Goal: Task Accomplishment & Management: Use online tool/utility

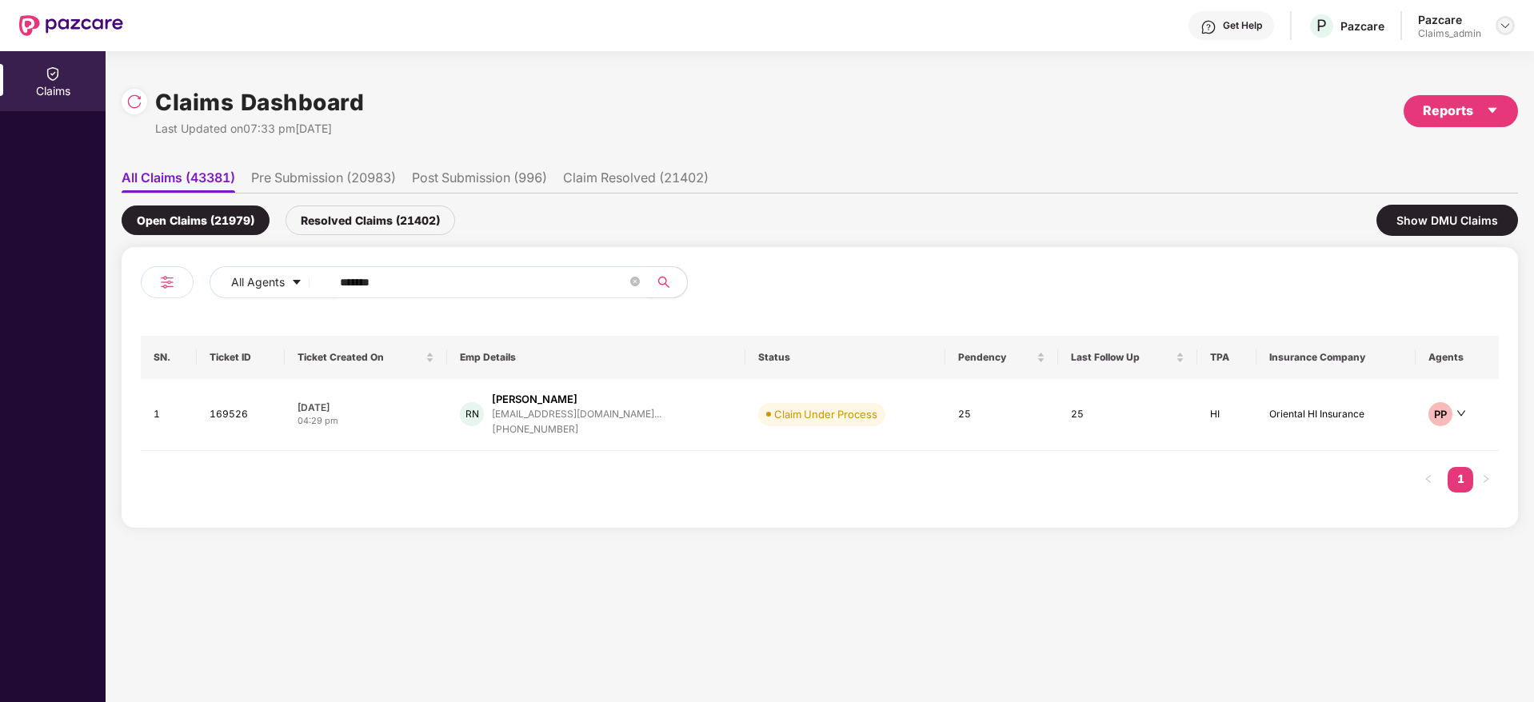
click at [1505, 21] on img at bounding box center [1505, 25] width 13 height 13
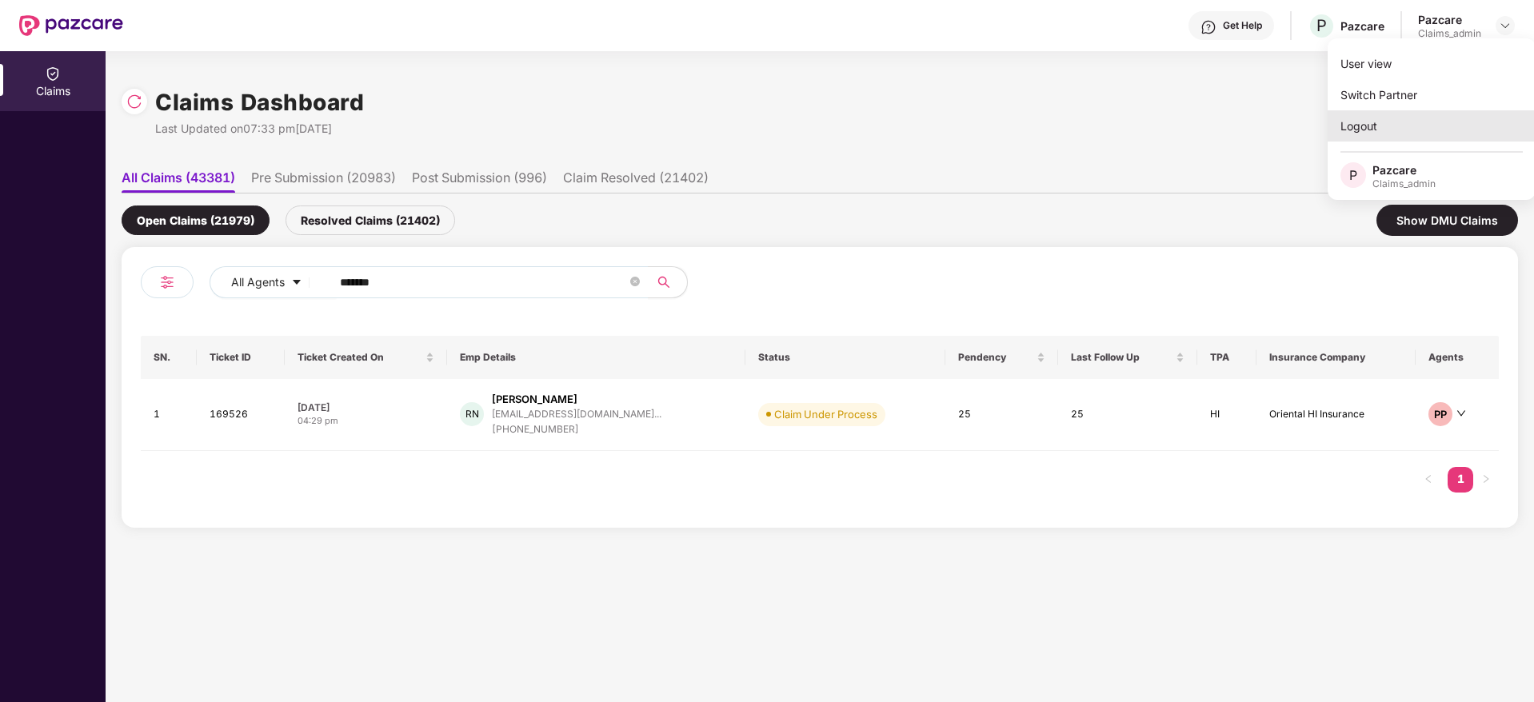
click at [1380, 128] on div "Logout" at bounding box center [1432, 125] width 208 height 31
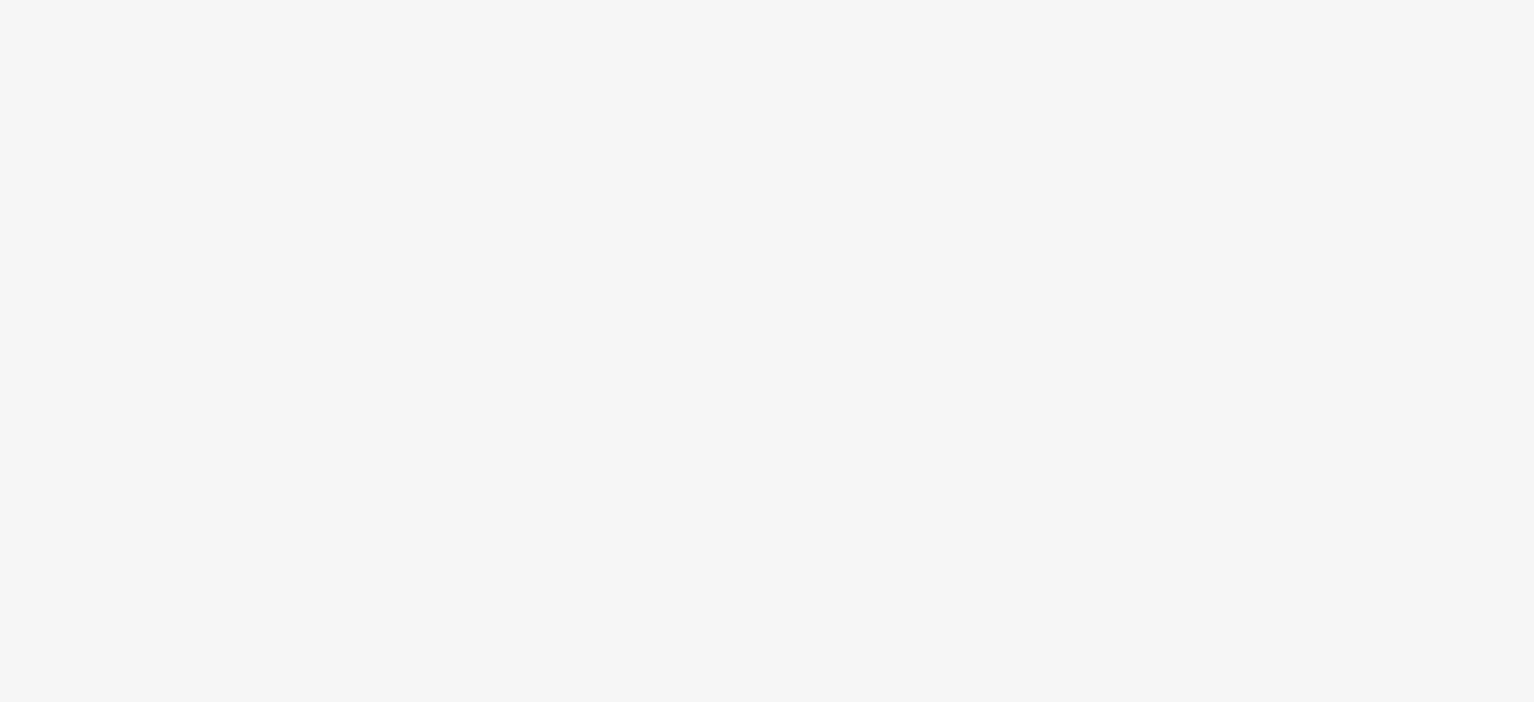
click at [767, 329] on body at bounding box center [767, 351] width 1534 height 702
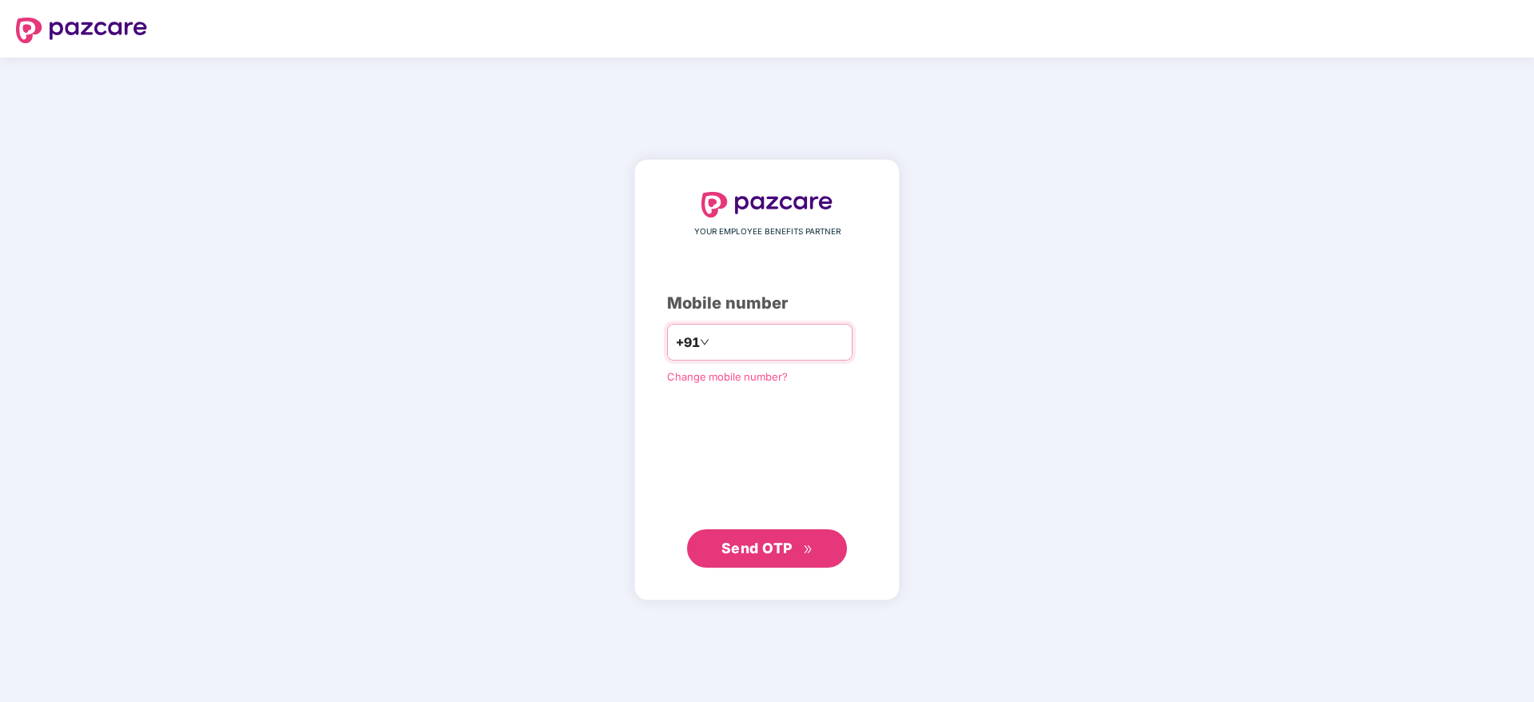
type input "**********"
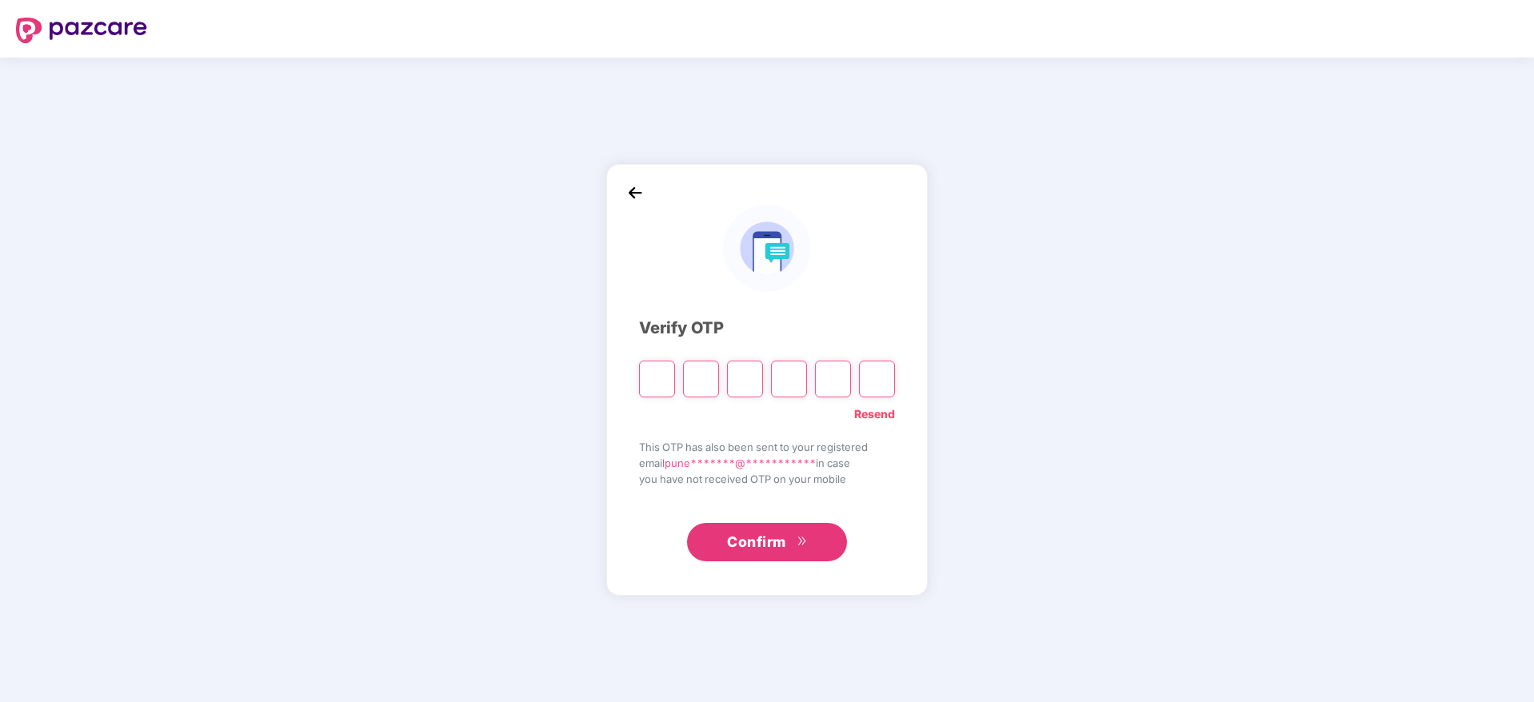
type input "*"
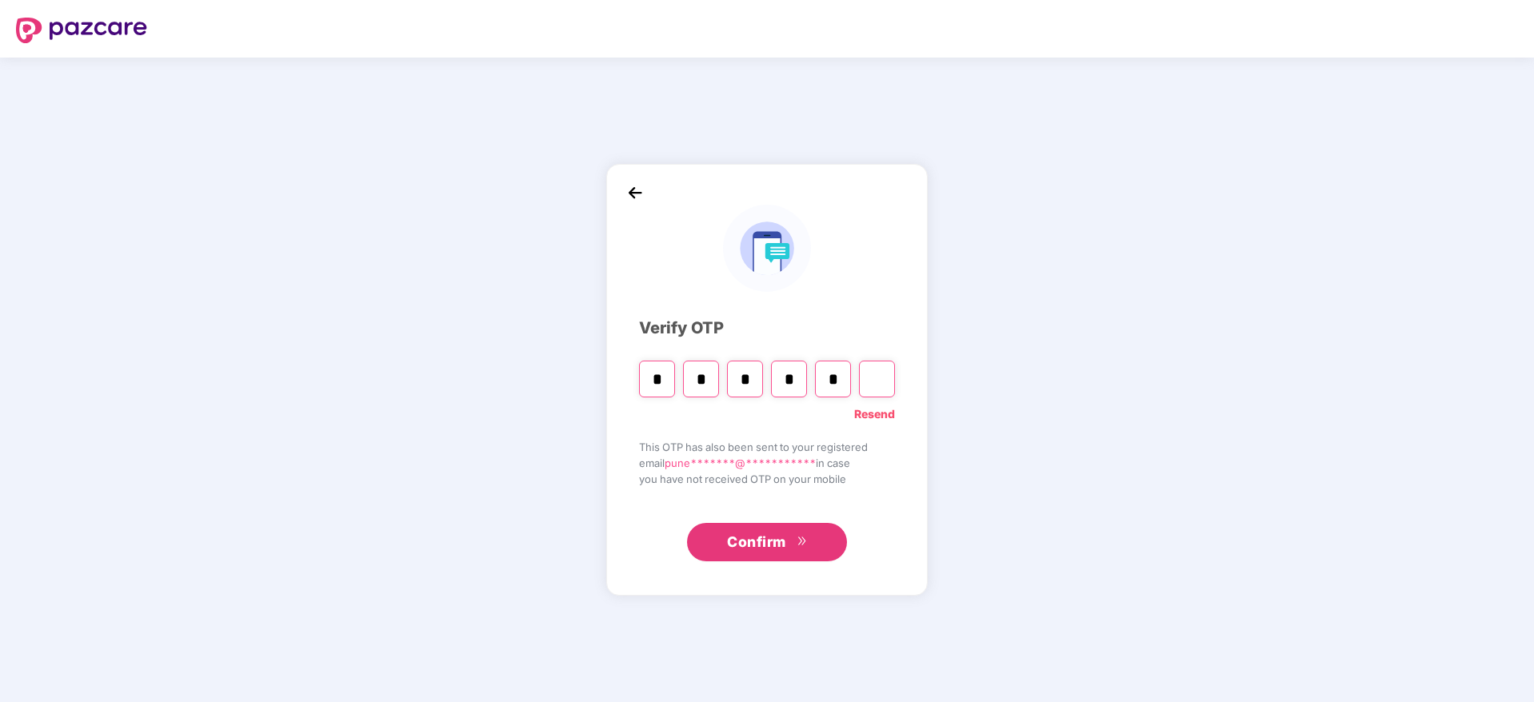
type input "*"
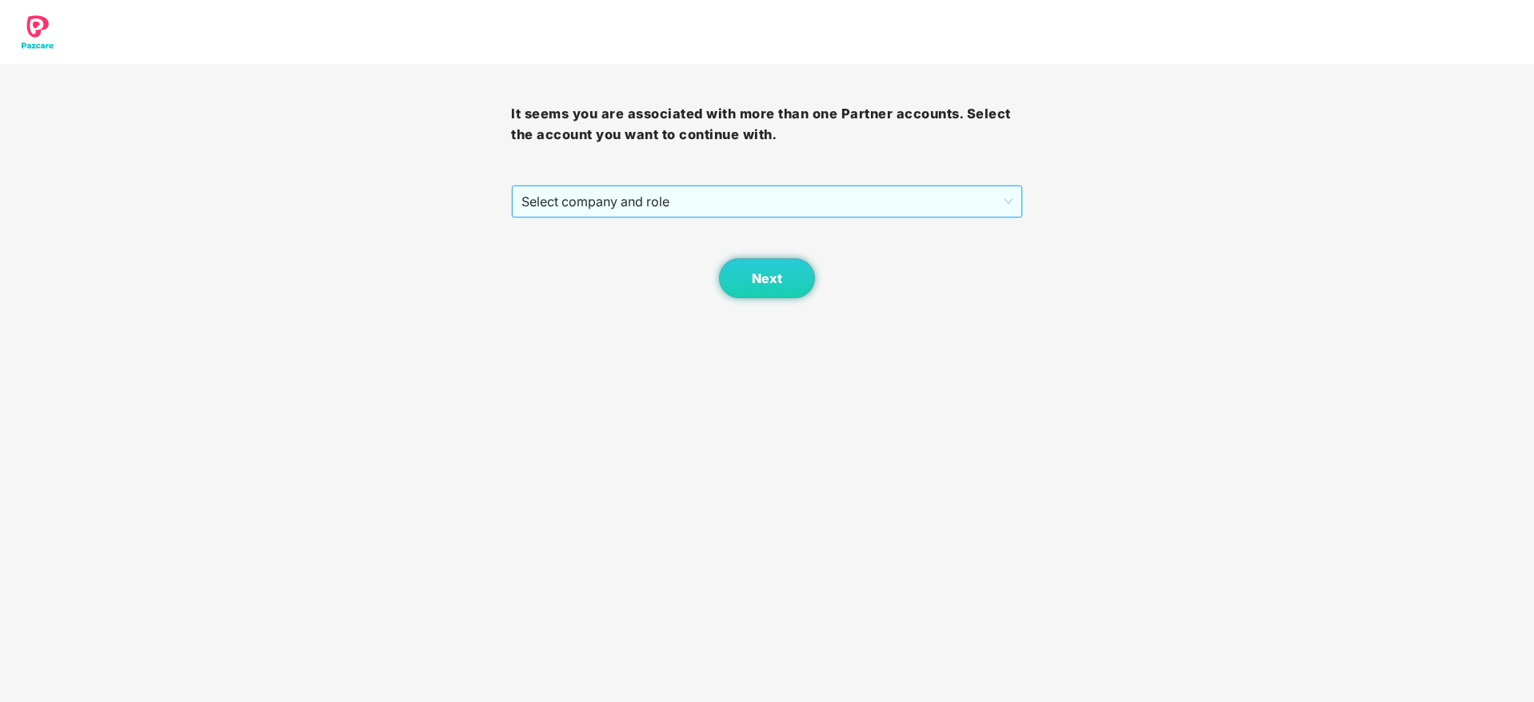
click at [688, 209] on span "Select company and role" at bounding box center [767, 201] width 490 height 30
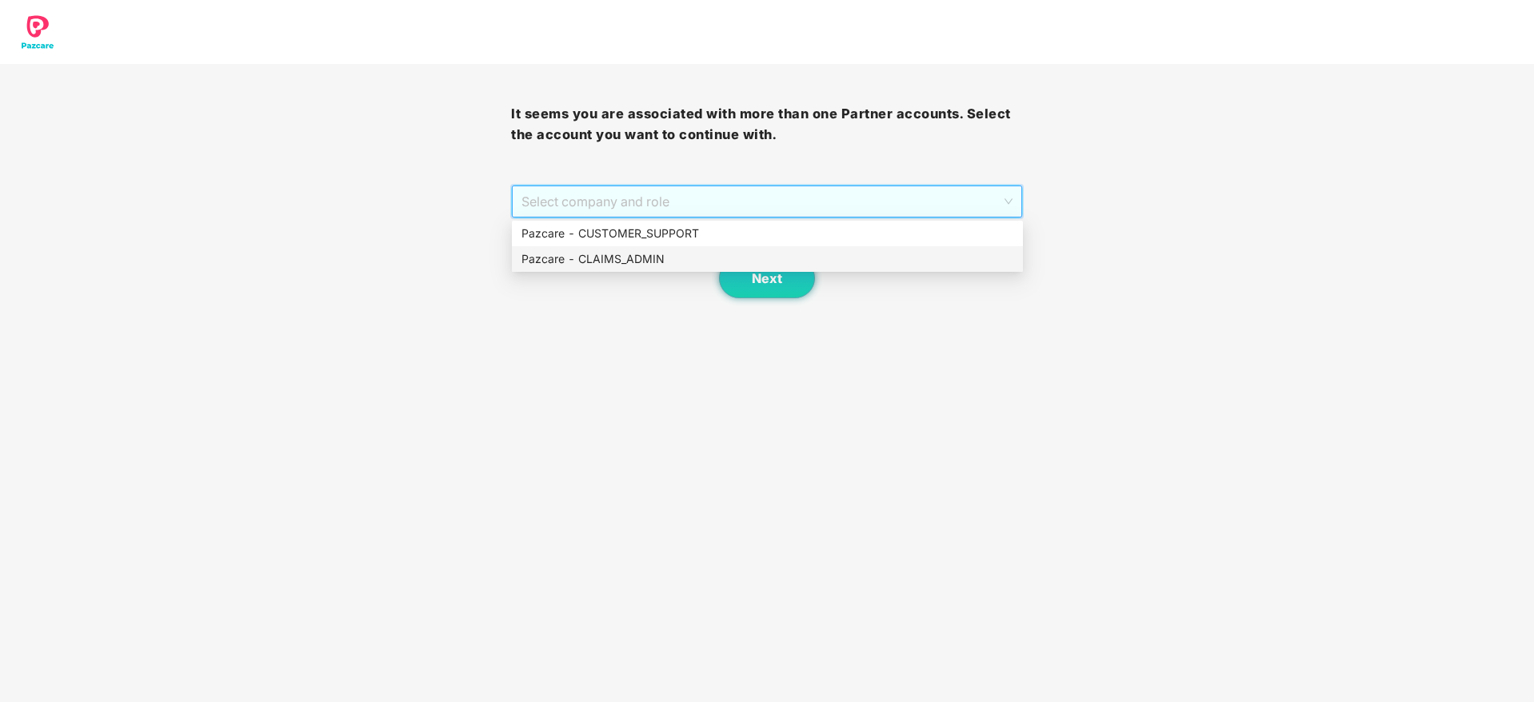
click at [665, 260] on div "Pazcare - CLAIMS_ADMIN" at bounding box center [768, 259] width 492 height 18
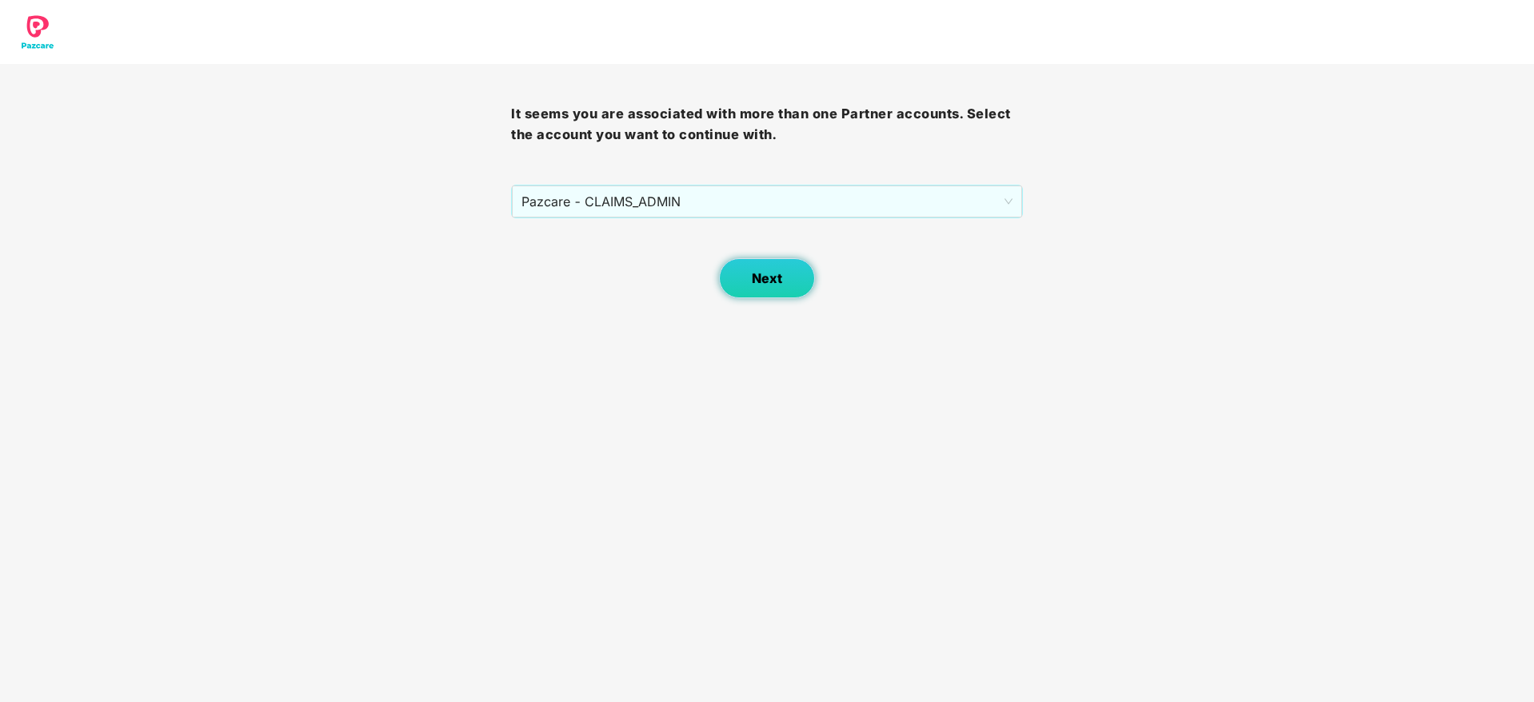
click at [773, 286] on span "Next" at bounding box center [767, 278] width 30 height 15
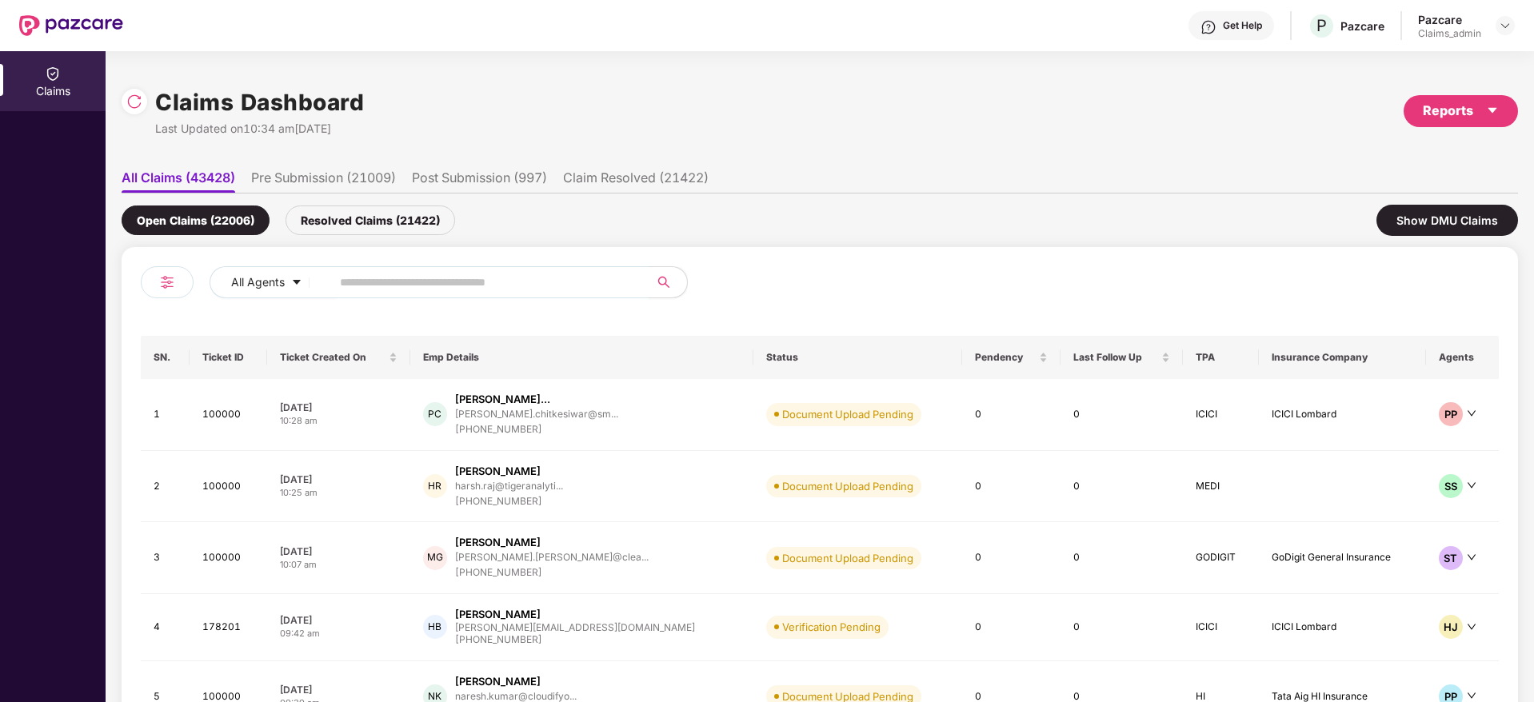
click at [404, 278] on input "text" at bounding box center [483, 282] width 287 height 24
paste input "******"
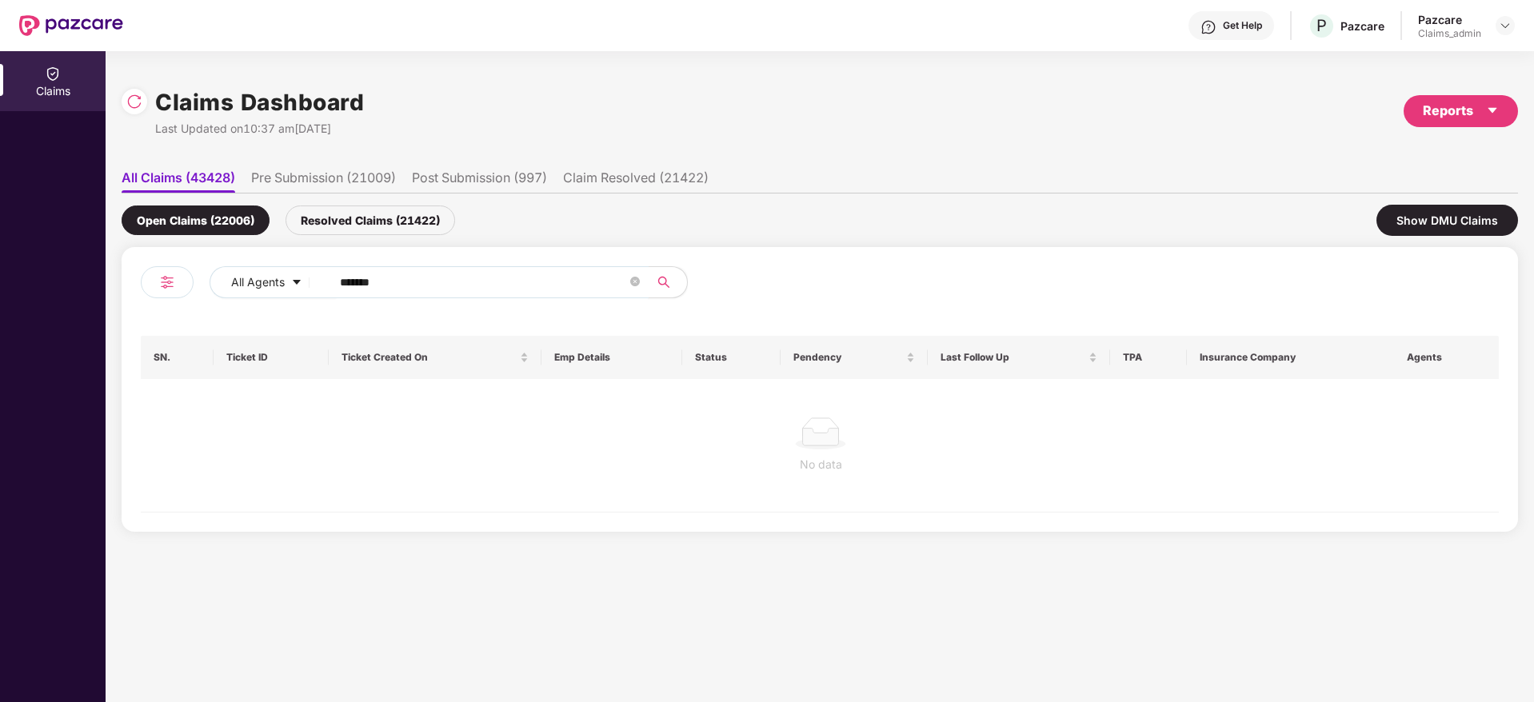
type input "******"
click at [398, 223] on div "Resolved Claims (21422)" at bounding box center [371, 221] width 170 height 30
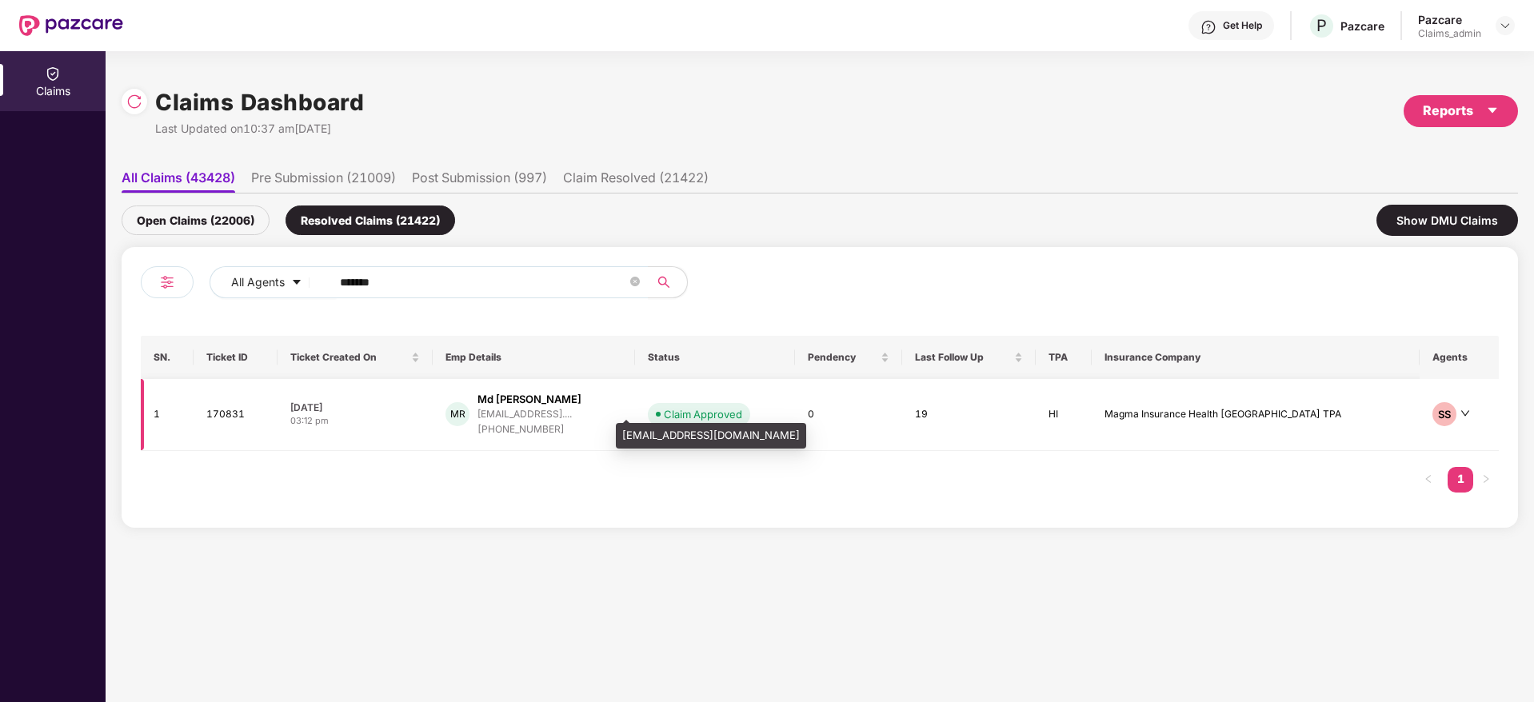
click at [572, 419] on div "rrahman.nextrad@gmail...." at bounding box center [525, 414] width 94 height 10
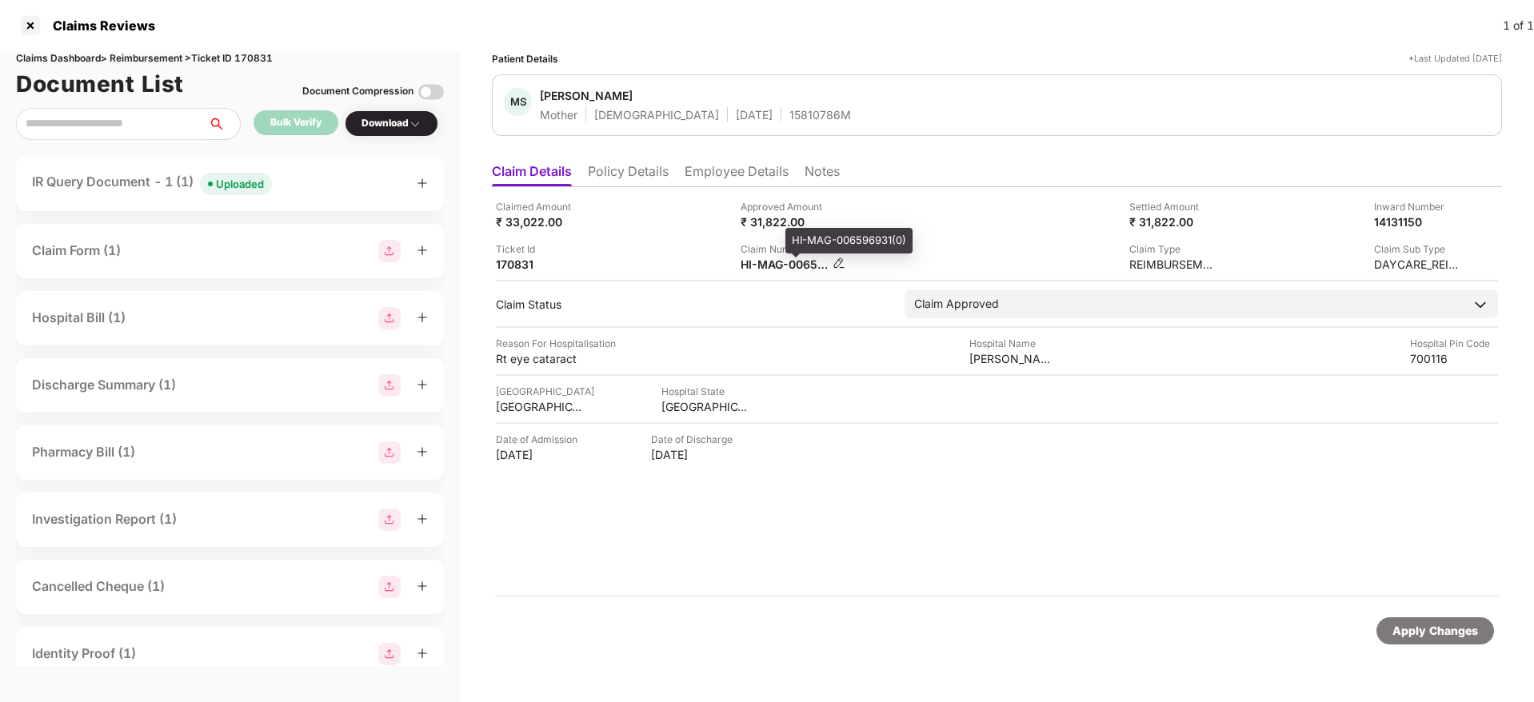
click at [758, 266] on div "HI-MAG-006596931(0)" at bounding box center [785, 264] width 88 height 15
copy div
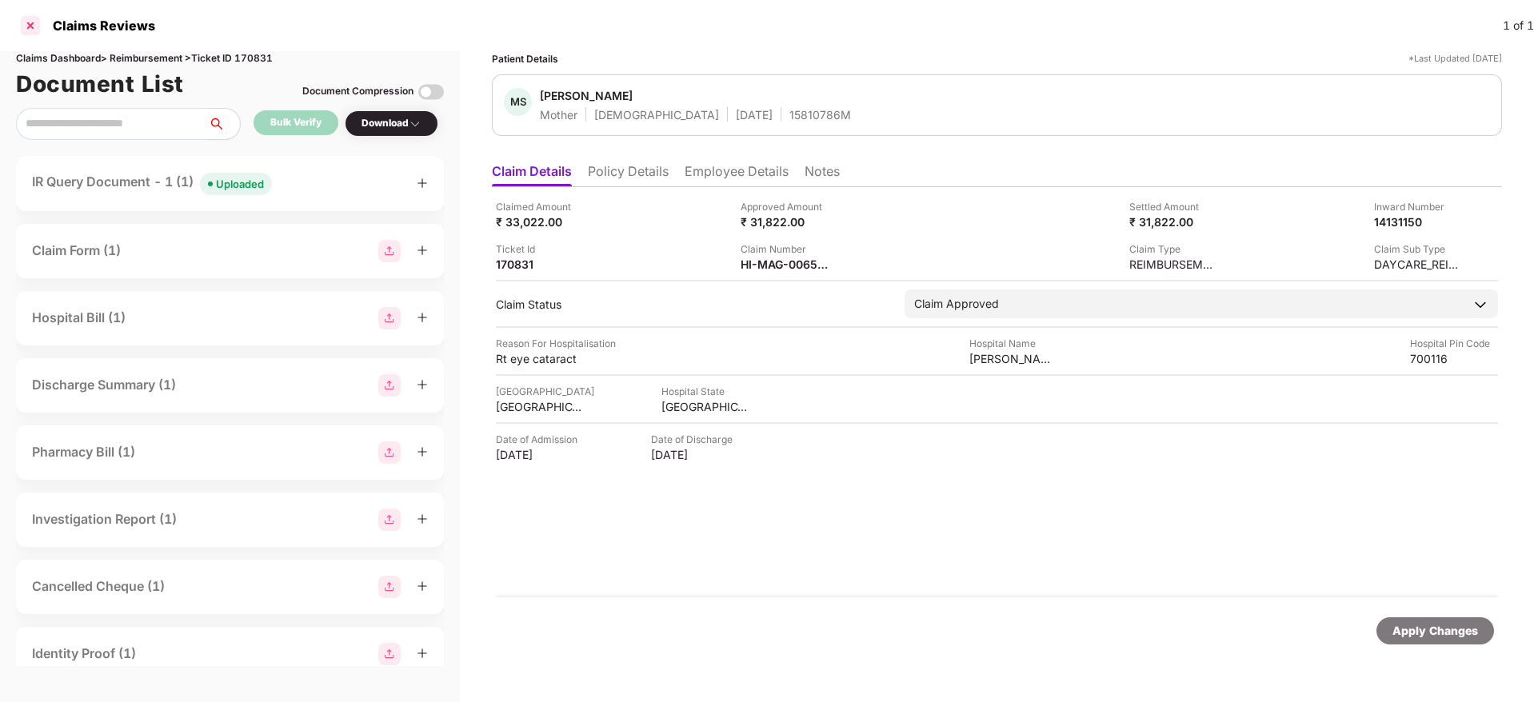
click at [32, 24] on div at bounding box center [31, 26] width 26 height 26
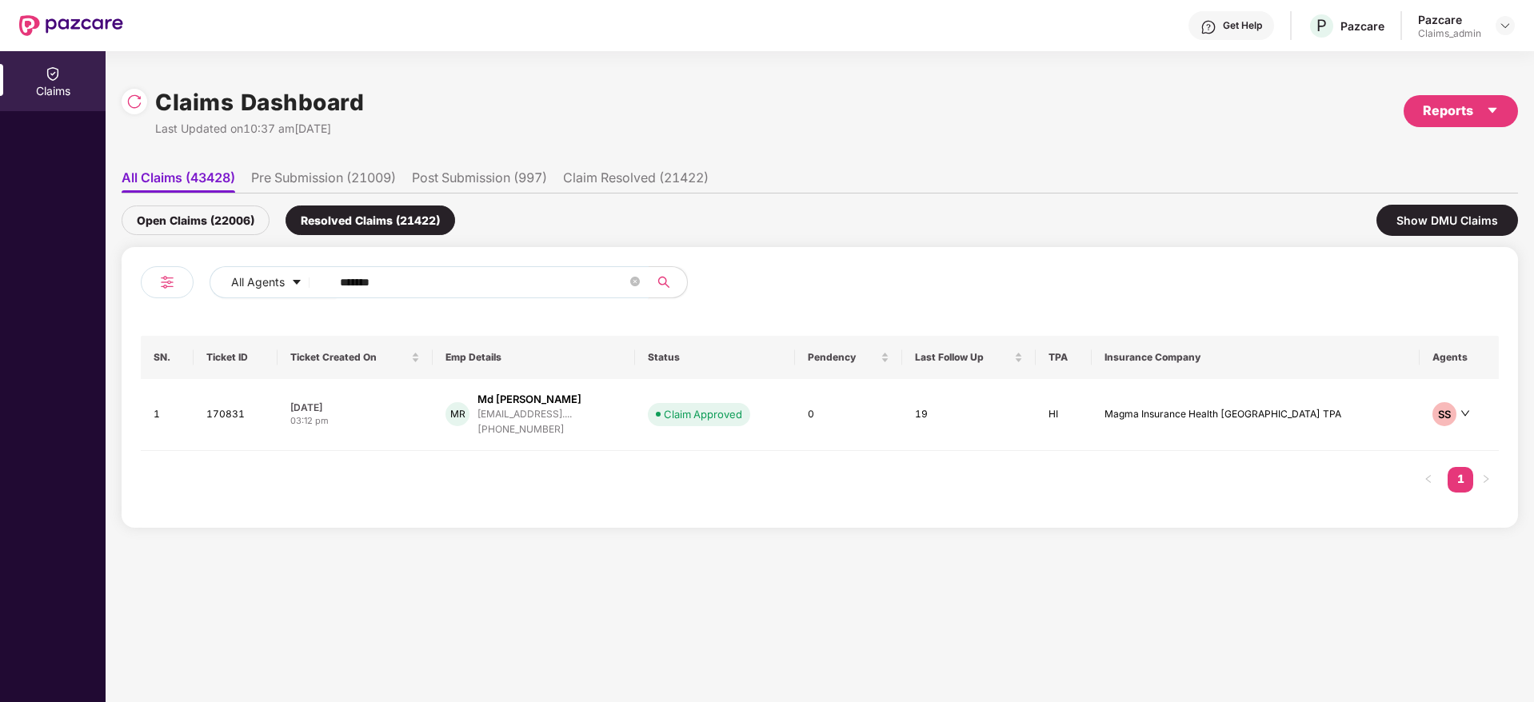
drag, startPoint x: 434, startPoint y: 278, endPoint x: 129, endPoint y: 300, distance: 305.6
click at [122, 299] on div "All Agents ****** SN. Ticket ID Ticket Created On Emp Details Status Pendency L…" at bounding box center [820, 387] width 1397 height 281
paste input "text"
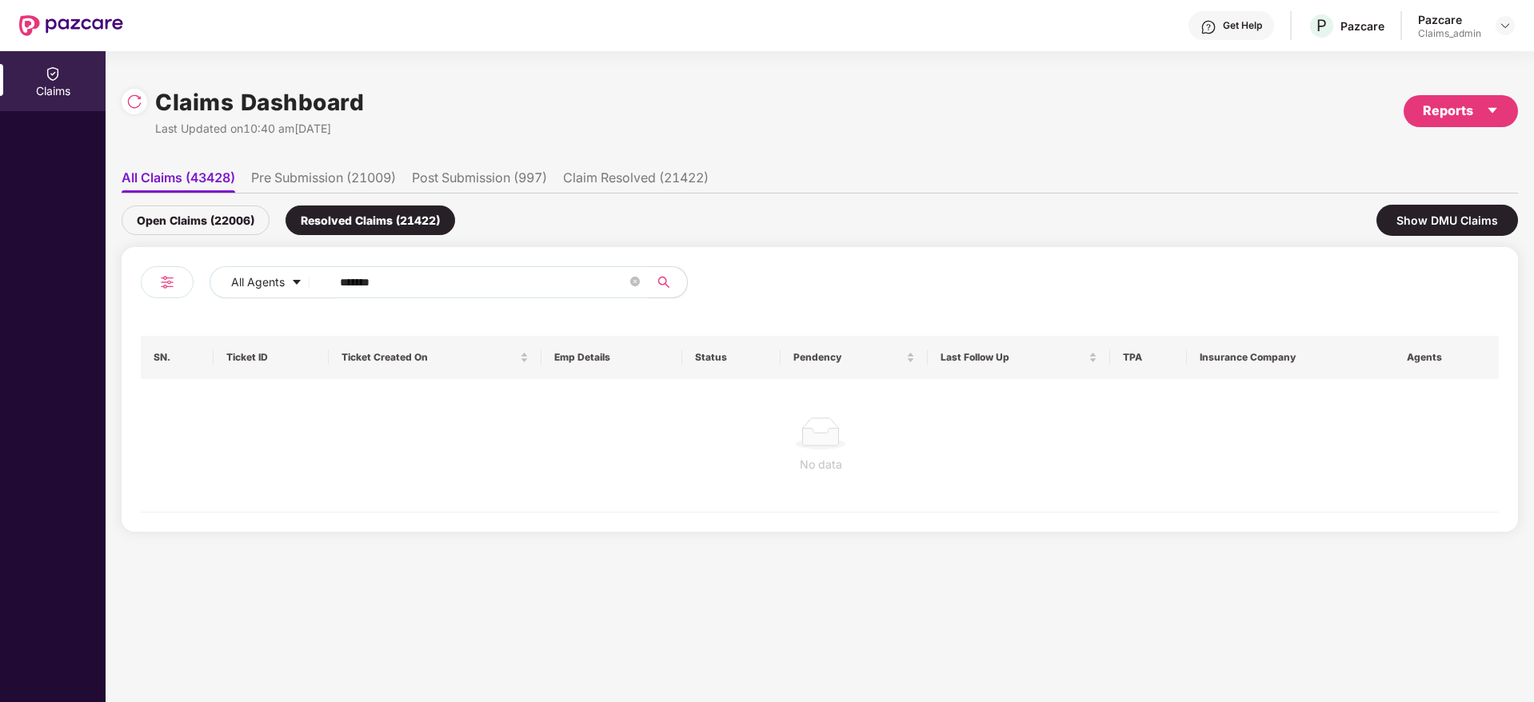
type input "******"
click at [243, 222] on div "Open Claims (22006)" at bounding box center [196, 221] width 148 height 30
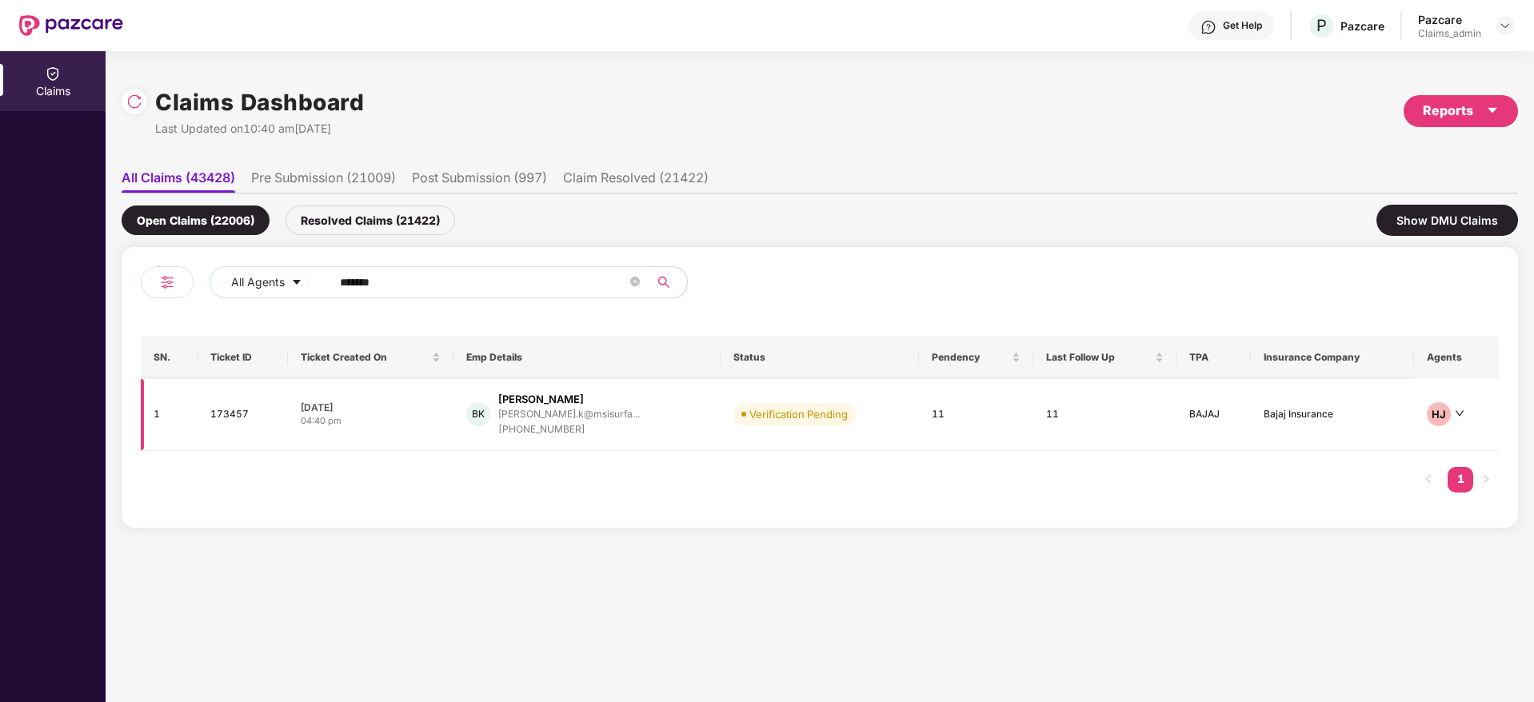
click at [666, 420] on div "BK Bhavya Shree K bhavyashree.k@msisurfa... +918147891086" at bounding box center [587, 415] width 242 height 46
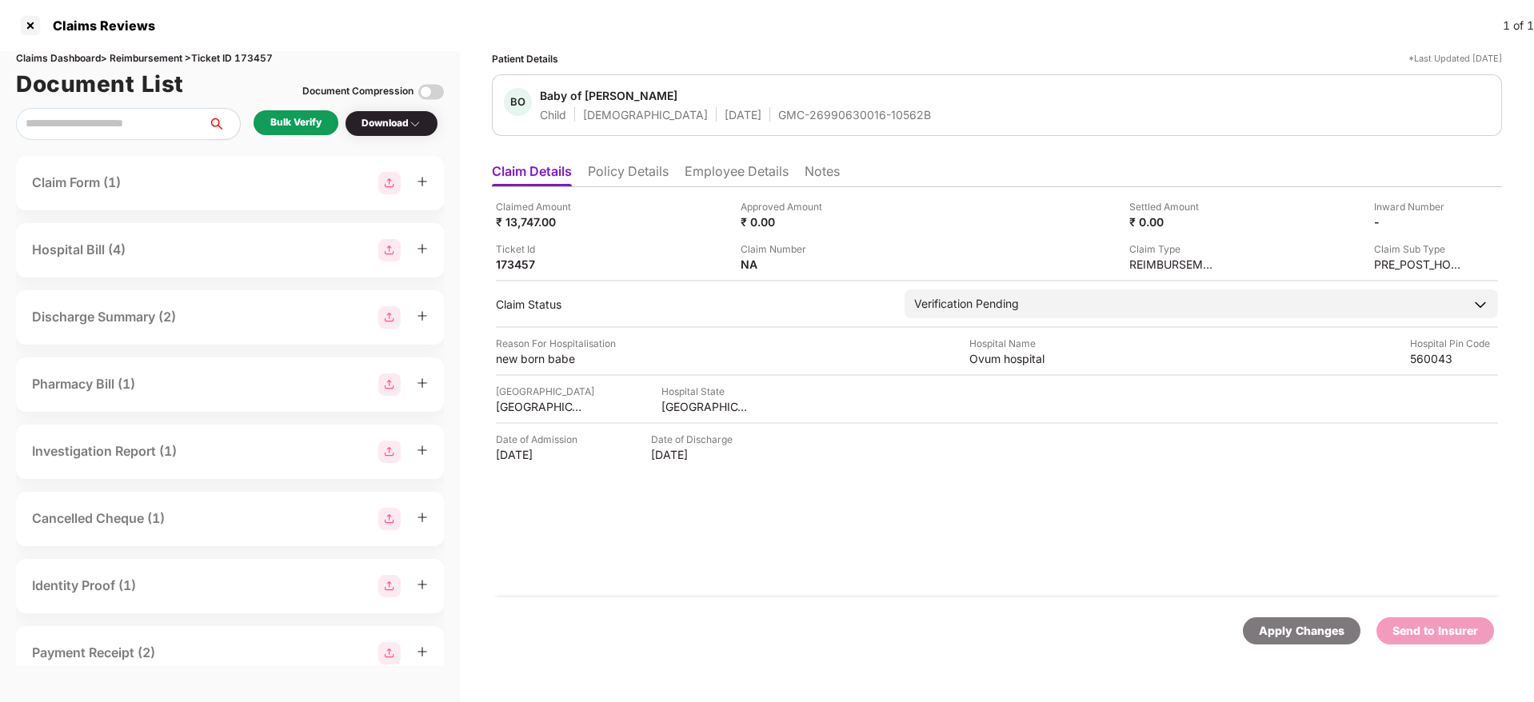
click at [666, 420] on div "Claimed Amount ₹ 13,747.00 Approved Amount ₹ 0.00 Settled Amount ₹ 0.00 Inward …" at bounding box center [997, 392] width 1010 height 410
click at [850, 520] on div "Claimed Amount ₹ 13,747.00 Approved Amount ₹ 0.00 Settled Amount ₹ 0.00 Inward …" at bounding box center [997, 392] width 1010 height 410
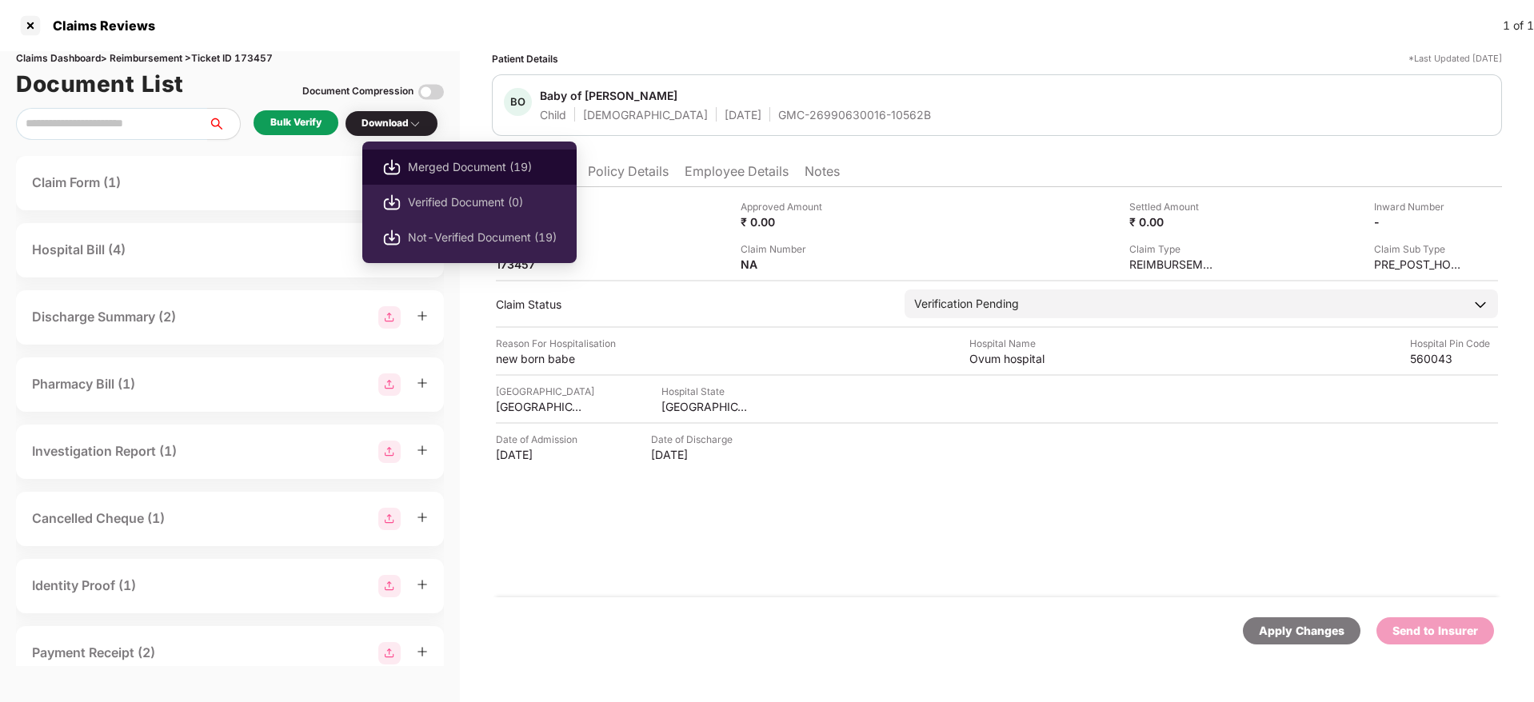
click at [461, 164] on span "Merged Document (19)" at bounding box center [482, 167] width 149 height 18
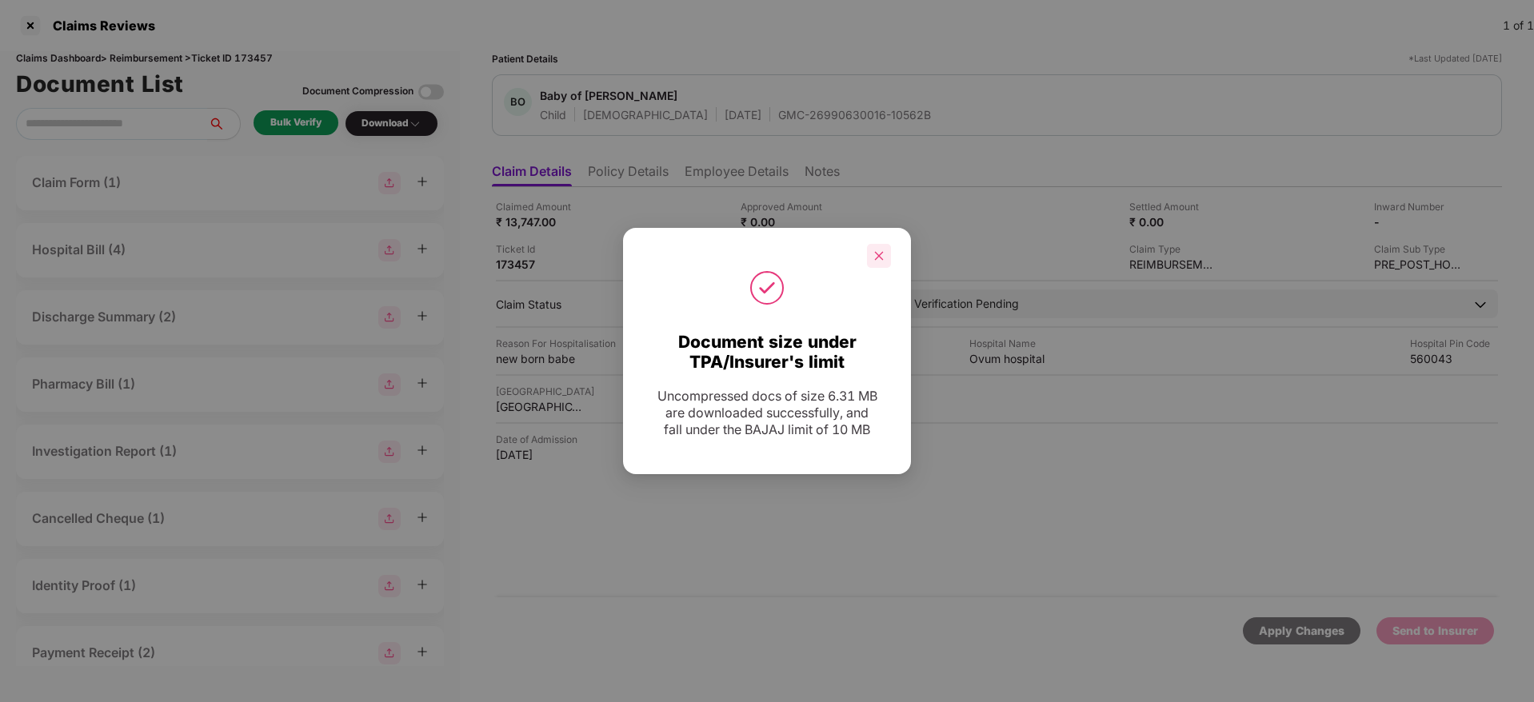
click at [886, 253] on div at bounding box center [879, 256] width 24 height 24
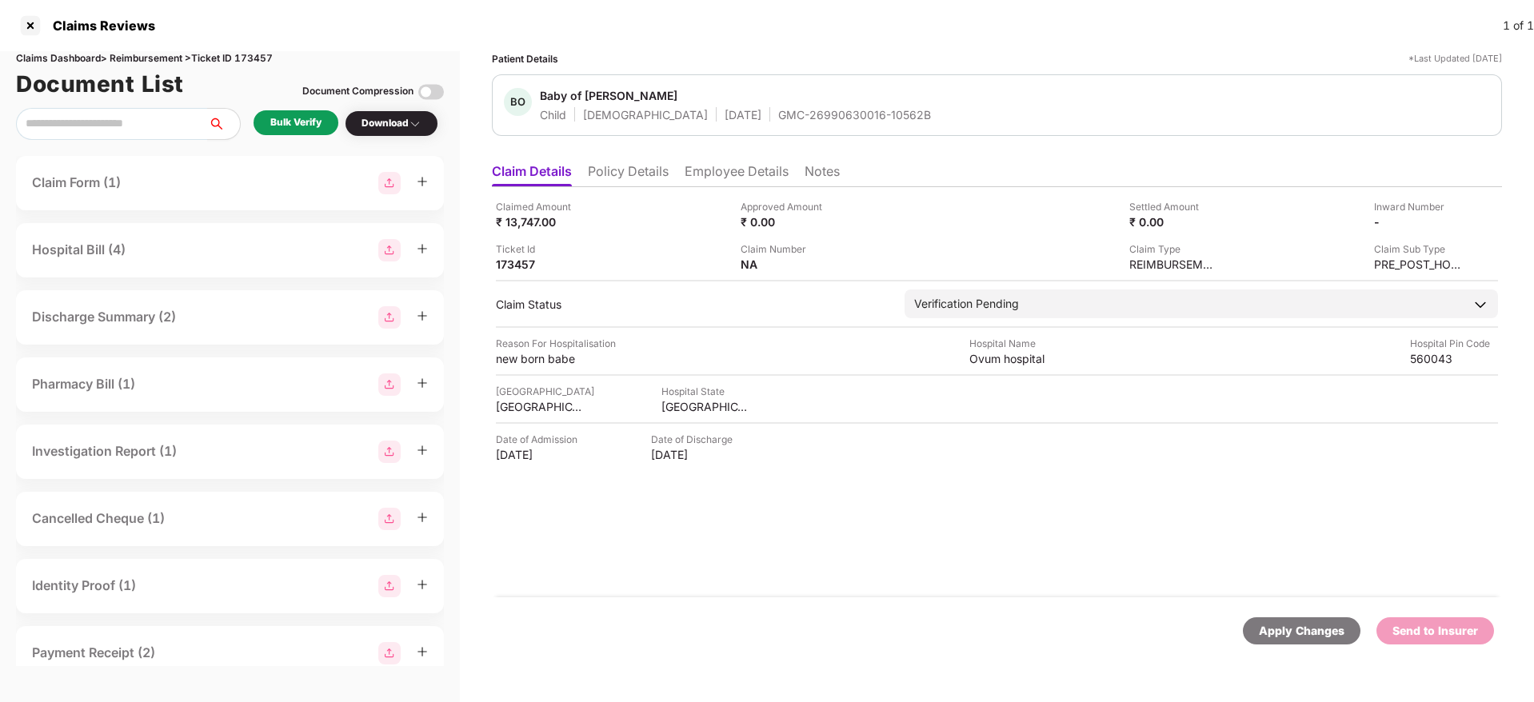
click at [778, 113] on div "GMC-26990630016-10562B" at bounding box center [854, 114] width 153 height 15
copy div "GMC-26990630016-10562B"
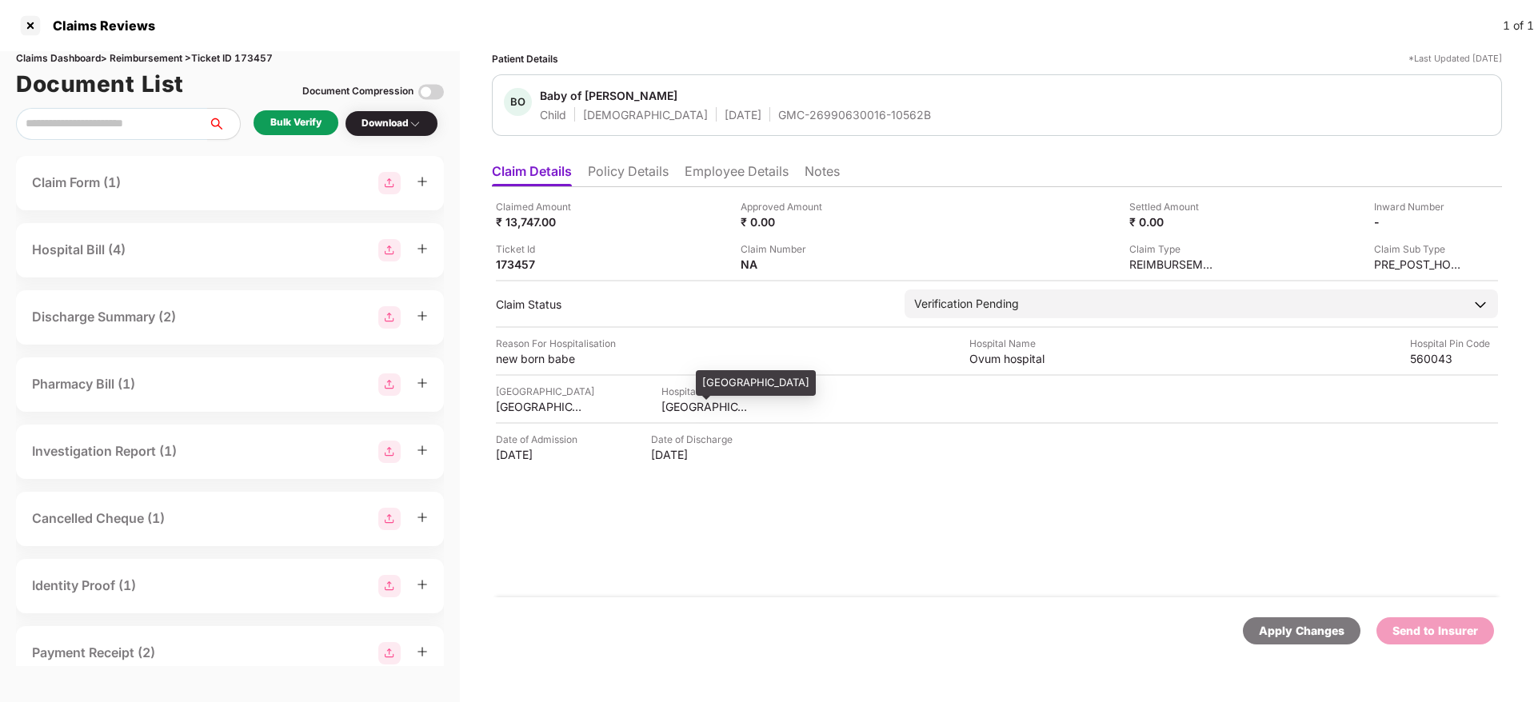
click at [685, 409] on div "KARNATAKA" at bounding box center [706, 406] width 88 height 15
copy div "KARNATAKA"
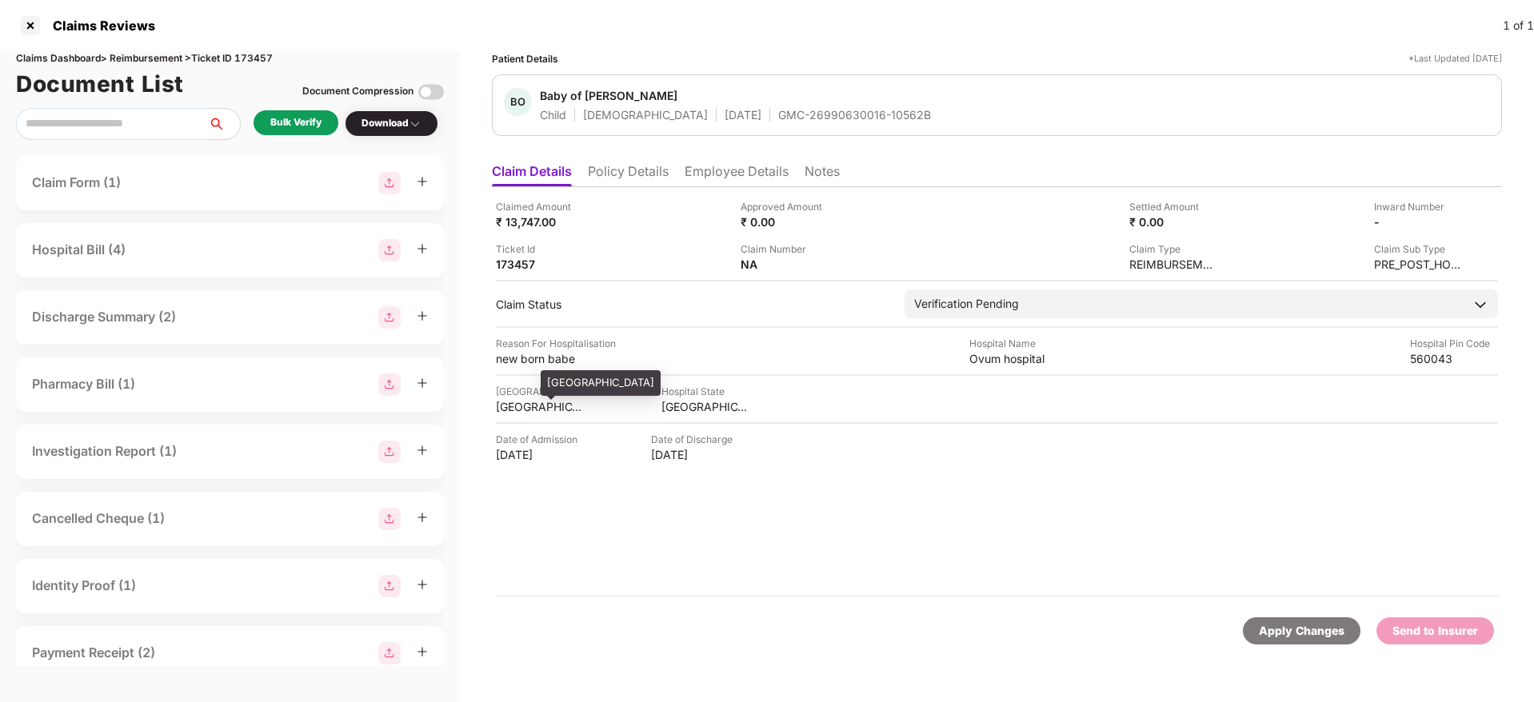
click at [518, 406] on div "BANGALORE" at bounding box center [540, 406] width 88 height 15
copy div "BANGALORE"
click at [993, 358] on div "Ovum hospital" at bounding box center [1013, 358] width 88 height 15
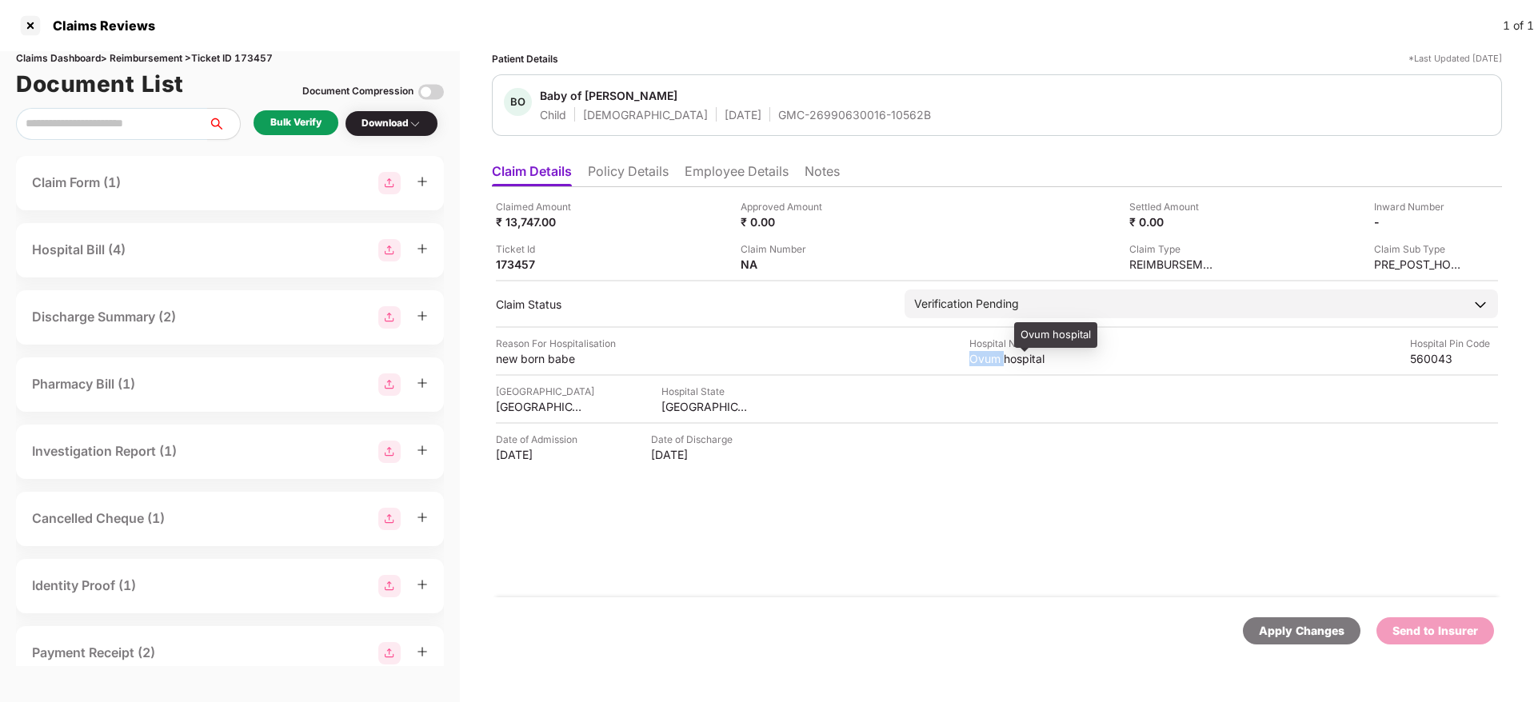
click at [993, 358] on div "Ovum hospital" at bounding box center [1013, 358] width 88 height 15
copy div "Ovum hospital"
click at [536, 360] on div "new born babe" at bounding box center [540, 358] width 88 height 15
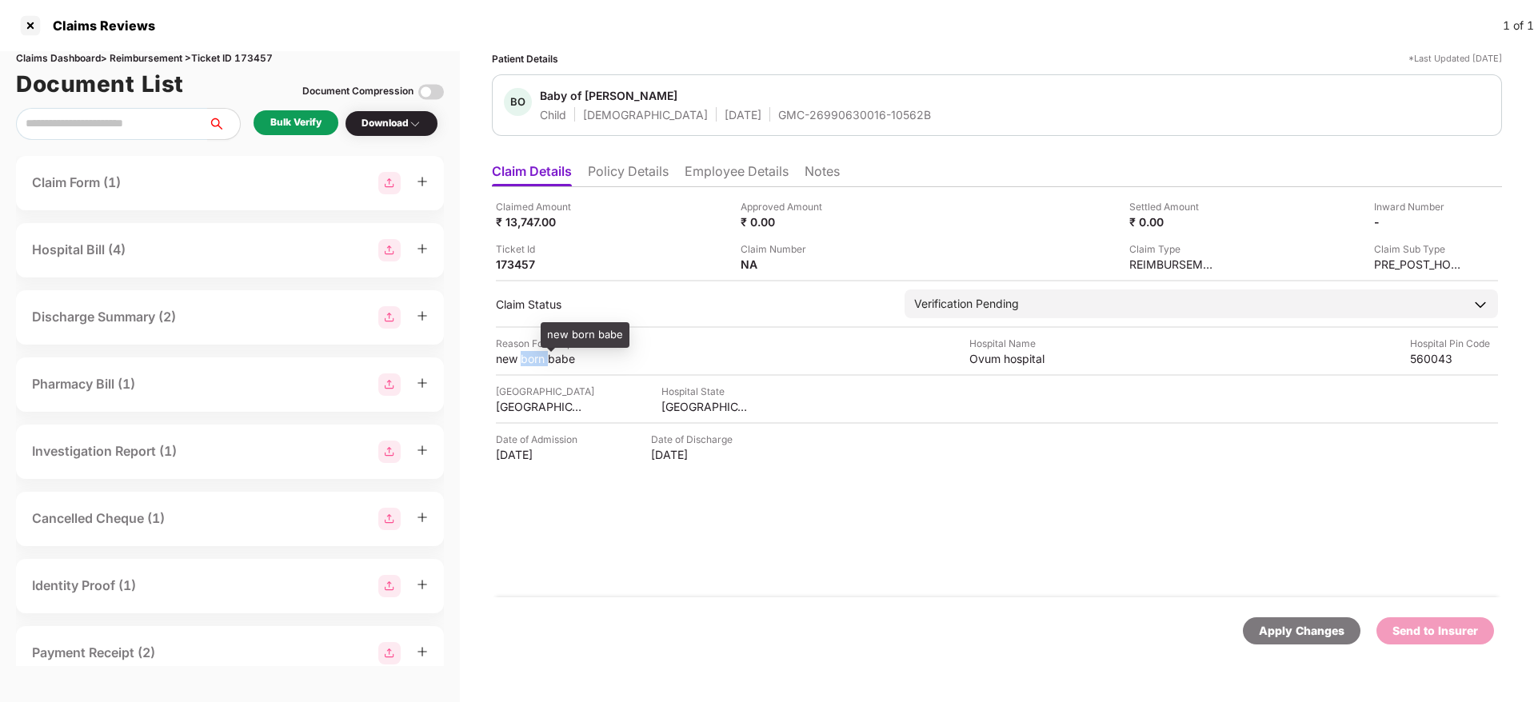
click at [536, 360] on div "new born babe" at bounding box center [540, 358] width 88 height 15
copy div "new born babe"
click at [729, 163] on li "Employee Details" at bounding box center [737, 174] width 104 height 23
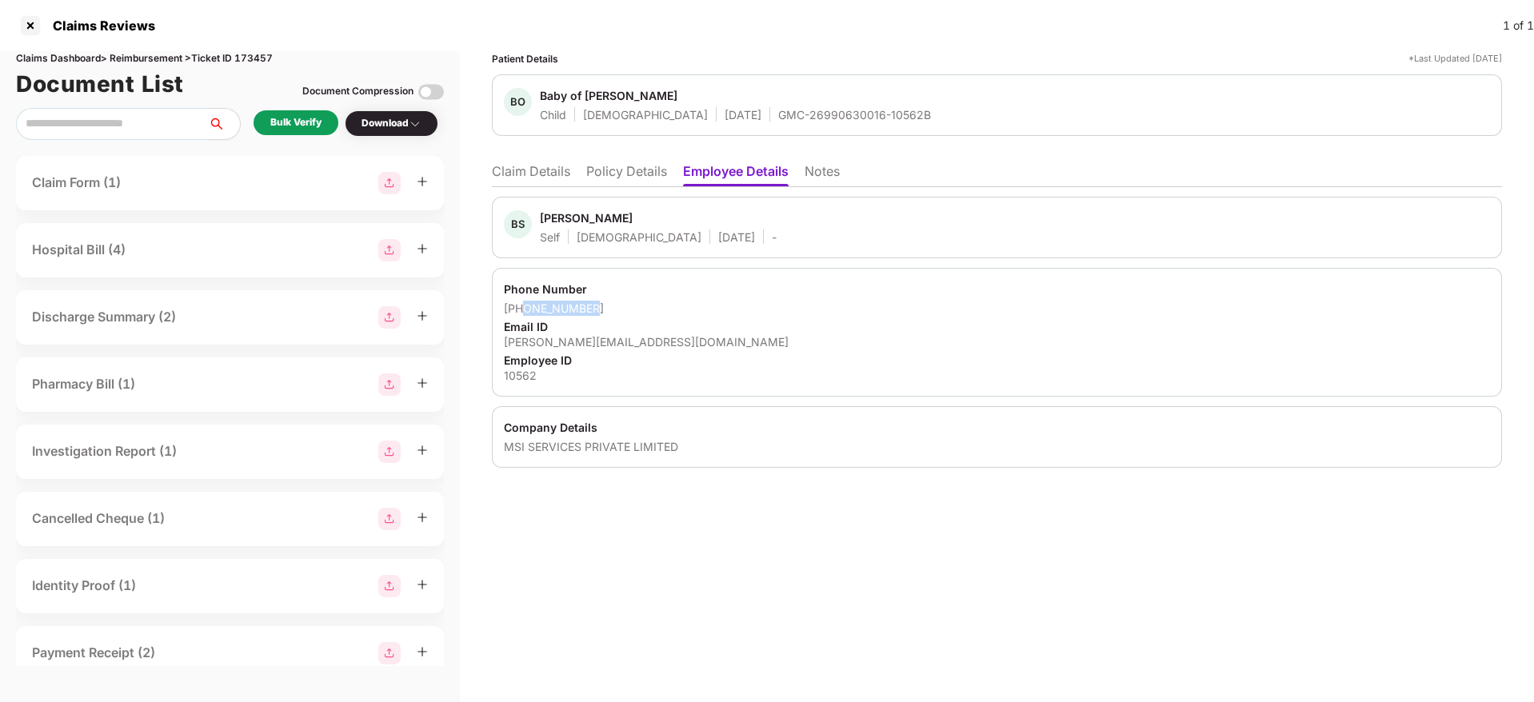
drag, startPoint x: 602, startPoint y: 305, endPoint x: 728, endPoint y: 319, distance: 126.4
click at [526, 314] on div "+918147891086" at bounding box center [997, 308] width 986 height 15
copy div "8147891086"
click at [606, 348] on div "bhavyashree.k@msisurfaces.com" at bounding box center [997, 341] width 986 height 15
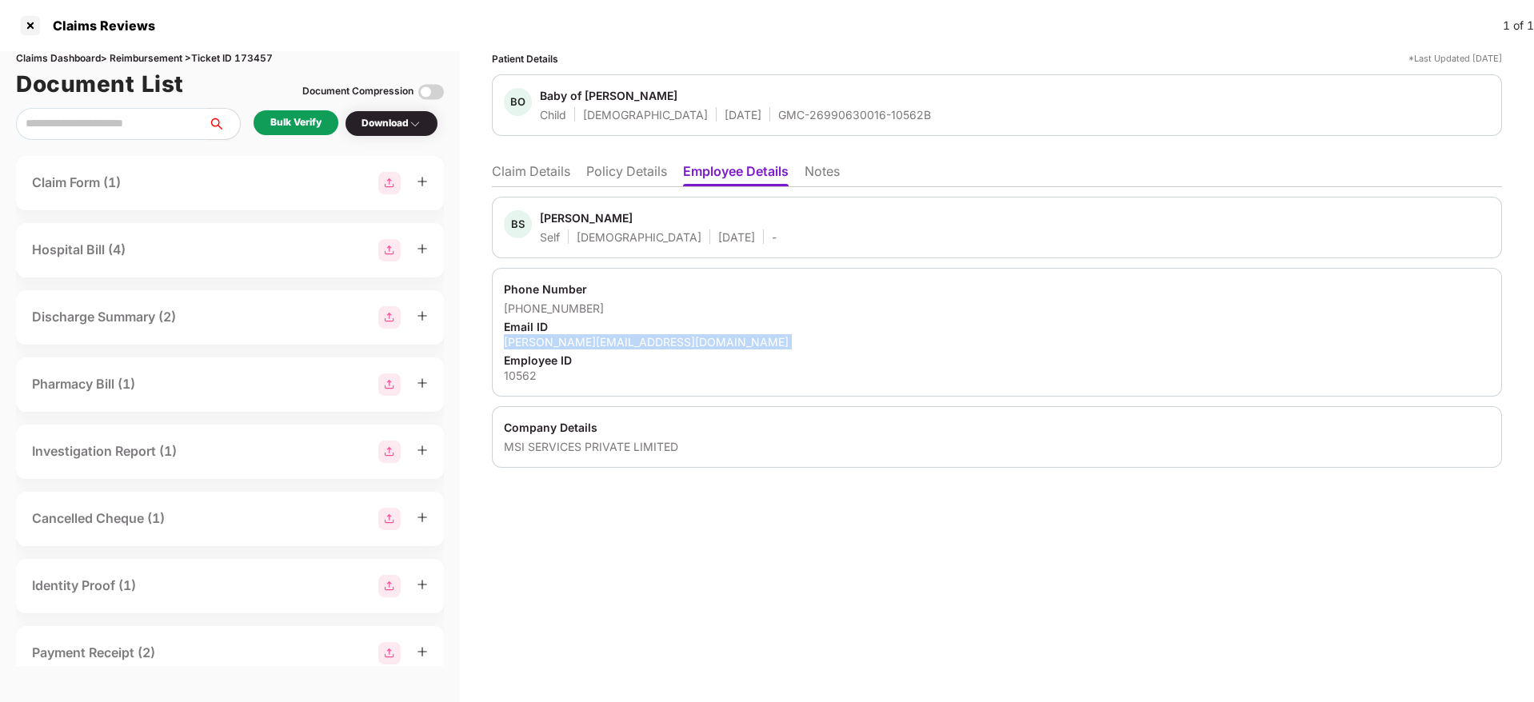
click at [606, 348] on div "bhavyashree.k@msisurfaces.com" at bounding box center [997, 341] width 986 height 15
copy div "bhavyashree.k@msisurfaces.com"
click at [553, 167] on li "Claim Details" at bounding box center [531, 174] width 78 height 23
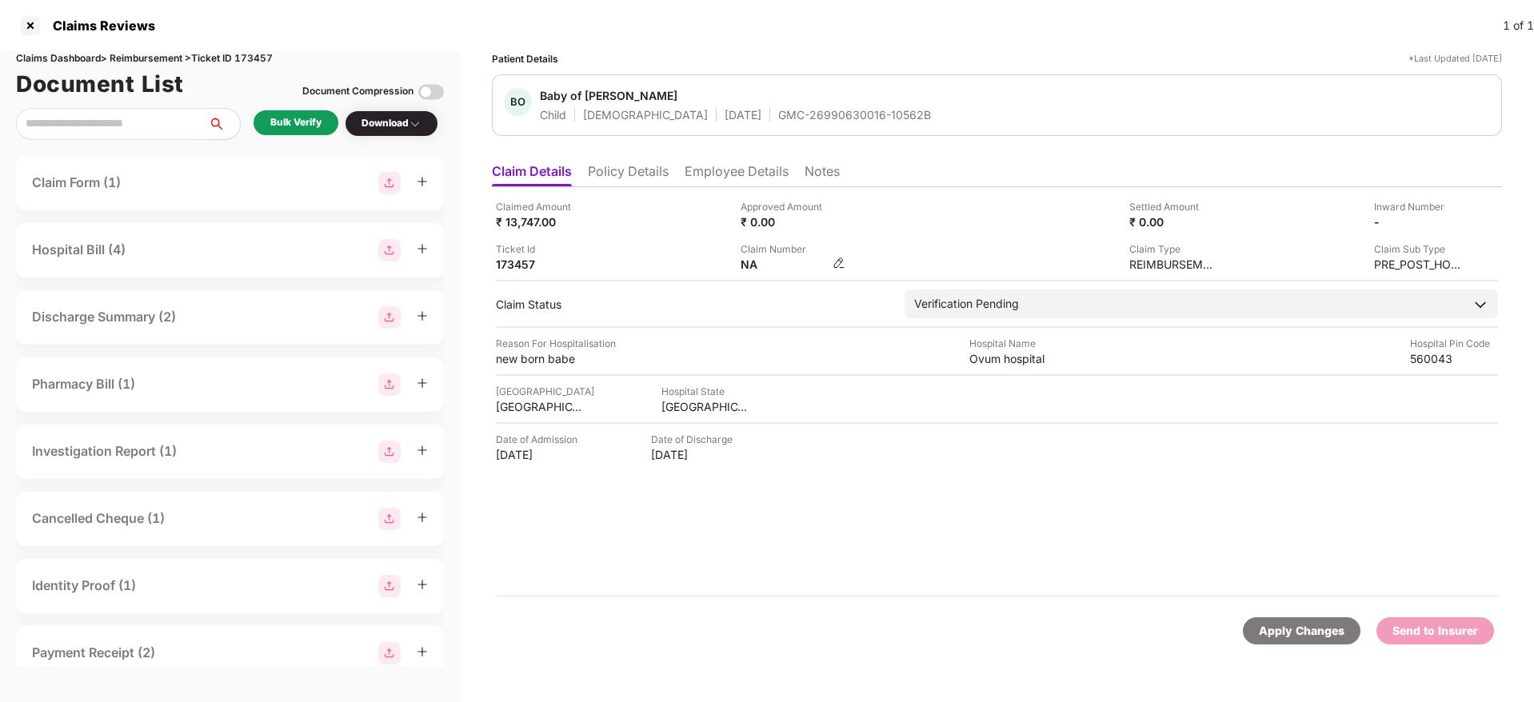
click at [837, 265] on img at bounding box center [839, 263] width 13 height 13
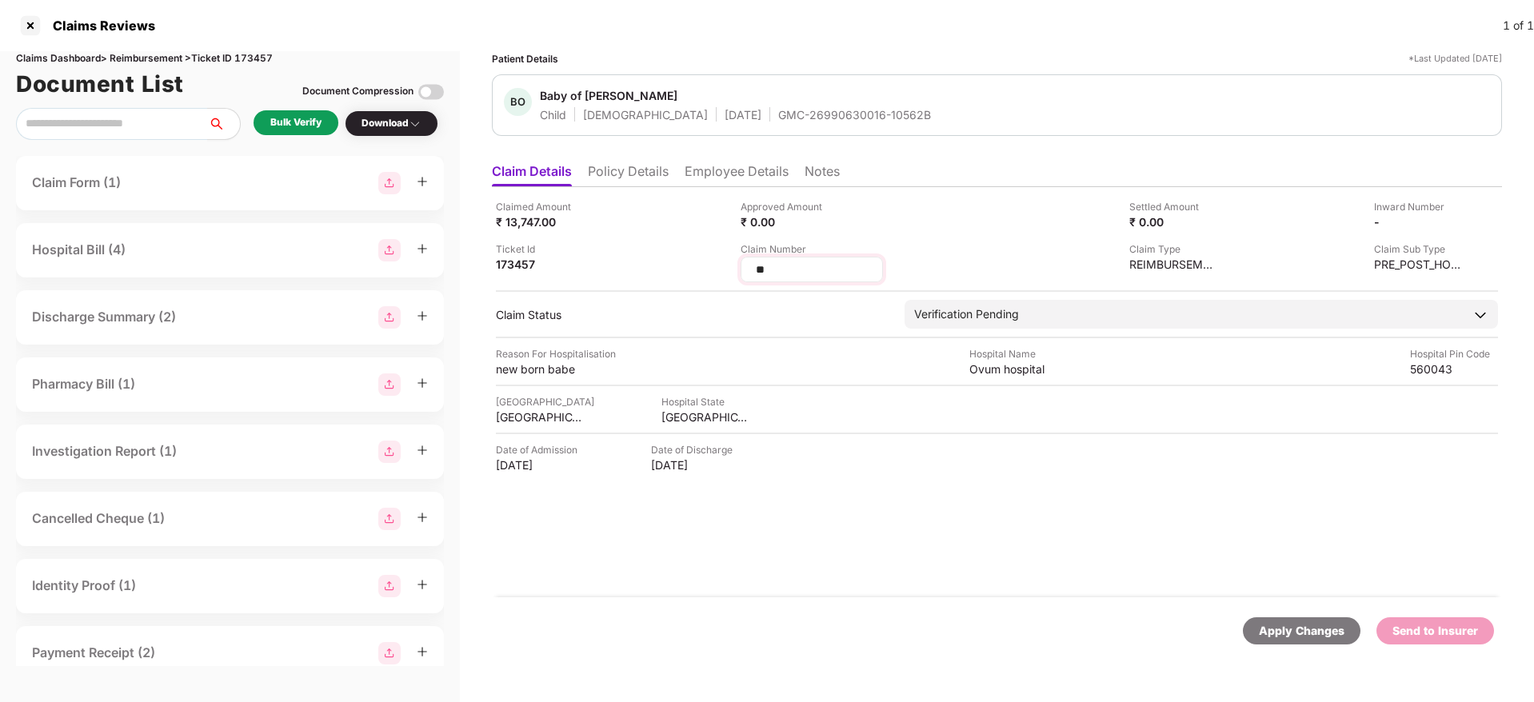
type input "*"
type input "**********"
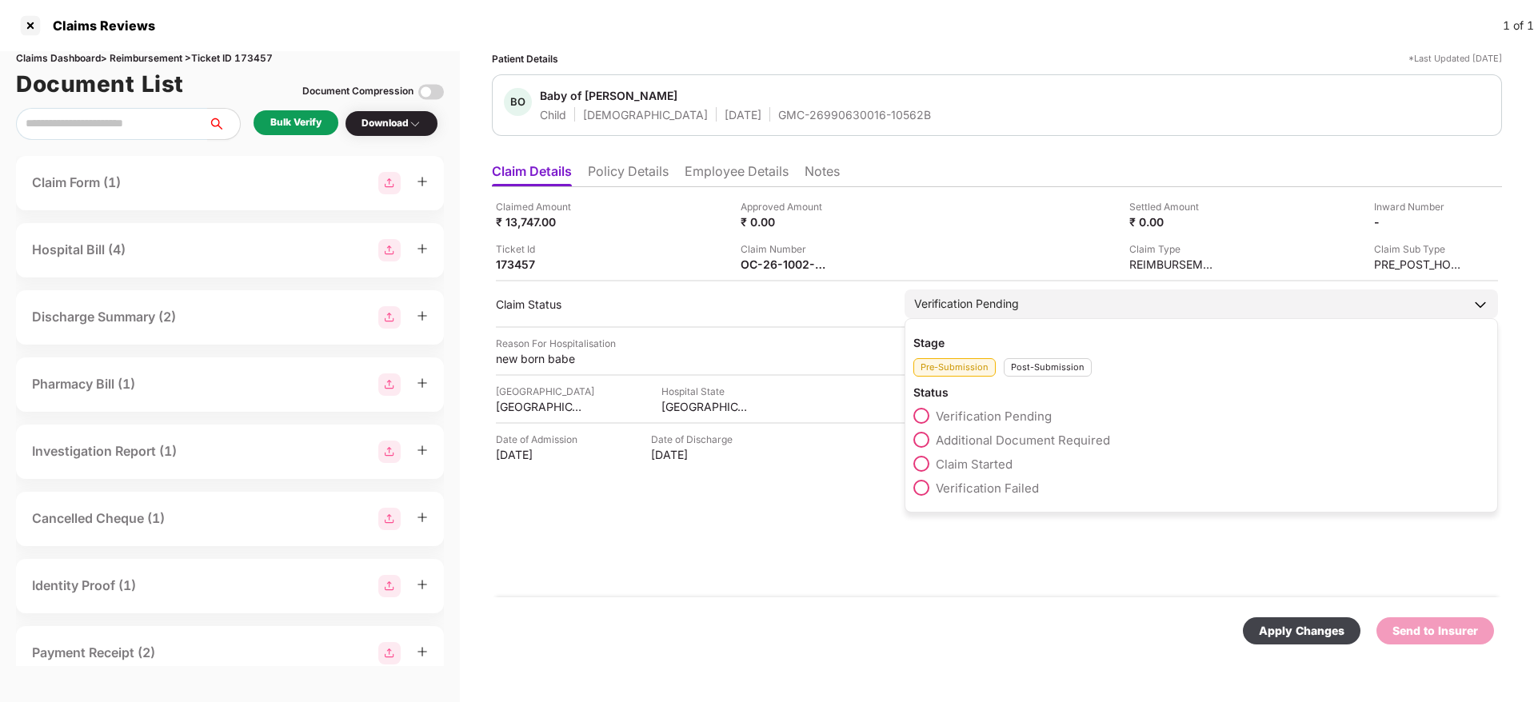
click at [1066, 379] on div "Stage Pre-Submission Post-Submission Status Verification Pending Additional Doc…" at bounding box center [1202, 415] width 594 height 194
click at [1045, 361] on div "Post-Submission" at bounding box center [1048, 367] width 88 height 18
click at [987, 442] on span "Claim Under Process" at bounding box center [996, 440] width 121 height 15
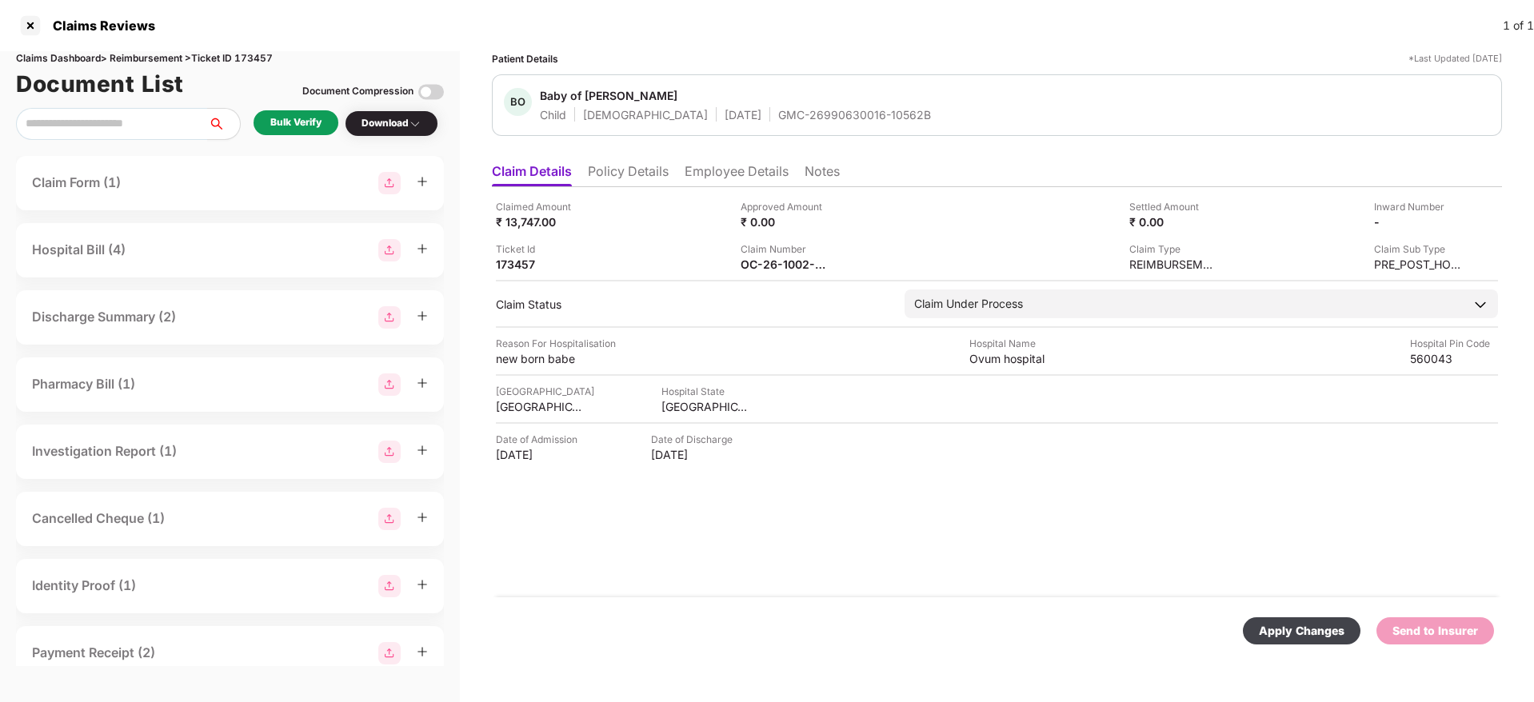
click at [1285, 627] on div "Apply Changes" at bounding box center [1302, 631] width 86 height 18
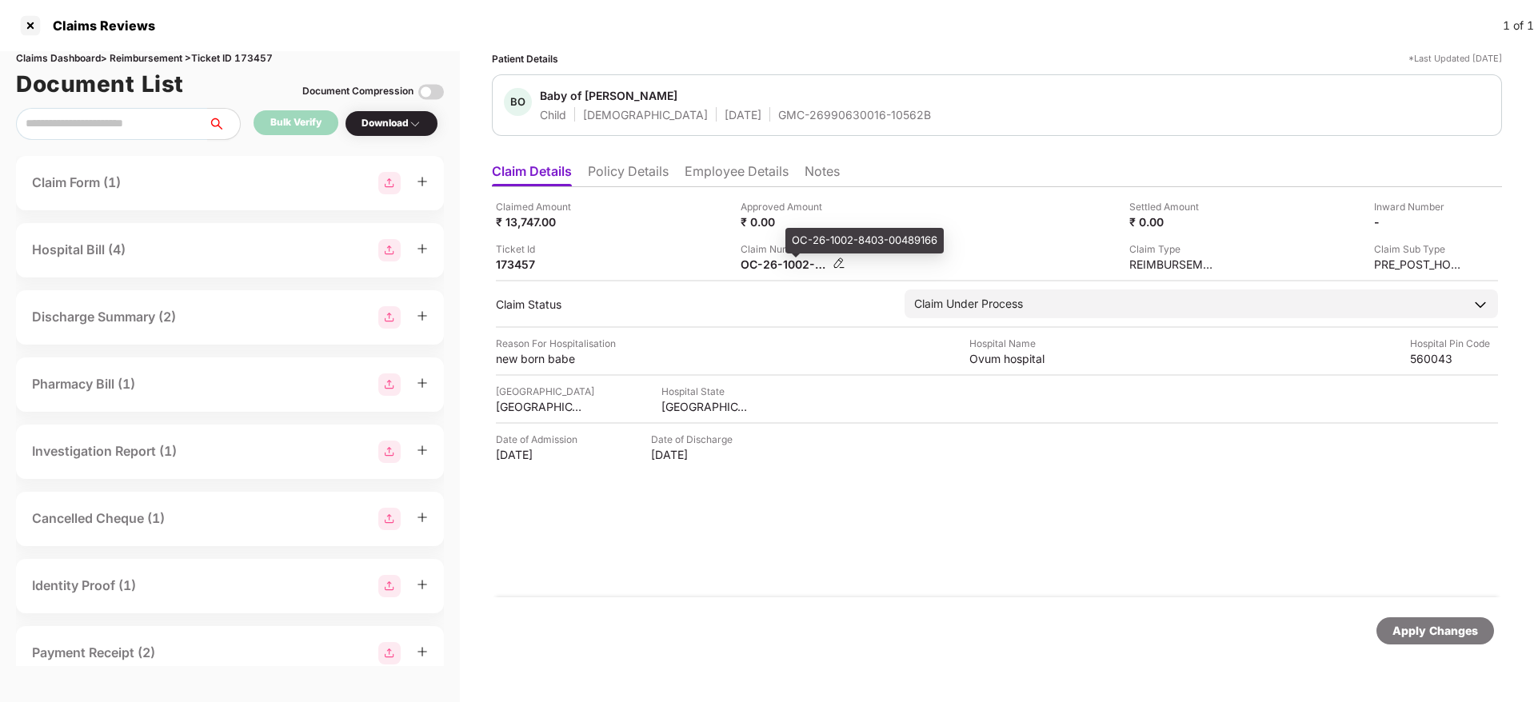
click at [762, 260] on div "OC-26-1002-8403-00489166" at bounding box center [785, 264] width 88 height 15
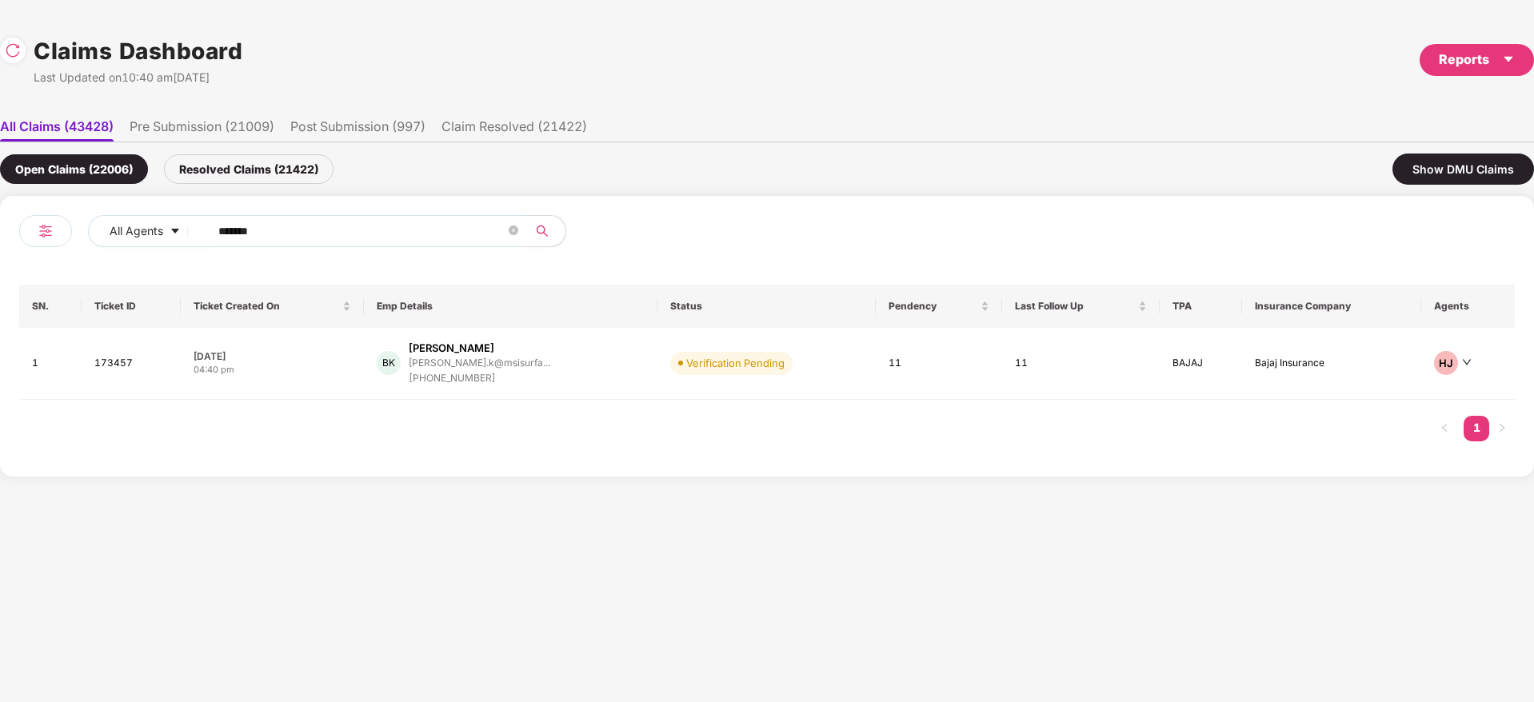
drag, startPoint x: 281, startPoint y: 238, endPoint x: 0, endPoint y: 278, distance: 283.5
click at [0, 277] on div "All Agents ****** SN. Ticket ID Ticket Created On Emp Details Status Pendency L…" at bounding box center [767, 336] width 1534 height 281
paste input "text"
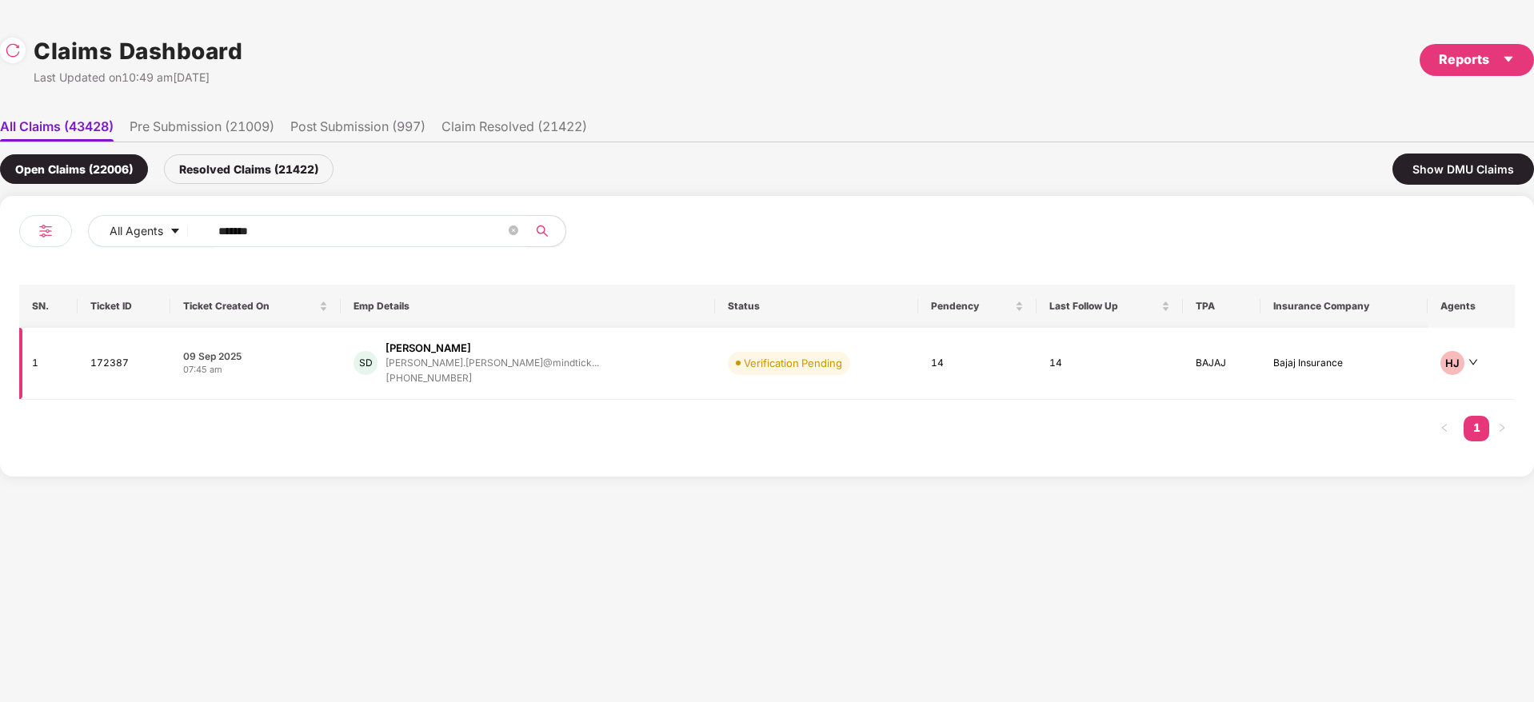
type input "******"
click at [586, 370] on div "SD Swapna Dimble swapna.dimble@mindtick... +919823362125" at bounding box center [528, 364] width 348 height 46
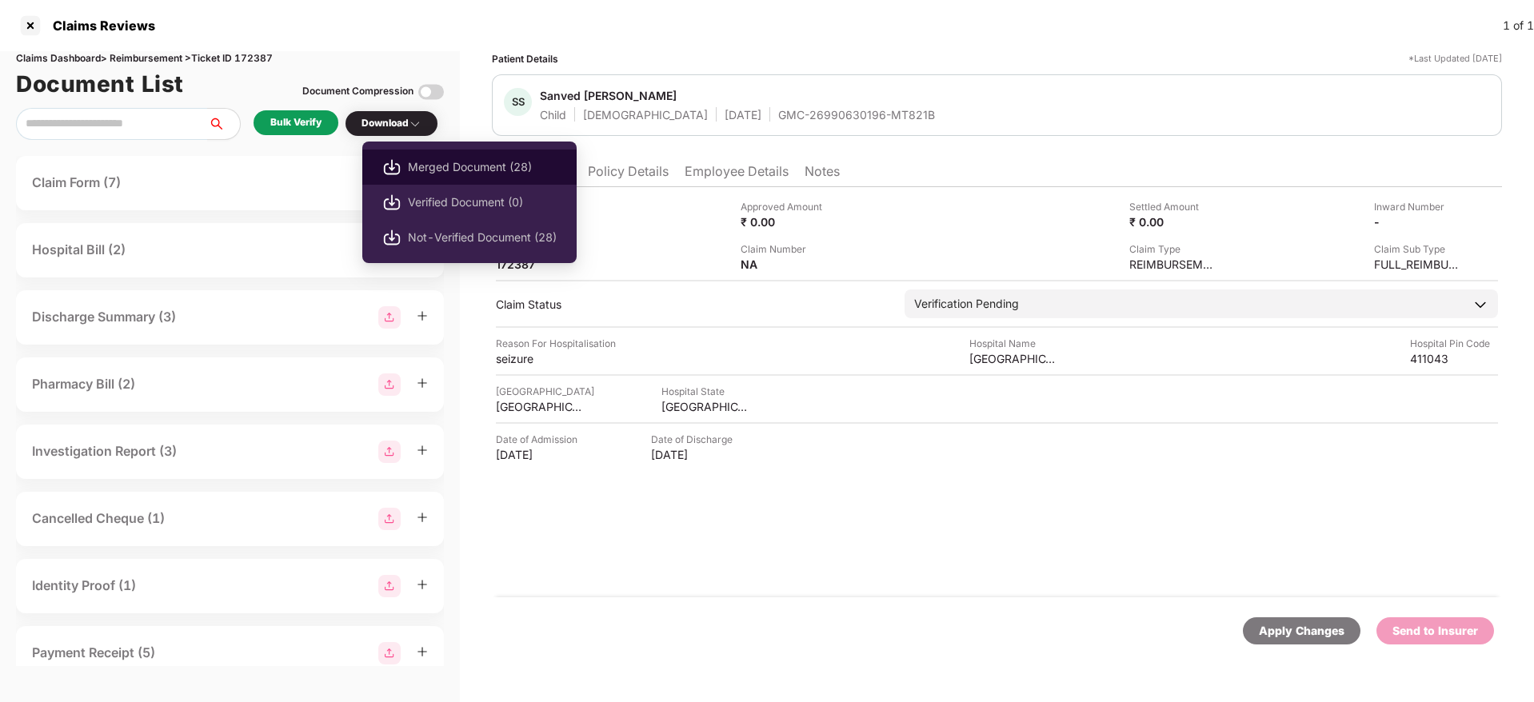
click at [464, 166] on span "Merged Document (28)" at bounding box center [482, 167] width 149 height 18
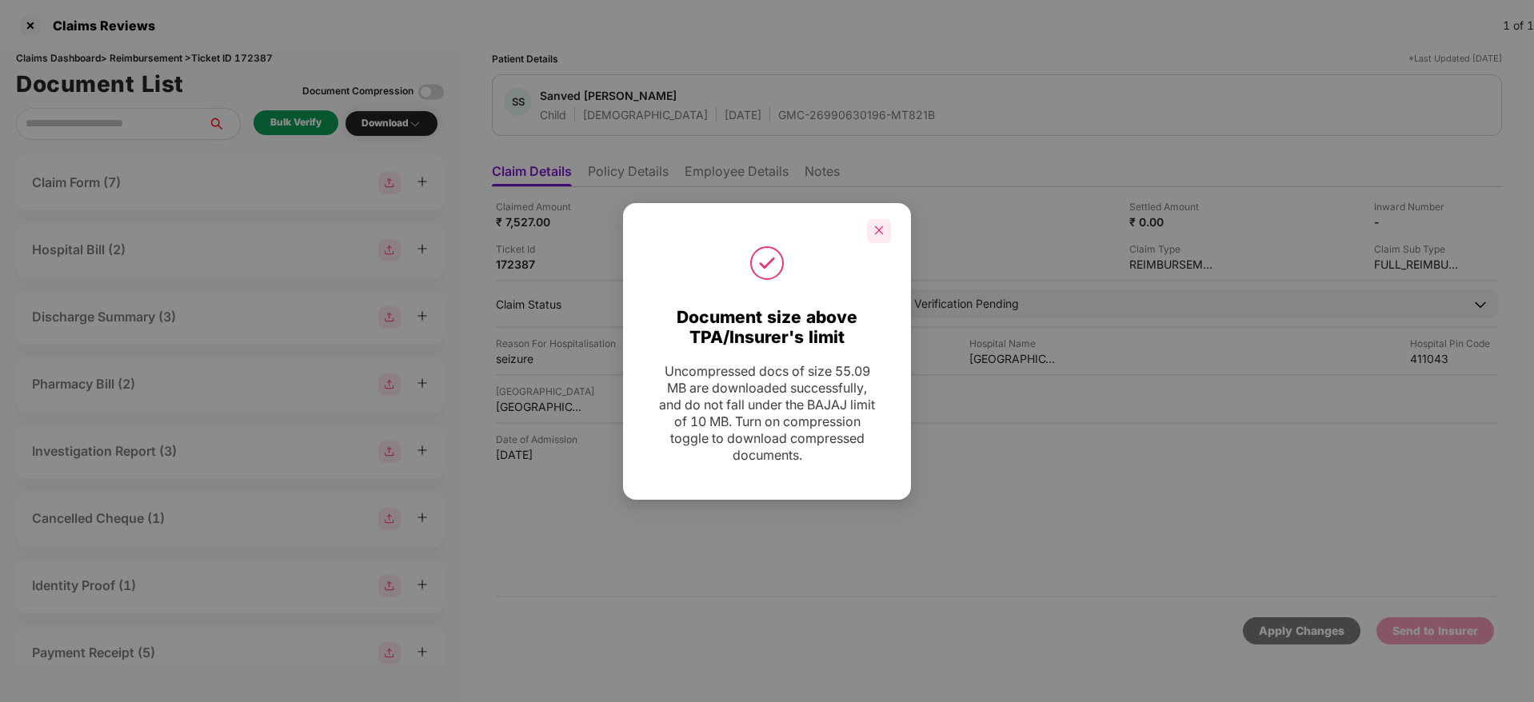
click at [879, 226] on icon "close" at bounding box center [878, 230] width 11 height 11
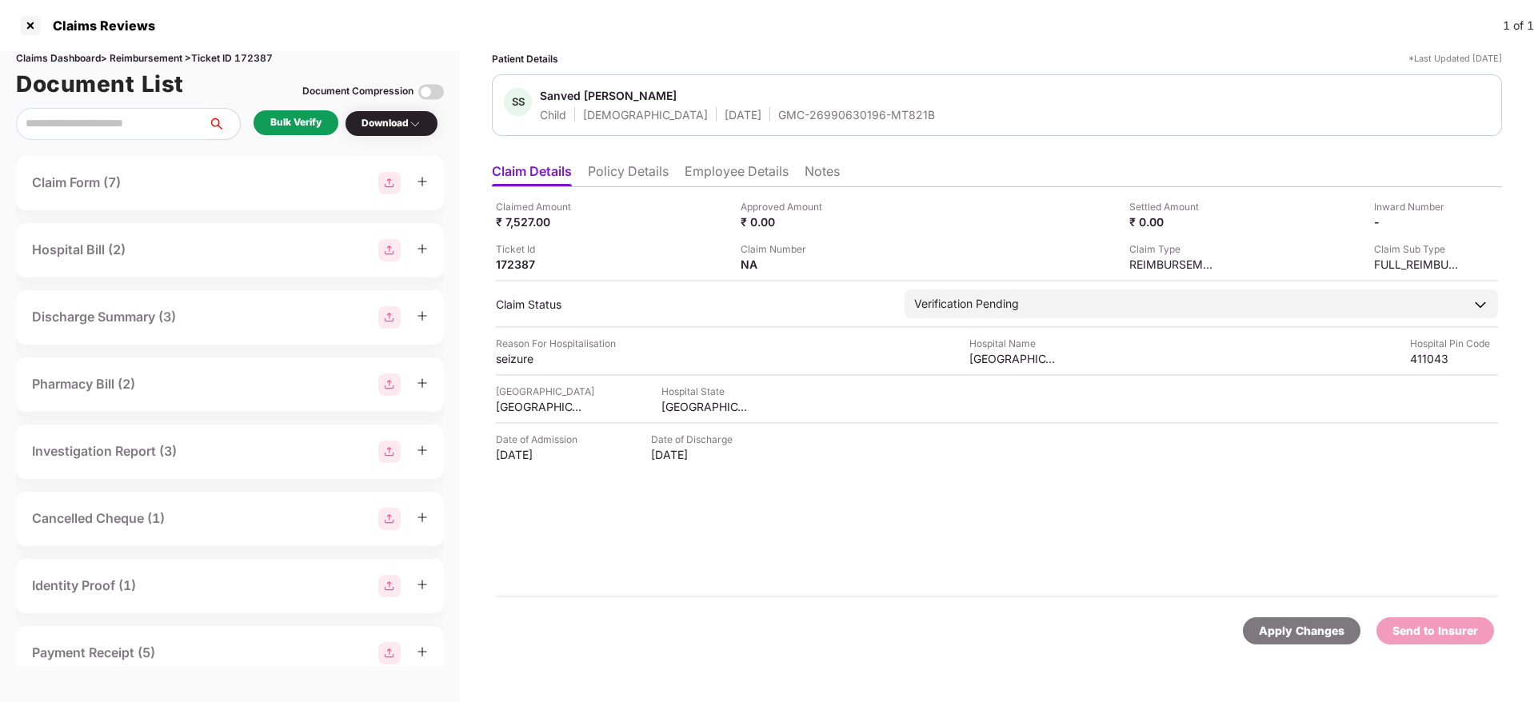
click at [840, 562] on div "Claimed Amount ₹ 7,527.00 Approved Amount ₹ 0.00 Settled Amount ₹ 0.00 Inward N…" at bounding box center [997, 392] width 1010 height 410
click at [903, 65] on div "Patient Details *Last Updated 18 Sep 2025" at bounding box center [997, 58] width 1010 height 15
click at [778, 108] on div "GMC-26990630196-MT821B" at bounding box center [856, 114] width 157 height 15
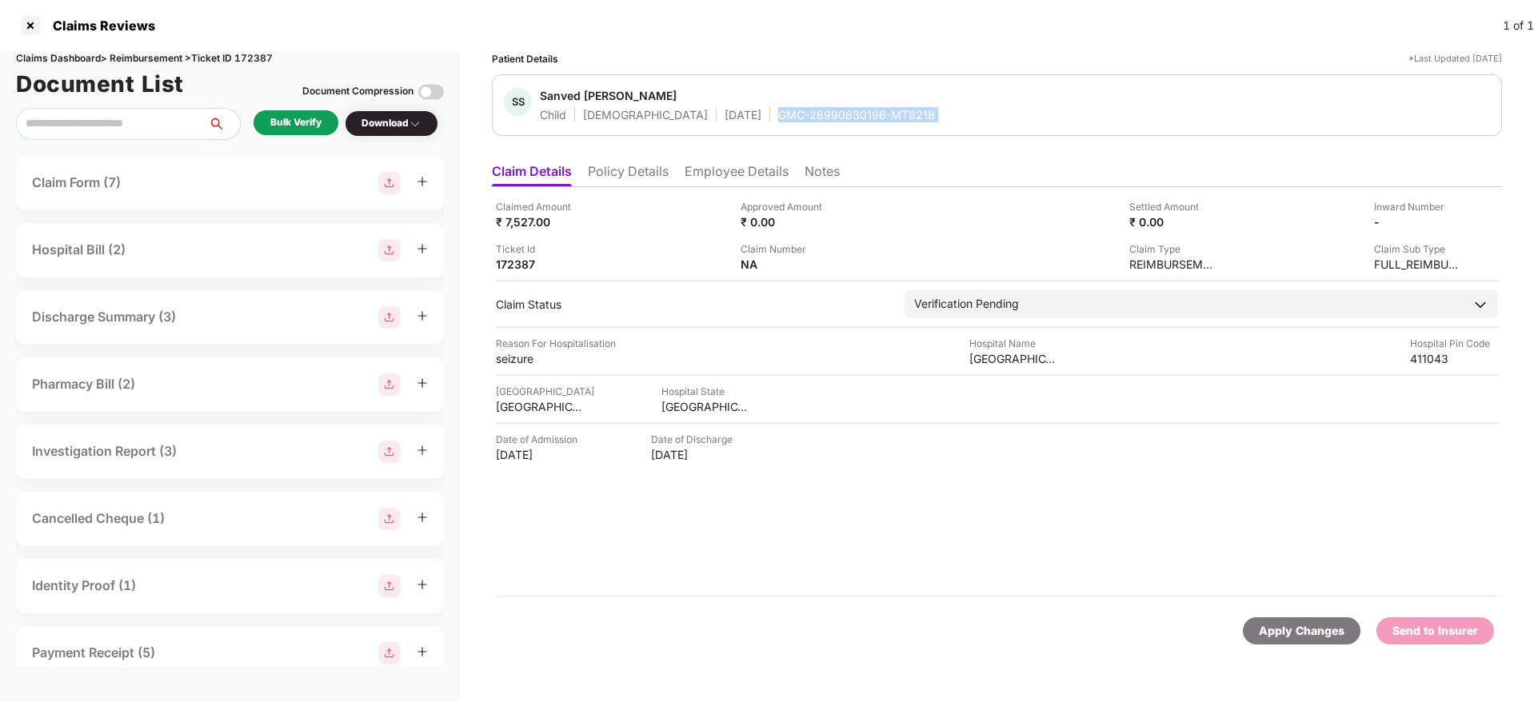
click at [778, 108] on div "GMC-26990630196-MT821B" at bounding box center [856, 114] width 157 height 15
copy div "GMC-26990630196-MT821B"
click at [683, 406] on div "MAHARASHTRA" at bounding box center [706, 406] width 88 height 15
copy div "MAHARASHTRA"
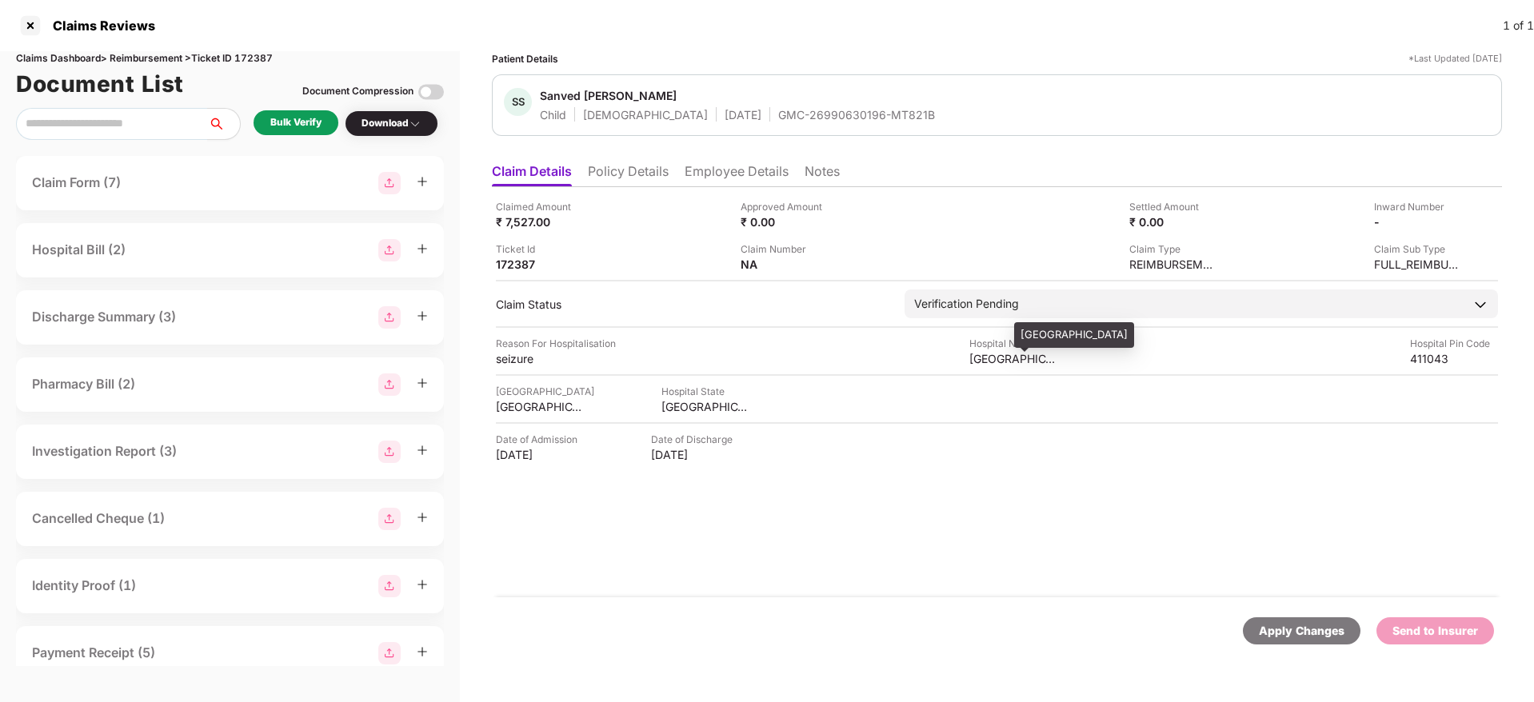
click at [984, 358] on div "Bharati Hospital and Research center" at bounding box center [1013, 358] width 88 height 15
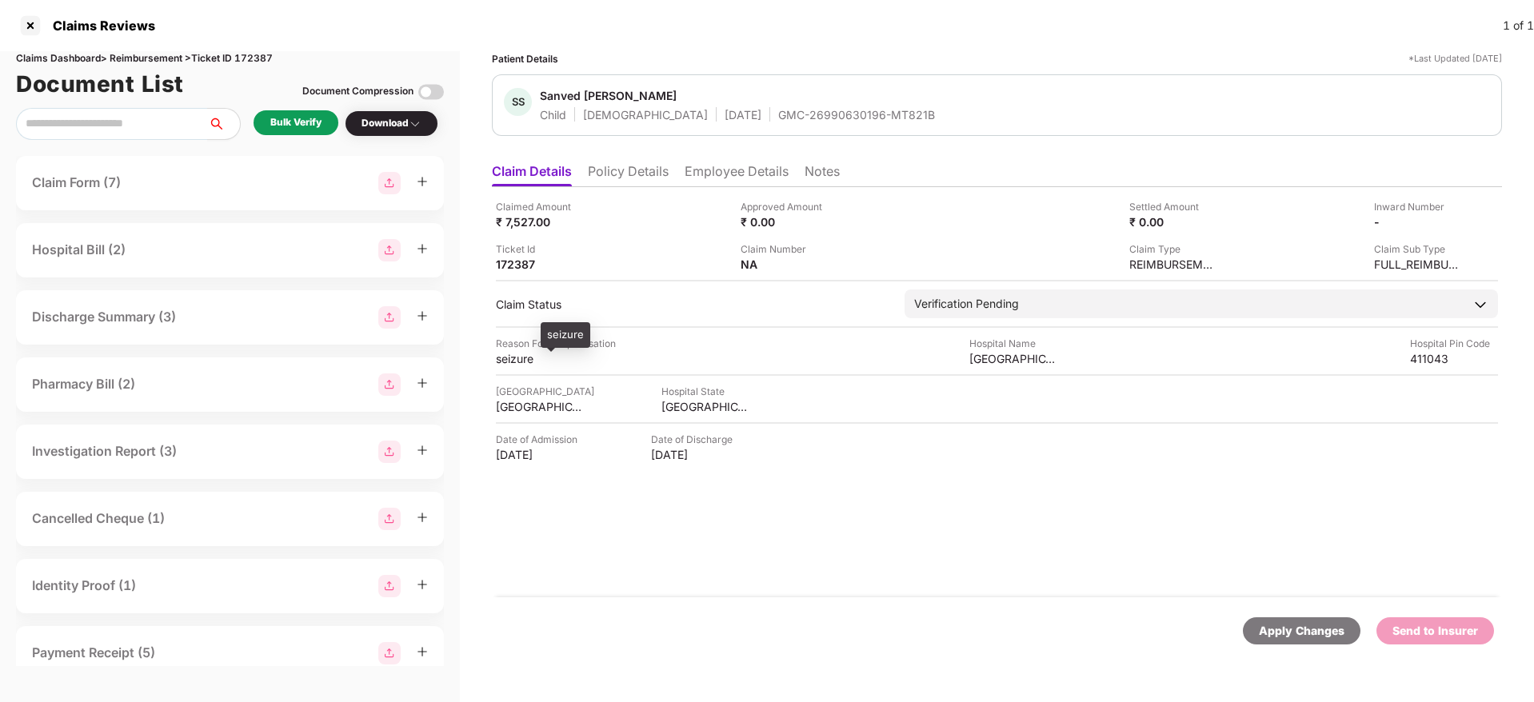
click at [506, 366] on div "seizure" at bounding box center [540, 358] width 88 height 15
click at [741, 180] on li "Employee Details" at bounding box center [737, 174] width 104 height 23
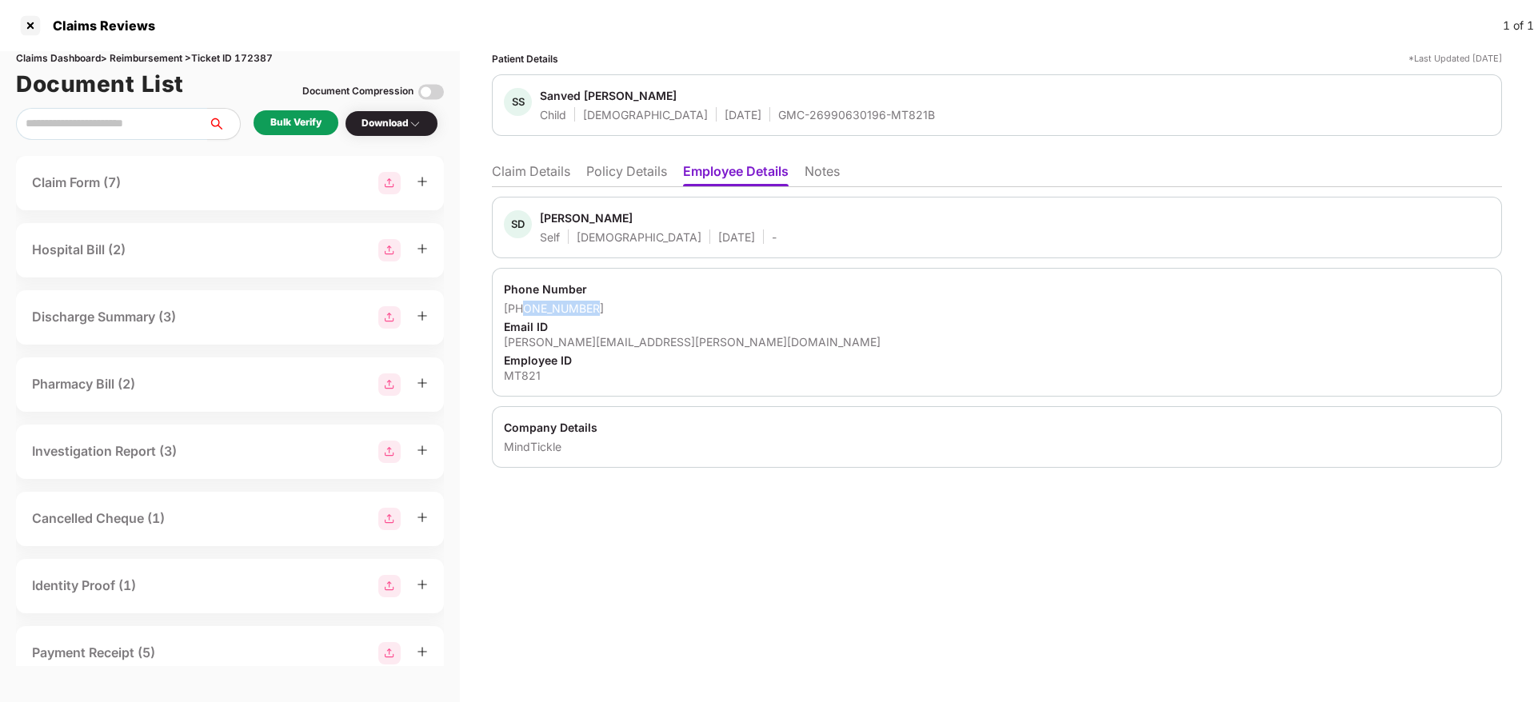
drag, startPoint x: 598, startPoint y: 310, endPoint x: 523, endPoint y: 310, distance: 74.4
click at [523, 310] on div "+919823362125" at bounding box center [997, 308] width 986 height 15
click at [578, 329] on div "Email ID" at bounding box center [997, 326] width 986 height 15
click at [577, 351] on div "Phone Number +919823362125 Email ID swapna.dimble@mindtickle.com Employee ID MT…" at bounding box center [997, 332] width 1010 height 129
click at [584, 339] on div "swapna.dimble@mindtickle.com" at bounding box center [997, 341] width 986 height 15
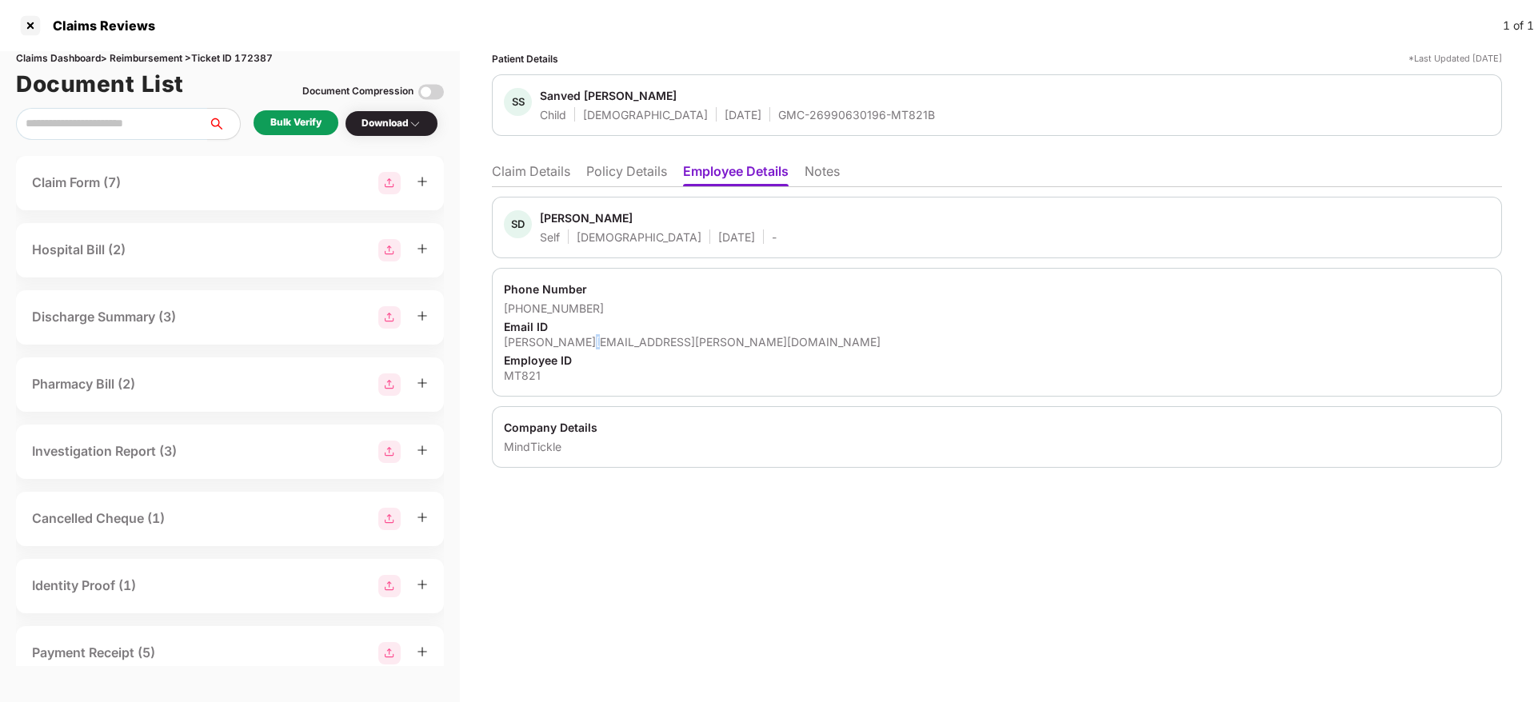
click at [584, 339] on div "swapna.dimble@mindtickle.com" at bounding box center [997, 341] width 986 height 15
click at [544, 171] on li "Claim Details" at bounding box center [531, 174] width 78 height 23
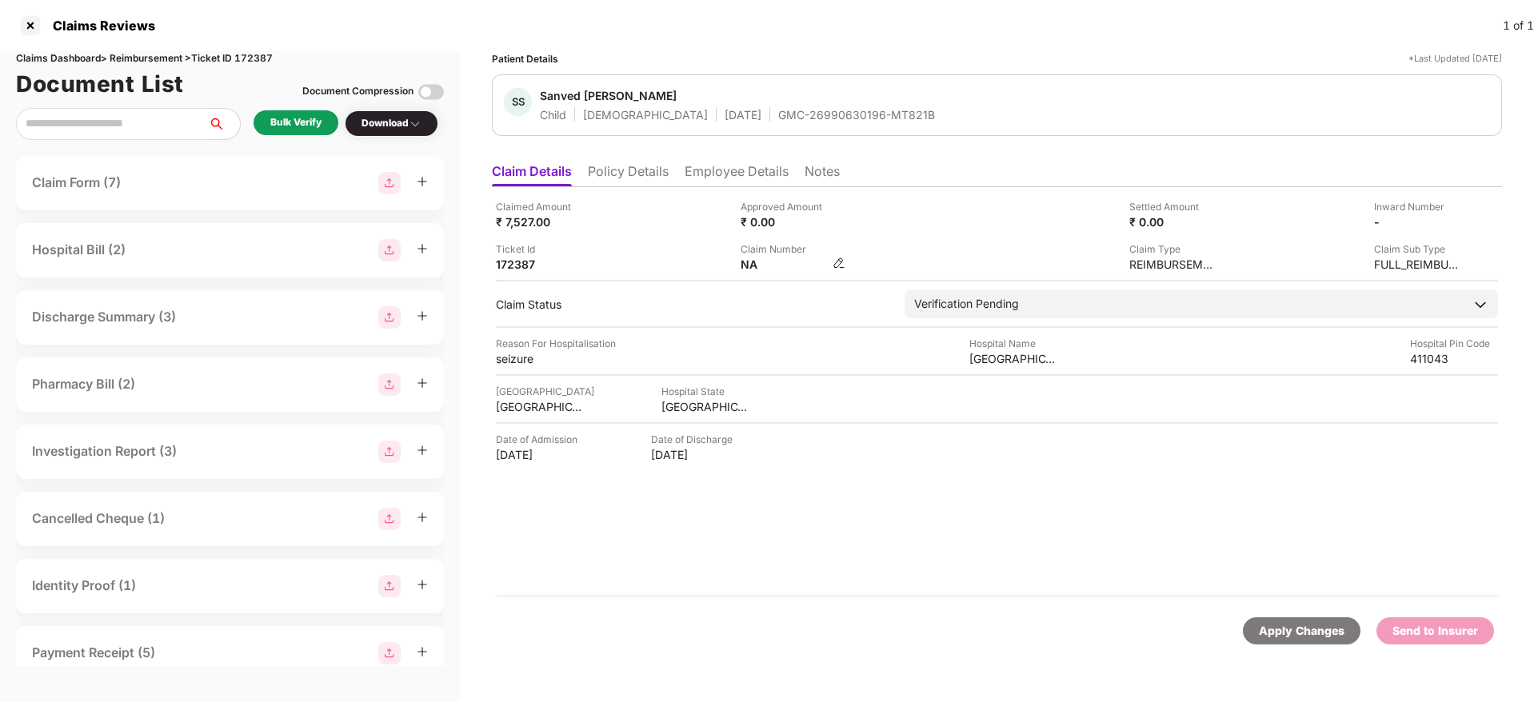
click at [838, 265] on img at bounding box center [839, 263] width 13 height 13
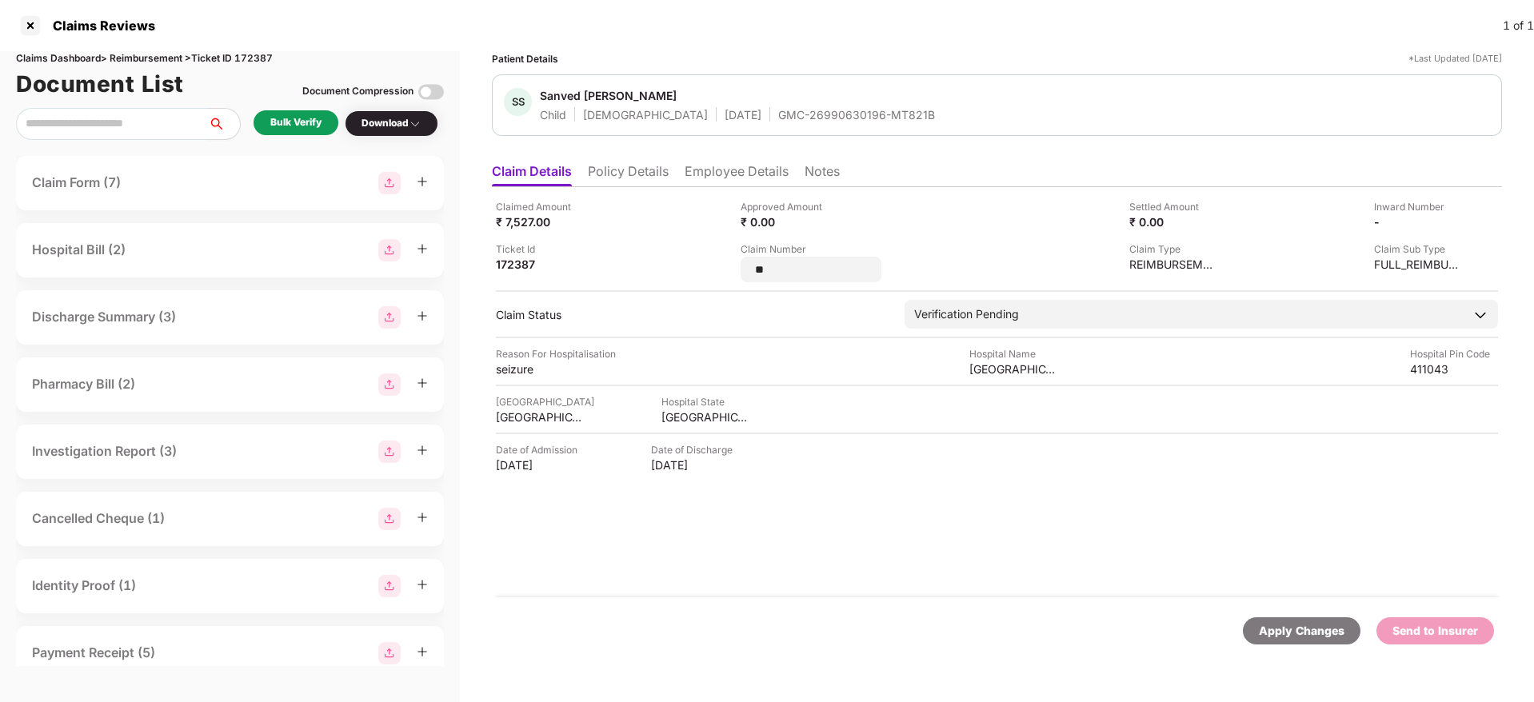
type input "*"
type input "**********"
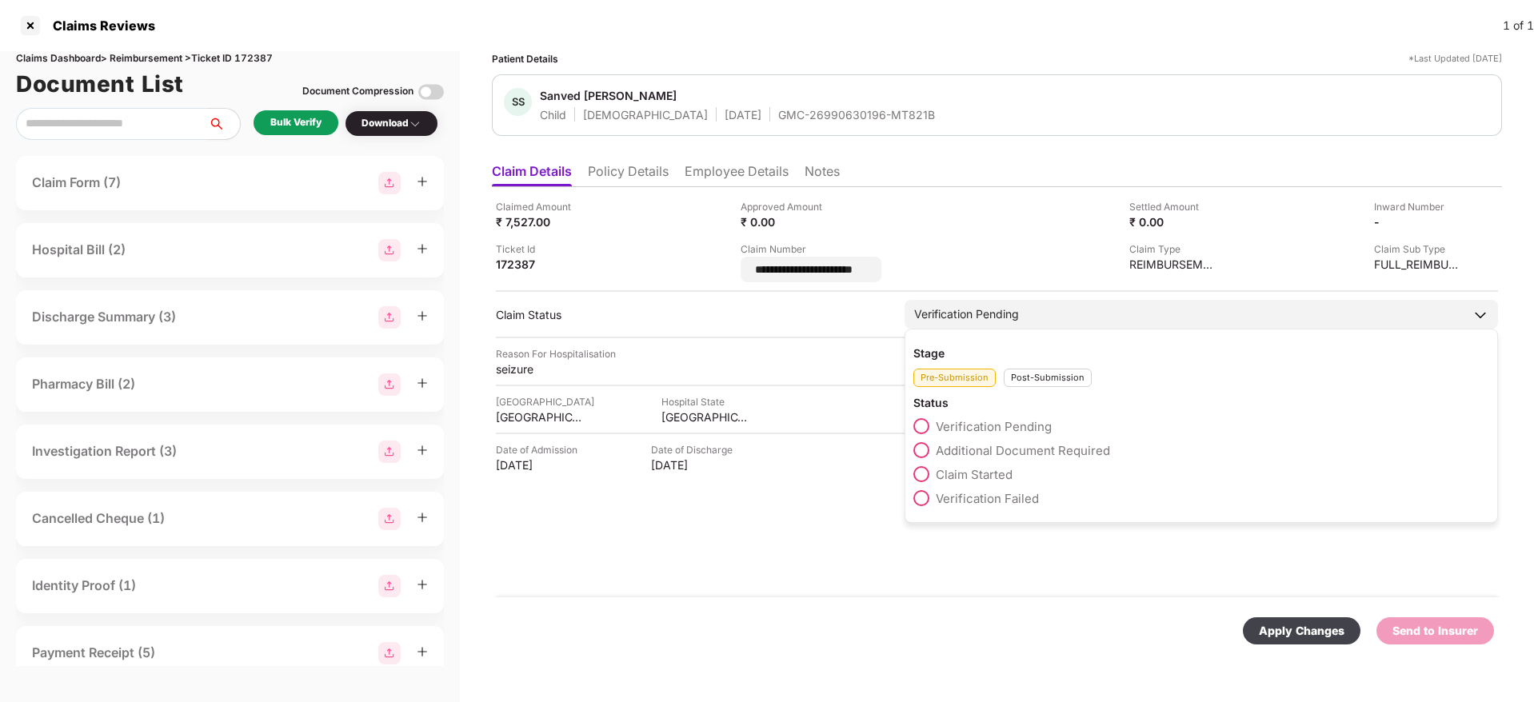
click at [1049, 382] on div "Stage Pre-Submission Post-Submission Status Verification Pending Additional Doc…" at bounding box center [1202, 426] width 594 height 194
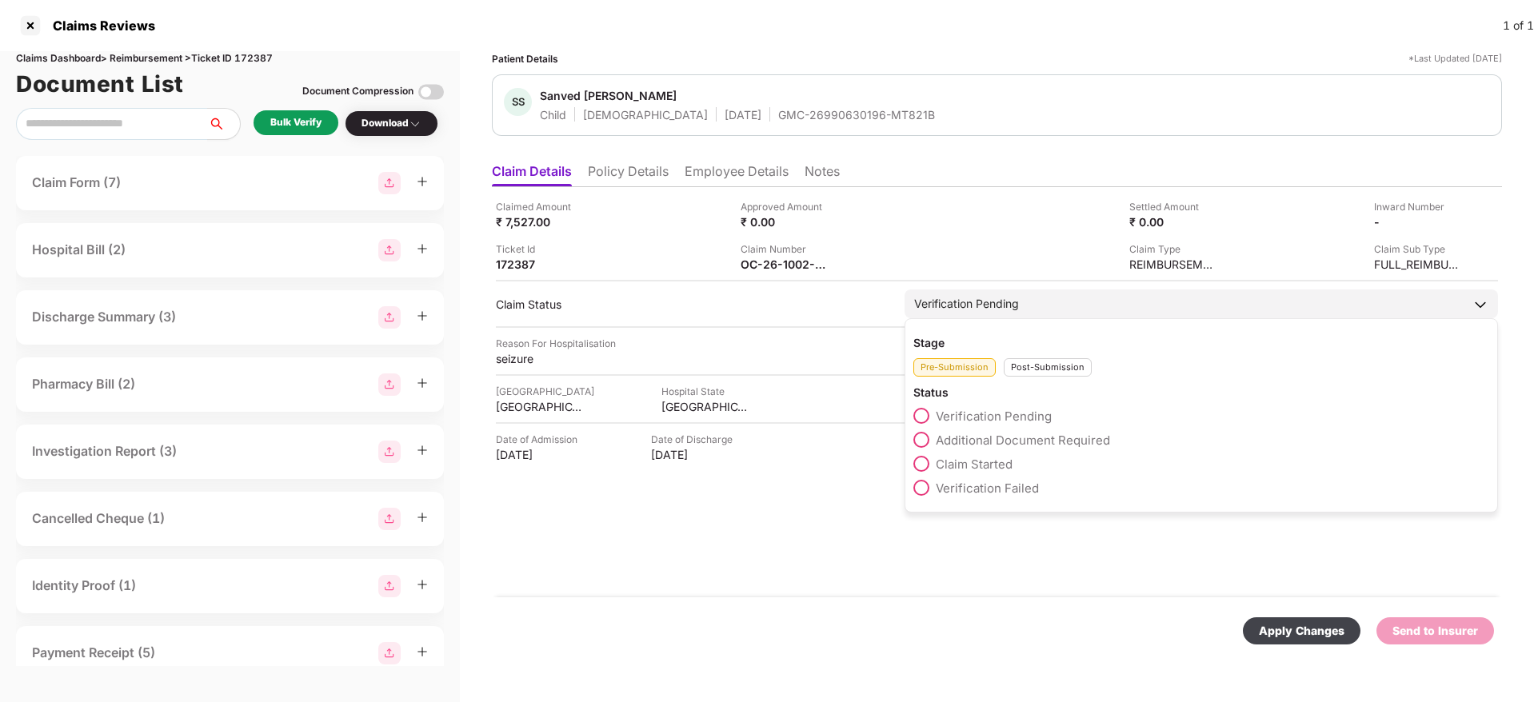
click at [1038, 359] on div "Post-Submission" at bounding box center [1048, 367] width 88 height 18
click at [994, 442] on span "Claim Under Process" at bounding box center [996, 440] width 121 height 15
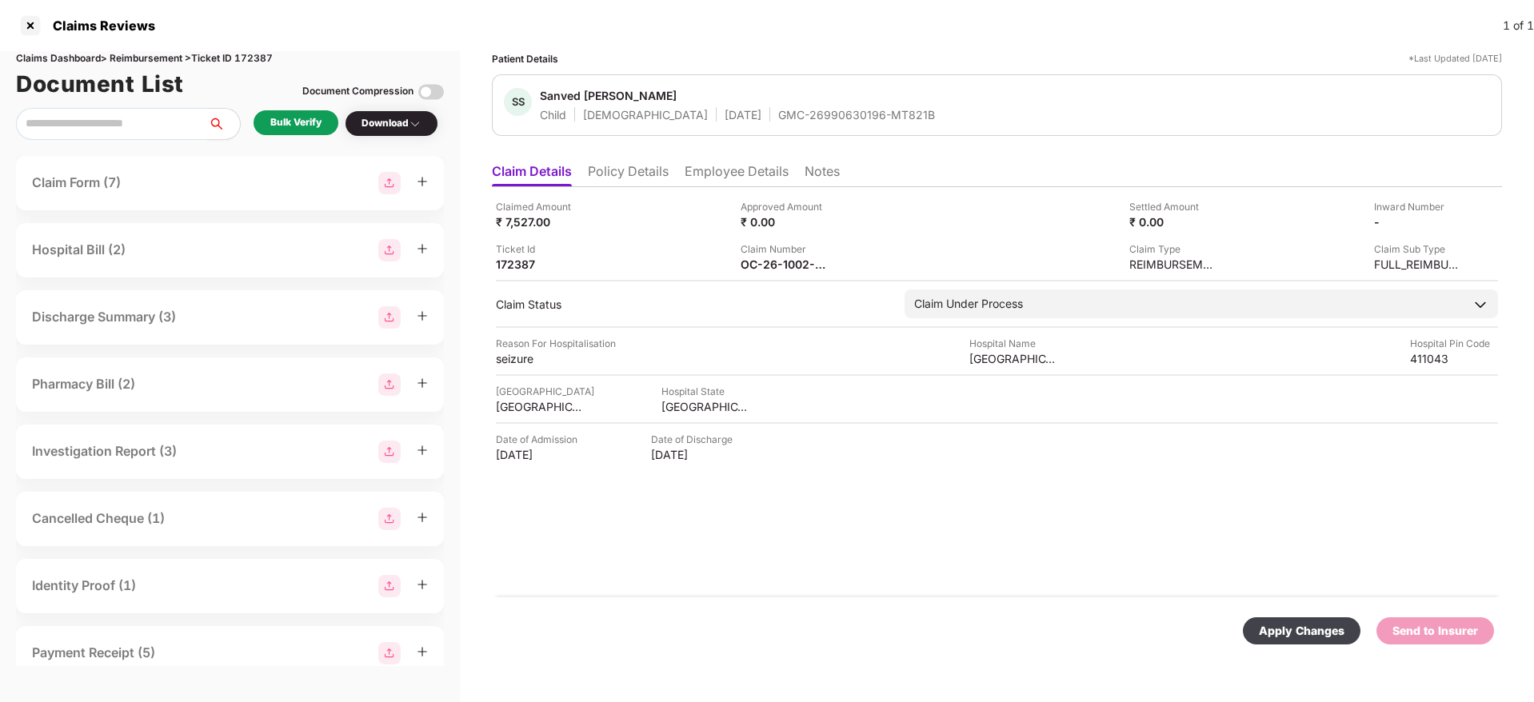
click at [1334, 638] on div "Apply Changes" at bounding box center [1302, 631] width 86 height 18
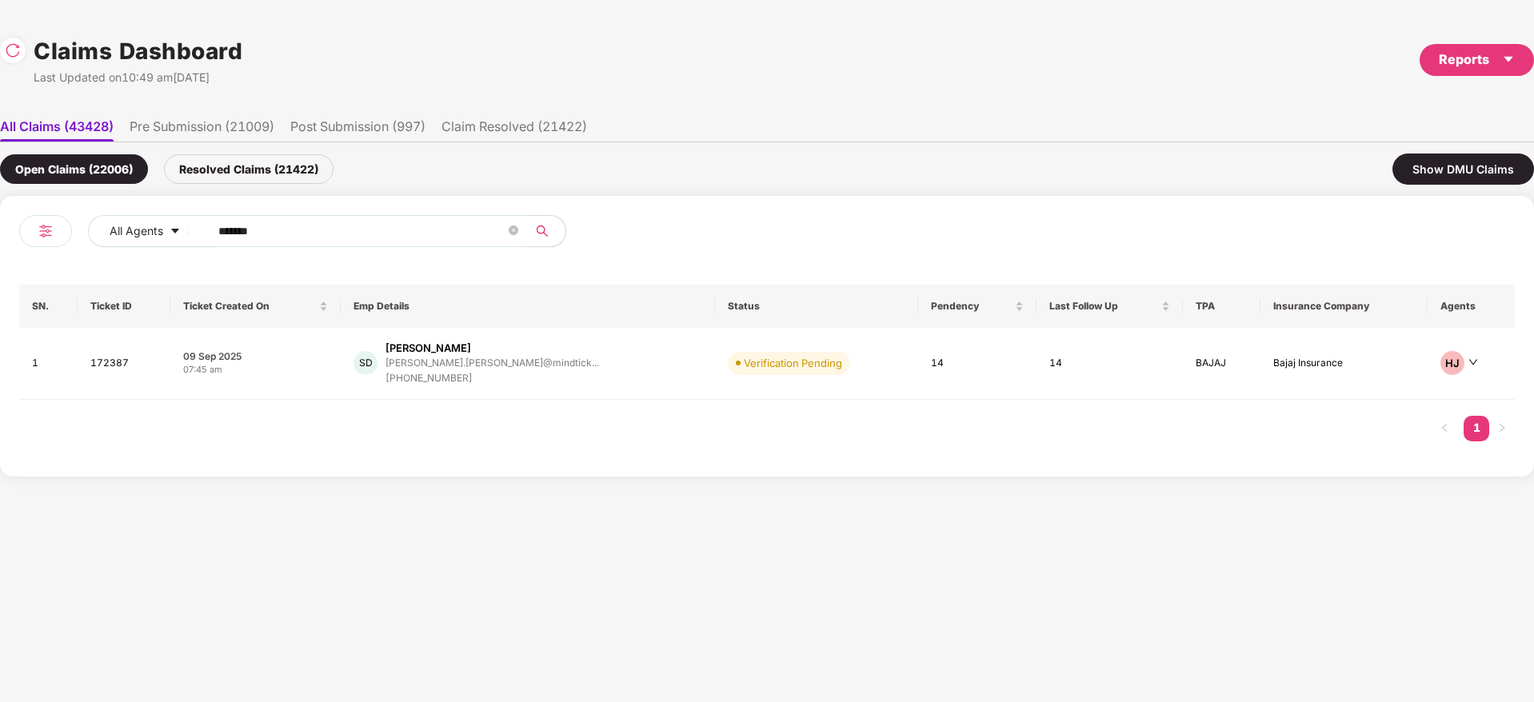
drag, startPoint x: 306, startPoint y: 234, endPoint x: 14, endPoint y: 255, distance: 292.0
click at [0, 250] on div "All Agents ****** SN. Ticket ID Ticket Created On Emp Details Status Pendency L…" at bounding box center [767, 336] width 1534 height 281
paste input "text"
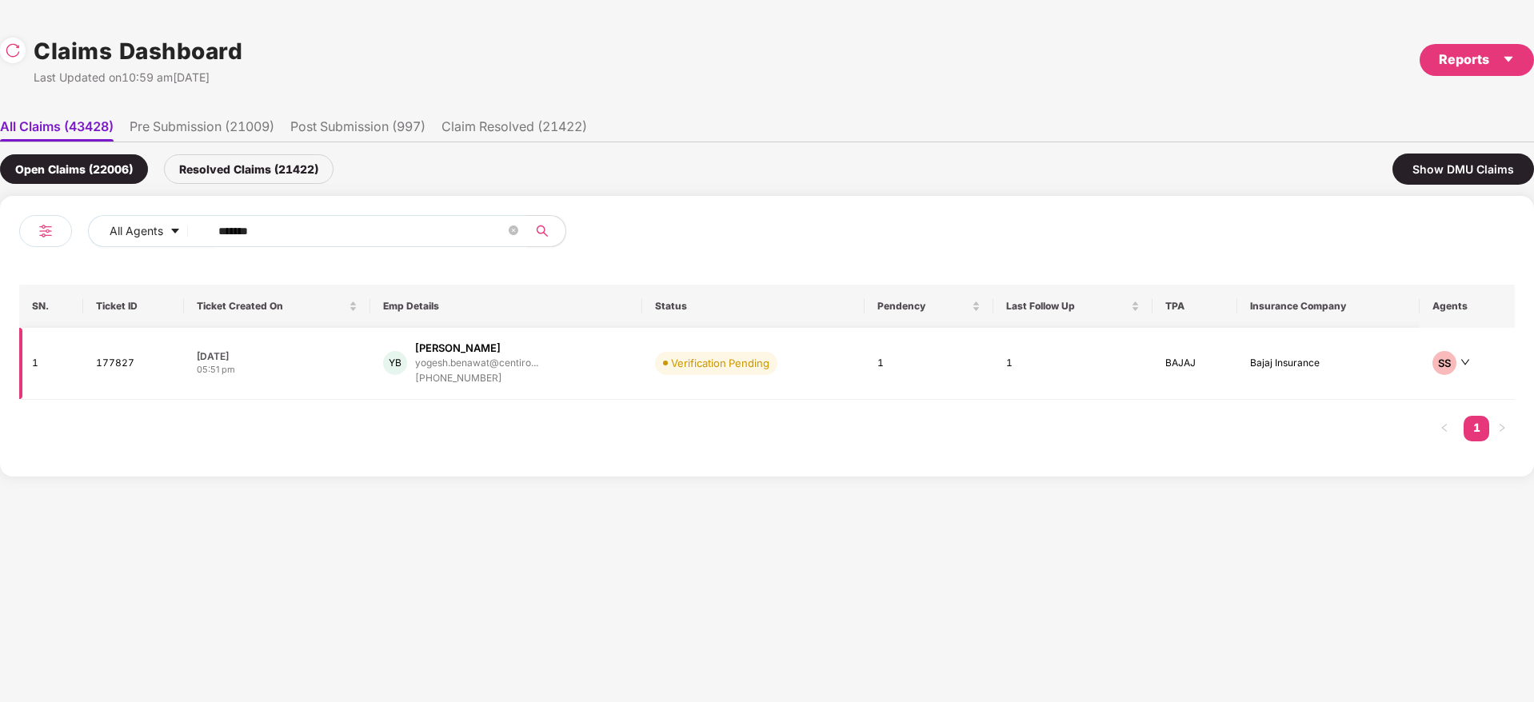
type input "******"
click at [572, 369] on div "YB Yogesh Benawat yogesh.benawat@centiro... +918956610852" at bounding box center [506, 364] width 246 height 46
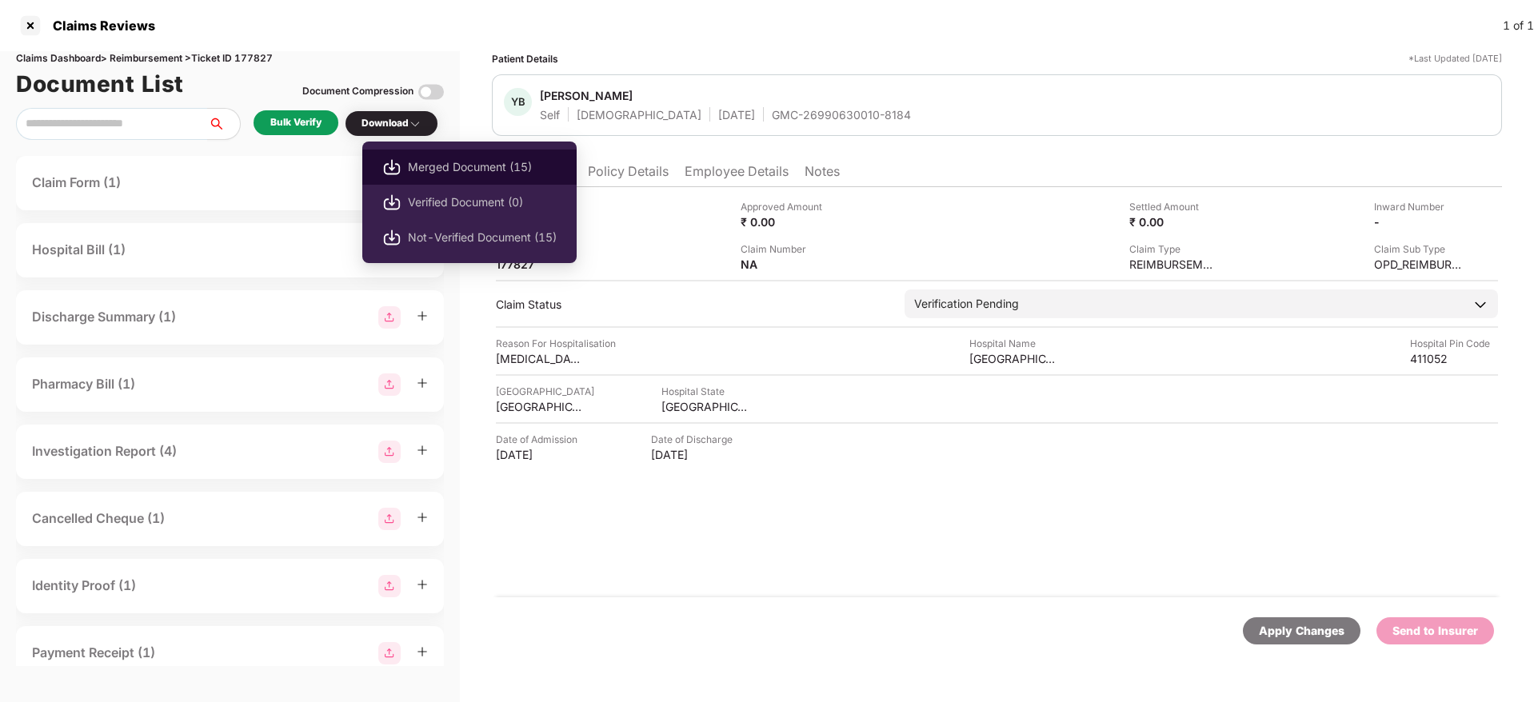
click at [466, 159] on span "Merged Document (15)" at bounding box center [482, 167] width 149 height 18
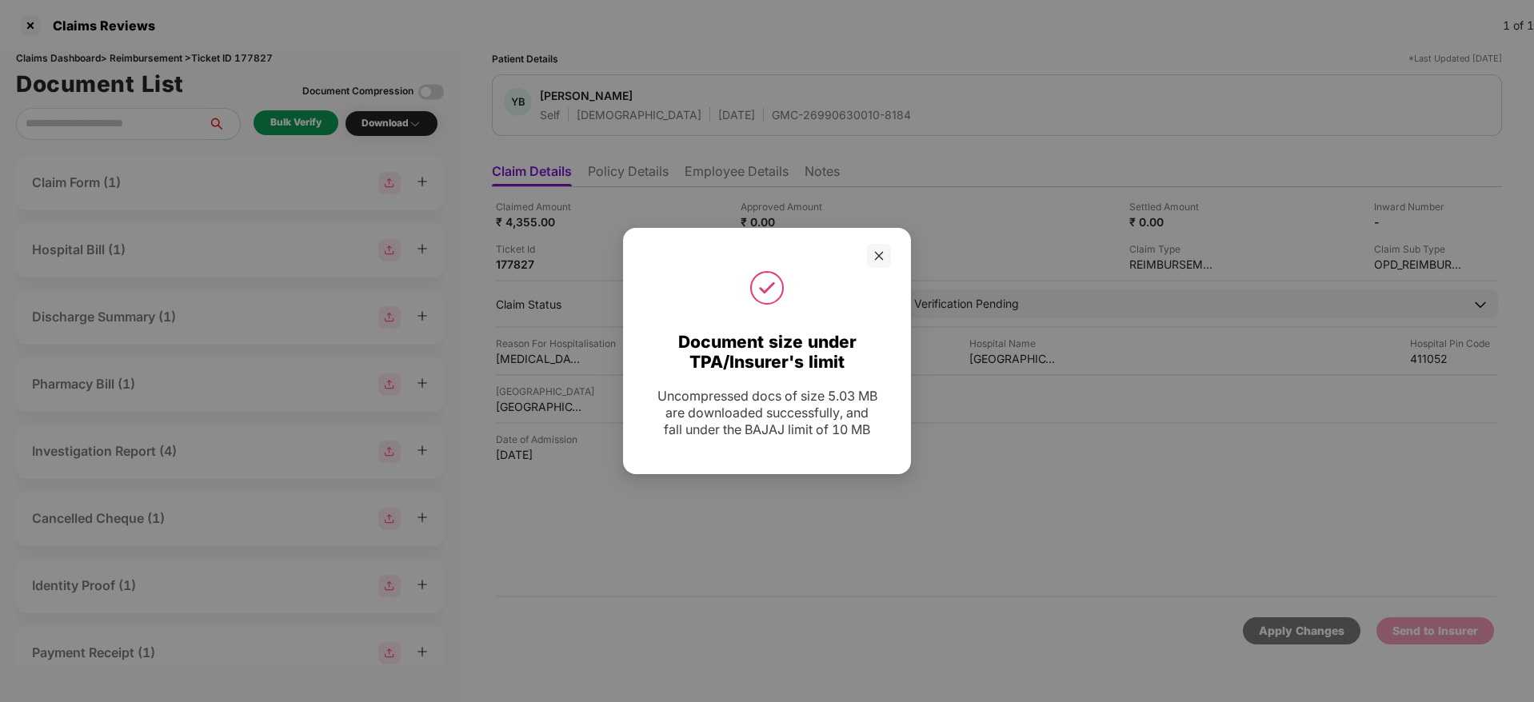
drag, startPoint x: 871, startPoint y: 253, endPoint x: 898, endPoint y: 234, distance: 33.3
click at [873, 253] on div at bounding box center [879, 256] width 24 height 24
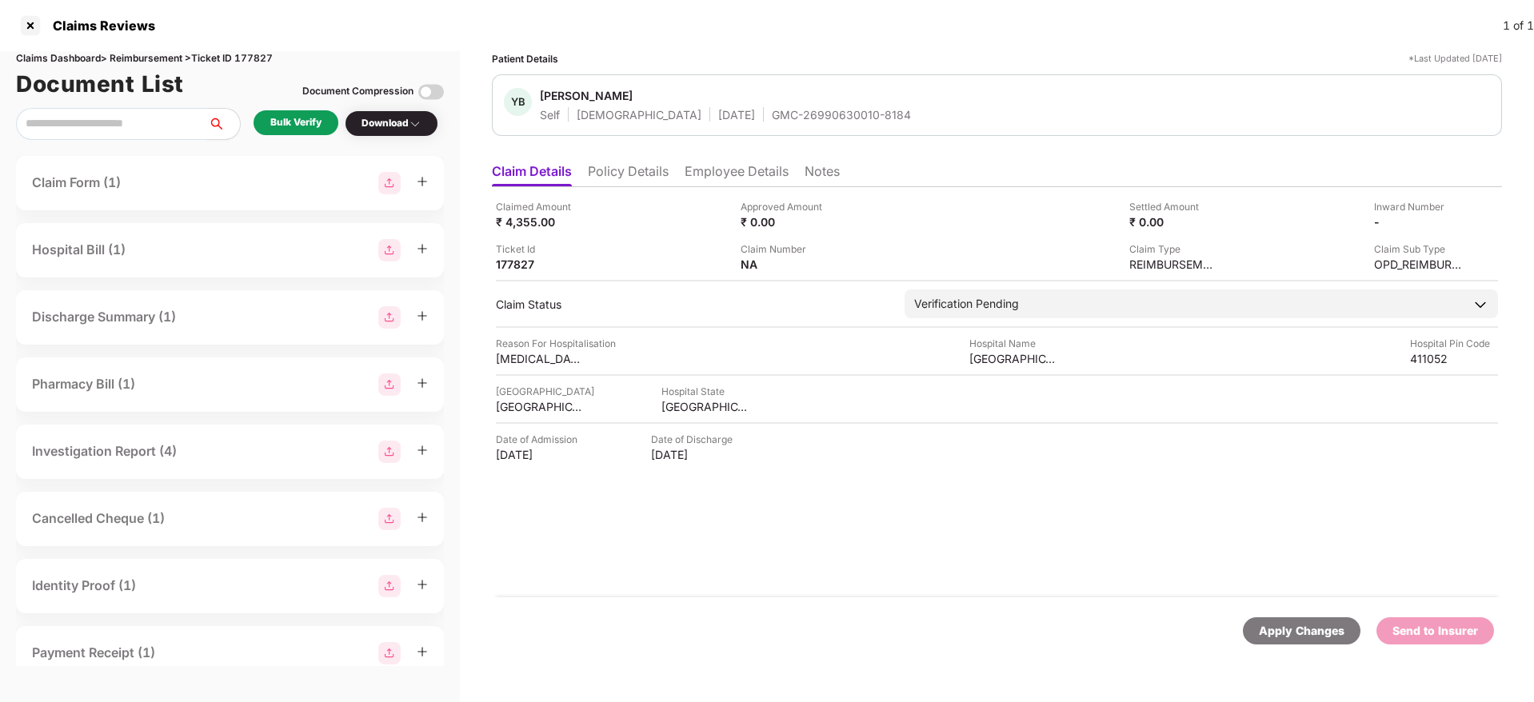
click at [772, 110] on div "GMC-26990630010-8184" at bounding box center [841, 114] width 139 height 15
click at [697, 411] on div "MAHARASHTRA" at bounding box center [706, 406] width 88 height 15
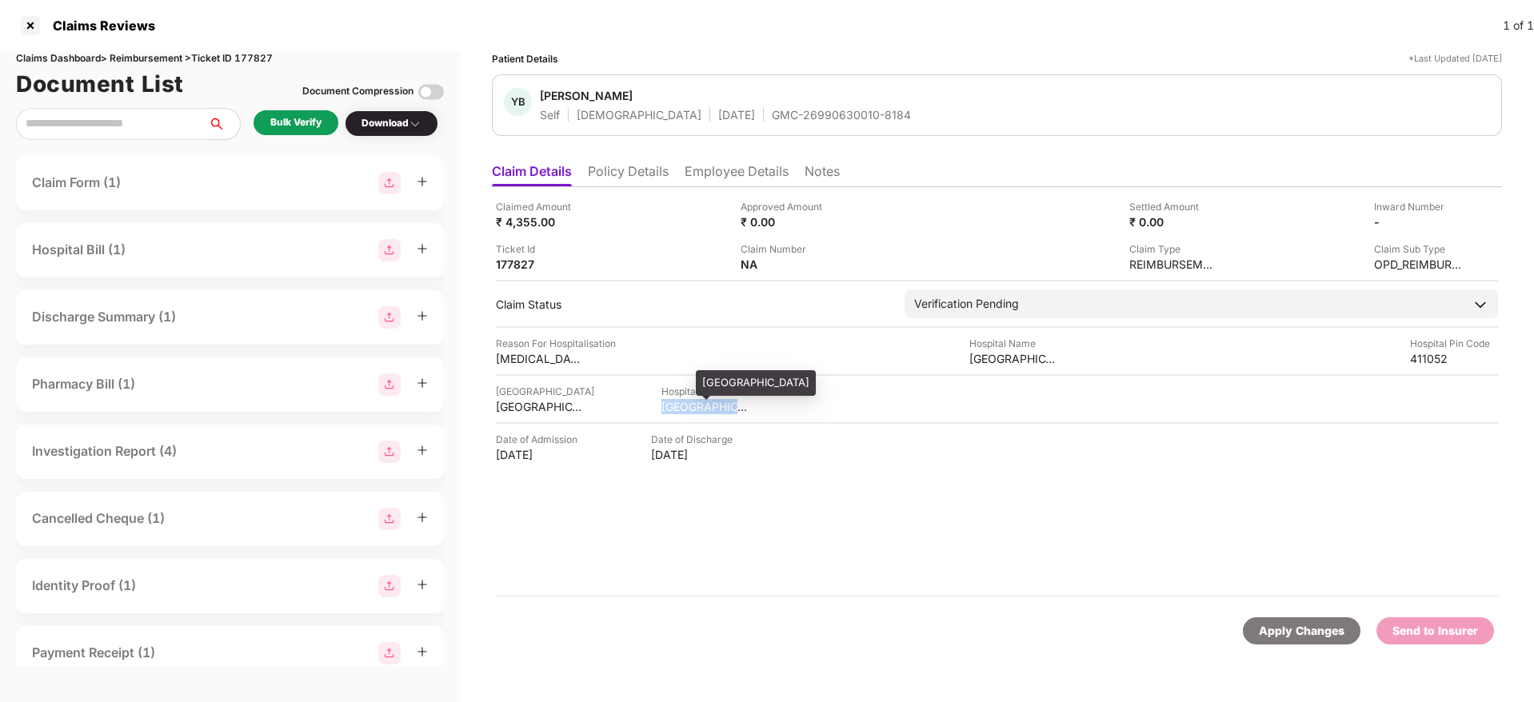
click at [697, 411] on div "MAHARASHTRA" at bounding box center [706, 406] width 88 height 15
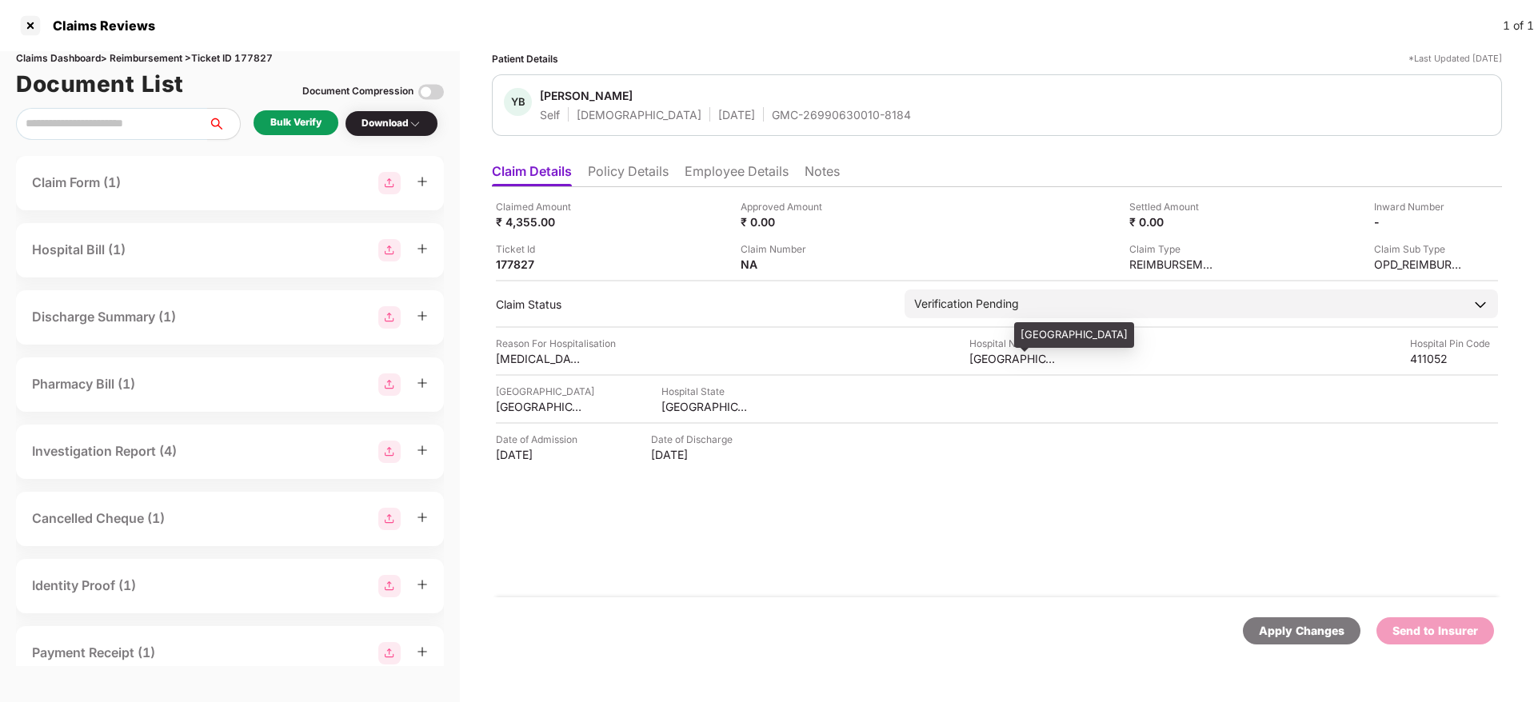
click at [997, 359] on div "Agrawal Hospital" at bounding box center [1013, 358] width 88 height 15
click at [526, 362] on div "Hypothyroidism" at bounding box center [540, 358] width 88 height 15
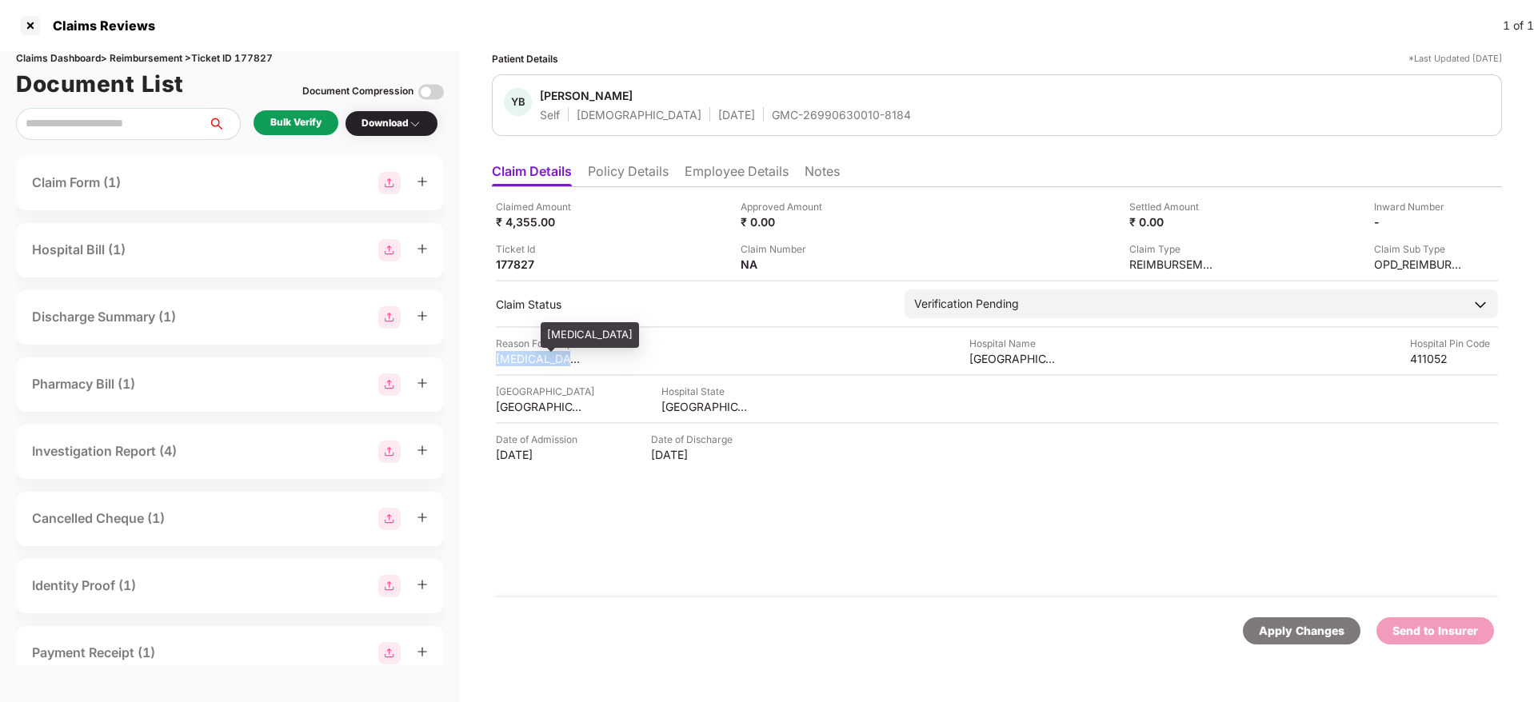
click at [526, 362] on div "Hypothyroidism" at bounding box center [540, 358] width 88 height 15
click at [730, 180] on li "Employee Details" at bounding box center [737, 174] width 104 height 23
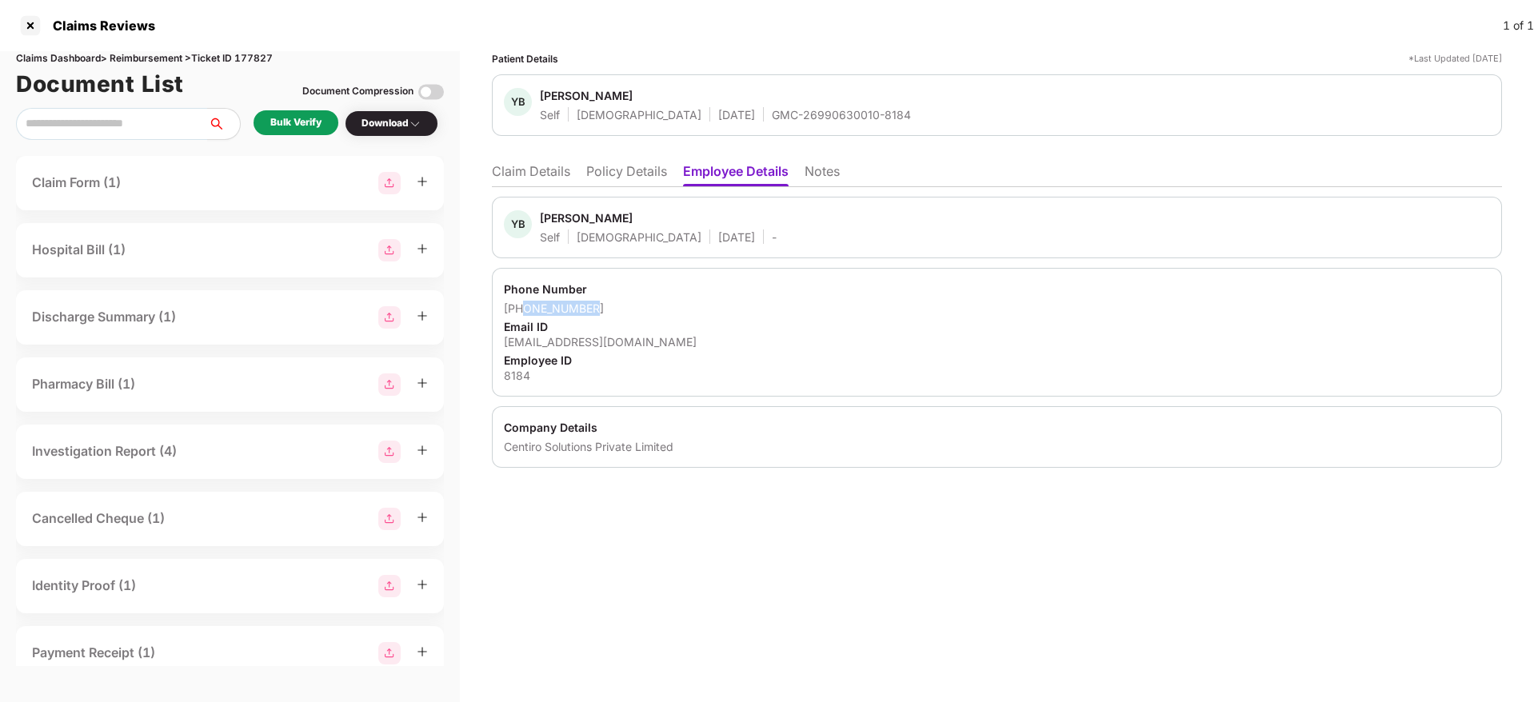
drag, startPoint x: 617, startPoint y: 306, endPoint x: 523, endPoint y: 314, distance: 93.9
click at [523, 314] on div "+918956610852" at bounding box center [997, 308] width 986 height 15
click at [571, 345] on div "yogesh.benawat@centiro.com" at bounding box center [997, 341] width 986 height 15
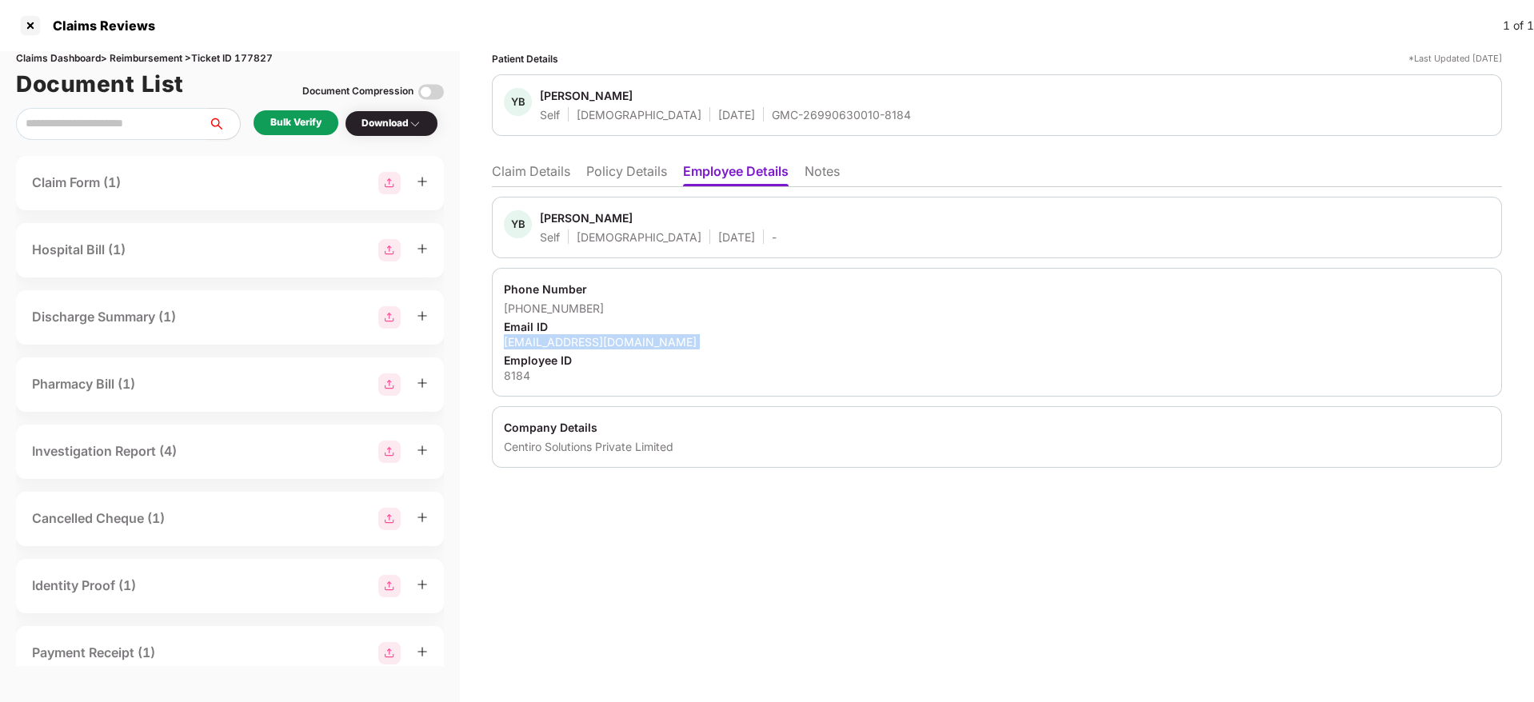
click at [571, 345] on div "yogesh.benawat@centiro.com" at bounding box center [997, 341] width 986 height 15
click at [528, 176] on li "Claim Details" at bounding box center [531, 174] width 78 height 23
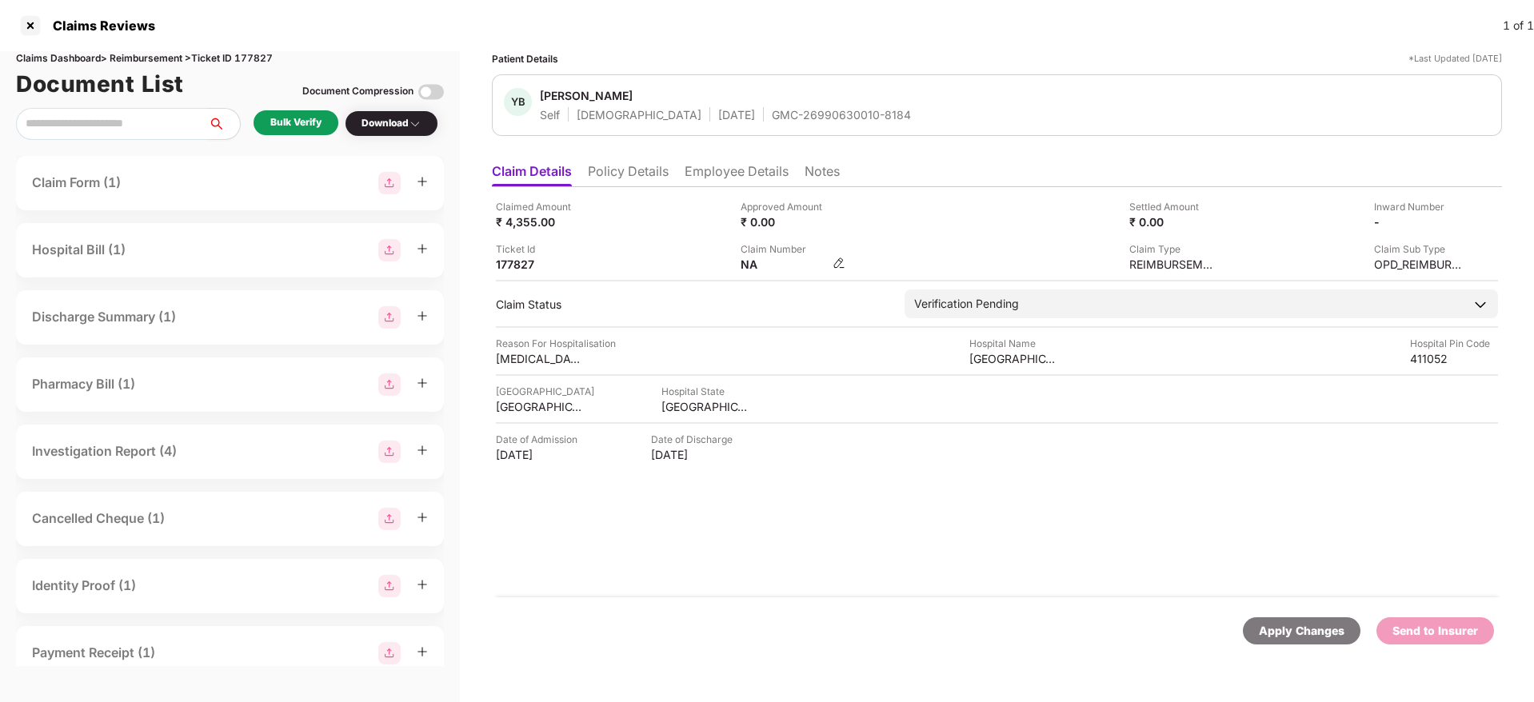
click at [837, 266] on img at bounding box center [839, 263] width 13 height 13
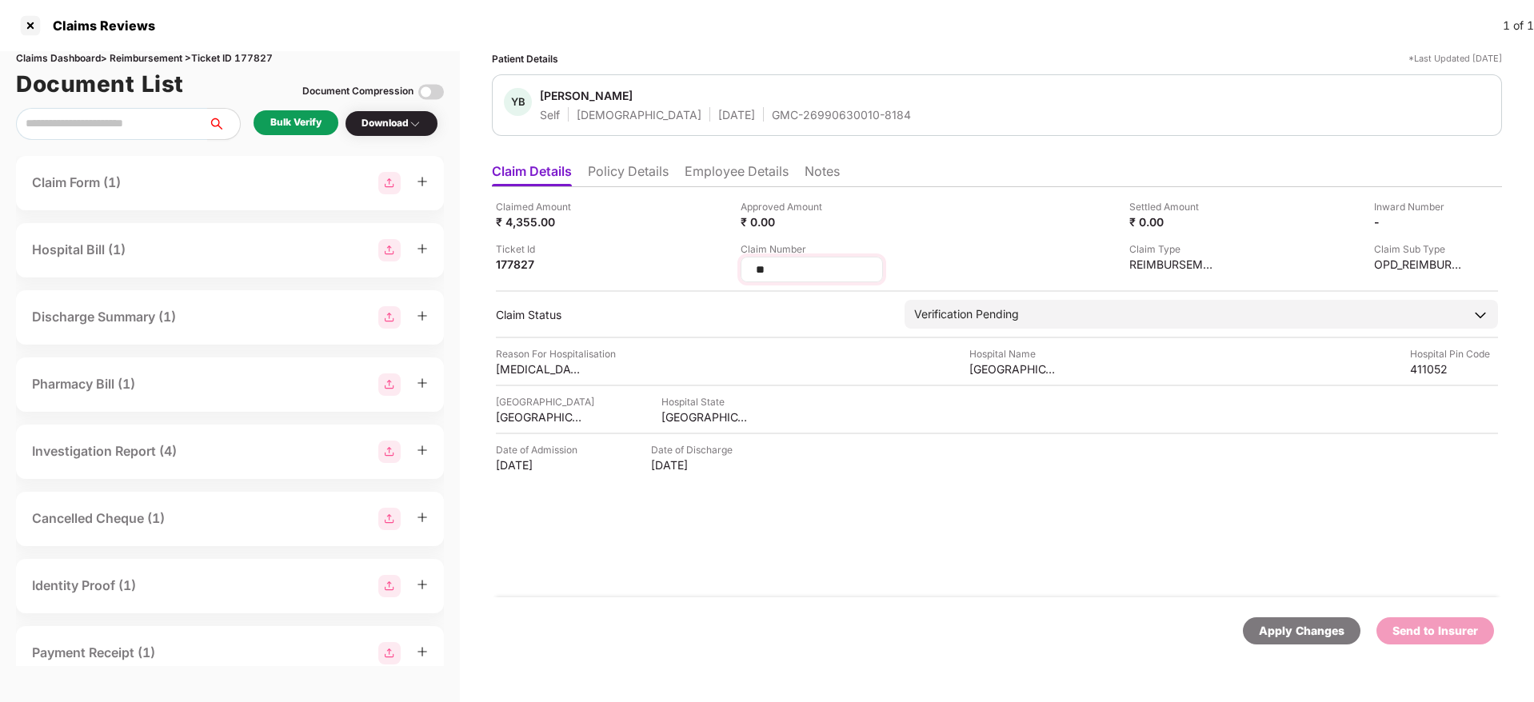
type input "*"
type input "**********"
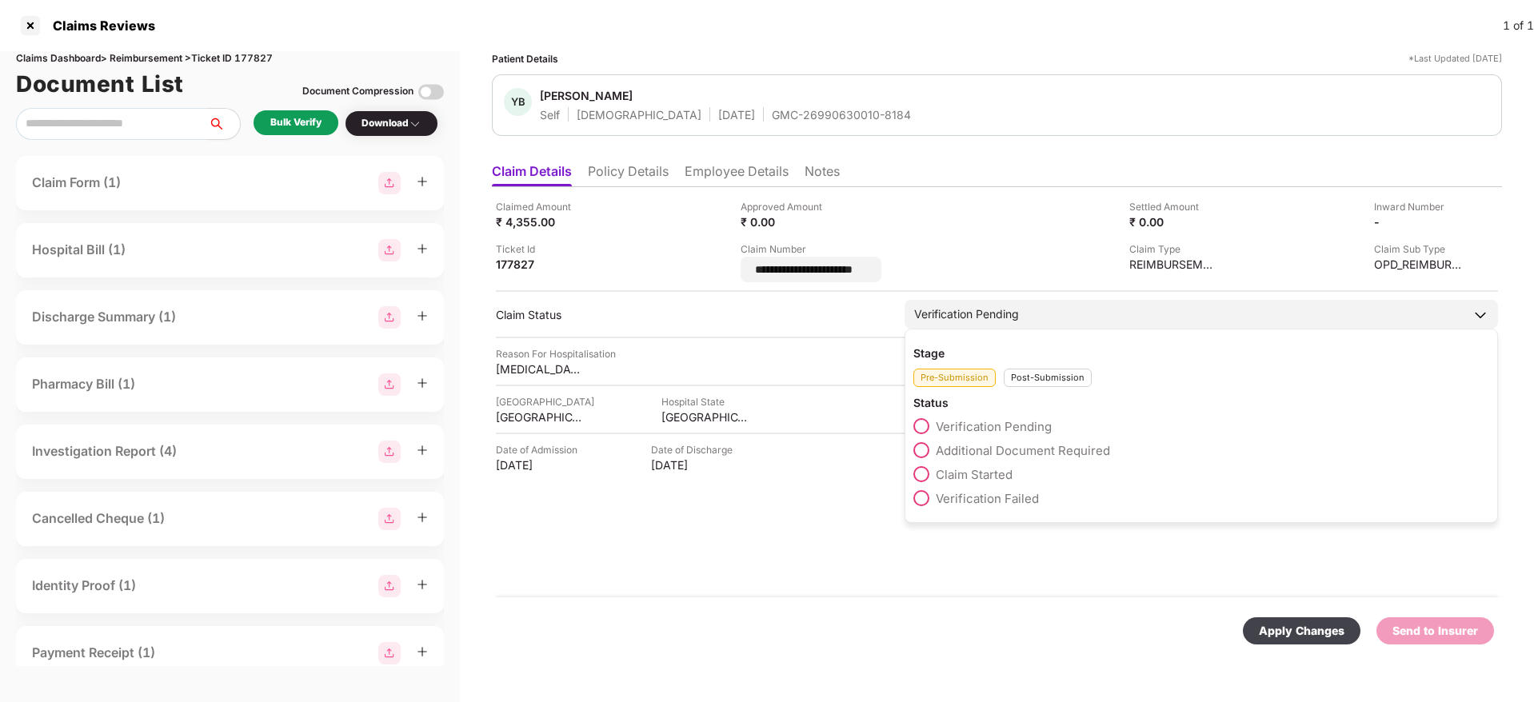
click at [1048, 382] on div "Stage Pre-Submission Post-Submission Status Verification Pending Additional Doc…" at bounding box center [1202, 426] width 594 height 194
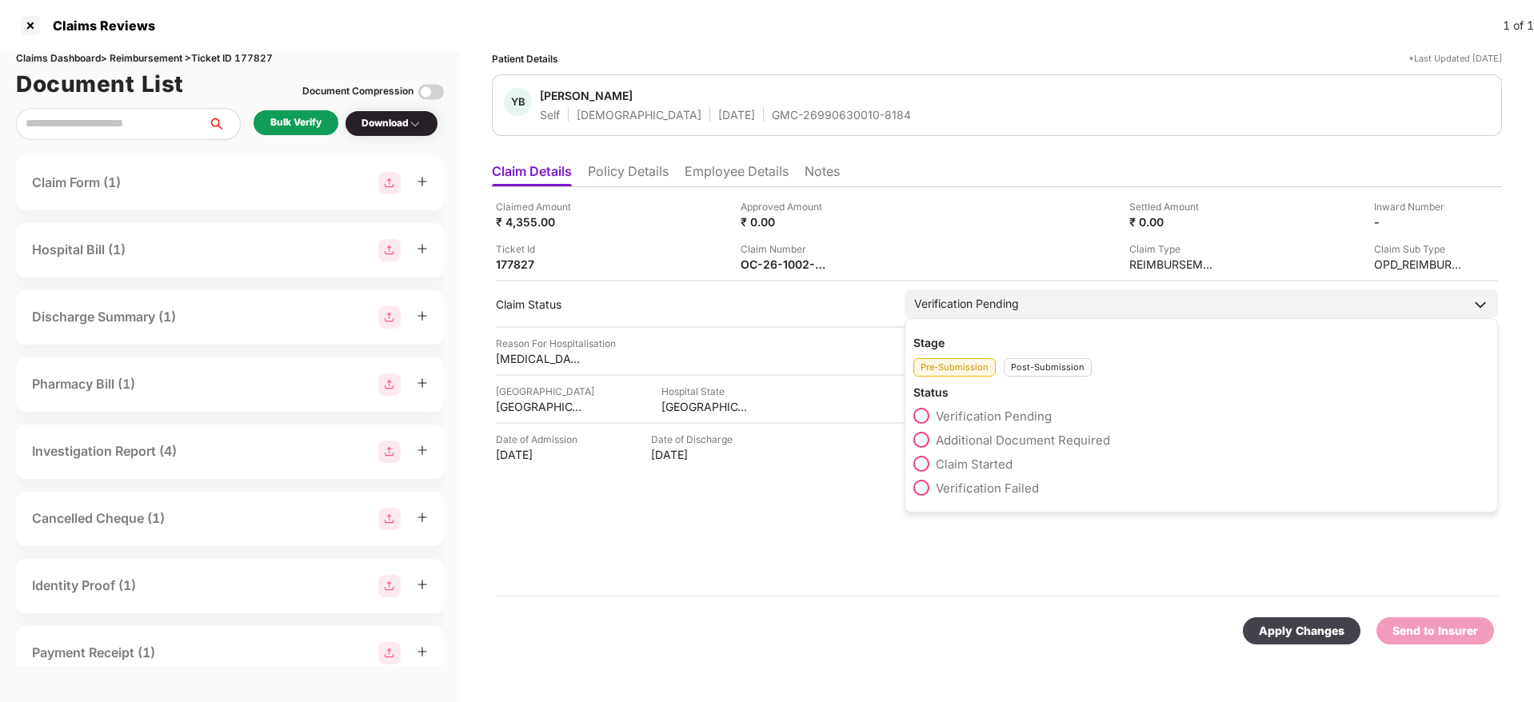
click at [1033, 369] on div "Post-Submission" at bounding box center [1048, 367] width 88 height 18
click at [963, 439] on span "Claim Under Process" at bounding box center [996, 440] width 121 height 15
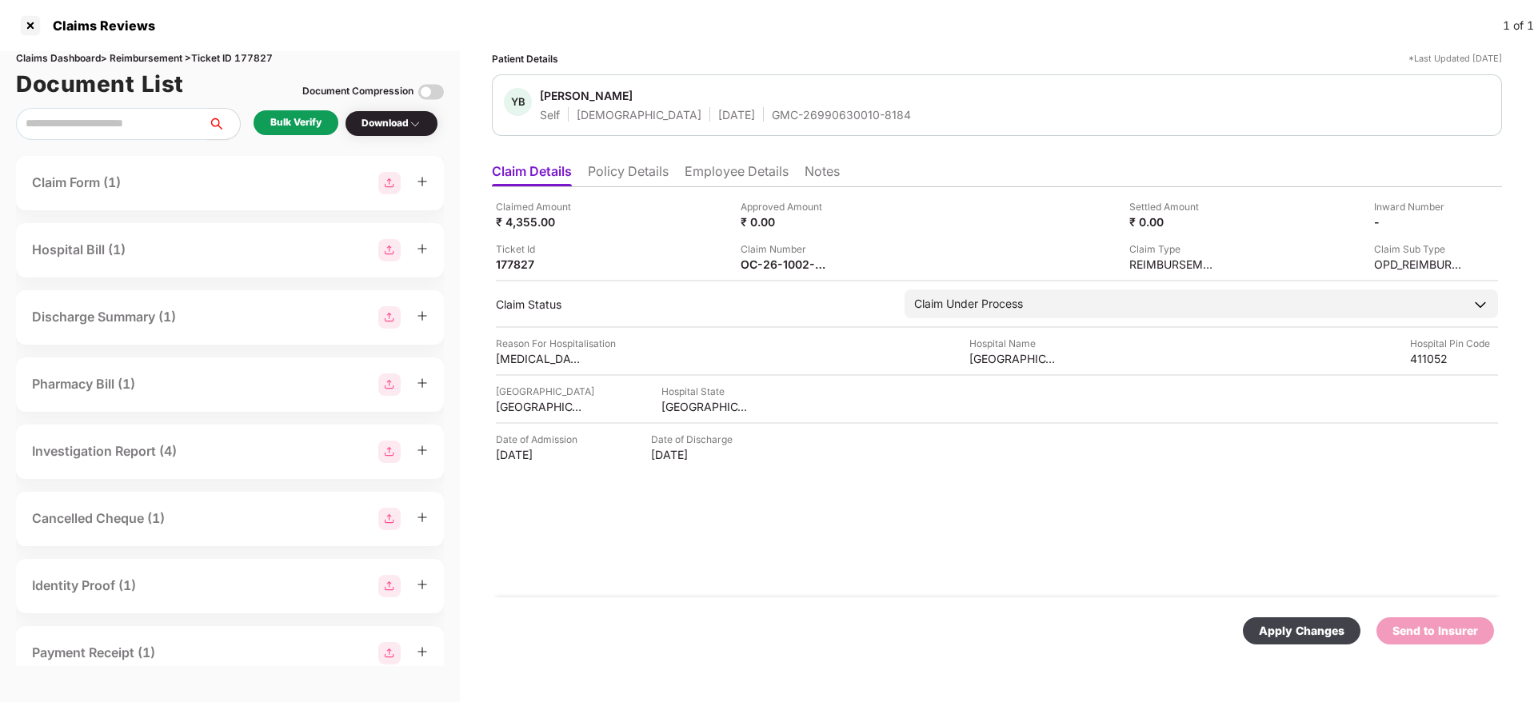
click at [1302, 631] on div "Apply Changes" at bounding box center [1302, 631] width 86 height 18
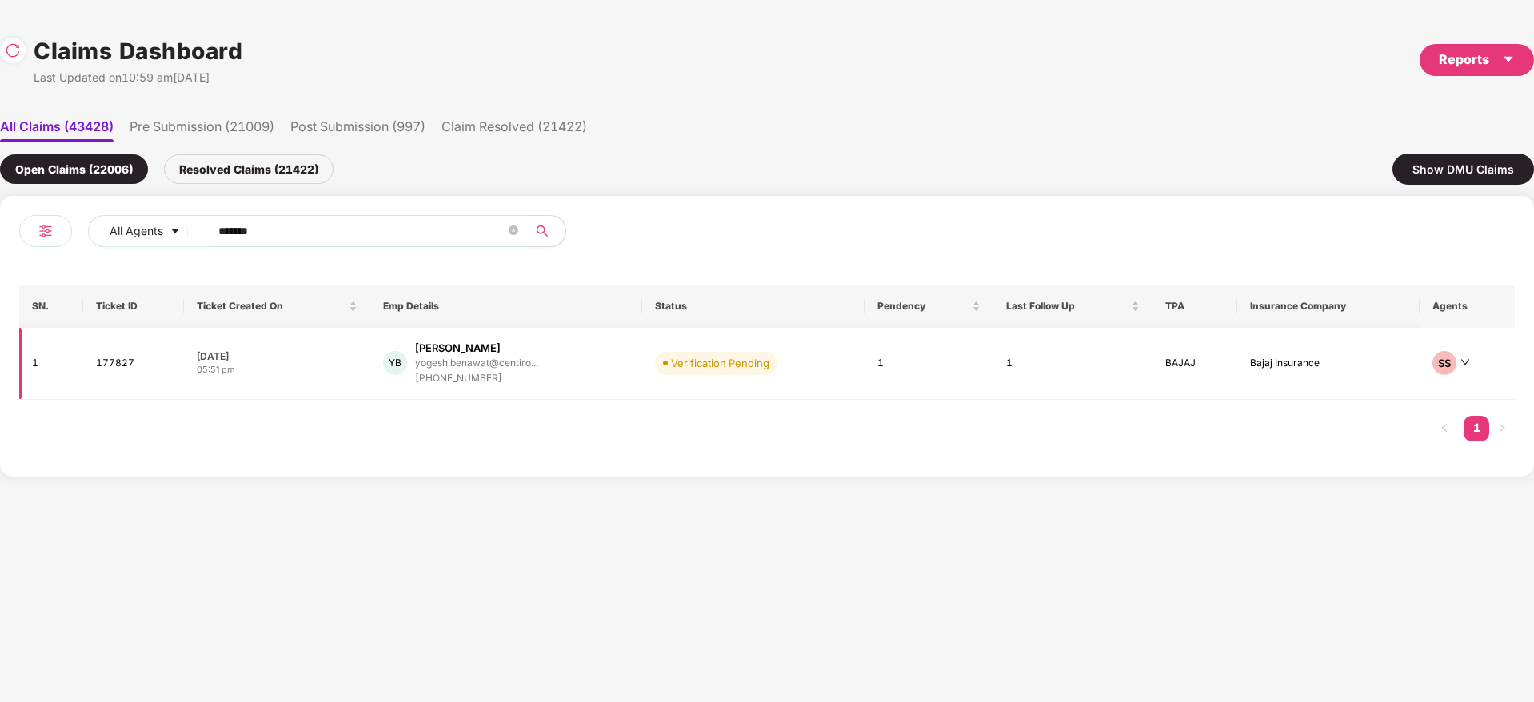
drag, startPoint x: 317, startPoint y: 235, endPoint x: 53, endPoint y: 330, distance: 280.6
click at [0, 302] on div "All Agents ****** SN. Ticket ID Ticket Created On Emp Details Status Pendency L…" at bounding box center [767, 336] width 1534 height 281
paste input "text"
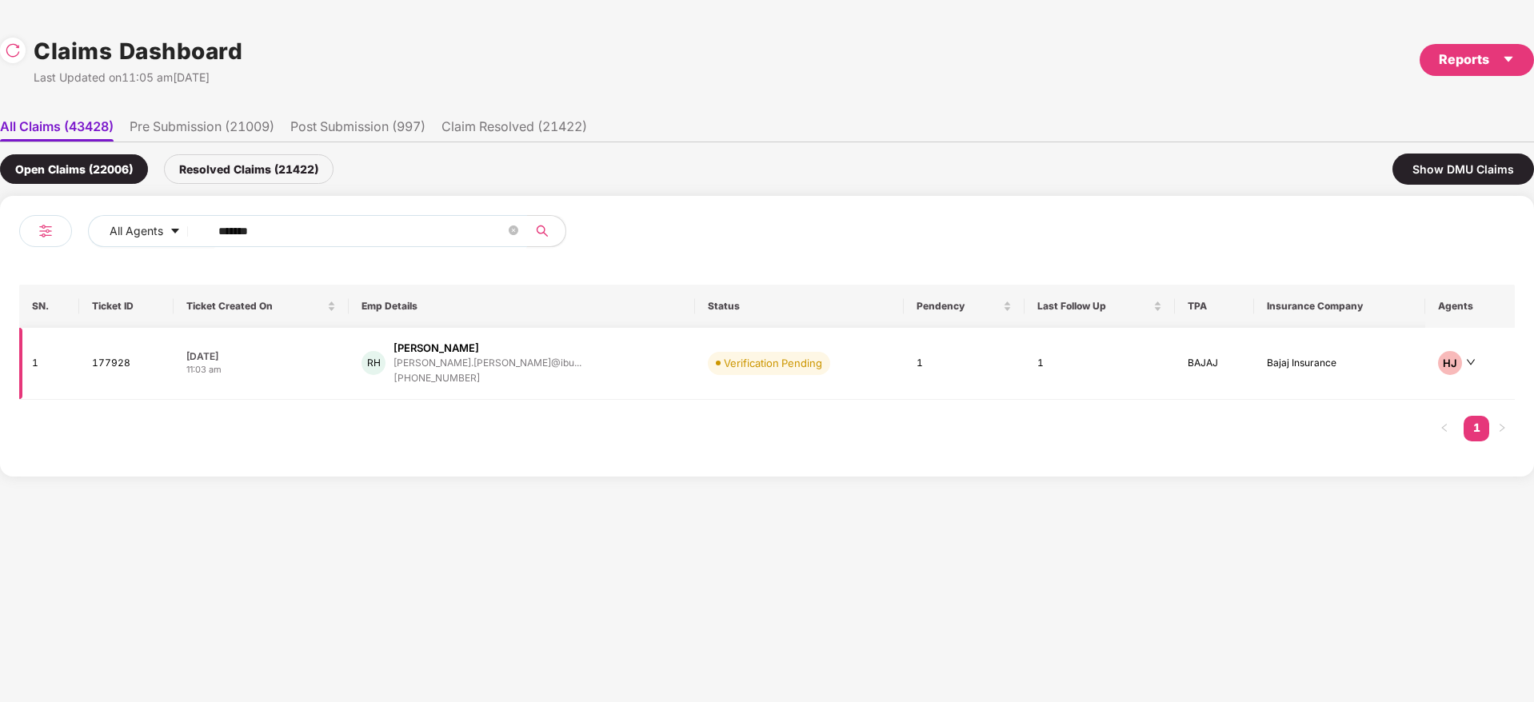
type input "******"
click at [573, 370] on div "RH Rajaneesh S Hiremath rajaneesh.hiremath@ibu... +919035960083" at bounding box center [522, 364] width 321 height 46
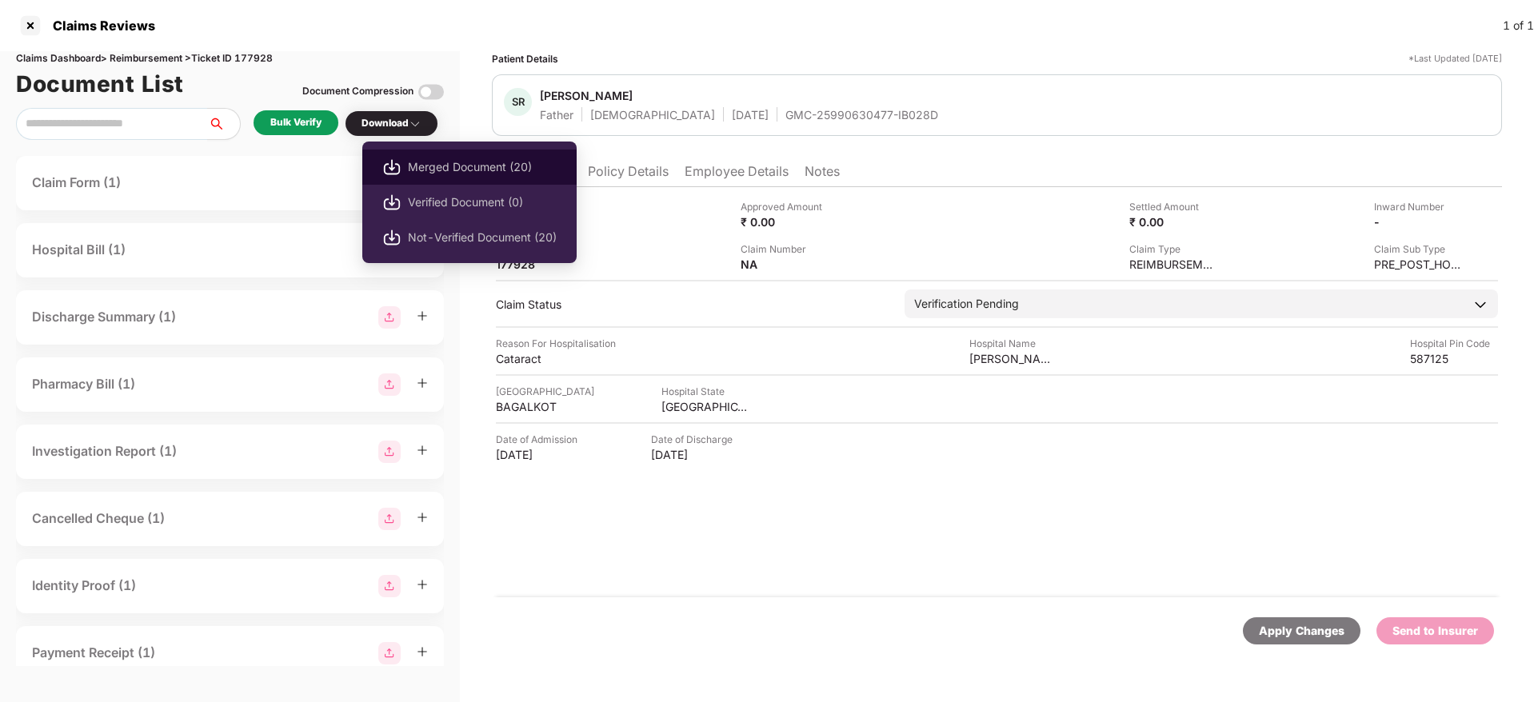
click at [455, 162] on span "Merged Document (20)" at bounding box center [482, 167] width 149 height 18
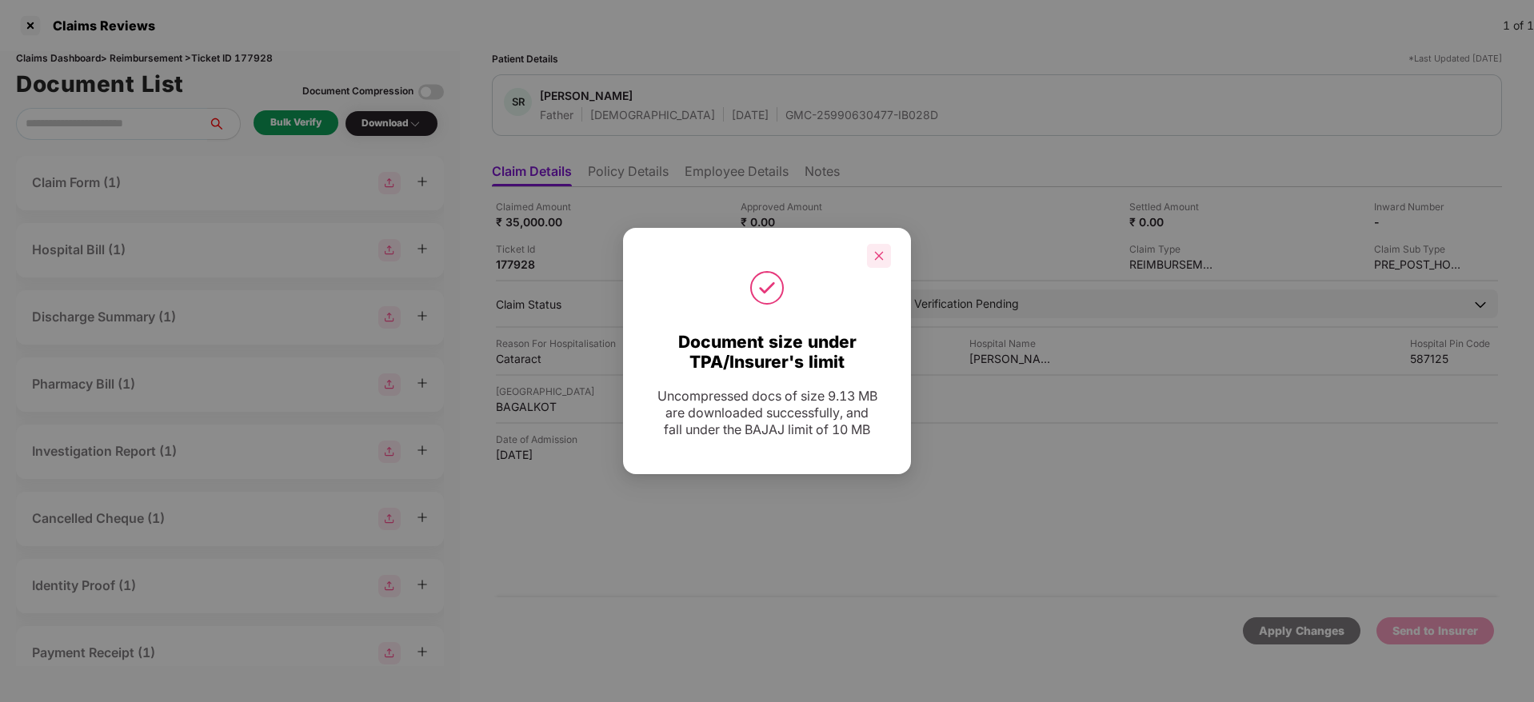
click at [877, 248] on div at bounding box center [879, 256] width 24 height 24
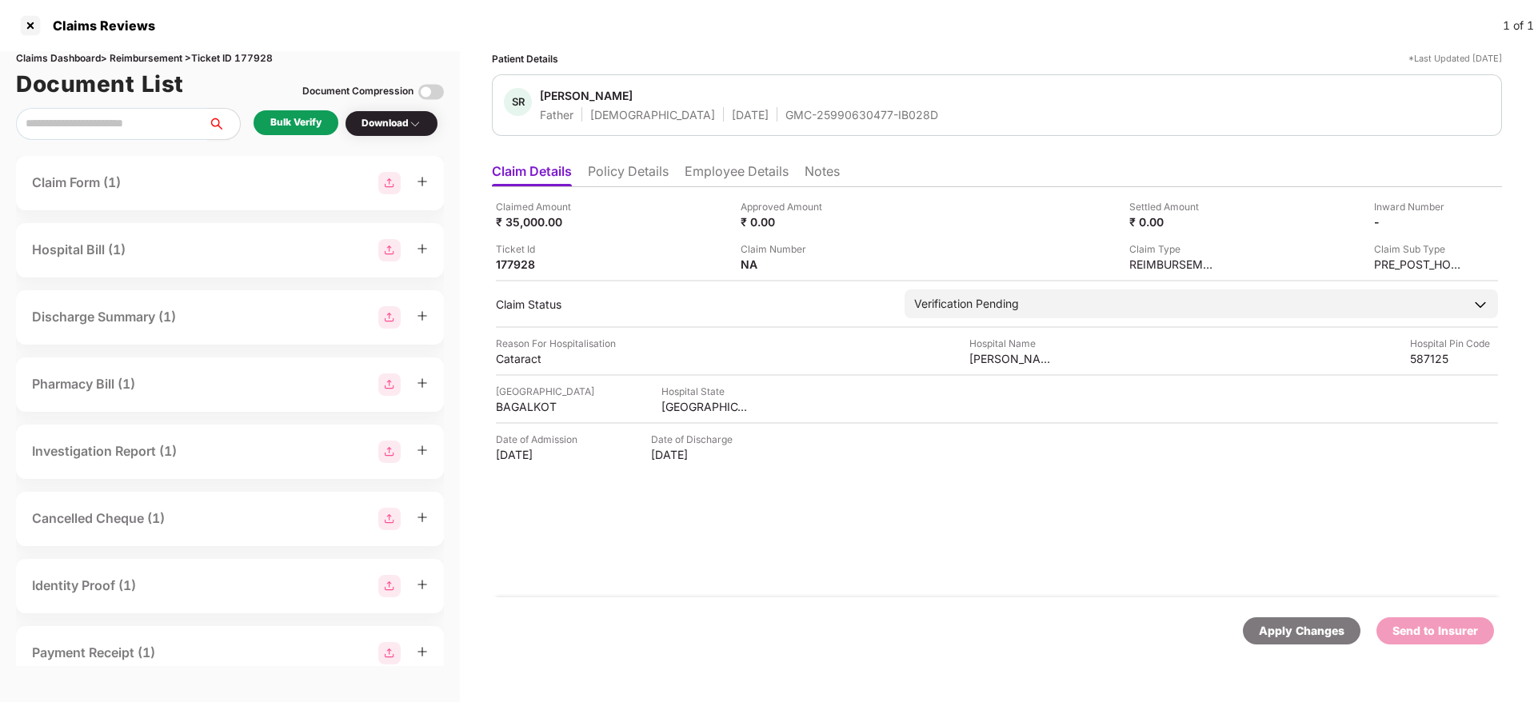
click at [788, 124] on div "SR Shanmukhayya R Hiremath Father Male 25 June 1956 GMC-25990630477-IB028D" at bounding box center [997, 105] width 1010 height 62
click at [785, 114] on div "GMC-25990630477-IB028D" at bounding box center [861, 114] width 153 height 15
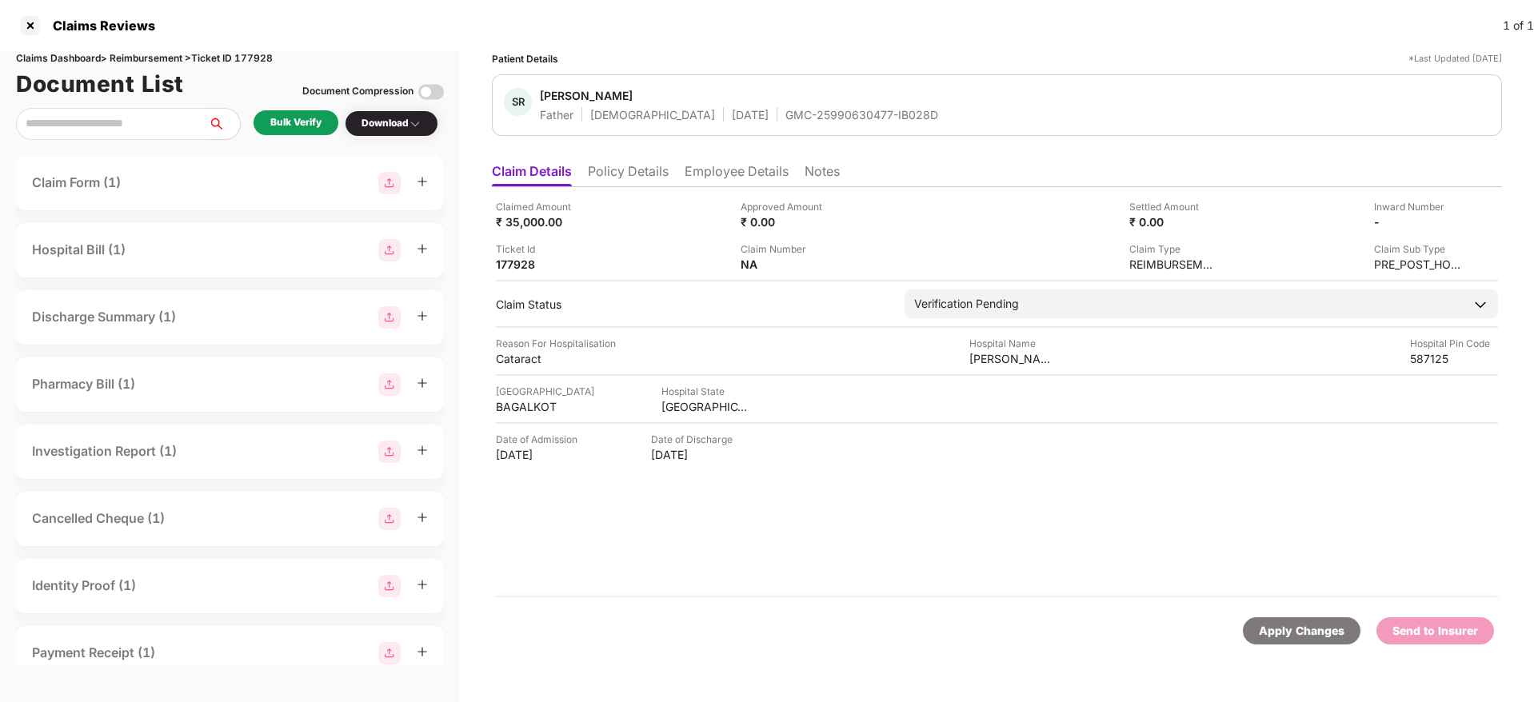
click at [847, 526] on div "Claimed Amount ₹ 35,000.00 Approved Amount ₹ 0.00 Settled Amount ₹ 0.00 Inward …" at bounding box center [997, 392] width 1010 height 410
click at [785, 115] on div "GMC-25990630477-IB028D" at bounding box center [861, 114] width 153 height 15
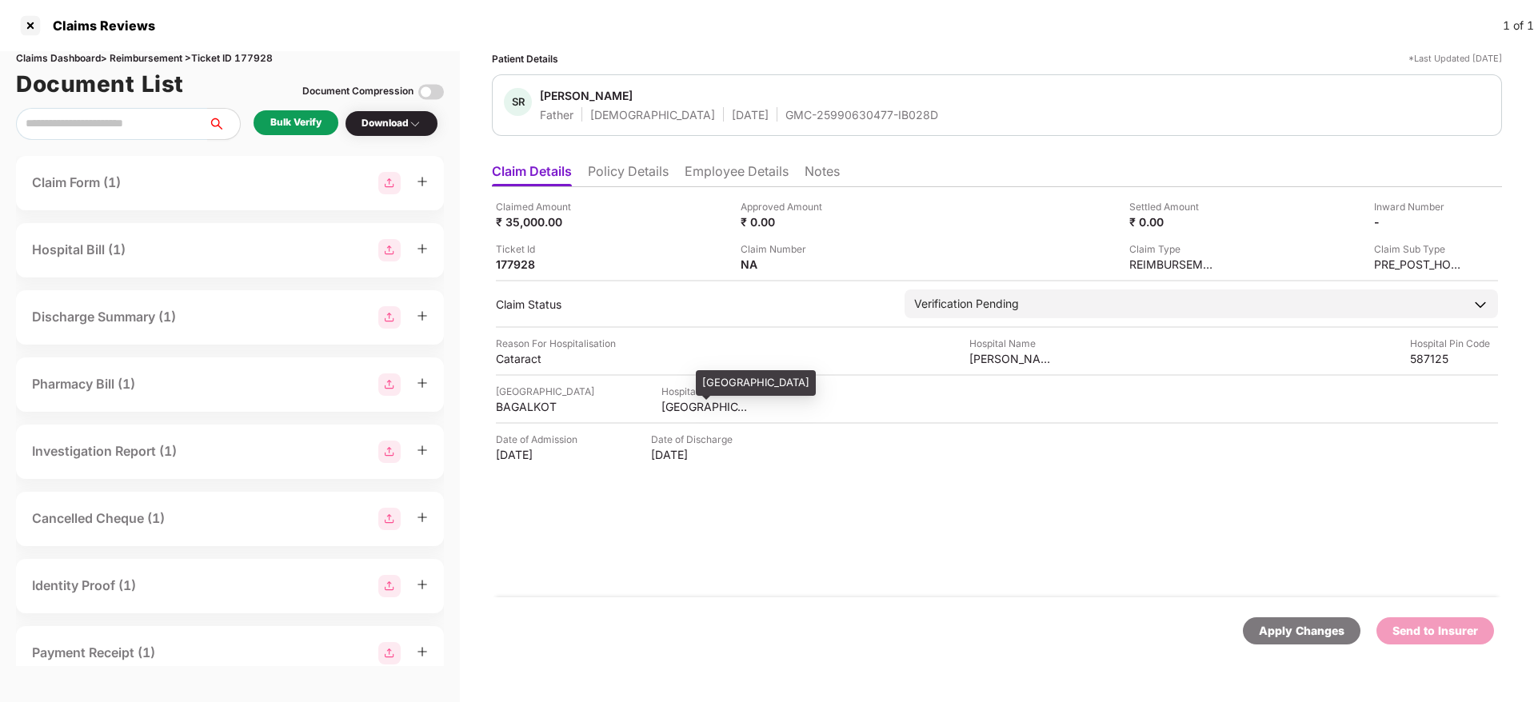
click at [662, 402] on div "KARNATAKA" at bounding box center [706, 406] width 88 height 15
click at [518, 406] on div "BAGALKOT" at bounding box center [540, 406] width 88 height 15
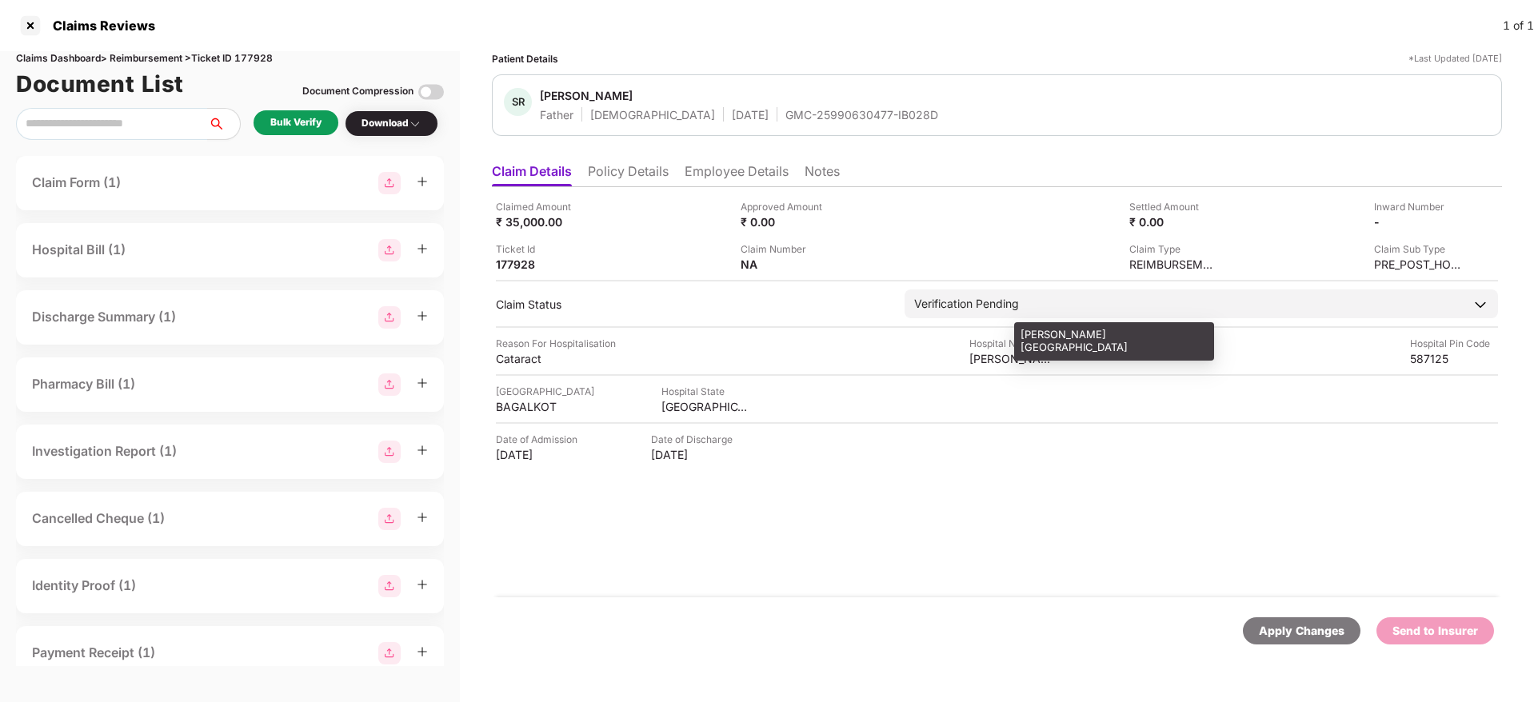
click at [997, 358] on div "Dr Subhas Kakhandki Eye Hospital" at bounding box center [1013, 358] width 88 height 15
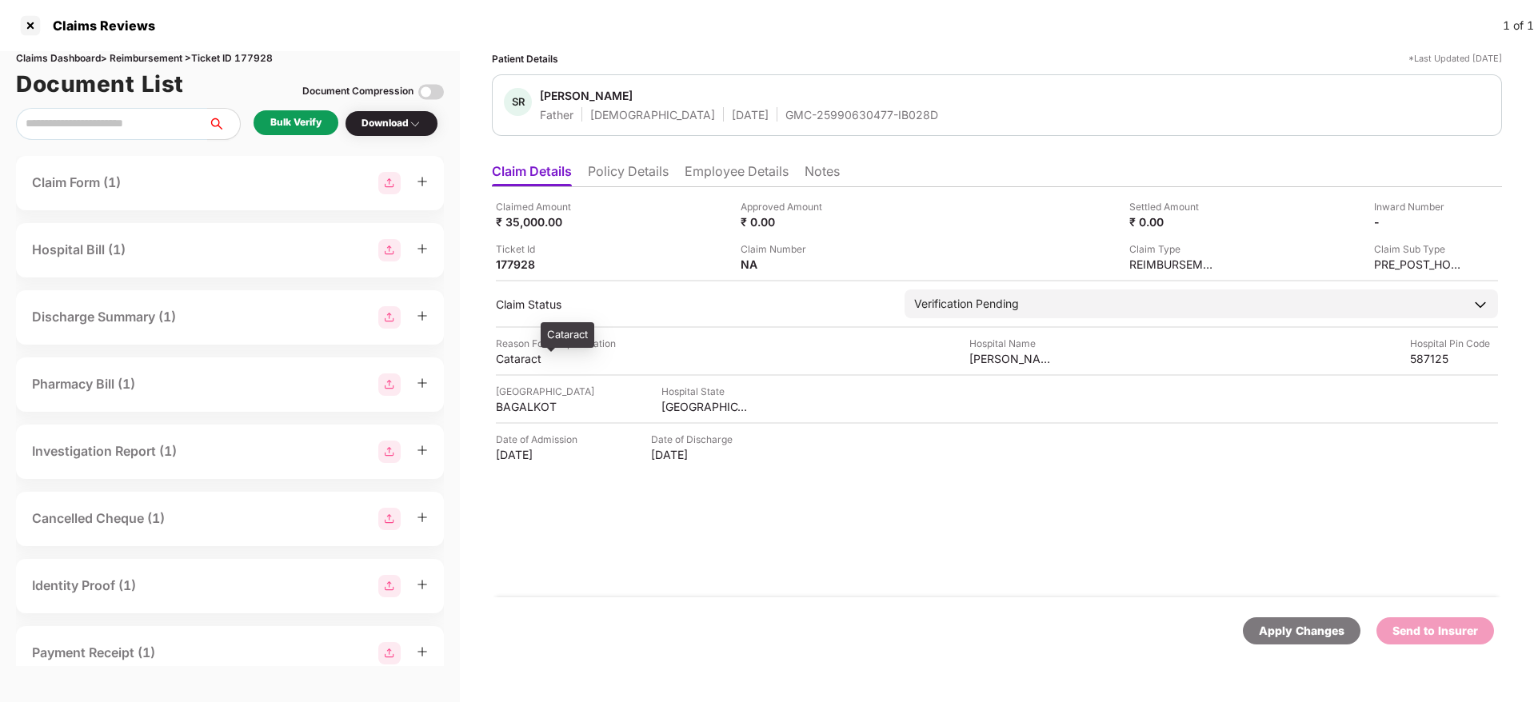
click at [518, 354] on div "Cataract" at bounding box center [540, 358] width 88 height 15
click at [517, 354] on div "Cataract" at bounding box center [540, 358] width 88 height 15
click at [756, 166] on li "Employee Details" at bounding box center [737, 174] width 104 height 23
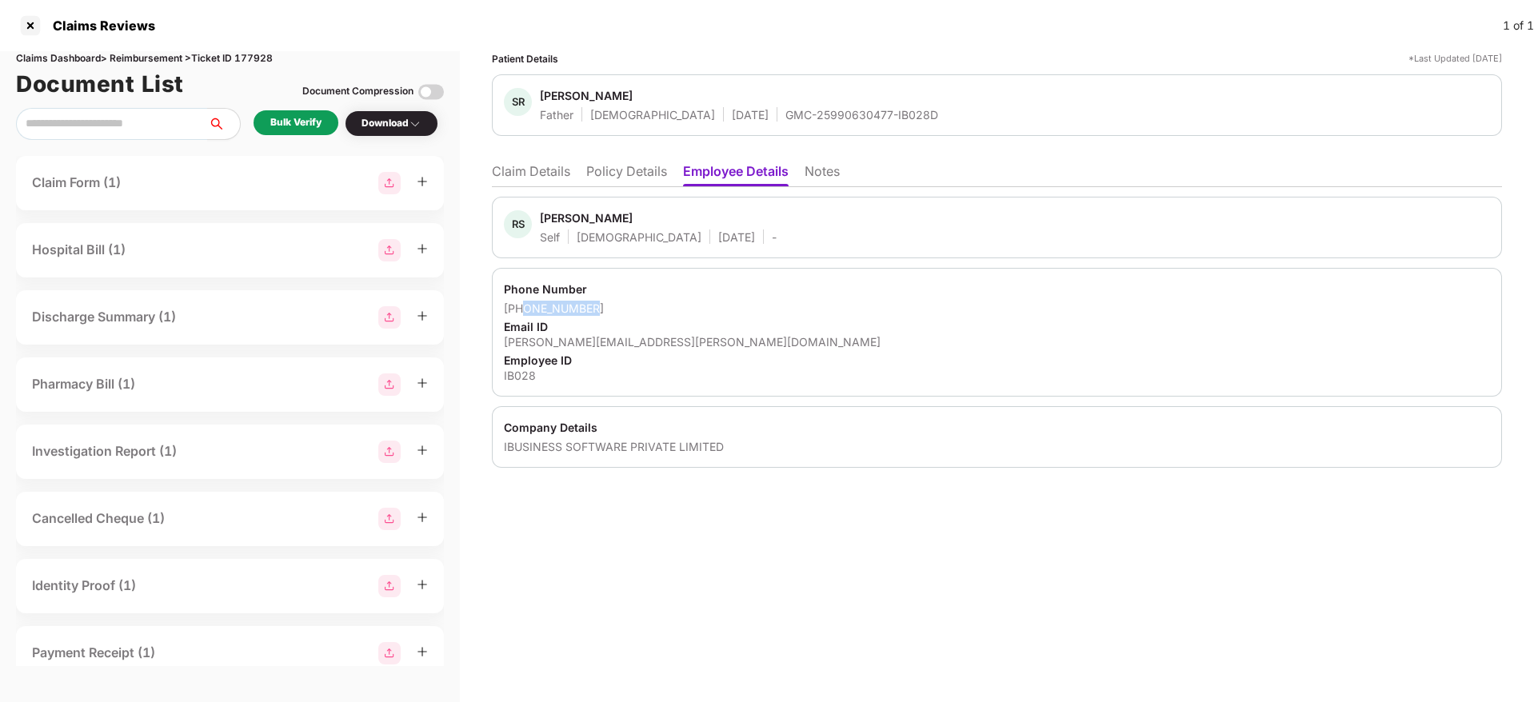
drag, startPoint x: 604, startPoint y: 307, endPoint x: 522, endPoint y: 314, distance: 81.8
click at [522, 314] on div "+919035960083" at bounding box center [997, 308] width 986 height 15
click at [644, 340] on div "rajaneesh.hiremath@ibusinesssoftware.com" at bounding box center [997, 341] width 986 height 15
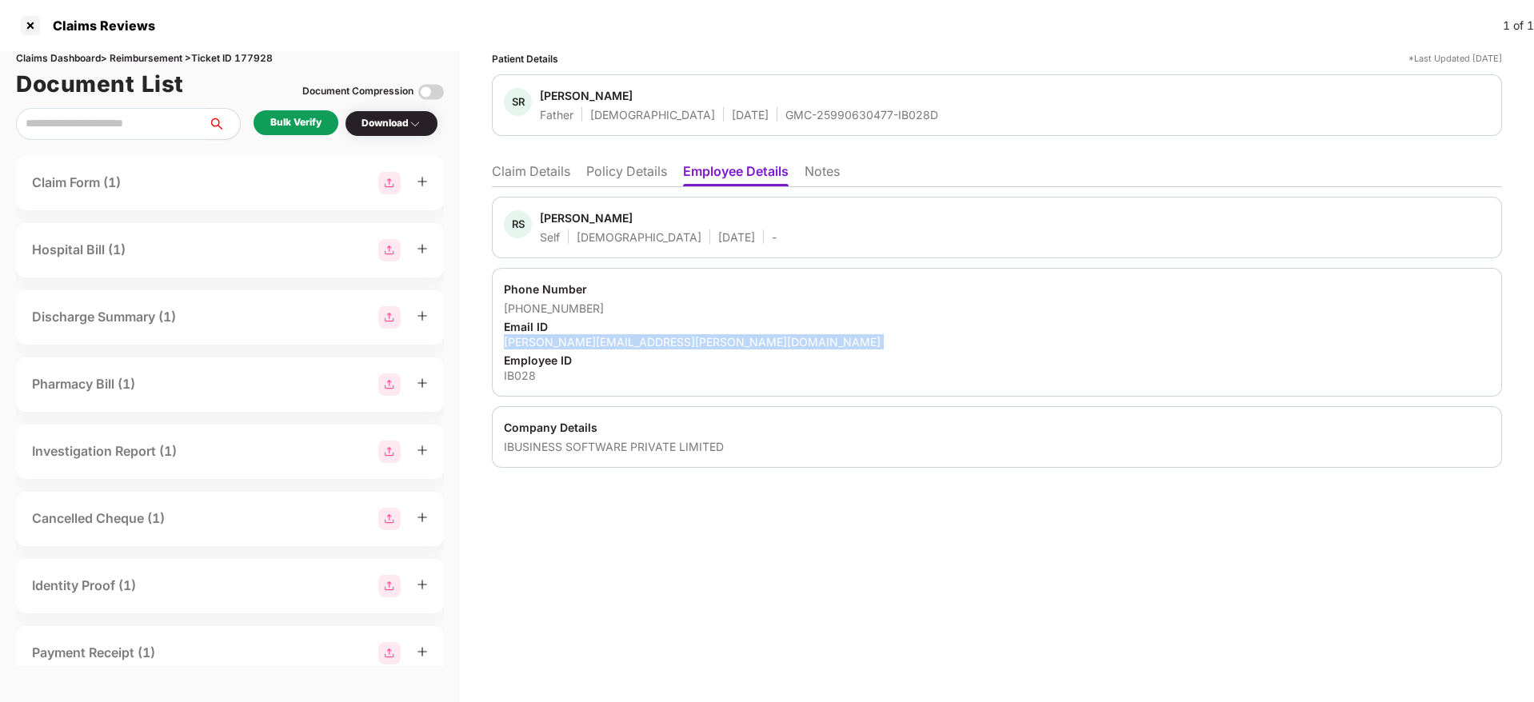
click at [644, 340] on div "rajaneesh.hiremath@ibusinesssoftware.com" at bounding box center [997, 341] width 986 height 15
click at [542, 172] on li "Claim Details" at bounding box center [531, 174] width 78 height 23
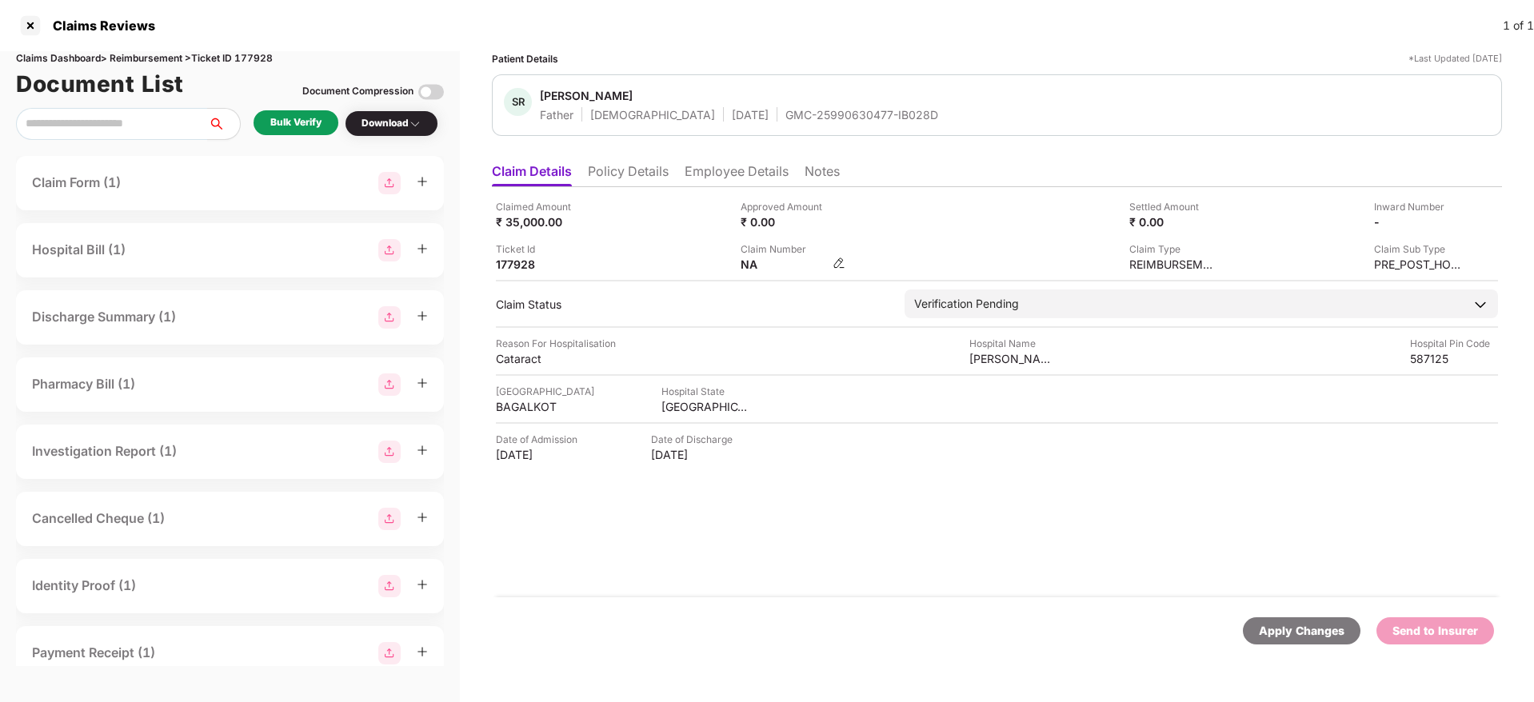
click at [837, 262] on img at bounding box center [839, 263] width 13 height 13
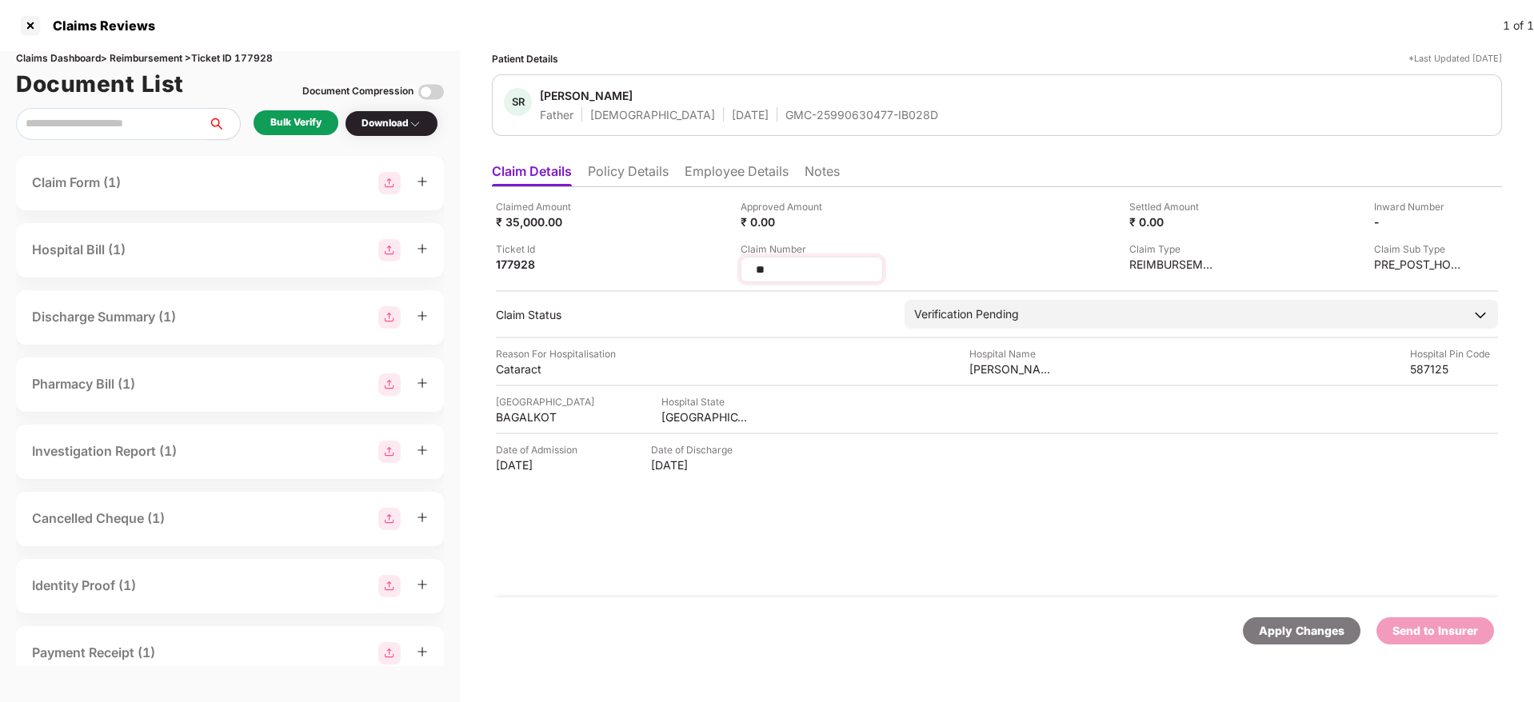
type input "*"
type input "**********"
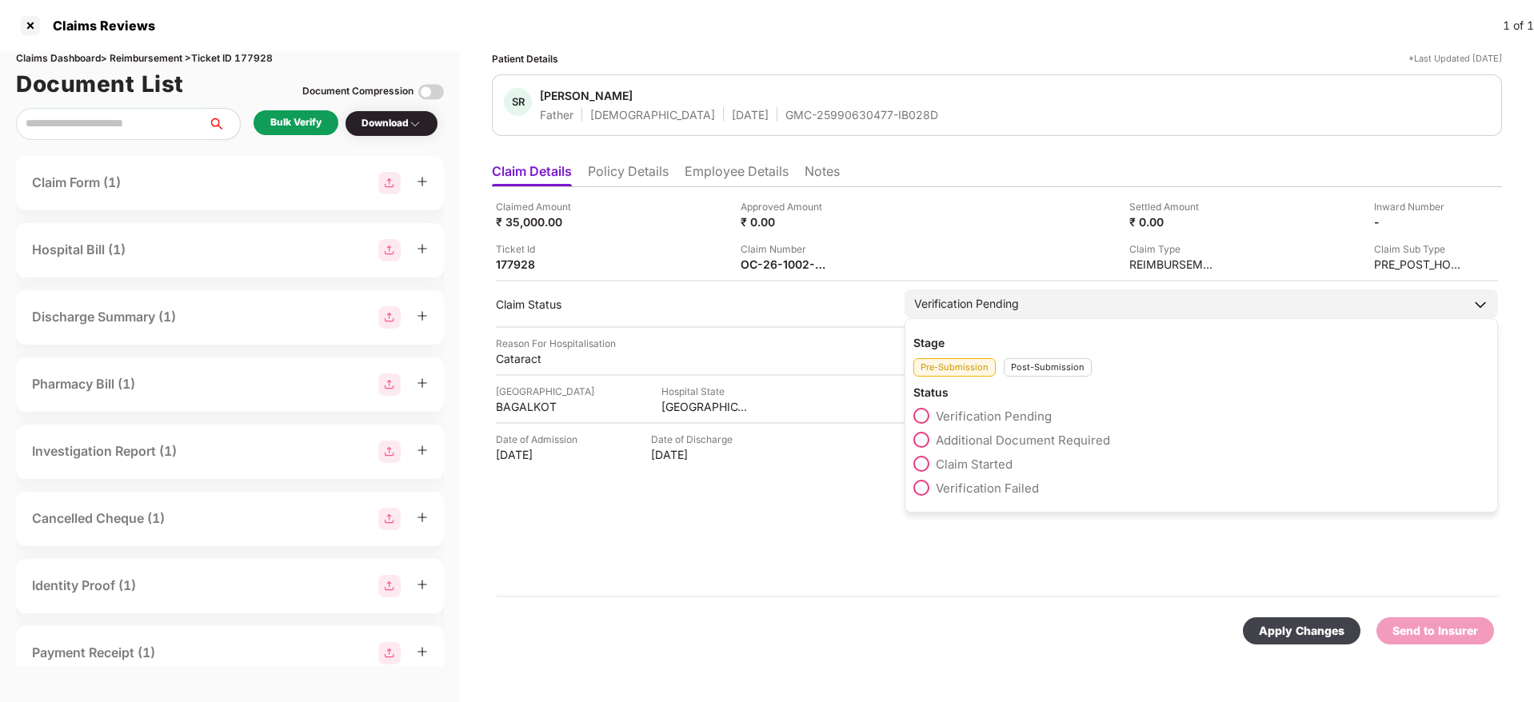
click at [1032, 375] on div "Post-Submission" at bounding box center [1048, 367] width 88 height 18
click at [989, 441] on span "Claim Under Process" at bounding box center [996, 440] width 121 height 15
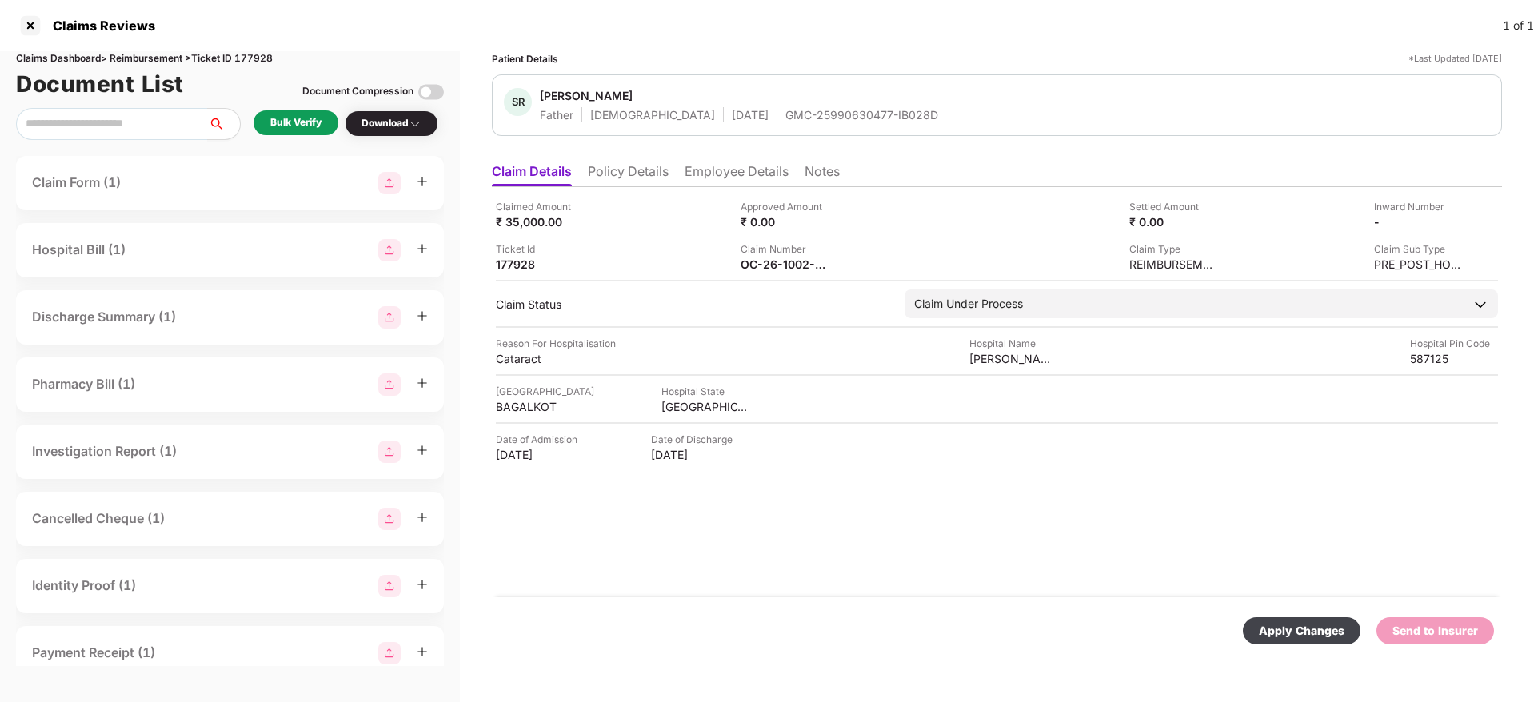
click at [1301, 624] on div "Apply Changes" at bounding box center [1302, 631] width 86 height 18
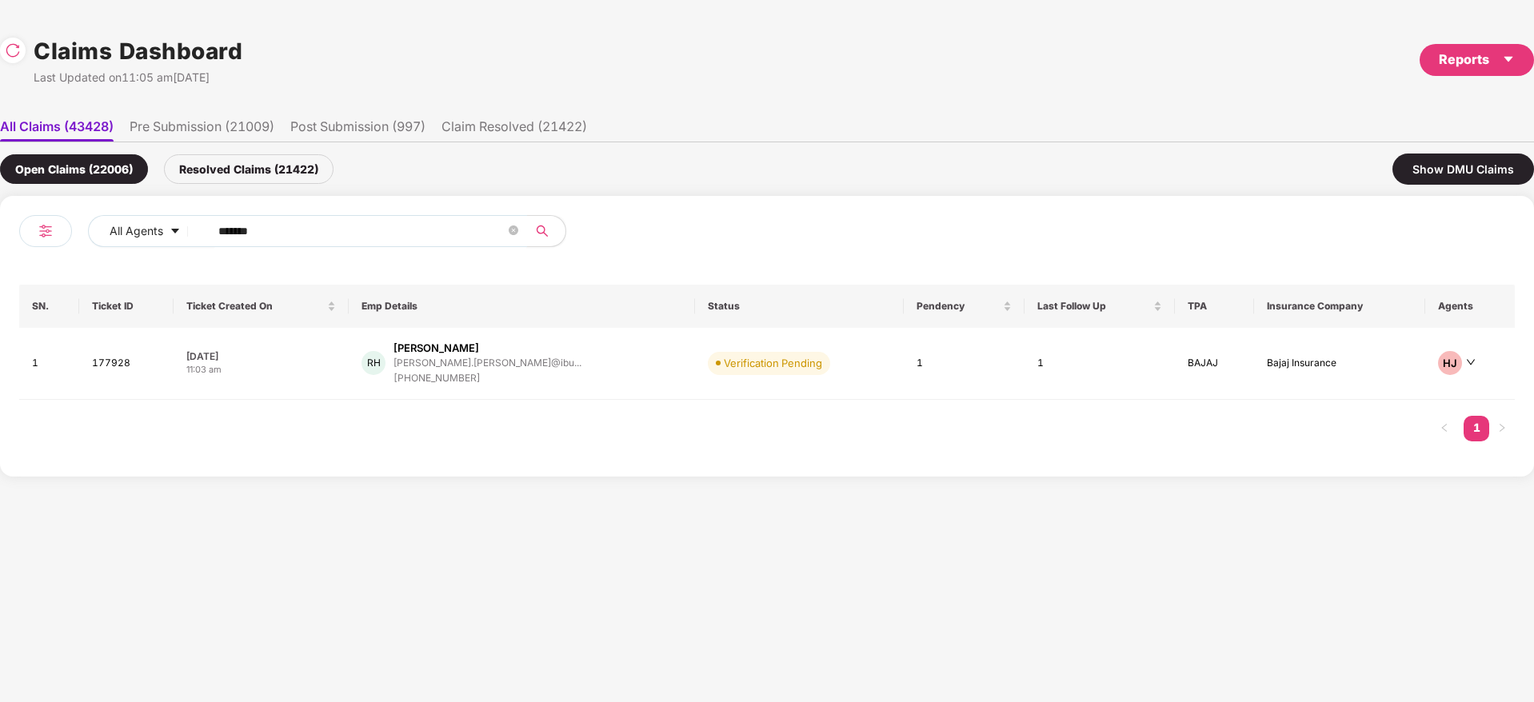
drag, startPoint x: 0, startPoint y: 287, endPoint x: 538, endPoint y: 283, distance: 537.5
click at [0, 298] on div "All Agents ****** SN. Ticket ID Ticket Created On Emp Details Status Pendency L…" at bounding box center [767, 336] width 1534 height 281
paste input "text"
type input "******"
click at [603, 370] on div "AS Amandeep Sharma amandeep.sharma.facult... +919899470327" at bounding box center [523, 364] width 326 height 46
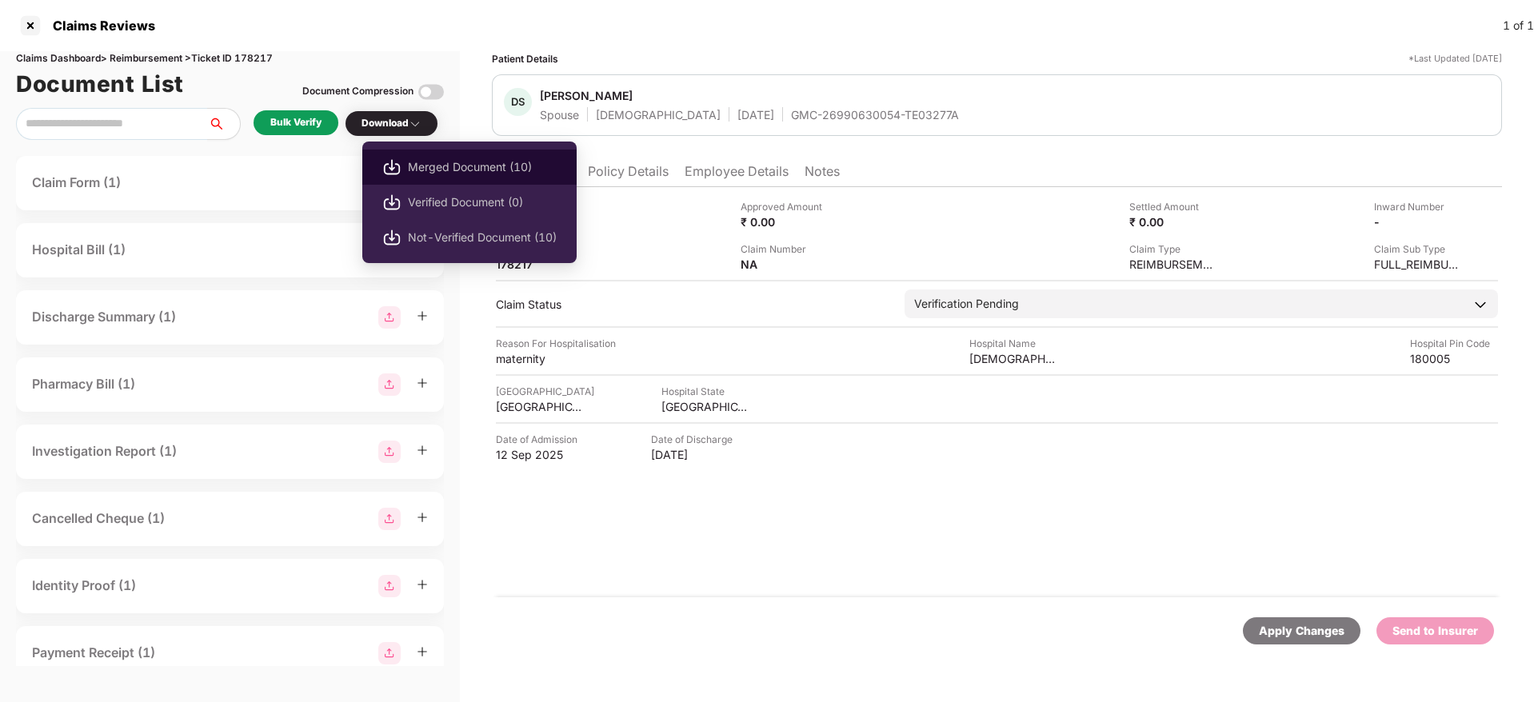
click at [448, 166] on span "Merged Document (10)" at bounding box center [482, 167] width 149 height 18
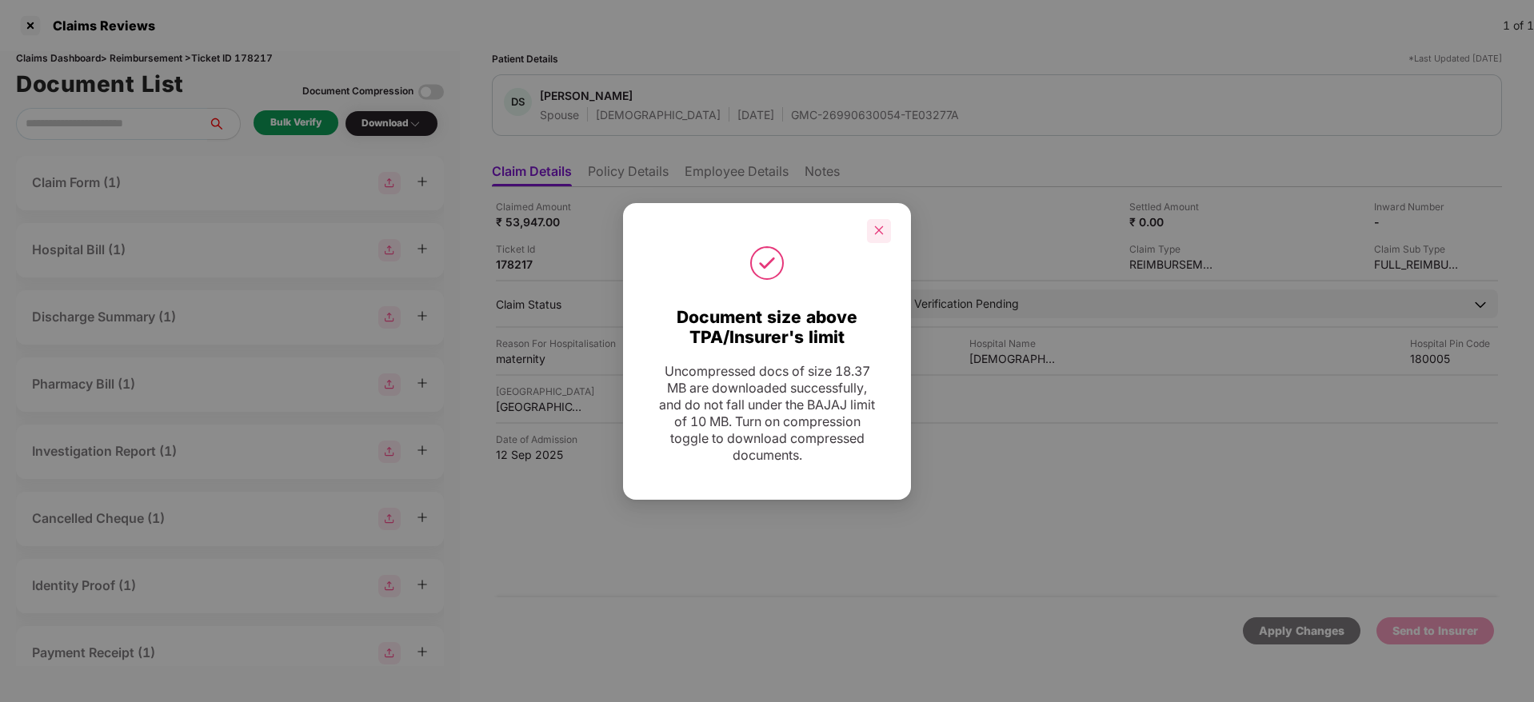
click at [883, 230] on icon "close" at bounding box center [878, 230] width 11 height 11
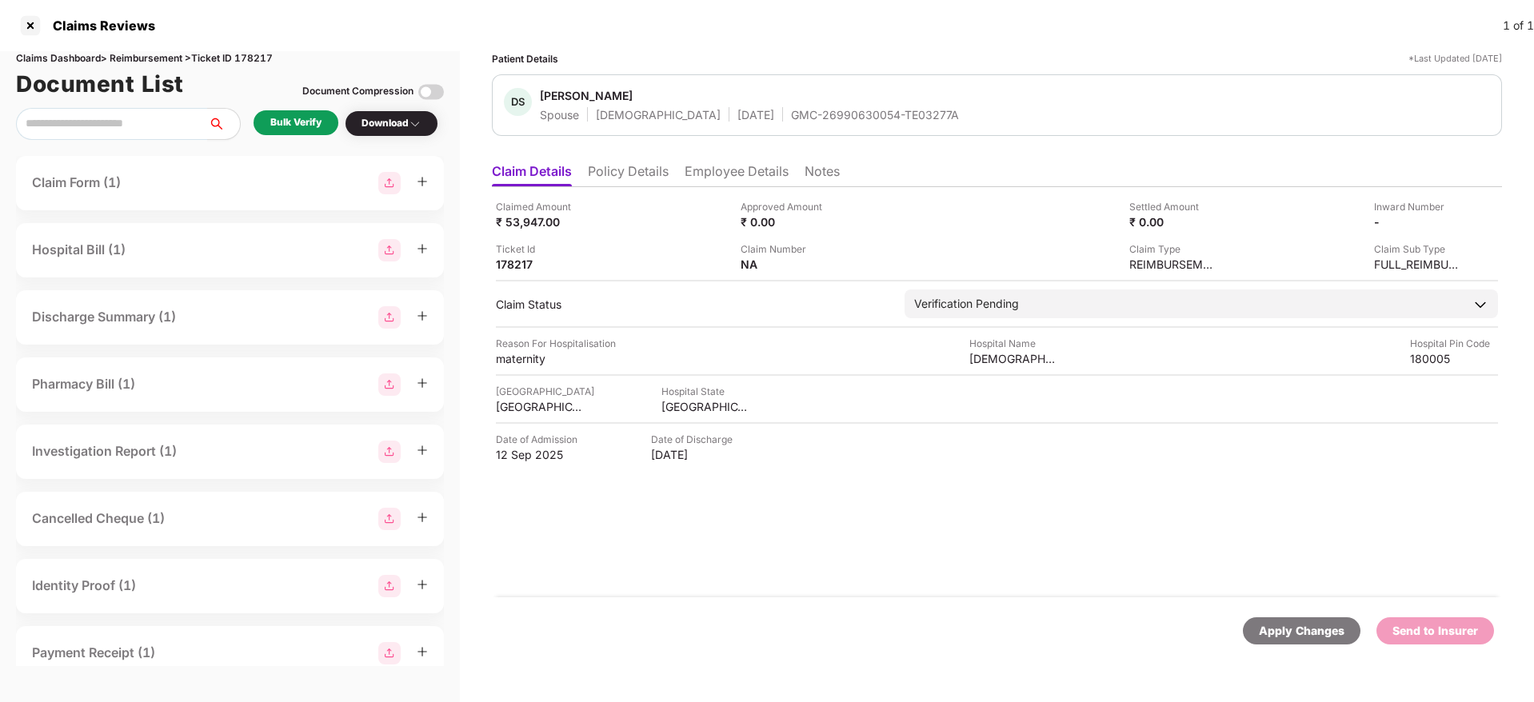
click at [791, 105] on span "Divya Sharma" at bounding box center [749, 97] width 419 height 19
click at [791, 114] on div "GMC-26990630054-TE03277A" at bounding box center [875, 114] width 168 height 15
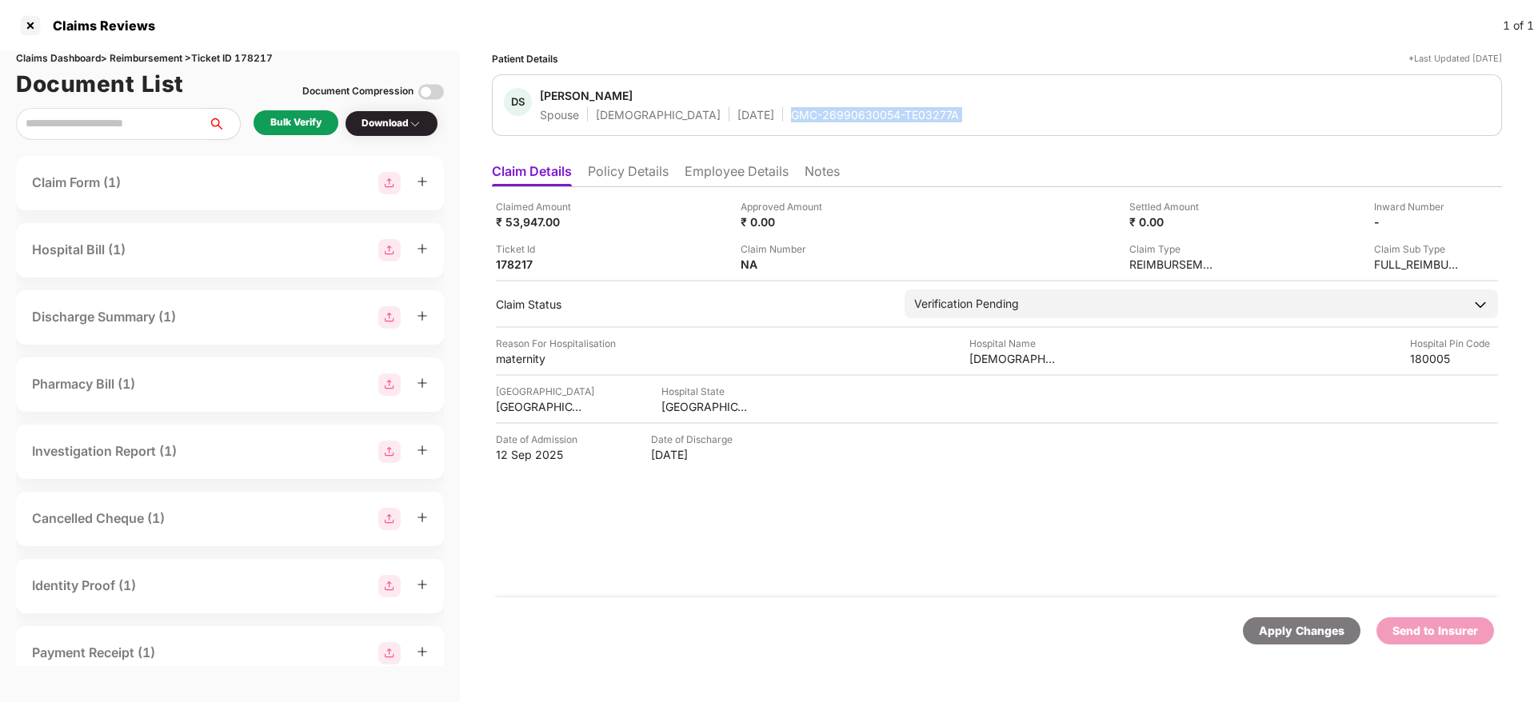
click at [791, 114] on div "GMC-26990630054-TE03277A" at bounding box center [875, 114] width 168 height 15
click at [672, 407] on div "JAMMU & KASHMIR" at bounding box center [706, 406] width 88 height 15
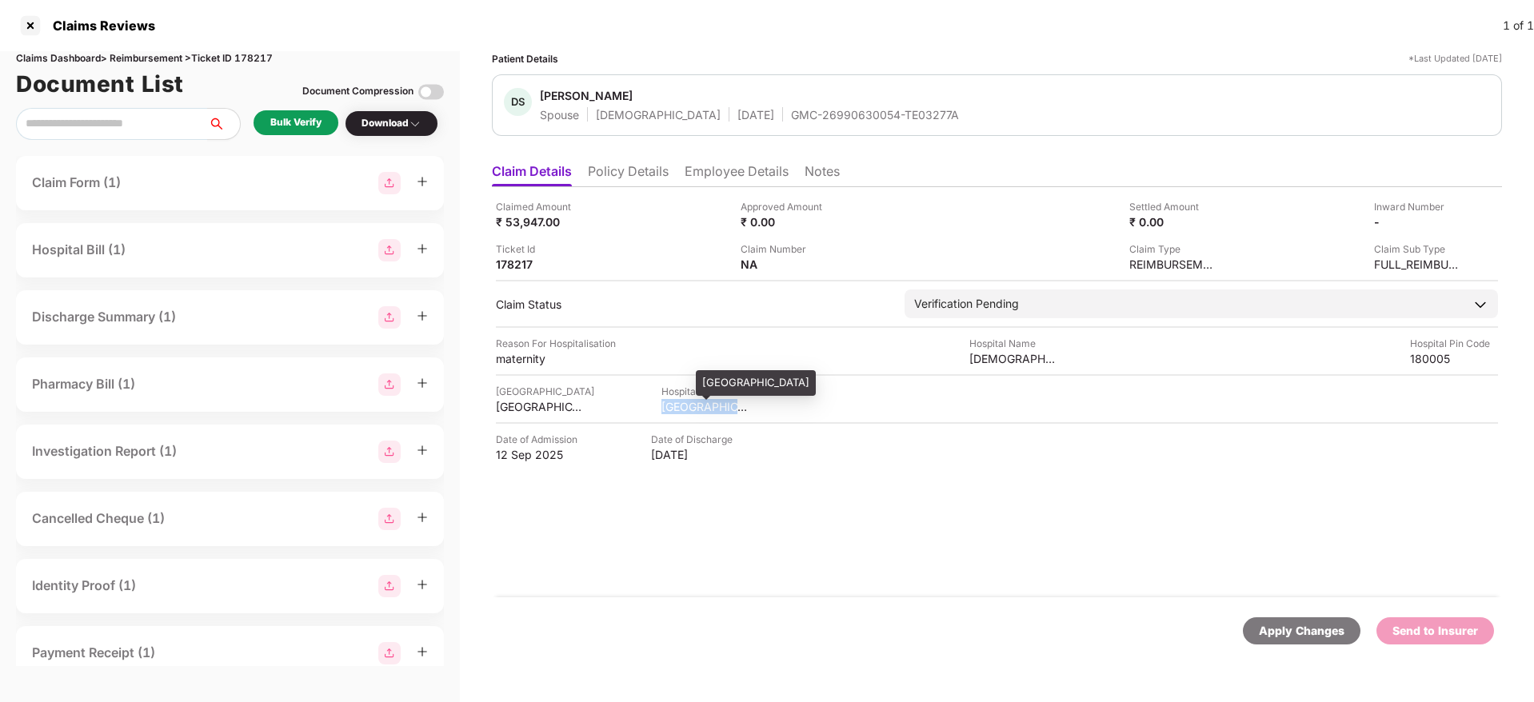
click at [672, 407] on div "JAMMU & KASHMIR" at bounding box center [706, 406] width 88 height 15
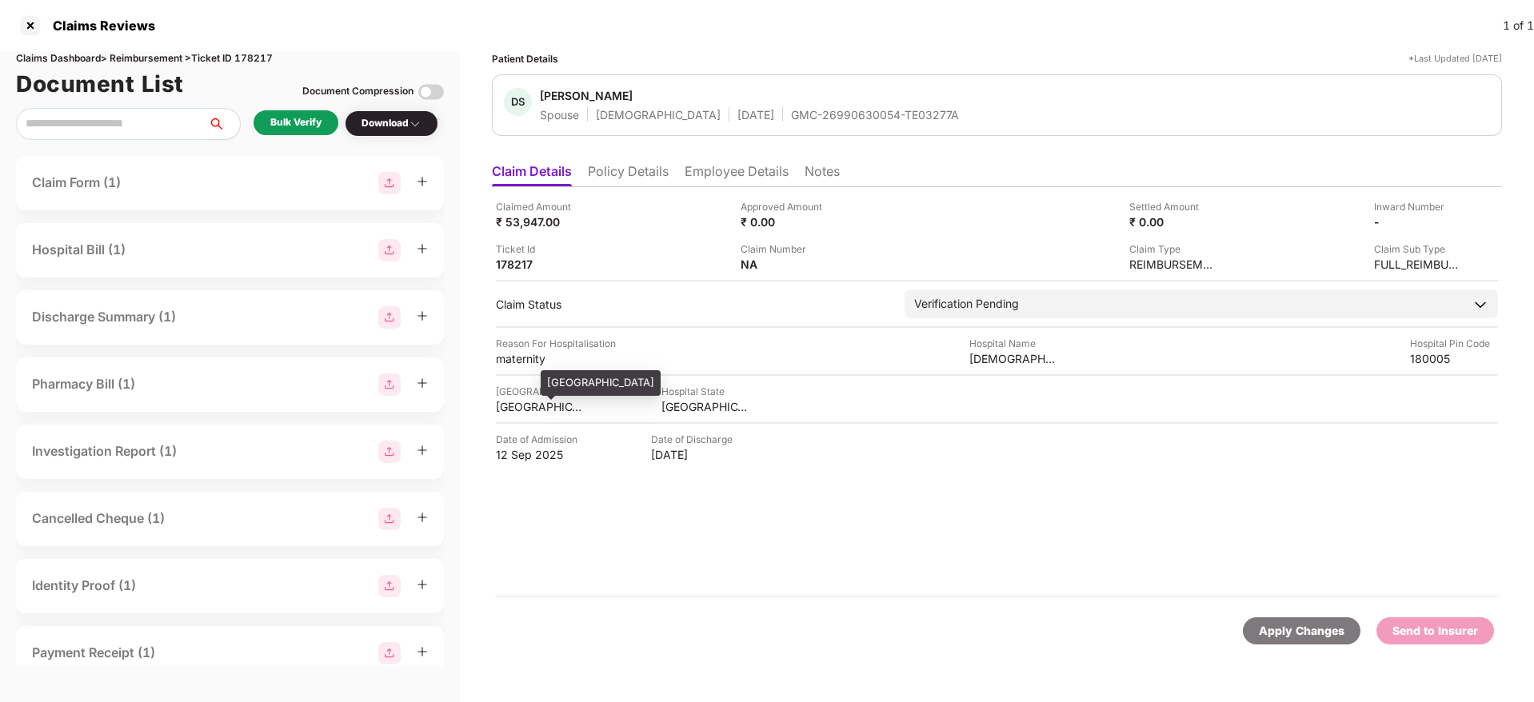
click at [522, 400] on div "JAMMU" at bounding box center [540, 406] width 88 height 15
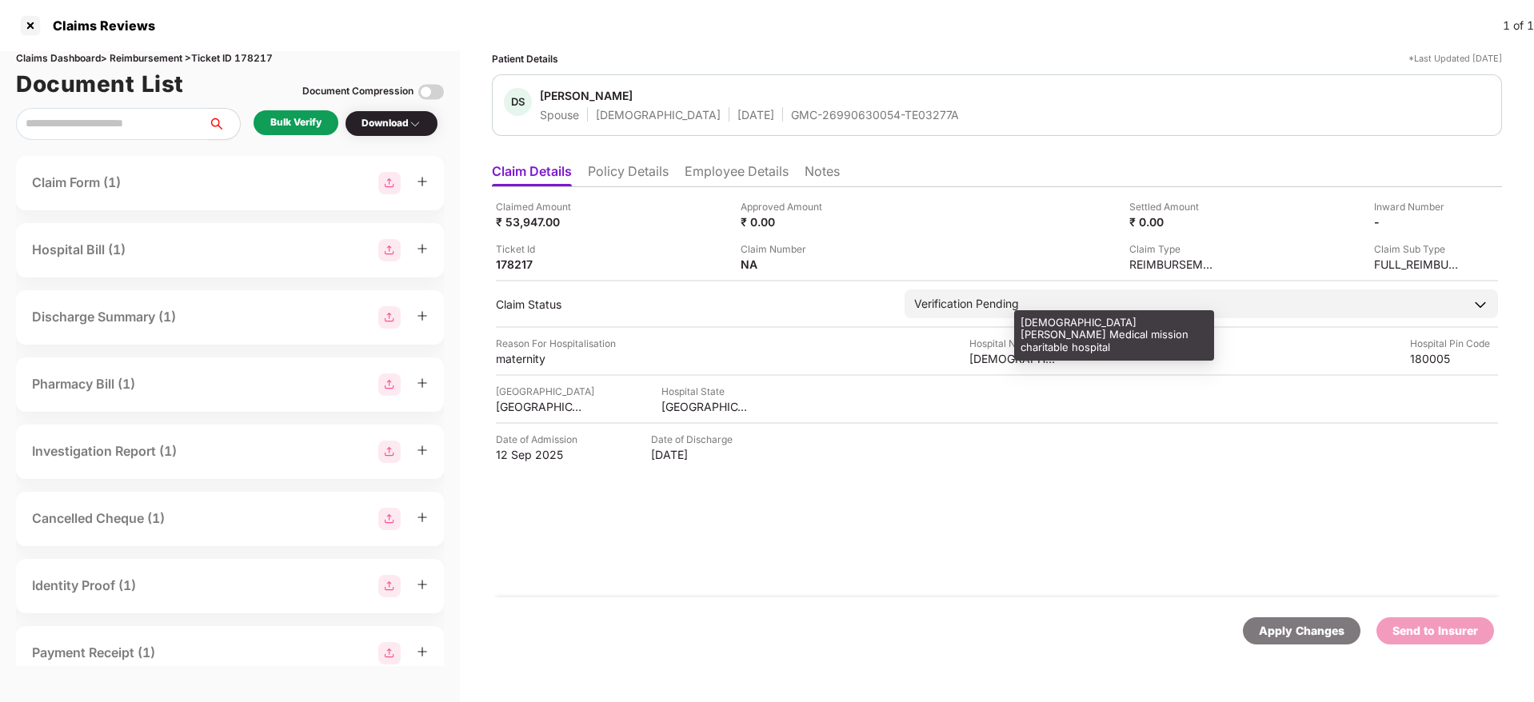
click at [989, 364] on div "Swami Vivekanand Medical mission charitable hospital" at bounding box center [1013, 358] width 88 height 15
click at [988, 364] on div "Swami Vivekanand Medical mission charitable hospital" at bounding box center [1013, 358] width 88 height 15
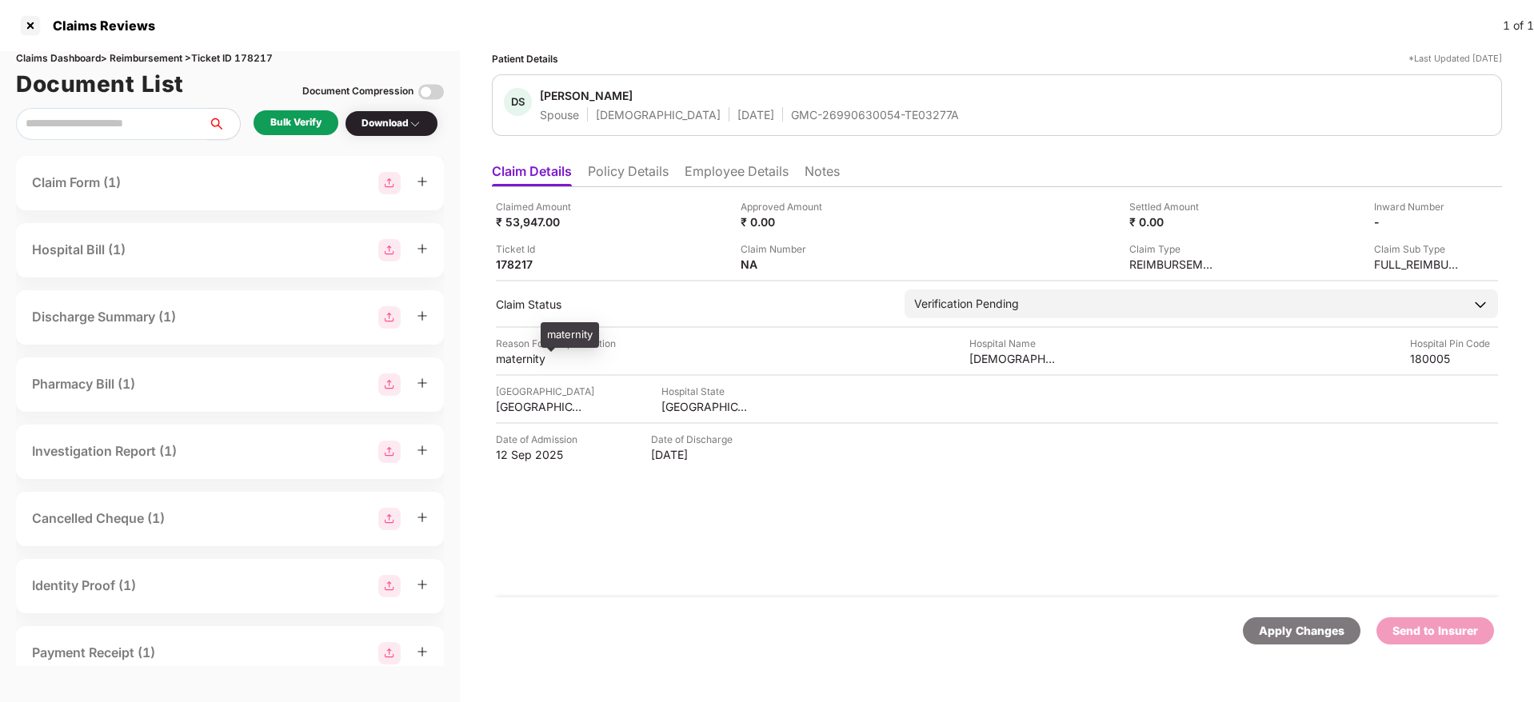
click at [530, 361] on div "maternity" at bounding box center [540, 358] width 88 height 15
click at [529, 361] on div "maternity" at bounding box center [540, 358] width 88 height 15
click at [722, 164] on li "Employee Details" at bounding box center [737, 174] width 104 height 23
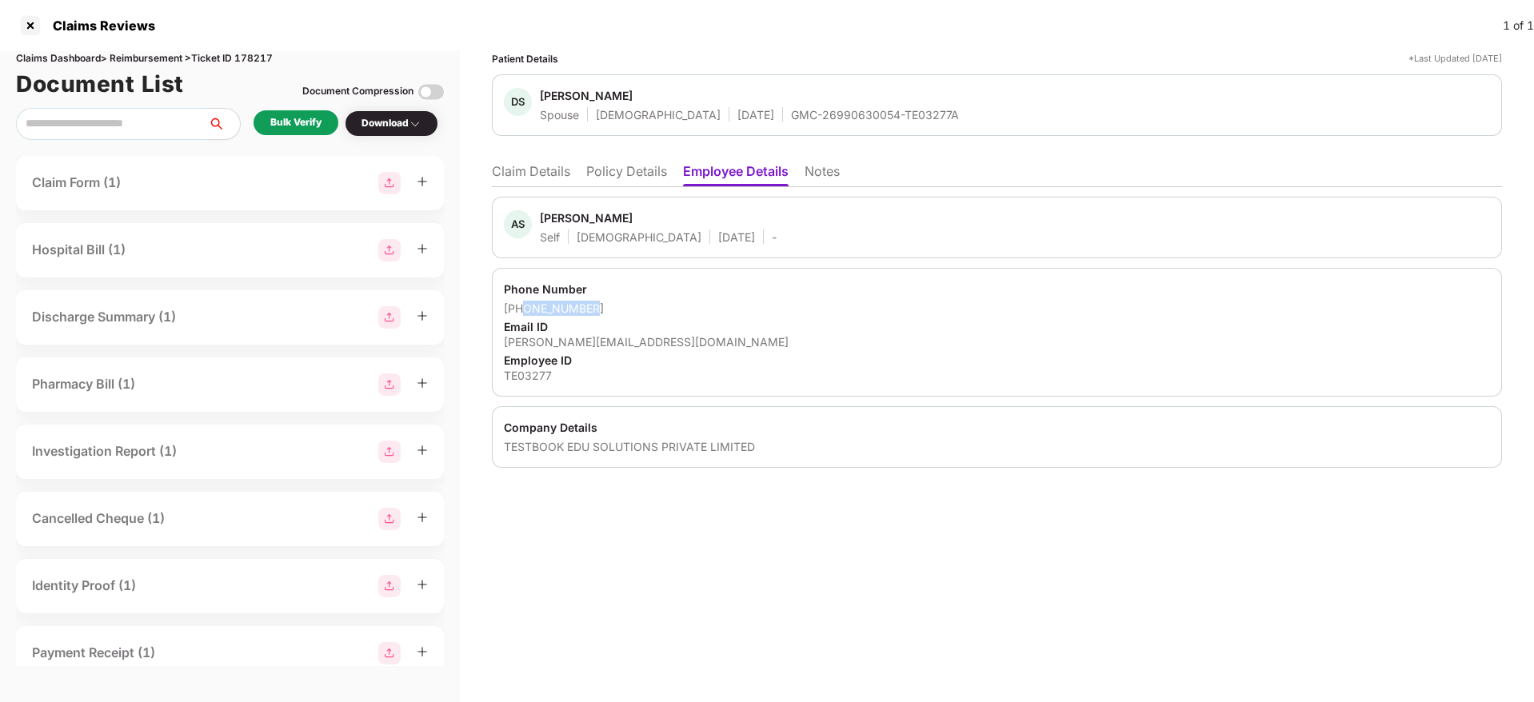
drag, startPoint x: 598, startPoint y: 304, endPoint x: 524, endPoint y: 314, distance: 74.2
click at [524, 314] on div "+919899470327" at bounding box center [997, 308] width 986 height 15
click at [646, 334] on div "amandeep.sharma.faculty@testbook.com" at bounding box center [997, 341] width 986 height 15
drag, startPoint x: 646, startPoint y: 334, endPoint x: 639, endPoint y: 346, distance: 14.0
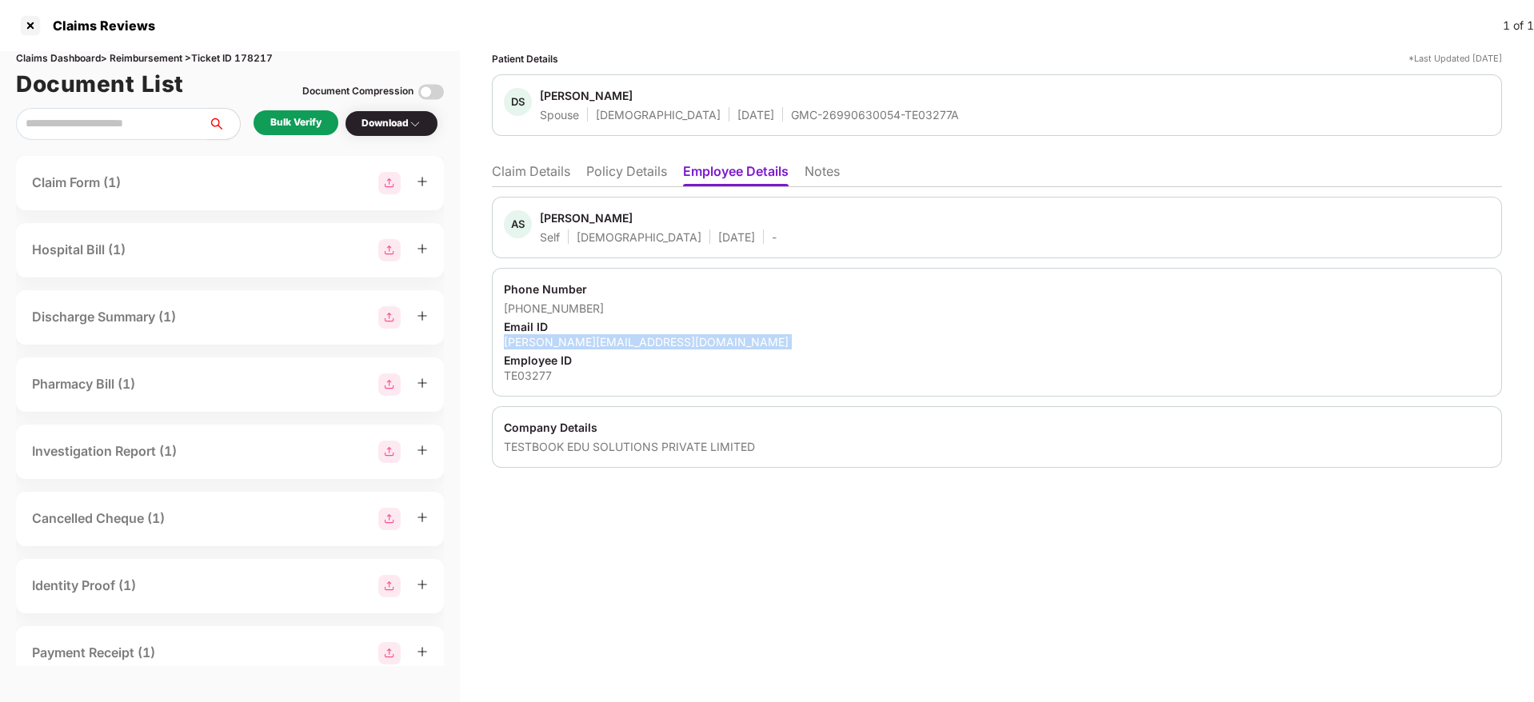
click at [644, 340] on div "amandeep.sharma.faculty@testbook.com" at bounding box center [997, 341] width 986 height 15
click at [639, 346] on div "amandeep.sharma.faculty@testbook.com" at bounding box center [997, 341] width 986 height 15
click at [531, 172] on li "Claim Details" at bounding box center [531, 174] width 78 height 23
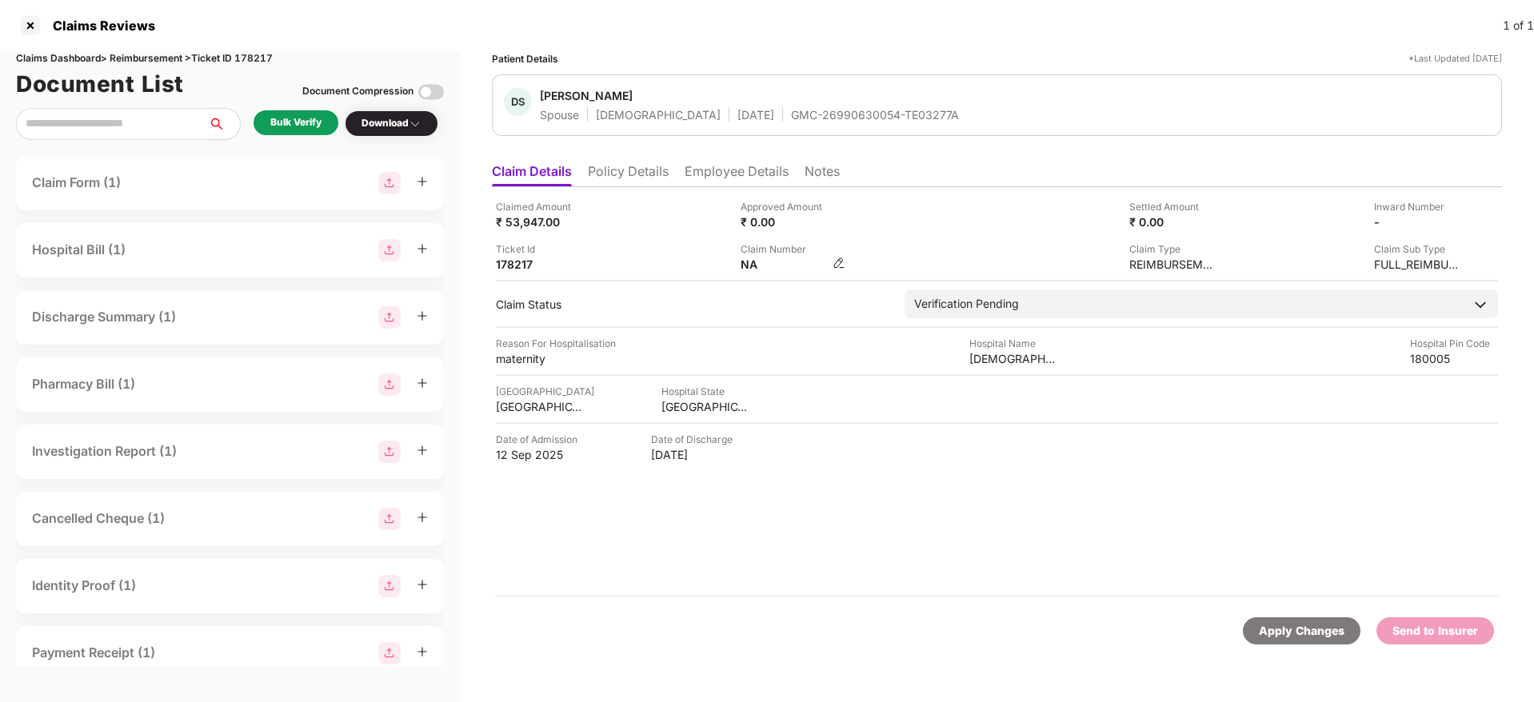
click at [842, 262] on img at bounding box center [839, 263] width 13 height 13
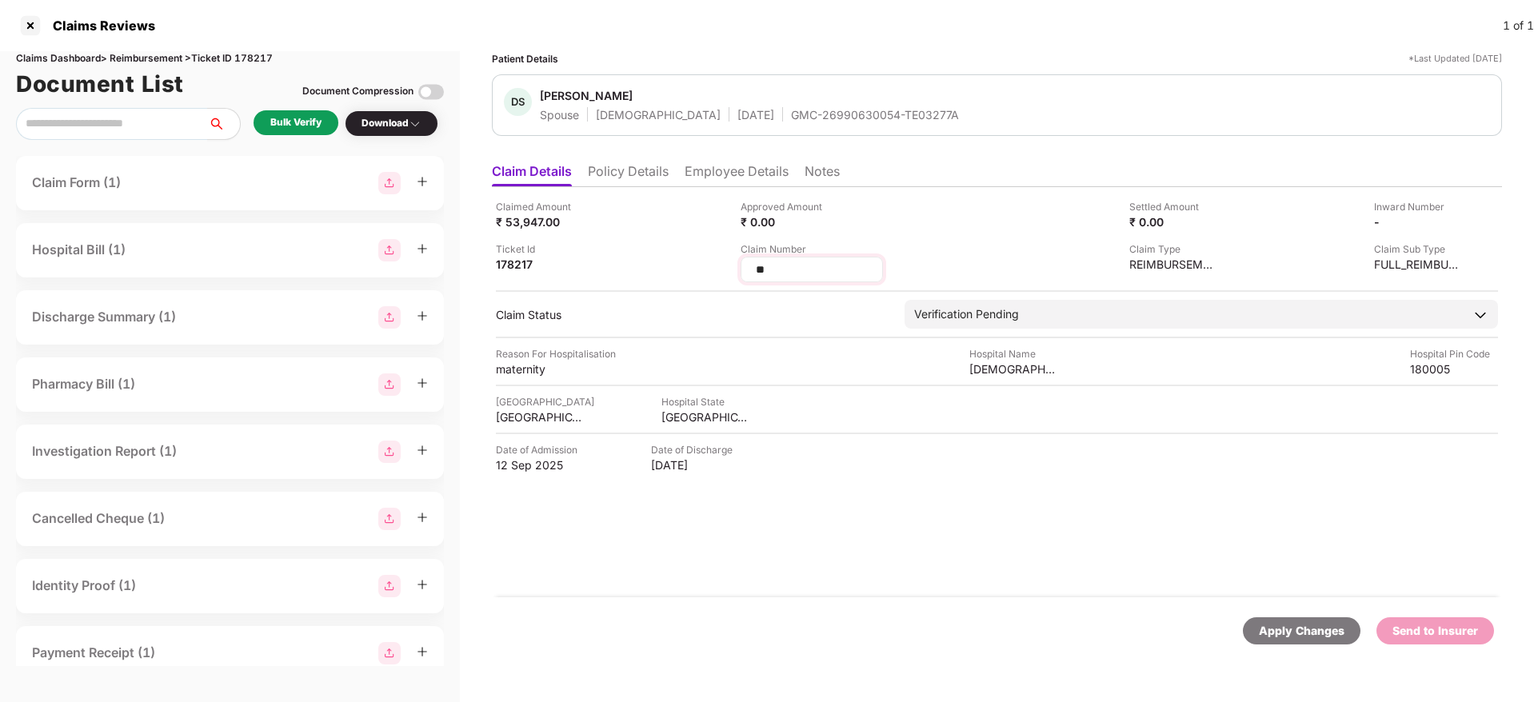
type input "*"
type input "**********"
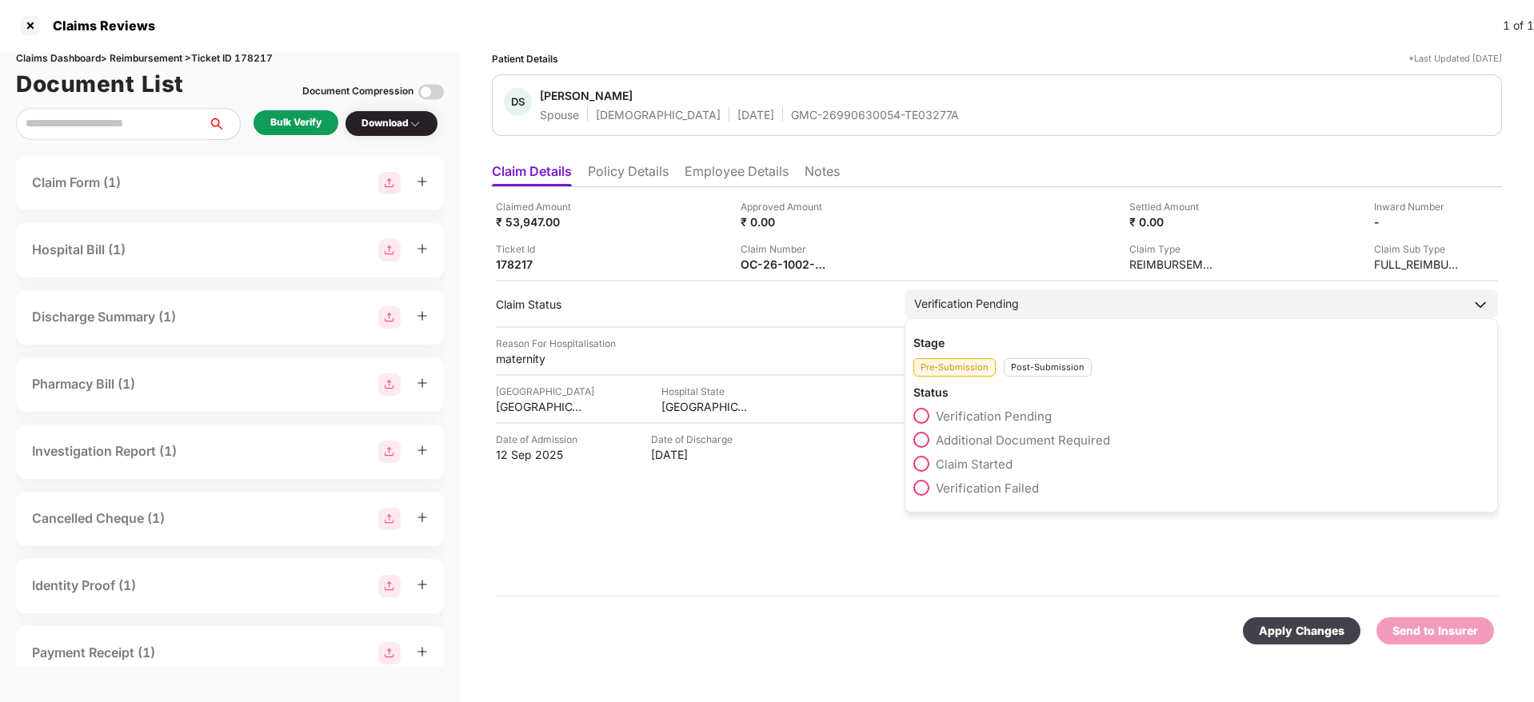
click at [1037, 374] on div "Post-Submission" at bounding box center [1048, 367] width 88 height 18
click at [984, 446] on span "Claim Under Process" at bounding box center [996, 440] width 121 height 15
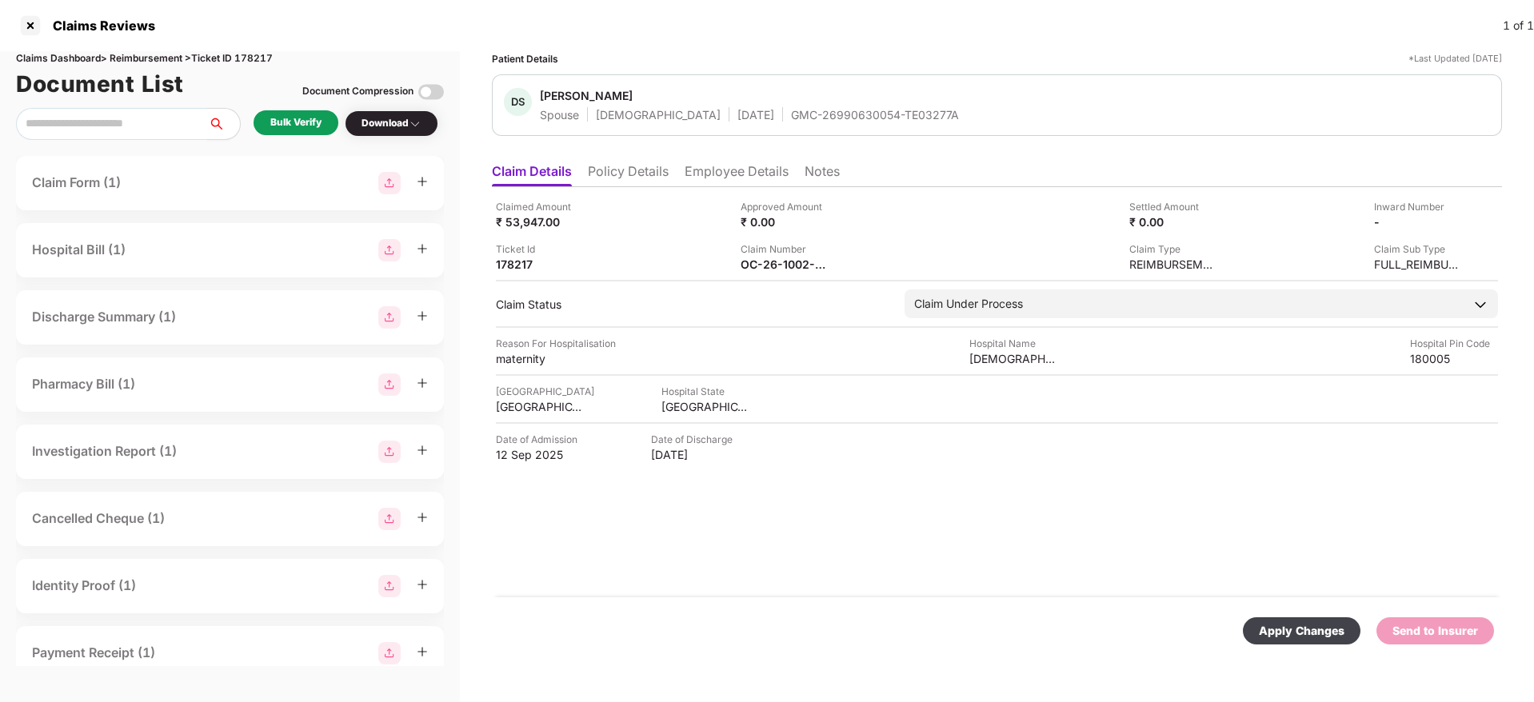
click at [1325, 631] on div "Apply Changes" at bounding box center [1302, 631] width 86 height 18
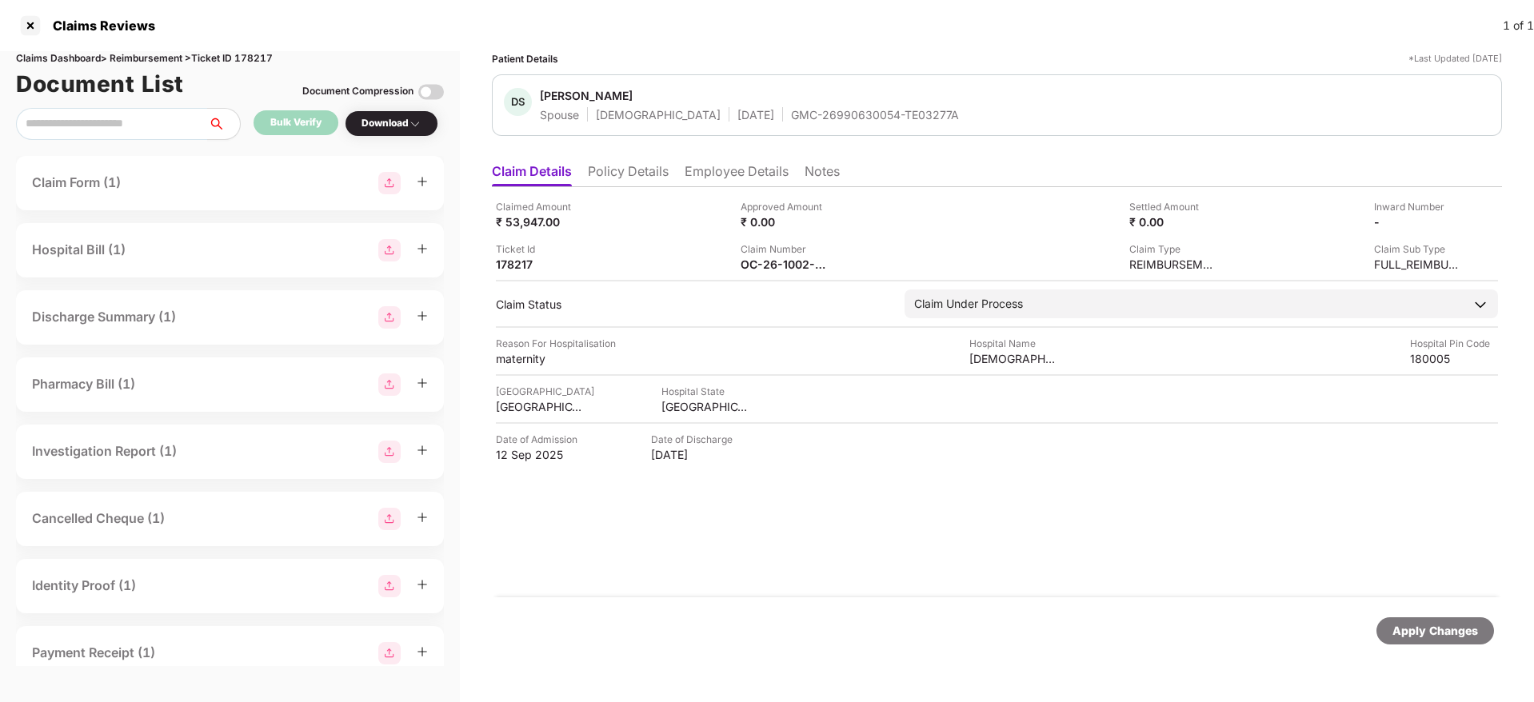
click at [826, 498] on div "Claimed Amount ₹ 53,947.00 Approved Amount ₹ 0.00 Settled Amount ₹ 0.00 Inward …" at bounding box center [997, 392] width 1010 height 410
click at [743, 526] on div "Claimed Amount ₹ 53,947.00 Approved Amount ₹ 0.00 Settled Amount ₹ 0.00 Inward …" at bounding box center [997, 392] width 1010 height 410
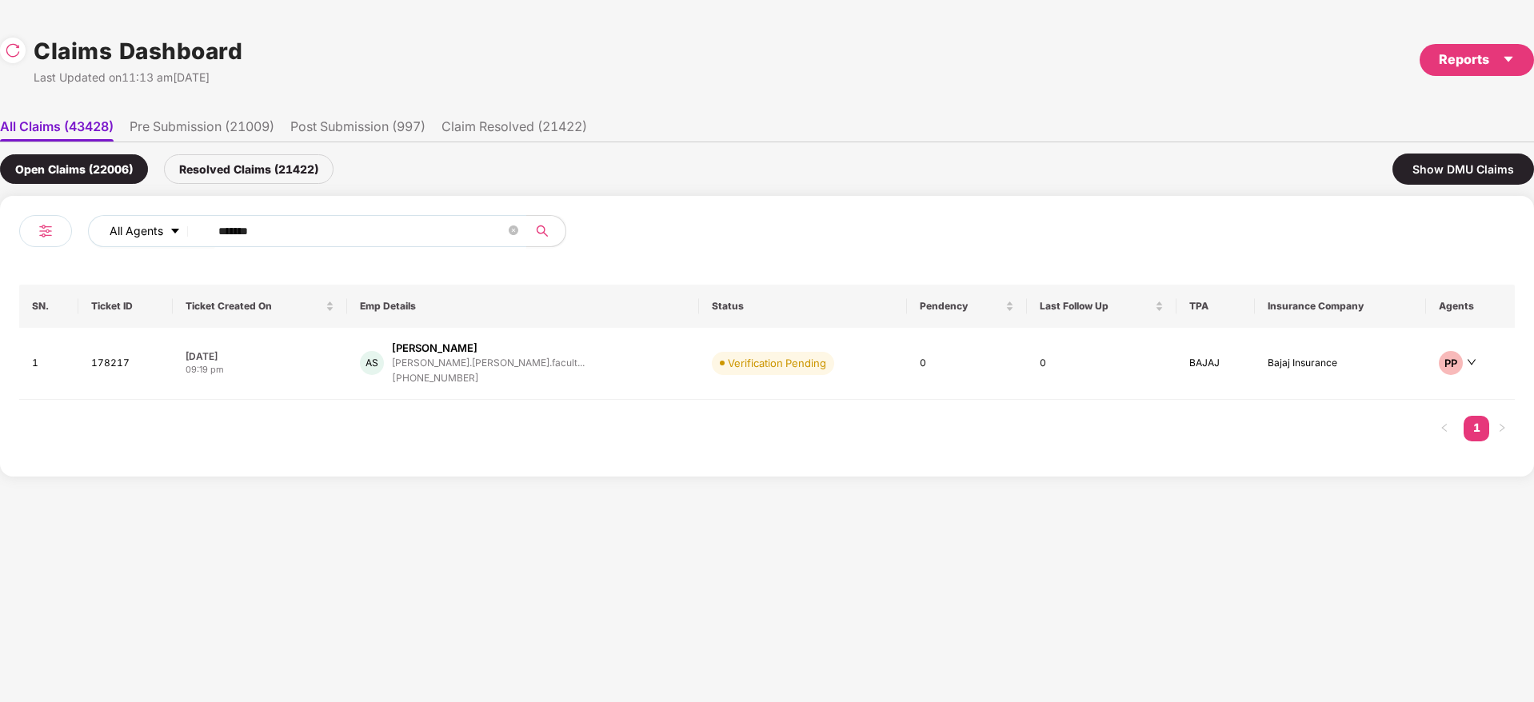
drag, startPoint x: 305, startPoint y: 243, endPoint x: 111, endPoint y: 230, distance: 194.0
click at [111, 230] on div "All Agents ******" at bounding box center [536, 231] width 897 height 32
drag, startPoint x: 323, startPoint y: 223, endPoint x: 51, endPoint y: 232, distance: 272.1
click at [30, 235] on div "All Agents ******" at bounding box center [393, 237] width 748 height 45
paste input "text"
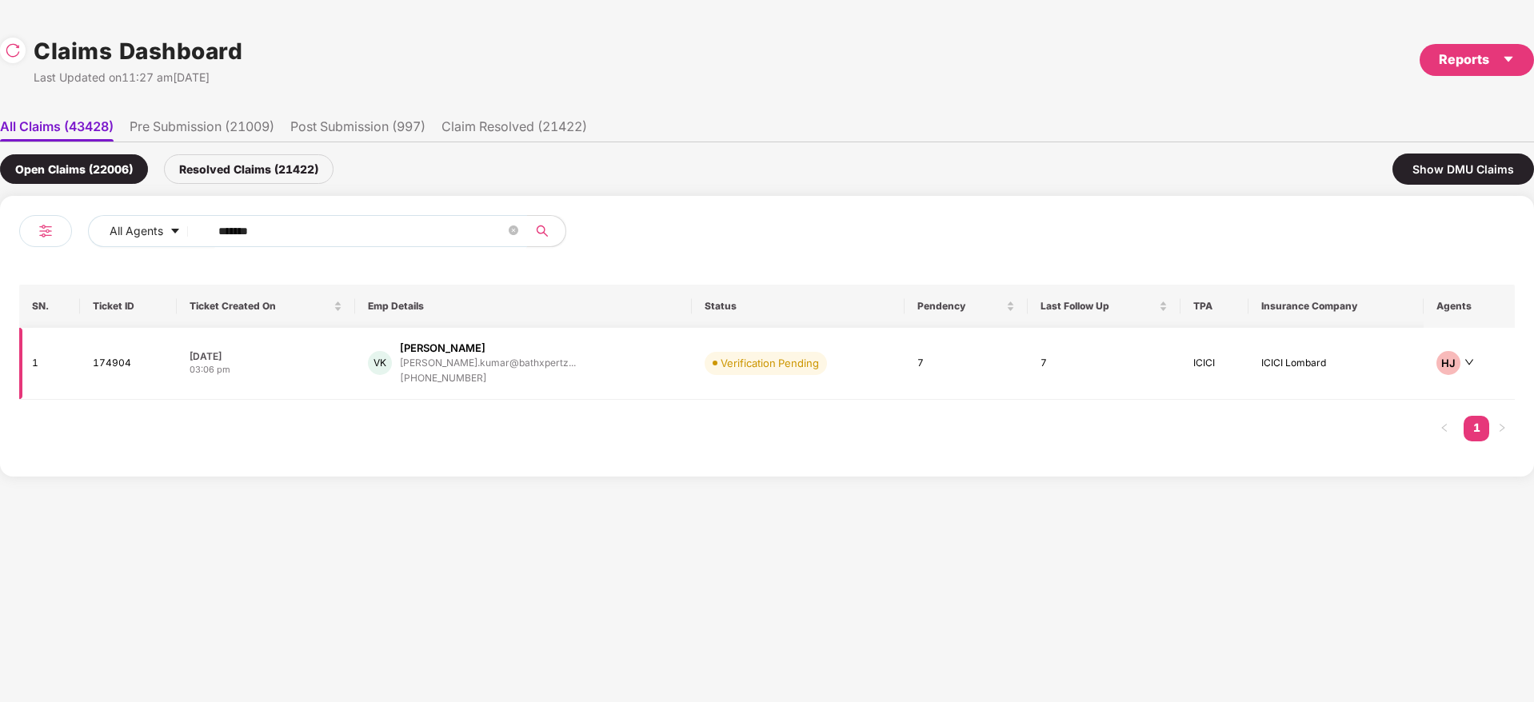
type input "******"
click at [584, 374] on div "VK Vivek Kumar vivek.kumar@bathxpertz... +918607661129" at bounding box center [523, 364] width 310 height 46
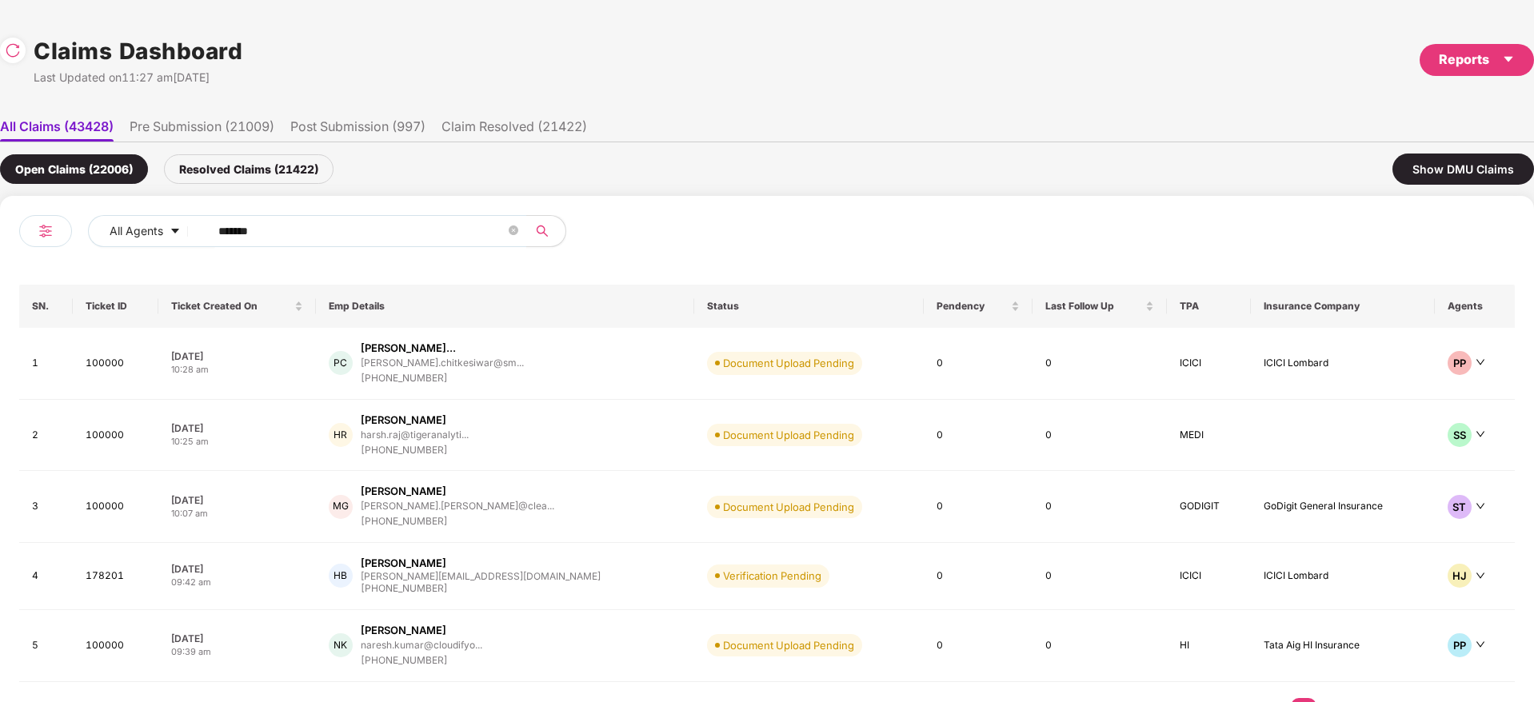
scroll to position [0, 2]
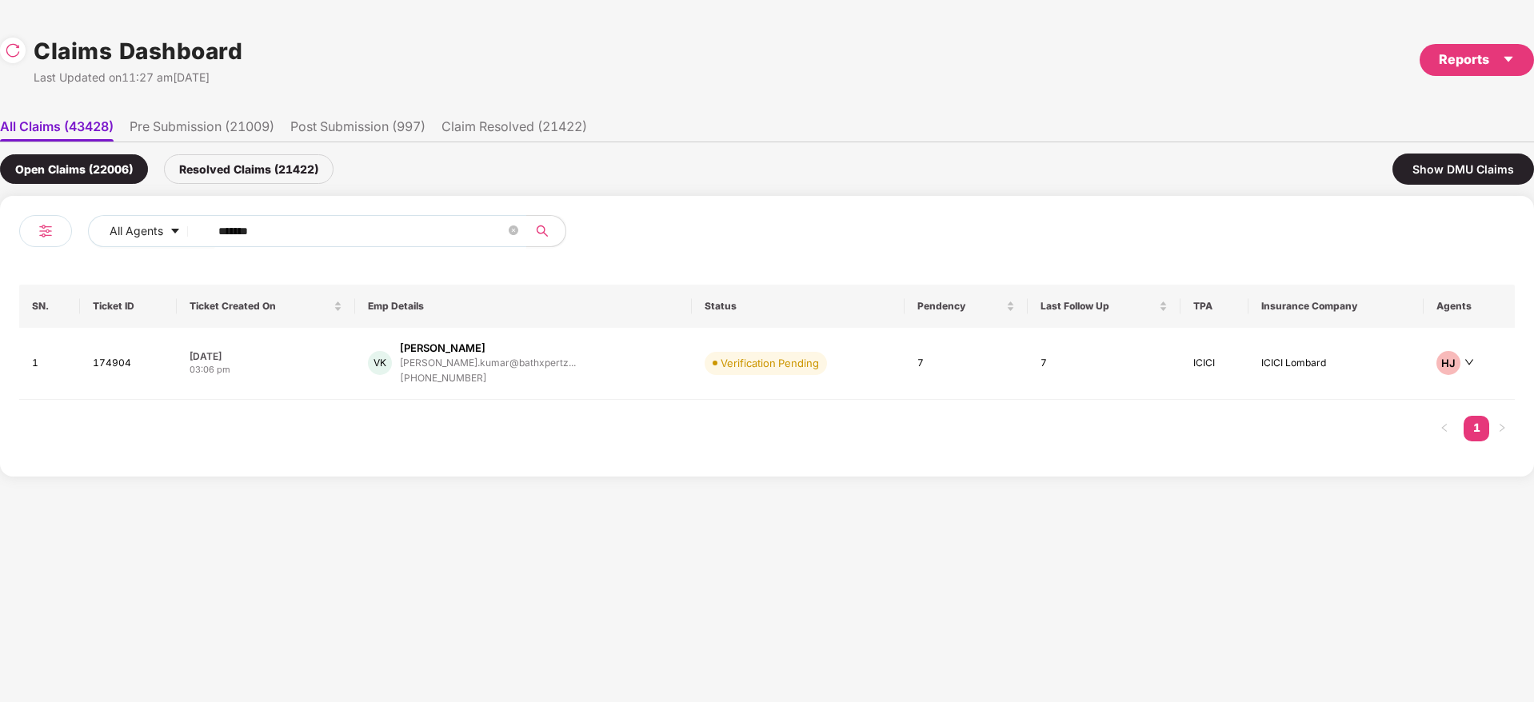
drag, startPoint x: 342, startPoint y: 234, endPoint x: 38, endPoint y: 258, distance: 304.9
click at [0, 252] on div "All Agents ****** SN. Ticket ID Ticket Created On Emp Details Status Pendency L…" at bounding box center [767, 336] width 1534 height 281
click at [575, 376] on div "VK Vivek Kumar vivek.kumar@bathxpertz... +918607661129" at bounding box center [523, 364] width 310 height 46
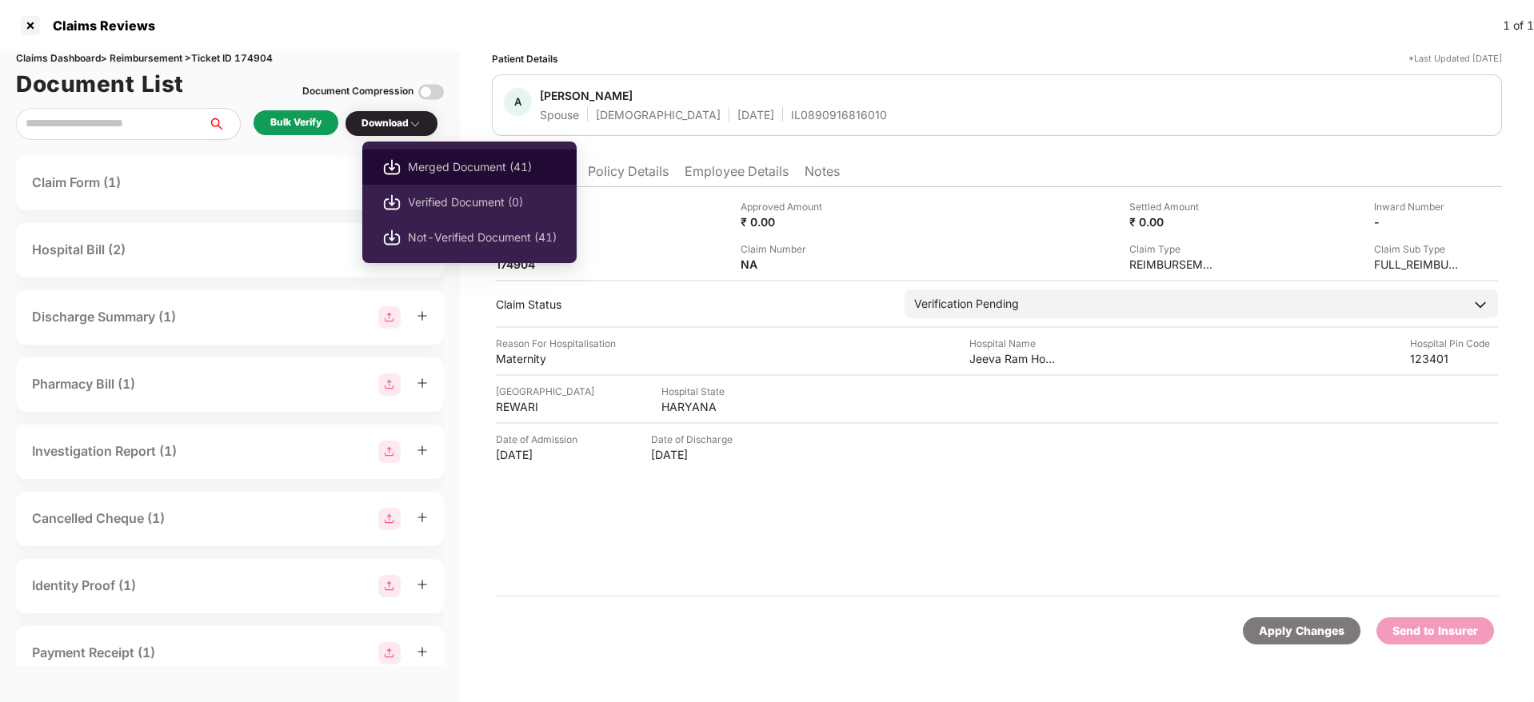
click at [432, 161] on span "Merged Document (41)" at bounding box center [482, 167] width 149 height 18
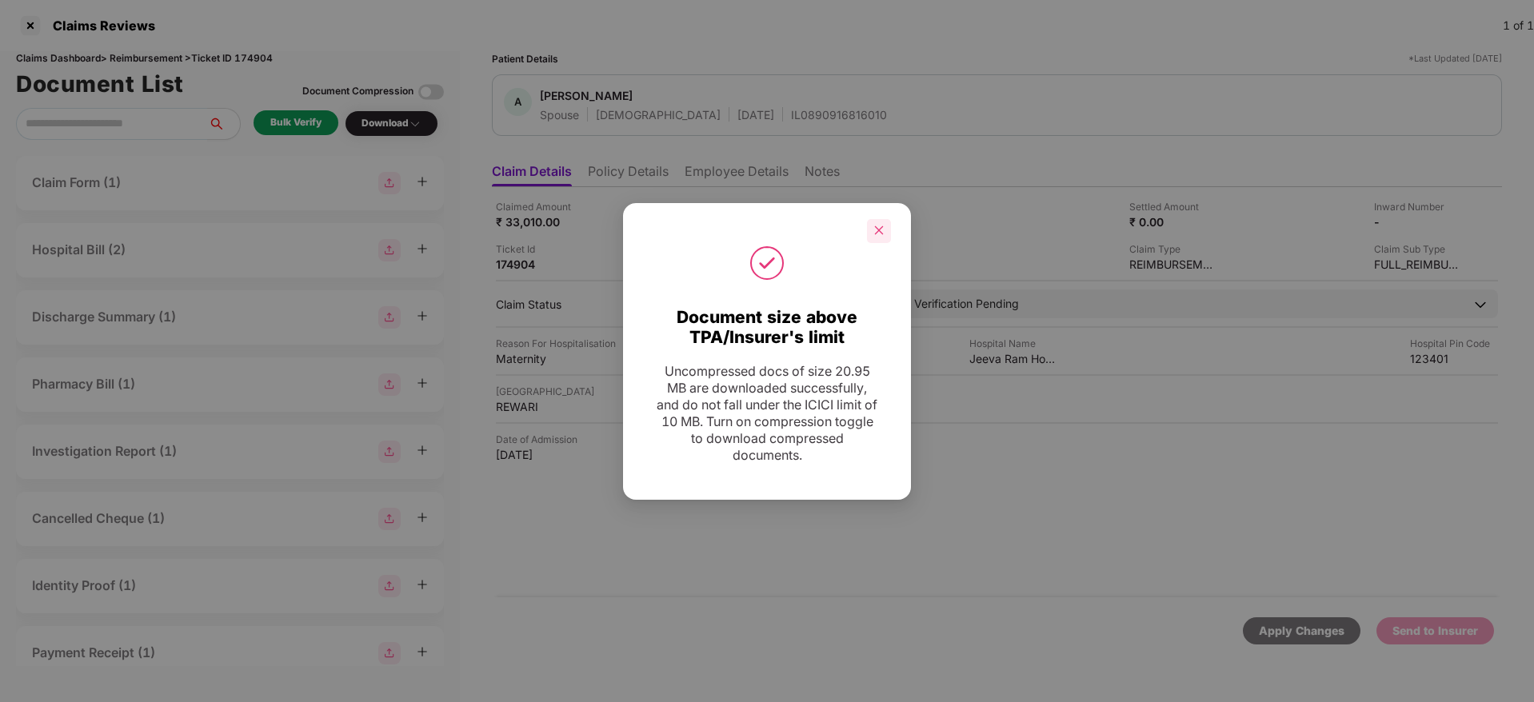
click at [881, 230] on icon "close" at bounding box center [878, 230] width 11 height 11
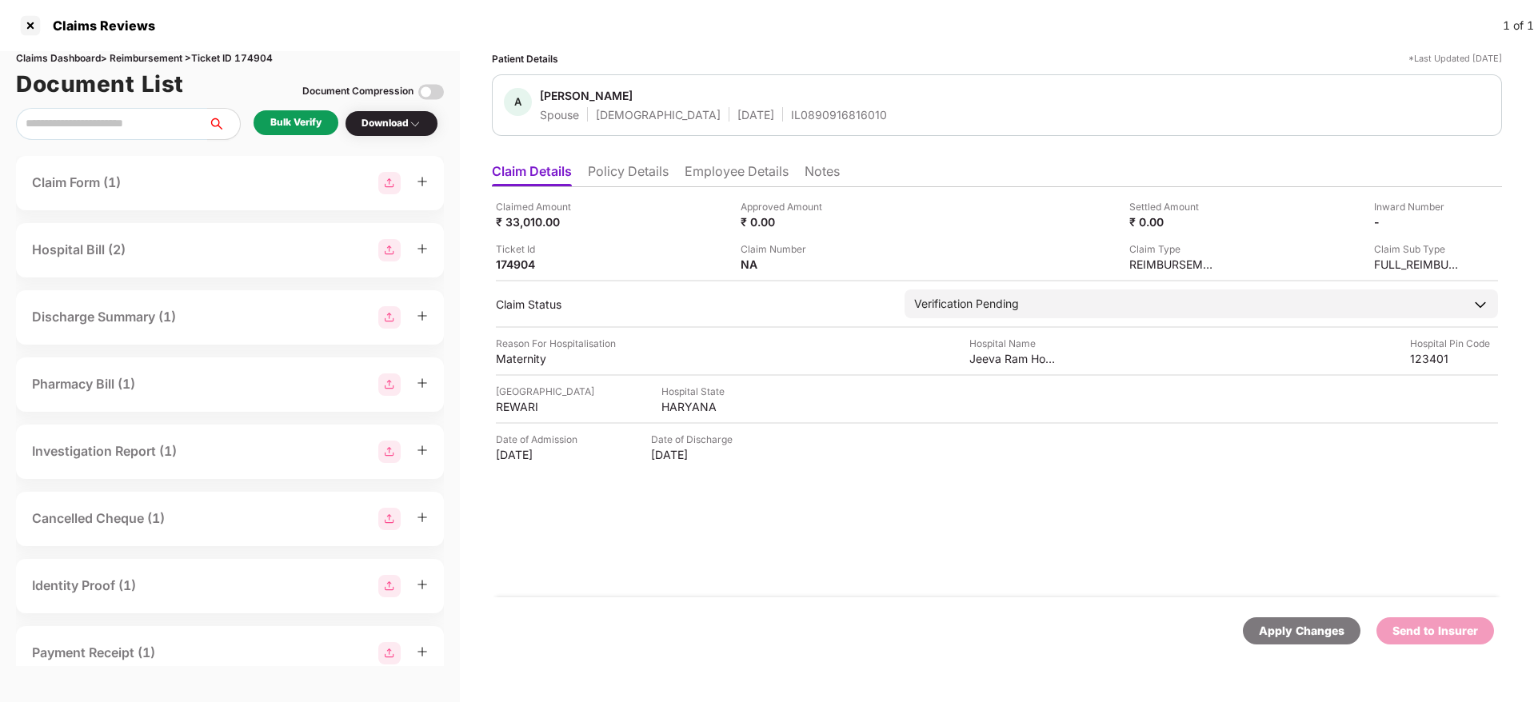
click at [645, 179] on li "Policy Details" at bounding box center [628, 174] width 81 height 23
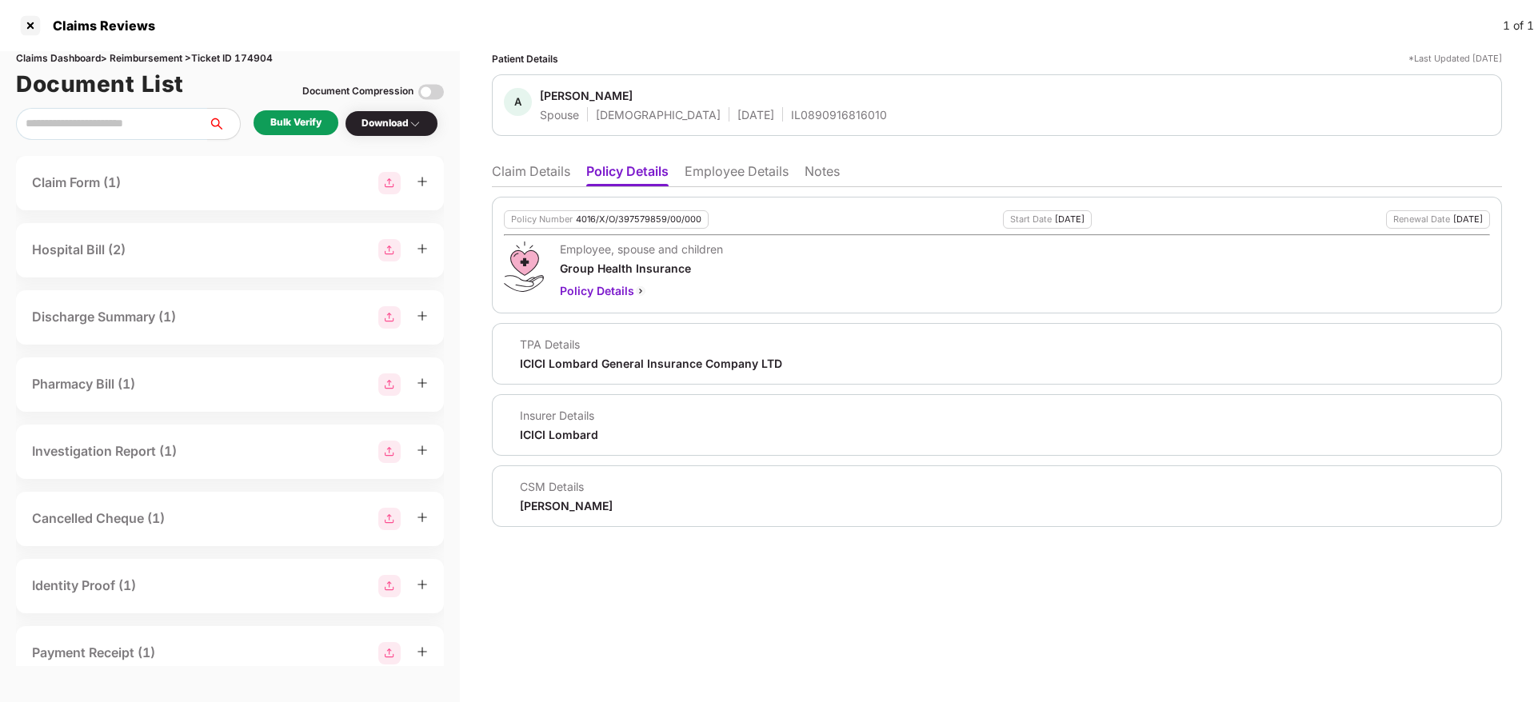
click at [603, 222] on div "4016/X/O/397579859/00/000" at bounding box center [639, 219] width 126 height 10
click at [791, 116] on div "IL0890916816010" at bounding box center [839, 114] width 96 height 15
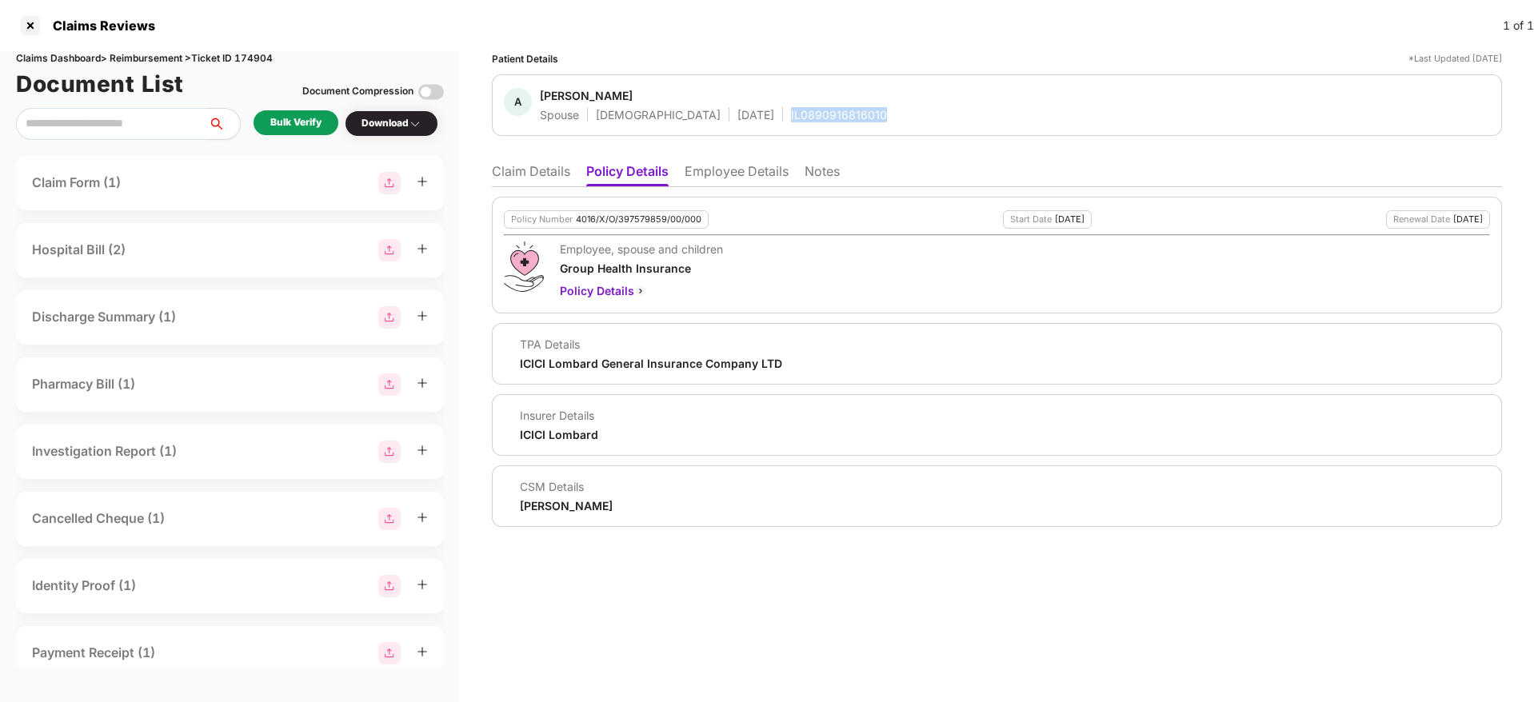
click at [791, 116] on div "IL0890916816010" at bounding box center [839, 114] width 96 height 15
click at [704, 170] on li "Employee Details" at bounding box center [737, 174] width 104 height 23
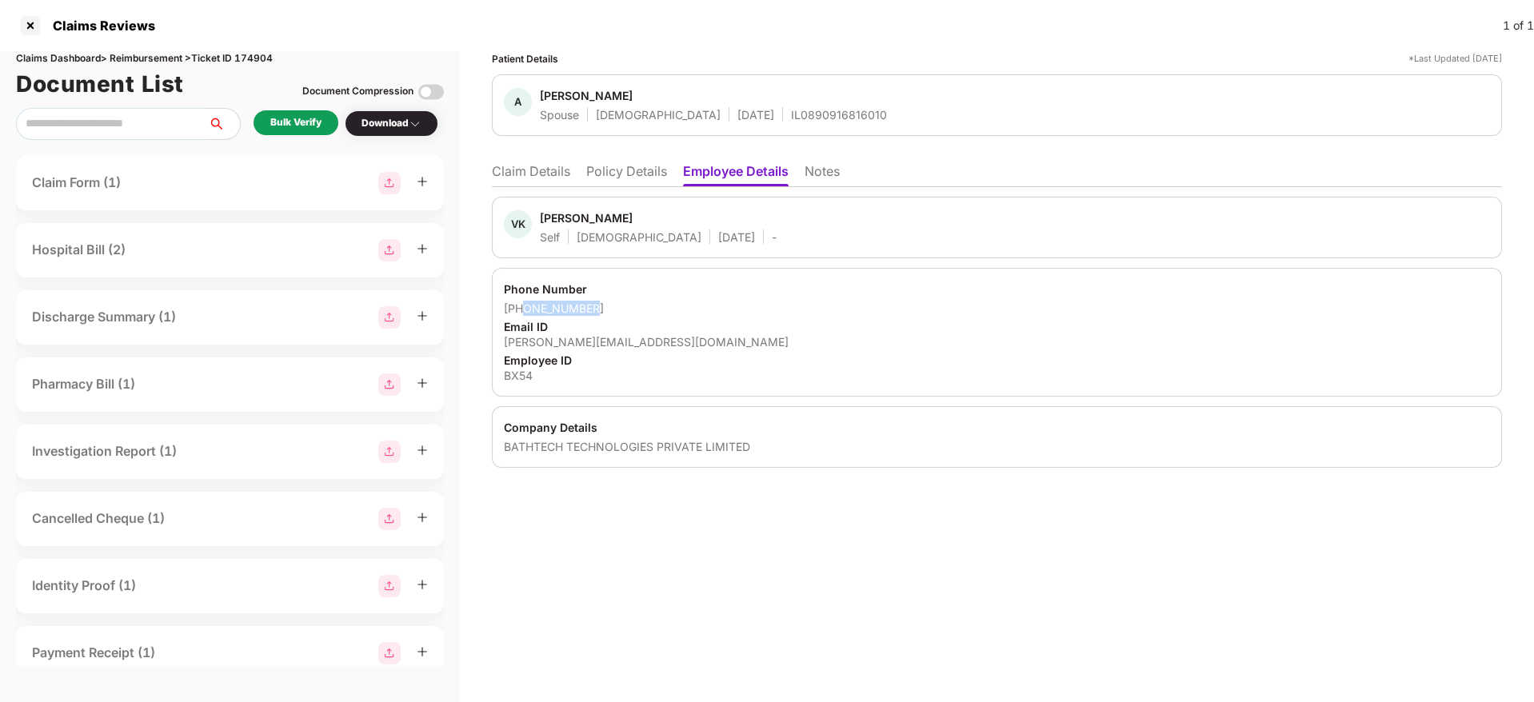
drag, startPoint x: 594, startPoint y: 304, endPoint x: 524, endPoint y: 308, distance: 70.5
click at [524, 308] on div "+918607661129" at bounding box center [997, 308] width 986 height 15
click at [589, 343] on div "vivek.kumar@bathxpertz.com" at bounding box center [997, 341] width 986 height 15
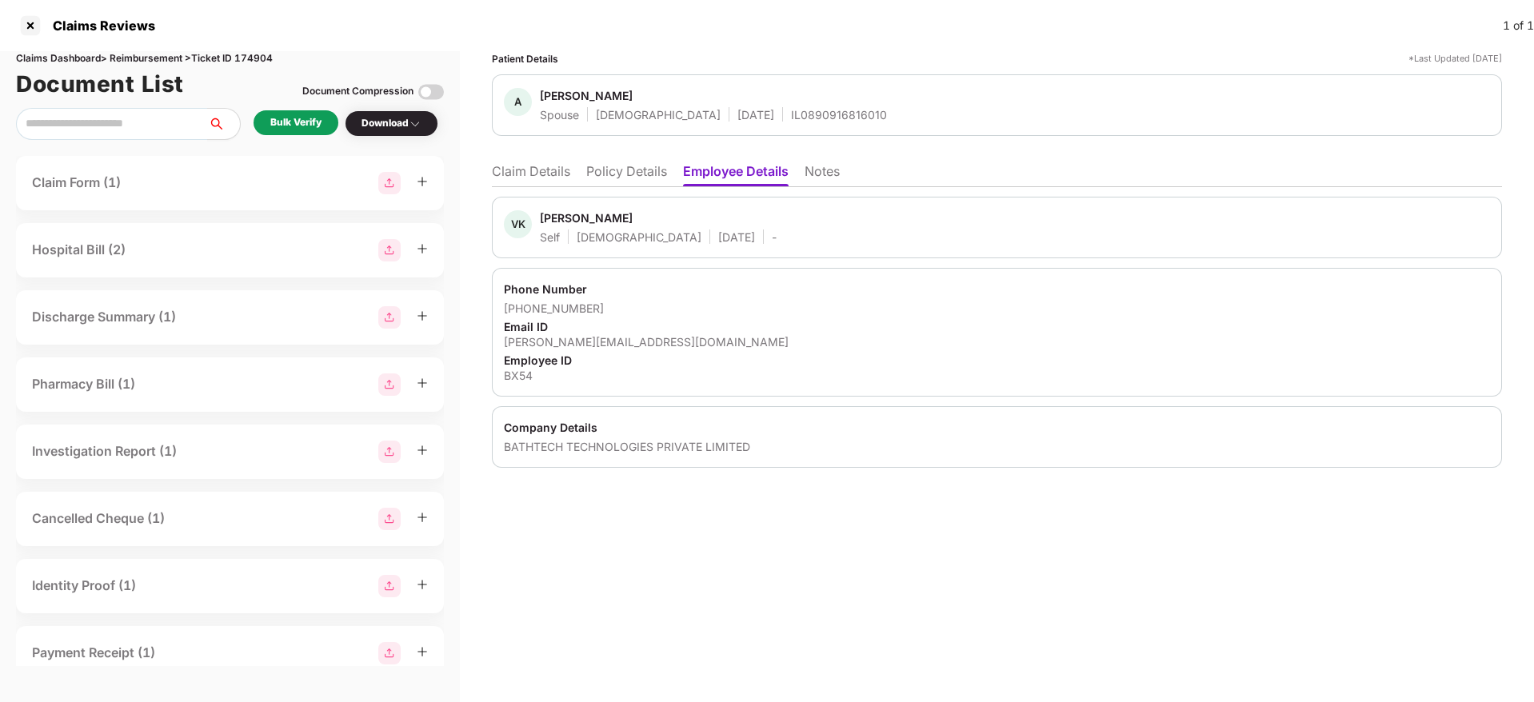
click at [536, 162] on ul "Claim Details Policy Details Employee Details Notes" at bounding box center [997, 171] width 1010 height 32
click at [536, 179] on li "Claim Details" at bounding box center [531, 174] width 78 height 23
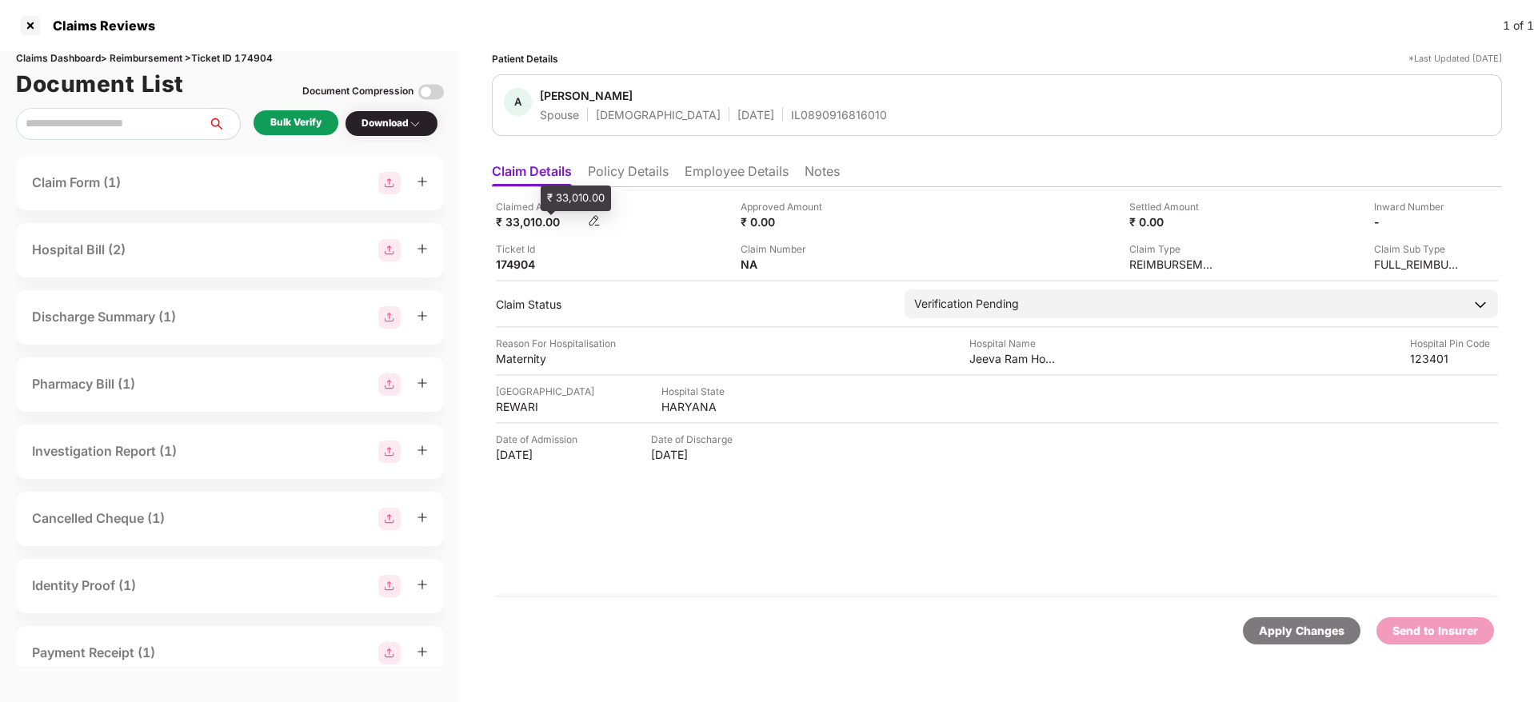
click at [518, 218] on div "₹ 33,010.00" at bounding box center [540, 221] width 88 height 15
click at [997, 358] on div "Jeeva Ram Hospital Pvt Ltd" at bounding box center [1013, 358] width 88 height 15
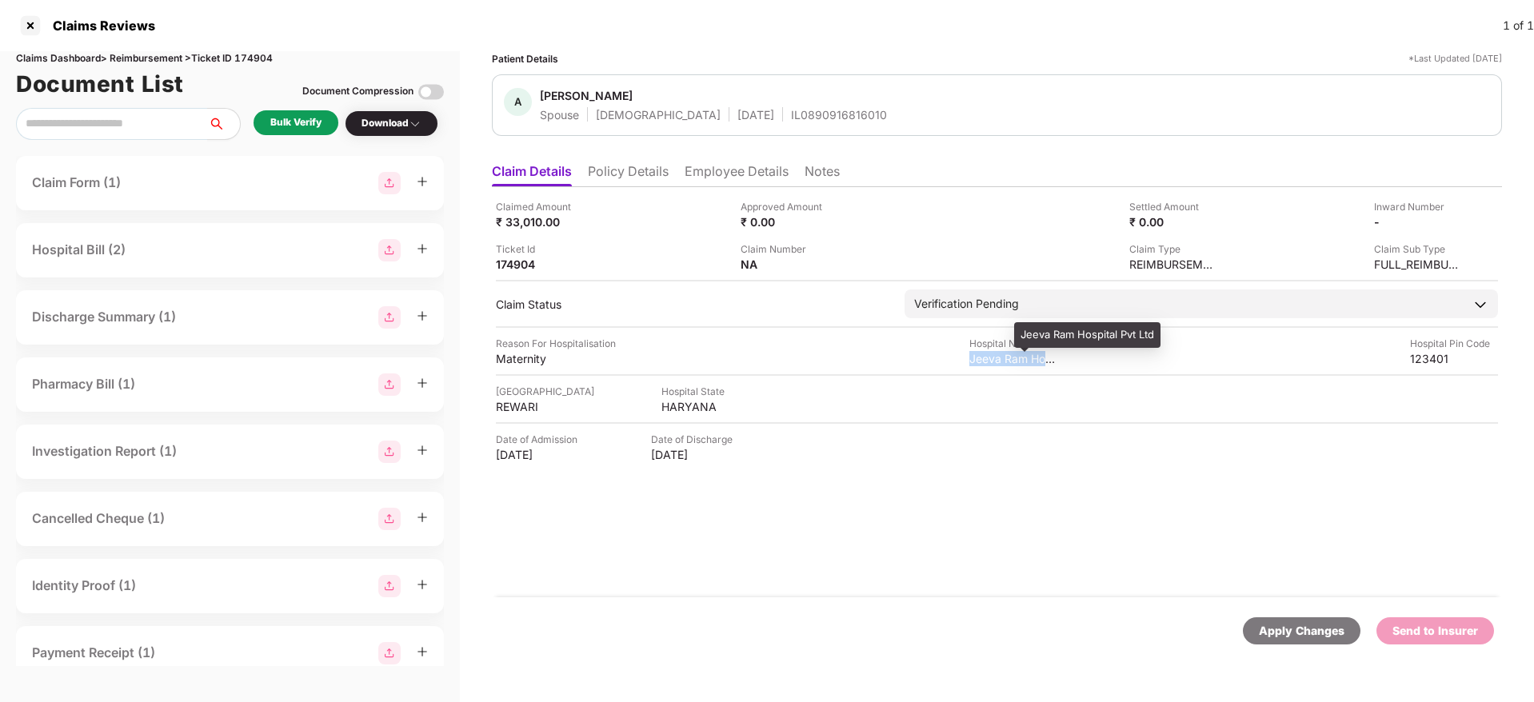
click at [997, 358] on div "Jeeva Ram Hospital Pvt Ltd" at bounding box center [1013, 358] width 88 height 15
click at [759, 516] on div "Claimed Amount ₹ 33,010.00 Approved Amount ₹ 0.00 Settled Amount ₹ 0.00 Inward …" at bounding box center [997, 392] width 1010 height 410
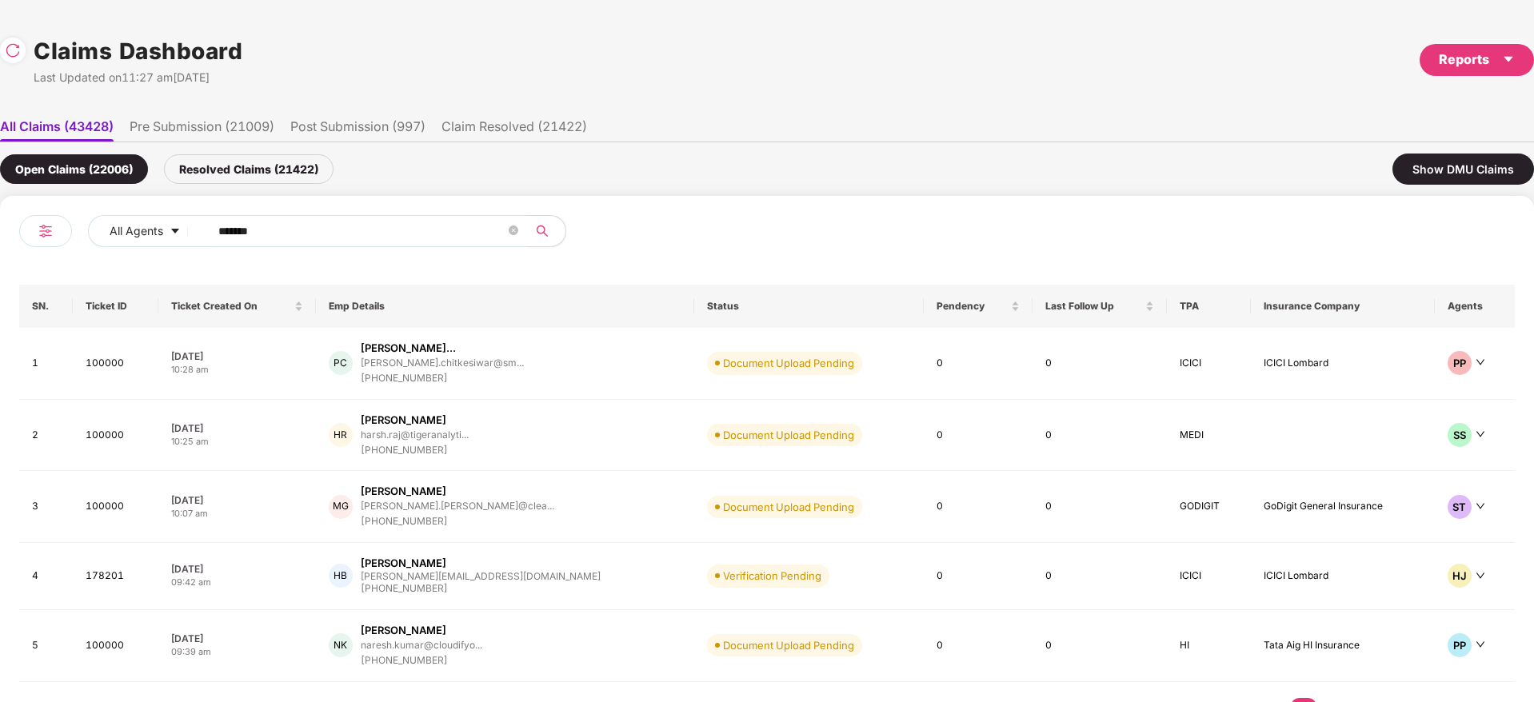
scroll to position [0, 2]
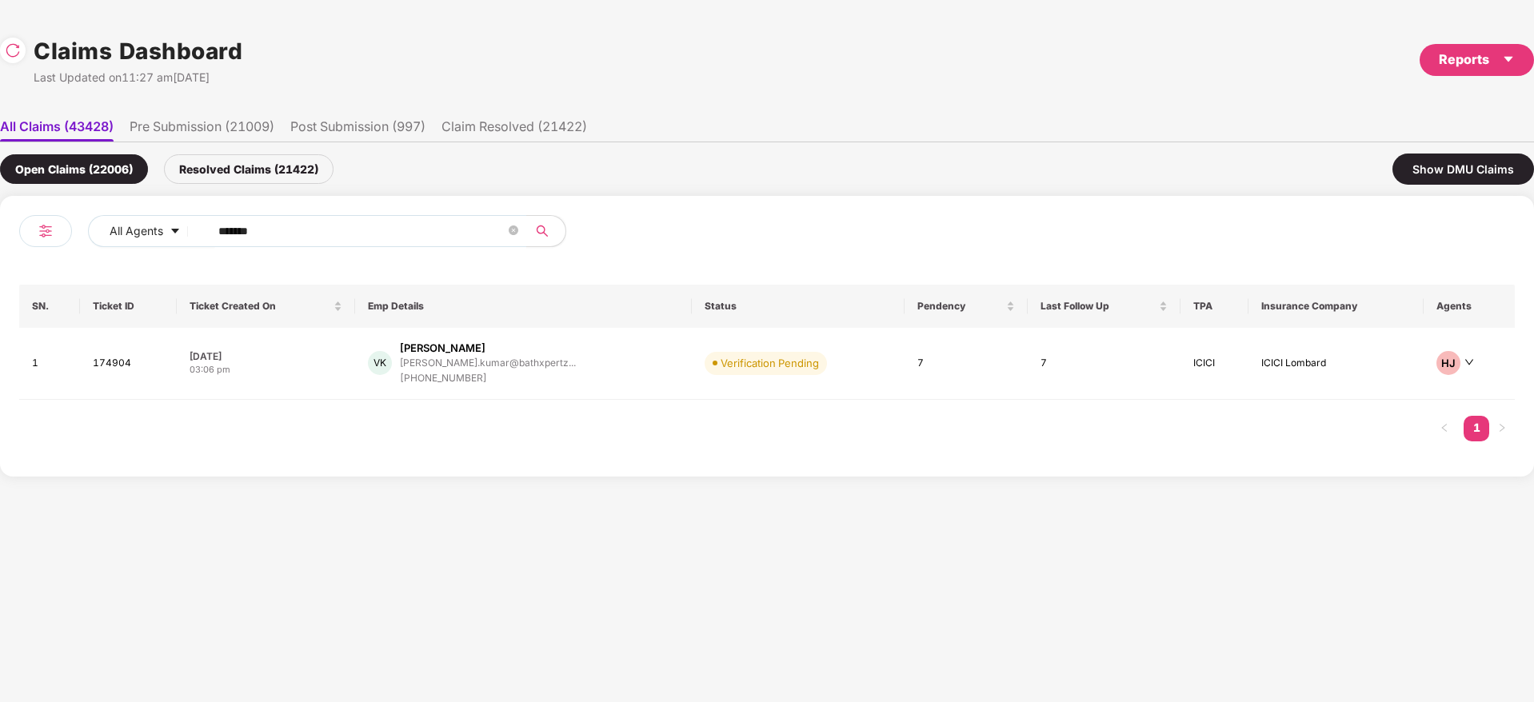
drag, startPoint x: 41, startPoint y: 234, endPoint x: 10, endPoint y: 249, distance: 34.7
click at [0, 249] on div "All Agents ****** SN. Ticket ID Ticket Created On Emp Details Status Pendency L…" at bounding box center [767, 336] width 1534 height 281
paste input "text"
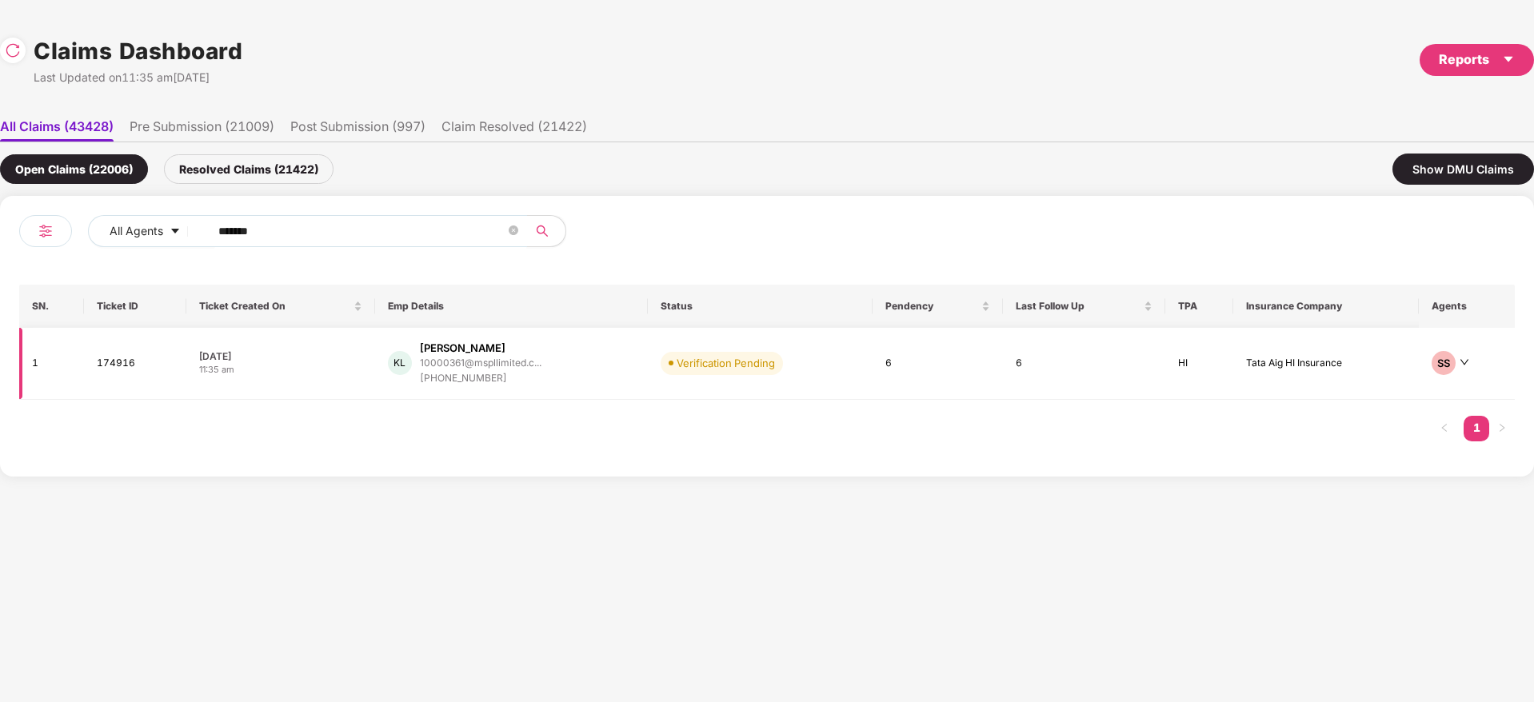
type input "******"
click at [595, 366] on div "KL K Lingesh 10000361@mspllimited.c... +919742604099" at bounding box center [511, 364] width 247 height 46
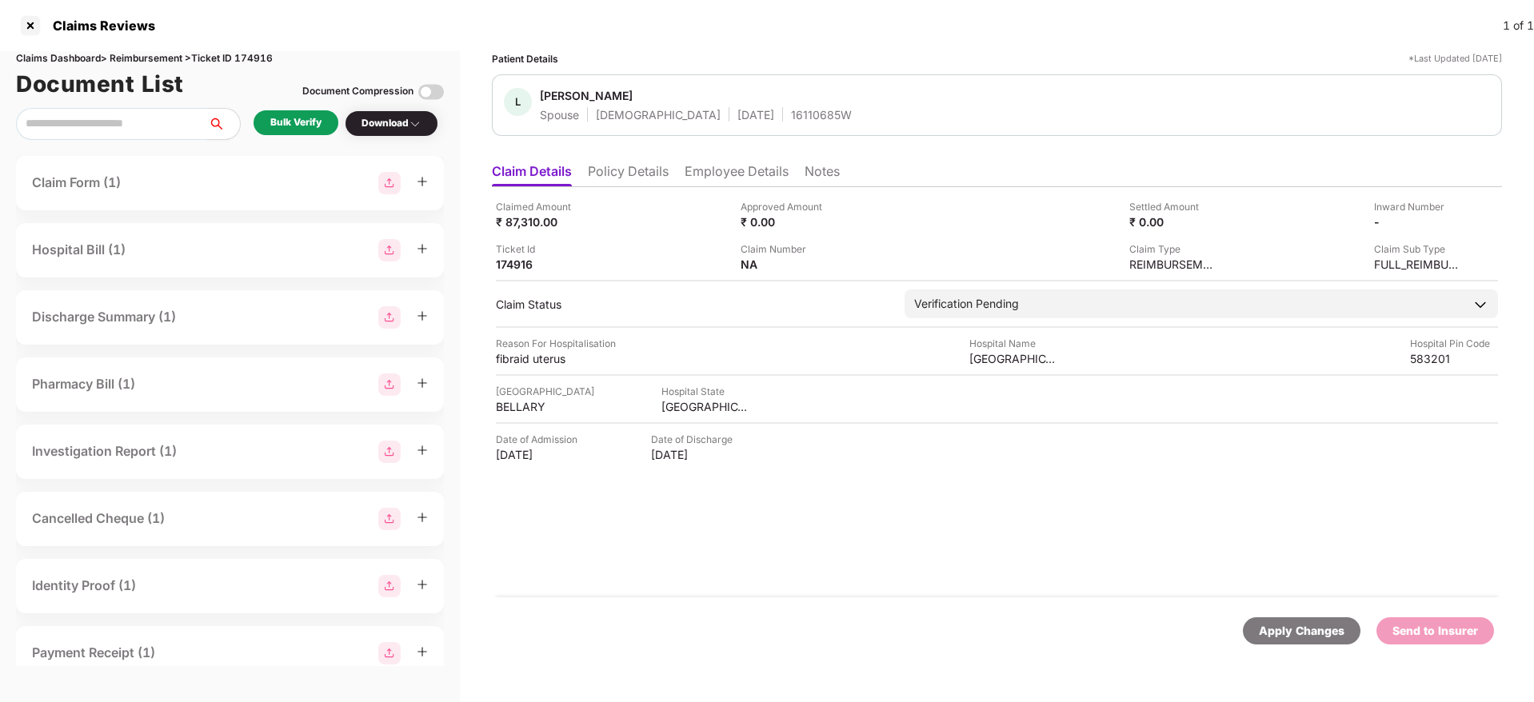
click at [310, 125] on div "Bulk Verify" at bounding box center [295, 122] width 51 height 15
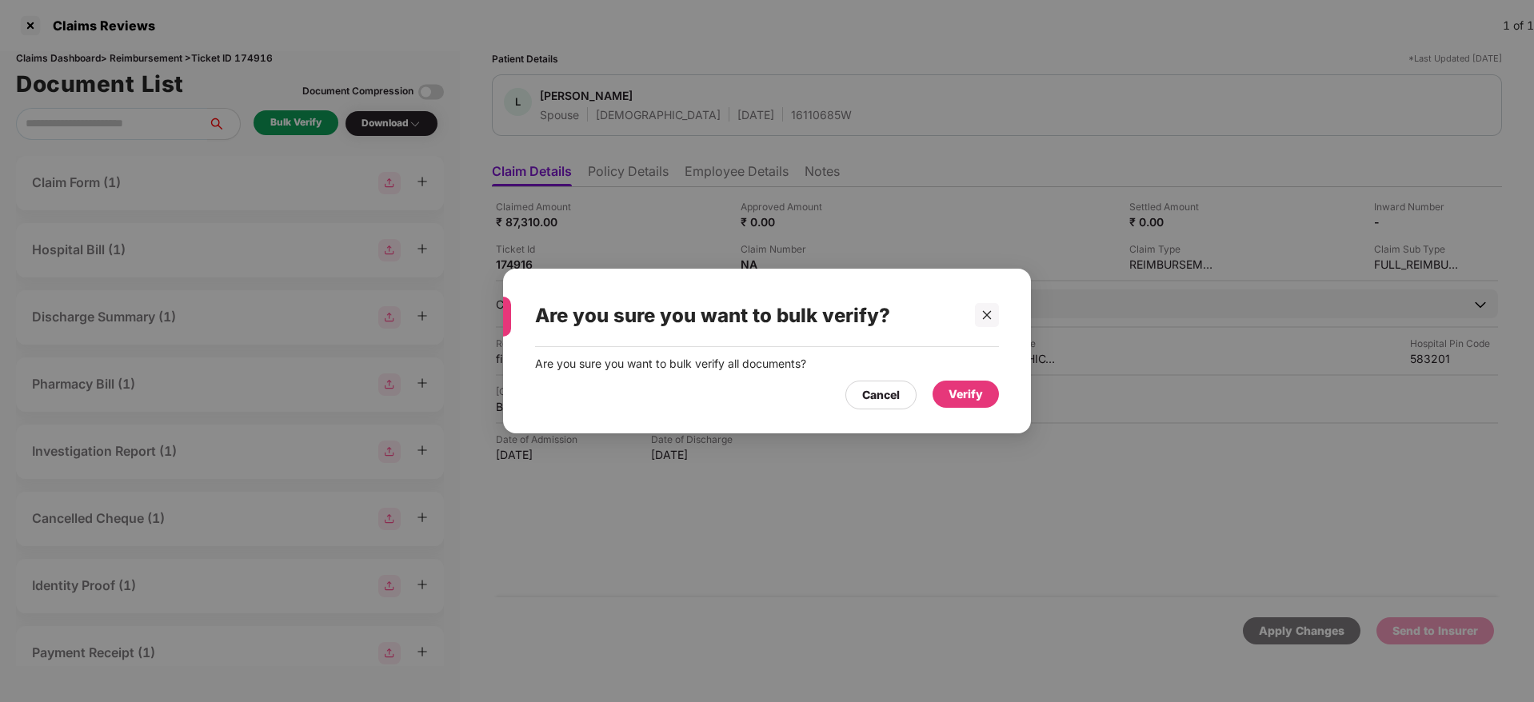
click at [954, 396] on div "Verify" at bounding box center [966, 395] width 34 height 18
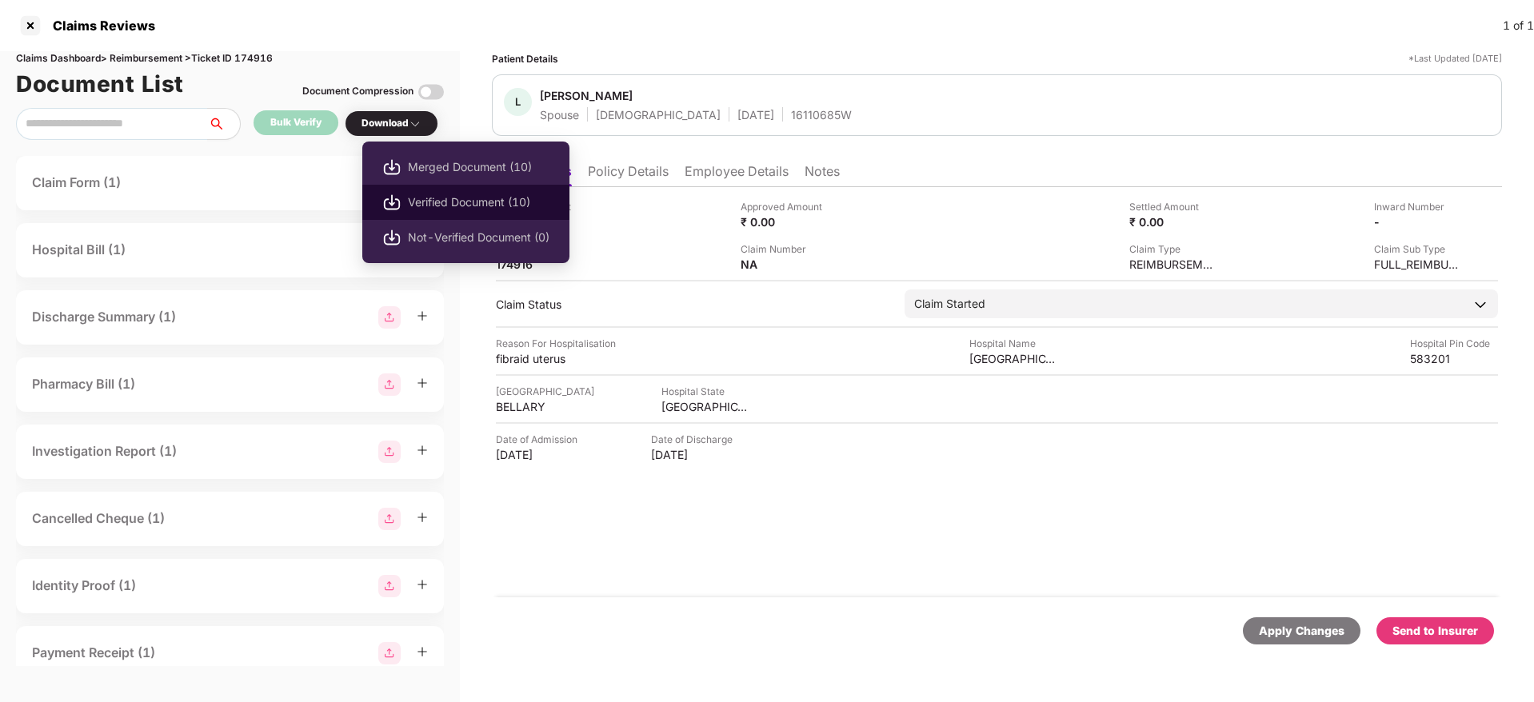
click at [467, 198] on span "Verified Document (10)" at bounding box center [479, 203] width 142 height 18
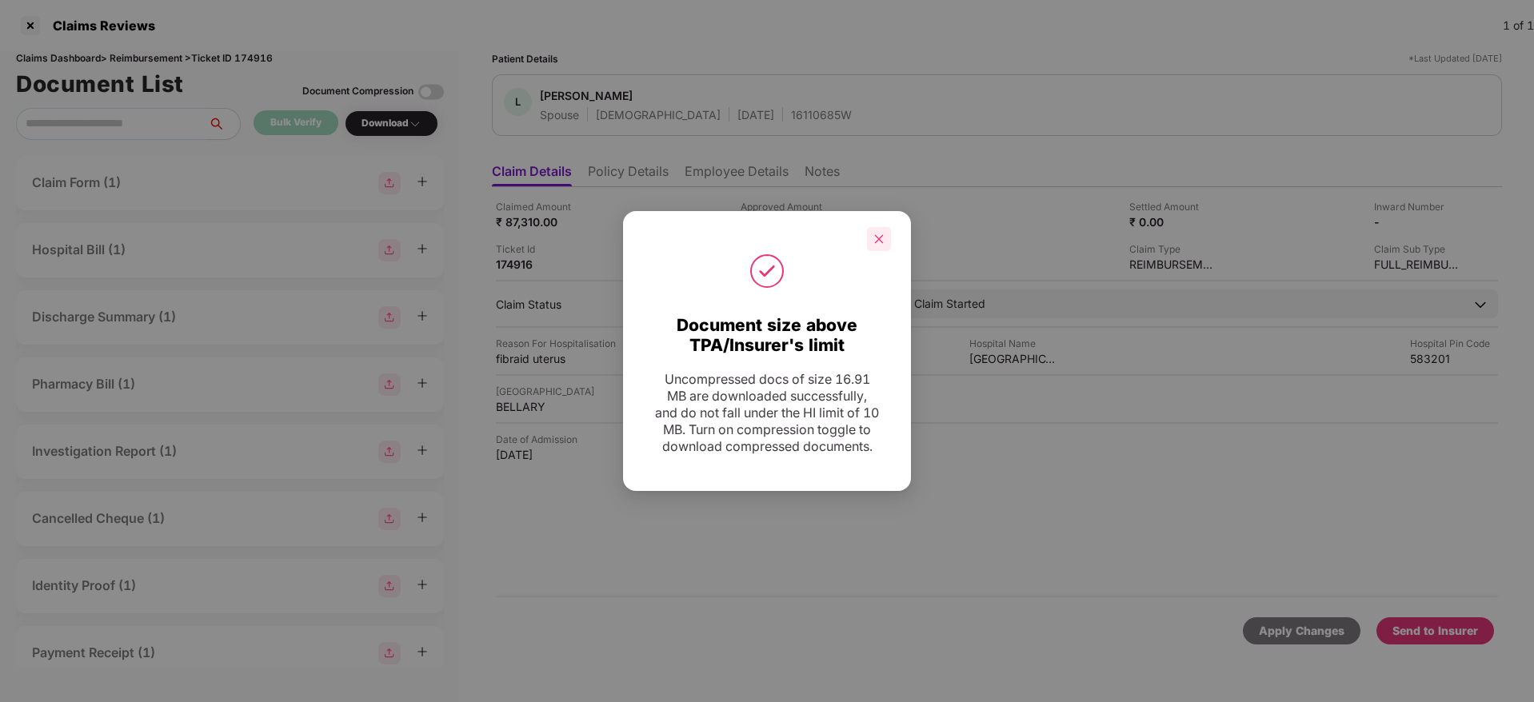
click at [884, 234] on icon "close" at bounding box center [878, 239] width 11 height 11
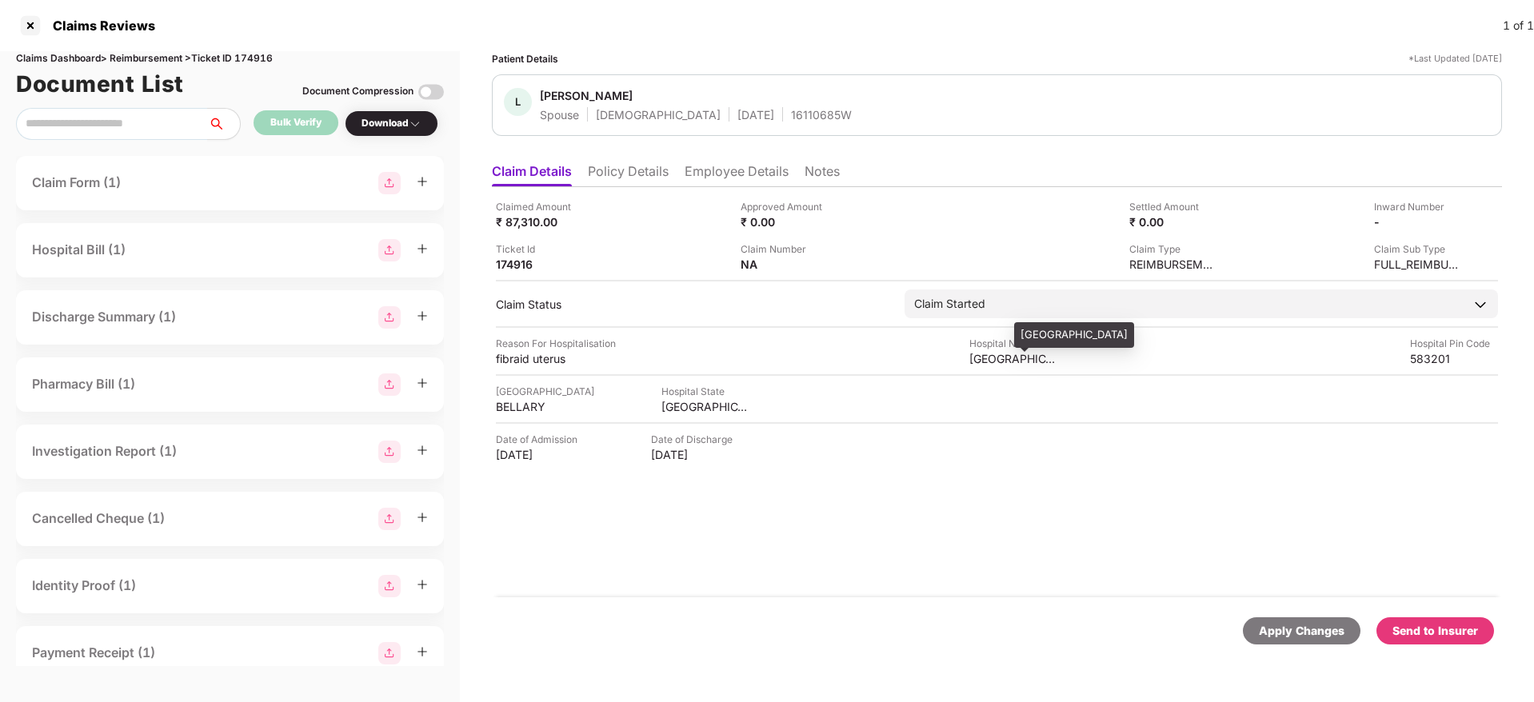
click at [997, 349] on div "Hospital Name" at bounding box center [1013, 343] width 88 height 15
click at [1448, 629] on div "Send to Insurer" at bounding box center [1436, 631] width 86 height 18
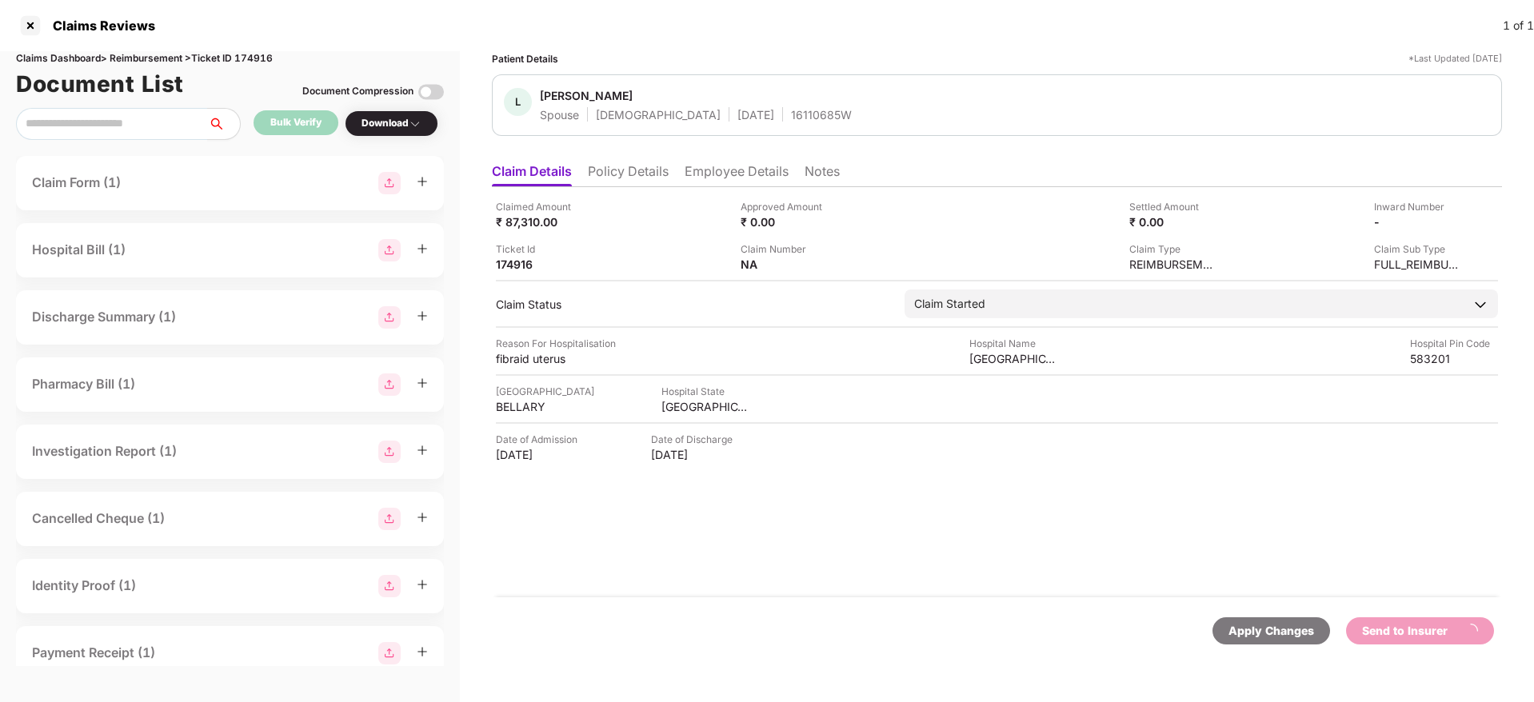
click at [781, 538] on div "Claimed Amount ₹ 87,310.00 Approved Amount ₹ 0.00 Settled Amount ₹ 0.00 Inward …" at bounding box center [997, 392] width 1010 height 410
click at [833, 576] on div "Claimed Amount ₹ 87,310.00 Approved Amount ₹ 0.00 Settled Amount ₹ 0.00 Inward …" at bounding box center [997, 392] width 1010 height 410
click at [905, 550] on div "Claimed Amount ₹ 87,310.00 Approved Amount ₹ 0.00 Settled Amount ₹ 0.00 Inward …" at bounding box center [997, 392] width 1010 height 410
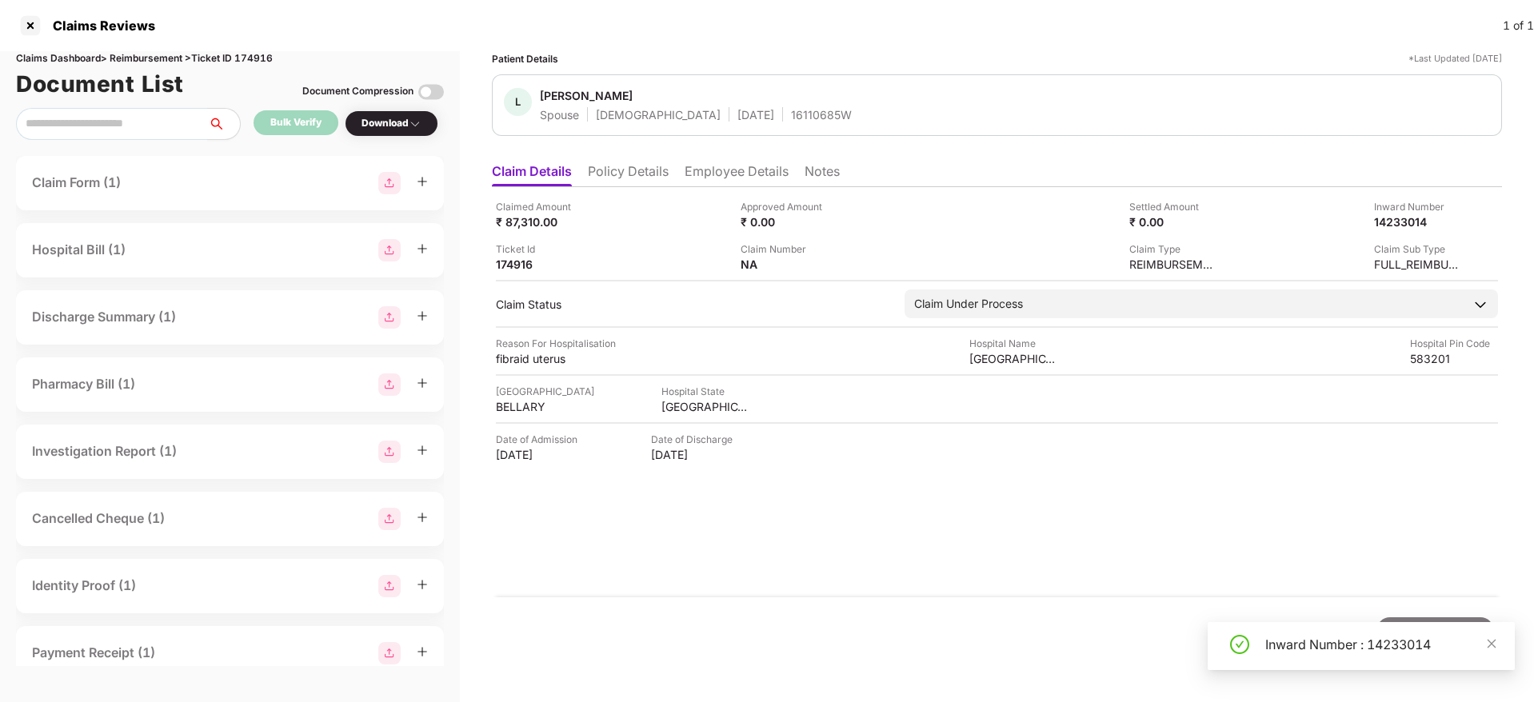
click at [867, 535] on div "Claimed Amount ₹ 87,310.00 Approved Amount ₹ 0.00 Settled Amount ₹ 0.00 Inward …" at bounding box center [997, 392] width 1010 height 410
click at [867, 518] on div "Claimed Amount ₹ 87,310.00 Approved Amount ₹ 0.00 Settled Amount ₹ 0.00 Inward …" at bounding box center [997, 392] width 1010 height 410
click at [634, 174] on li "Policy Details" at bounding box center [628, 174] width 81 height 23
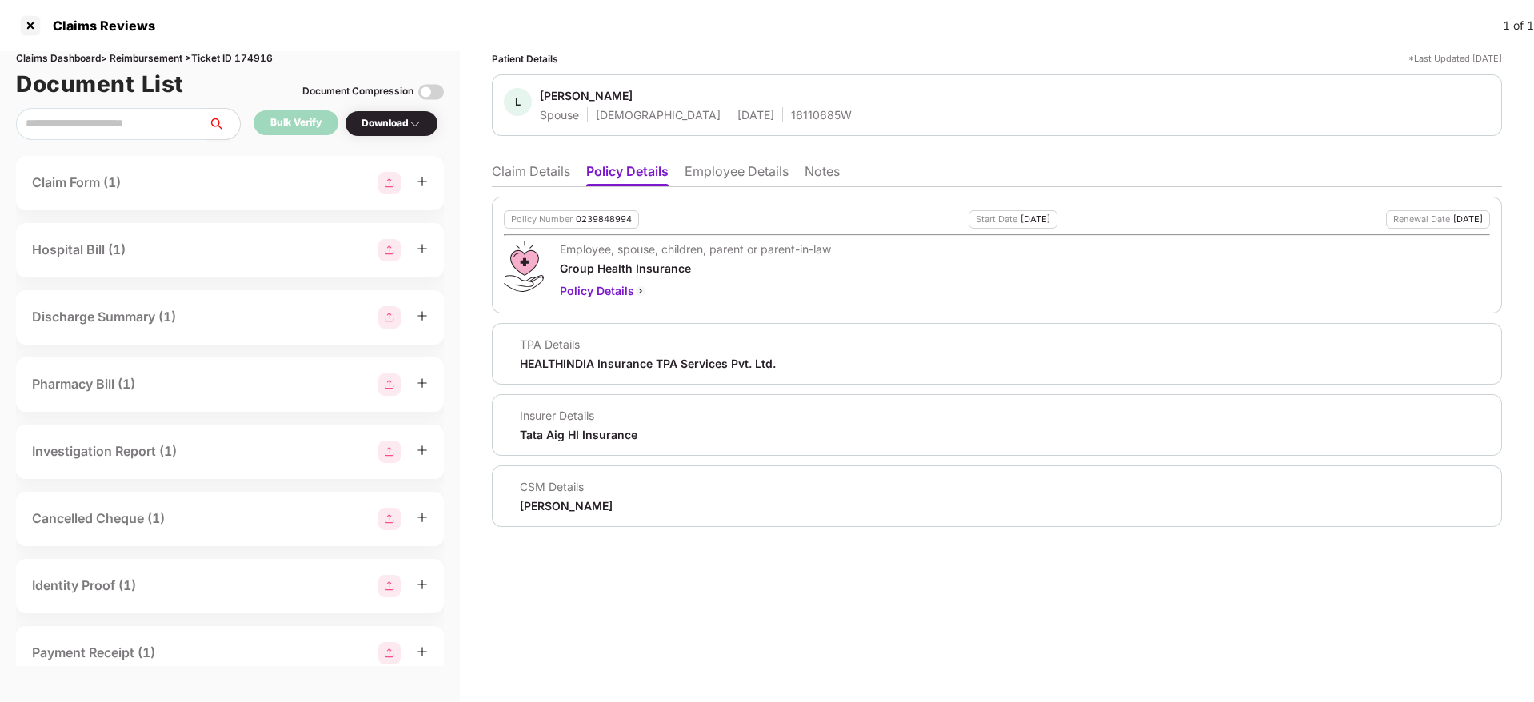
click at [537, 178] on li "Claim Details" at bounding box center [531, 174] width 78 height 23
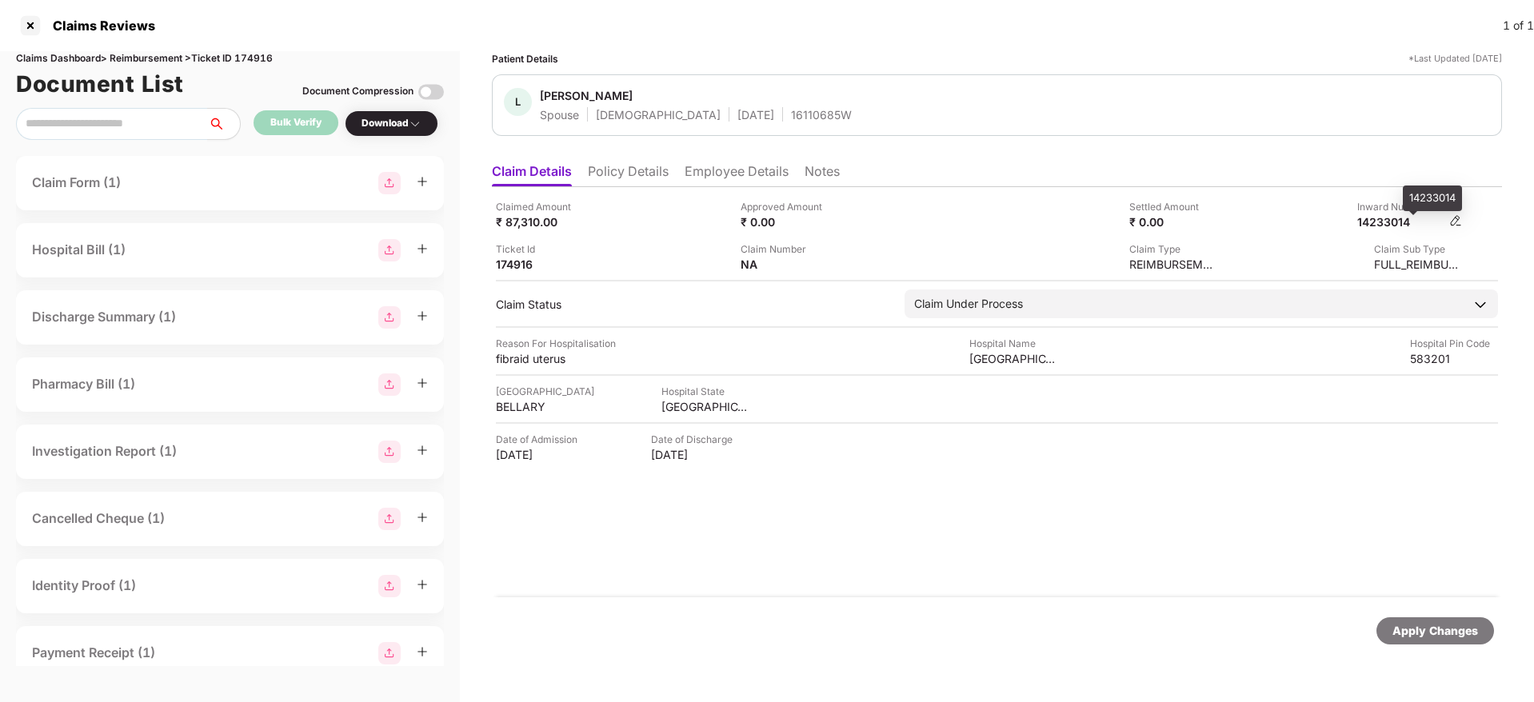
click at [1397, 222] on div "14233014" at bounding box center [1401, 221] width 88 height 15
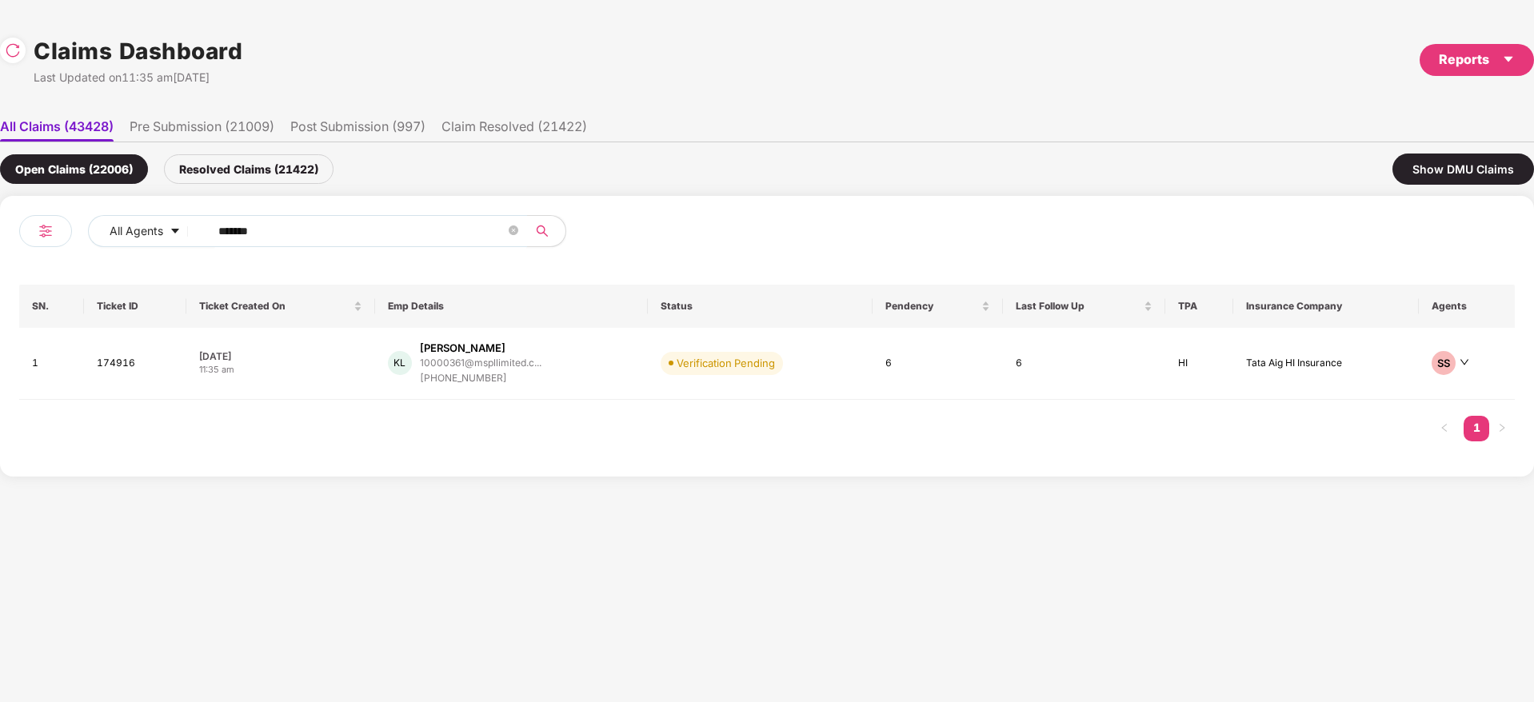
drag, startPoint x: 58, startPoint y: 235, endPoint x: 0, endPoint y: 253, distance: 60.2
click at [0, 241] on div "All Agents ****** SN. Ticket ID Ticket Created On Emp Details Status Pendency L…" at bounding box center [767, 336] width 1534 height 281
click at [17, 57] on img at bounding box center [13, 50] width 16 height 16
paste input "text"
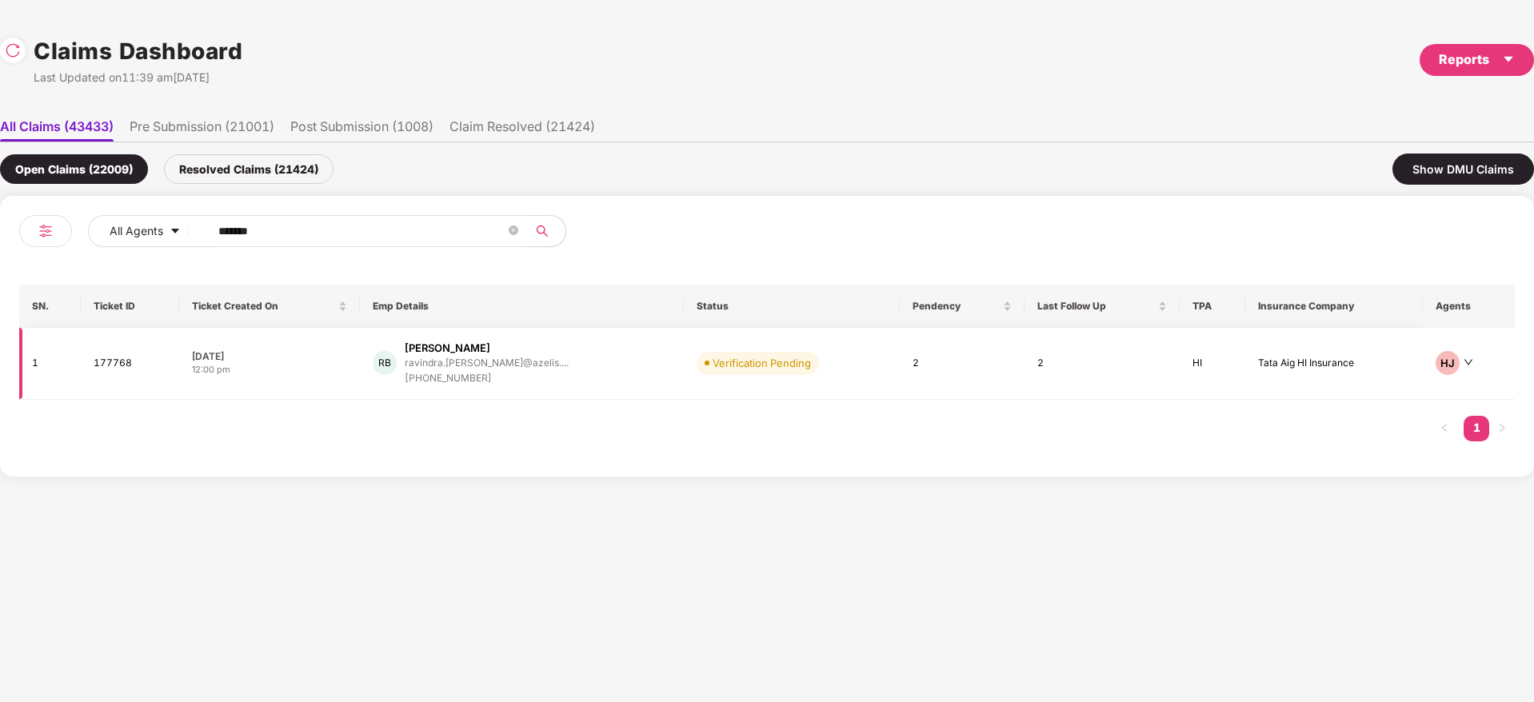
type input "******"
click at [574, 370] on div "RB Ravindra Bhati ravindra.bhati@azelis.... +918800998902" at bounding box center [522, 364] width 298 height 46
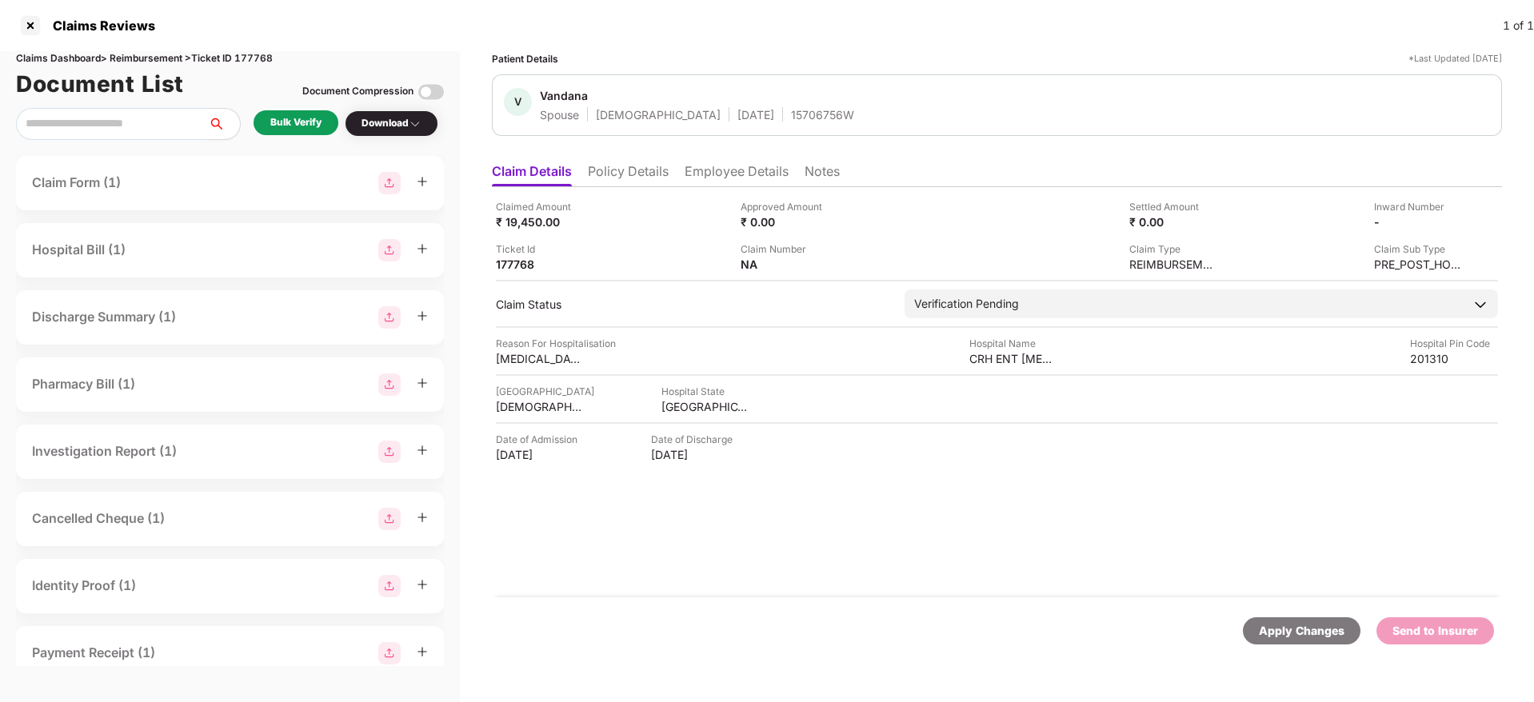
click at [284, 116] on div "Bulk Verify" at bounding box center [295, 122] width 51 height 15
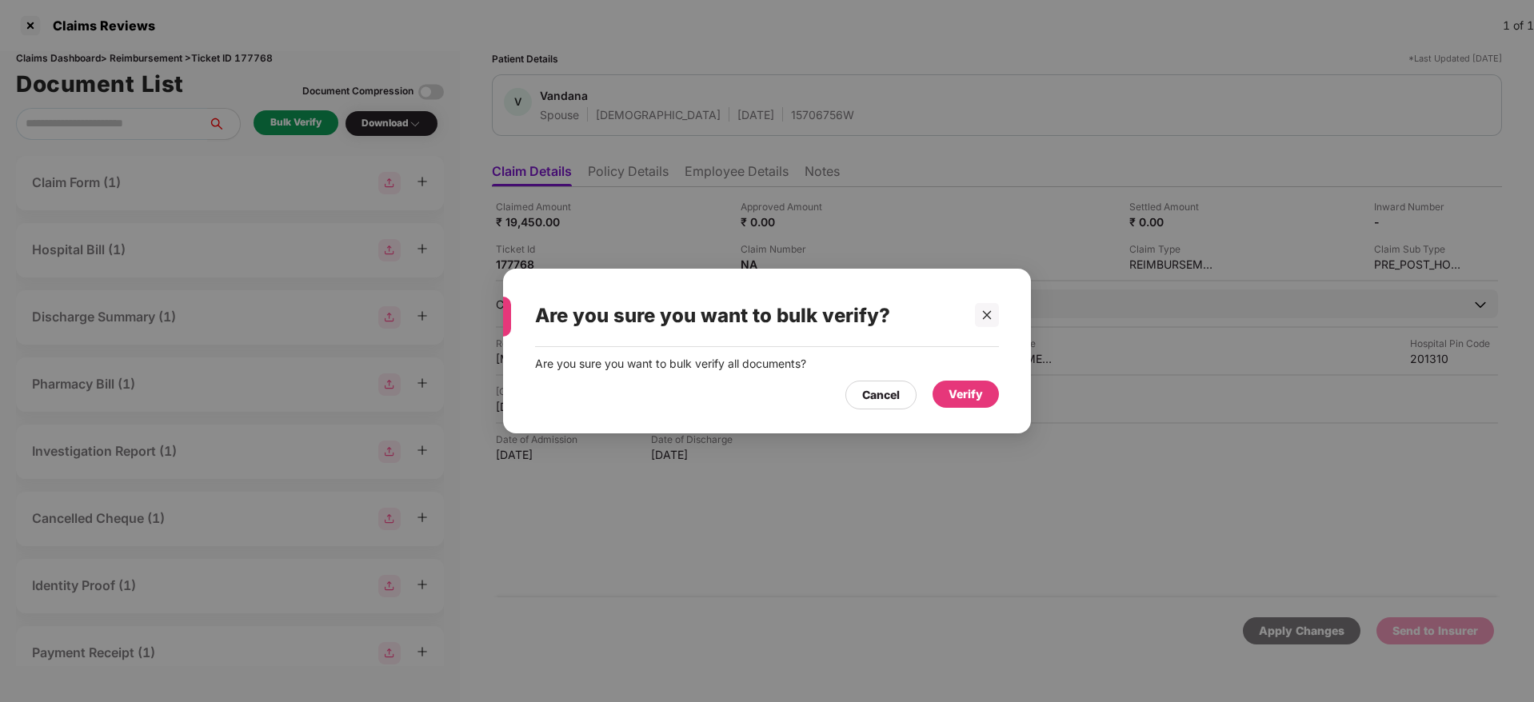
click at [969, 401] on div "Verify" at bounding box center [966, 395] width 34 height 18
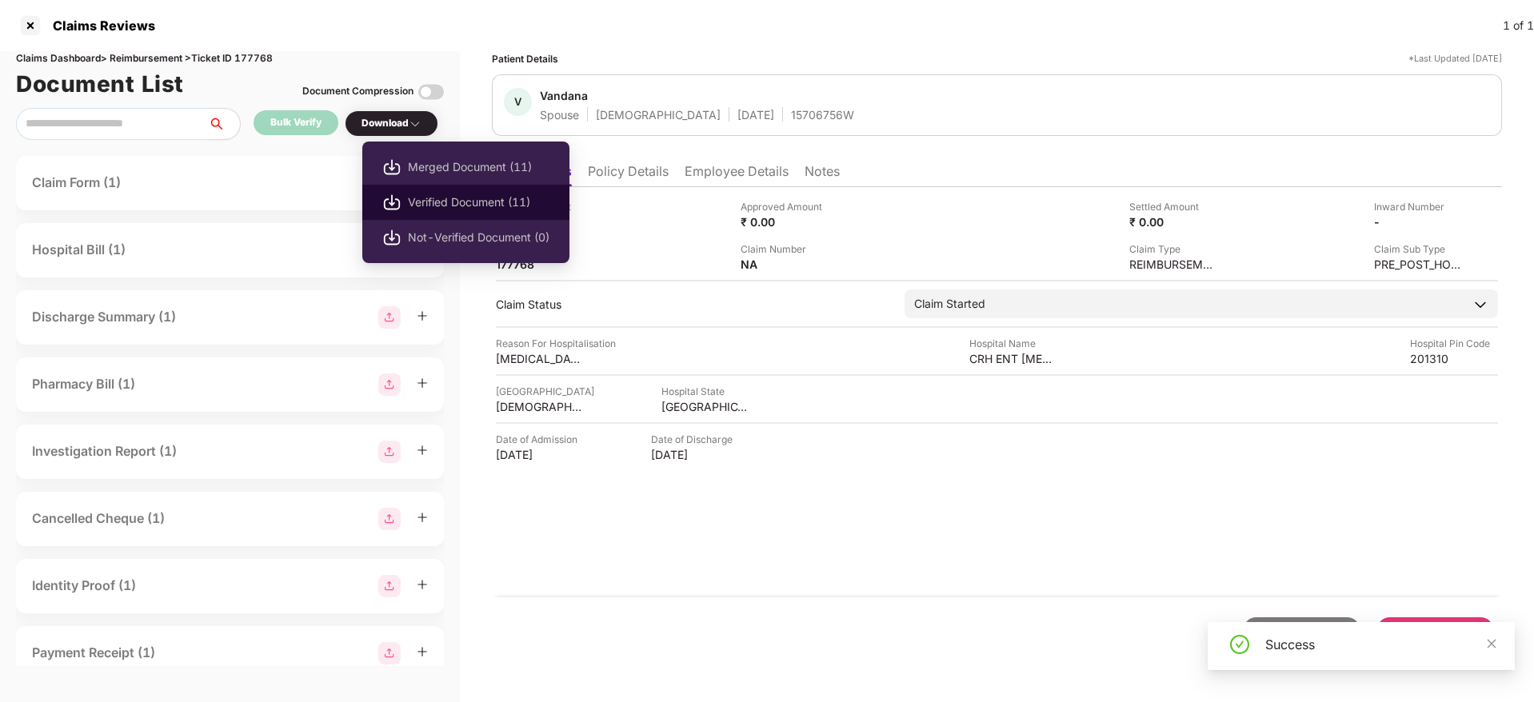
click at [463, 208] on span "Verified Document (11)" at bounding box center [479, 203] width 142 height 18
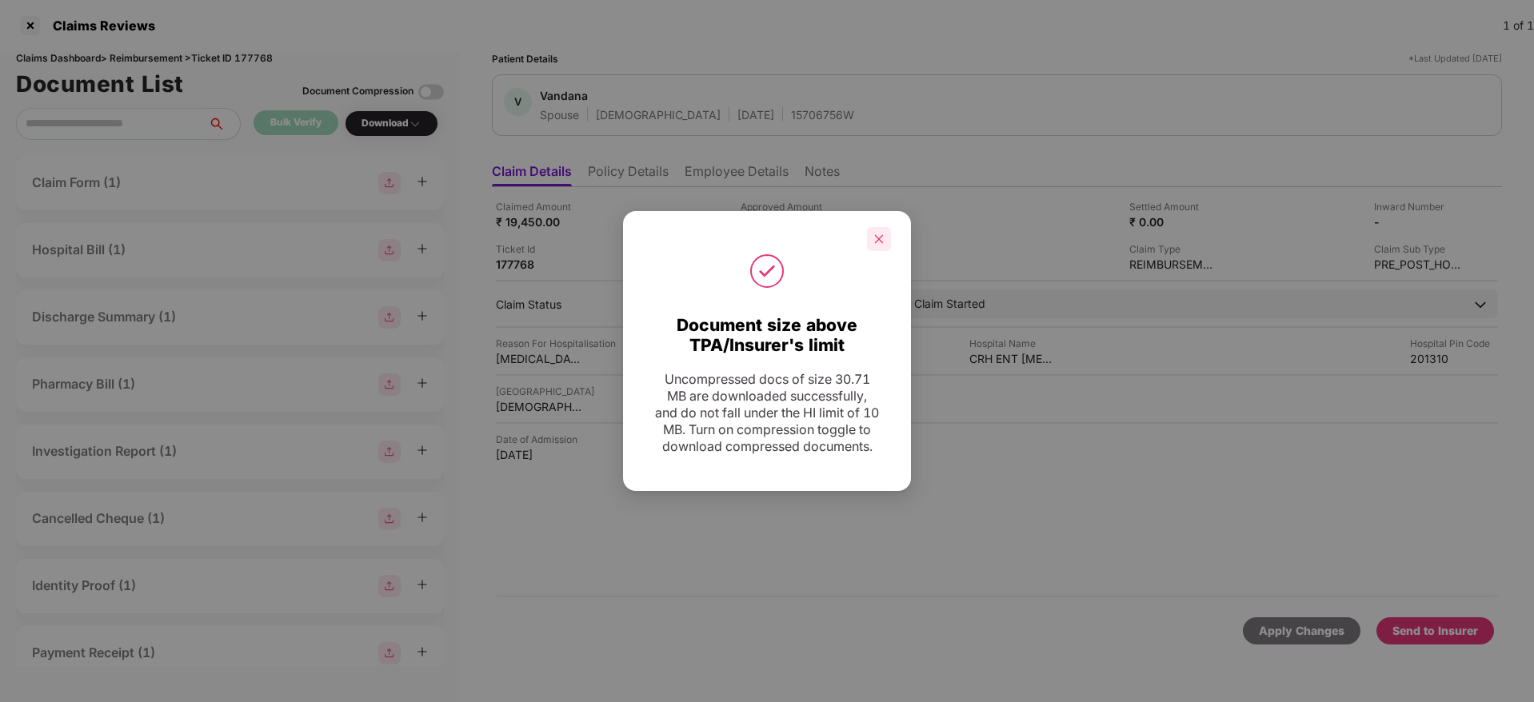
click at [885, 227] on div at bounding box center [879, 239] width 24 height 24
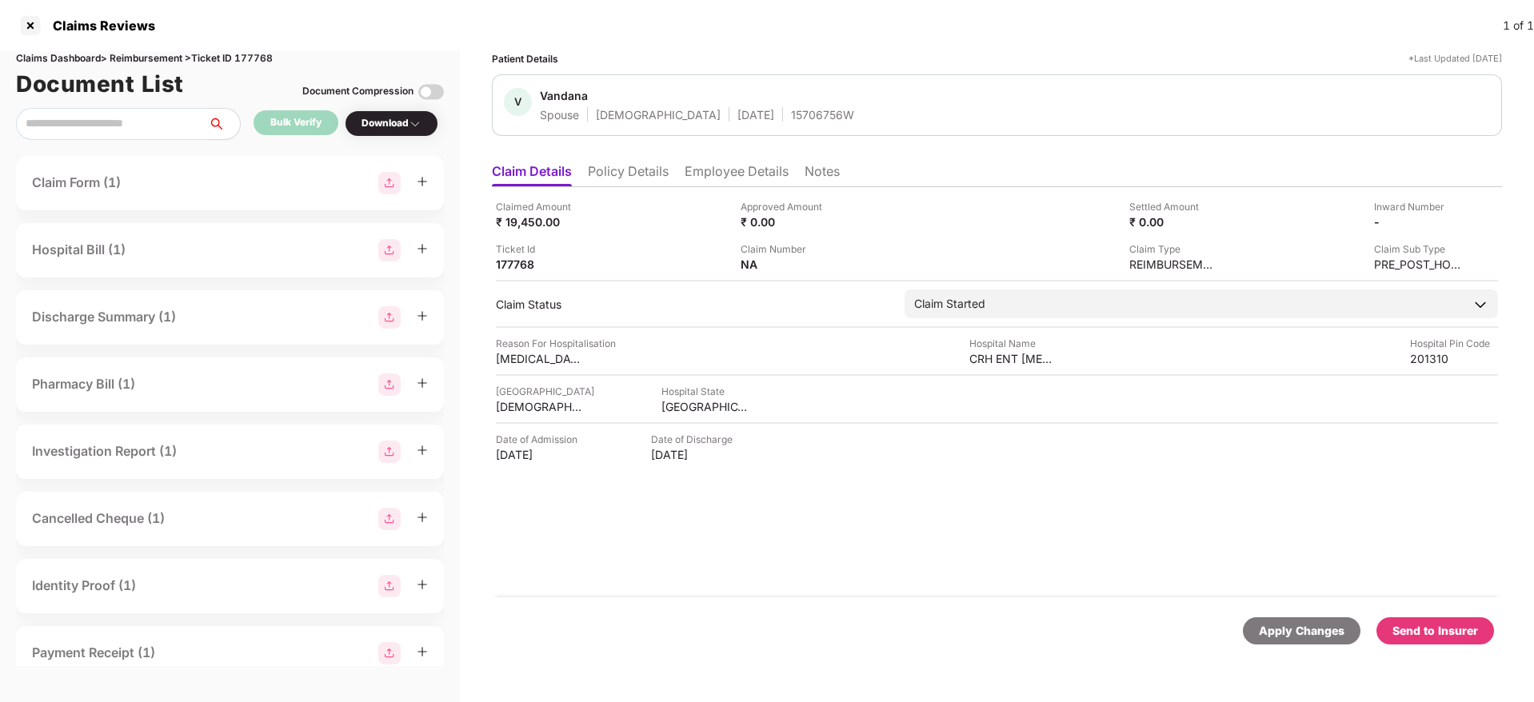
click at [971, 534] on div "Claimed Amount ₹ 19,450.00 Approved Amount ₹ 0.00 Settled Amount ₹ 0.00 Inward …" at bounding box center [997, 392] width 1010 height 410
click at [1457, 629] on div "Send to Insurer" at bounding box center [1436, 631] width 86 height 18
click at [611, 167] on li "Policy Details" at bounding box center [628, 174] width 81 height 23
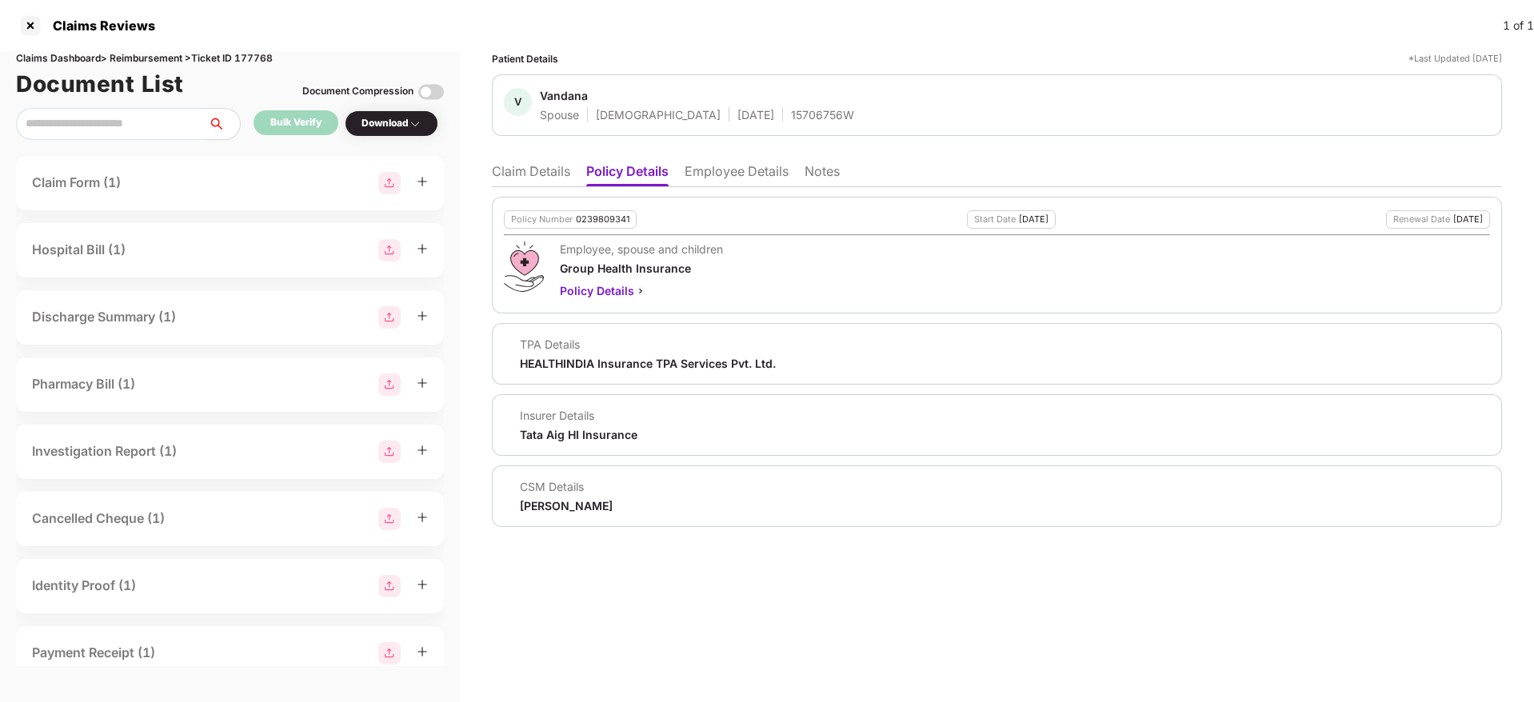
click at [533, 174] on li "Claim Details" at bounding box center [531, 174] width 78 height 23
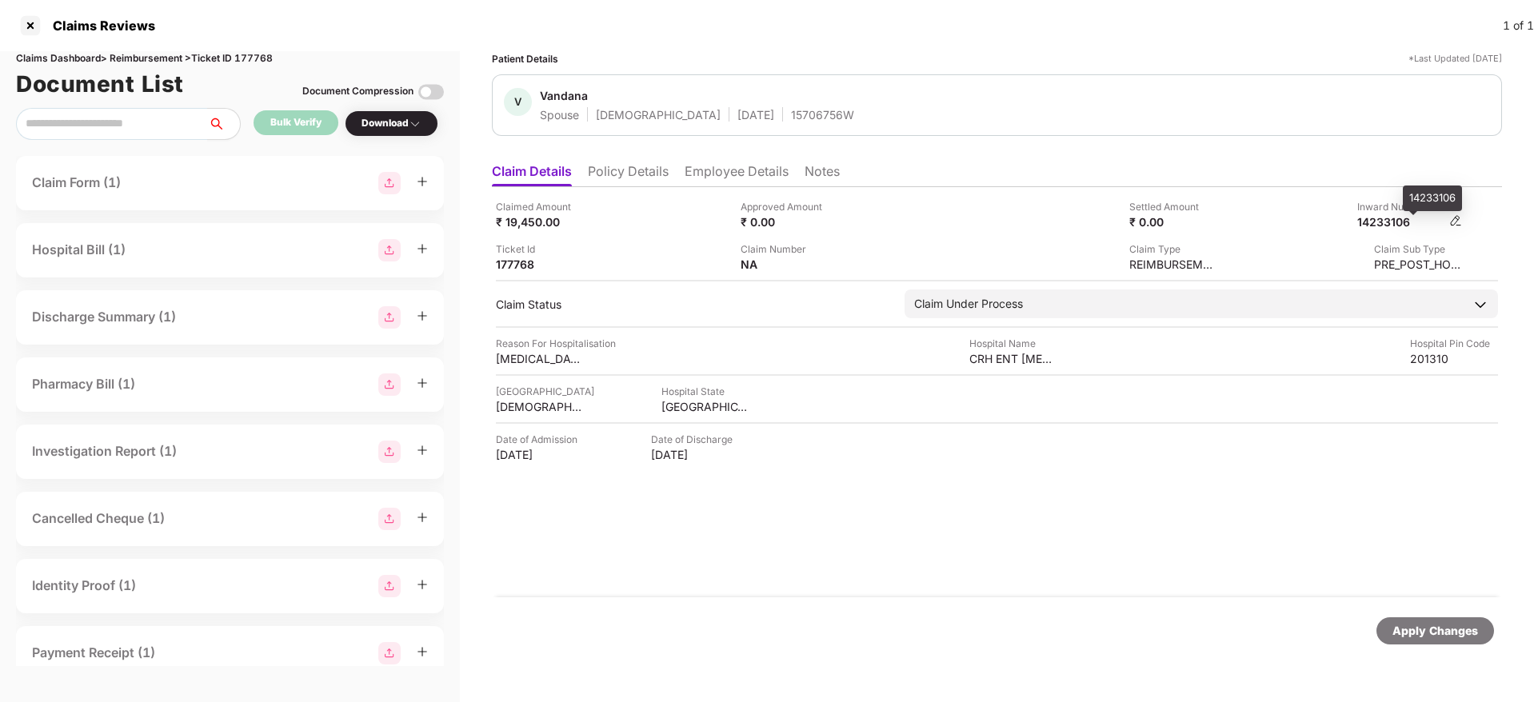
click at [1387, 222] on div "14233106" at bounding box center [1401, 221] width 88 height 15
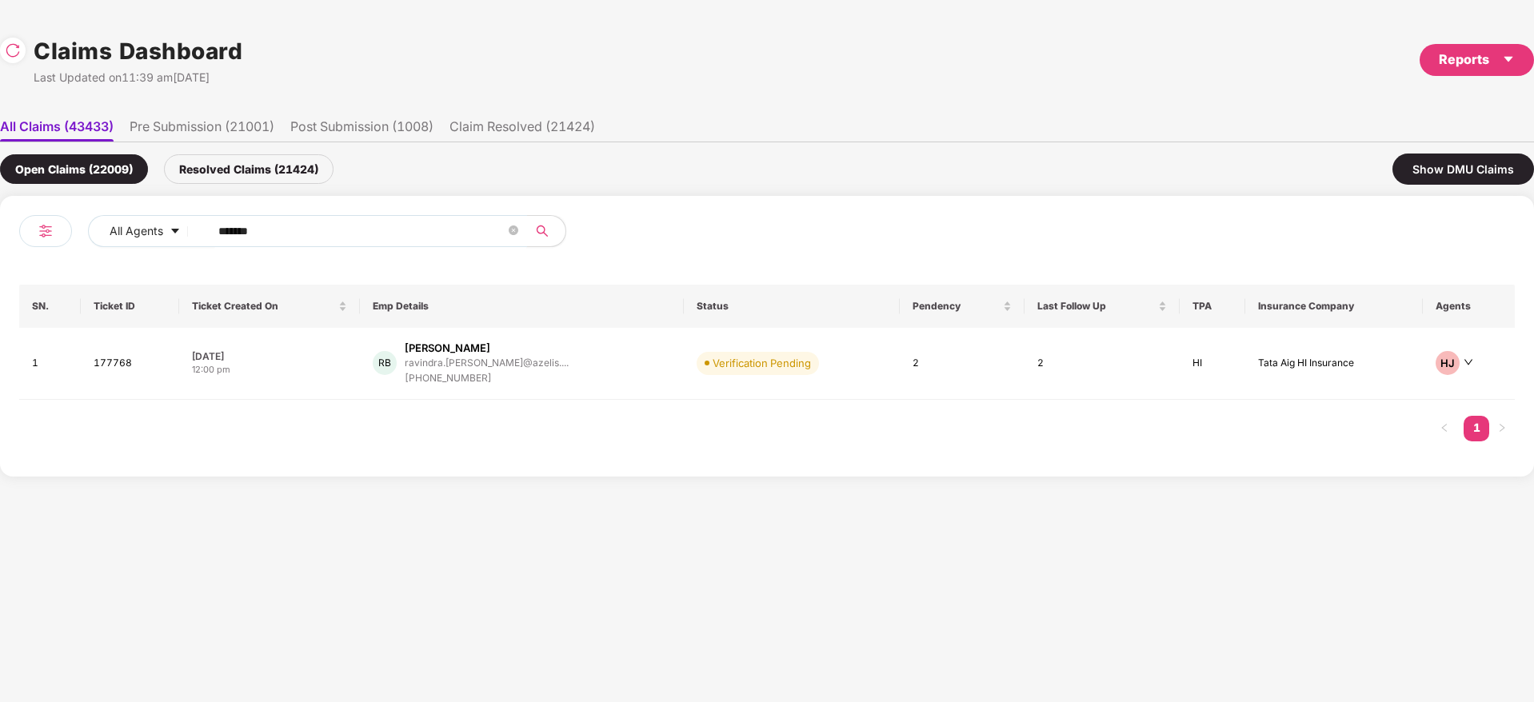
drag, startPoint x: 326, startPoint y: 230, endPoint x: 178, endPoint y: 250, distance: 150.2
click at [0, 241] on div "All Agents ****** SN. Ticket ID Ticket Created On Emp Details Status Pendency L…" at bounding box center [767, 336] width 1534 height 281
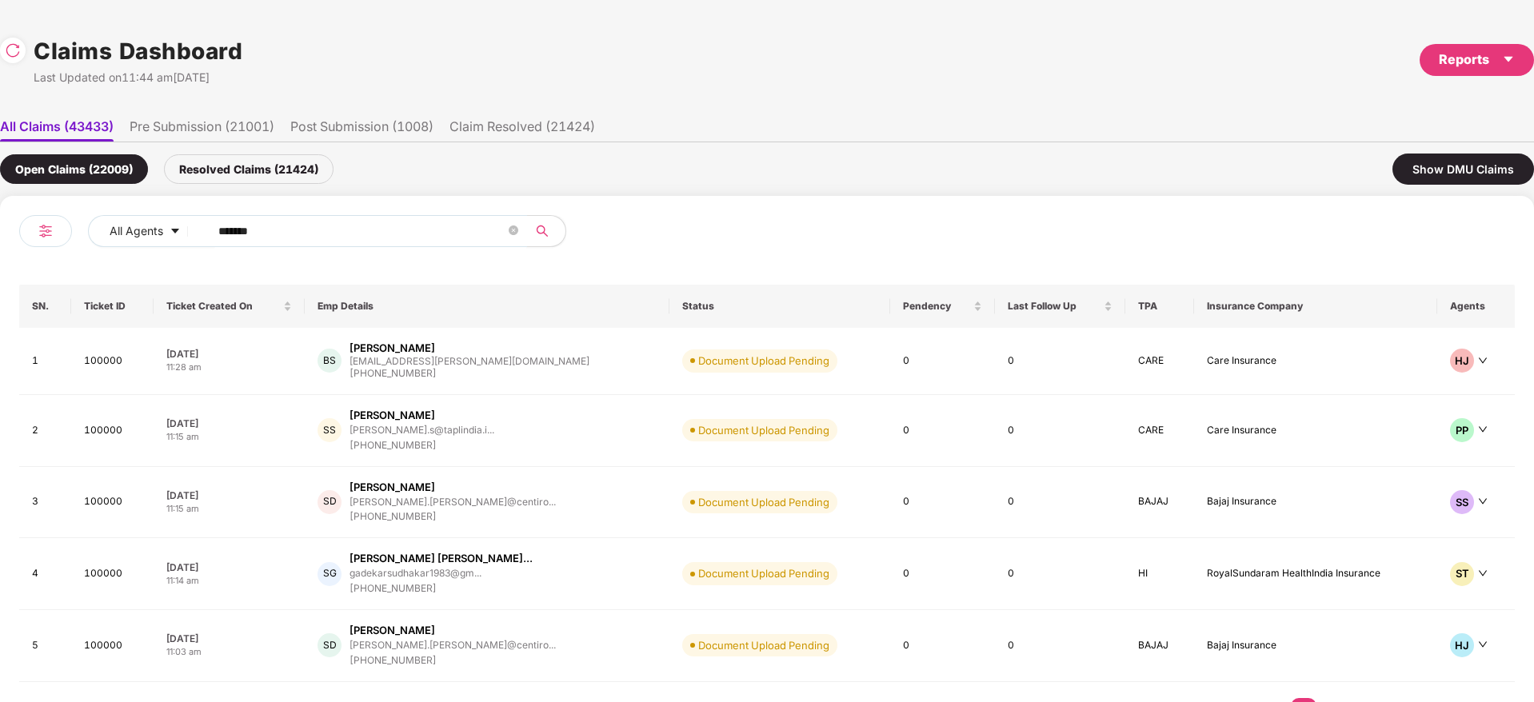
paste input "text"
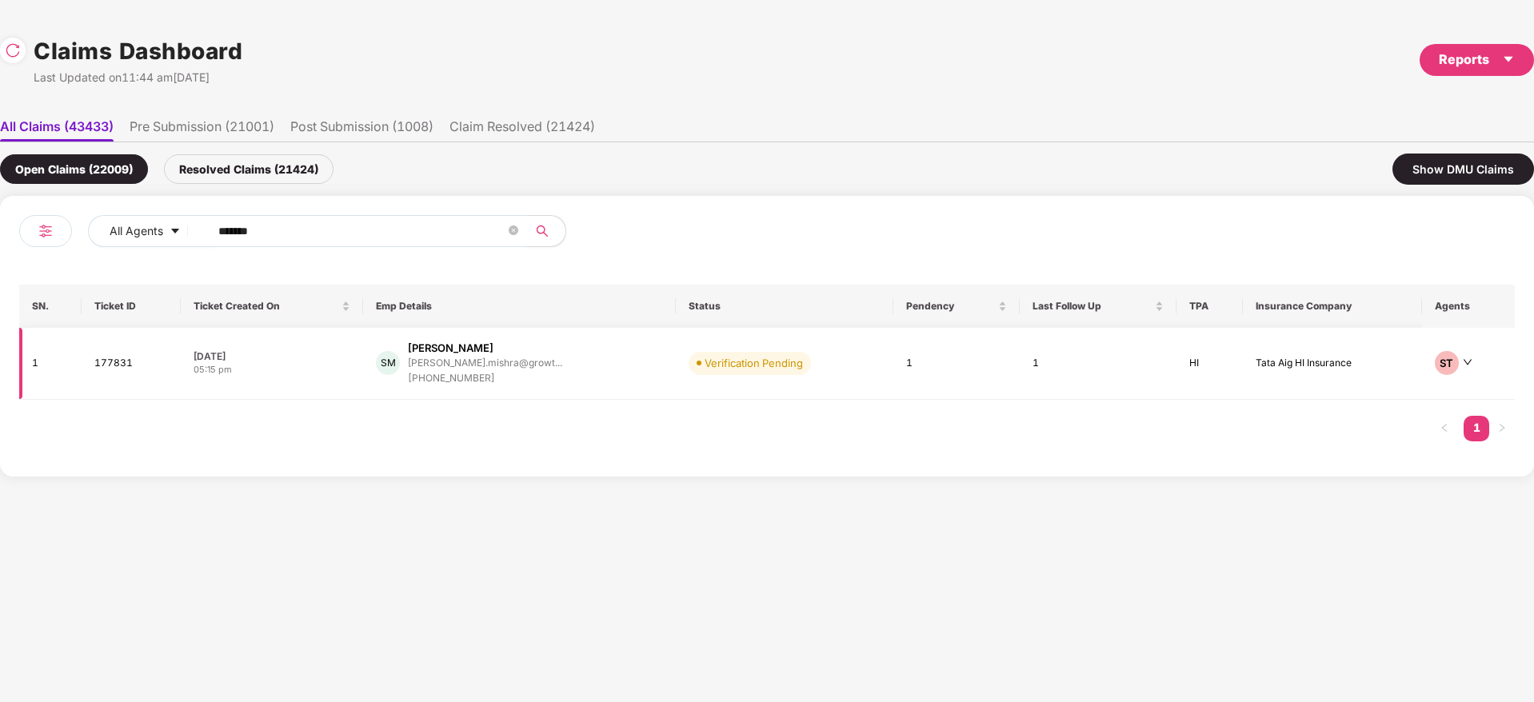
type input "******"
click at [554, 378] on div "SM Satyendra Mishra satyendra.mishra@growt... +918429443544" at bounding box center [519, 364] width 287 height 46
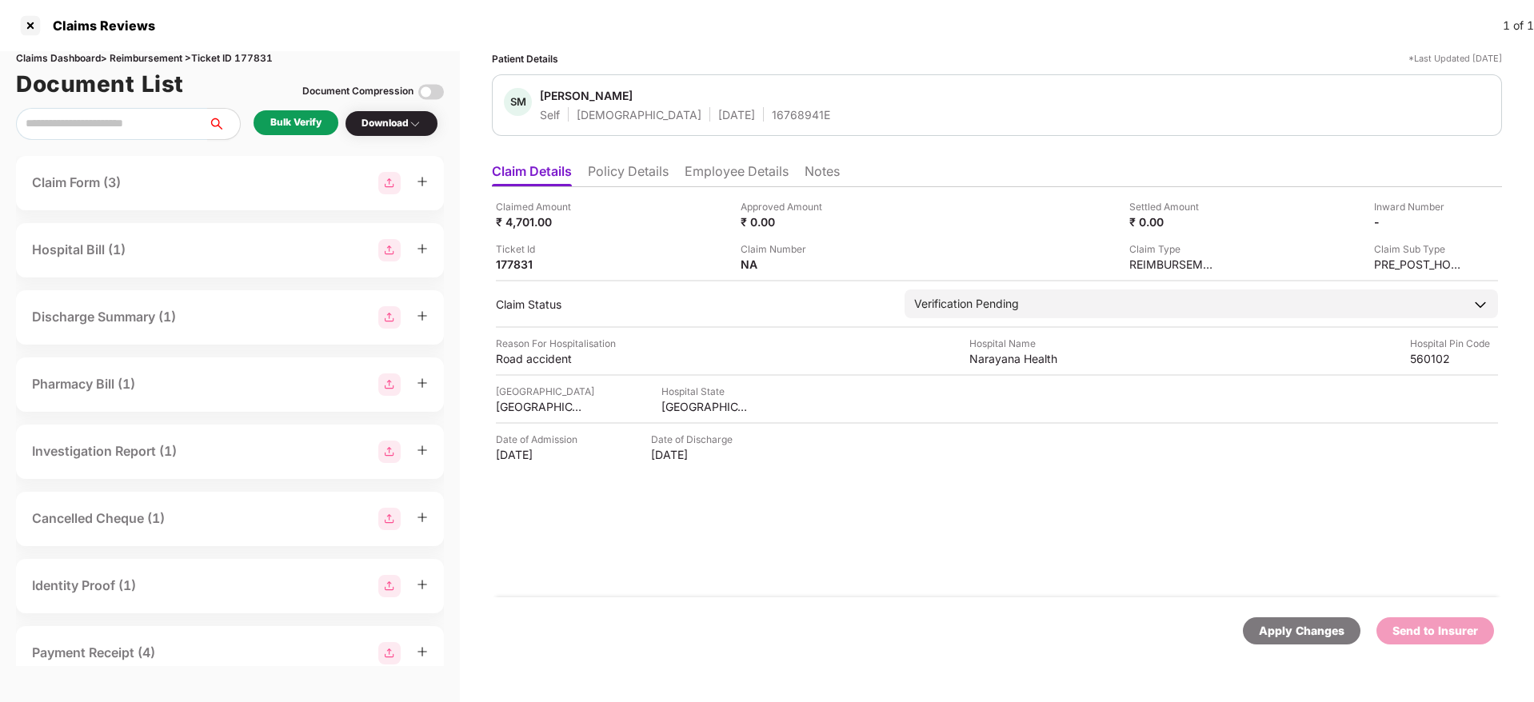
click at [300, 124] on div "Bulk Verify" at bounding box center [295, 122] width 51 height 15
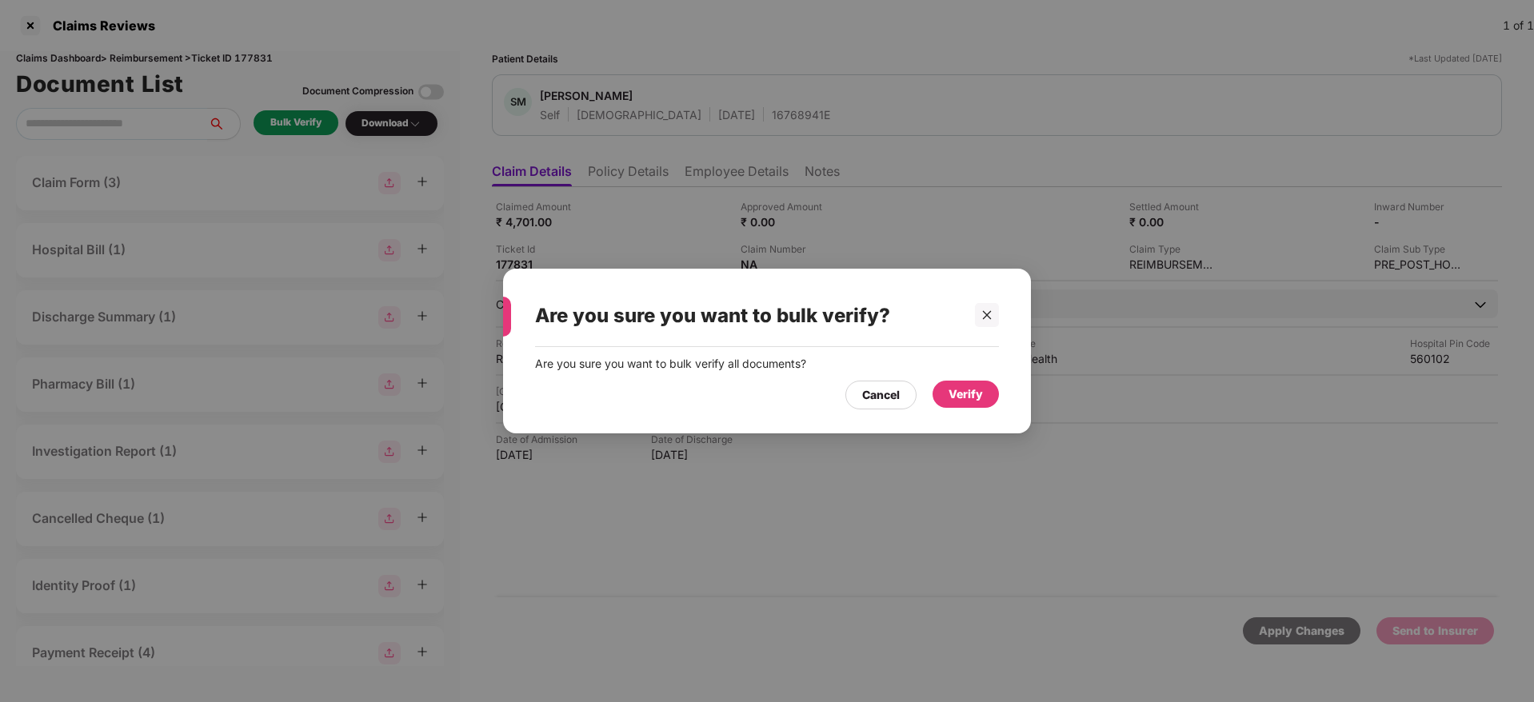
click at [977, 393] on div "Verify" at bounding box center [966, 395] width 34 height 18
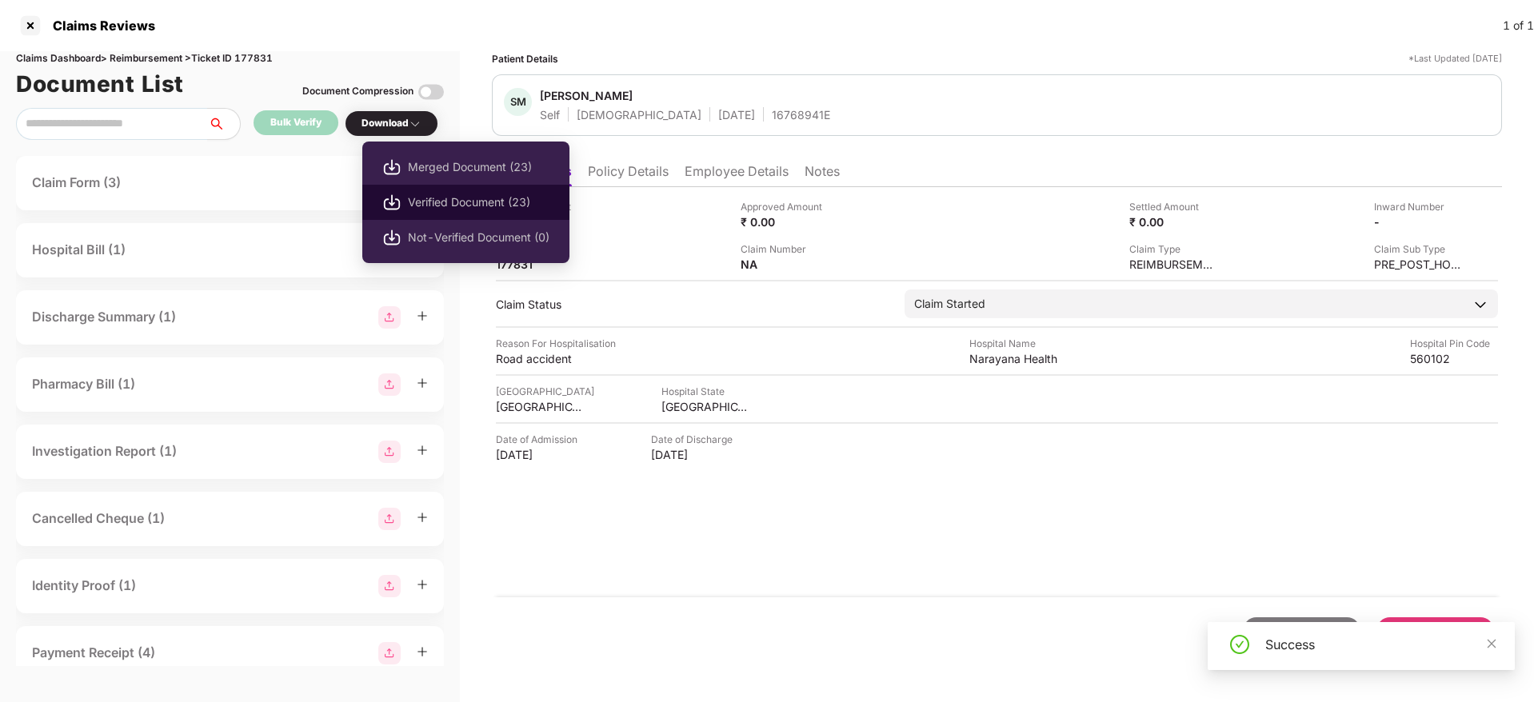
click at [456, 200] on span "Verified Document (23)" at bounding box center [479, 203] width 142 height 18
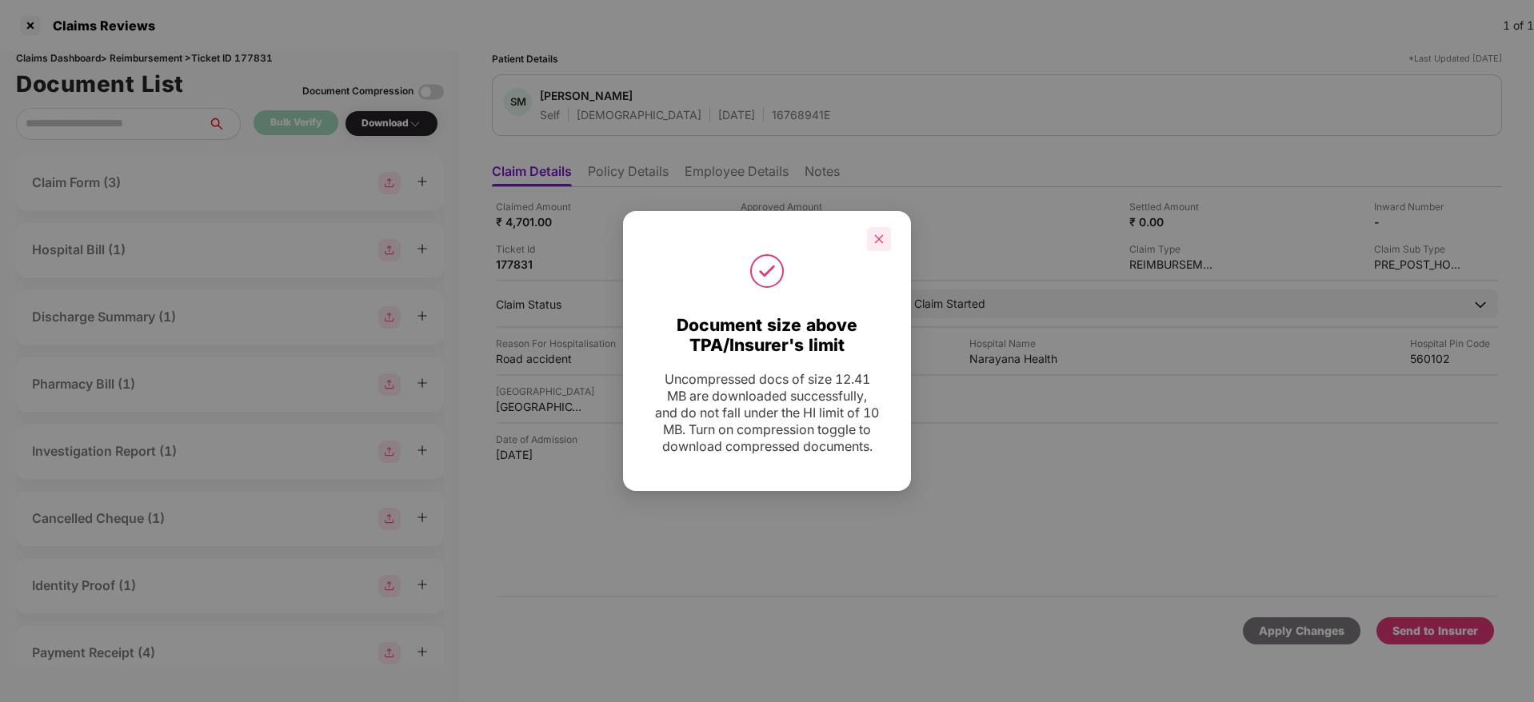
click at [876, 234] on icon "close" at bounding box center [878, 239] width 11 height 11
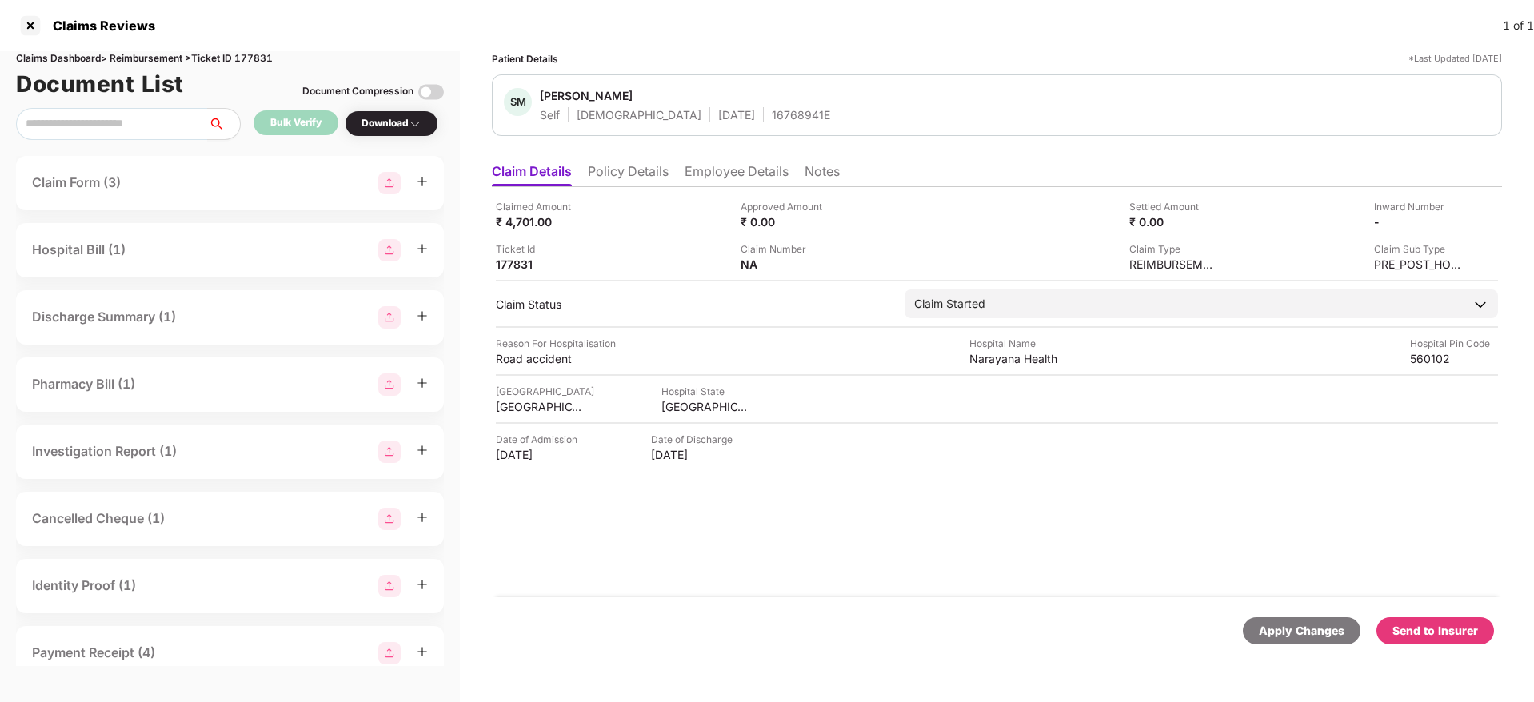
click at [1419, 631] on div "Send to Insurer" at bounding box center [1436, 631] width 86 height 18
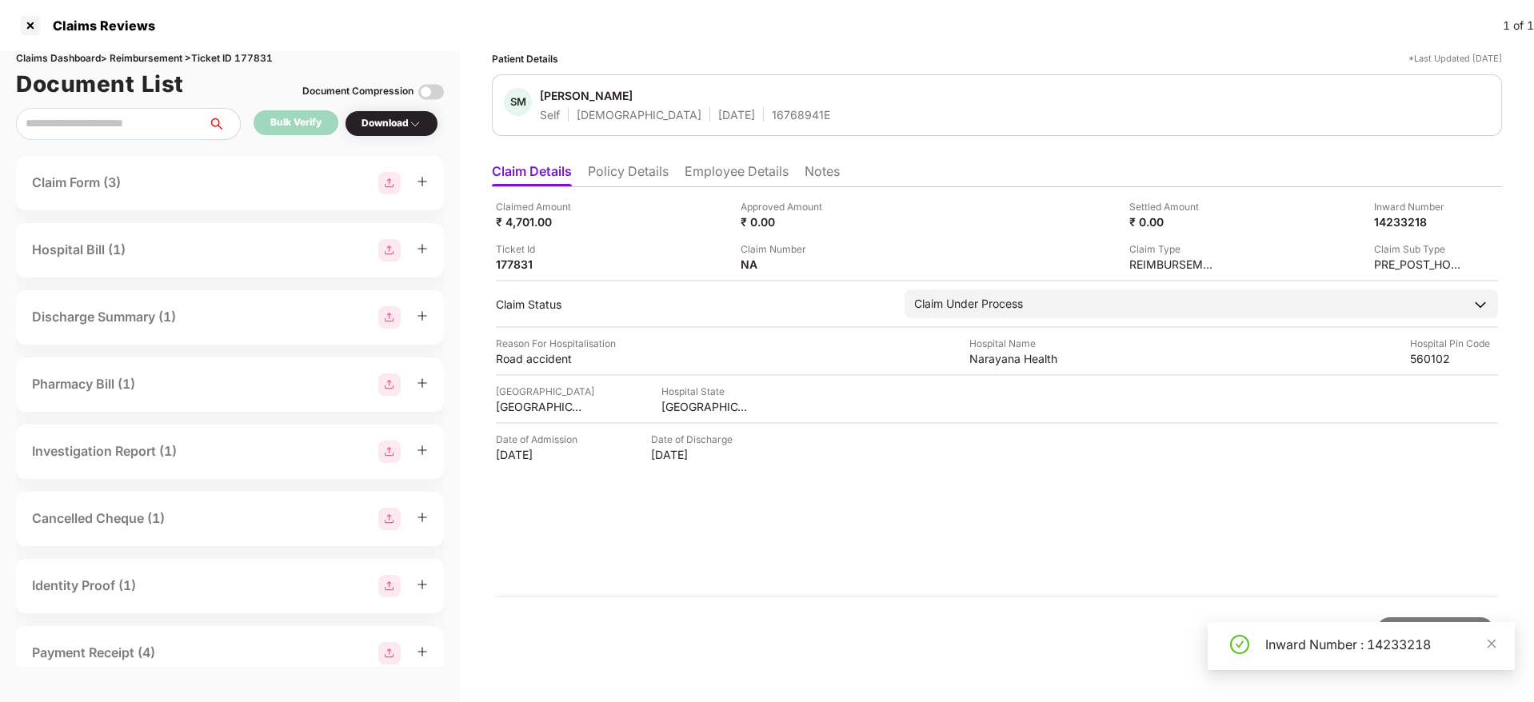
click at [905, 546] on div "Claimed Amount ₹ 4,701.00 Approved Amount ₹ 0.00 Settled Amount ₹ 0.00 Inward N…" at bounding box center [997, 392] width 1010 height 410
click at [639, 159] on ul "Claim Details Policy Details Employee Details Notes" at bounding box center [997, 171] width 1010 height 32
click at [638, 170] on li "Policy Details" at bounding box center [628, 174] width 81 height 23
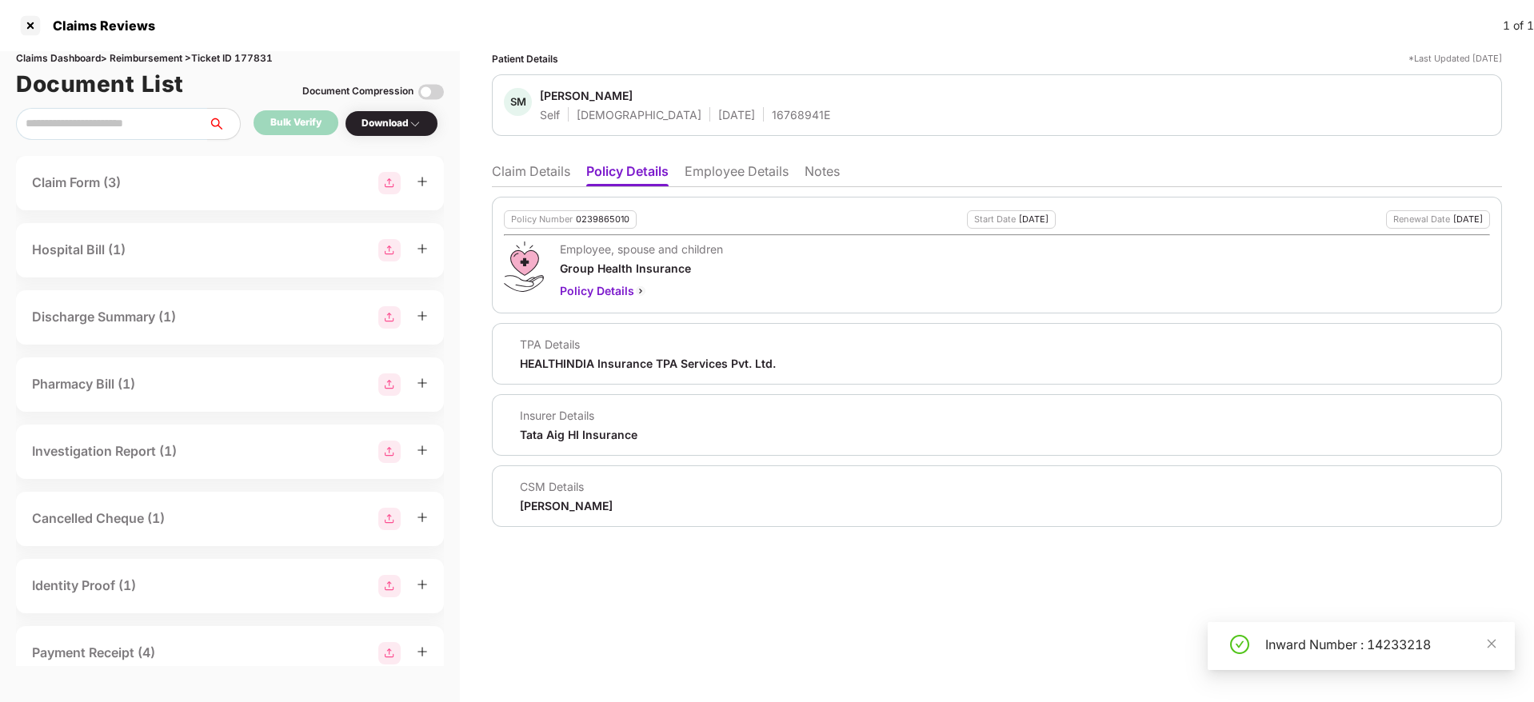
click at [552, 166] on li "Claim Details" at bounding box center [531, 174] width 78 height 23
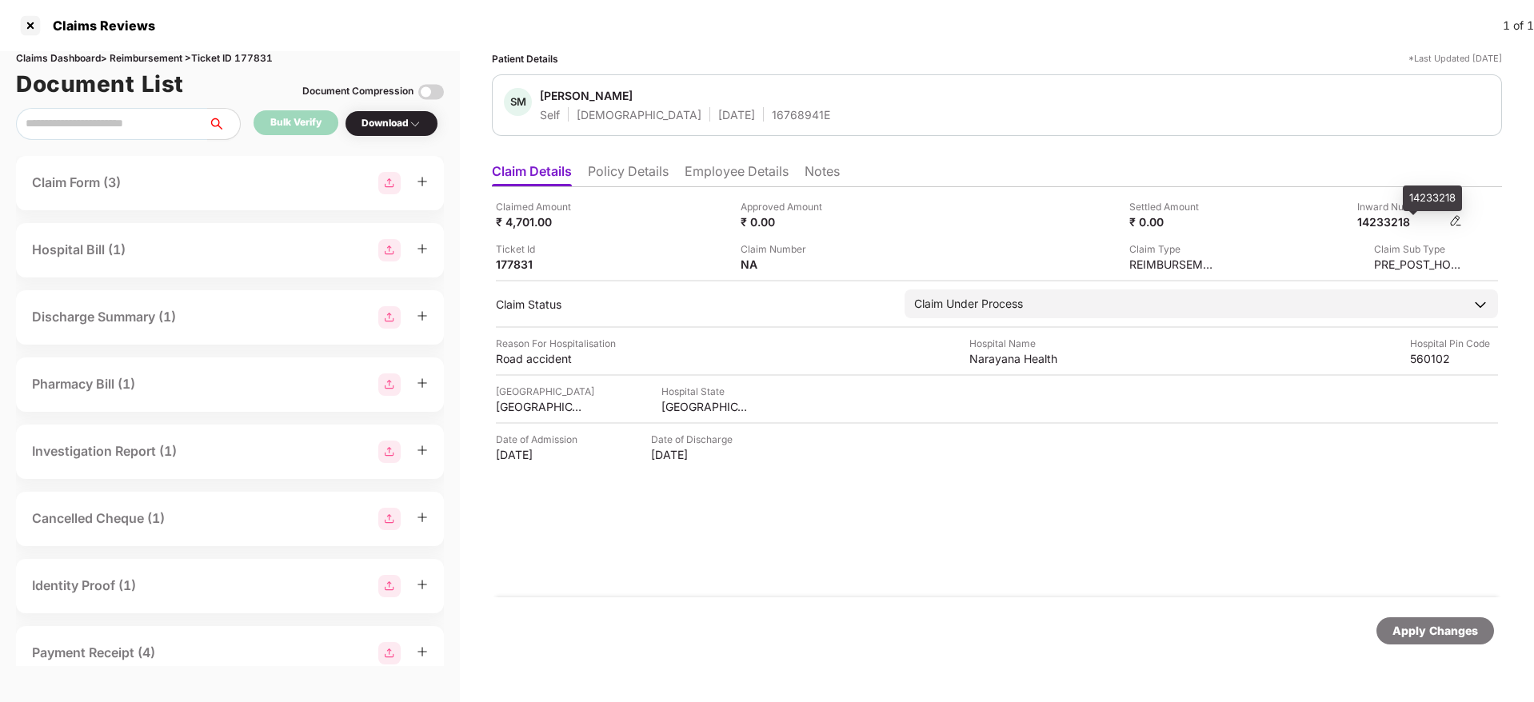
click at [1379, 226] on div "14233218" at bounding box center [1401, 221] width 88 height 15
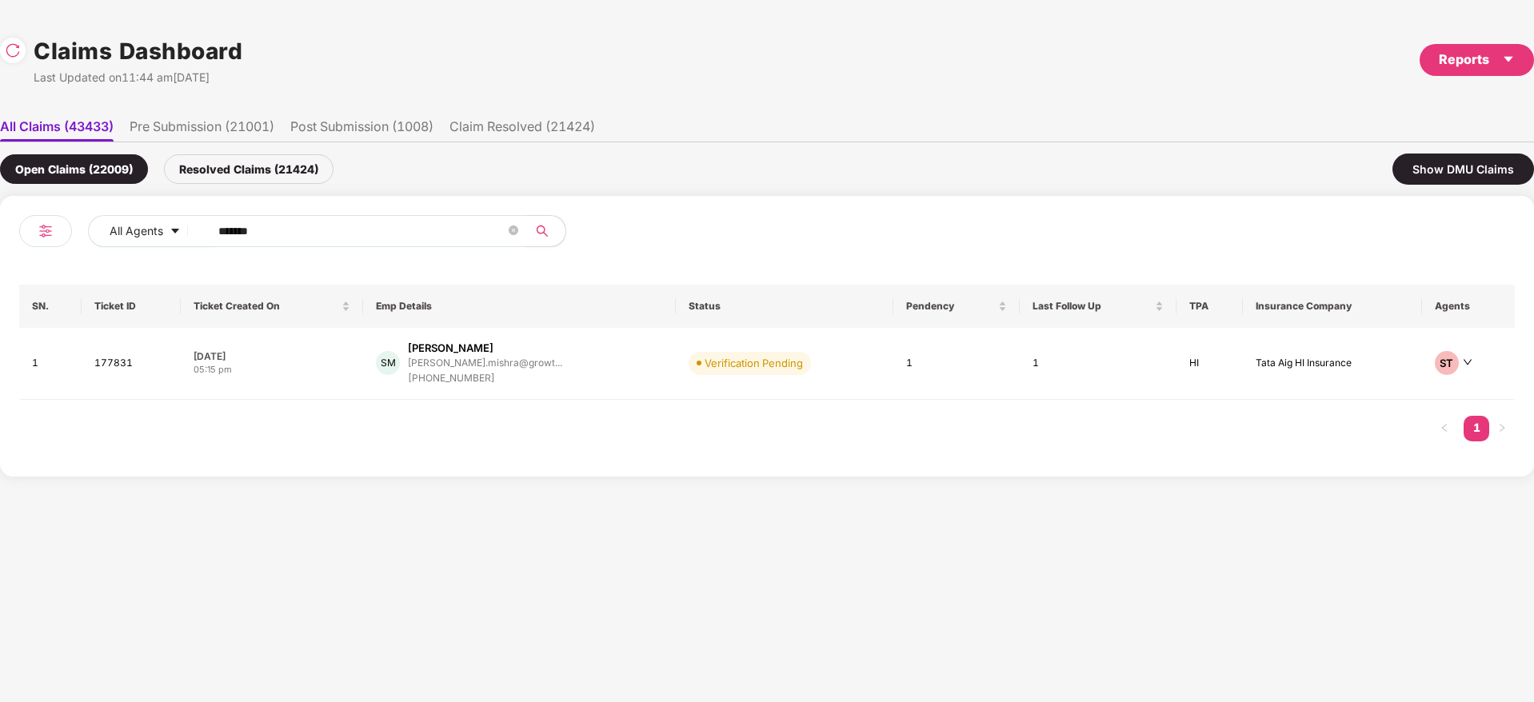
drag, startPoint x: 324, startPoint y: 234, endPoint x: 28, endPoint y: 293, distance: 301.8
click at [0, 272] on div "All Agents ****** SN. Ticket ID Ticket Created On Emp Details Status Pendency L…" at bounding box center [767, 336] width 1534 height 281
paste input "text"
type input "******"
click at [577, 382] on div "VB Vadiraj Varadendra Bij... vadirajbijjur8@gmail.c... +919663219698" at bounding box center [522, 364] width 303 height 46
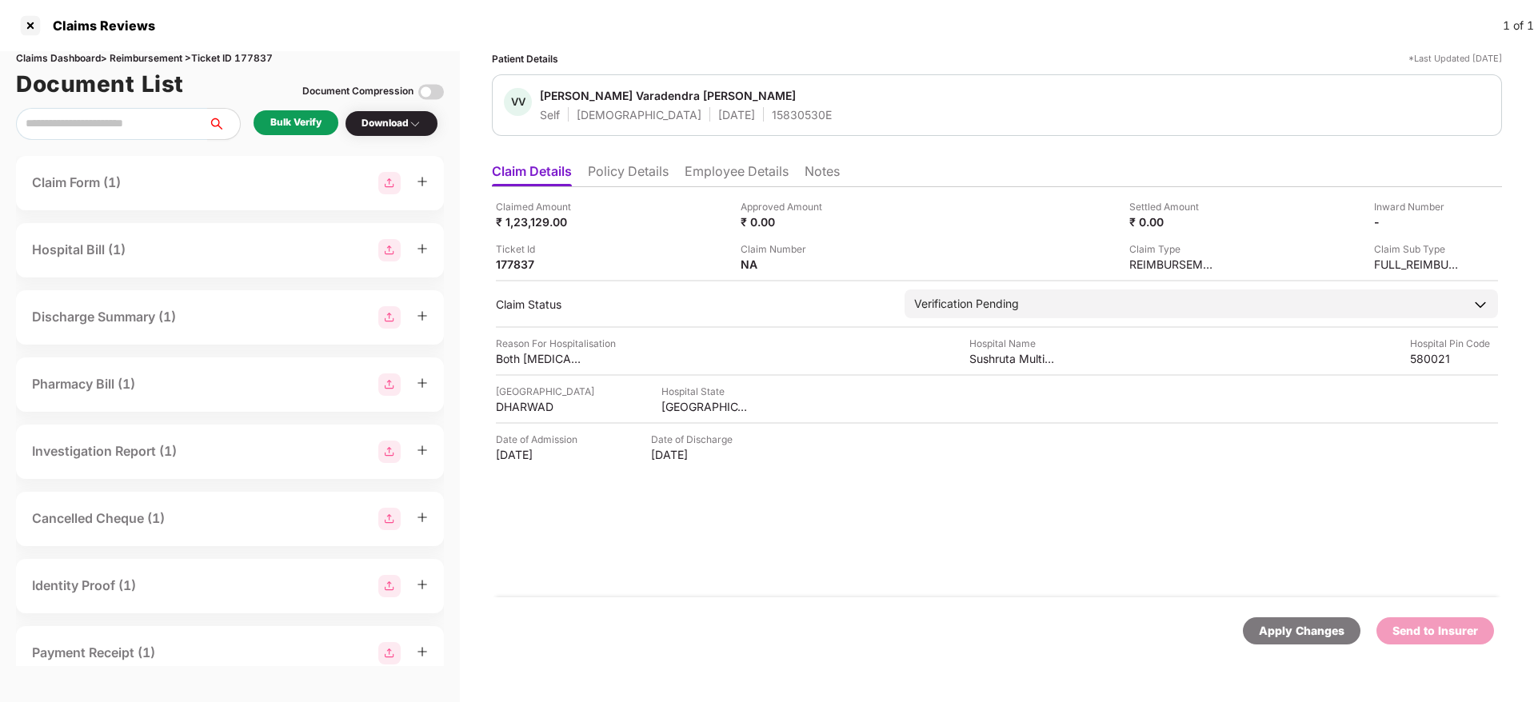
click at [310, 122] on div "Bulk Verify" at bounding box center [295, 122] width 51 height 15
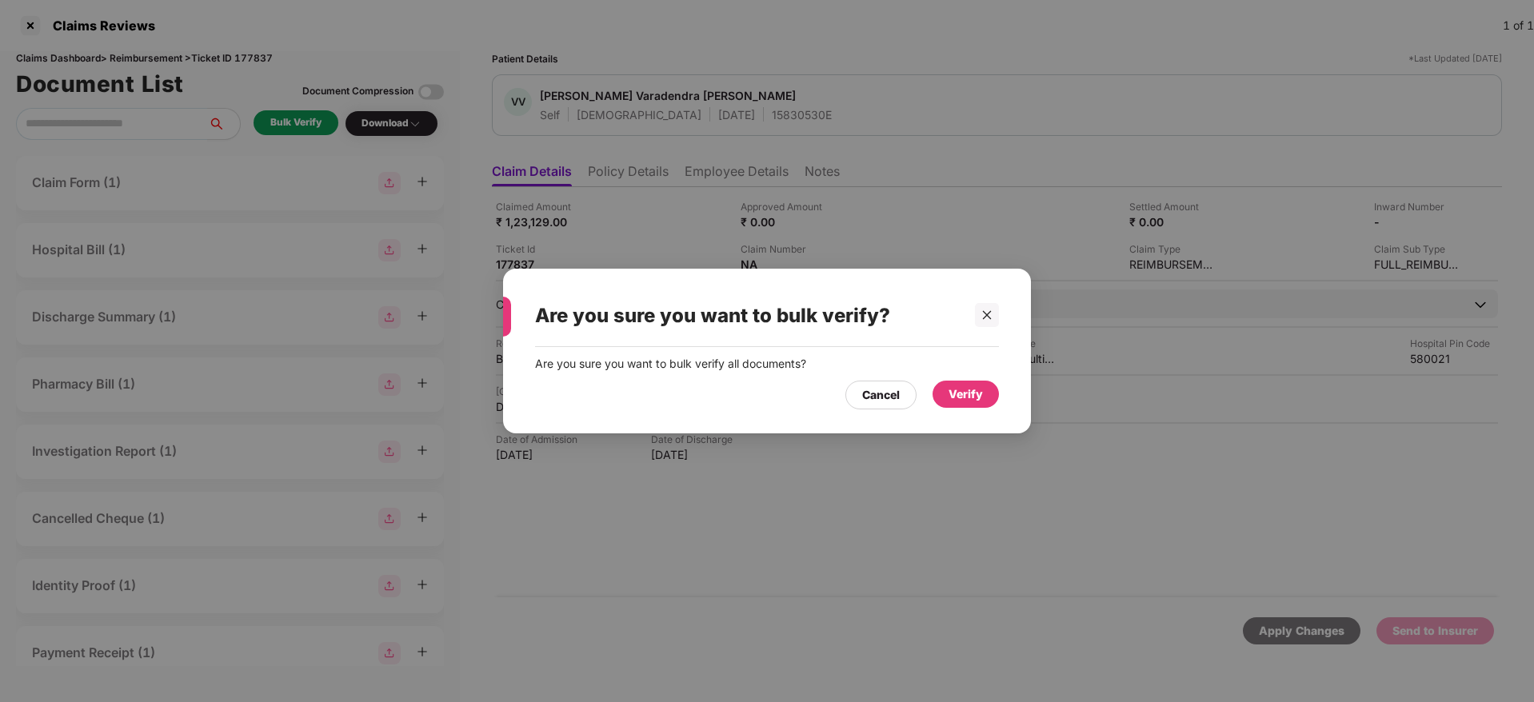
click at [964, 397] on div "Verify" at bounding box center [966, 395] width 34 height 18
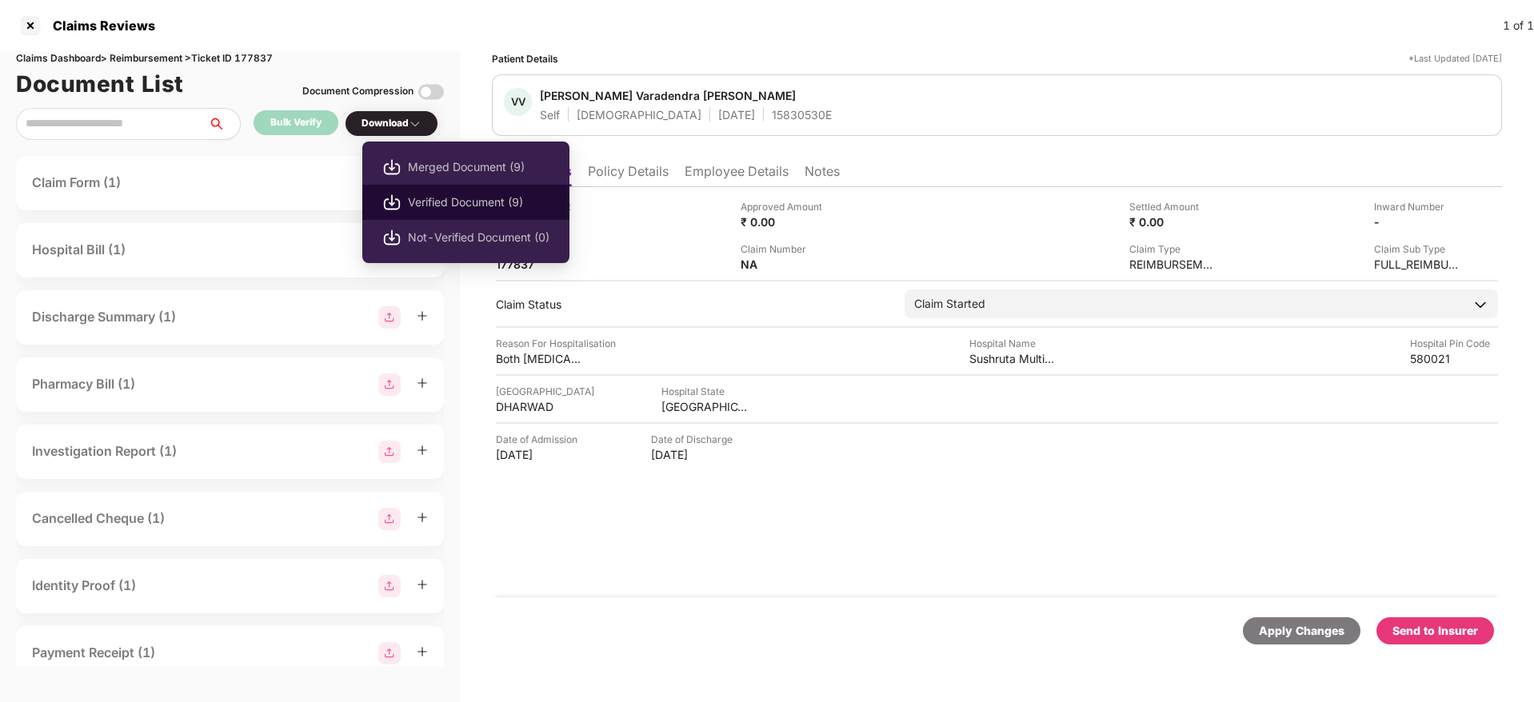
click at [455, 199] on span "Verified Document (9)" at bounding box center [479, 203] width 142 height 18
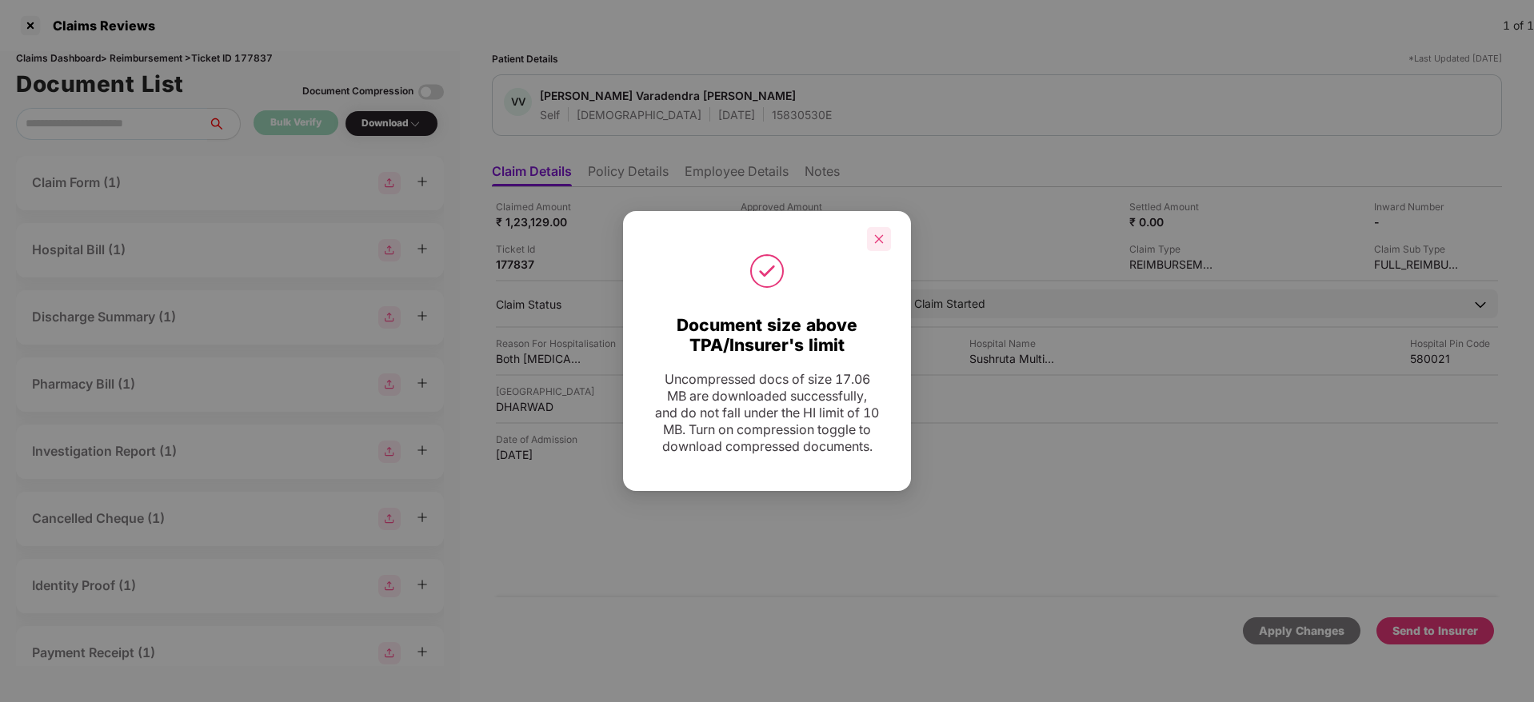
click at [885, 228] on div at bounding box center [879, 239] width 24 height 24
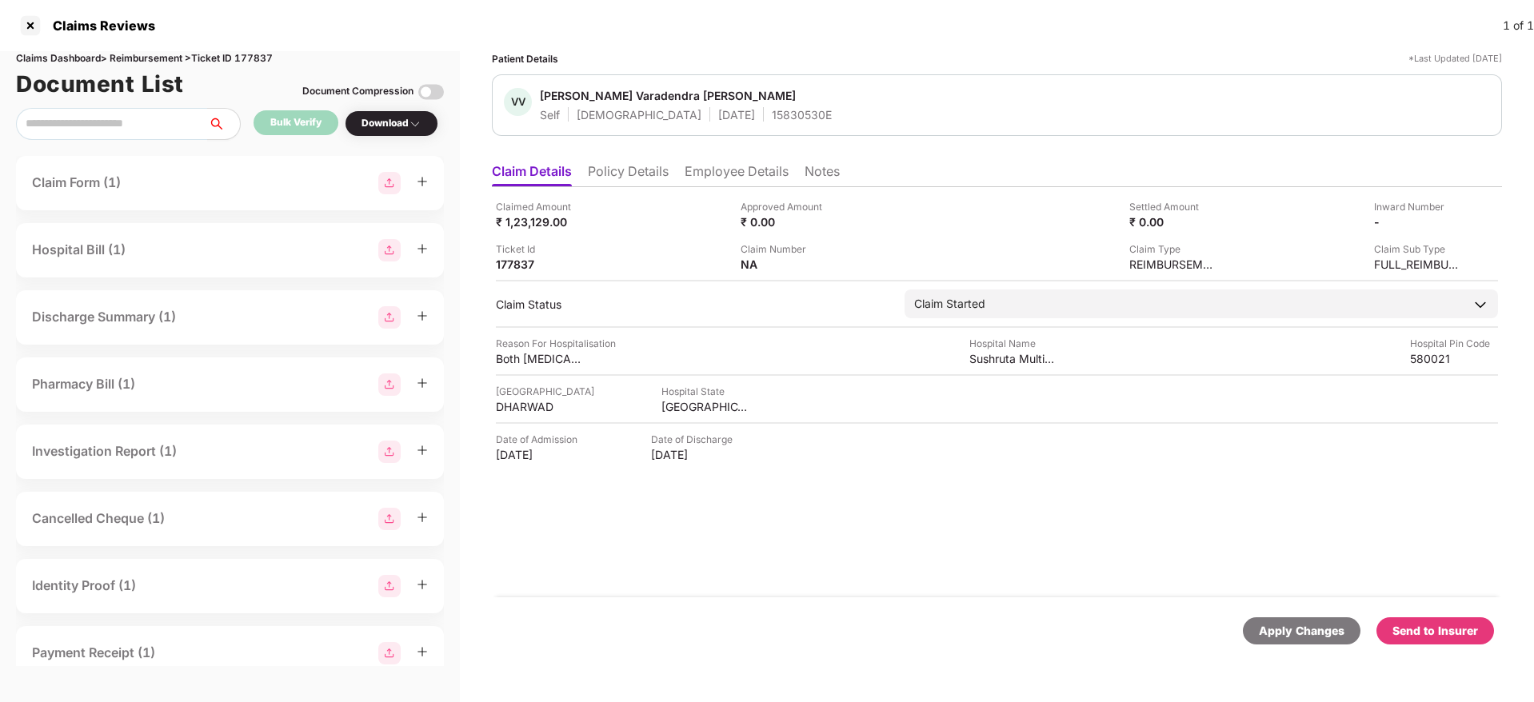
click at [921, 564] on div "Claimed Amount ₹ 1,23,129.00 Approved Amount ₹ 0.00 Settled Amount ₹ 0.00 Inwar…" at bounding box center [997, 392] width 1010 height 410
click at [1422, 623] on div "Send to Insurer" at bounding box center [1436, 631] width 86 height 18
click at [901, 571] on div "Claimed Amount ₹ 1,23,129.00 Approved Amount ₹ 0.00 Settled Amount ₹ 0.00 Inwar…" at bounding box center [997, 392] width 1010 height 410
click at [745, 533] on div "Claimed Amount ₹ 1,23,129.00 Approved Amount ₹ 0.00 Settled Amount ₹ 0.00 Inwar…" at bounding box center [997, 392] width 1010 height 410
click at [633, 164] on li "Policy Details" at bounding box center [628, 174] width 81 height 23
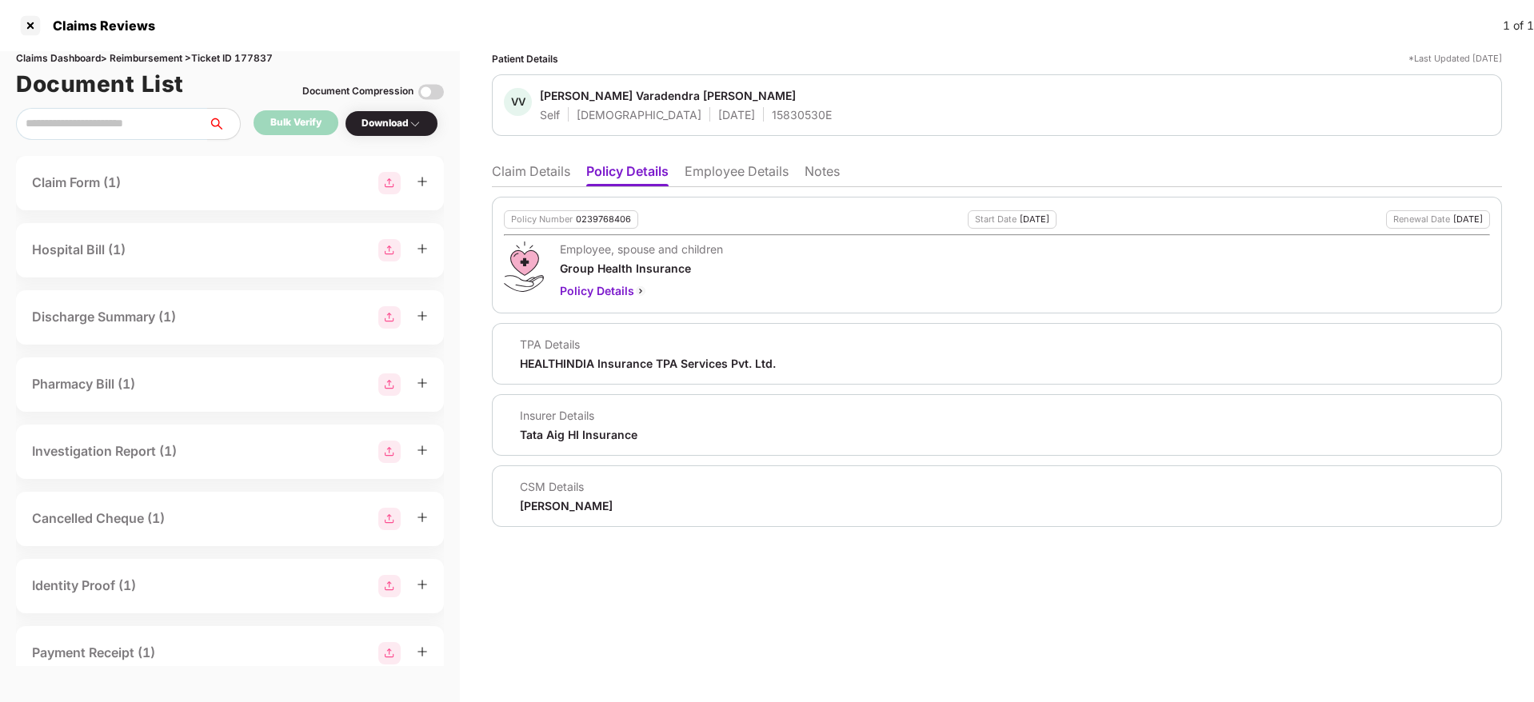
click at [528, 168] on li "Claim Details" at bounding box center [531, 174] width 78 height 23
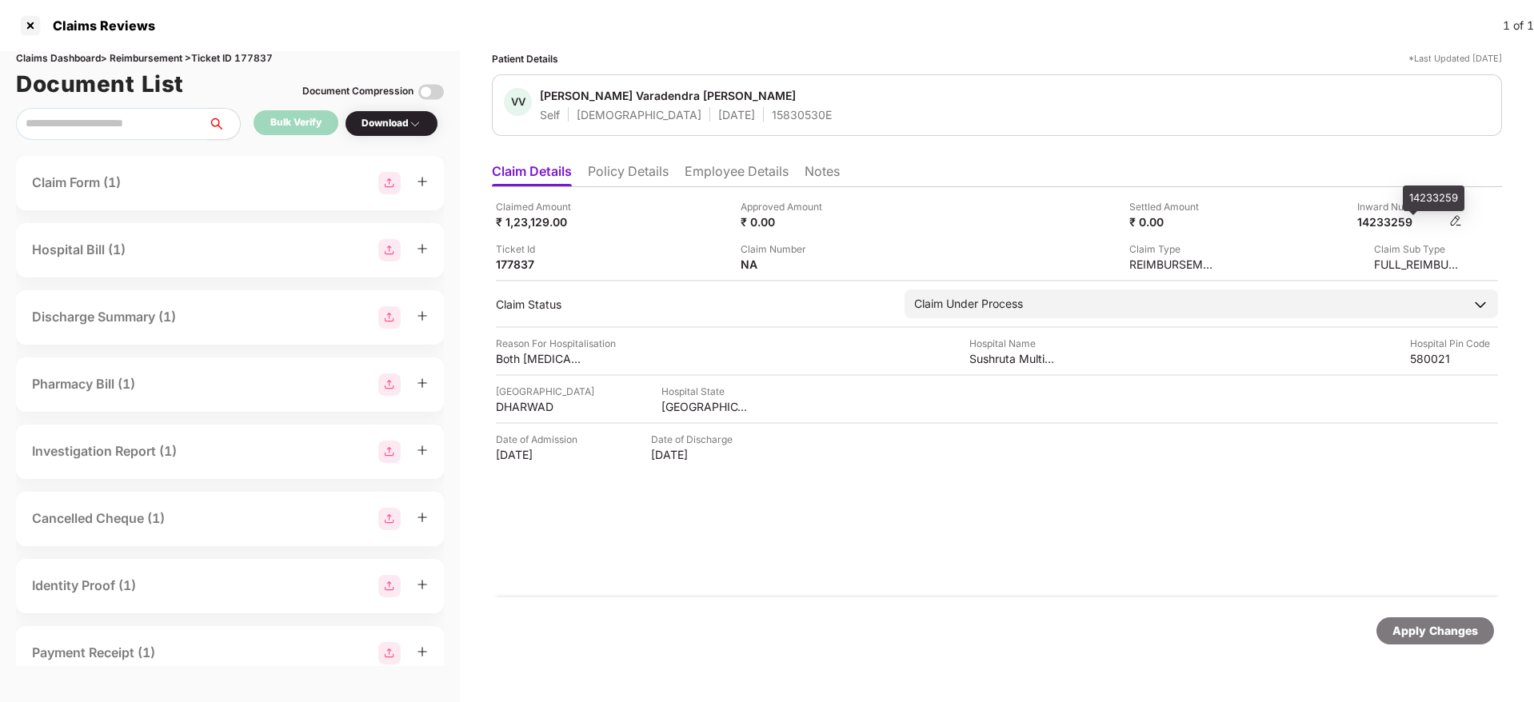
click at [1384, 217] on div "14233259" at bounding box center [1401, 221] width 88 height 15
click at [896, 484] on div "Claimed Amount ₹ 1,23,129.00 Approved Amount ₹ 0.00 Settled Amount ₹ 0.00 Inwar…" at bounding box center [997, 392] width 1010 height 410
click at [646, 170] on li "Policy Details" at bounding box center [628, 174] width 81 height 23
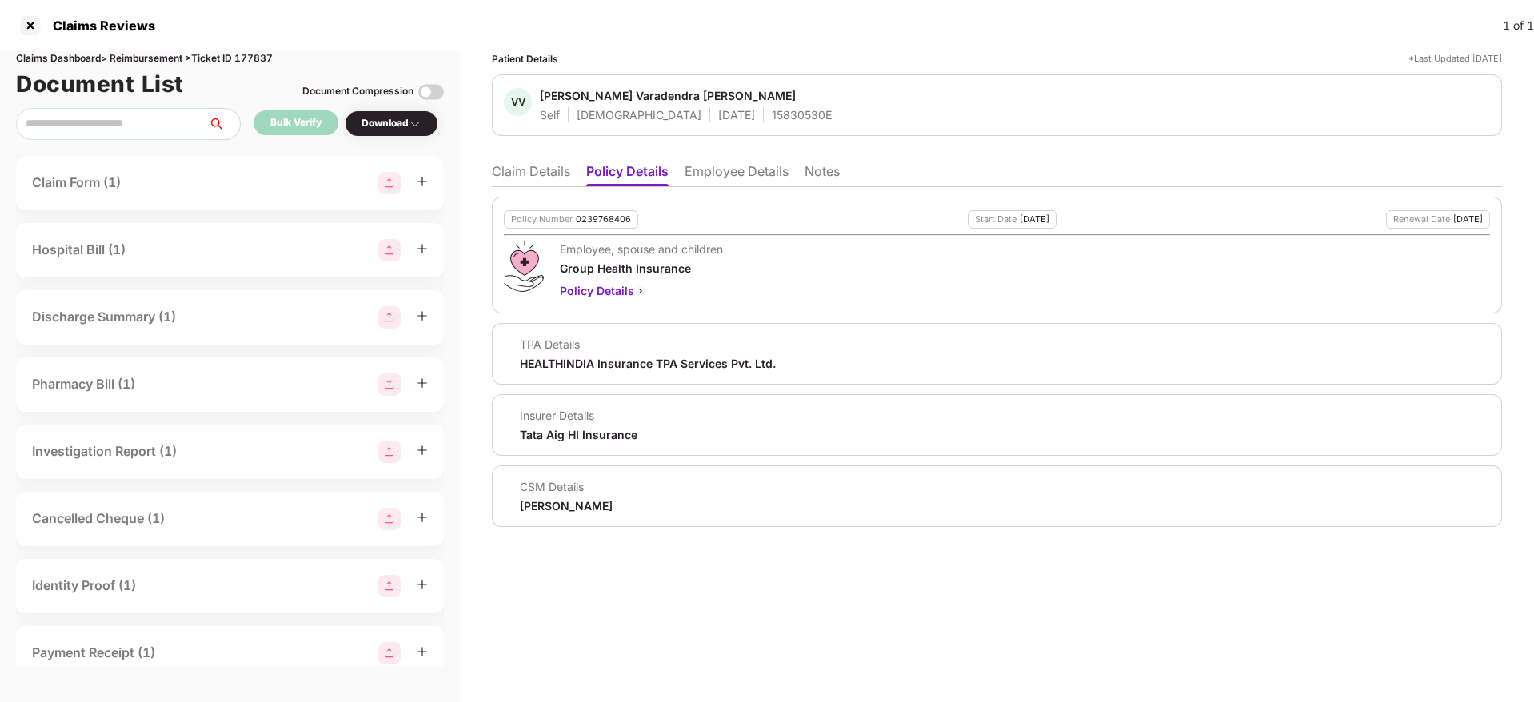
click at [530, 175] on li "Claim Details" at bounding box center [531, 174] width 78 height 23
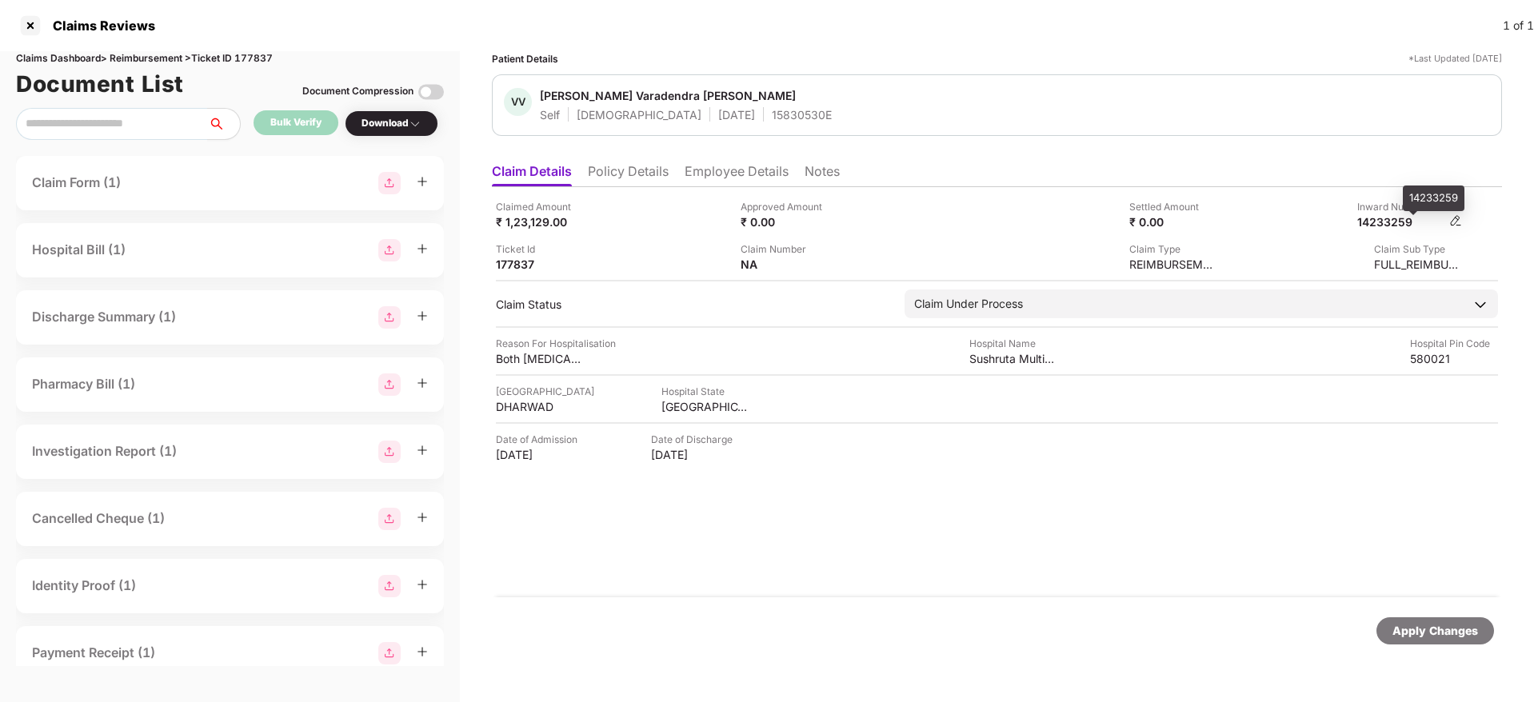
click at [1381, 217] on div "14233259" at bounding box center [1401, 221] width 88 height 15
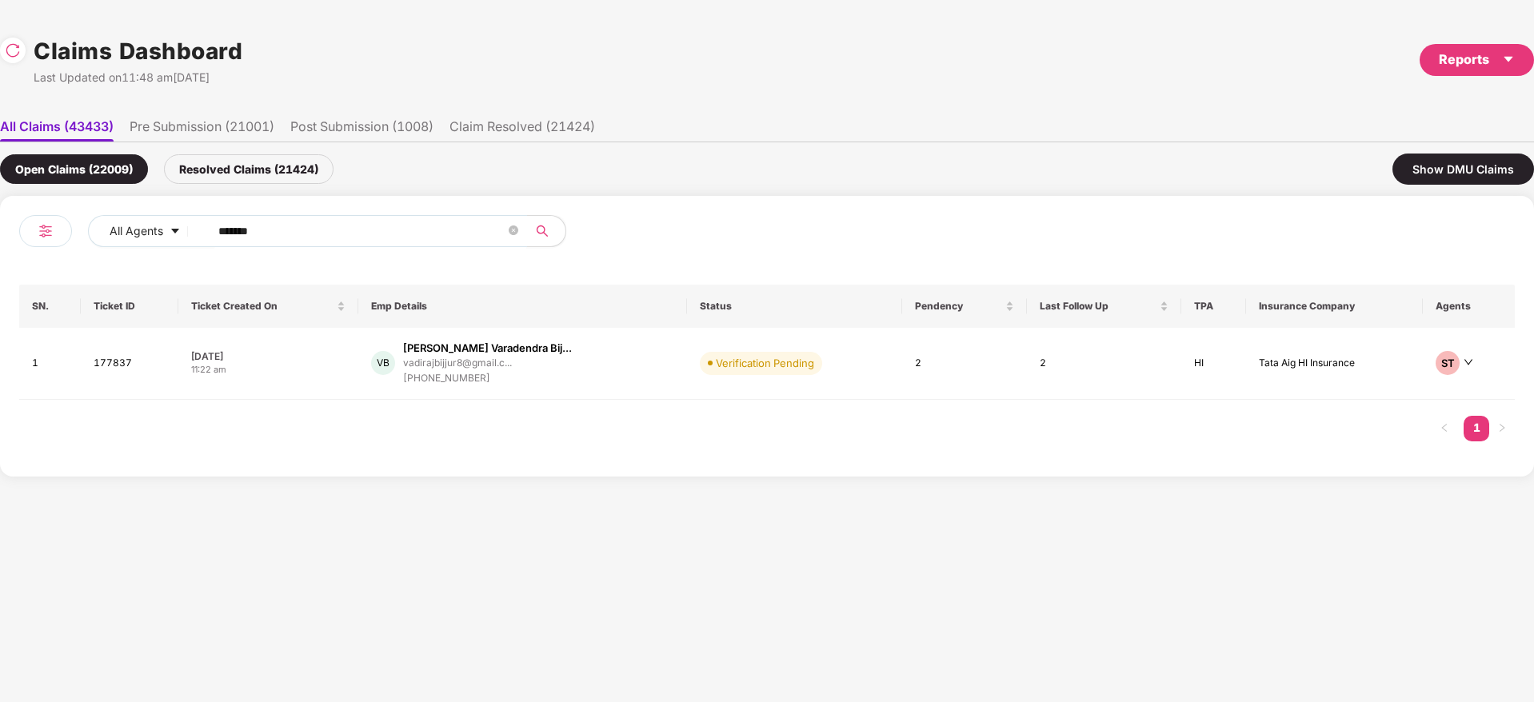
drag, startPoint x: 330, startPoint y: 234, endPoint x: 365, endPoint y: 262, distance: 45.0
click at [0, 283] on div "All Agents ****** SN. Ticket ID Ticket Created On Emp Details Status Pendency L…" at bounding box center [767, 336] width 1534 height 281
paste input "text"
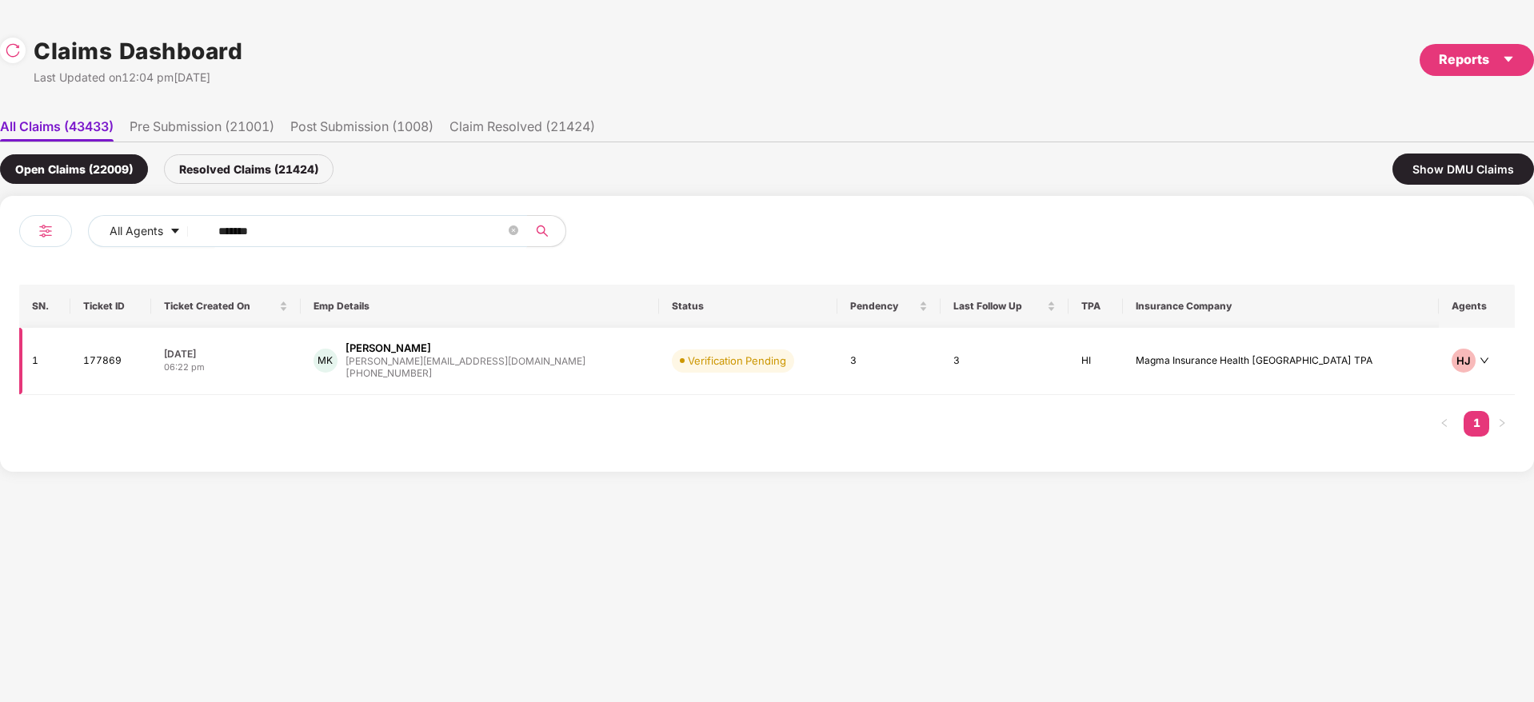
type input "******"
click at [566, 367] on div "MK Madhura Amey Kambli madhura@ajnajagat.com +919773002480" at bounding box center [480, 361] width 333 height 41
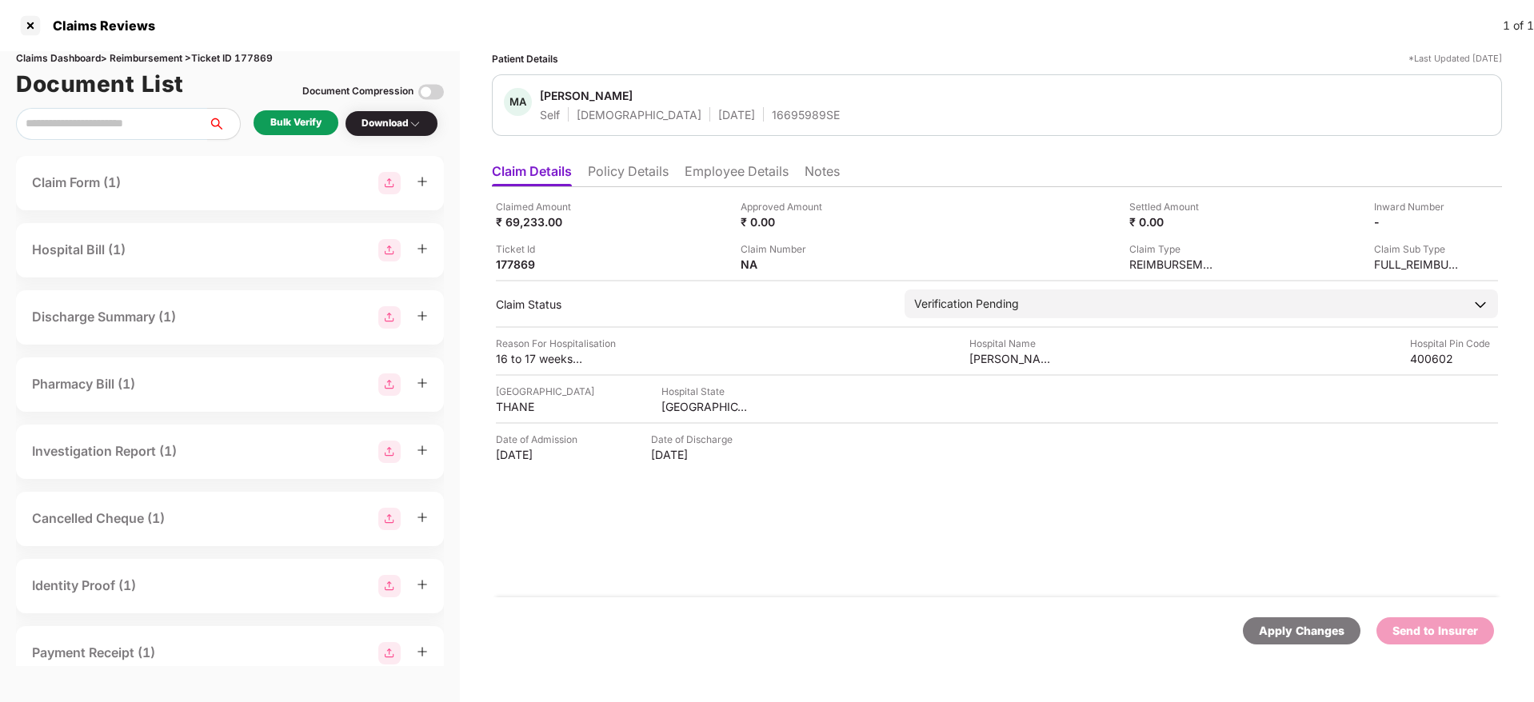
click at [305, 120] on div "Bulk Verify" at bounding box center [295, 122] width 51 height 15
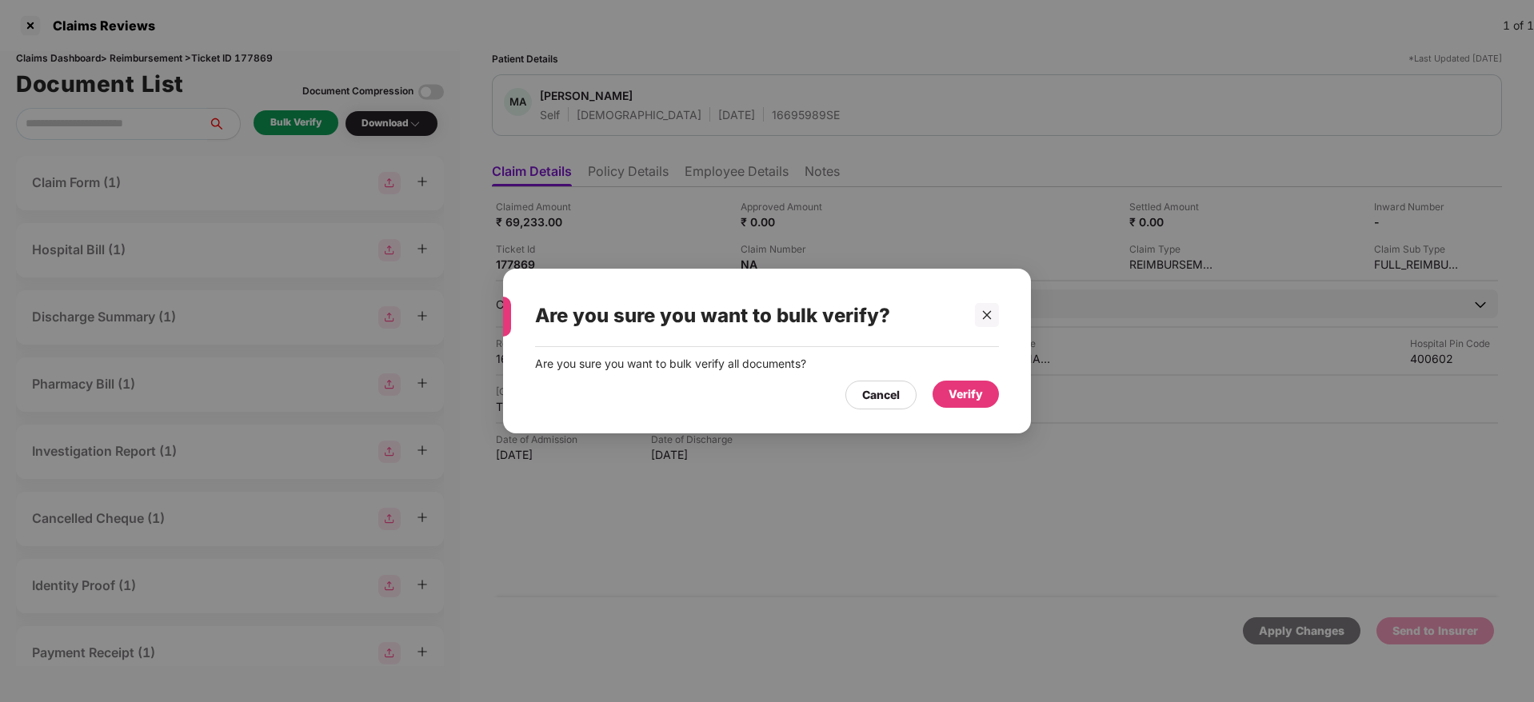
click at [973, 386] on div "Verify" at bounding box center [966, 395] width 34 height 18
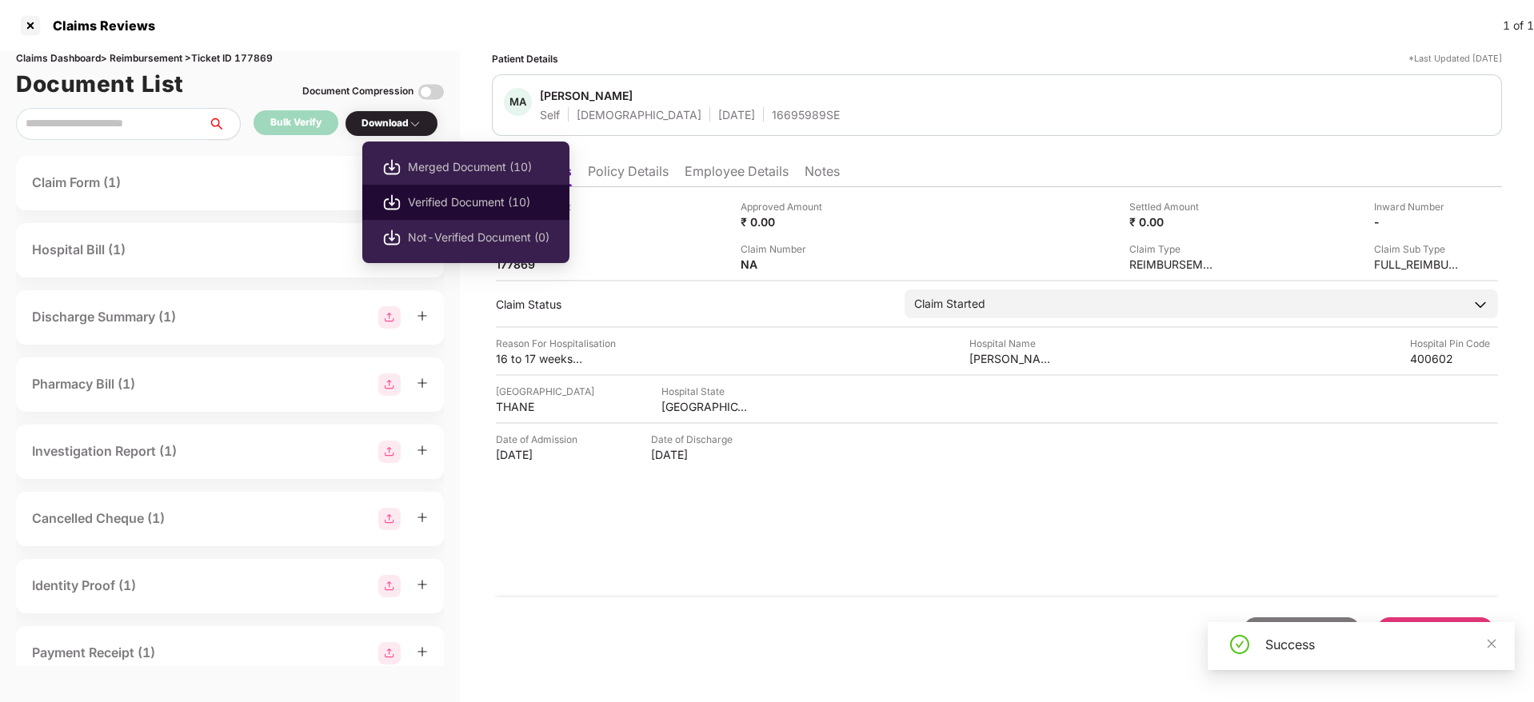
click at [455, 199] on span "Verified Document (10)" at bounding box center [479, 203] width 142 height 18
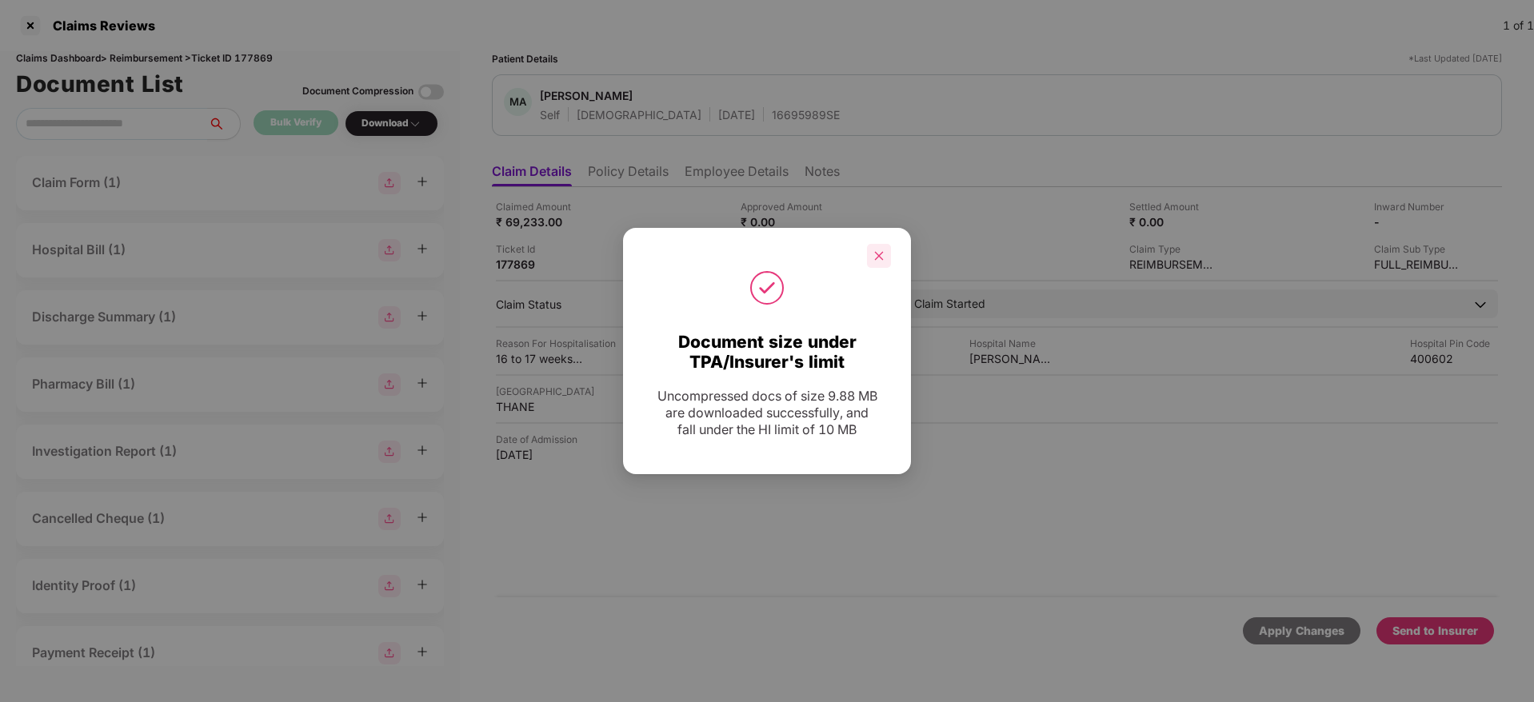
click at [877, 262] on div at bounding box center [879, 256] width 24 height 24
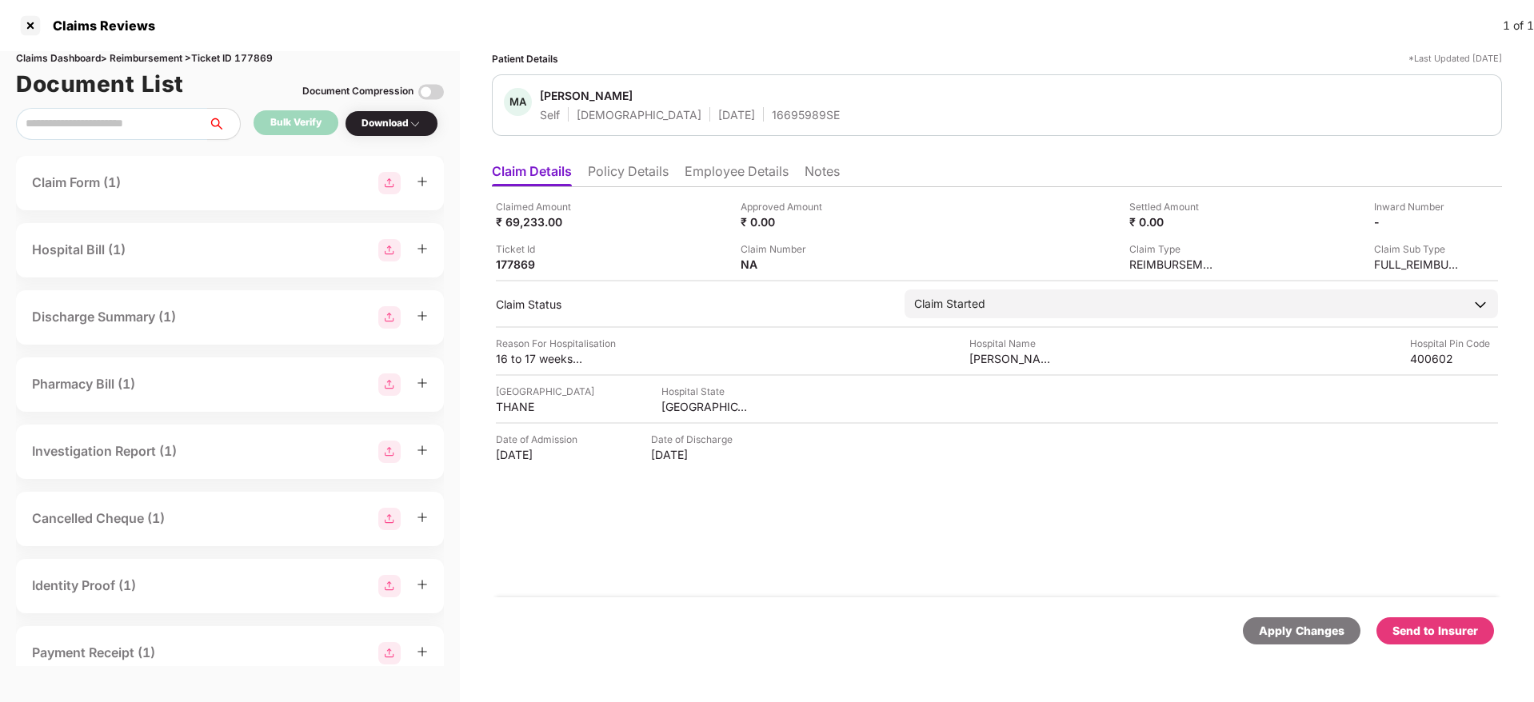
click at [1439, 627] on div "Send to Insurer" at bounding box center [1436, 631] width 86 height 18
click at [806, 557] on div "Claimed Amount ₹ 69,233.00 Approved Amount ₹ 0.00 Settled Amount ₹ 0.00 Inward …" at bounding box center [997, 392] width 1010 height 410
click at [658, 174] on li "Policy Details" at bounding box center [628, 174] width 81 height 23
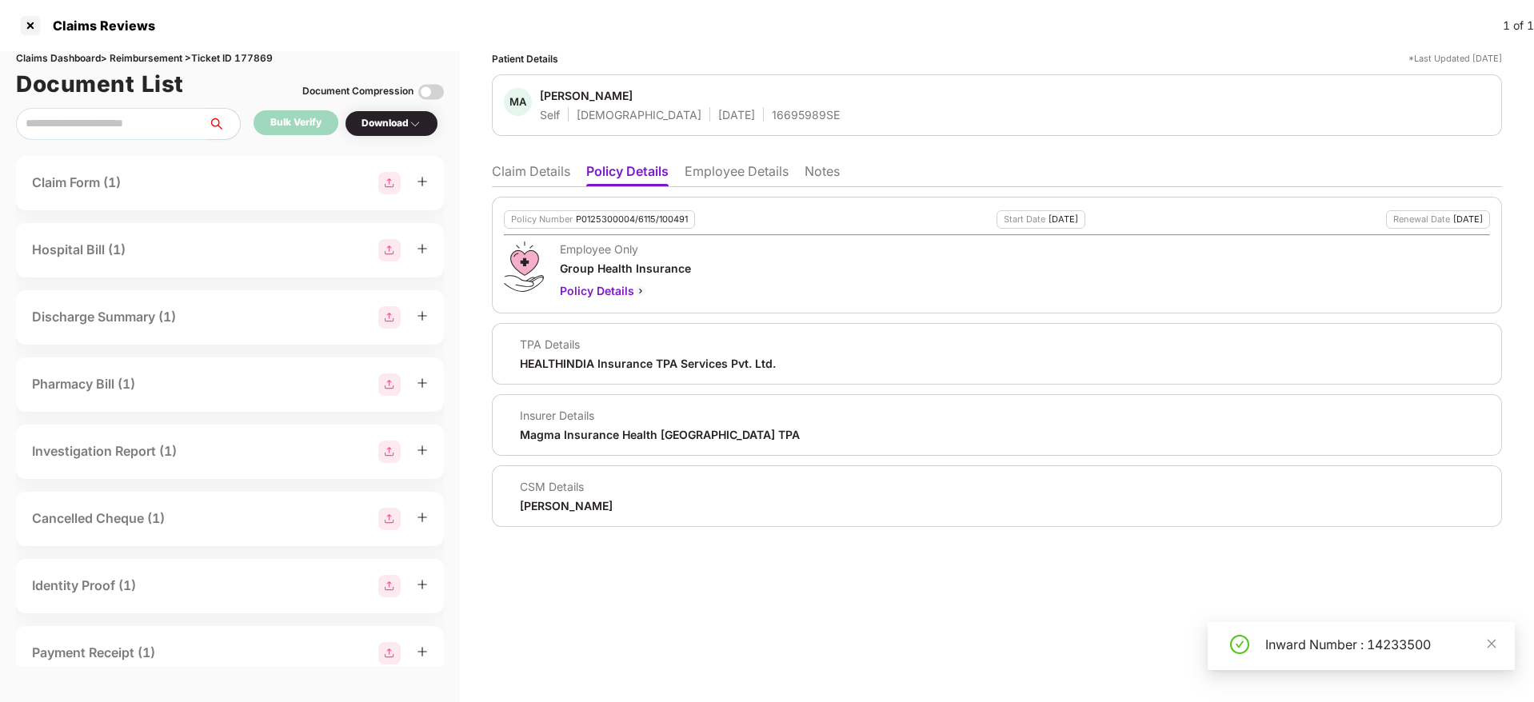
click at [536, 173] on li "Claim Details" at bounding box center [531, 174] width 78 height 23
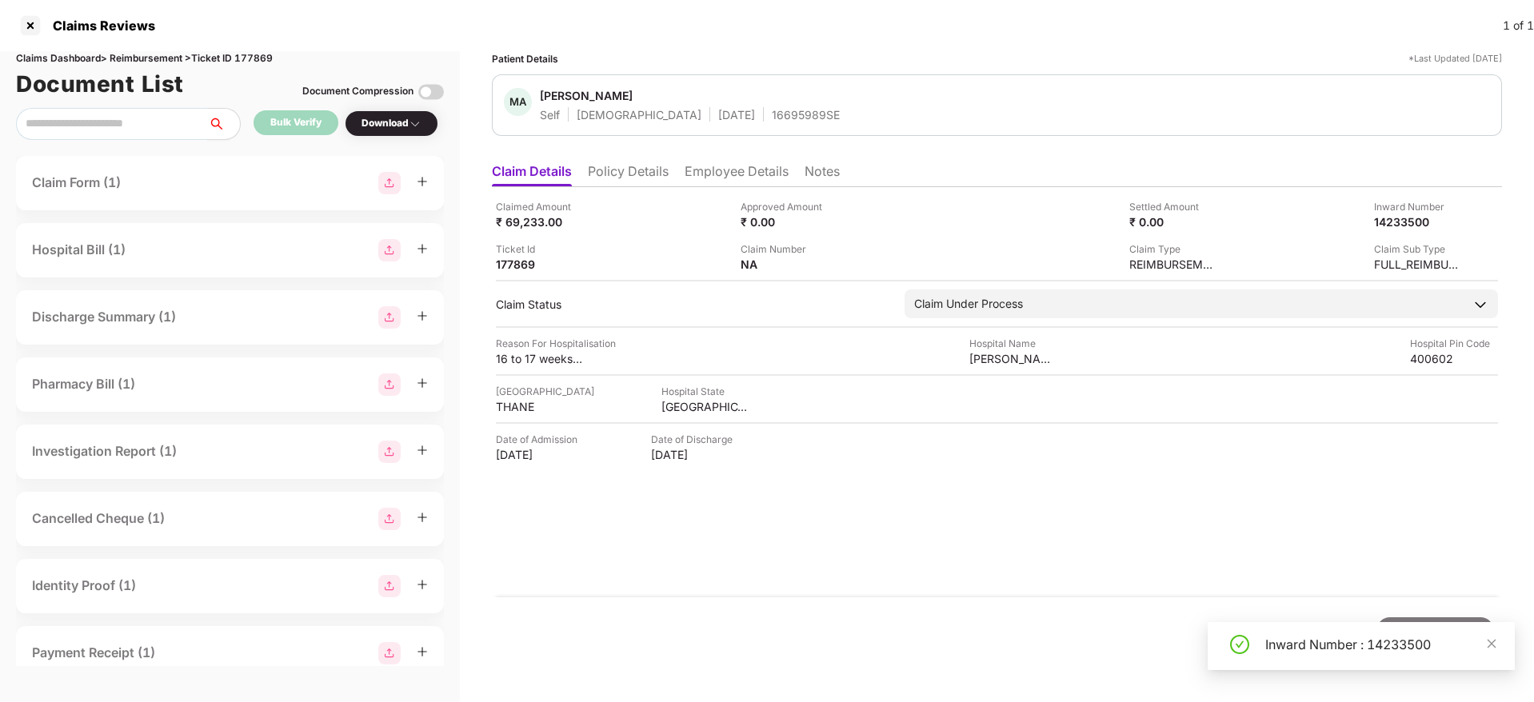
click at [737, 532] on div "Claimed Amount ₹ 69,233.00 Approved Amount ₹ 0.00 Settled Amount ₹ 0.00 Inward …" at bounding box center [997, 392] width 1010 height 410
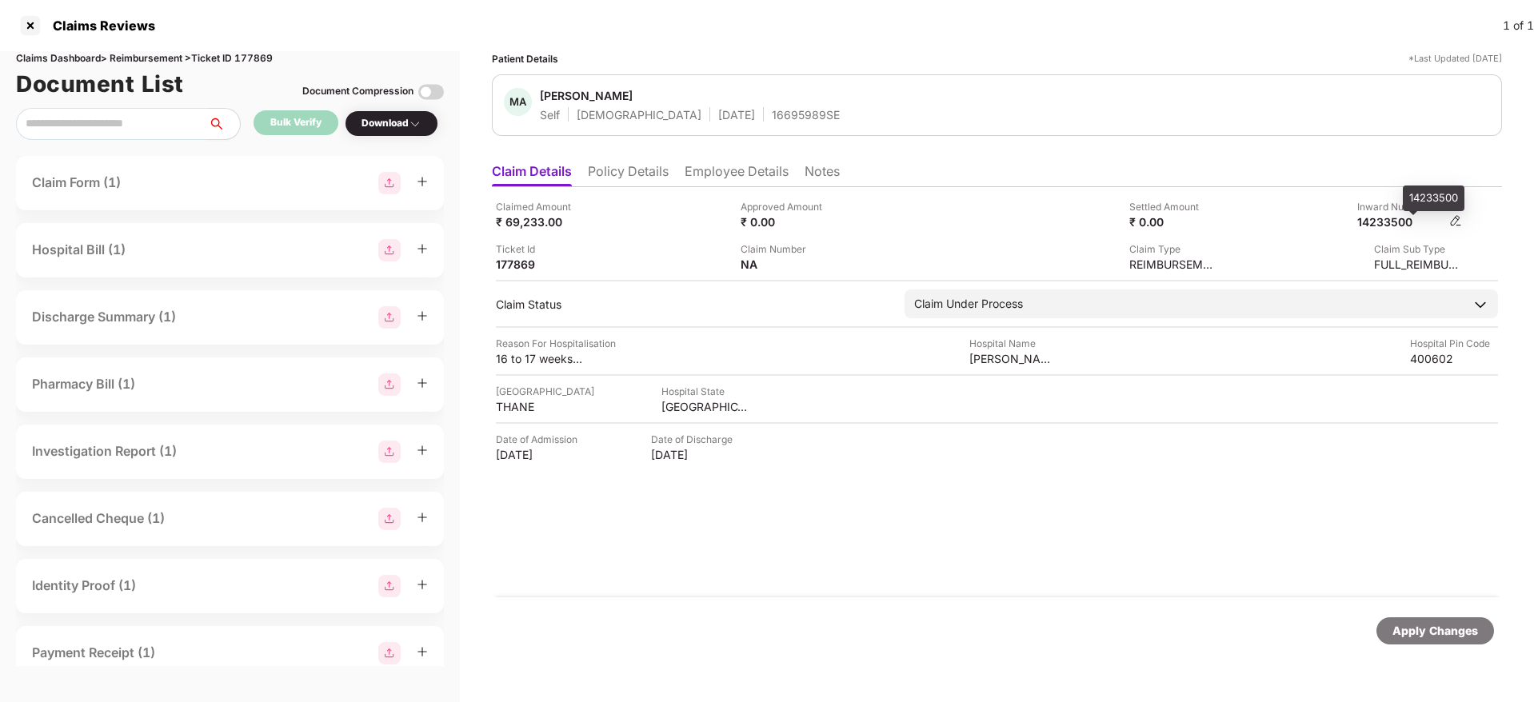
click at [1392, 228] on div "14233500" at bounding box center [1401, 221] width 88 height 15
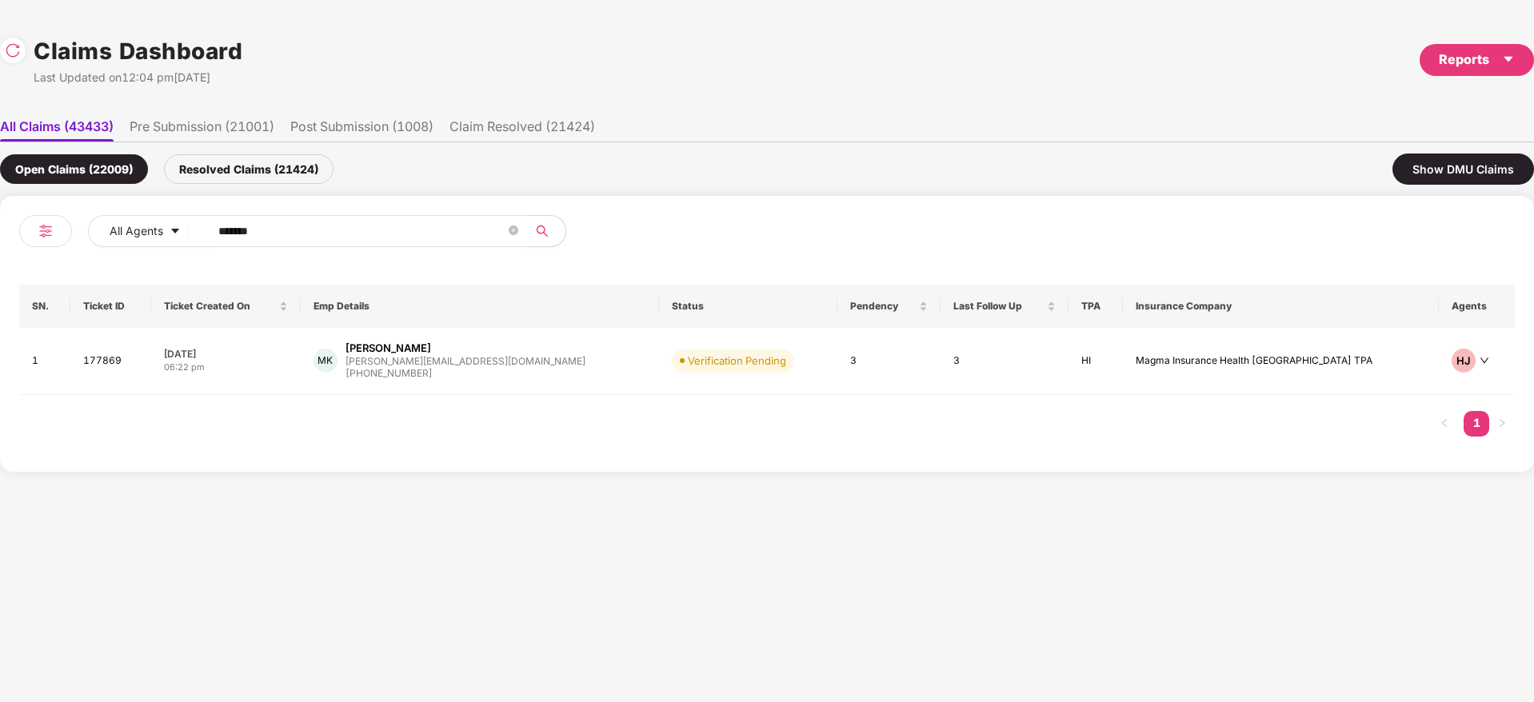
drag, startPoint x: 326, startPoint y: 234, endPoint x: 46, endPoint y: 288, distance: 285.2
click at [0, 277] on div "All Agents ****** SN. Ticket ID Ticket Created On Emp Details Status Pendency L…" at bounding box center [767, 334] width 1534 height 276
paste input "text"
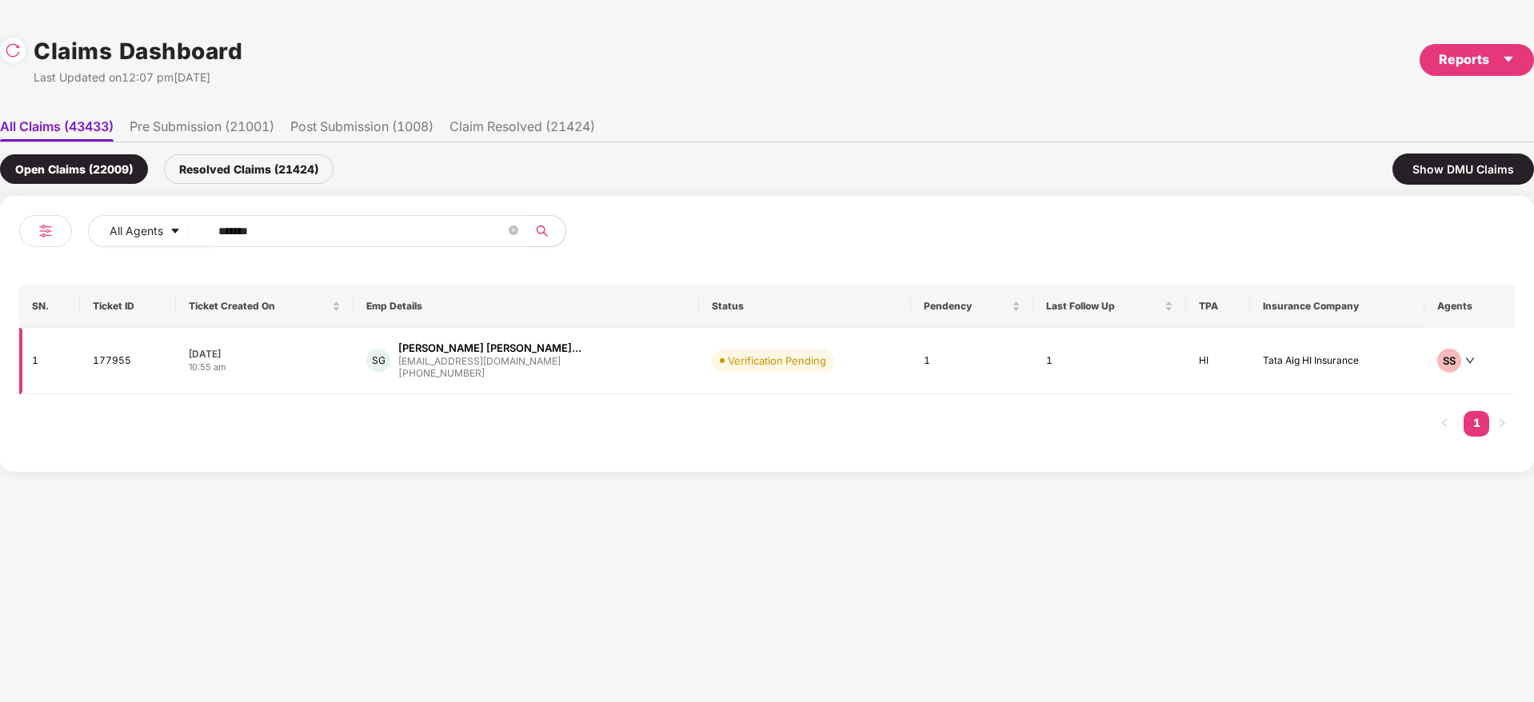
type input "******"
click at [614, 374] on div "SG Sandip Vrajlal Godhani... sandip@zuru.com +917383772339" at bounding box center [525, 361] width 319 height 41
click at [598, 366] on div "SG Sandip Vrajlal Godhani... sandip@zuru.com +917383772339" at bounding box center [525, 361] width 319 height 41
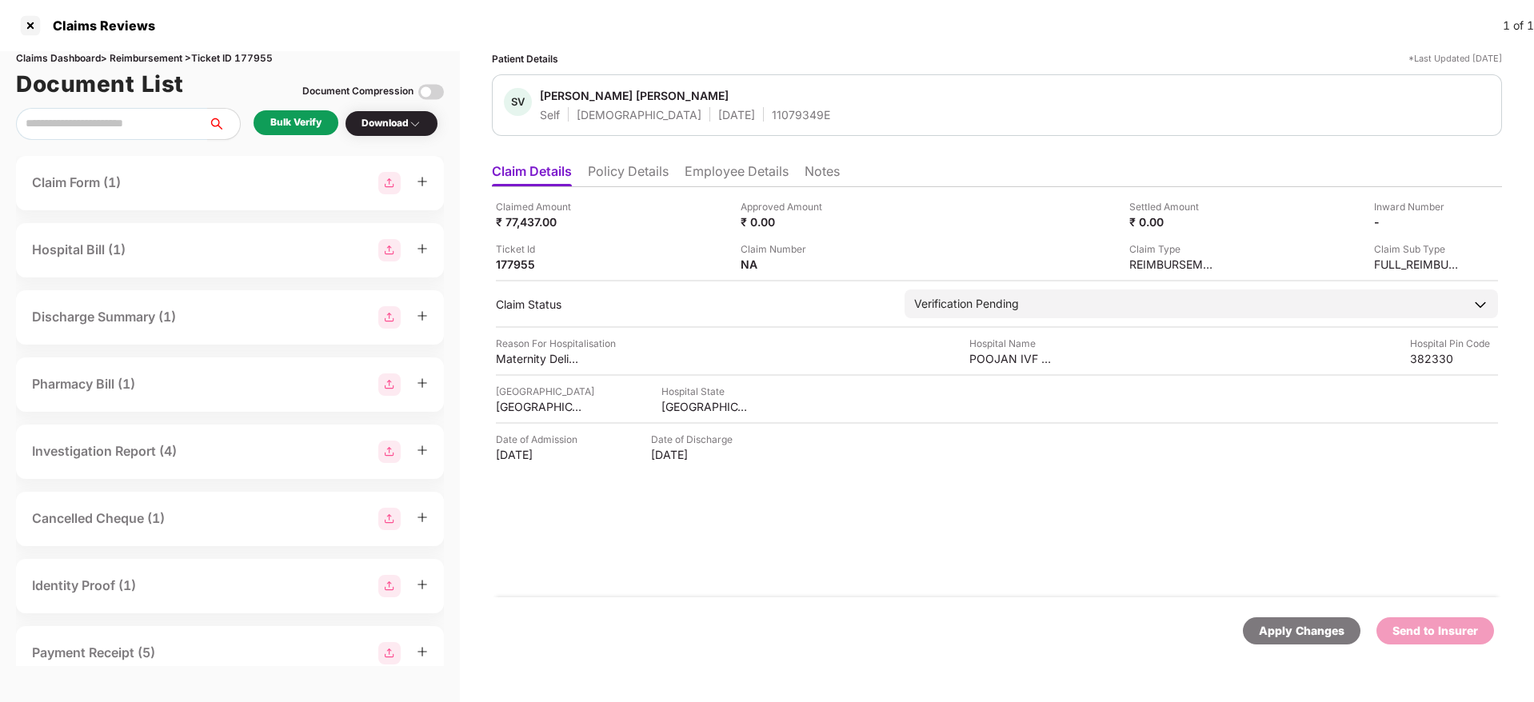
click at [317, 130] on div "Bulk Verify" at bounding box center [295, 122] width 51 height 15
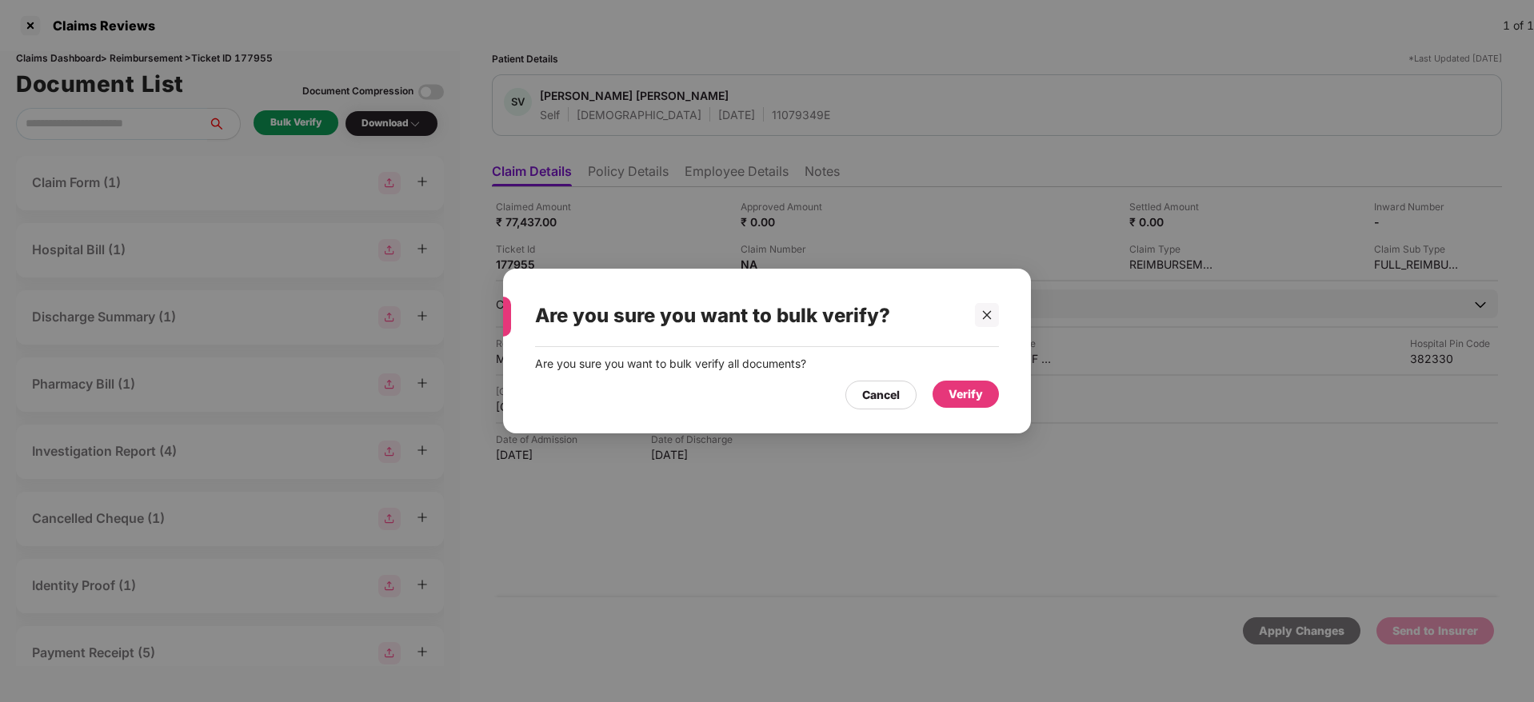
click at [976, 396] on div "Verify" at bounding box center [966, 395] width 34 height 18
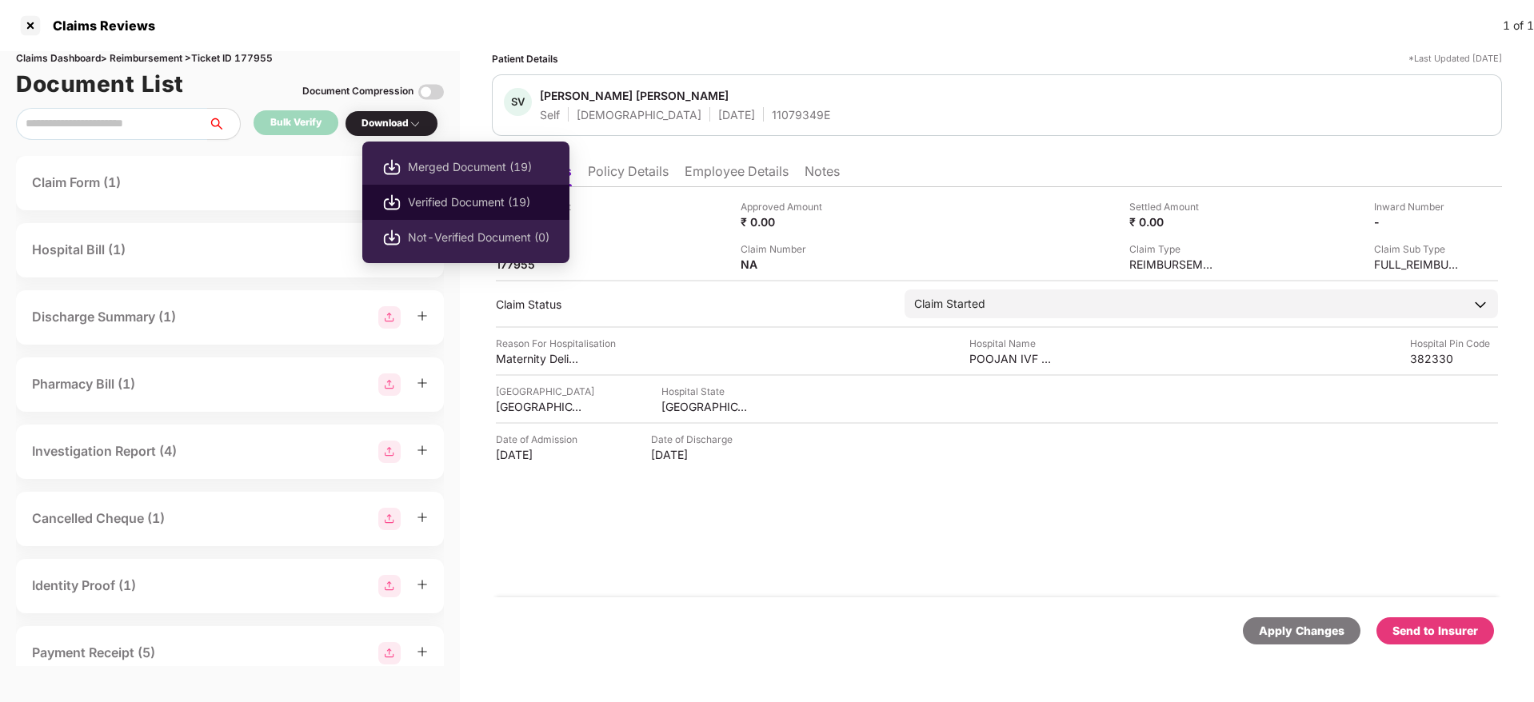
click at [469, 202] on span "Verified Document (19)" at bounding box center [479, 203] width 142 height 18
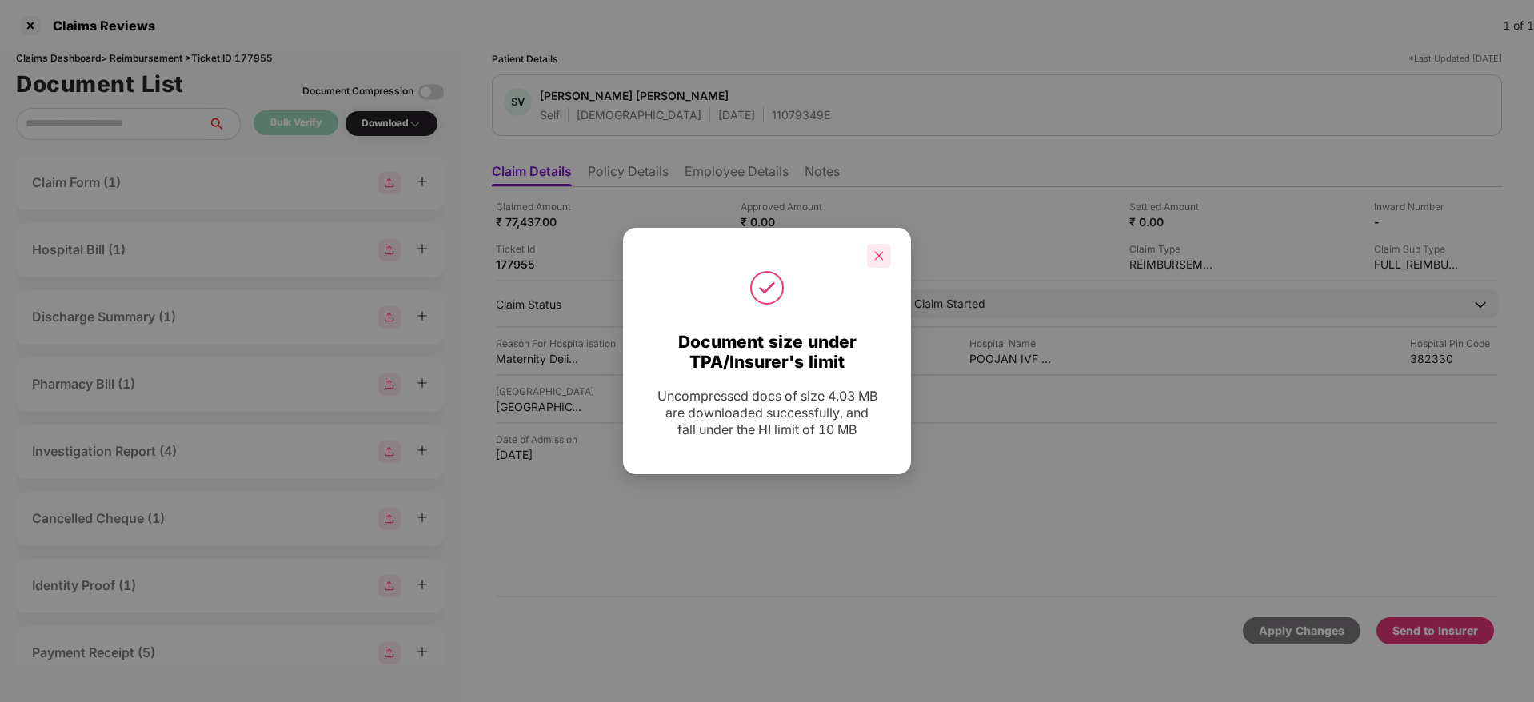
click at [880, 258] on icon "close" at bounding box center [878, 255] width 11 height 11
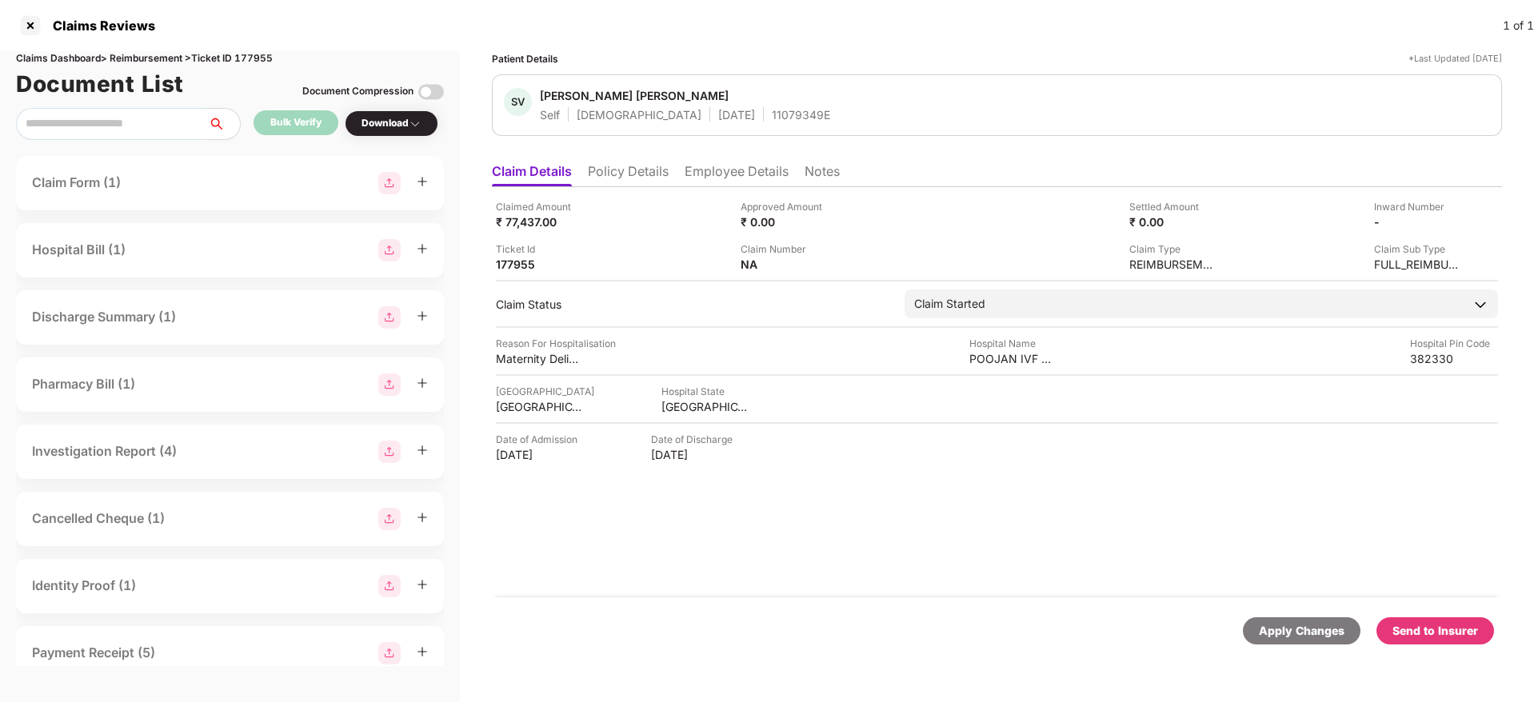
click at [1443, 638] on div "Send to Insurer" at bounding box center [1436, 631] width 86 height 18
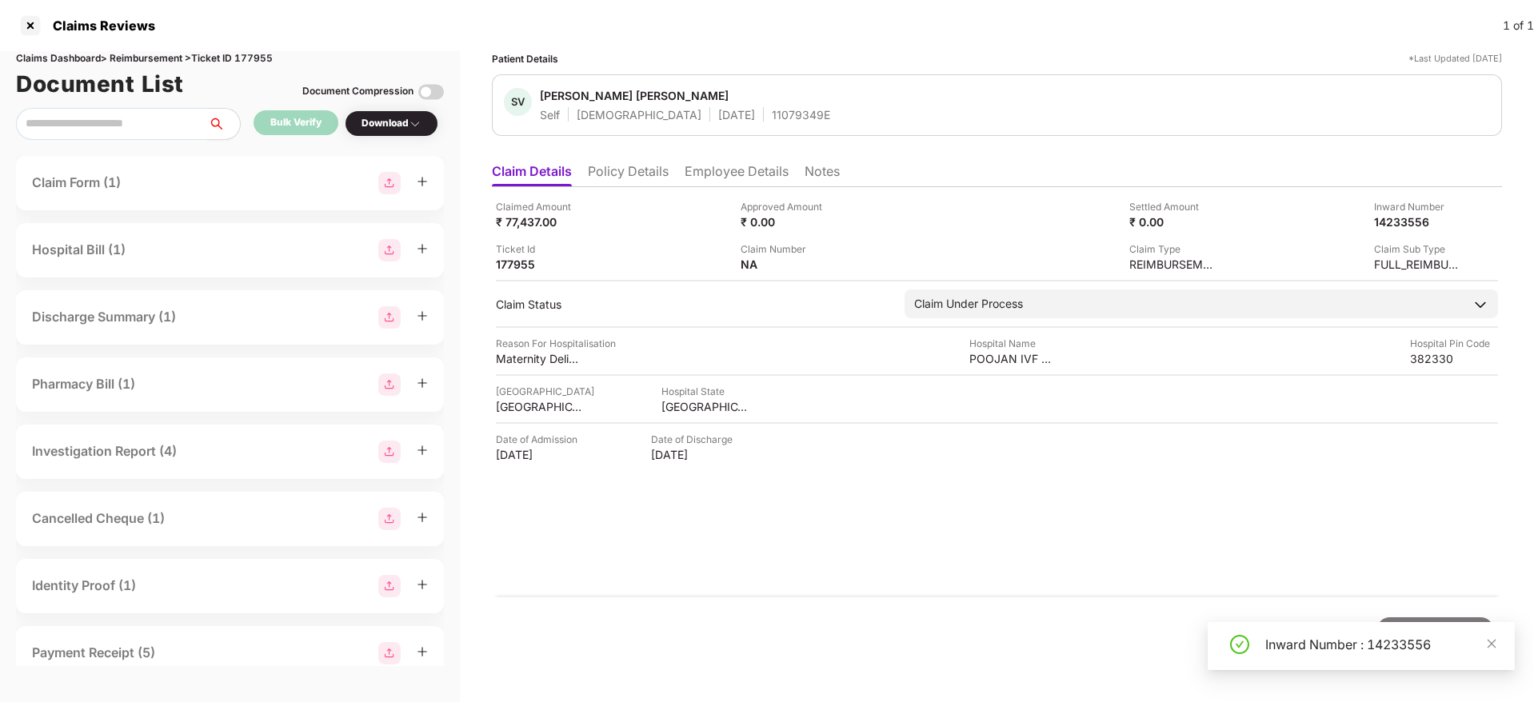
click at [1498, 649] on div "Inward Number : 14233556" at bounding box center [1361, 646] width 307 height 48
click at [1491, 642] on icon "close" at bounding box center [1491, 643] width 11 height 11
click at [763, 568] on div "Claimed Amount ₹ 77,437.00 Approved Amount ₹ 0.00 Settled Amount ₹ 0.00 Inward …" at bounding box center [997, 392] width 1010 height 410
click at [1023, 504] on div "Claimed Amount ₹ 77,437.00 Approved Amount ₹ 0.00 Settled Amount ₹ 0.00 Inward …" at bounding box center [997, 392] width 1010 height 410
click at [653, 176] on li "Policy Details" at bounding box center [628, 174] width 81 height 23
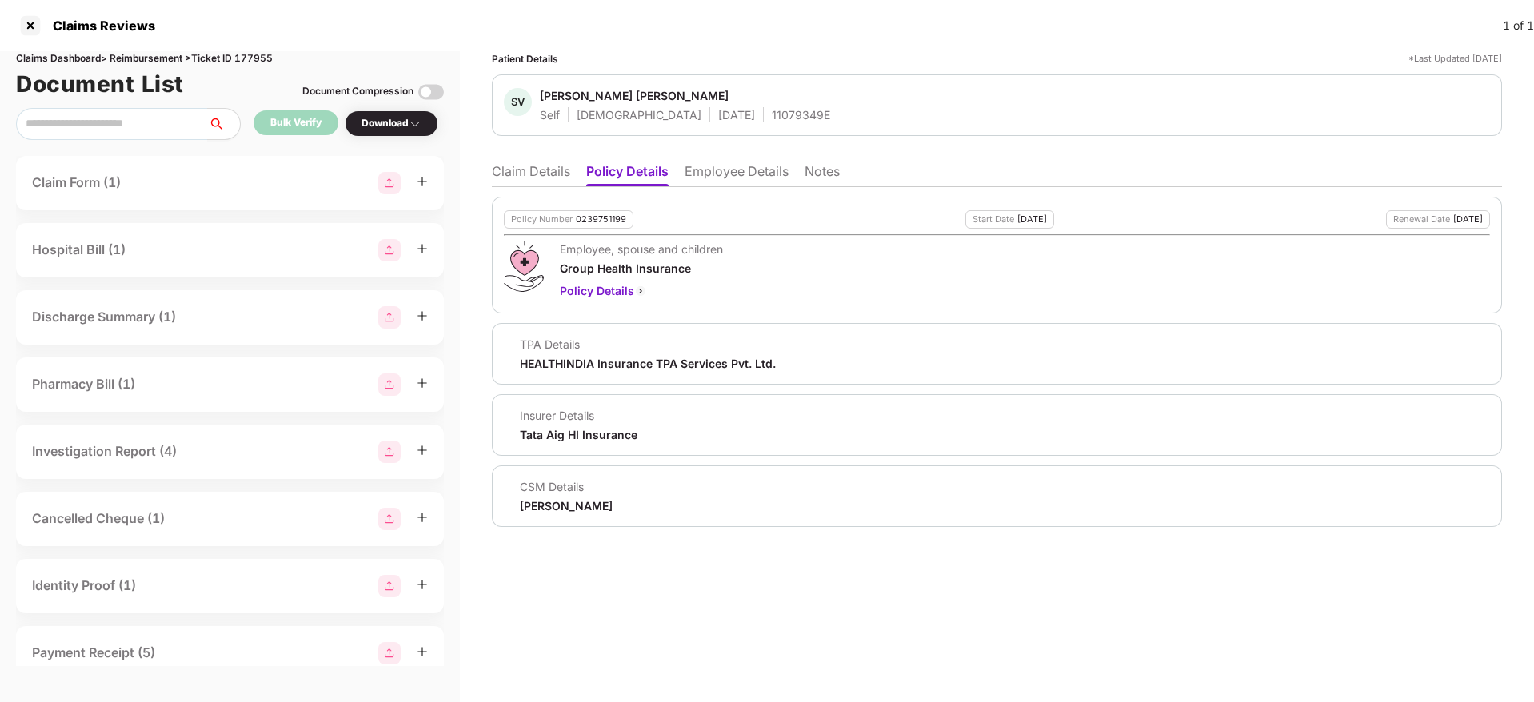
drag, startPoint x: 561, startPoint y: 167, endPoint x: 1483, endPoint y: 166, distance: 922.3
click at [562, 168] on li "Claim Details" at bounding box center [531, 174] width 78 height 23
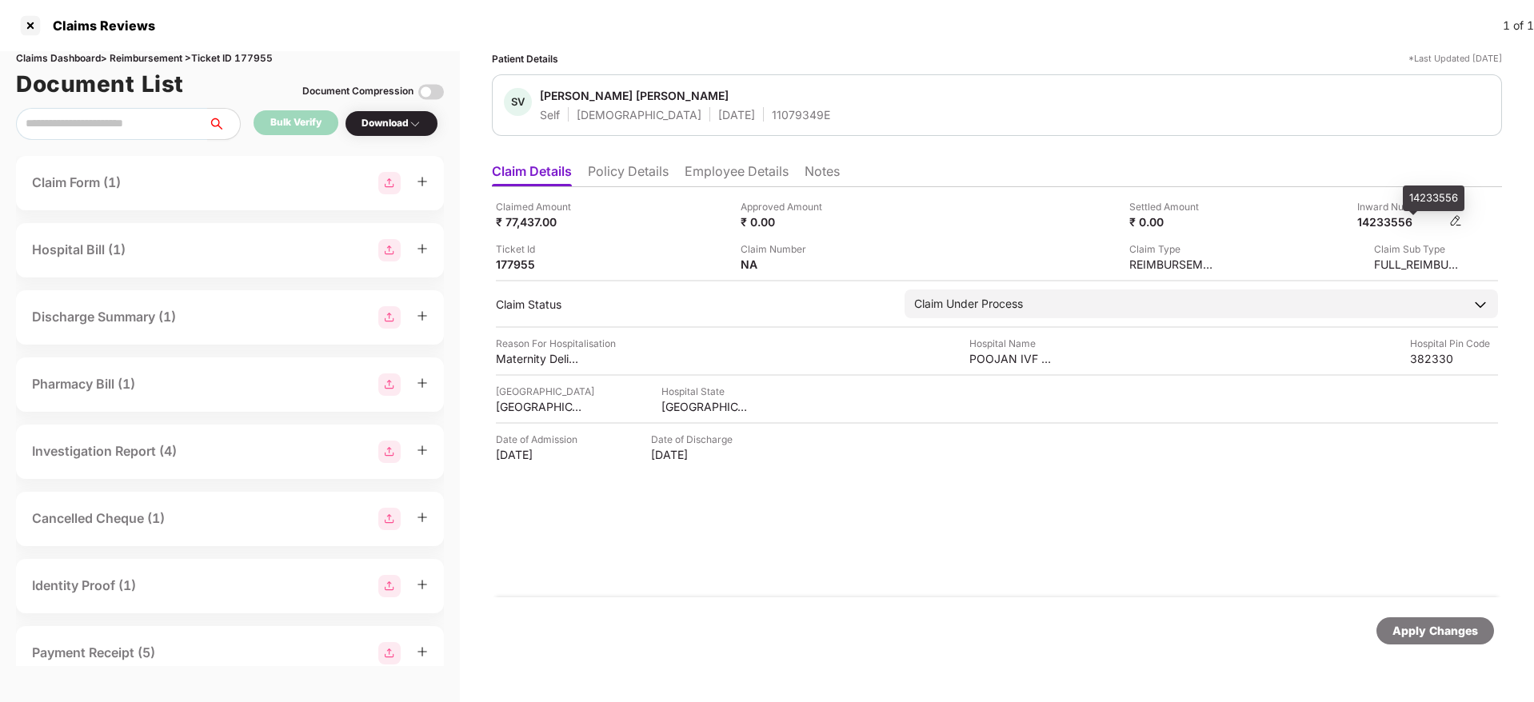
click at [1401, 223] on div "14233556" at bounding box center [1401, 221] width 88 height 15
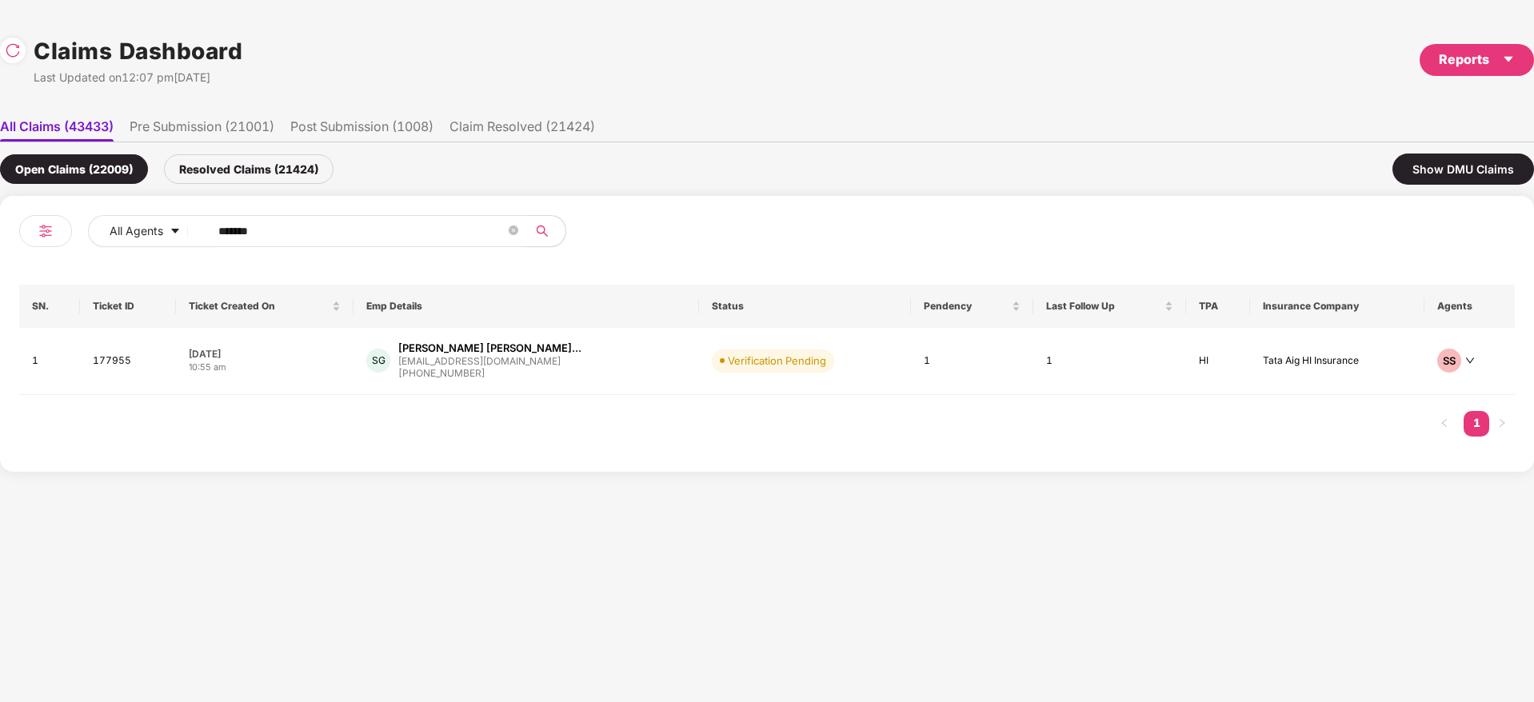
drag, startPoint x: 302, startPoint y: 226, endPoint x: 111, endPoint y: 251, distance: 192.8
click at [0, 258] on div "All Agents ****** SN. Ticket ID Ticket Created On Emp Details Status Pendency L…" at bounding box center [767, 334] width 1534 height 276
paste input "text"
type input "******"
click at [568, 369] on div "AJ Aayushmaan Jha aayushmaan.jha@cuemath... +919910038337" at bounding box center [533, 364] width 353 height 46
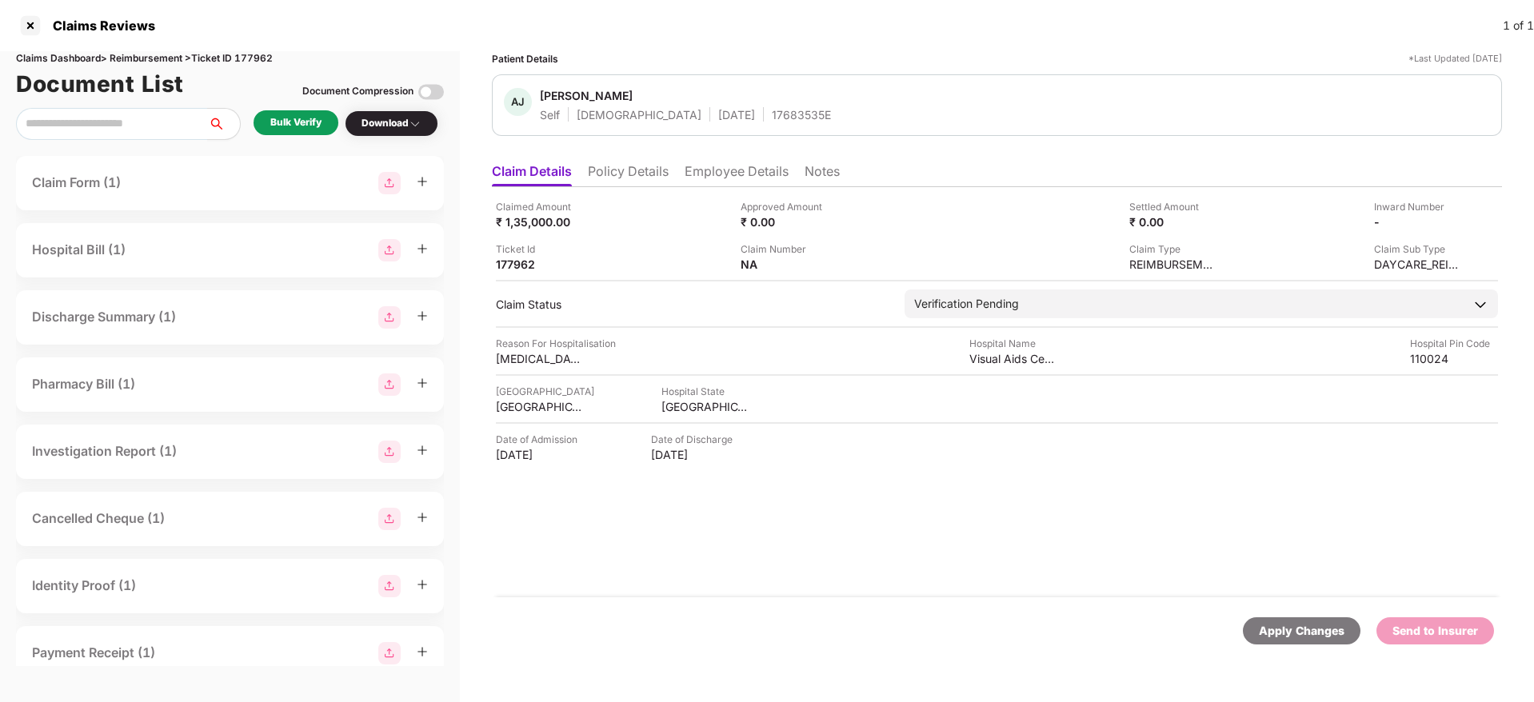
click at [317, 124] on div "Bulk Verify" at bounding box center [295, 122] width 51 height 15
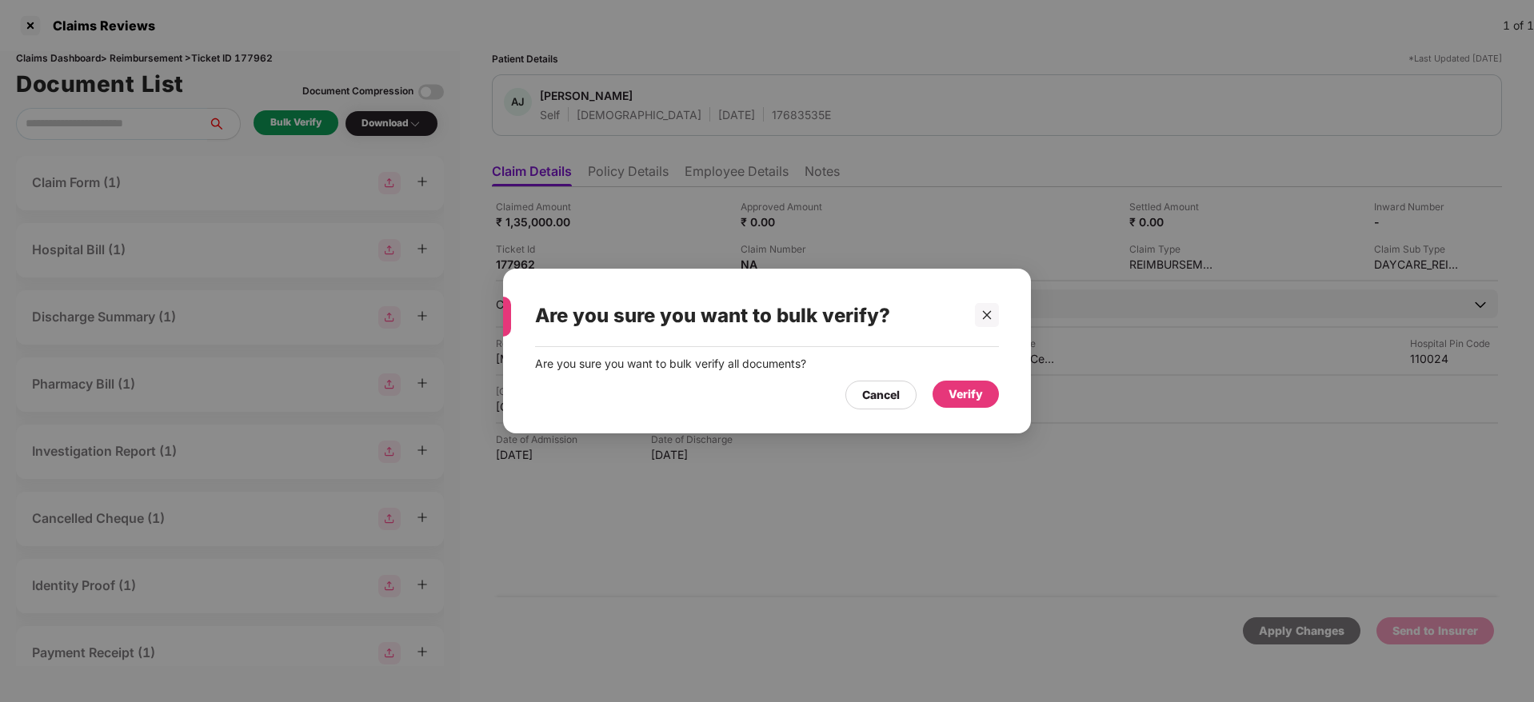
click at [960, 392] on div "Verify" at bounding box center [966, 395] width 34 height 18
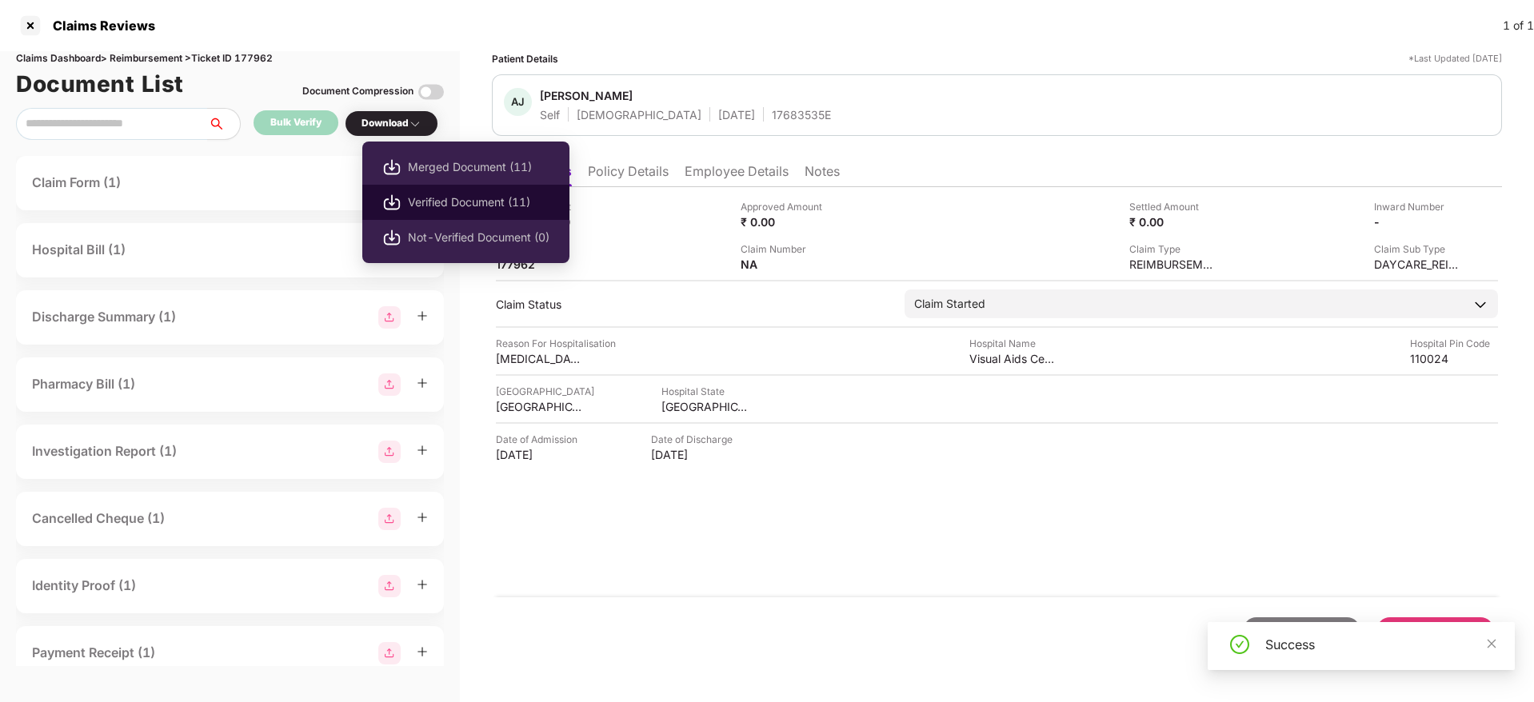
click at [450, 194] on span "Verified Document (11)" at bounding box center [479, 203] width 142 height 18
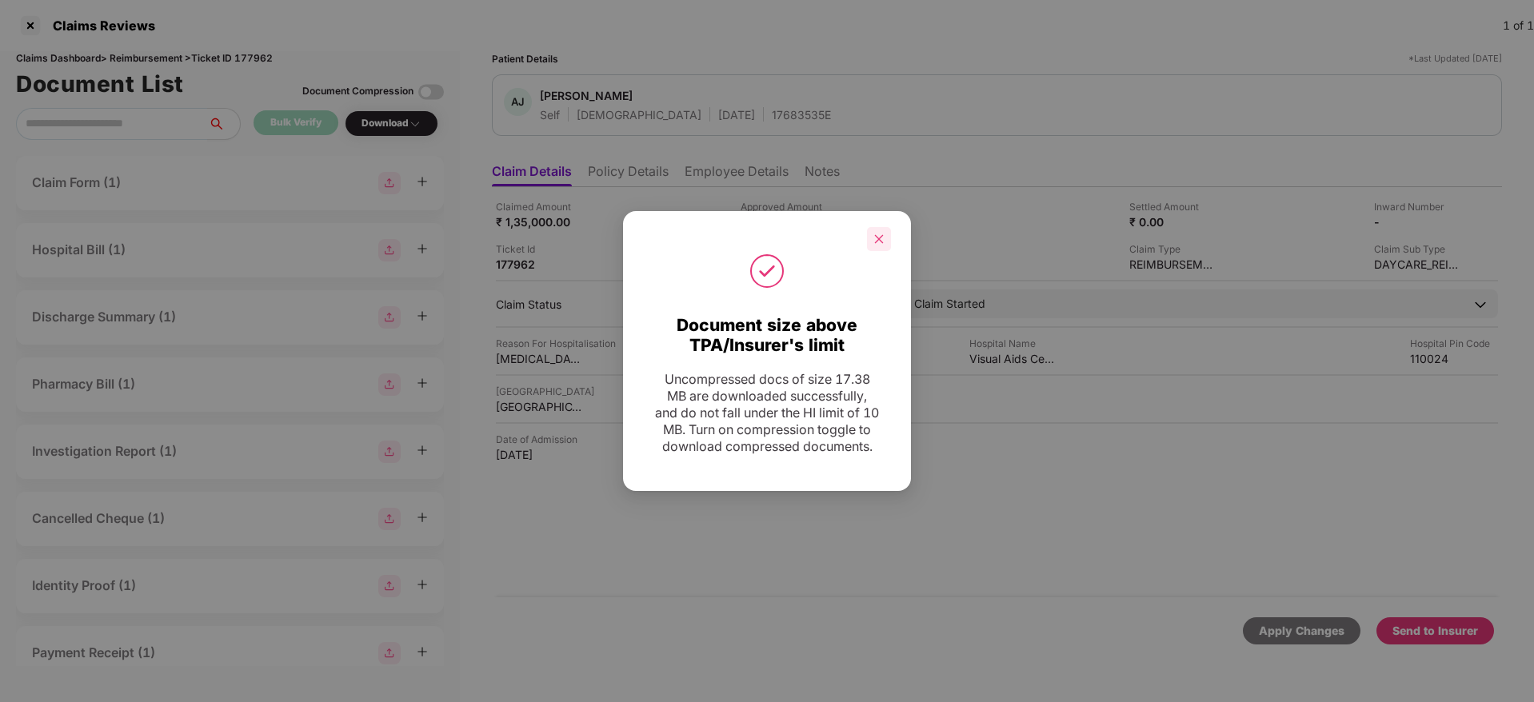
click at [889, 230] on div at bounding box center [879, 239] width 24 height 24
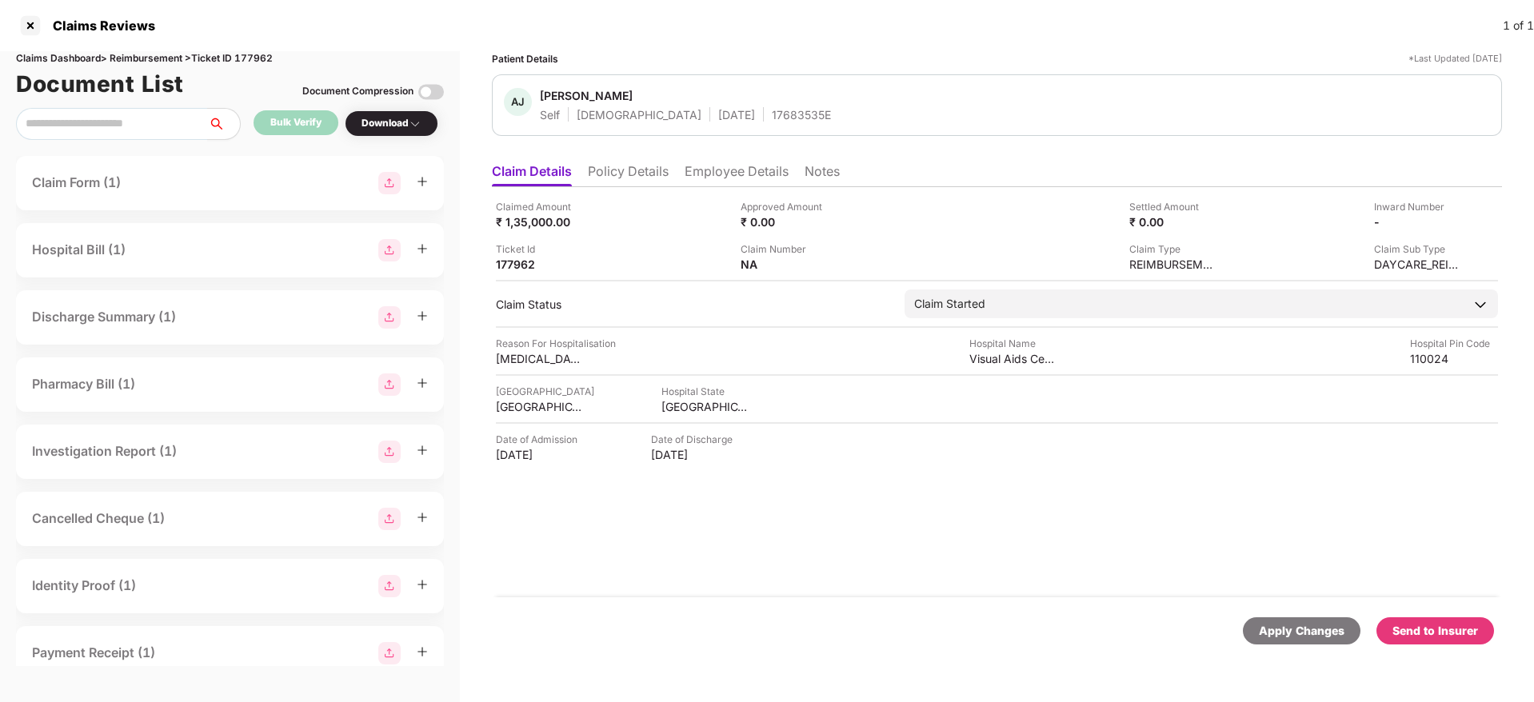
click at [1449, 640] on div "Send to Insurer" at bounding box center [1436, 631] width 118 height 27
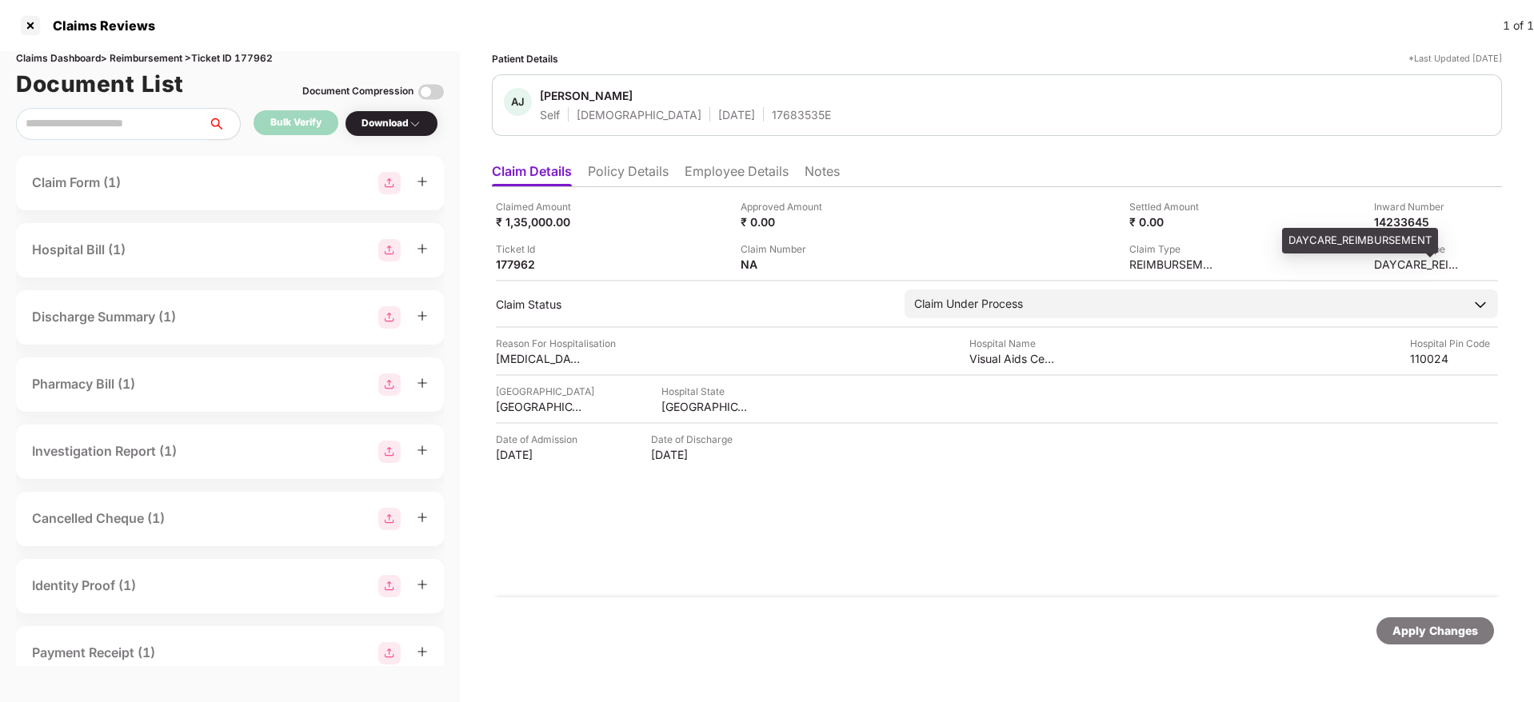
click at [1385, 228] on div "DAYCARE_REIMBURSEMENT" at bounding box center [1360, 241] width 156 height 26
click at [1382, 221] on div "14233645" at bounding box center [1401, 221] width 88 height 15
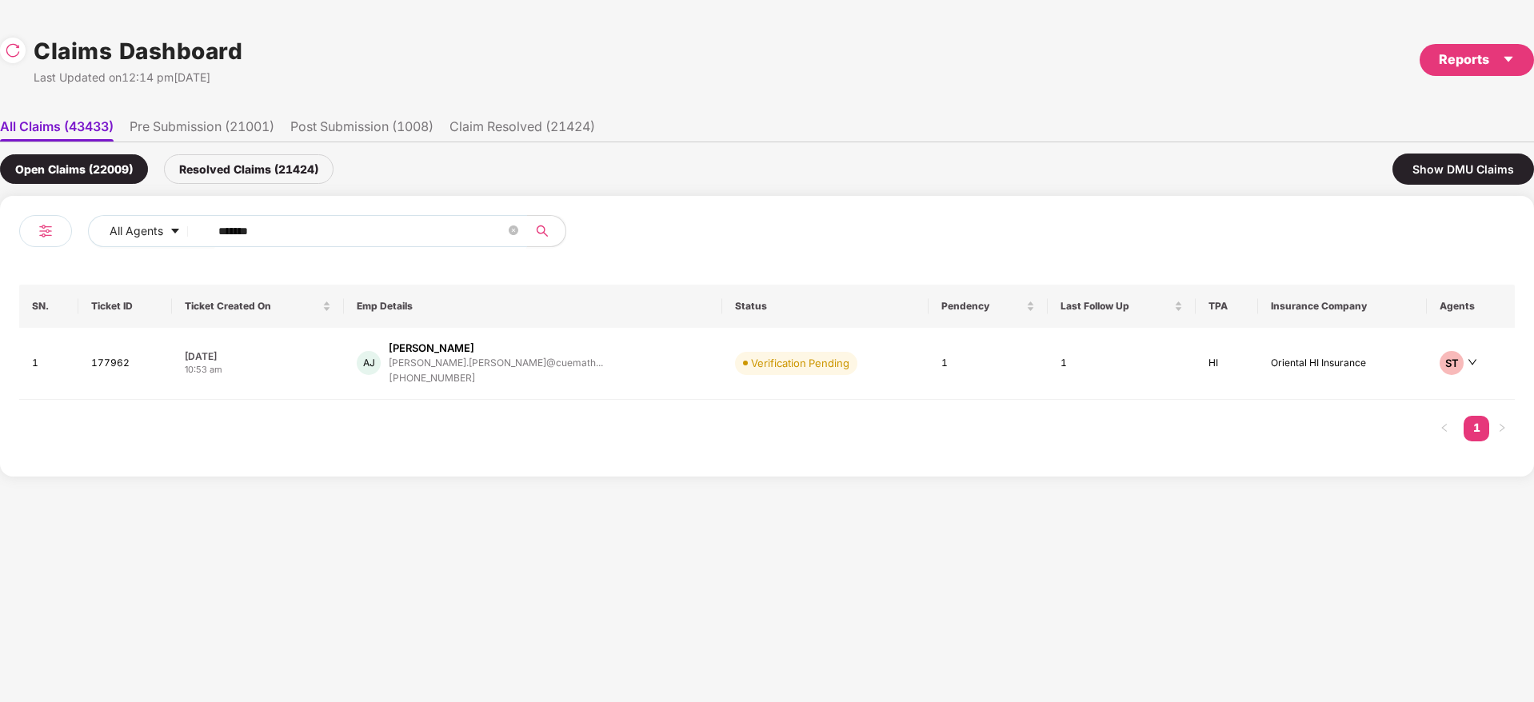
drag, startPoint x: 286, startPoint y: 232, endPoint x: 8, endPoint y: 259, distance: 278.9
click at [10, 258] on div "All Agents ****** SN. Ticket ID Ticket Created On Emp Details Status Pendency L…" at bounding box center [767, 336] width 1534 height 281
paste input "text"
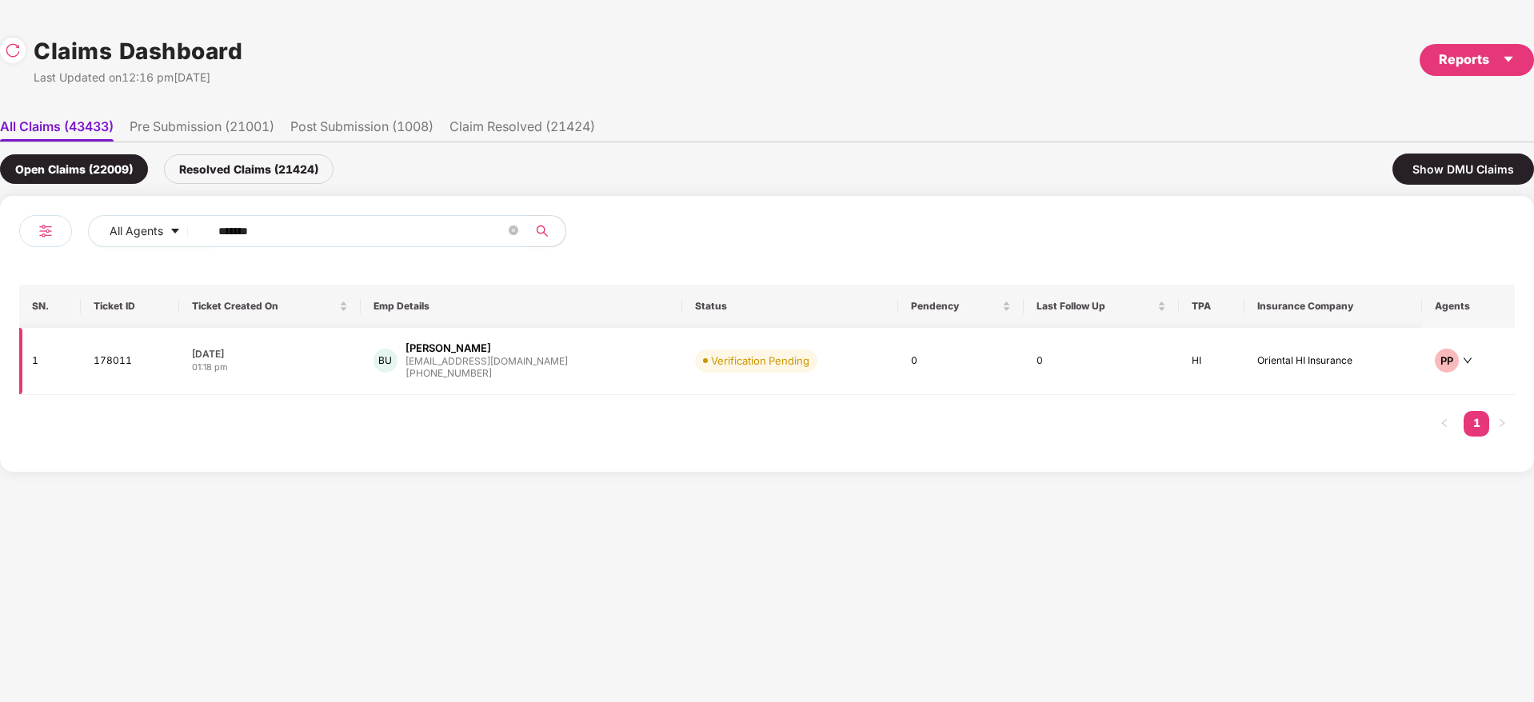
type input "******"
click at [606, 366] on div "BU Boddu Usha uboddu@tasengg.com +919542102946" at bounding box center [522, 361] width 296 height 41
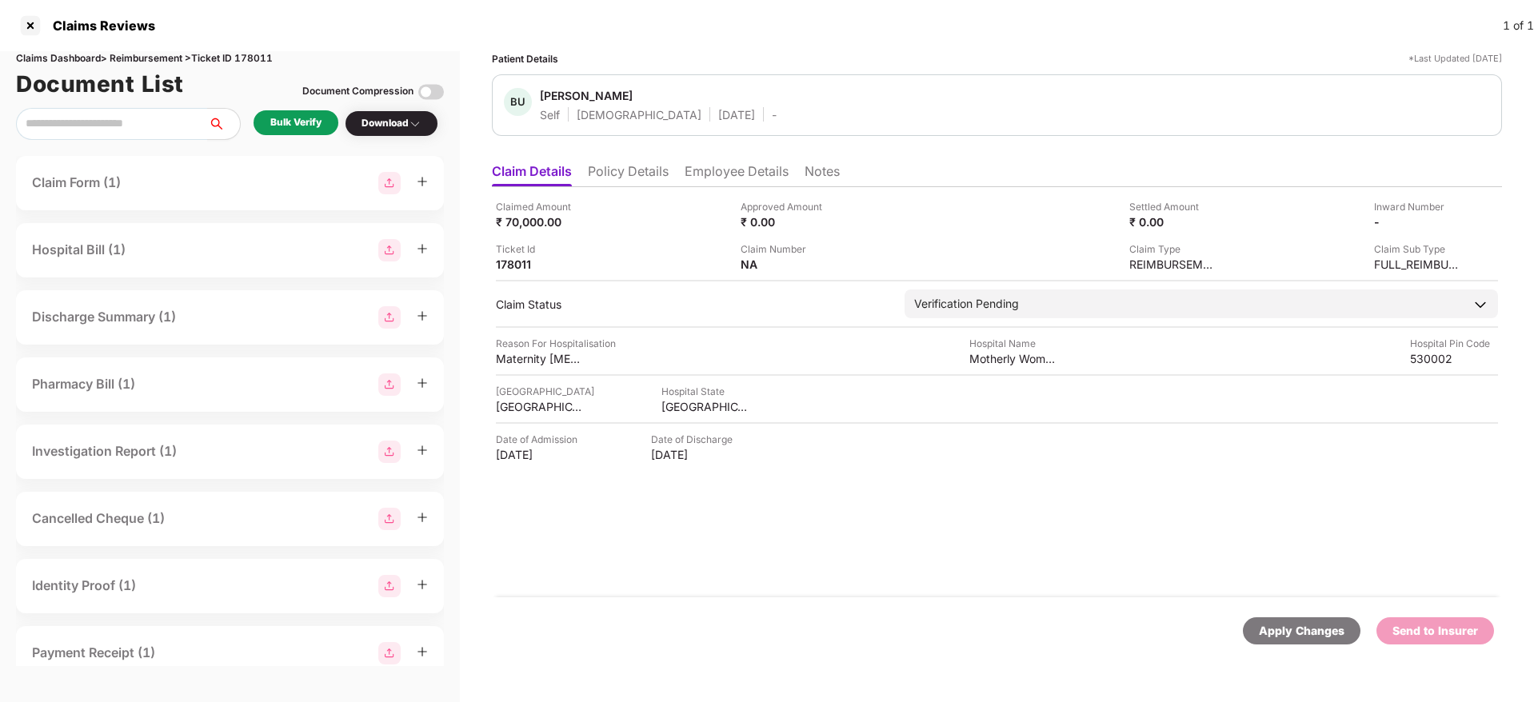
click at [313, 122] on div "Bulk Verify" at bounding box center [295, 122] width 51 height 15
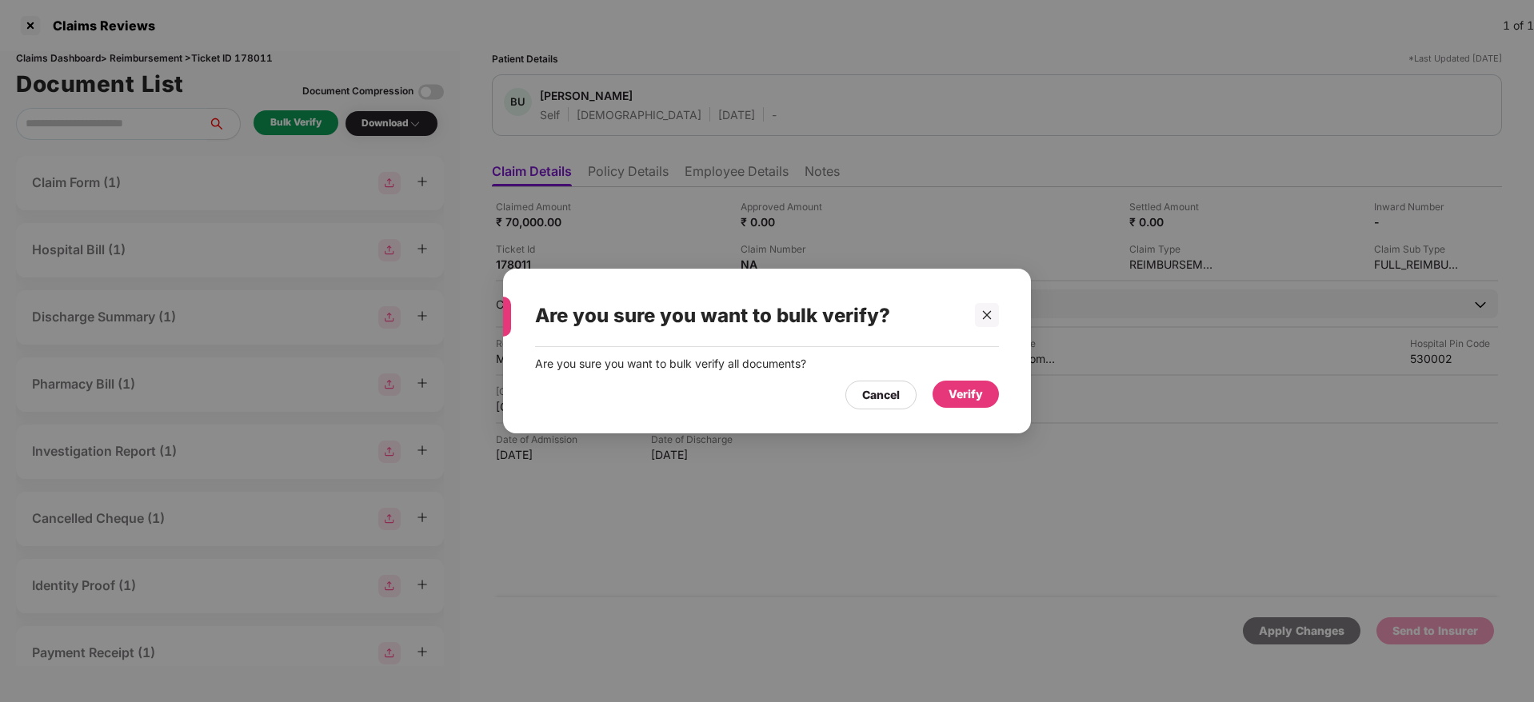
click at [956, 390] on div "Verify" at bounding box center [966, 395] width 34 height 18
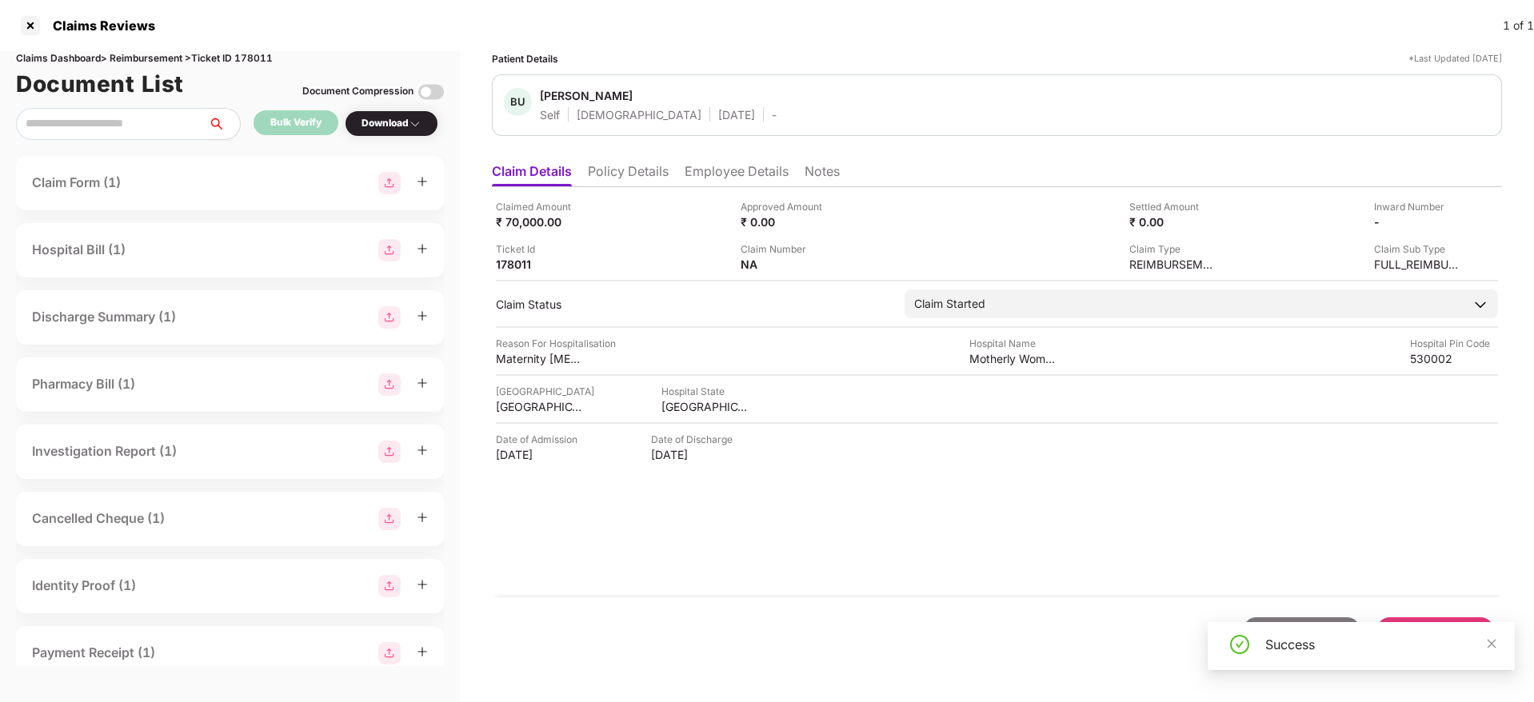
click at [788, 549] on div "Claimed Amount ₹ 70,000.00 Approved Amount ₹ 0.00 Settled Amount ₹ 0.00 Inward …" at bounding box center [997, 392] width 1010 height 410
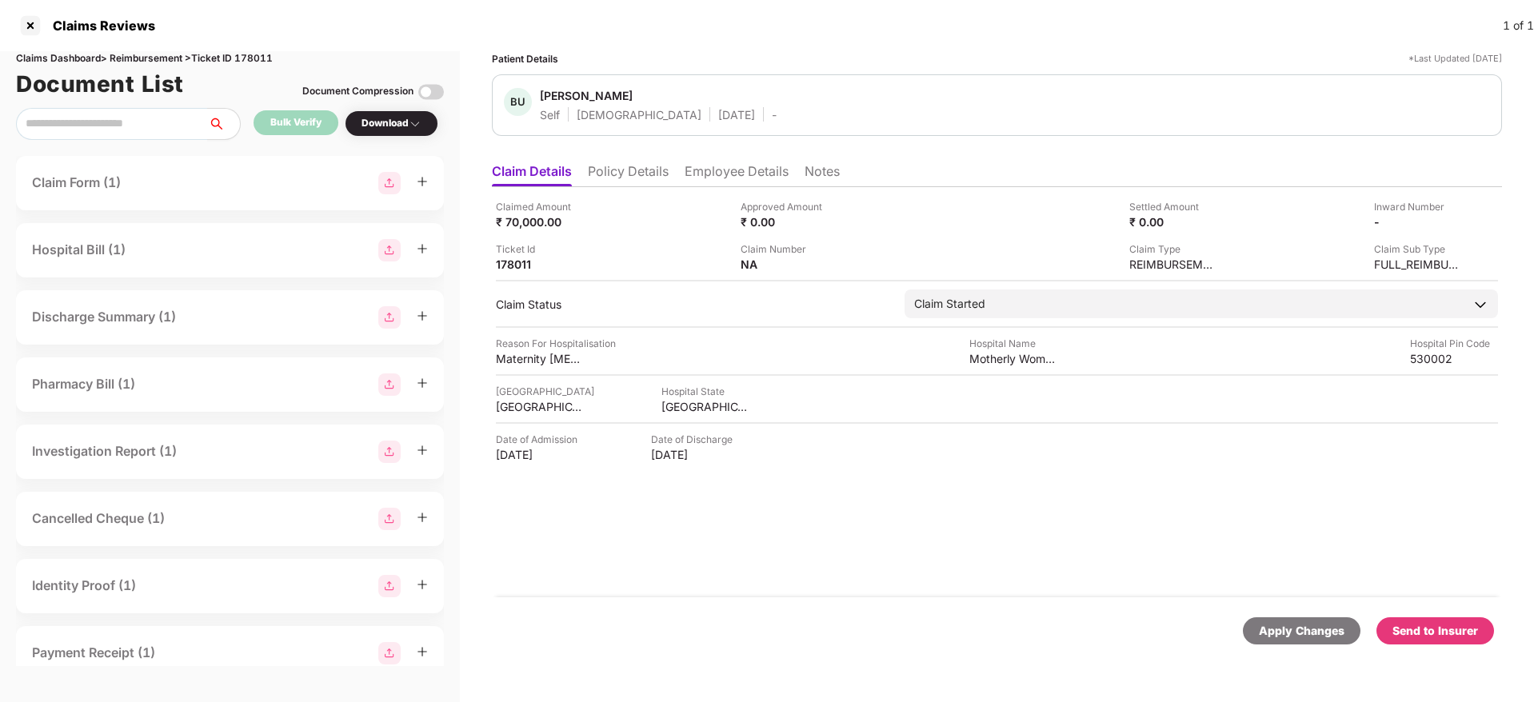
click at [662, 161] on ul "Claim Details Policy Details Employee Details Notes" at bounding box center [997, 171] width 1010 height 32
click at [655, 173] on li "Policy Details" at bounding box center [628, 174] width 81 height 23
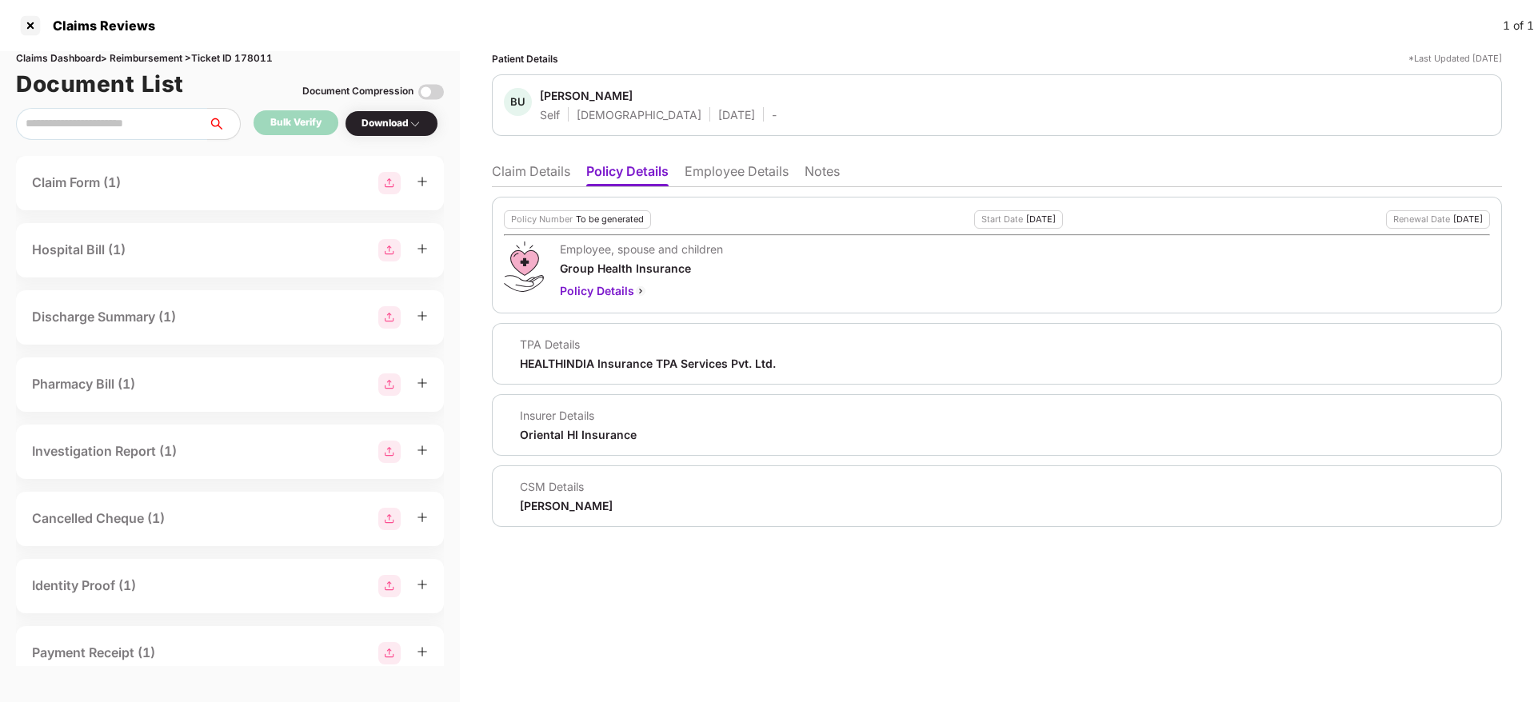
click at [551, 514] on div "CSM Details Jayaram M" at bounding box center [997, 497] width 1010 height 62
click at [544, 181] on li "Claim Details" at bounding box center [531, 174] width 78 height 23
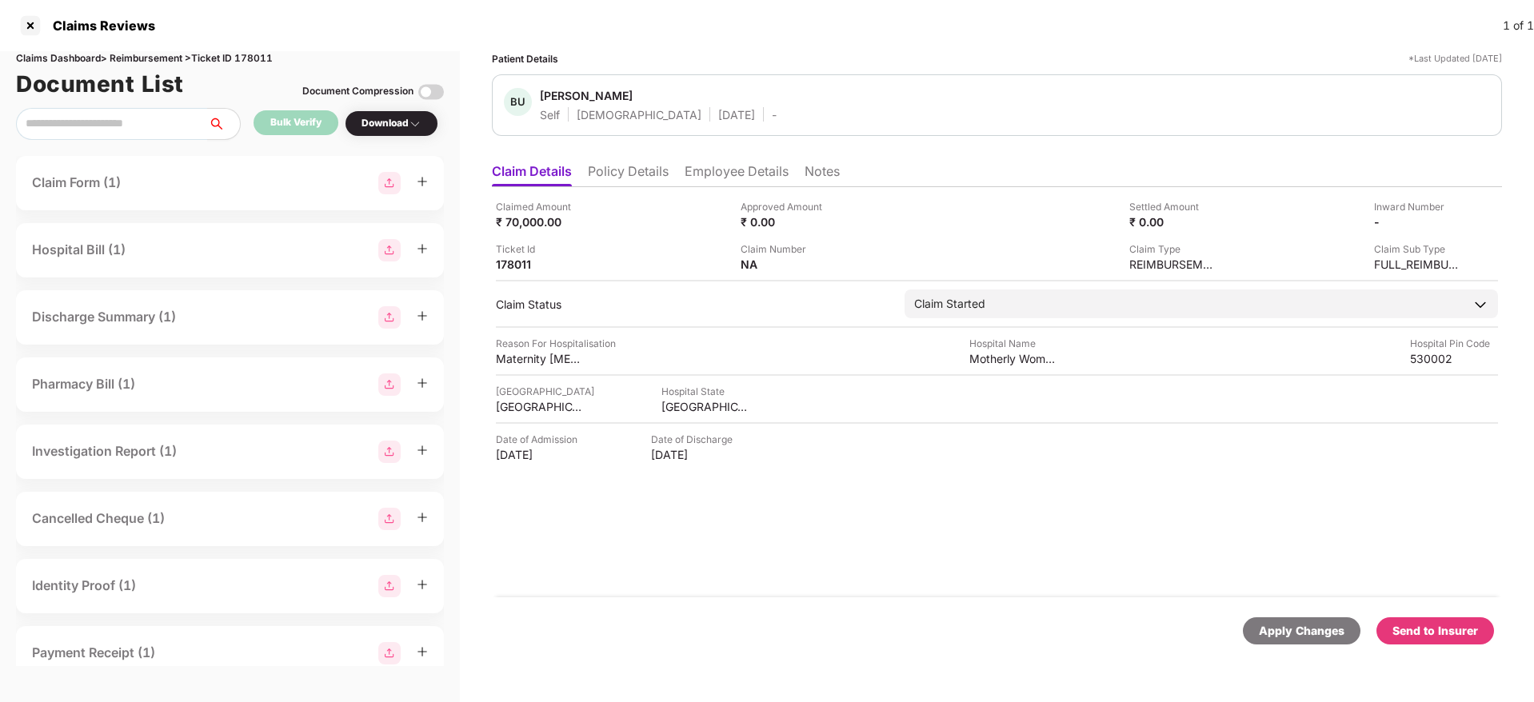
click at [725, 169] on li "Employee Details" at bounding box center [737, 174] width 104 height 23
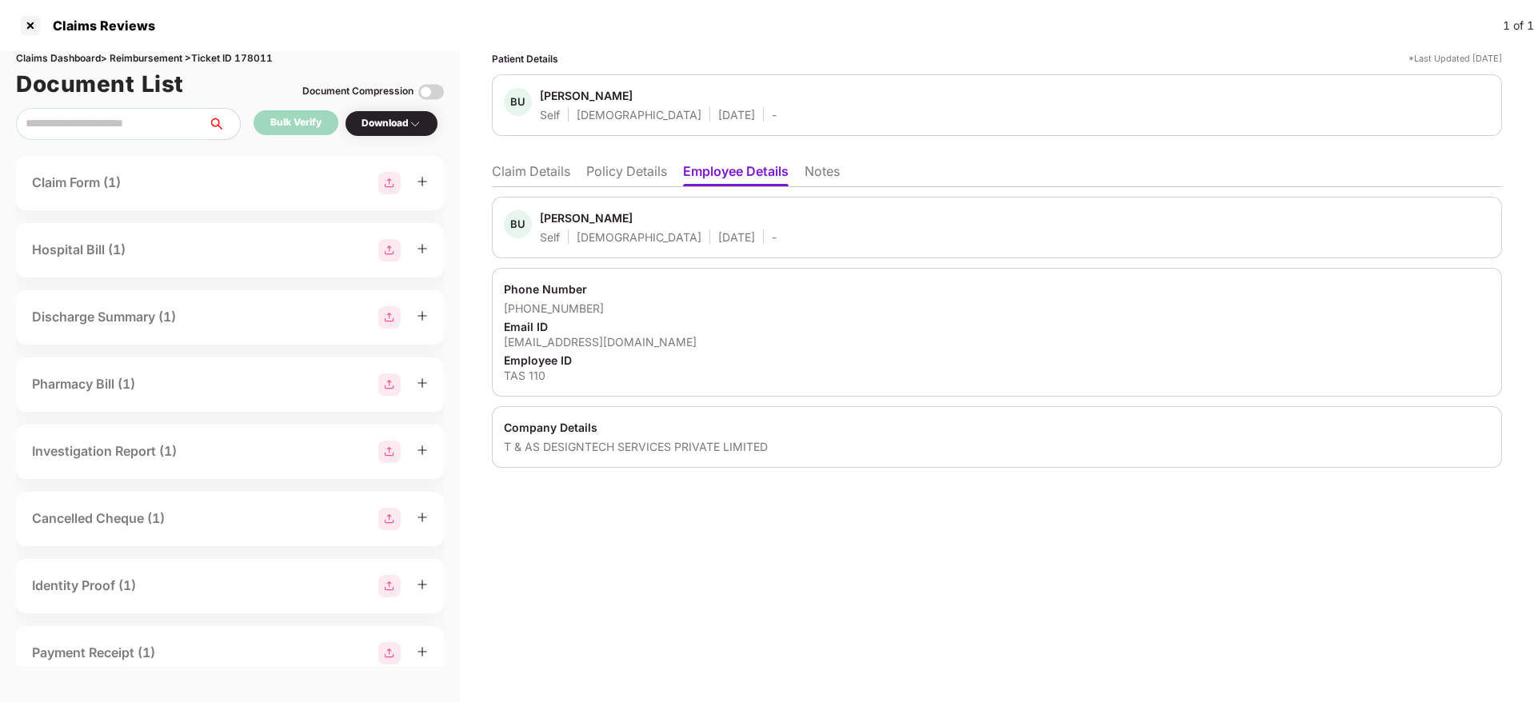
click at [1386, 408] on div "Company Details T & AS DESIGNTECH SERVICES PRIVATE LIMITED" at bounding box center [997, 437] width 1010 height 62
click at [537, 179] on li "Claim Details" at bounding box center [531, 174] width 78 height 23
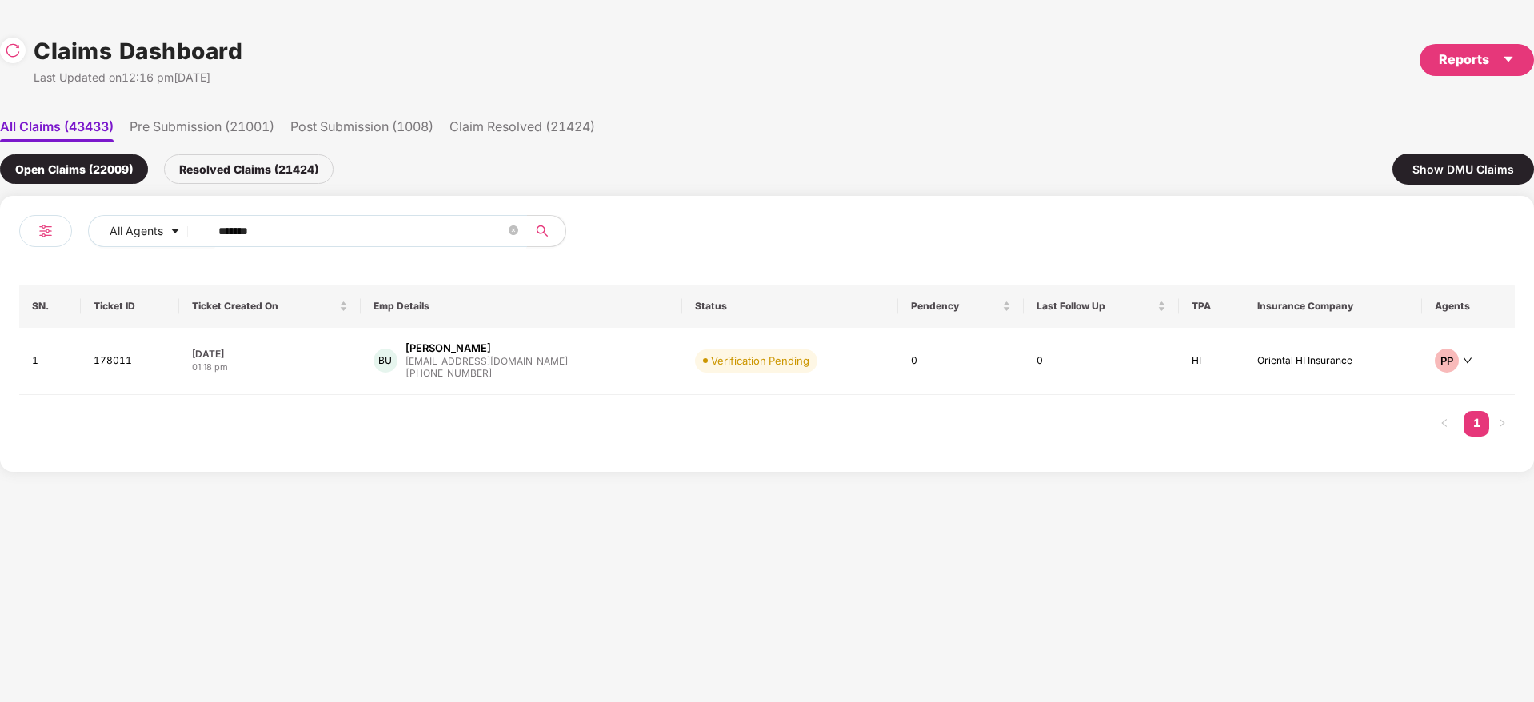
drag, startPoint x: 305, startPoint y: 232, endPoint x: 0, endPoint y: 299, distance: 312.1
click at [0, 299] on div "All Agents ****** SN. Ticket ID Ticket Created On Emp Details Status Pendency L…" at bounding box center [767, 334] width 1534 height 276
paste input "text"
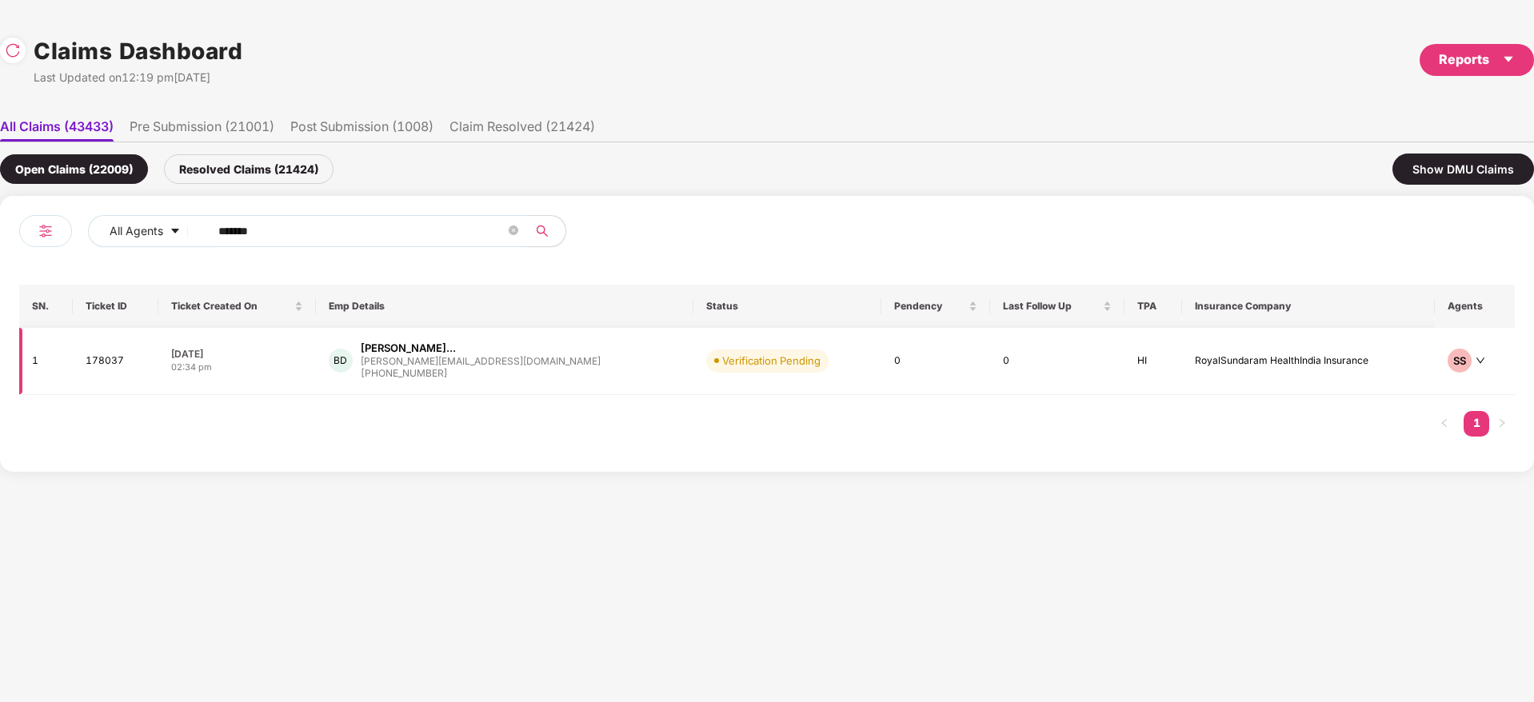
type input "******"
click at [563, 371] on div "BD Bhupendra Kumar Dudhwa... bhupendra.d@tyroo.com +917827949354" at bounding box center [505, 361] width 352 height 41
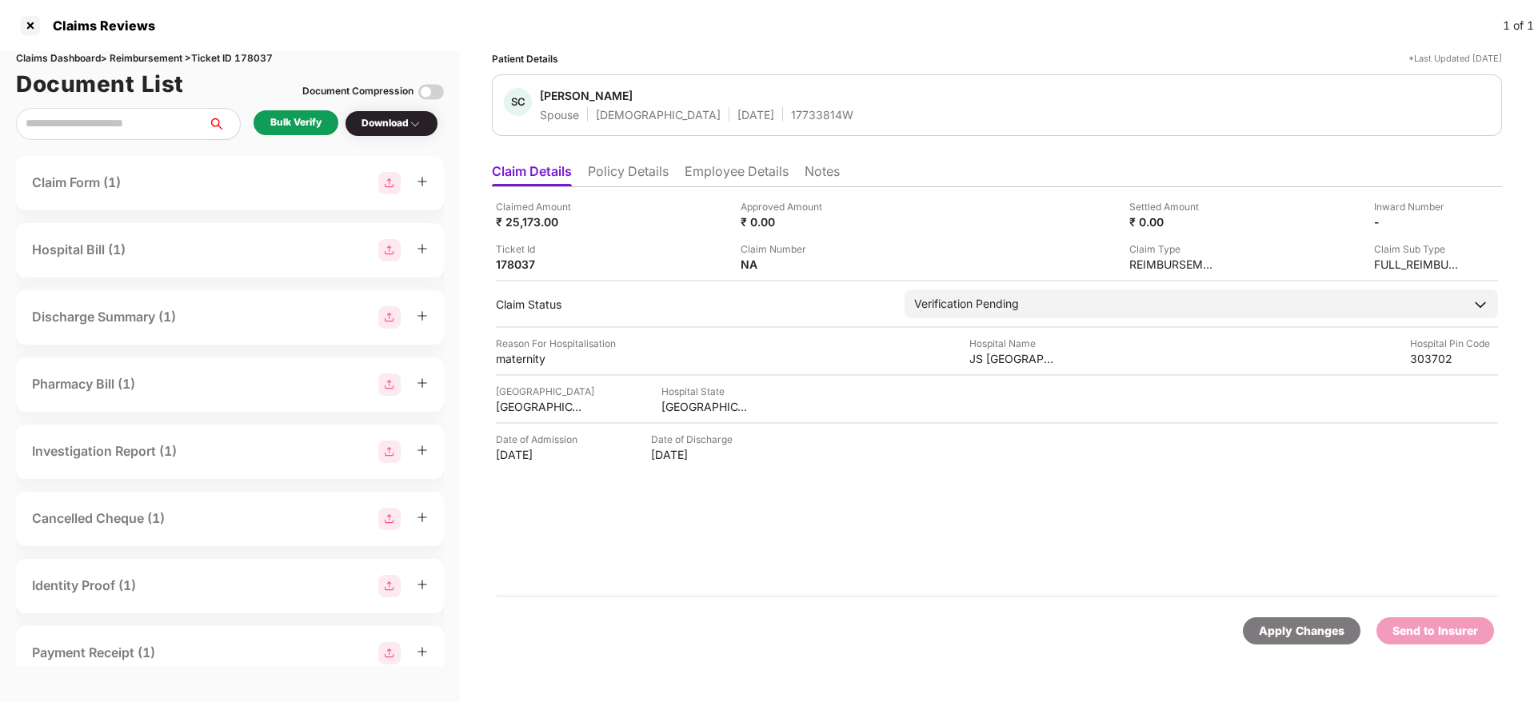
click at [309, 118] on div "Bulk Verify" at bounding box center [295, 122] width 51 height 15
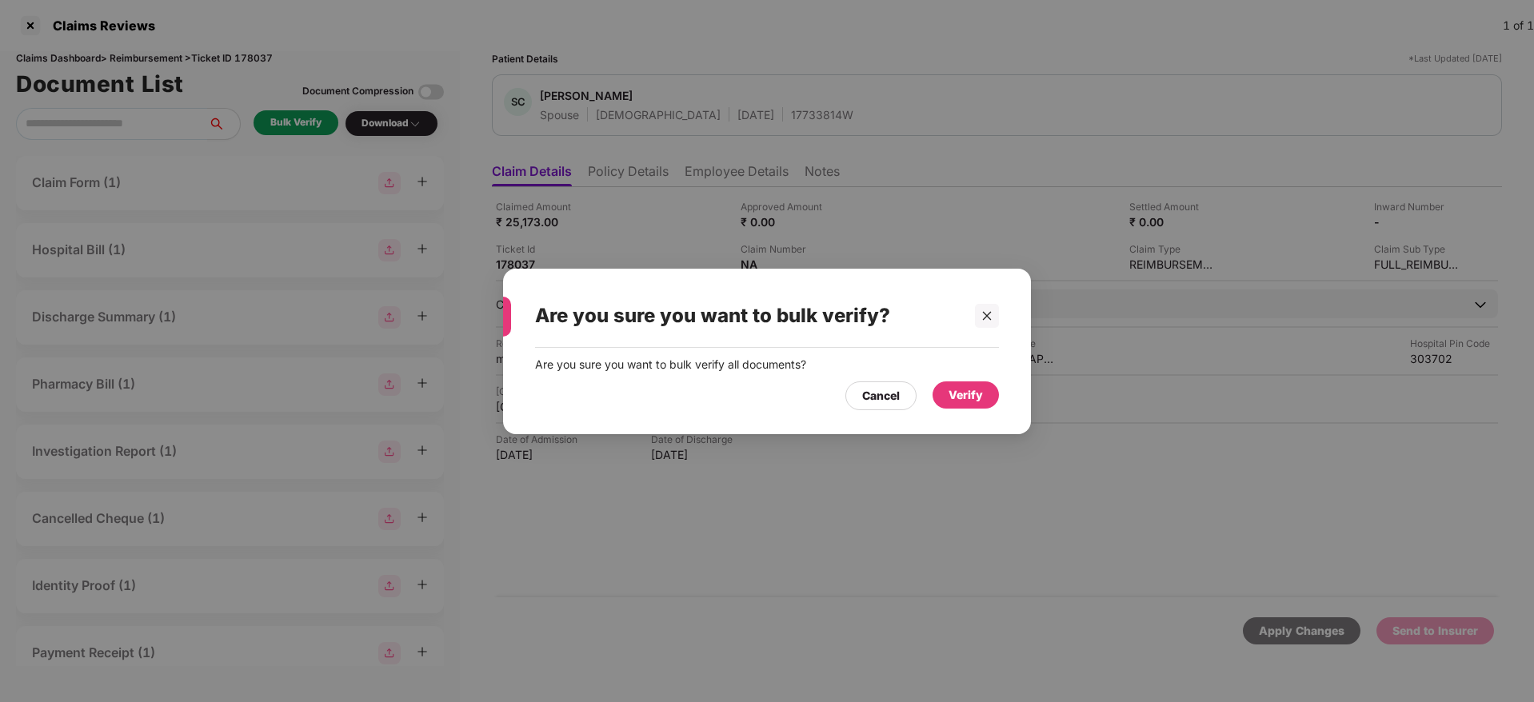
click at [985, 406] on div "Verify" at bounding box center [966, 394] width 66 height 27
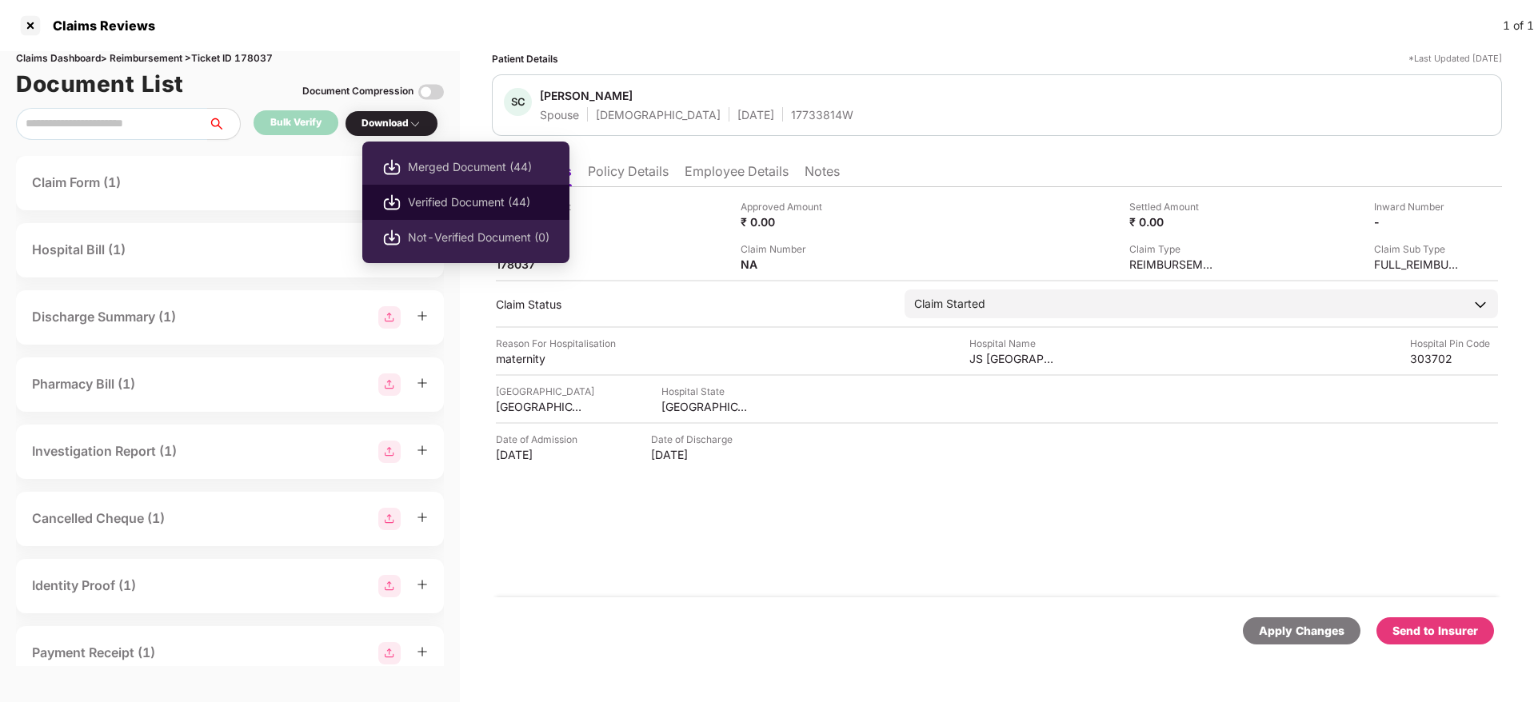
click at [442, 199] on span "Verified Document (44)" at bounding box center [479, 203] width 142 height 18
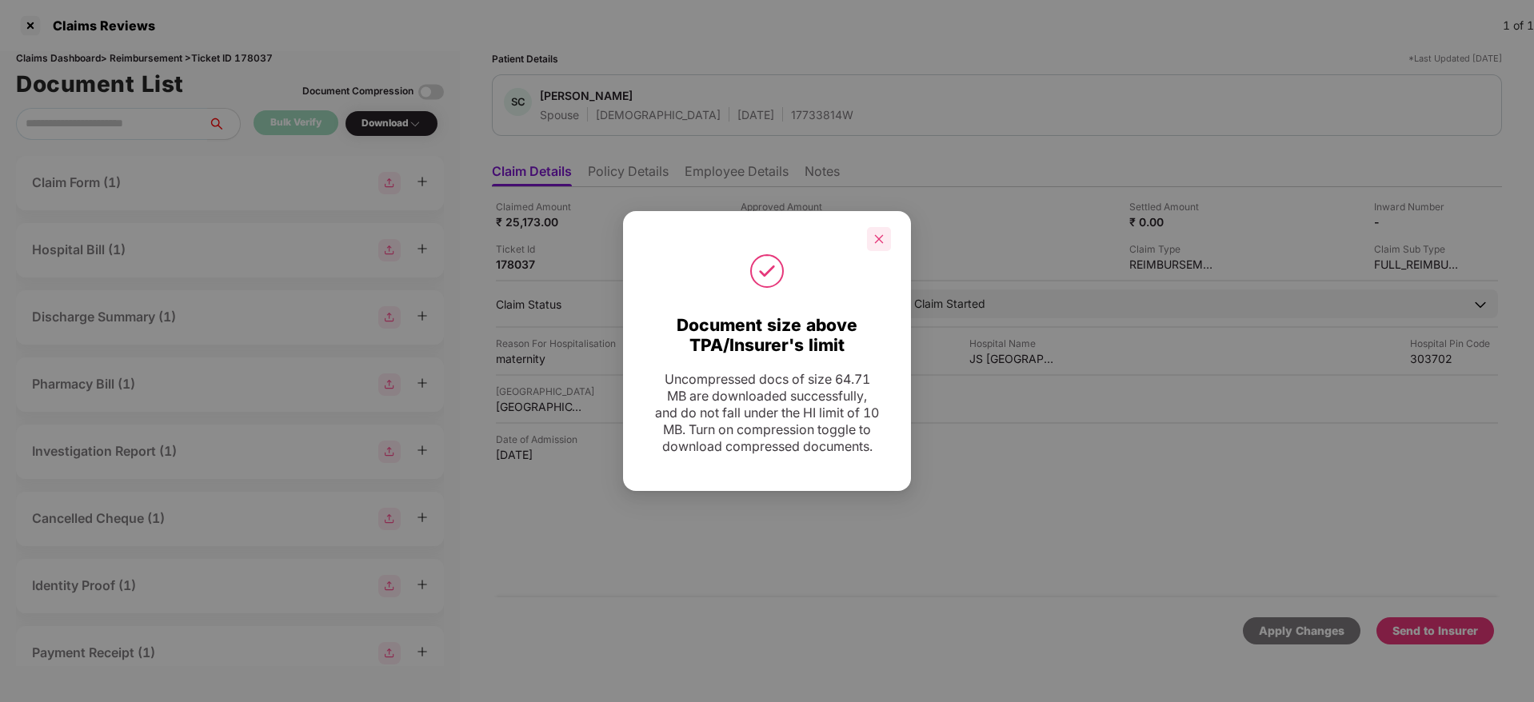
click at [875, 234] on icon "close" at bounding box center [879, 238] width 9 height 9
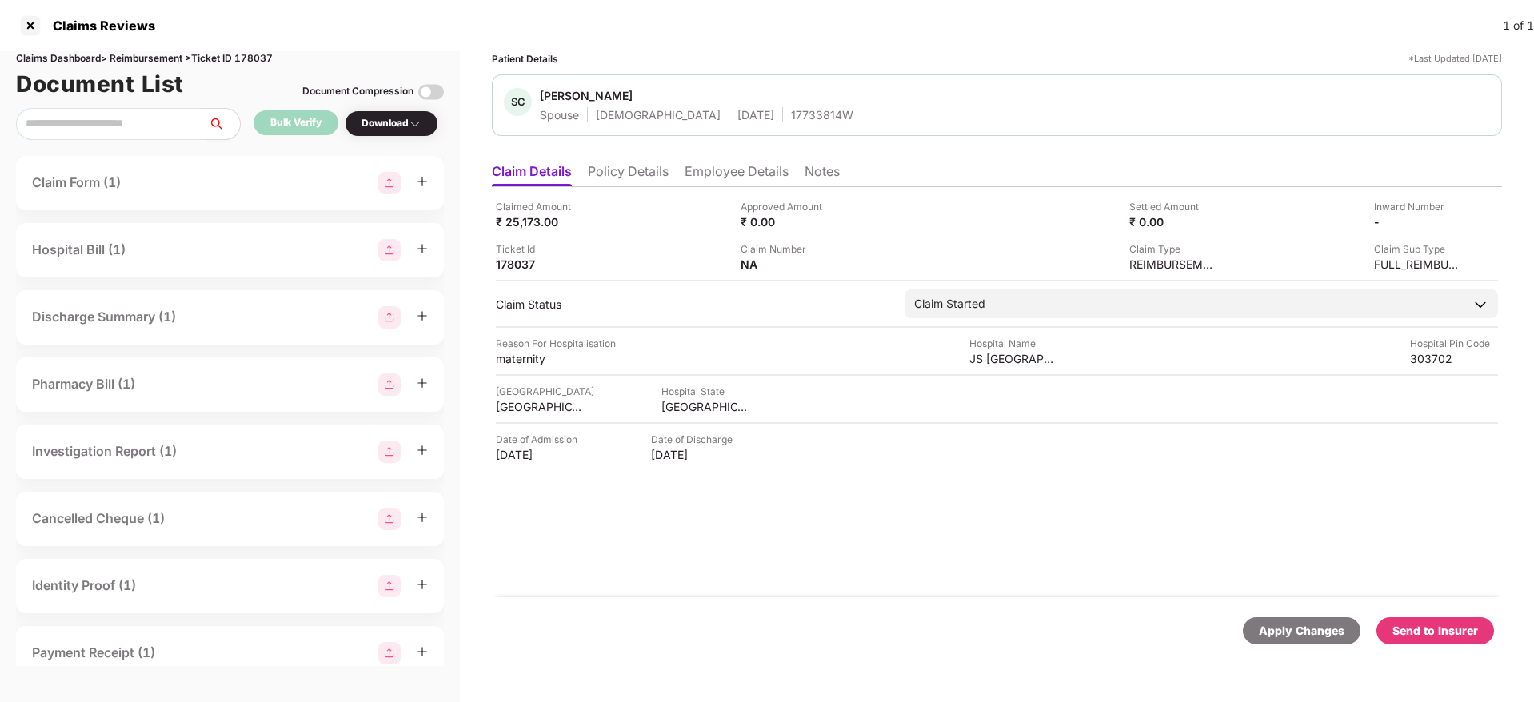
click at [1434, 645] on div "Apply Changes Send to Insurer" at bounding box center [997, 631] width 1010 height 67
click at [1437, 627] on div "Send to Insurer" at bounding box center [1436, 631] width 86 height 18
click at [673, 476] on div "Claimed Amount ₹ 25,173.00 Approved Amount ₹ 0.00 Settled Amount ₹ 0.00 Inward …" at bounding box center [997, 392] width 1010 height 410
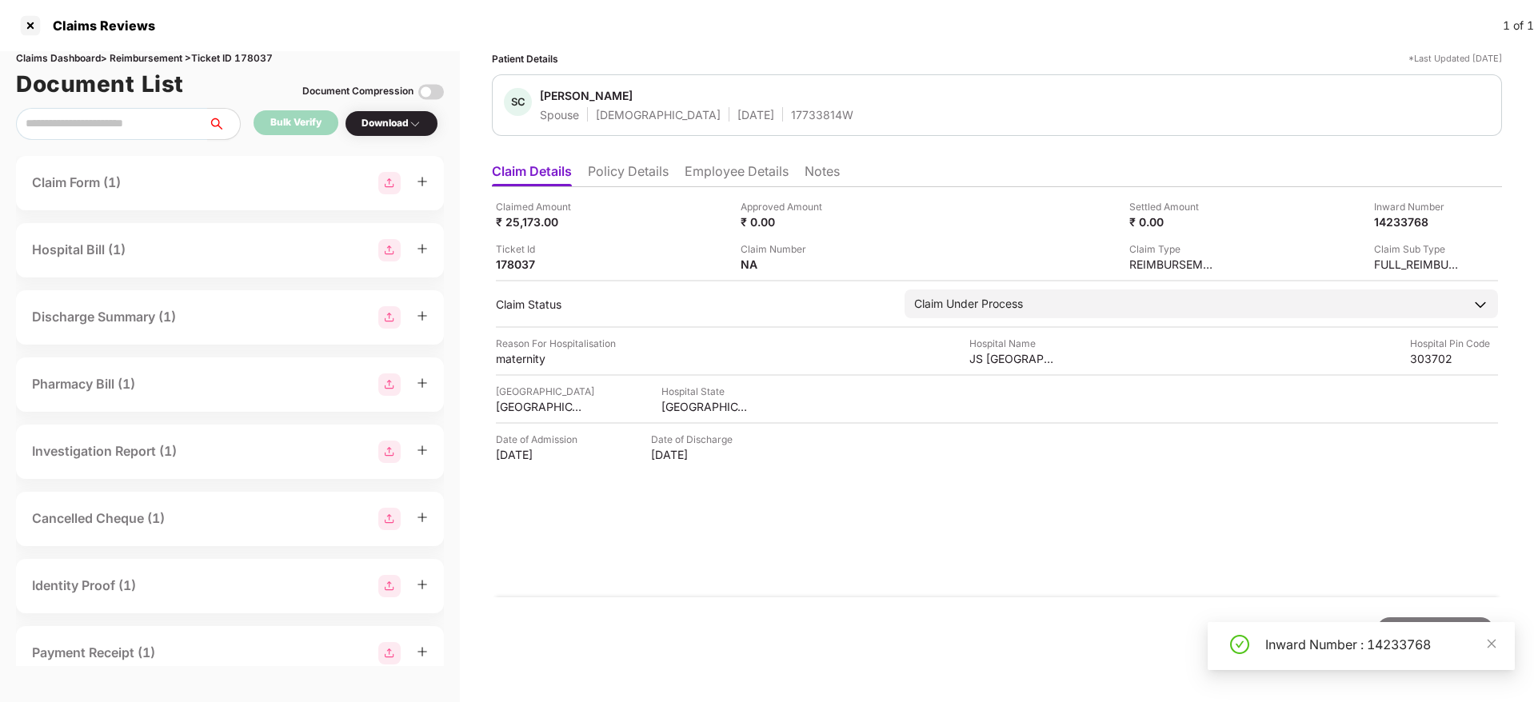
click at [871, 543] on div "Claimed Amount ₹ 25,173.00 Approved Amount ₹ 0.00 Settled Amount ₹ 0.00 Inward …" at bounding box center [997, 392] width 1010 height 410
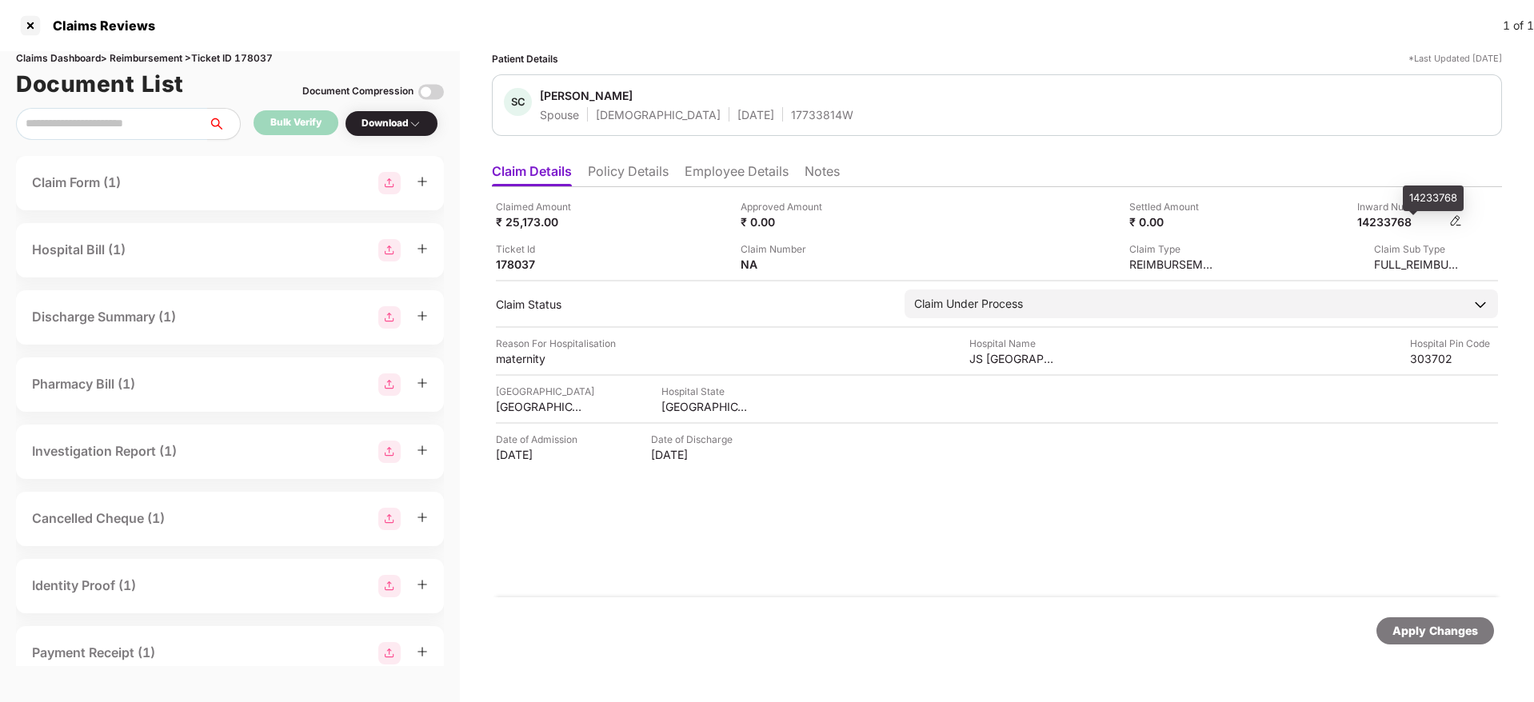
click at [1380, 214] on div "14233768" at bounding box center [1401, 221] width 88 height 15
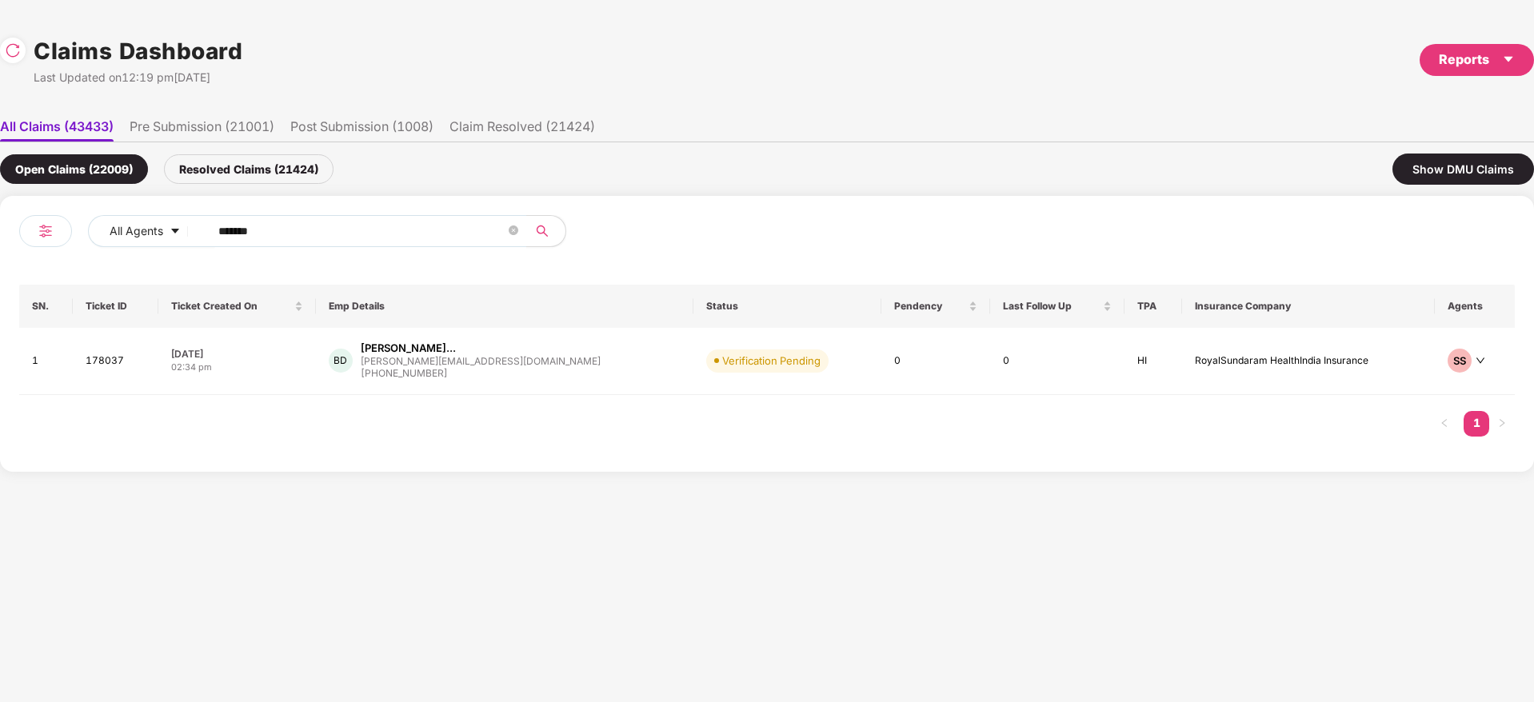
drag, startPoint x: 302, startPoint y: 231, endPoint x: 24, endPoint y: 241, distance: 278.5
click at [0, 234] on div "All Agents ****** SN. Ticket ID Ticket Created On Emp Details Status Pendency L…" at bounding box center [767, 334] width 1534 height 276
paste input "text"
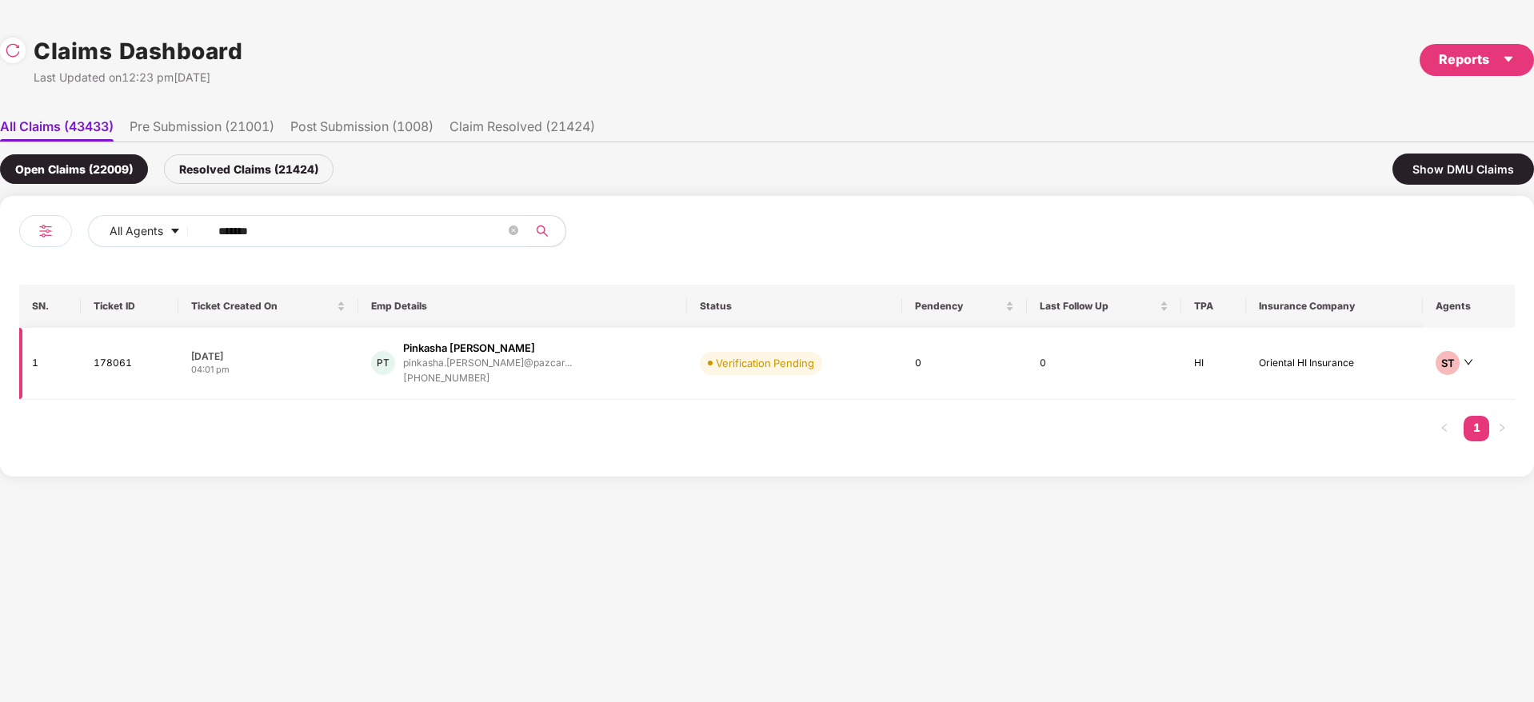
type input "******"
click at [544, 370] on div "PT Pinkasha Thaper pinkasha.thaper@pazcar... +917015079850" at bounding box center [522, 364] width 303 height 46
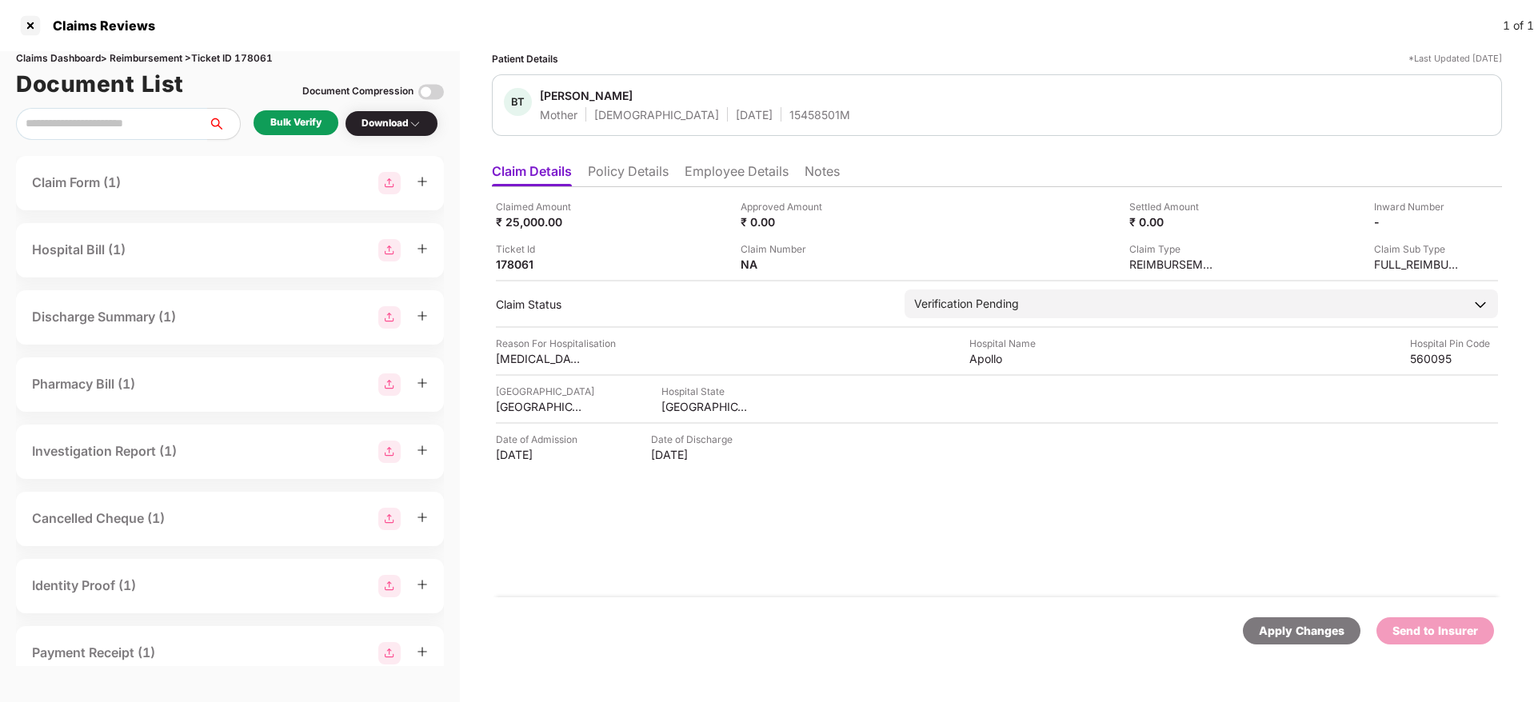
click at [935, 575] on div "Claimed Amount ₹ 25,000.00 Approved Amount ₹ 0.00 Settled Amount ₹ 0.00 Inward …" at bounding box center [997, 392] width 1010 height 410
click at [636, 175] on li "Policy Details" at bounding box center [628, 174] width 81 height 23
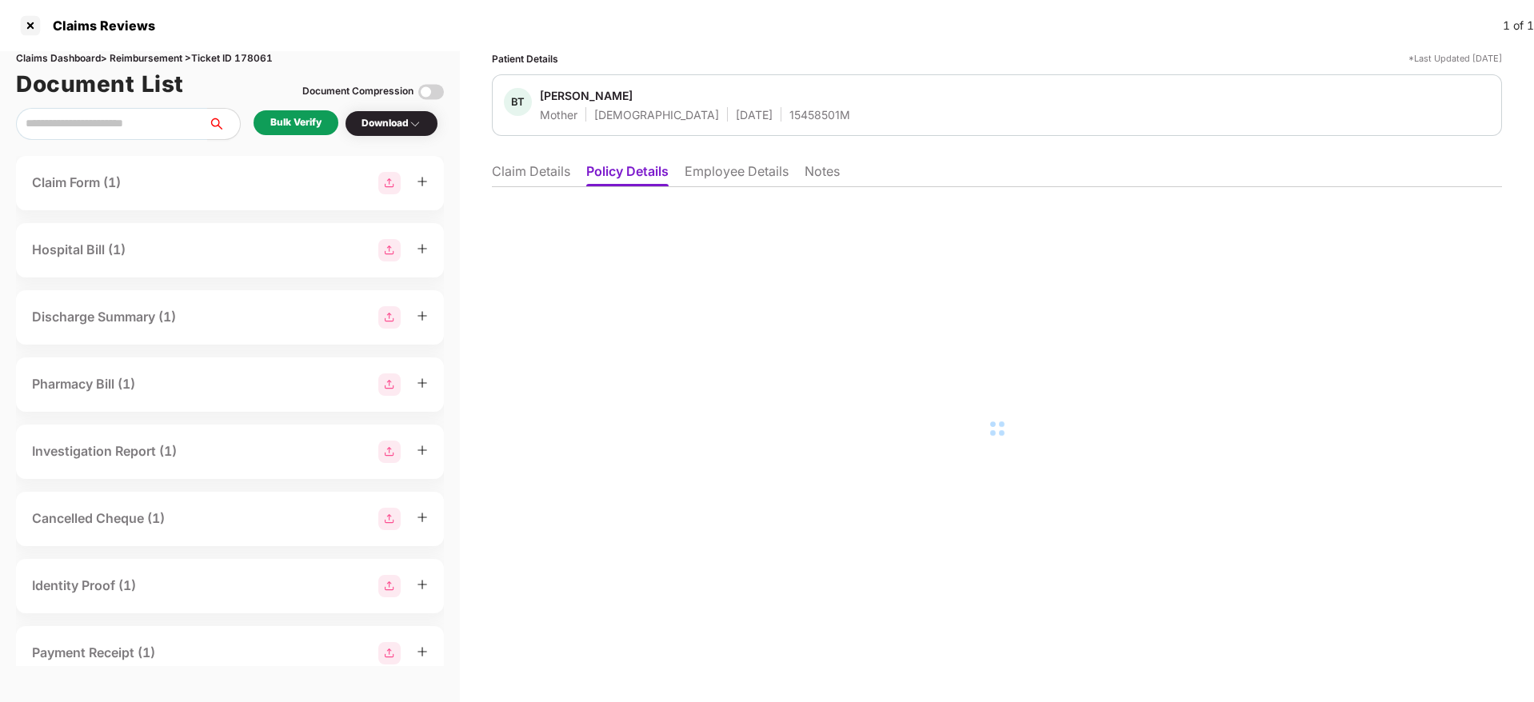
click at [541, 170] on li "Claim Details" at bounding box center [531, 174] width 78 height 23
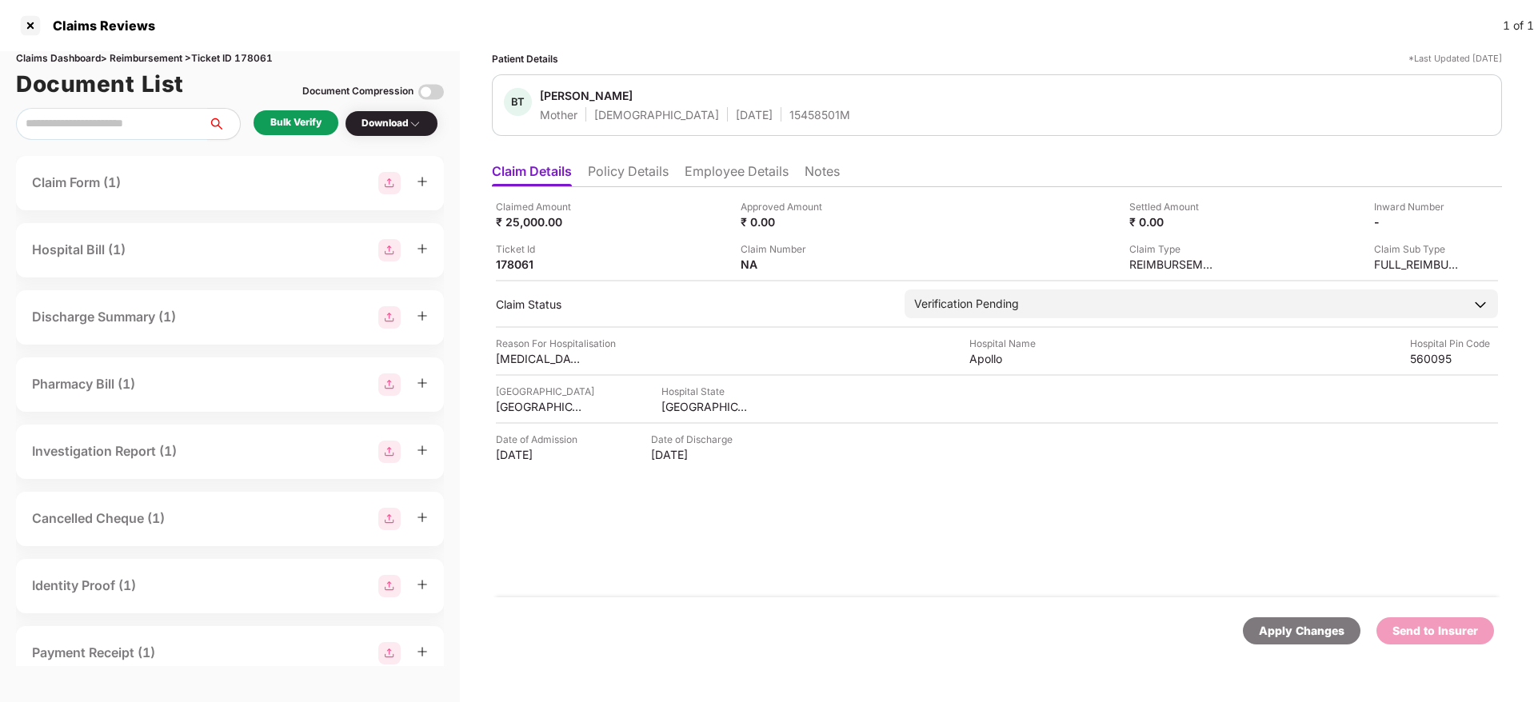
click at [303, 119] on div "Bulk Verify" at bounding box center [295, 122] width 51 height 15
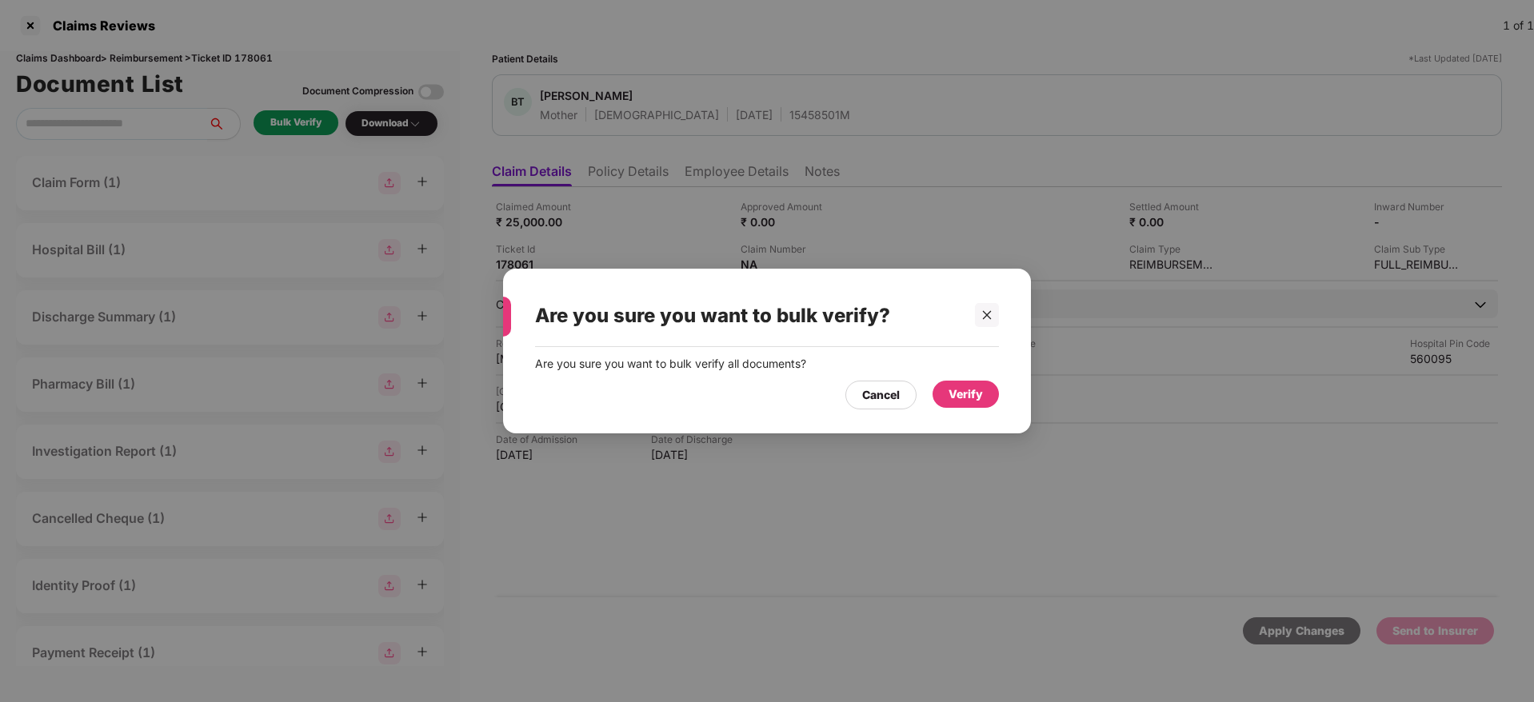
click at [962, 390] on div "Verify" at bounding box center [966, 395] width 34 height 18
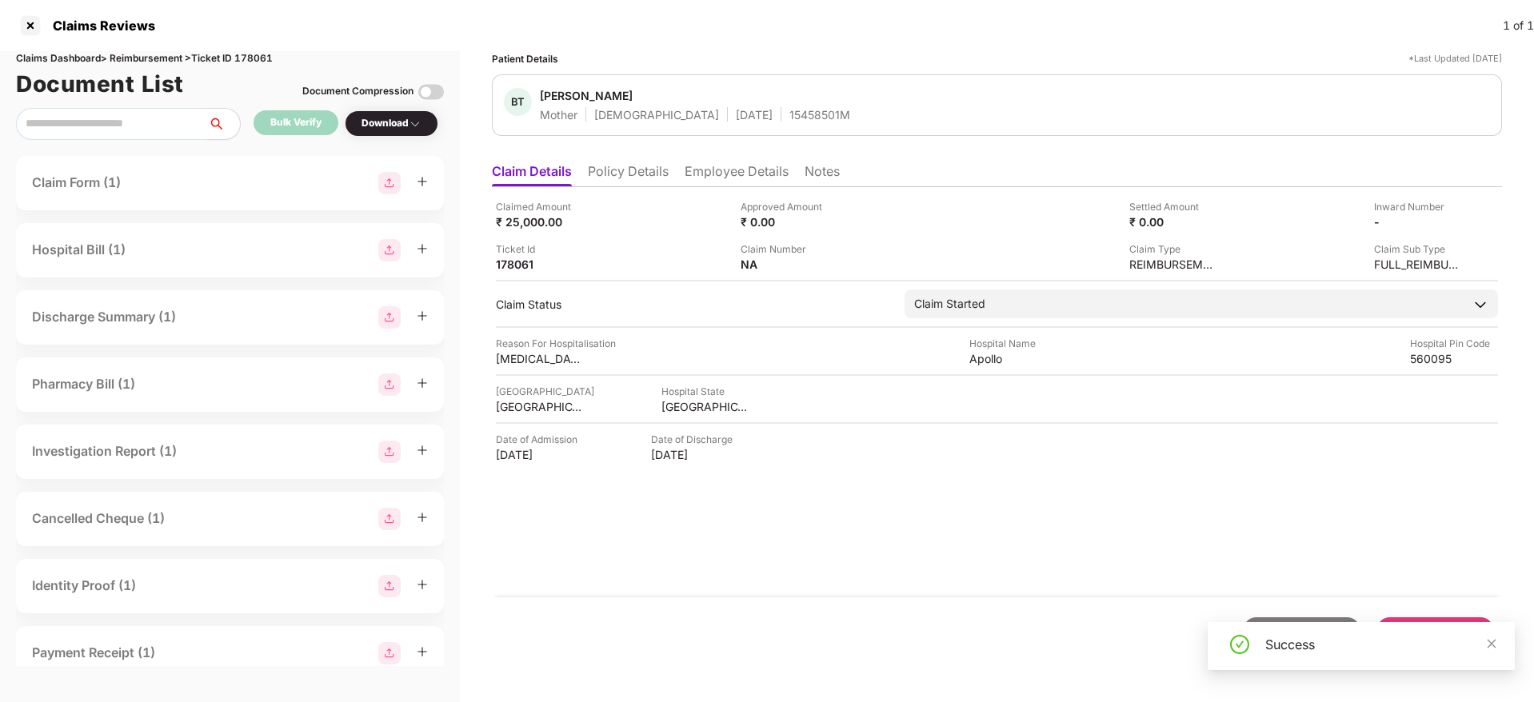
click at [624, 169] on li "Policy Details" at bounding box center [628, 174] width 81 height 23
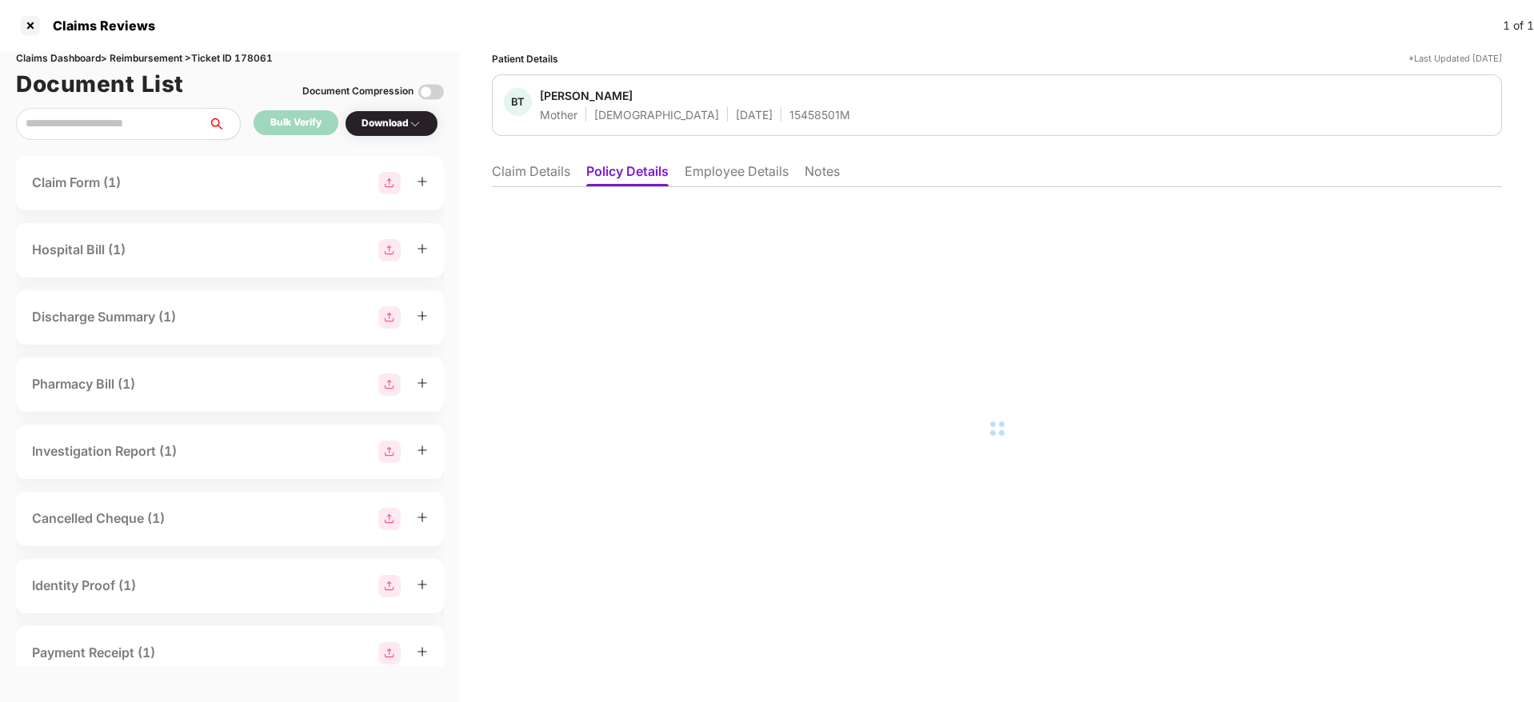
click at [751, 171] on li "Employee Details" at bounding box center [737, 174] width 104 height 23
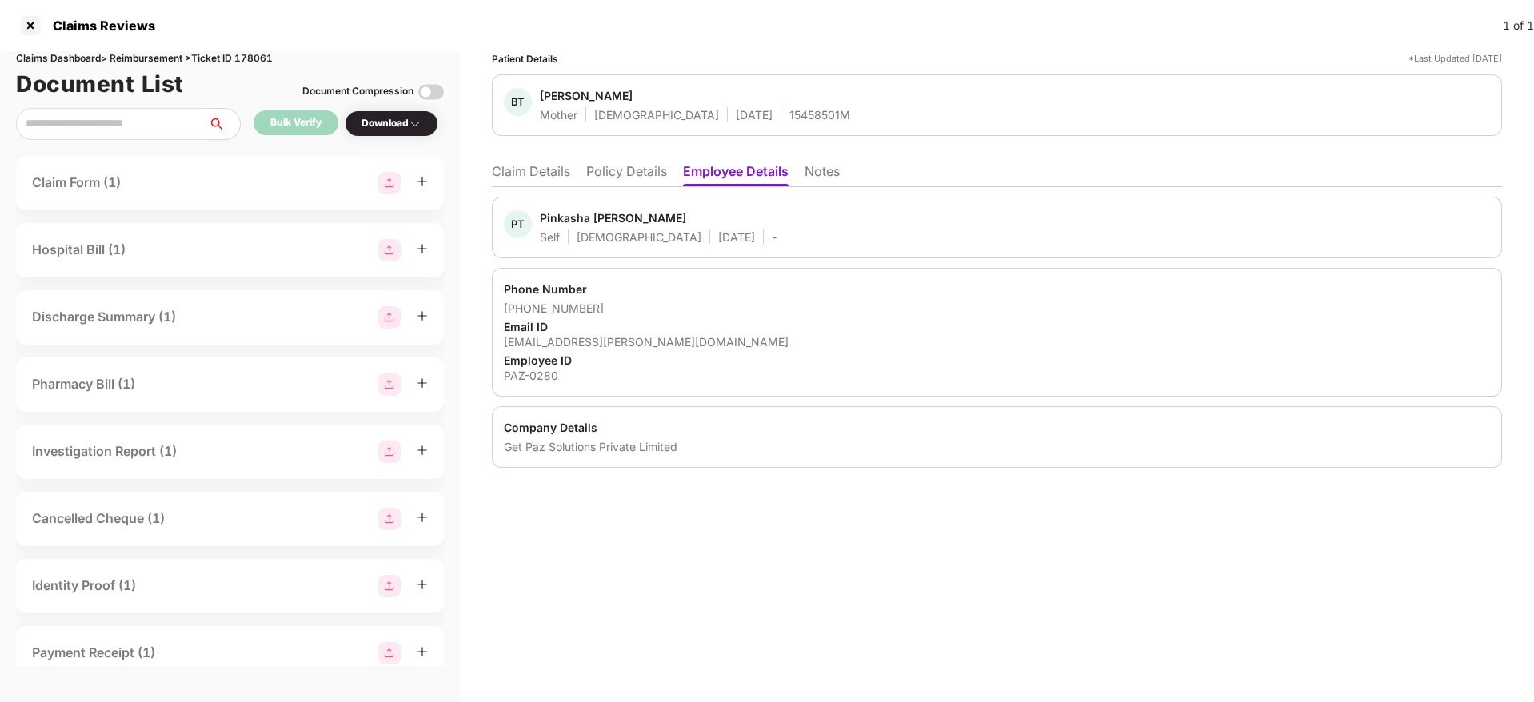
click at [735, 357] on div "Employee ID" at bounding box center [997, 360] width 986 height 15
click at [514, 172] on li "Claim Details" at bounding box center [531, 174] width 78 height 23
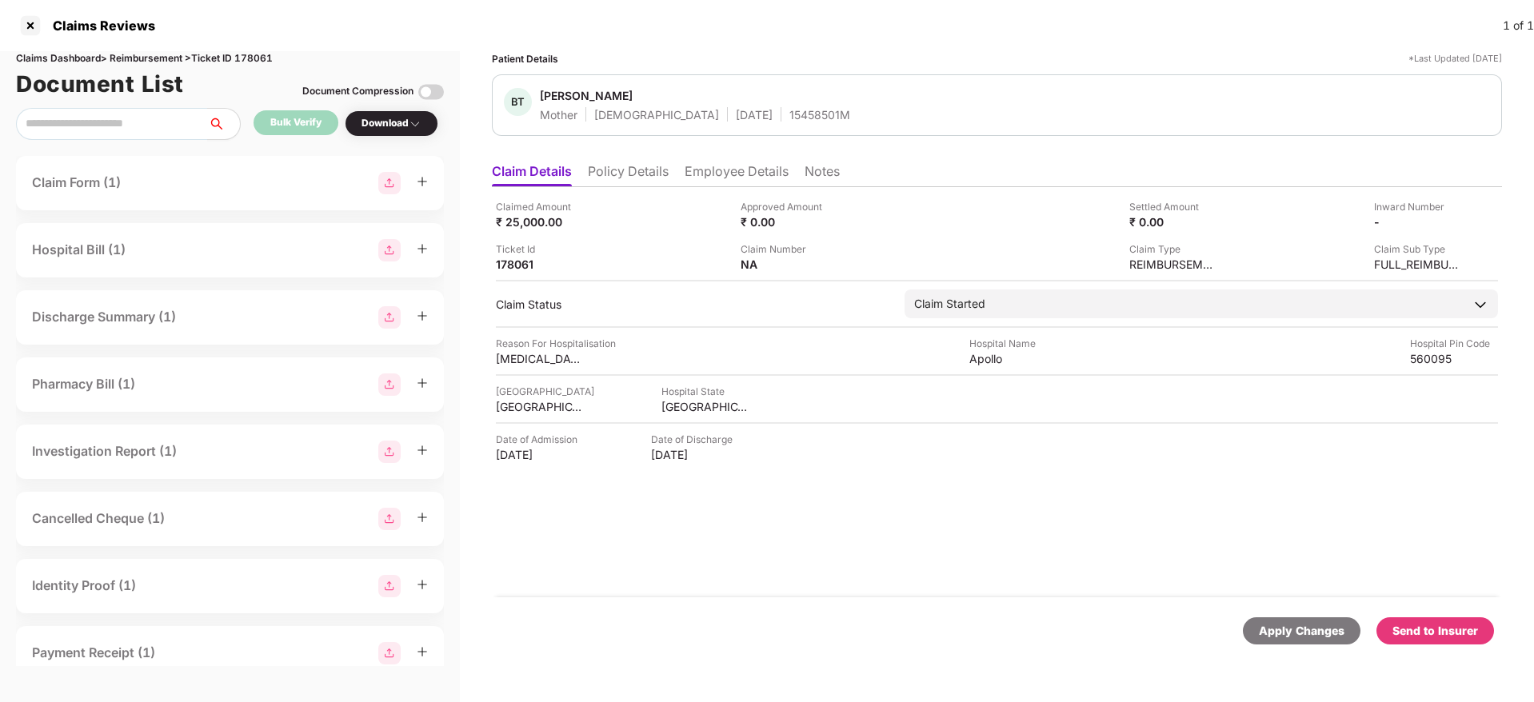
click at [717, 173] on li "Employee Details" at bounding box center [737, 174] width 104 height 23
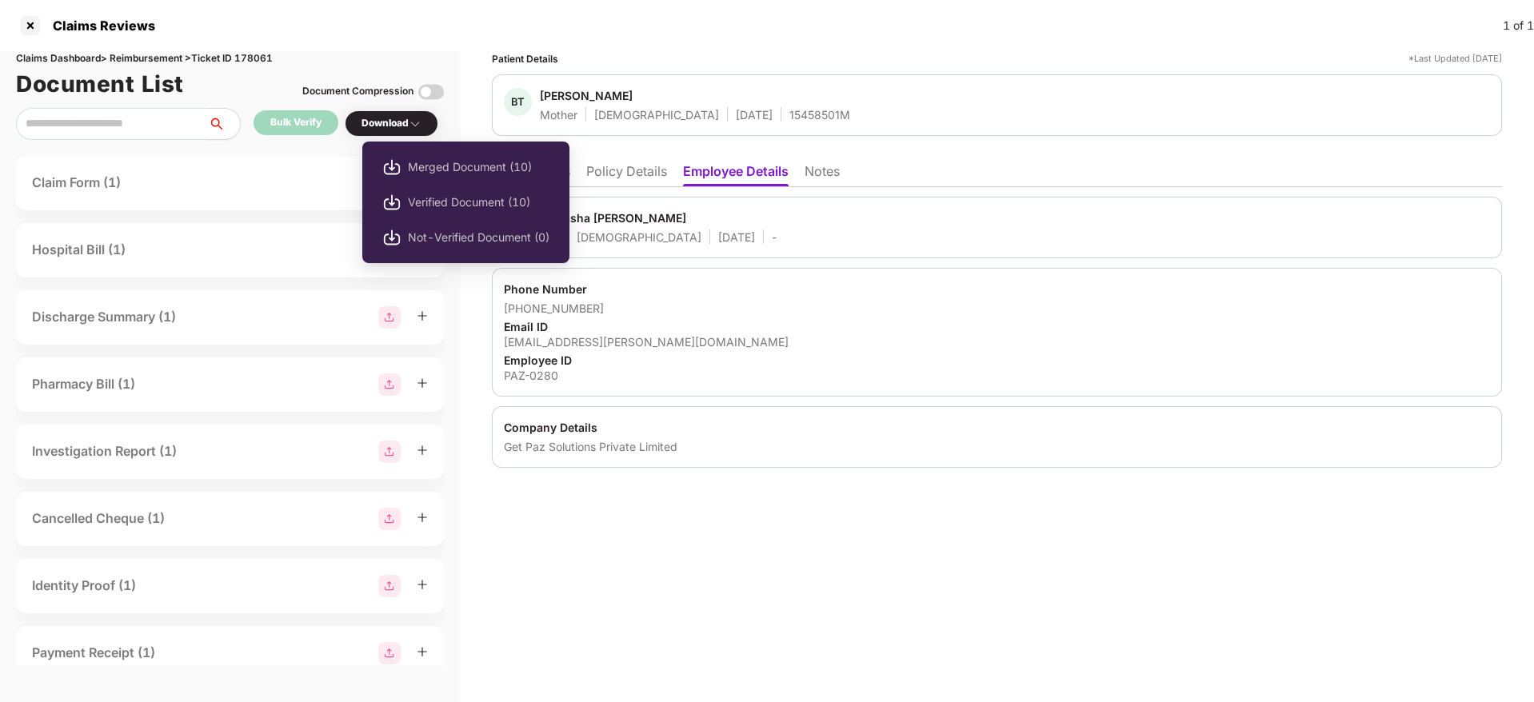
click at [399, 119] on div "Download" at bounding box center [392, 123] width 60 height 15
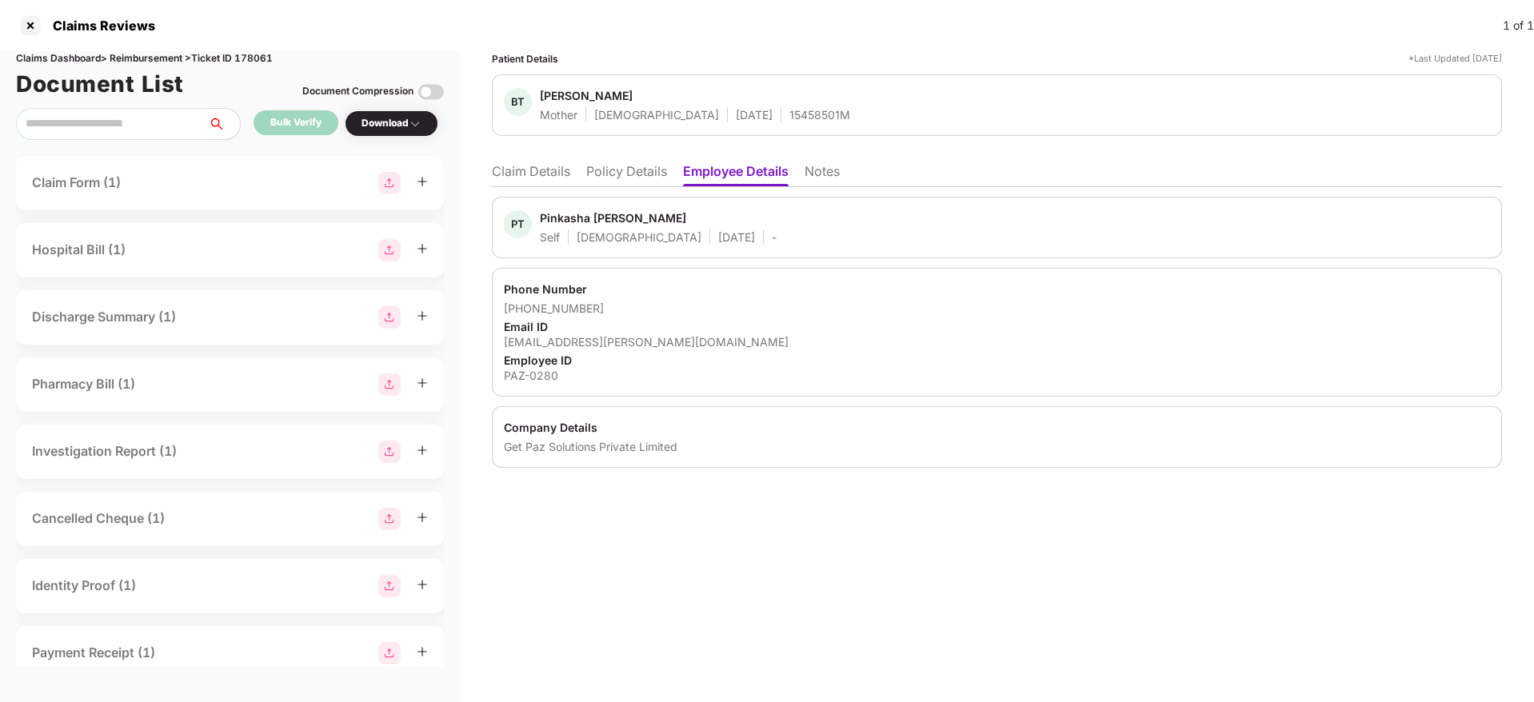
click at [399, 126] on div "Download" at bounding box center [392, 123] width 60 height 15
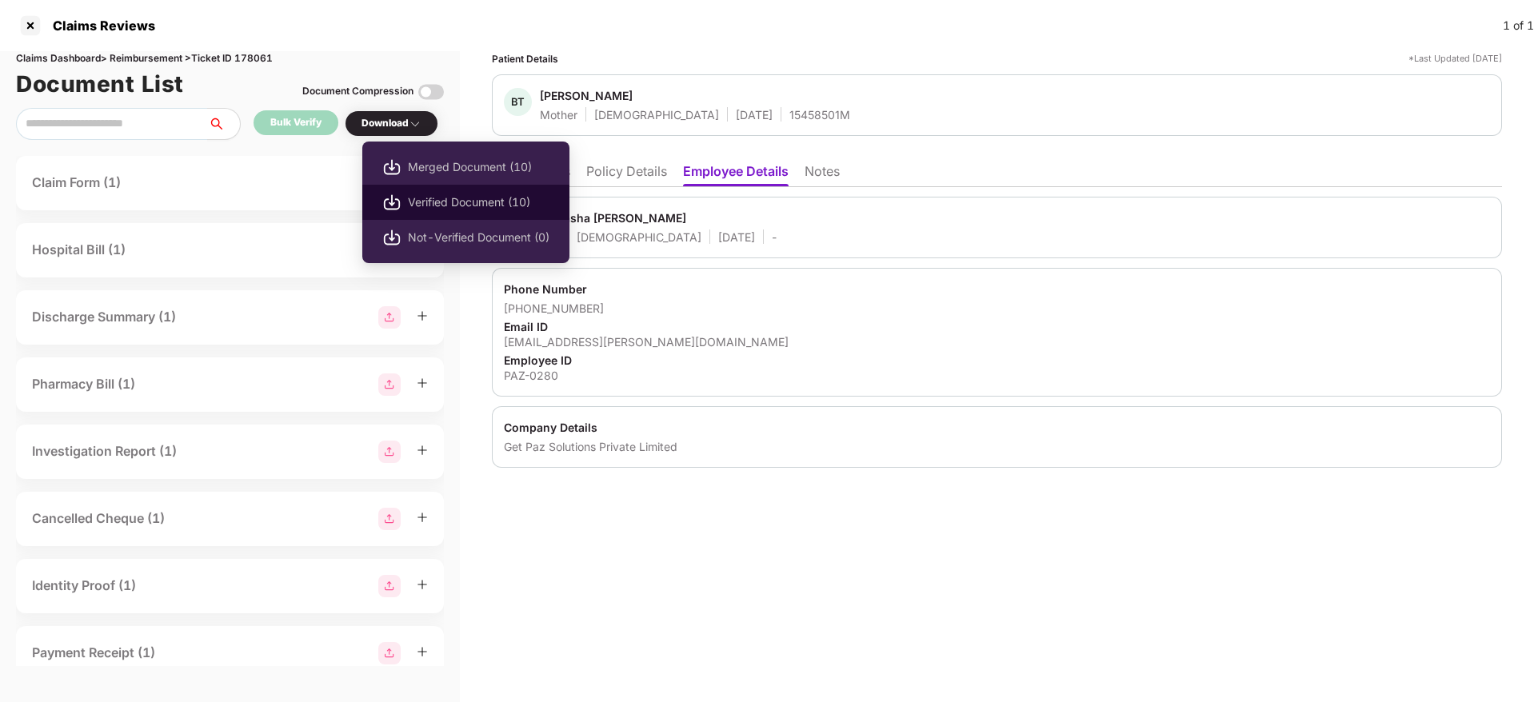
click at [475, 202] on span "Verified Document (10)" at bounding box center [479, 203] width 142 height 18
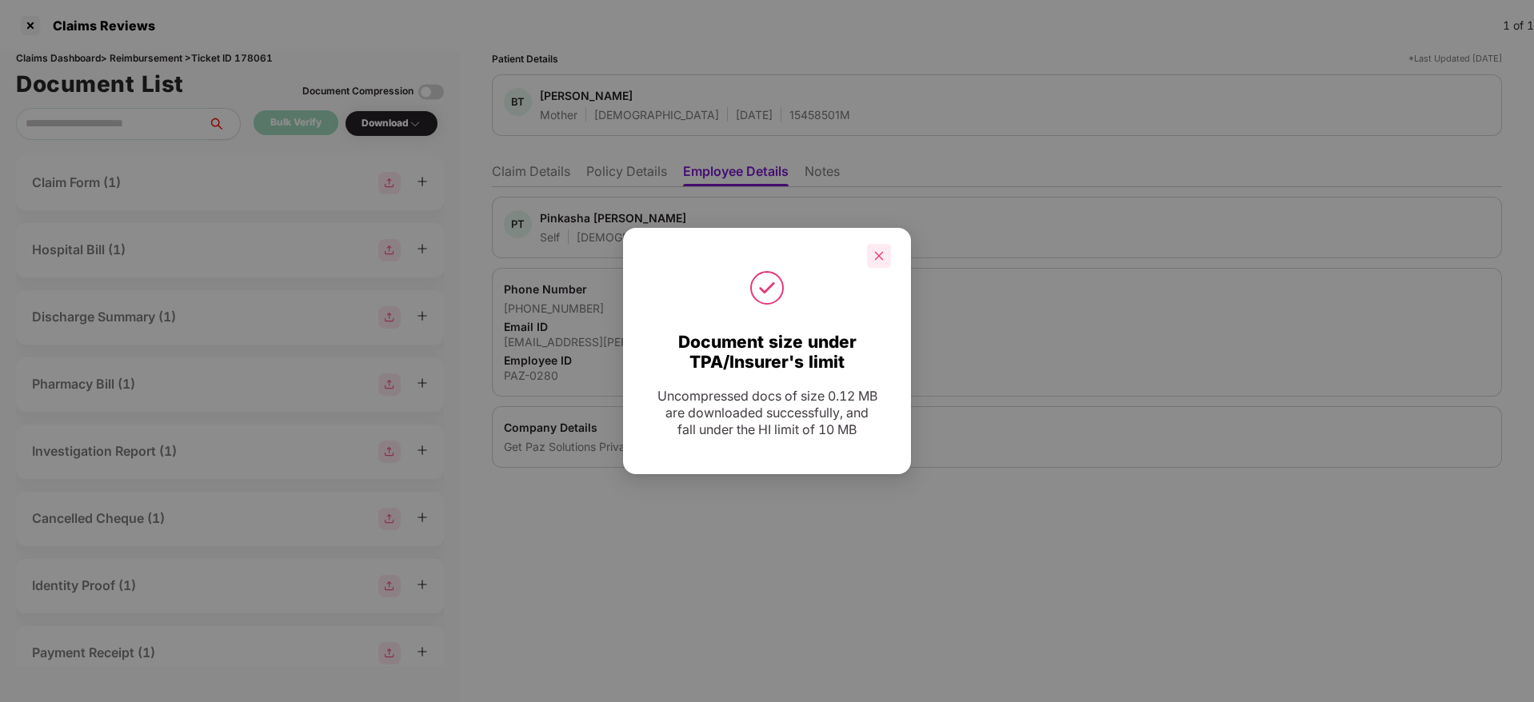
click at [886, 260] on div at bounding box center [879, 256] width 24 height 24
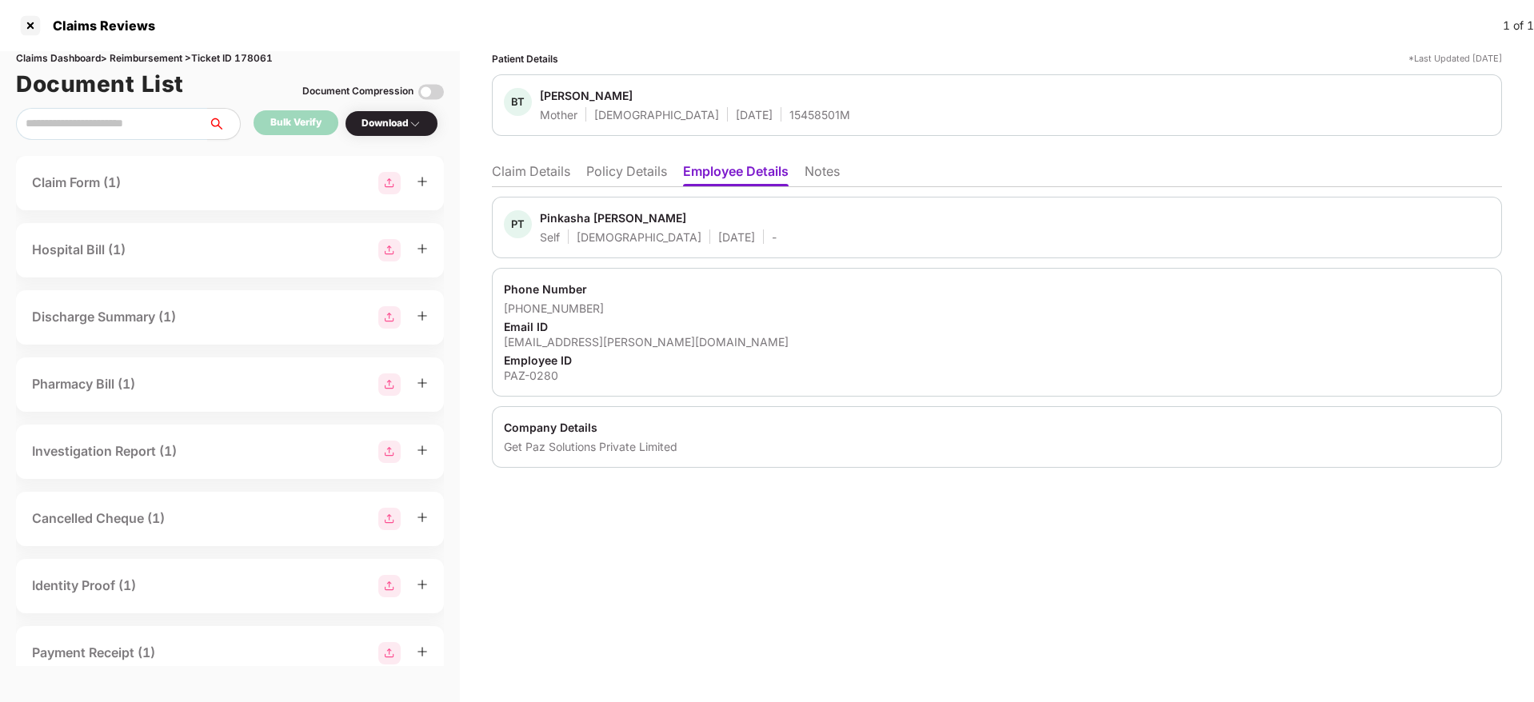
click at [899, 552] on div "Patient Details *Last Updated 23 Sep 2025 BT Beenu Thaper Mother Female 06 Jan …" at bounding box center [997, 376] width 1074 height 651
click at [849, 550] on div "Patient Details *Last Updated 23 Sep 2025 BT Beenu Thaper Mother Female 06 Jan …" at bounding box center [997, 376] width 1074 height 651
click at [526, 163] on li "Claim Details" at bounding box center [531, 174] width 78 height 23
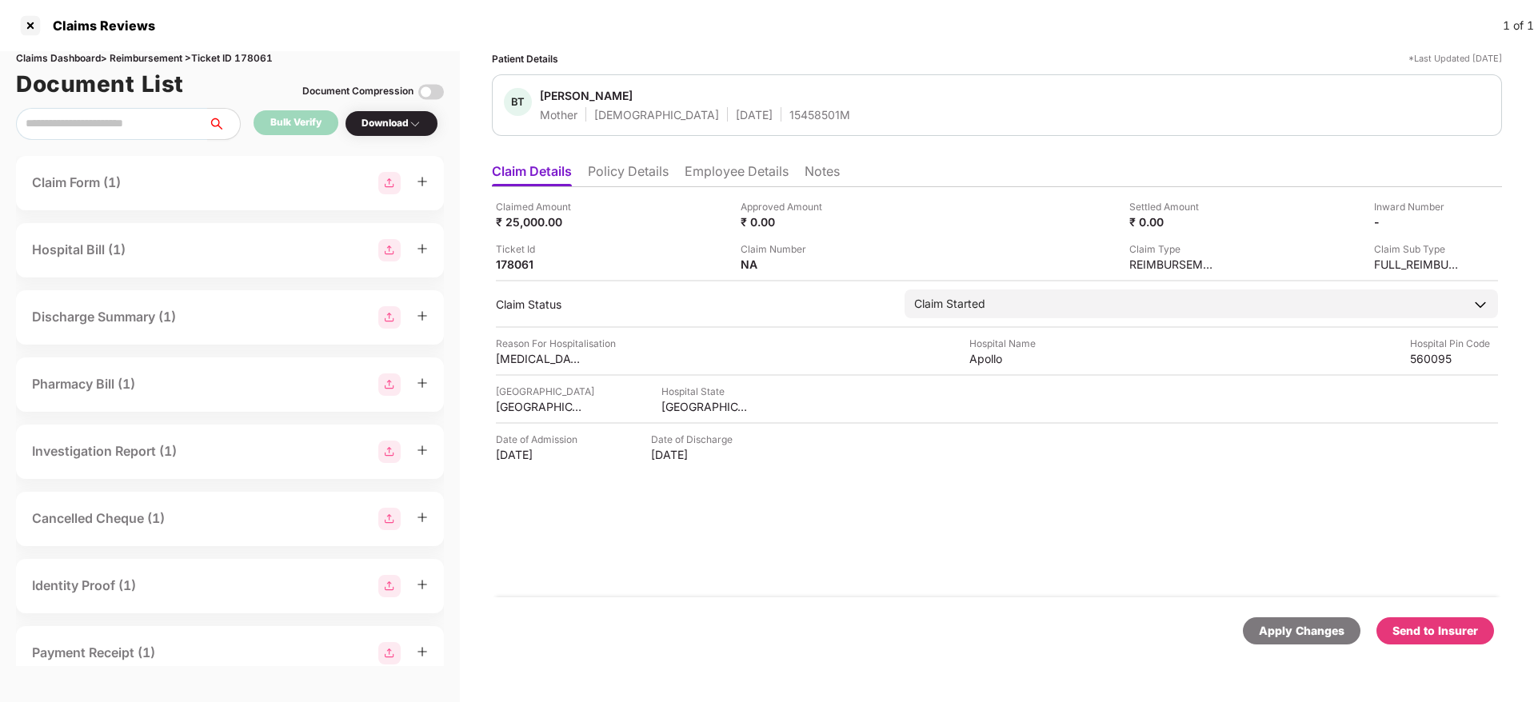
click at [1445, 631] on div "Send to Insurer" at bounding box center [1436, 631] width 86 height 18
click at [846, 590] on div "Claimed Amount ₹ 25,000.00 Approved Amount ₹ 0.00 Settled Amount ₹ 0.00 Inward …" at bounding box center [997, 392] width 1010 height 410
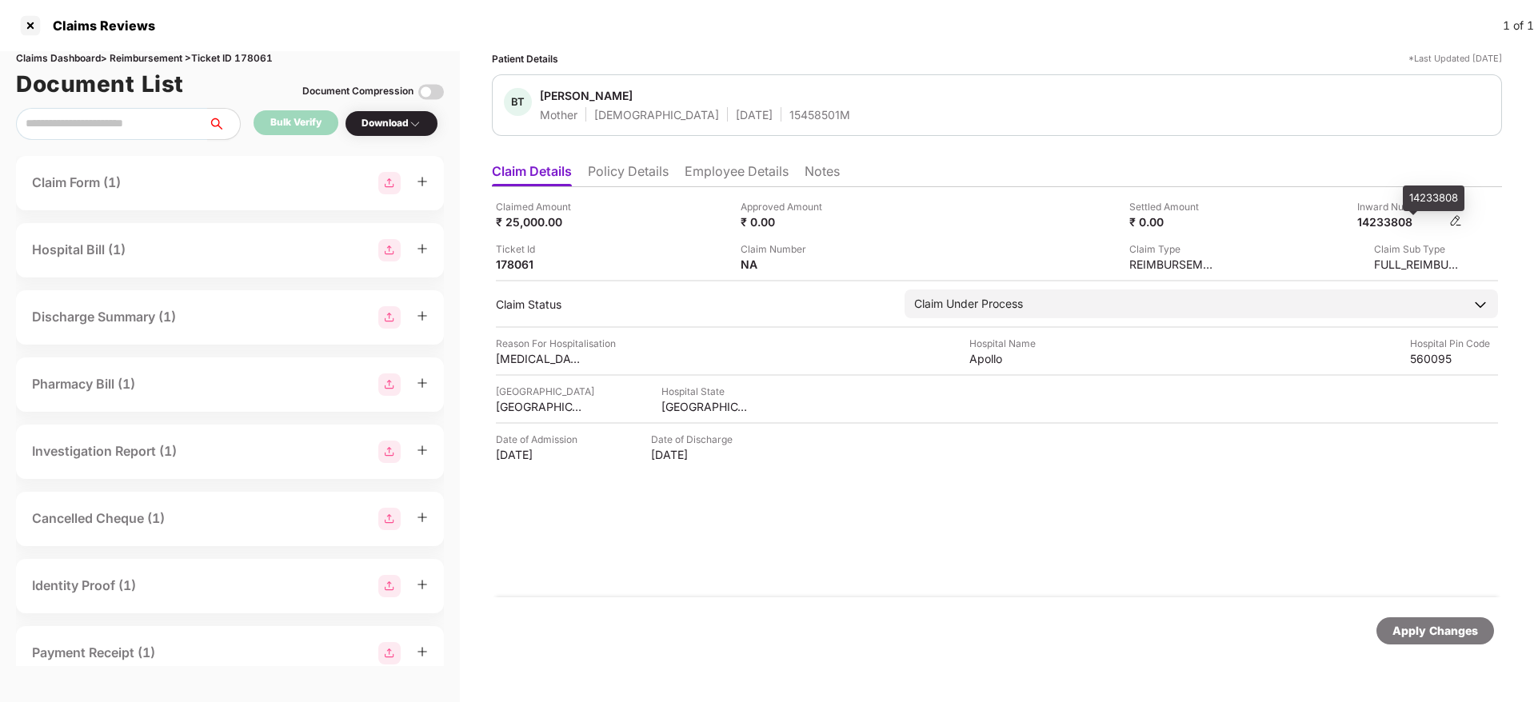
click at [1391, 223] on div "14233808" at bounding box center [1401, 221] width 88 height 15
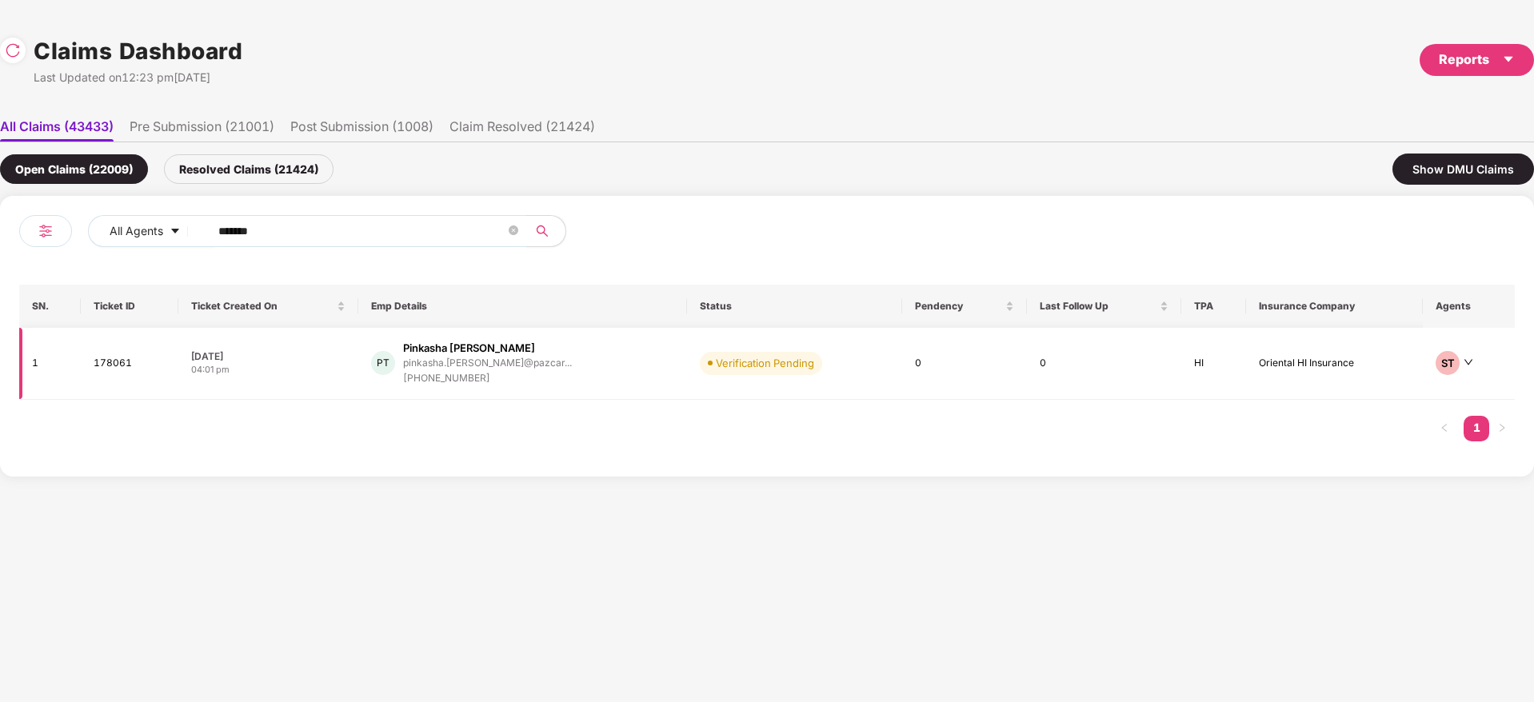
drag, startPoint x: 350, startPoint y: 232, endPoint x: 38, endPoint y: 340, distance: 330.1
click at [0, 346] on div "All Agents ****** SN. Ticket ID Ticket Created On Emp Details Status Pendency L…" at bounding box center [767, 336] width 1534 height 281
paste input "text"
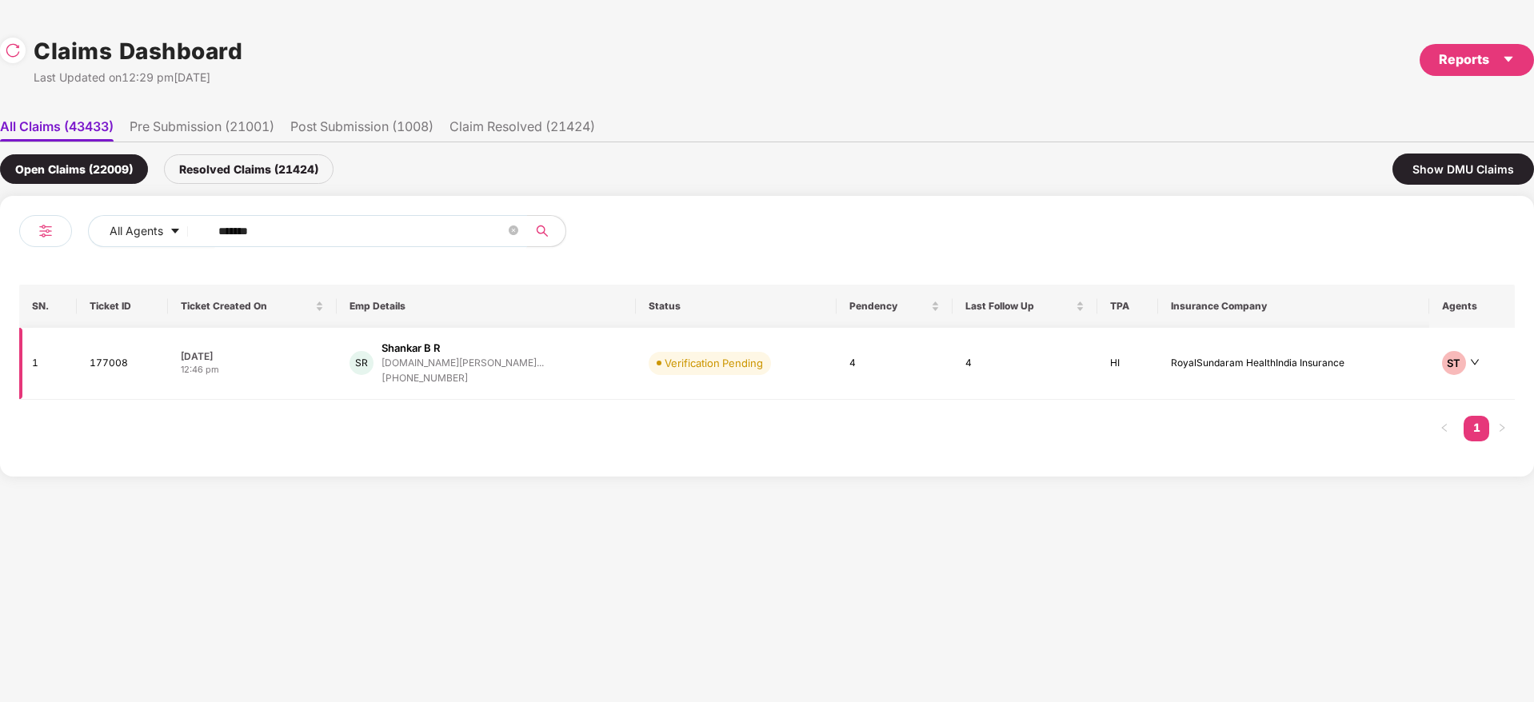
type input "******"
click at [562, 372] on div "SR Shankar B R shankar.br@digiicampus... +917204372656" at bounding box center [487, 364] width 274 height 46
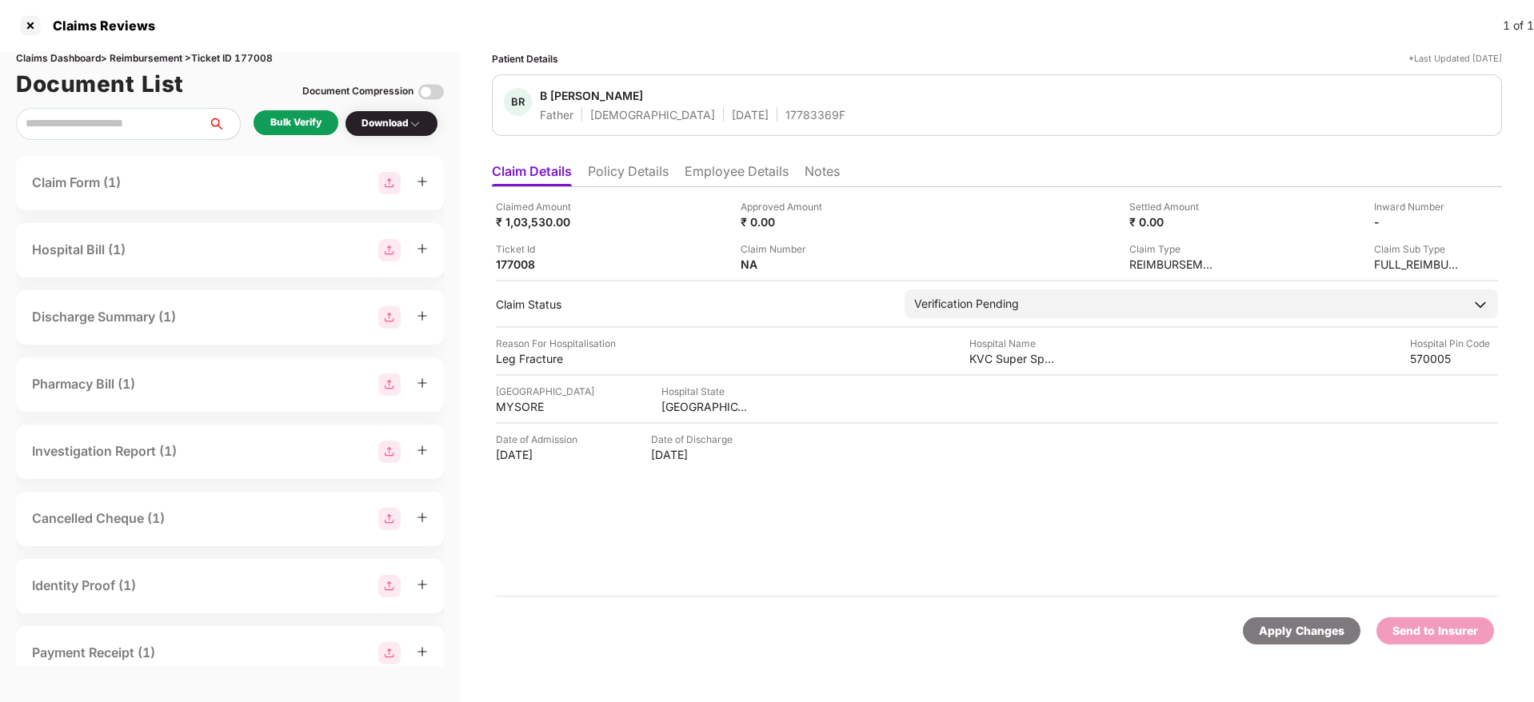
click at [307, 122] on div "Bulk Verify" at bounding box center [295, 122] width 51 height 15
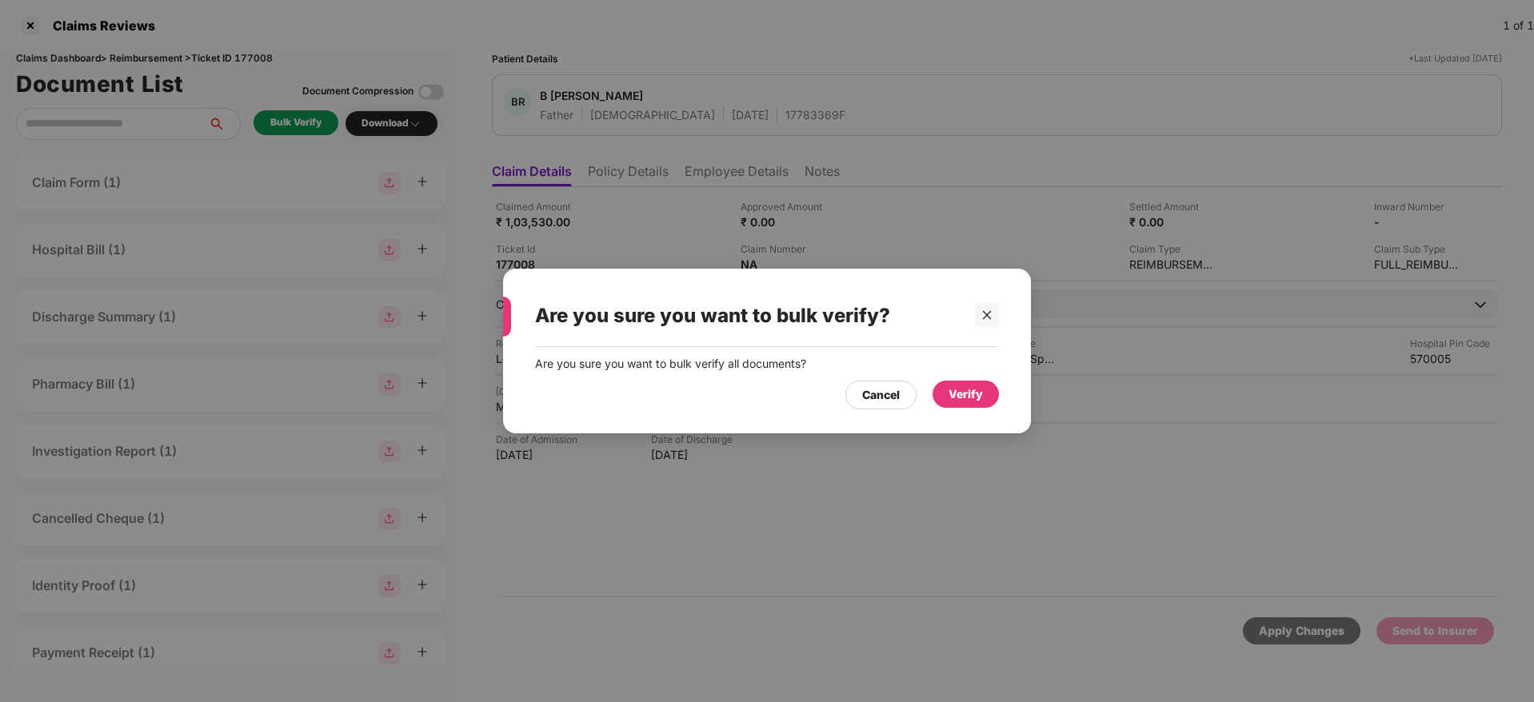
click at [954, 394] on div "Verify" at bounding box center [966, 395] width 34 height 18
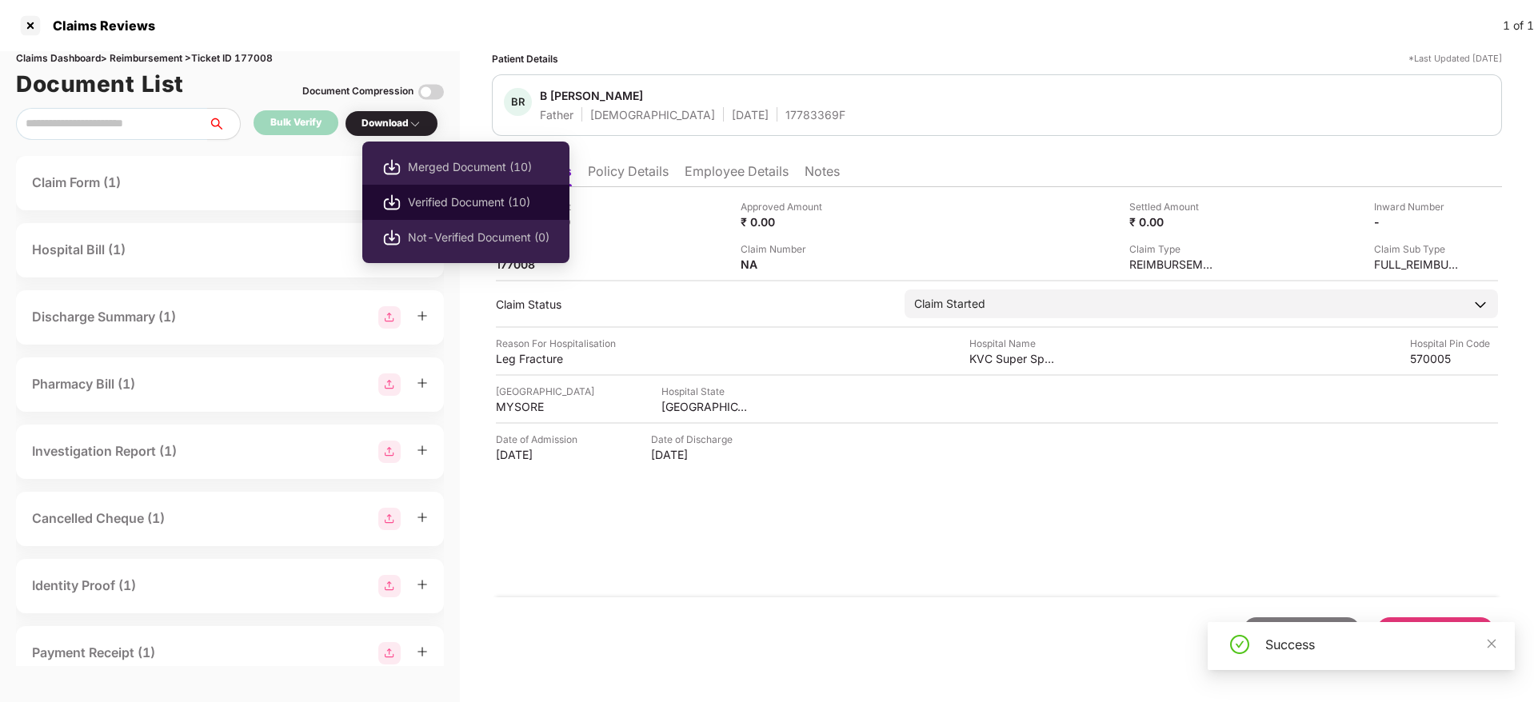
click at [488, 194] on span "Verified Document (10)" at bounding box center [479, 203] width 142 height 18
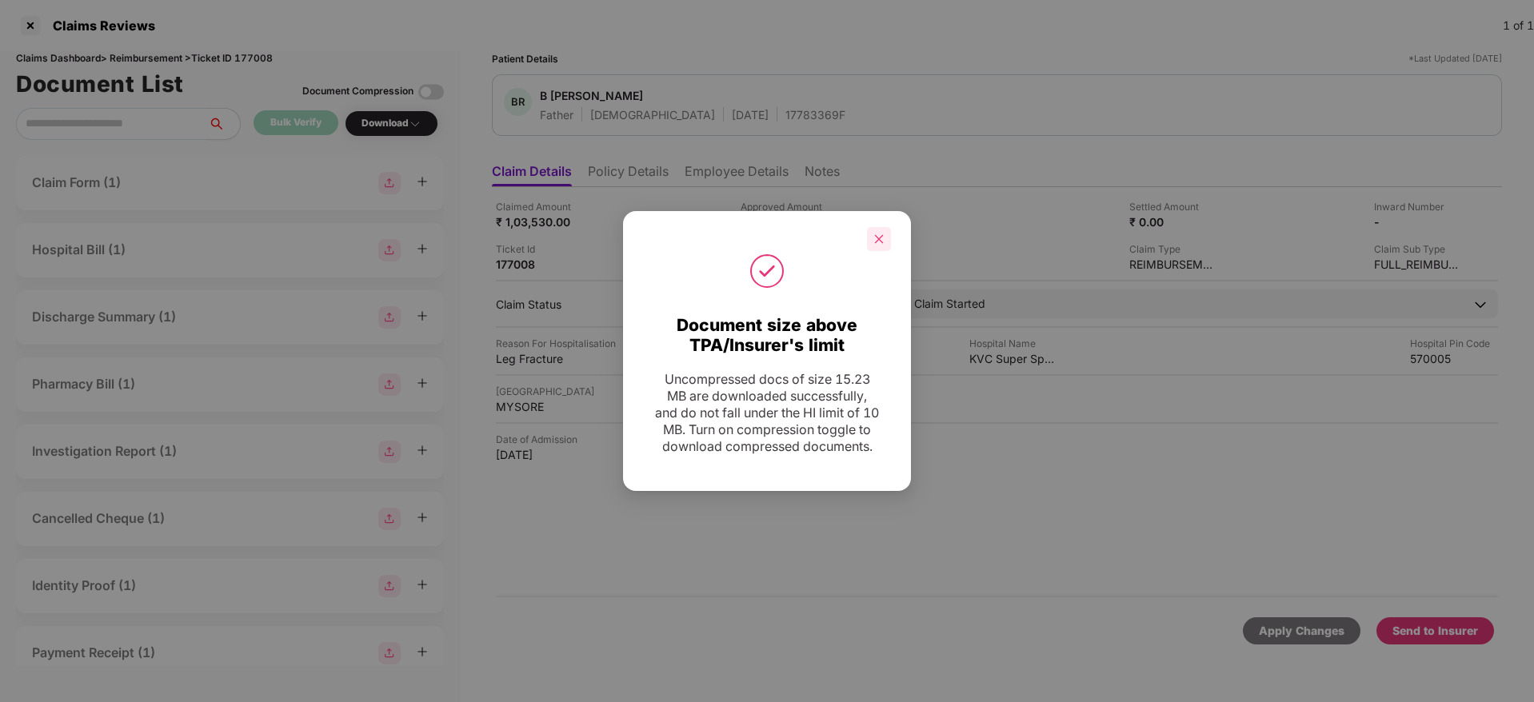
click at [882, 227] on div at bounding box center [879, 239] width 24 height 24
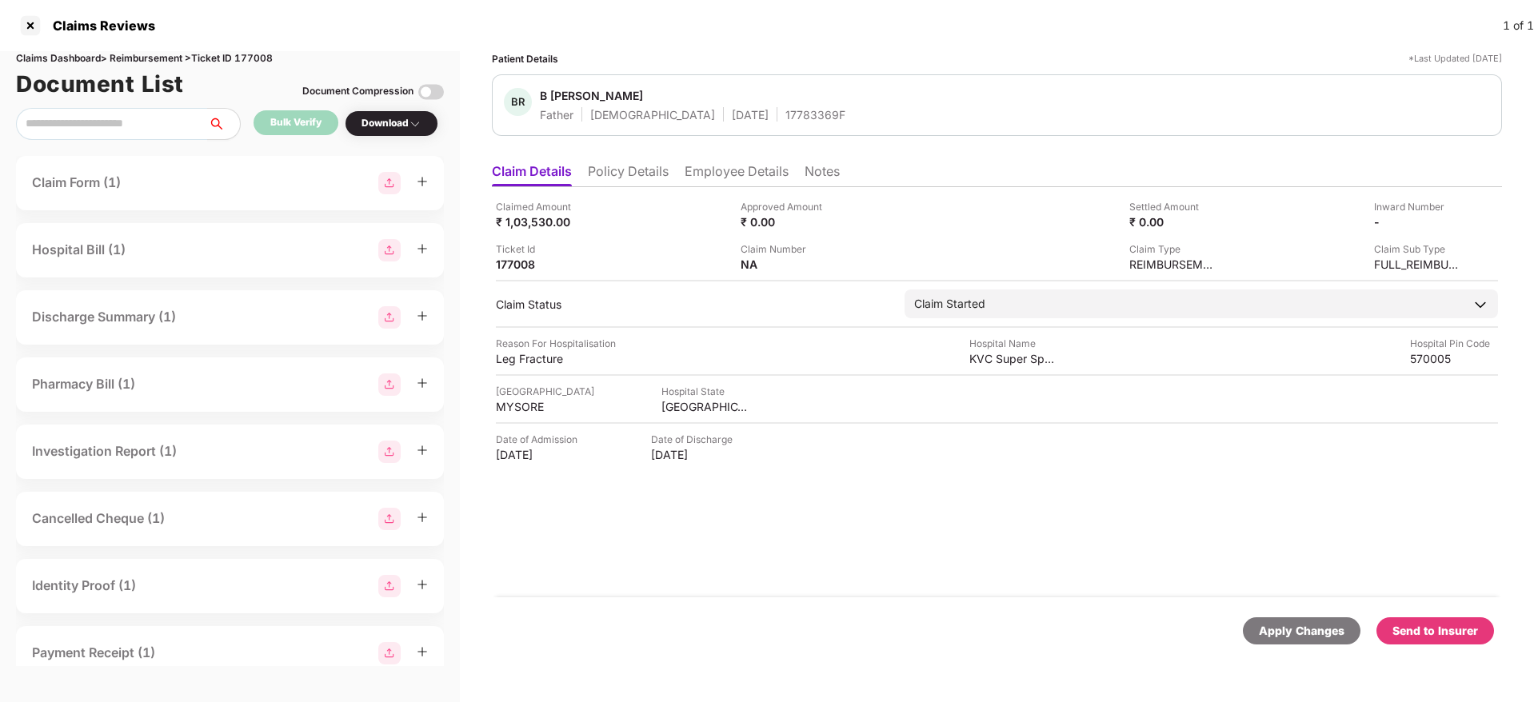
click at [1473, 640] on div "Send to Insurer" at bounding box center [1436, 631] width 118 height 27
click at [797, 578] on div "Claimed Amount ₹ 1,03,530.00 Approved Amount ₹ 0.00 Settled Amount ₹ 0.00 Inwar…" at bounding box center [997, 392] width 1010 height 410
click at [695, 173] on li "Employee Details" at bounding box center [737, 174] width 104 height 23
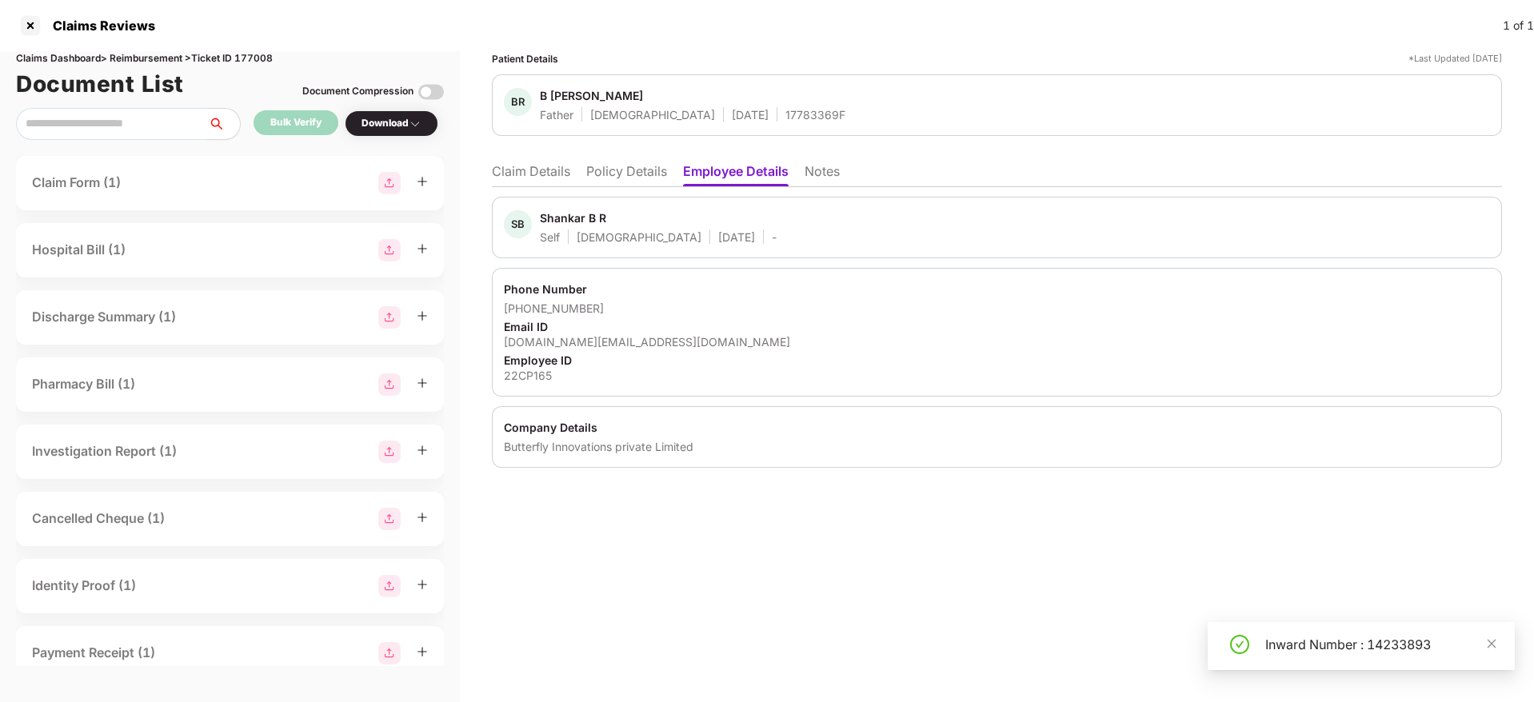
click at [538, 171] on li "Claim Details" at bounding box center [531, 174] width 78 height 23
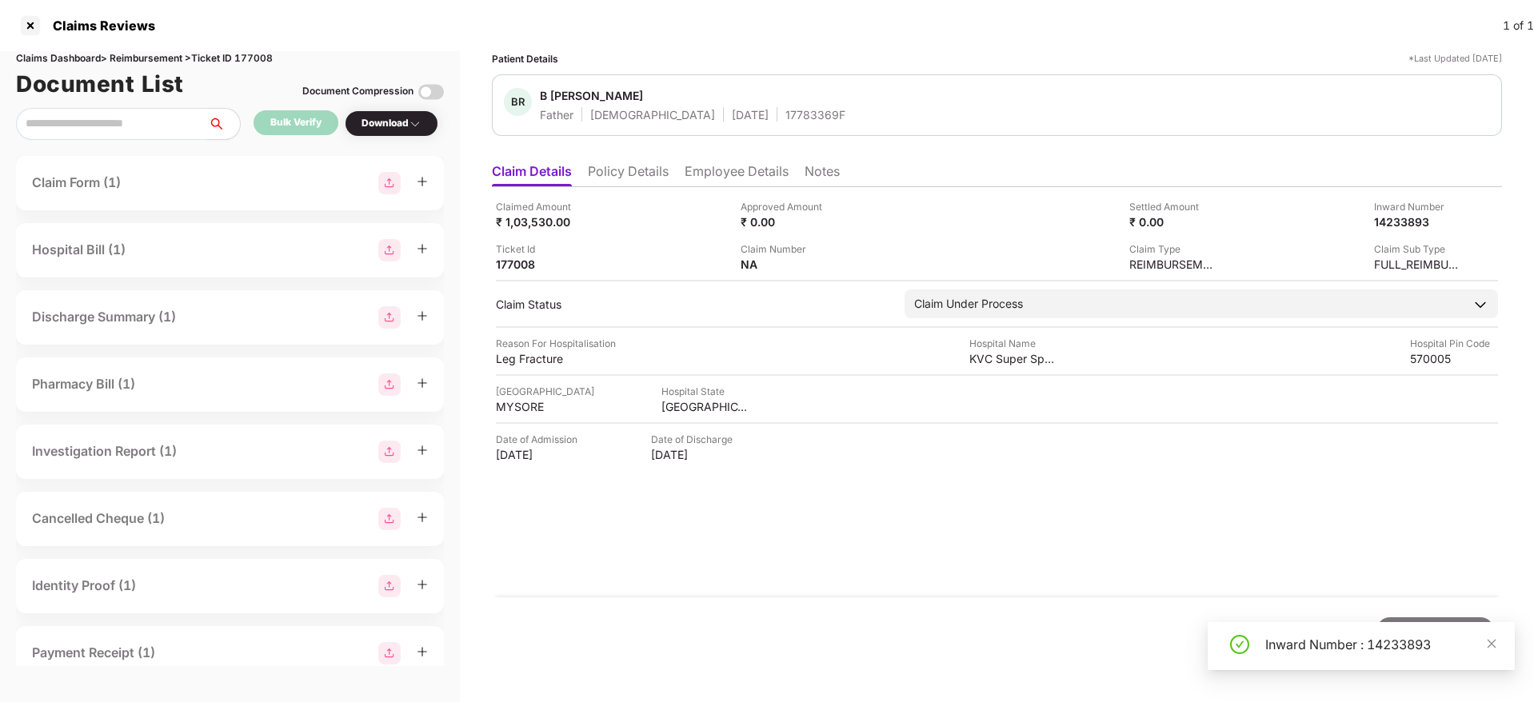
click at [861, 569] on div "Claimed Amount ₹ 1,03,530.00 Approved Amount ₹ 0.00 Settled Amount ₹ 0.00 Inwar…" at bounding box center [997, 392] width 1010 height 410
click at [751, 170] on li "Employee Details" at bounding box center [737, 174] width 104 height 23
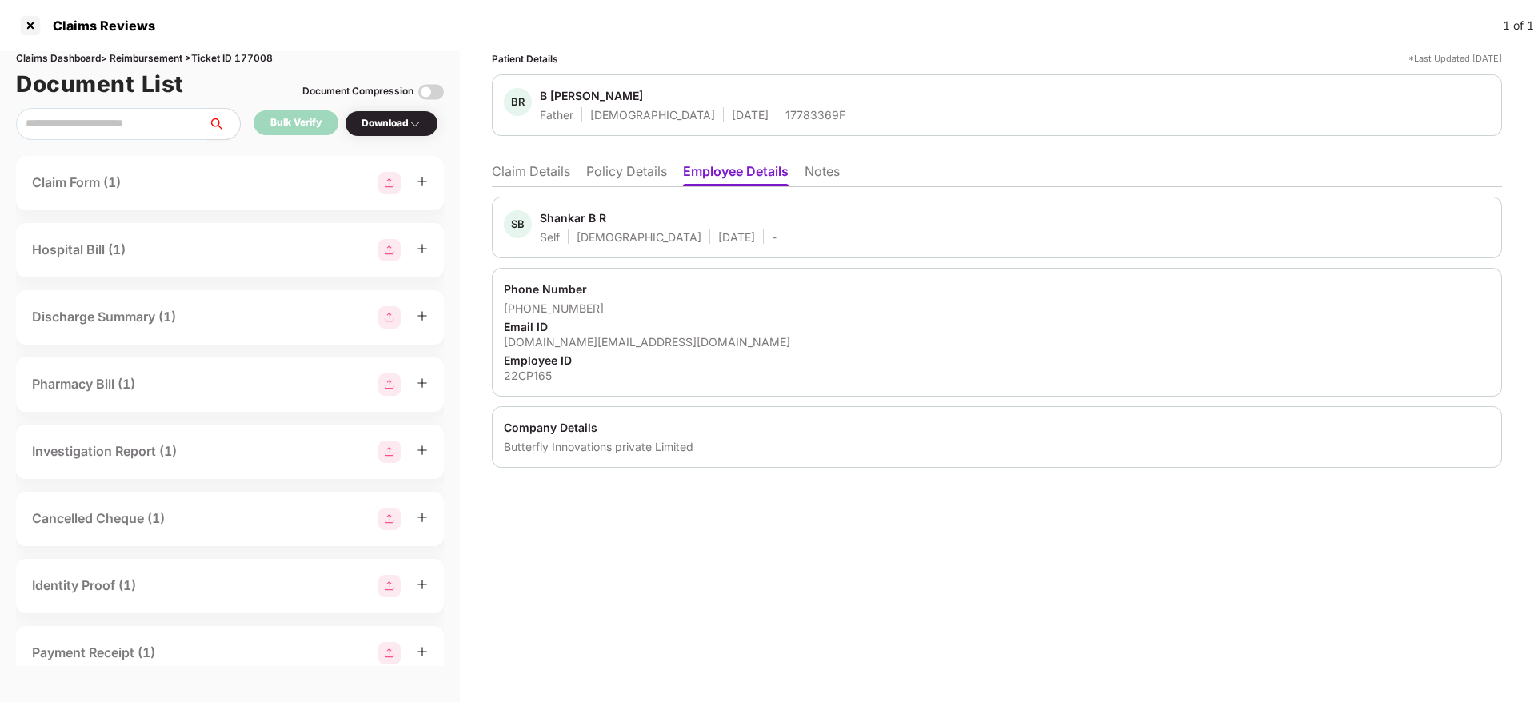
click at [523, 446] on div "Butterfly Innovations private Limited" at bounding box center [997, 446] width 986 height 15
drag, startPoint x: 605, startPoint y: 194, endPoint x: 607, endPoint y: 182, distance: 12.2
click at [605, 193] on div "SB Shankar B R Self Male 24 May 1998 - Phone Number +917204372656 Email ID shan…" at bounding box center [997, 327] width 1010 height 281
click at [615, 172] on li "Policy Details" at bounding box center [626, 174] width 81 height 23
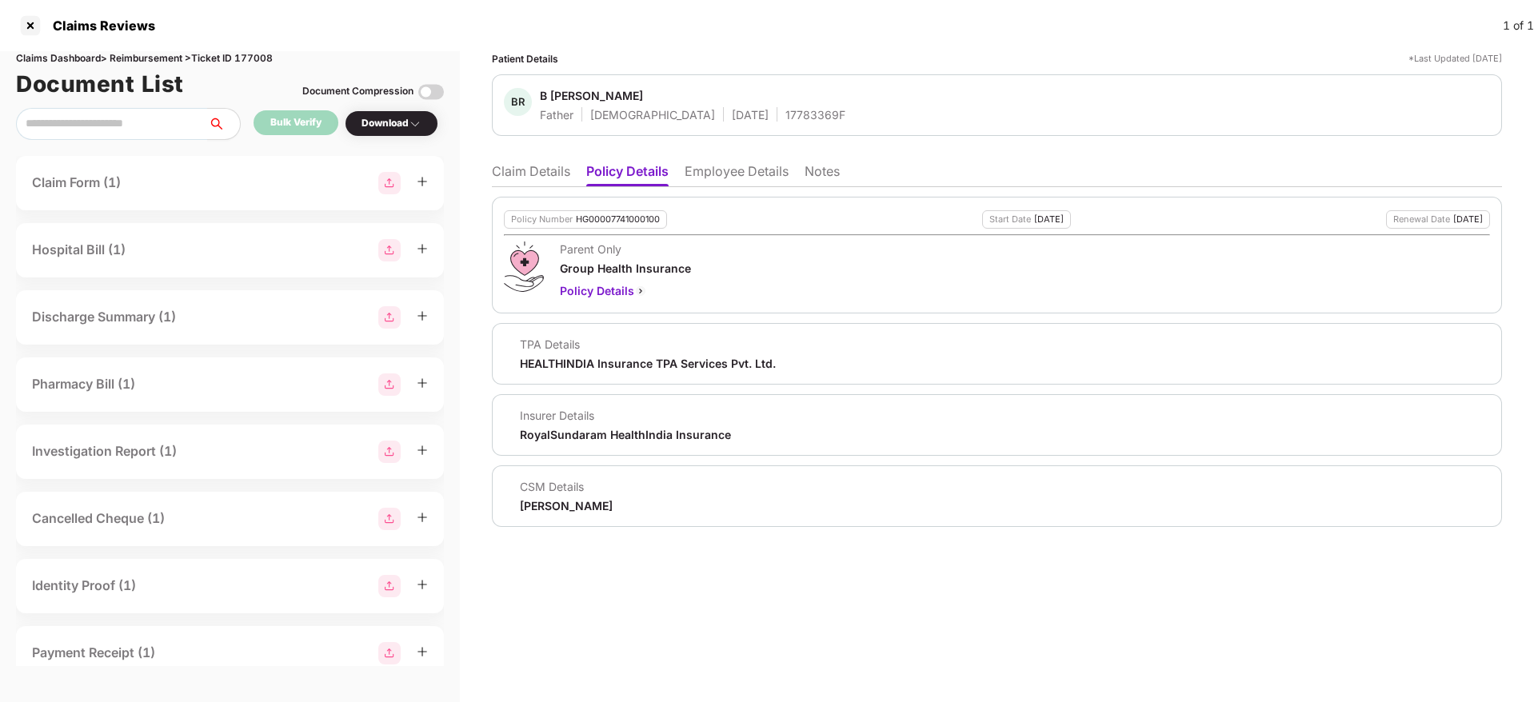
click at [735, 170] on li "Employee Details" at bounding box center [737, 174] width 104 height 23
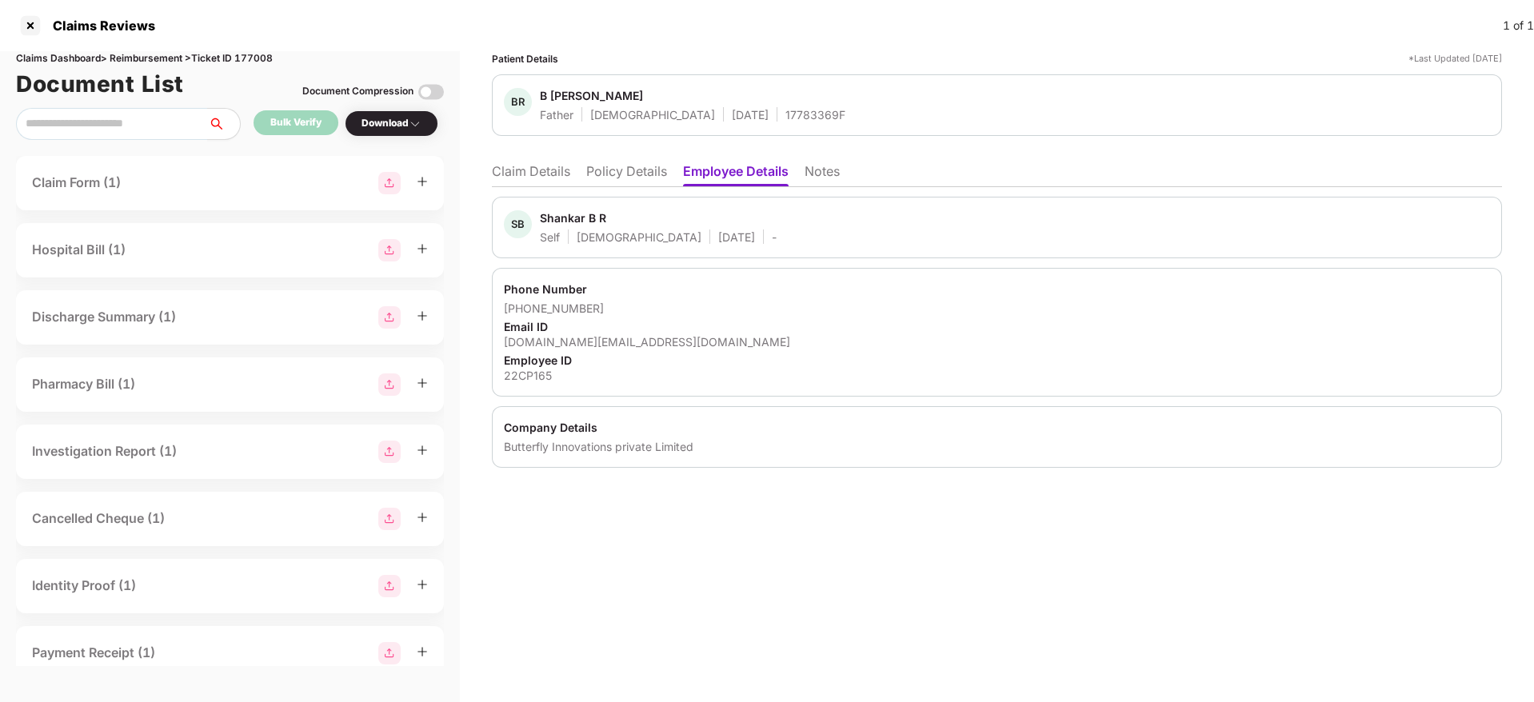
click at [612, 168] on li "Policy Details" at bounding box center [626, 174] width 81 height 23
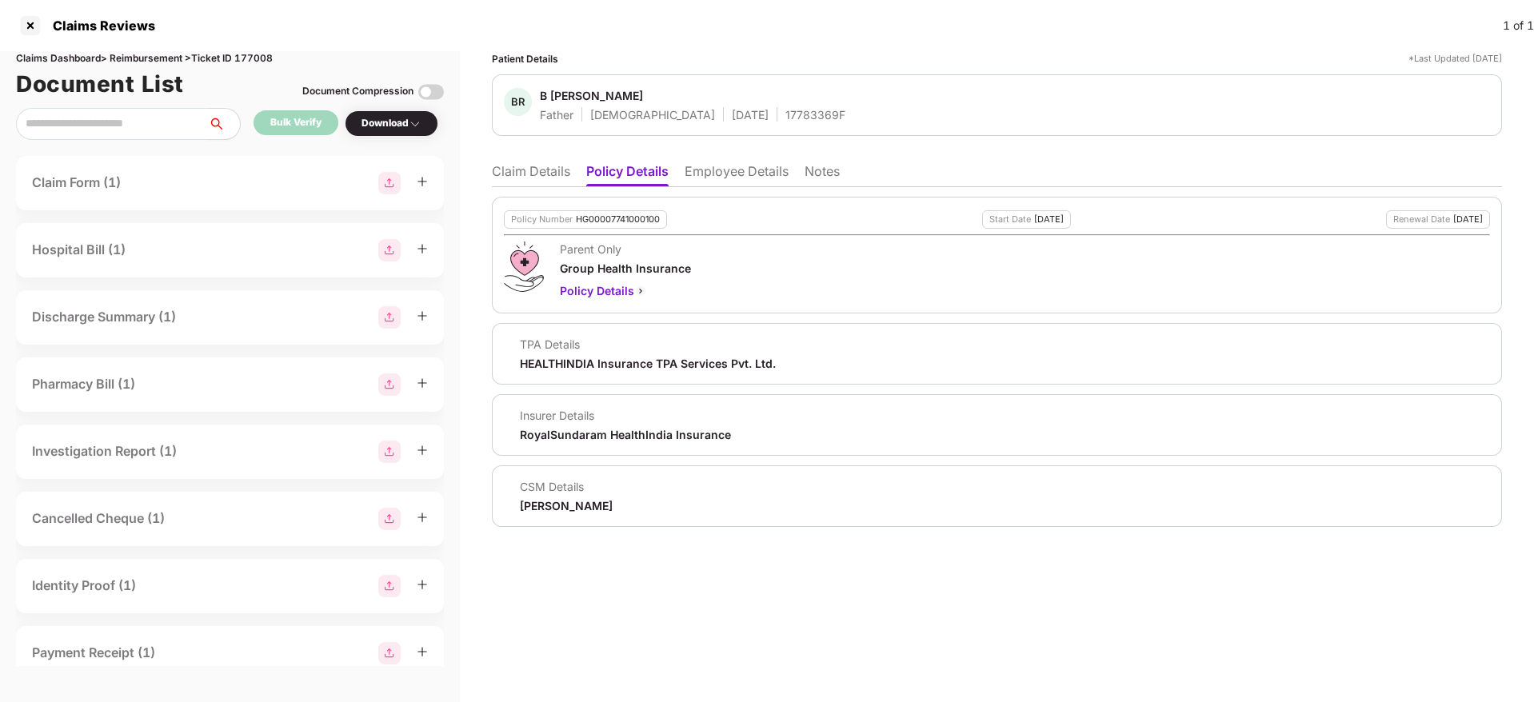
click at [729, 164] on li "Employee Details" at bounding box center [737, 174] width 104 height 23
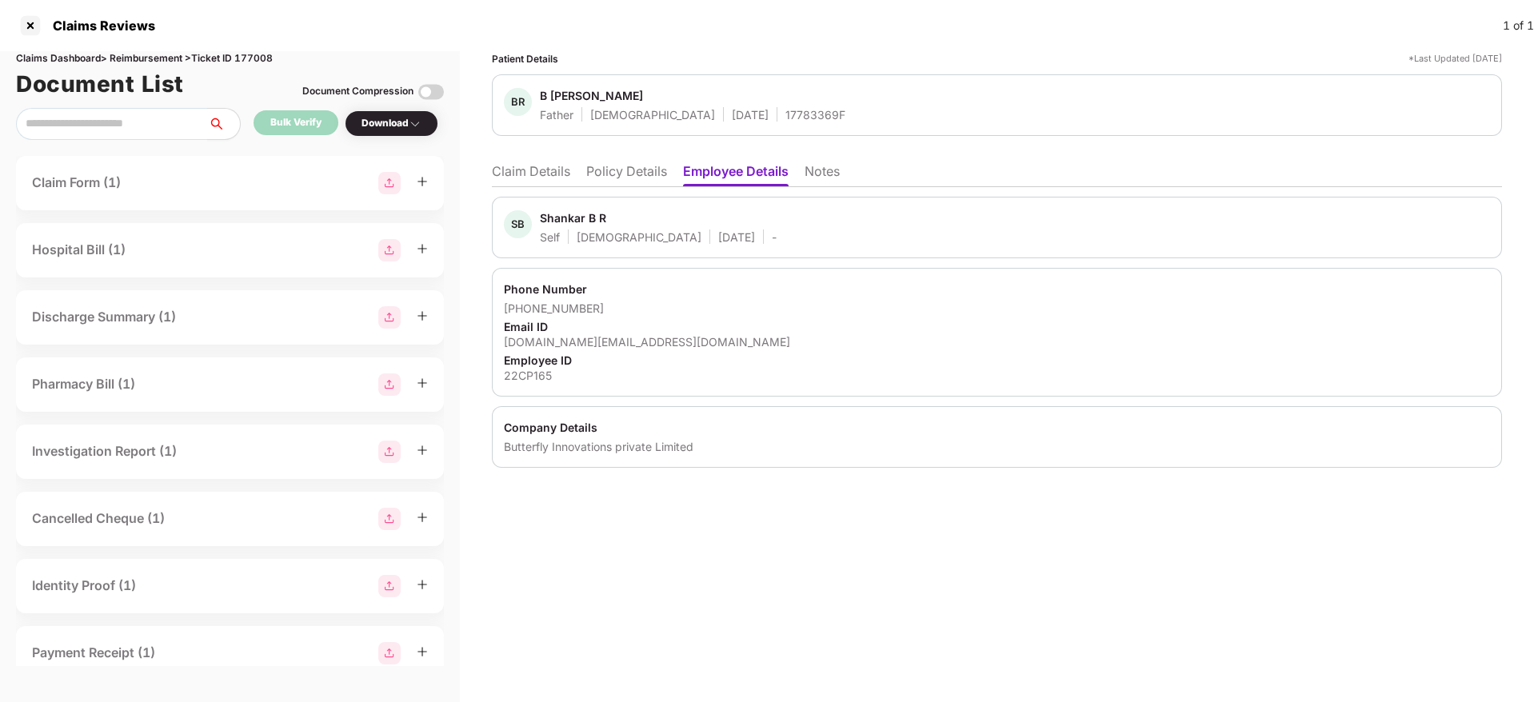
click at [626, 163] on li "Policy Details" at bounding box center [626, 174] width 81 height 23
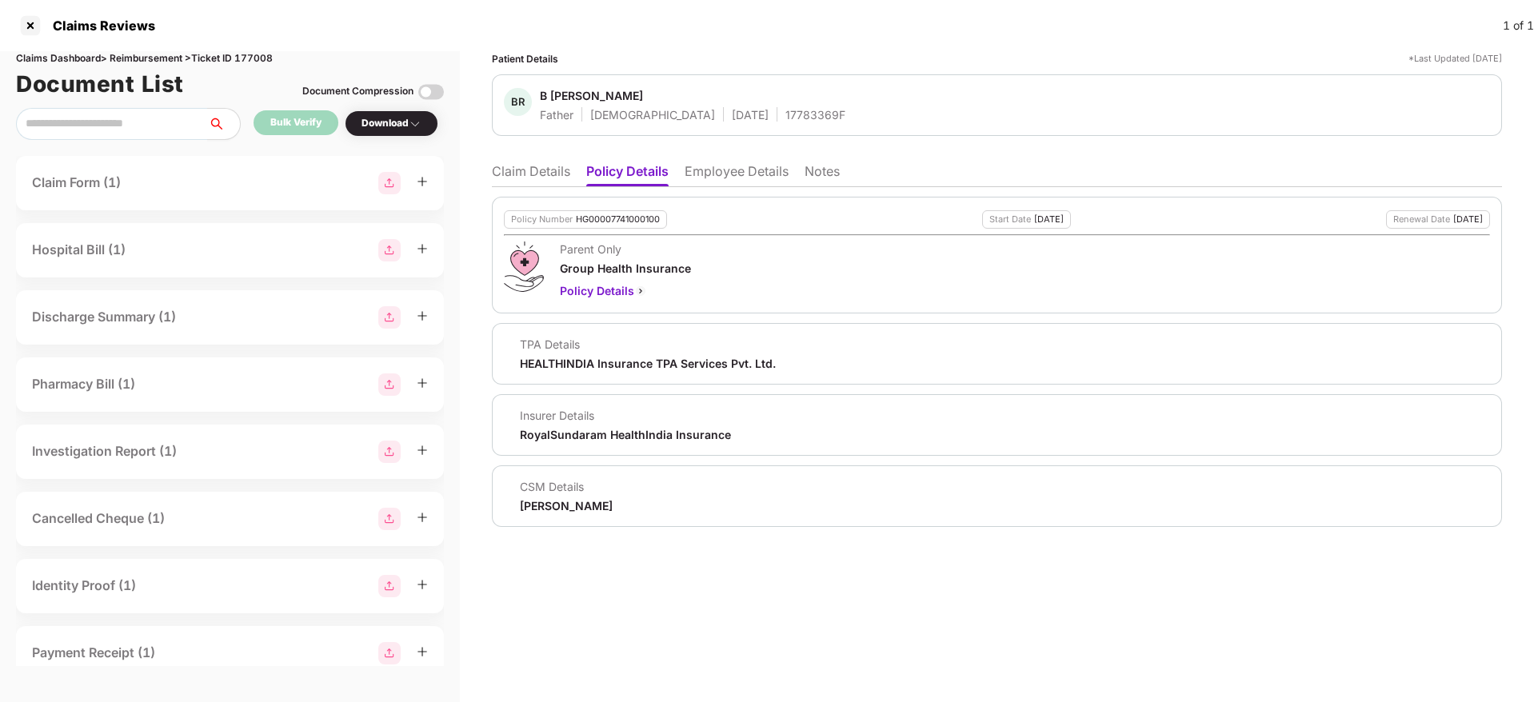
click at [526, 169] on li "Claim Details" at bounding box center [531, 174] width 78 height 23
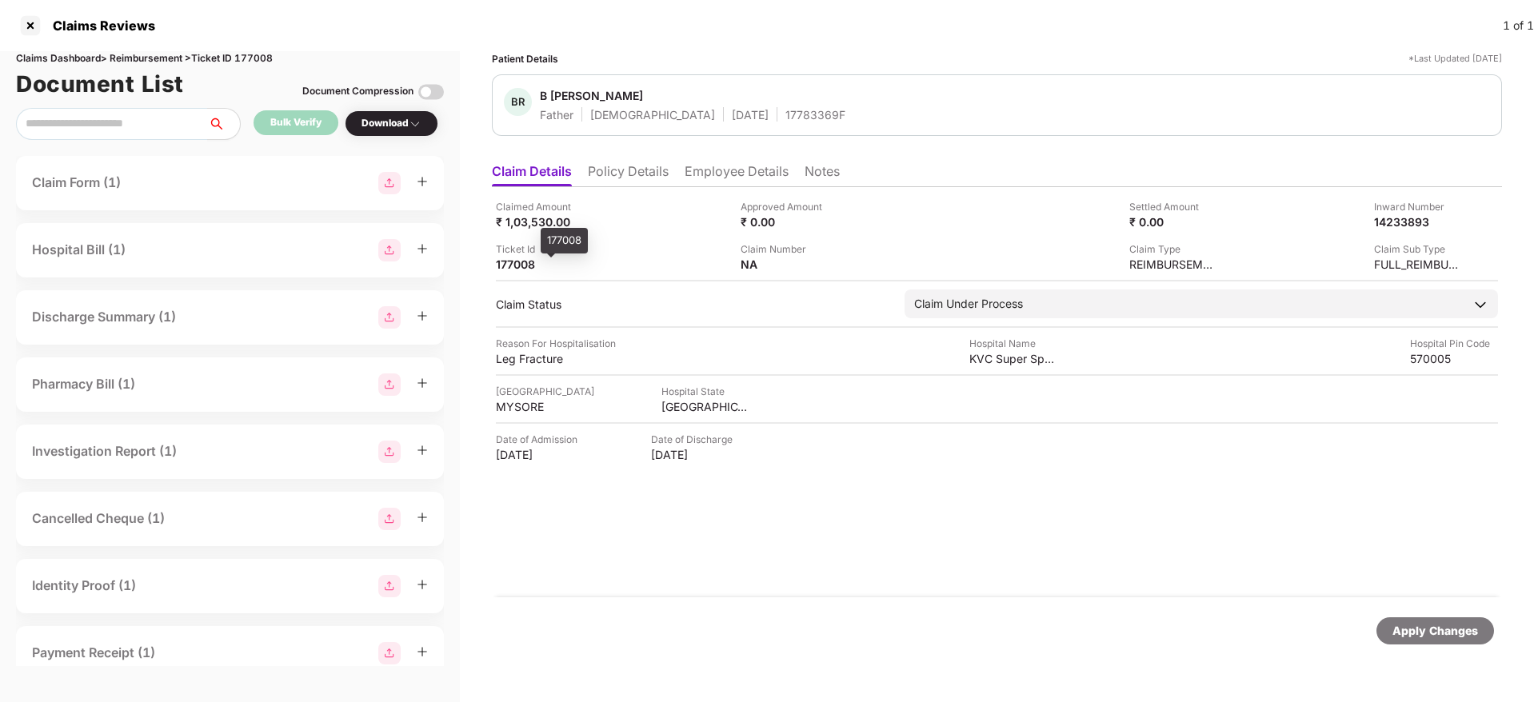
click at [515, 266] on div "177008" at bounding box center [540, 264] width 88 height 15
click at [516, 266] on div "177008" at bounding box center [540, 264] width 88 height 15
click at [1379, 225] on div "14233893" at bounding box center [1401, 221] width 88 height 15
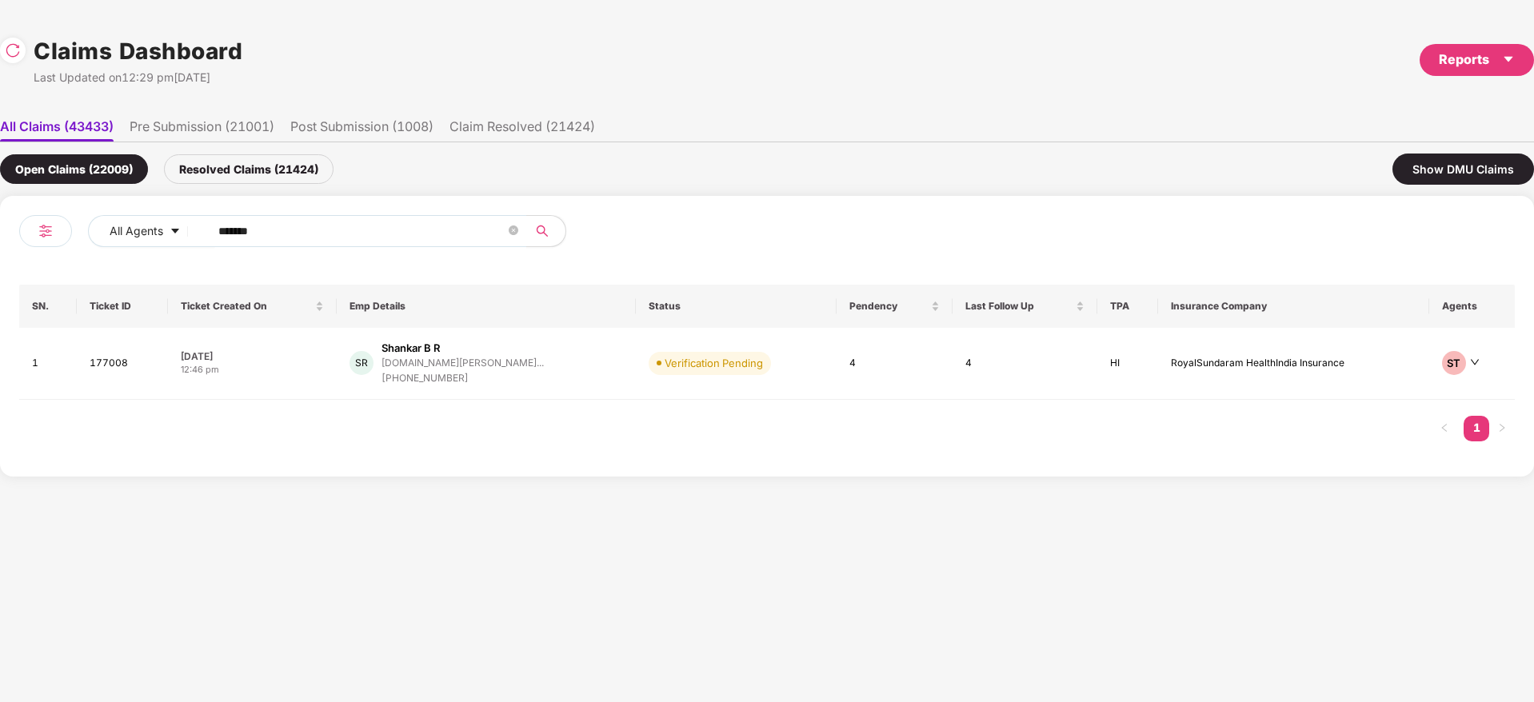
click at [18, 239] on div "All Agents ****** SN. Ticket ID Ticket Created On Emp Details Status Pendency L…" at bounding box center [767, 336] width 1534 height 281
paste input "text"
type input "******"
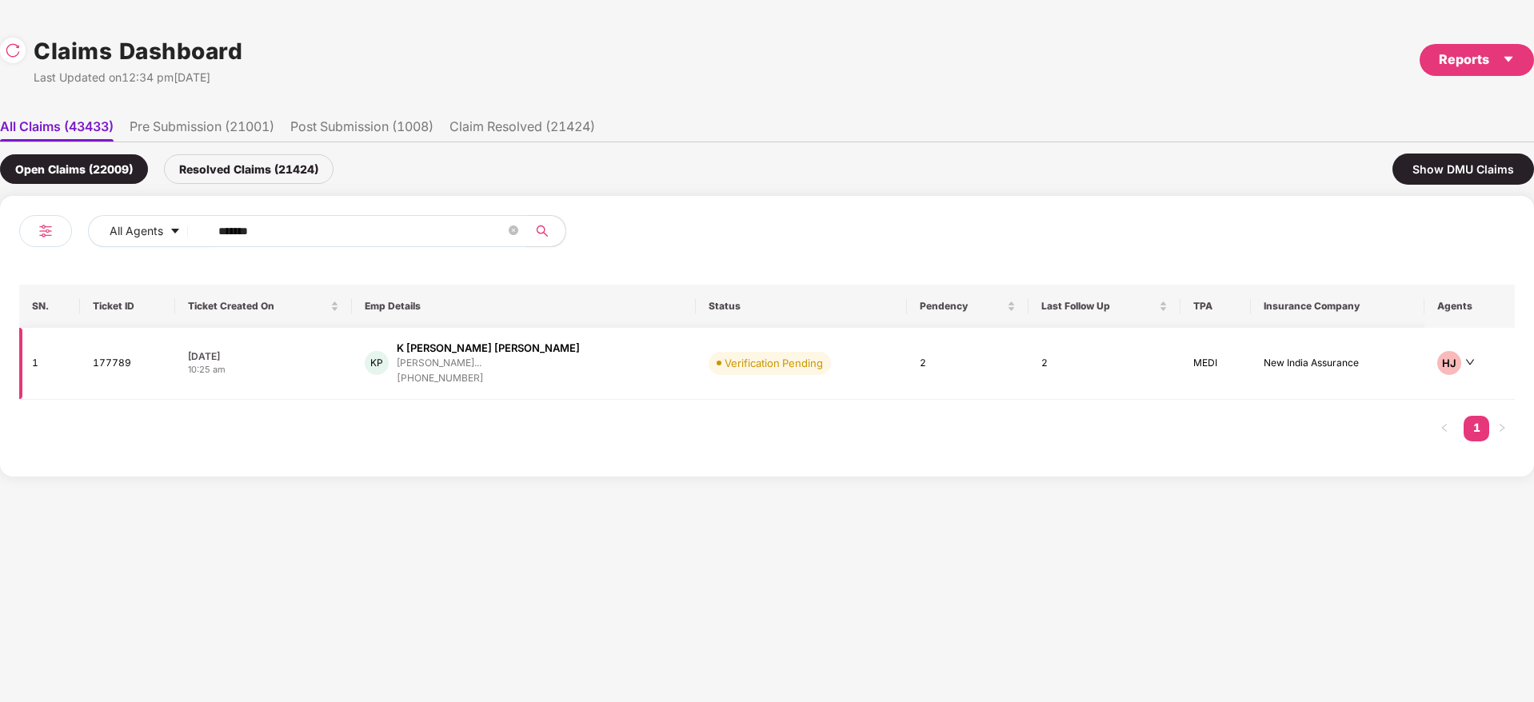
click at [570, 363] on div "KP K Joe Herbert Philip joe.hp@motherhoodindia... +918778364137" at bounding box center [524, 364] width 318 height 46
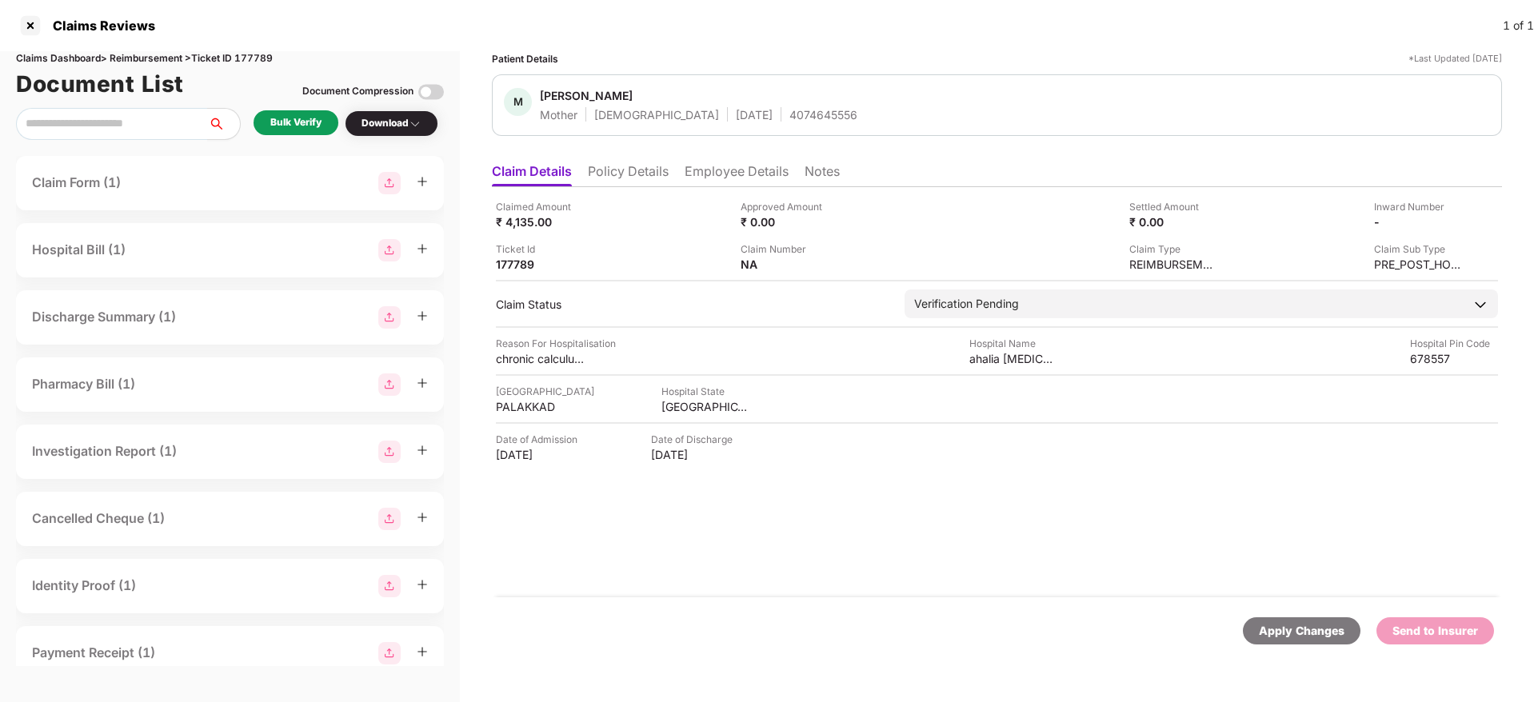
click at [304, 116] on div "Bulk Verify" at bounding box center [295, 122] width 51 height 15
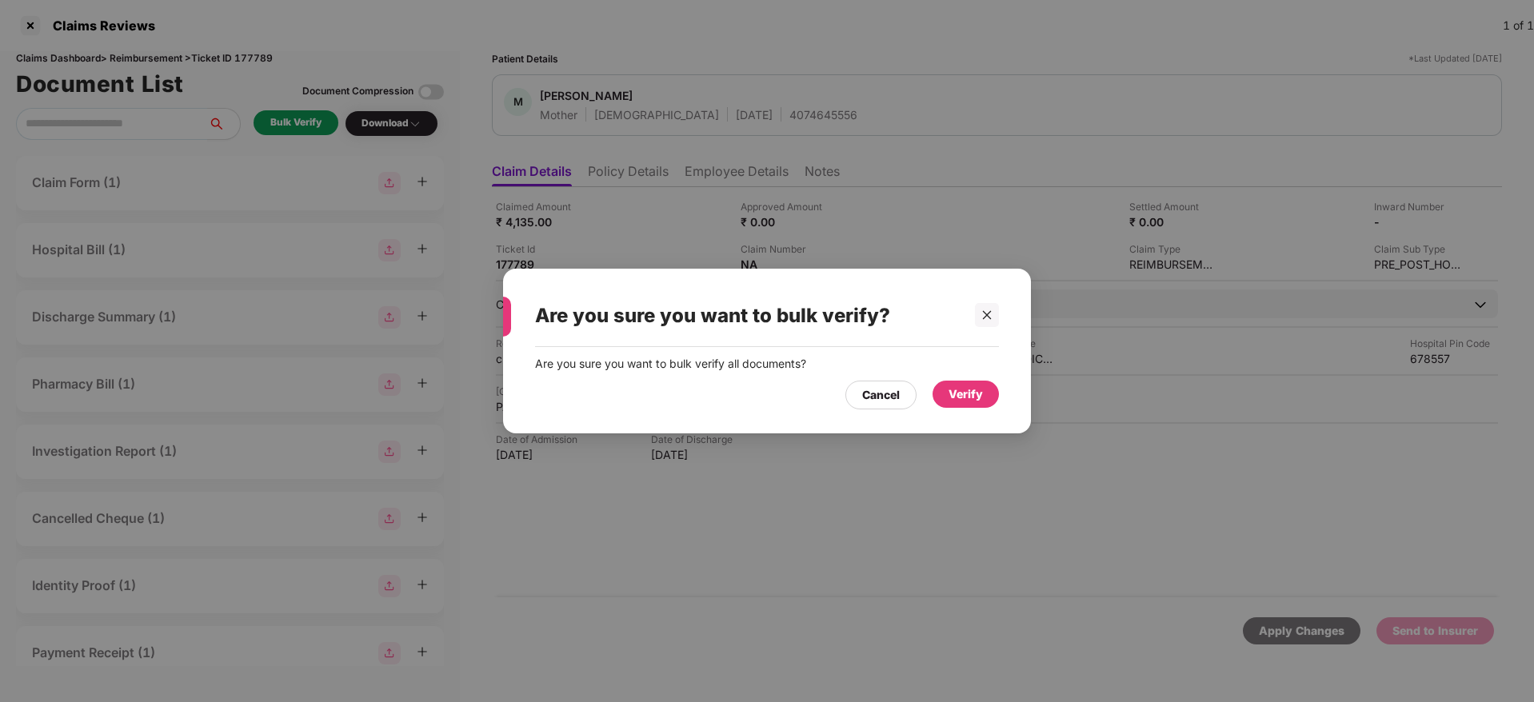
click at [969, 390] on div "Verify" at bounding box center [966, 395] width 34 height 18
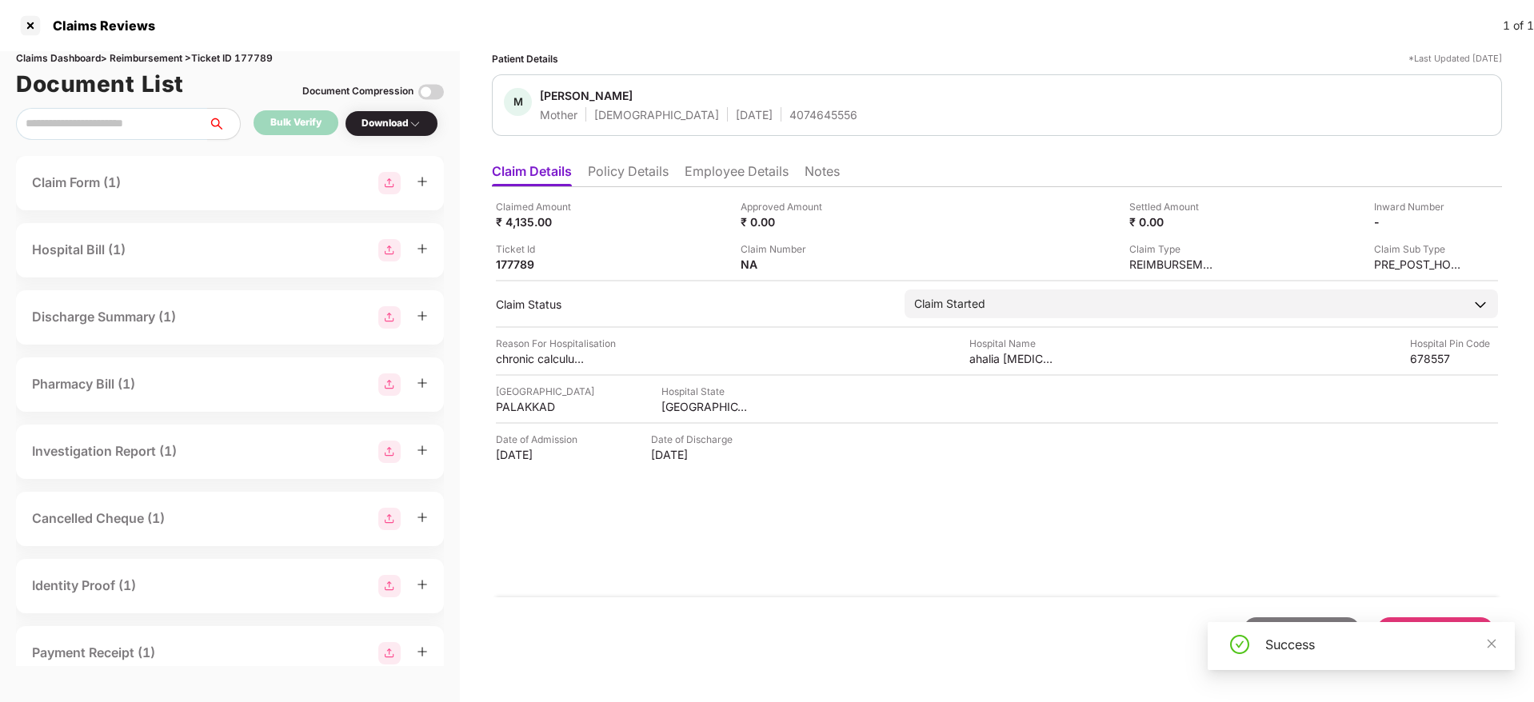
click at [394, 122] on div "Download" at bounding box center [392, 123] width 60 height 15
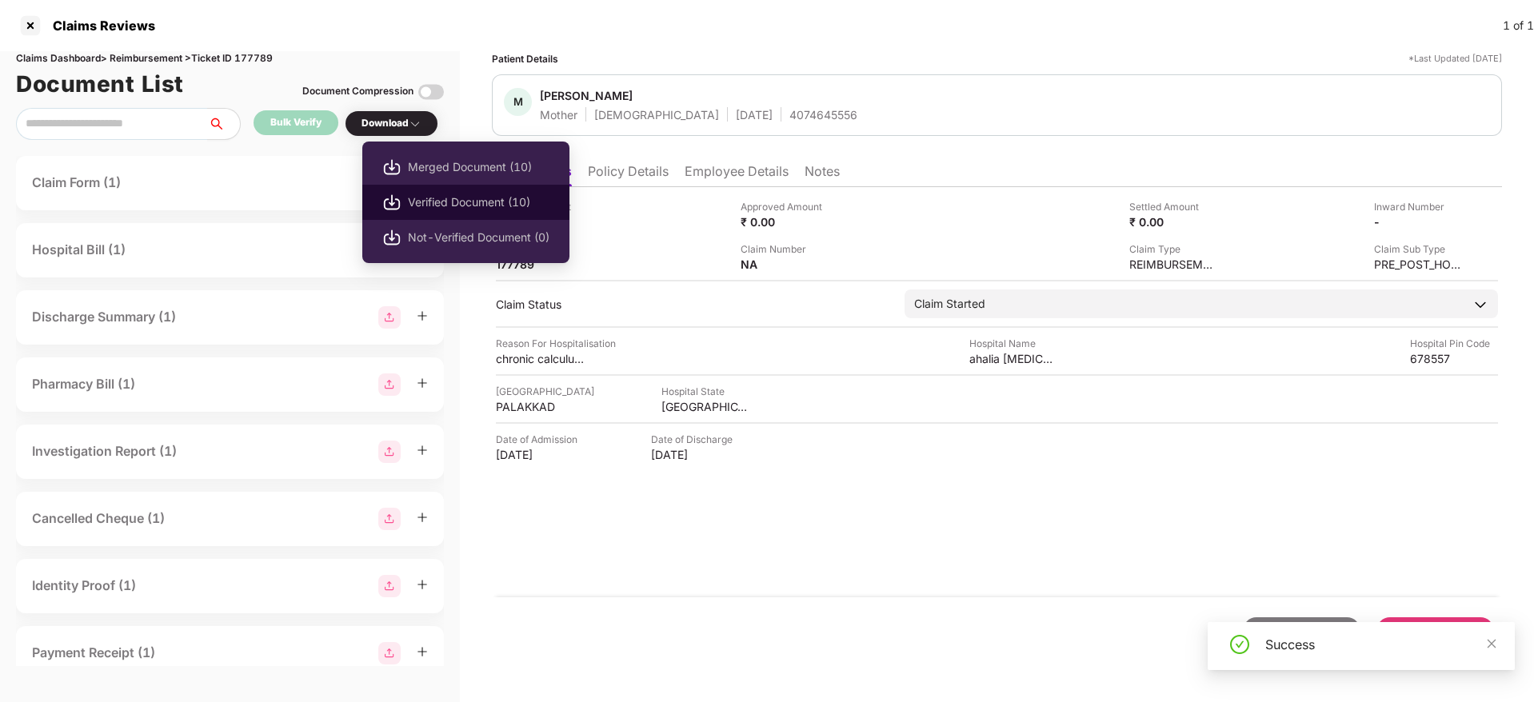
click at [469, 200] on span "Verified Document (10)" at bounding box center [479, 203] width 142 height 18
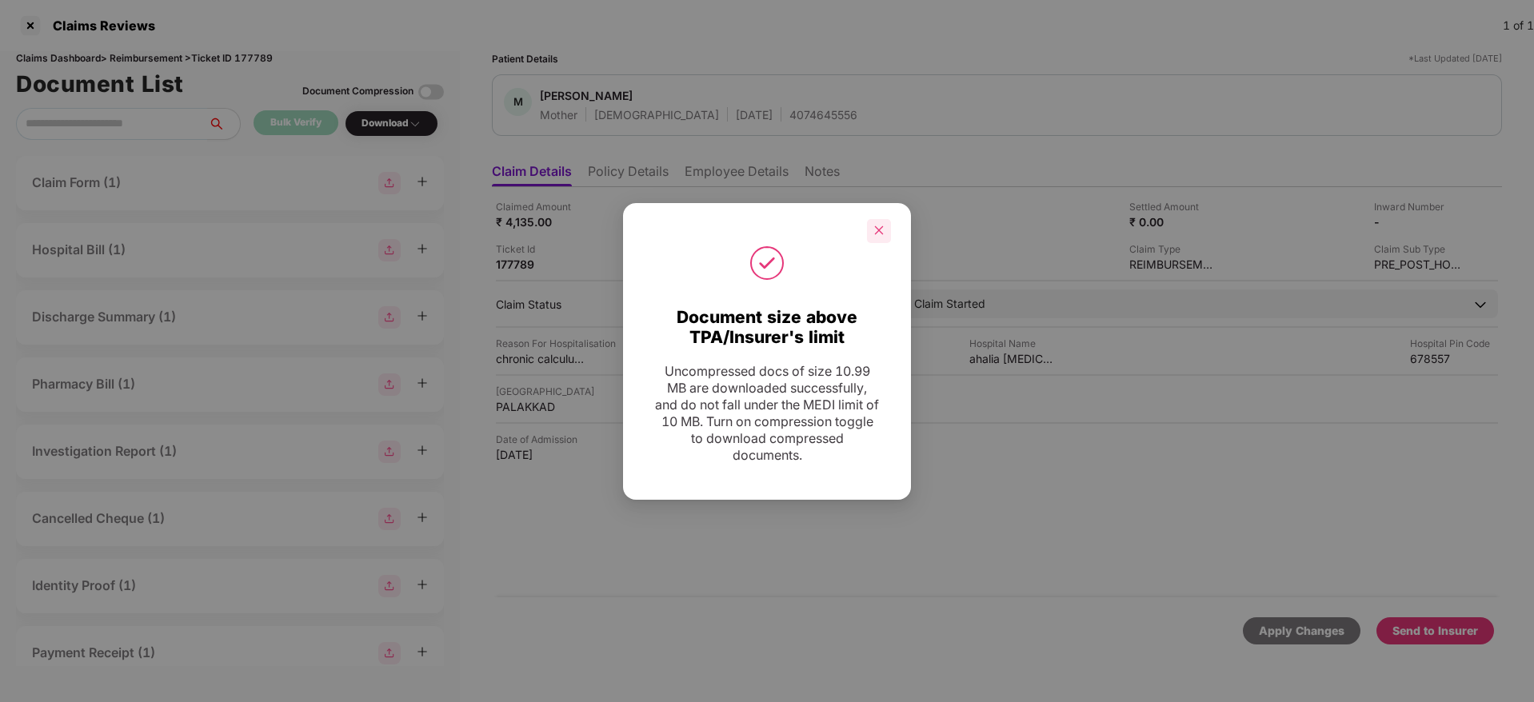
click at [884, 235] on icon "close" at bounding box center [878, 230] width 11 height 11
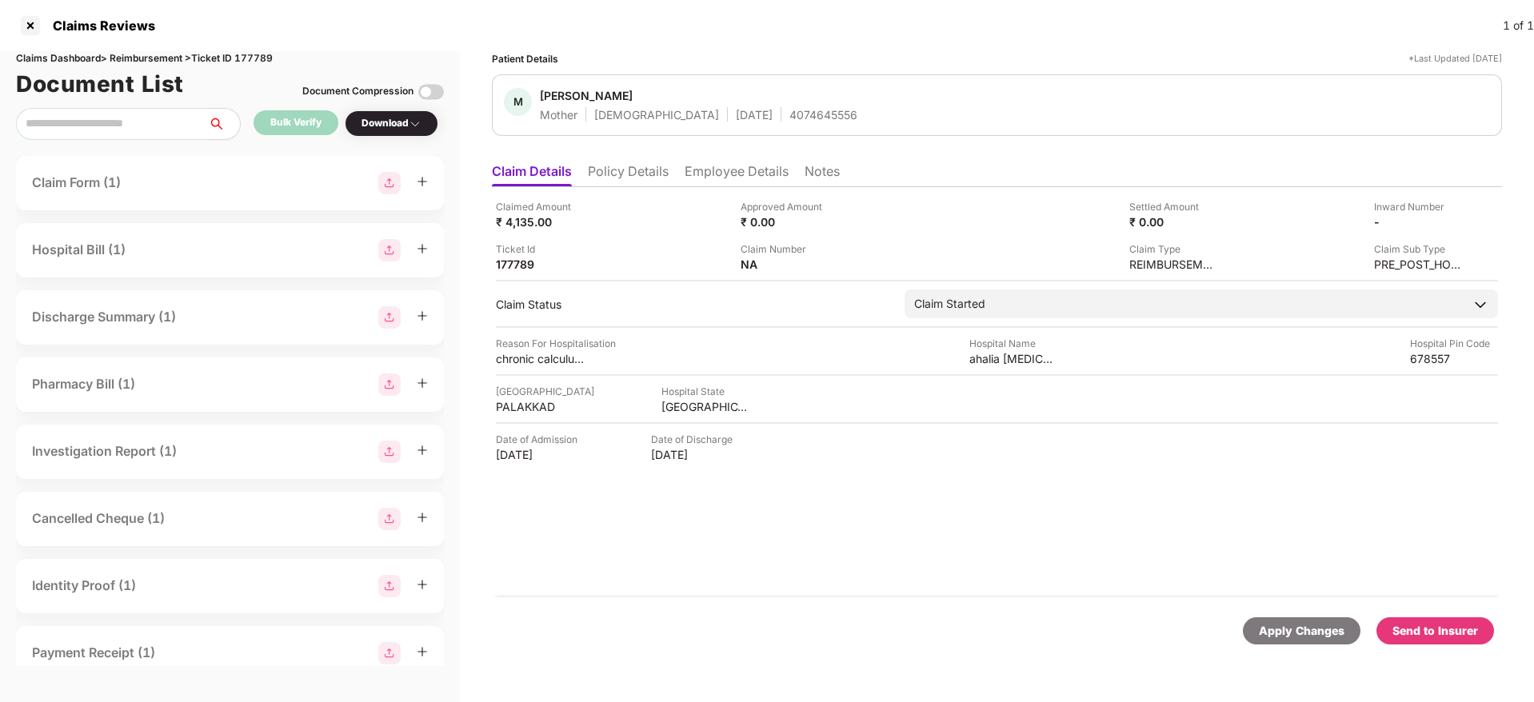
click at [1423, 626] on div "Send to Insurer" at bounding box center [1436, 631] width 86 height 18
click at [932, 532] on div "Claimed Amount ₹ 4,135.00 Approved Amount ₹ 0.00 Settled Amount ₹ 0.00 Inward N…" at bounding box center [997, 392] width 1010 height 410
click at [643, 166] on li "Policy Details" at bounding box center [628, 174] width 81 height 23
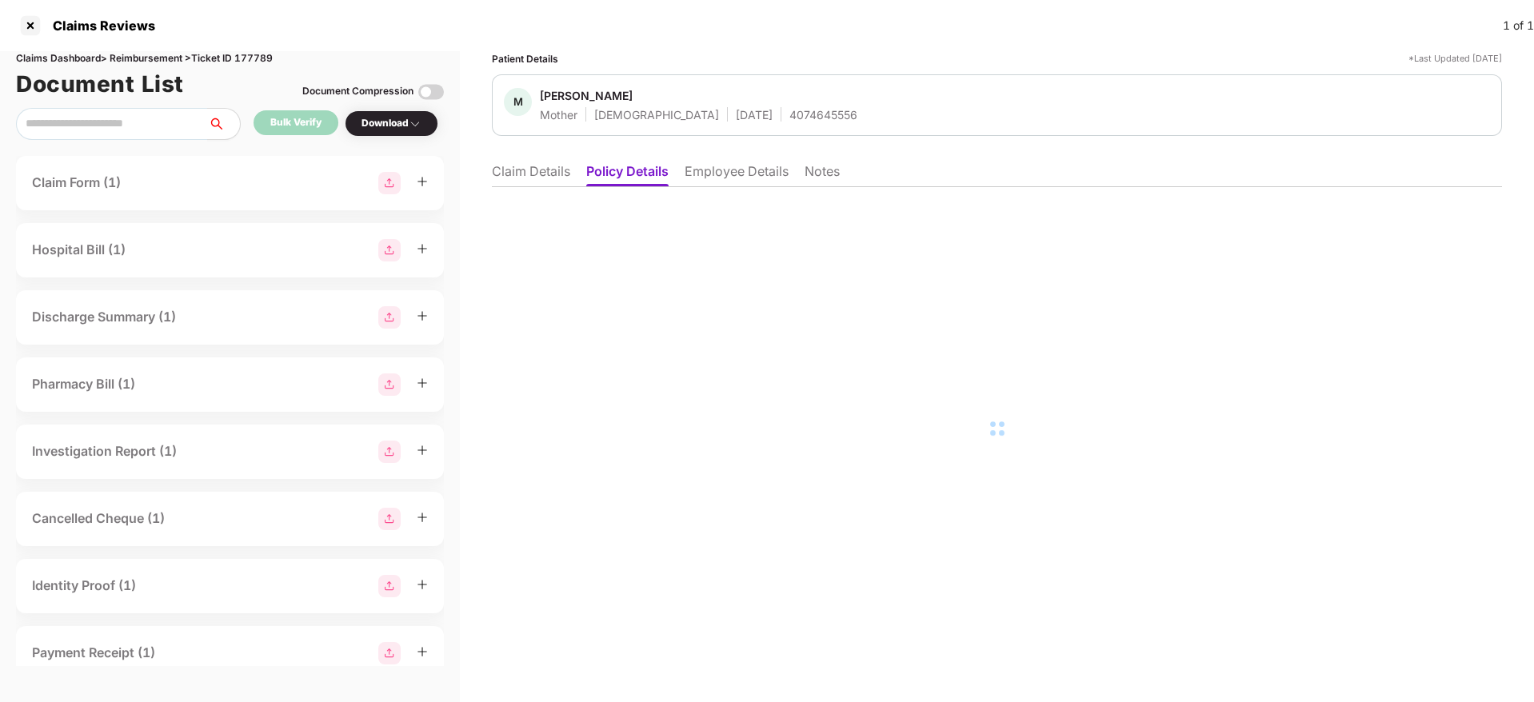
click at [720, 168] on li "Employee Details" at bounding box center [737, 174] width 104 height 23
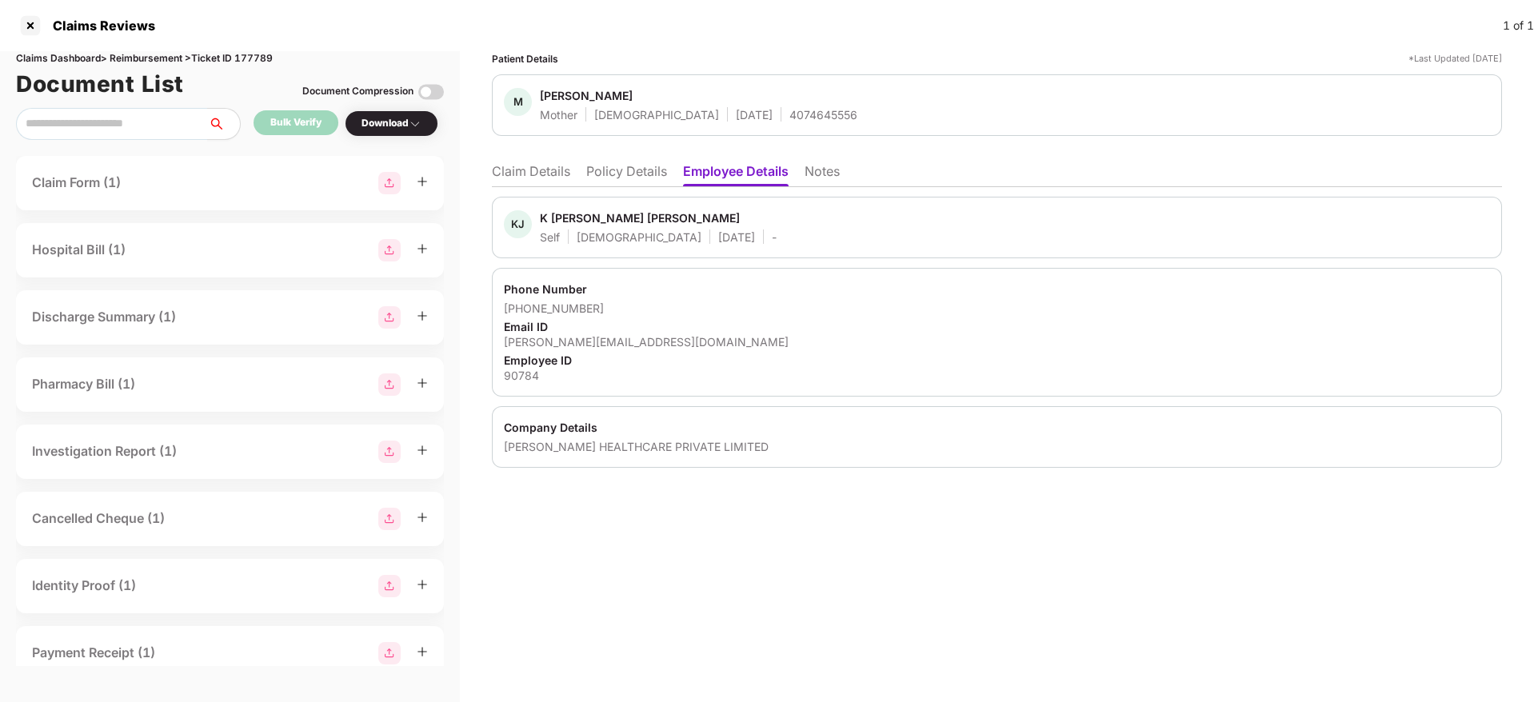
click at [518, 451] on div "RHEA HEALTHCARE PRIVATE LIMITED" at bounding box center [997, 446] width 986 height 15
click at [512, 451] on div "RHEA HEALTHCARE PRIVATE LIMITED" at bounding box center [997, 446] width 986 height 15
click at [511, 451] on div "RHEA HEALTHCARE PRIVATE LIMITED" at bounding box center [997, 446] width 986 height 15
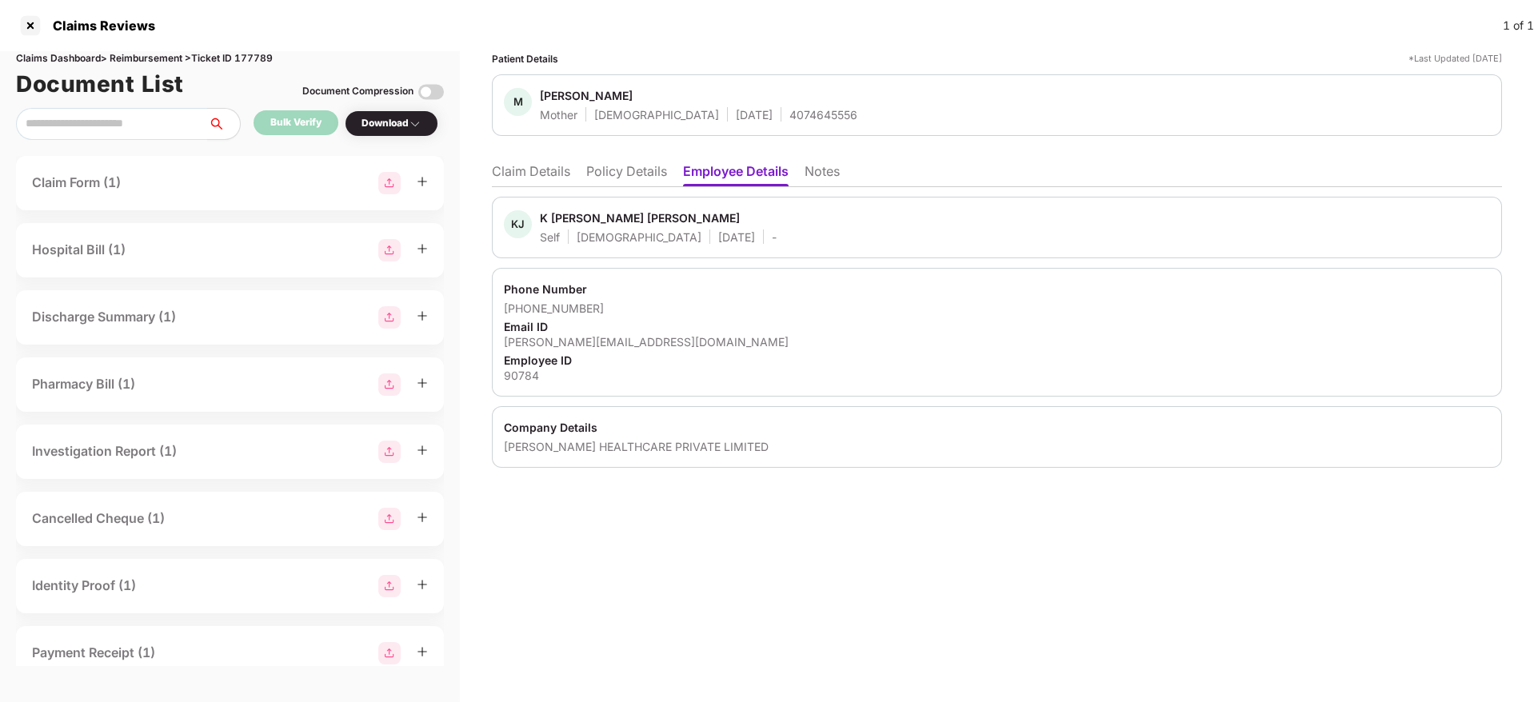
click at [621, 174] on li "Policy Details" at bounding box center [626, 174] width 81 height 23
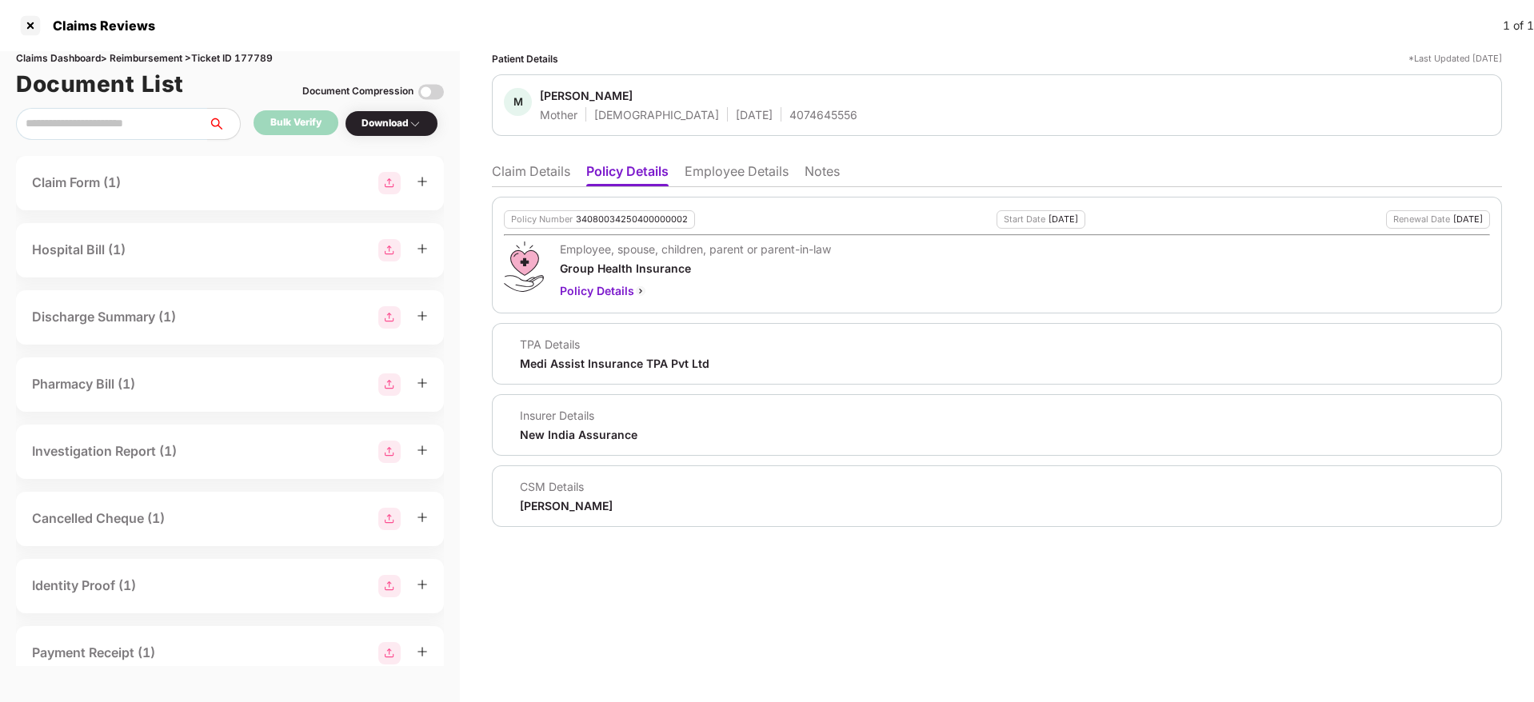
click at [538, 181] on li "Claim Details" at bounding box center [531, 174] width 78 height 23
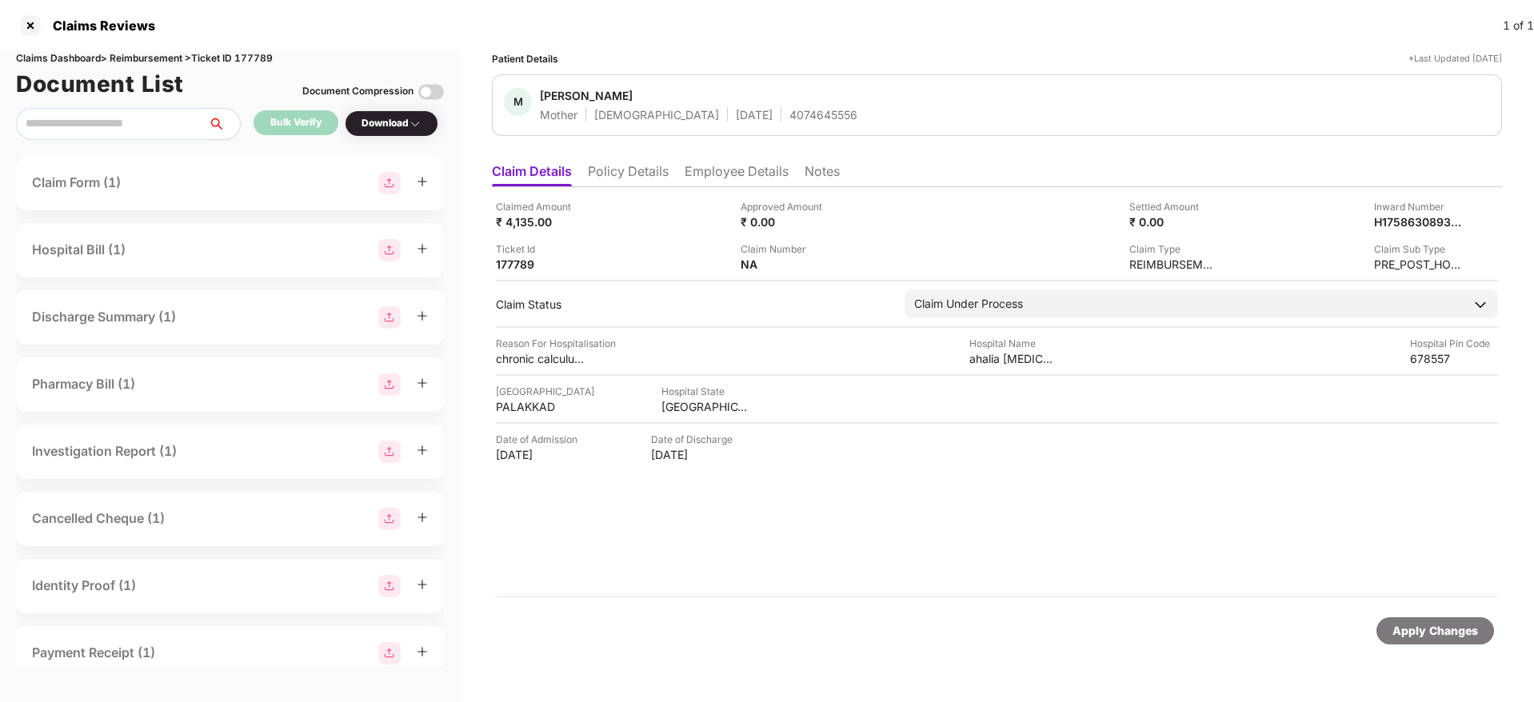
click at [650, 171] on li "Policy Details" at bounding box center [628, 174] width 81 height 23
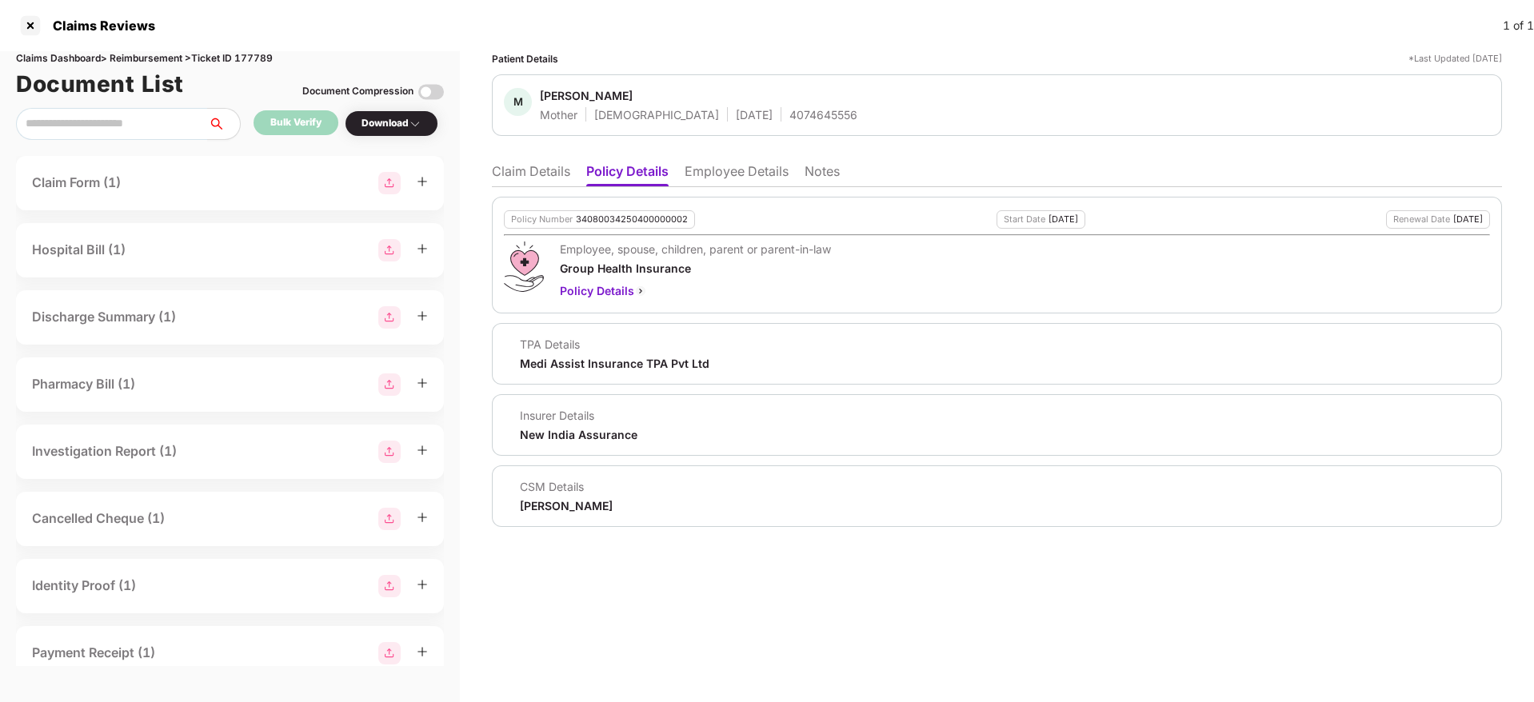
click at [554, 173] on li "Claim Details" at bounding box center [531, 174] width 78 height 23
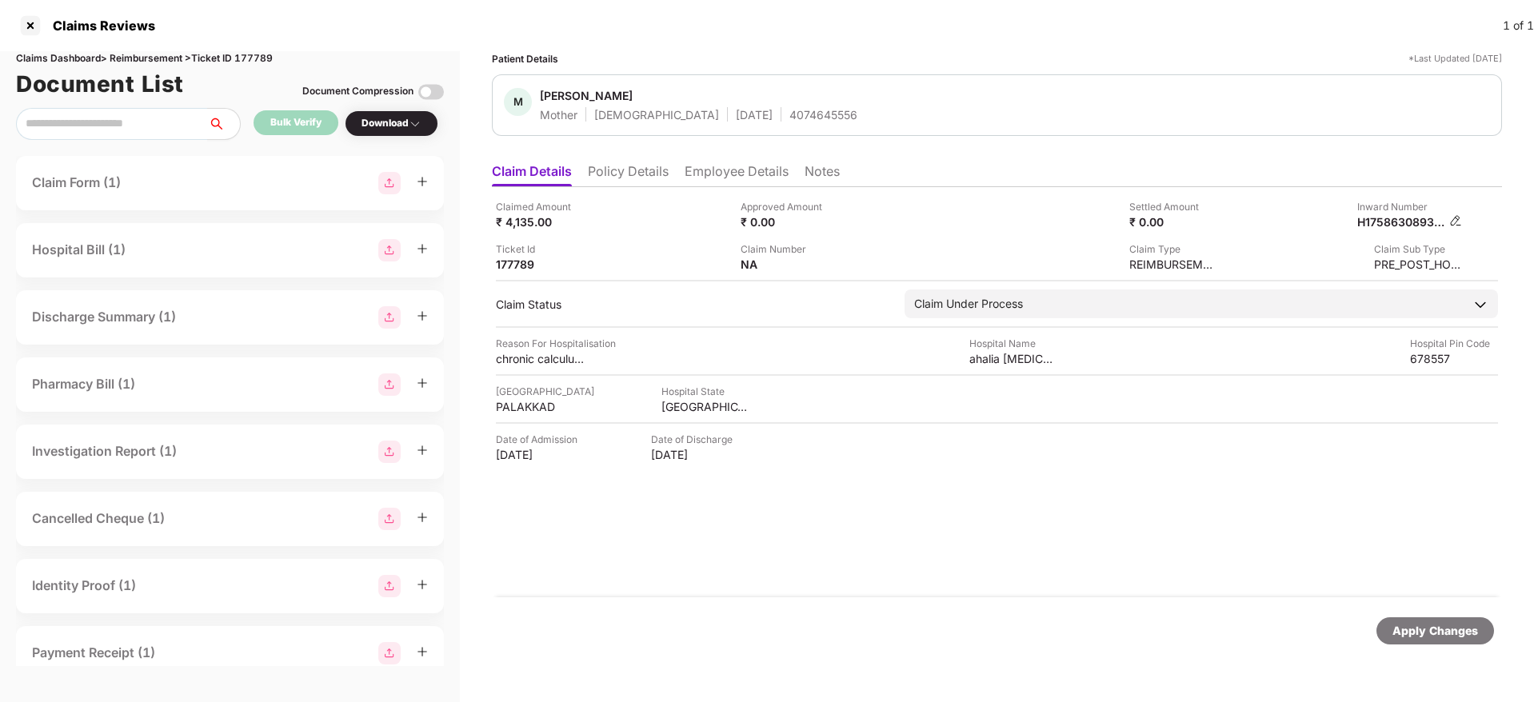
click at [1393, 219] on div "H175863089330990784" at bounding box center [1401, 221] width 88 height 15
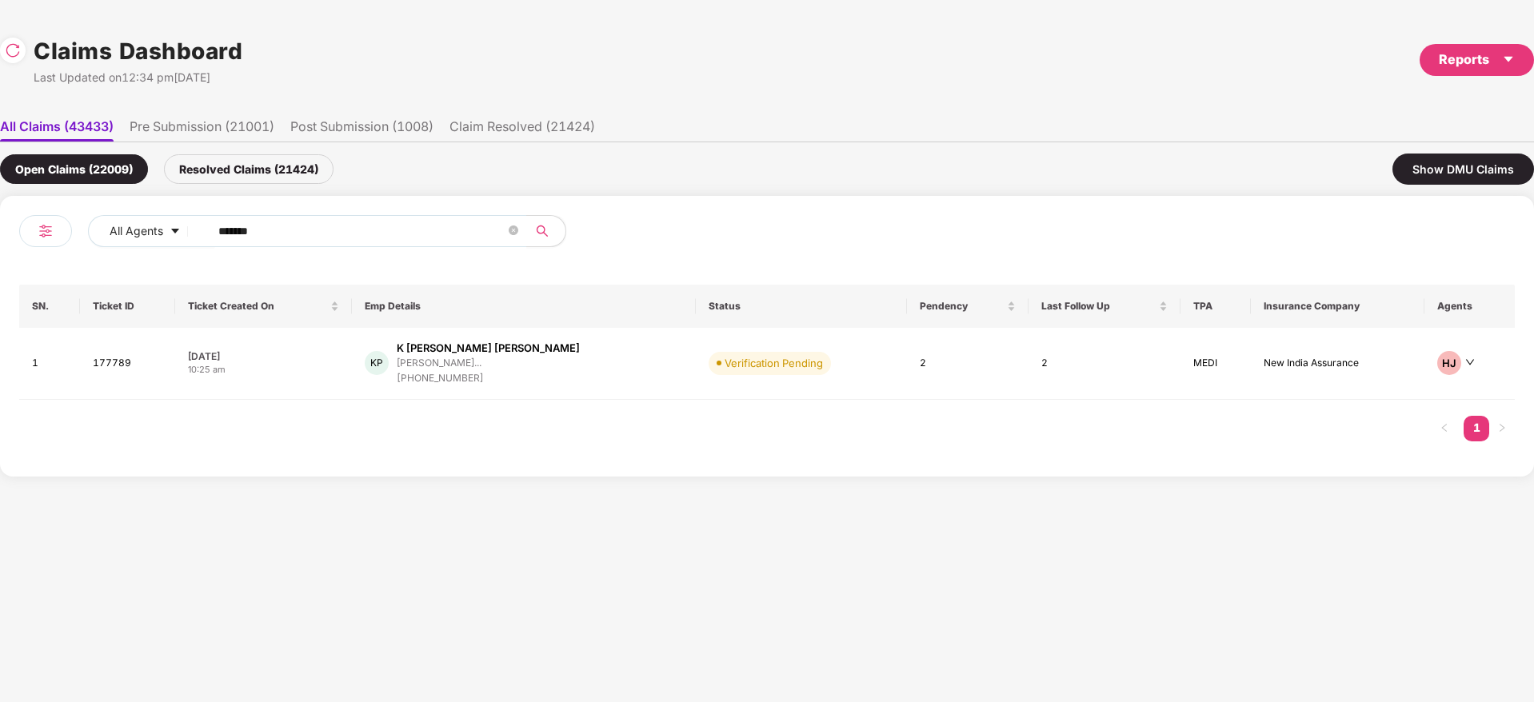
click at [0, 294] on div "All Agents ****** SN. Ticket ID Ticket Created On Emp Details Status Pendency L…" at bounding box center [767, 336] width 1534 height 281
paste input "text"
type input "******"
click at [619, 371] on div "KM Kalpesh Sakharam Mhase kalpesh.mhase@tredence... +917021827208" at bounding box center [531, 364] width 352 height 46
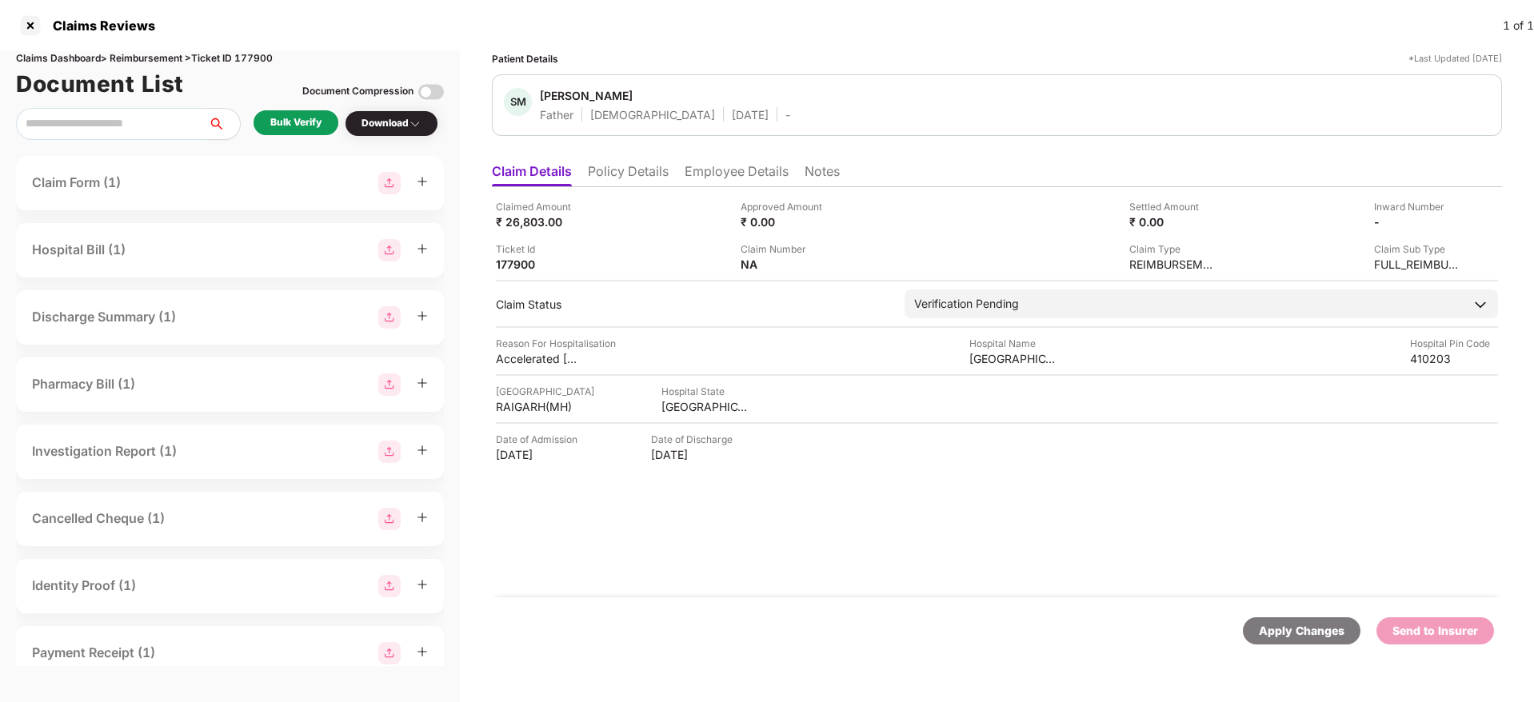
click at [306, 121] on div "Bulk Verify" at bounding box center [295, 122] width 51 height 15
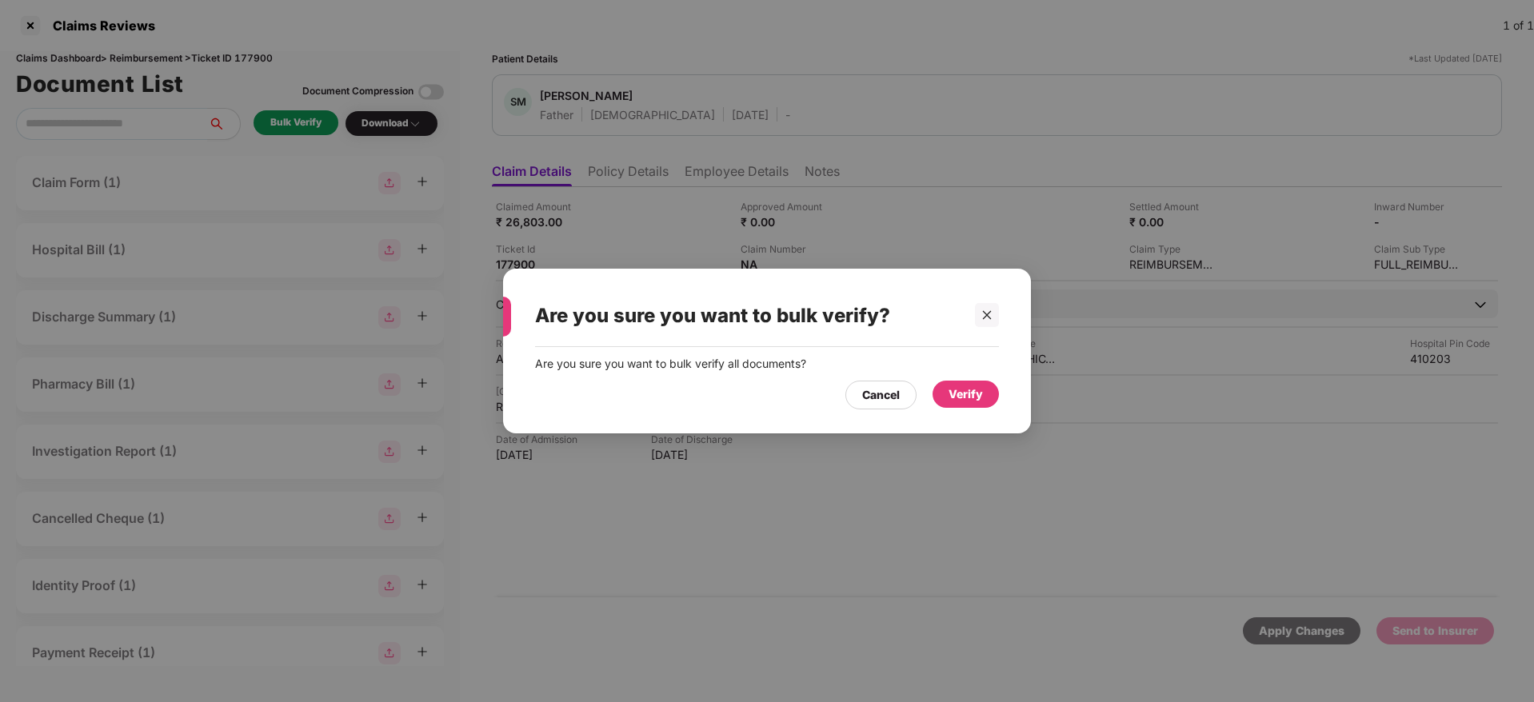
click at [965, 404] on div "Verify" at bounding box center [966, 394] width 66 height 27
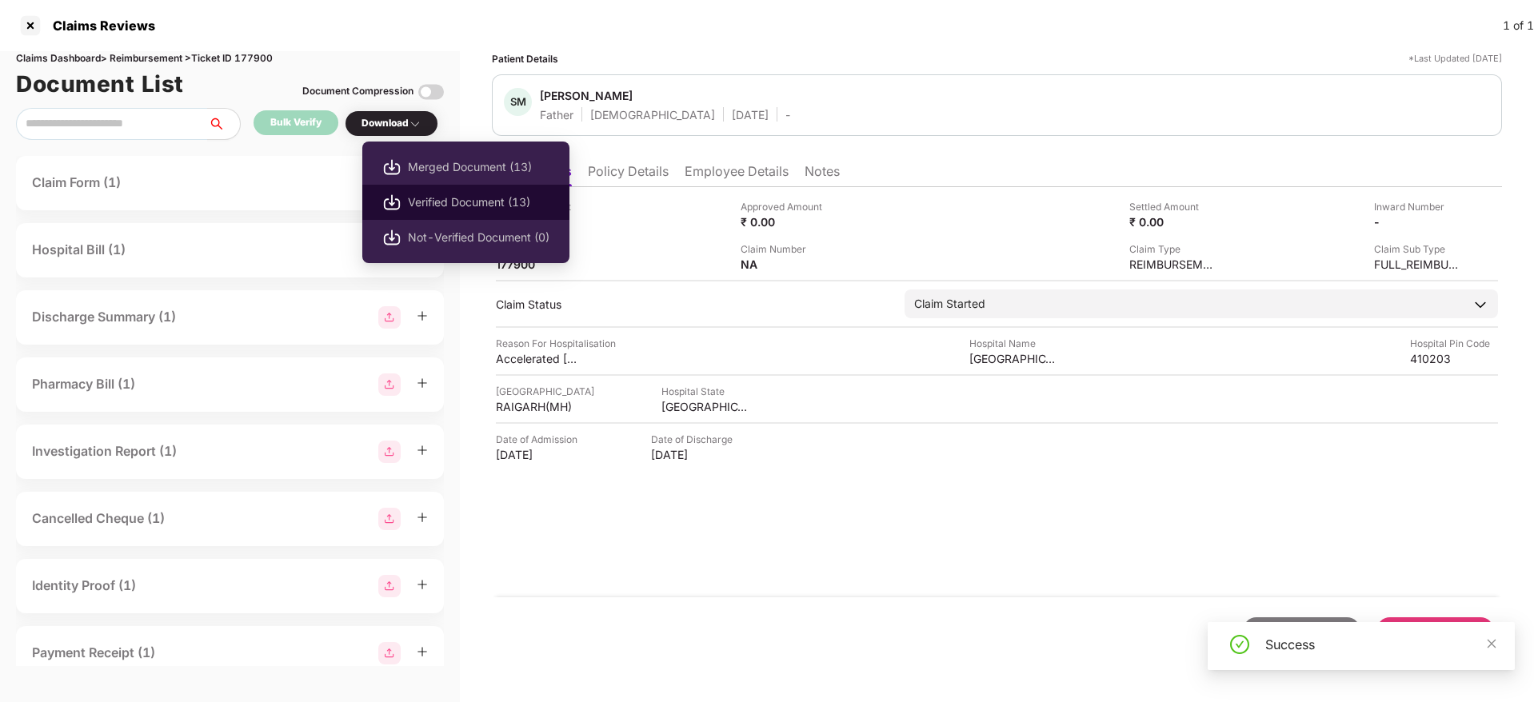
click at [464, 194] on span "Verified Document (13)" at bounding box center [479, 203] width 142 height 18
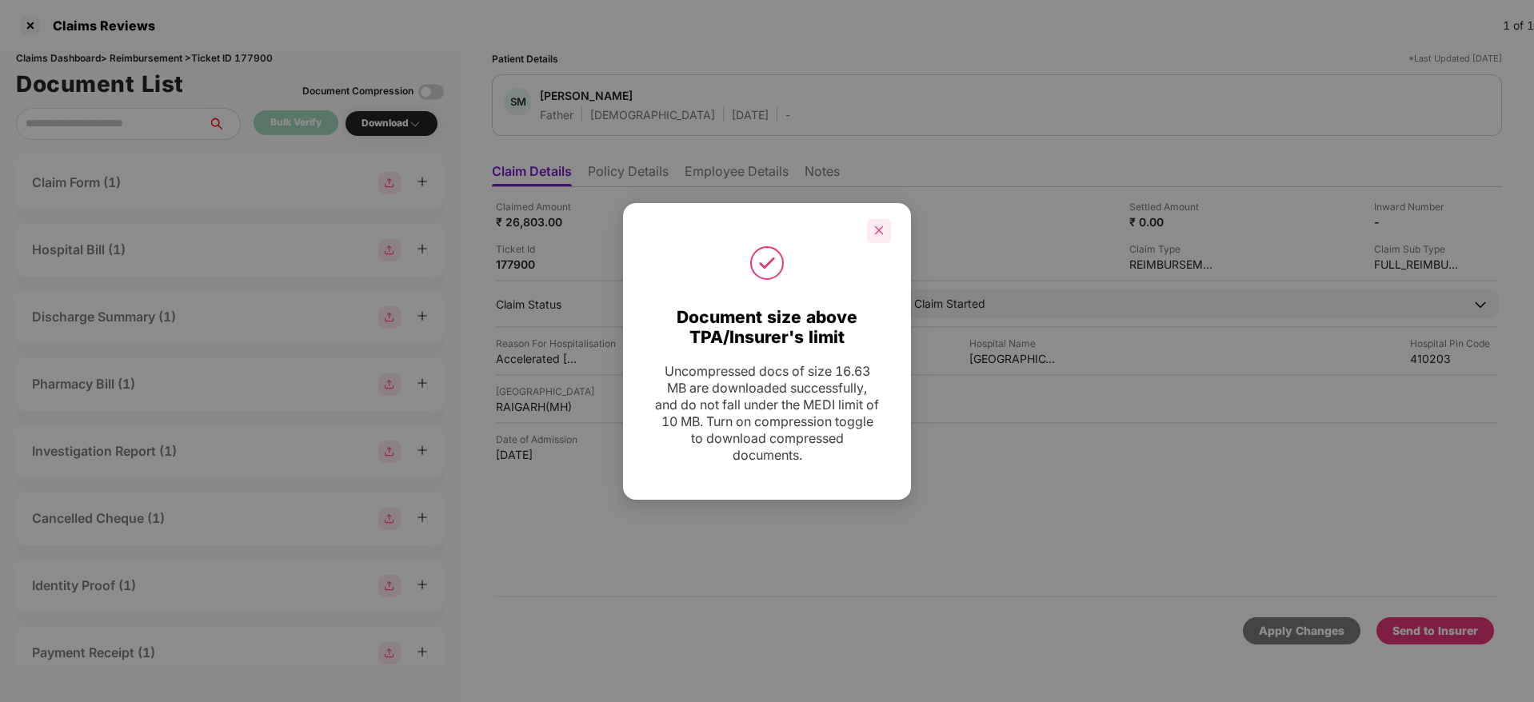
click at [885, 237] on div at bounding box center [879, 231] width 24 height 24
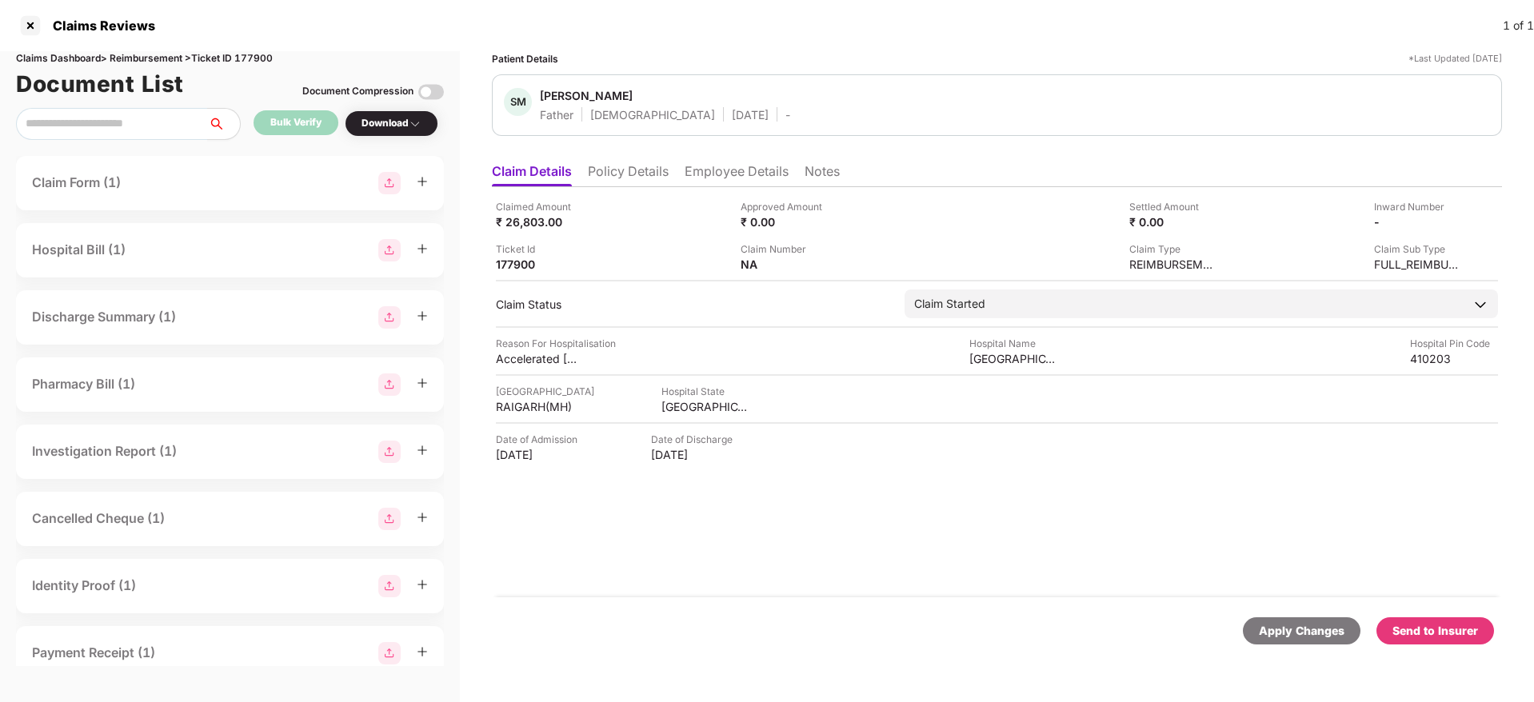
click at [623, 170] on li "Policy Details" at bounding box center [628, 174] width 81 height 23
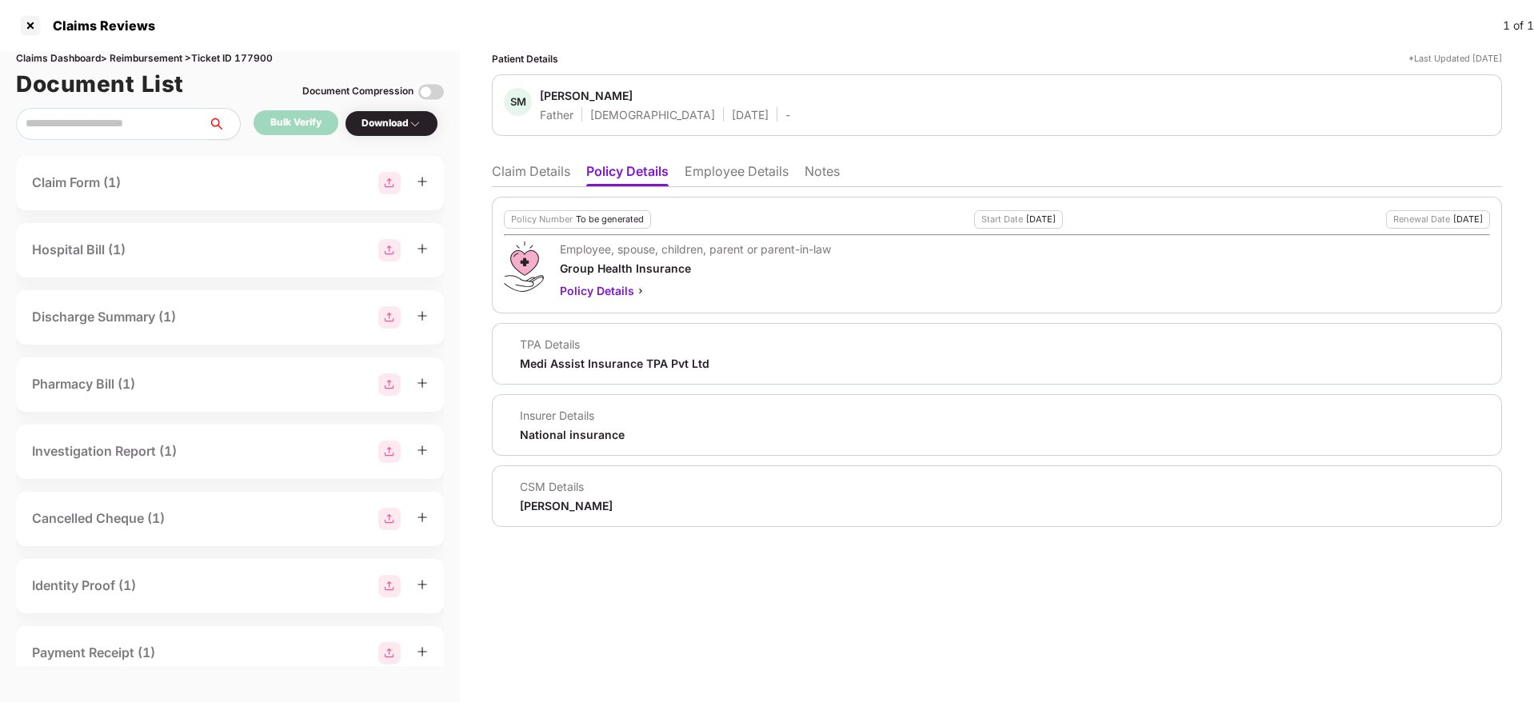
click at [732, 170] on li "Employee Details" at bounding box center [737, 174] width 104 height 23
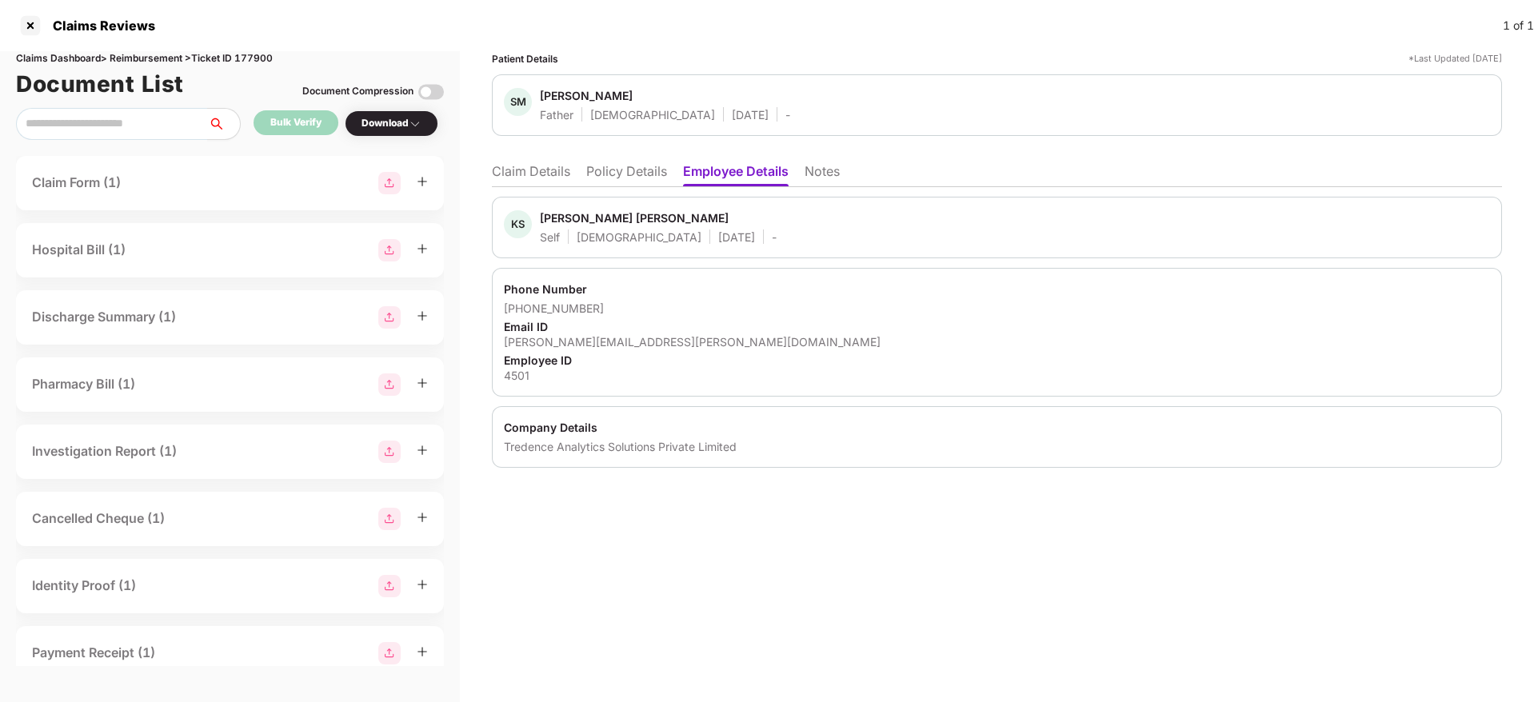
click at [588, 338] on div "kalpesh.mhase@tredence.com" at bounding box center [997, 341] width 986 height 15
click at [542, 175] on li "Claim Details" at bounding box center [531, 174] width 78 height 23
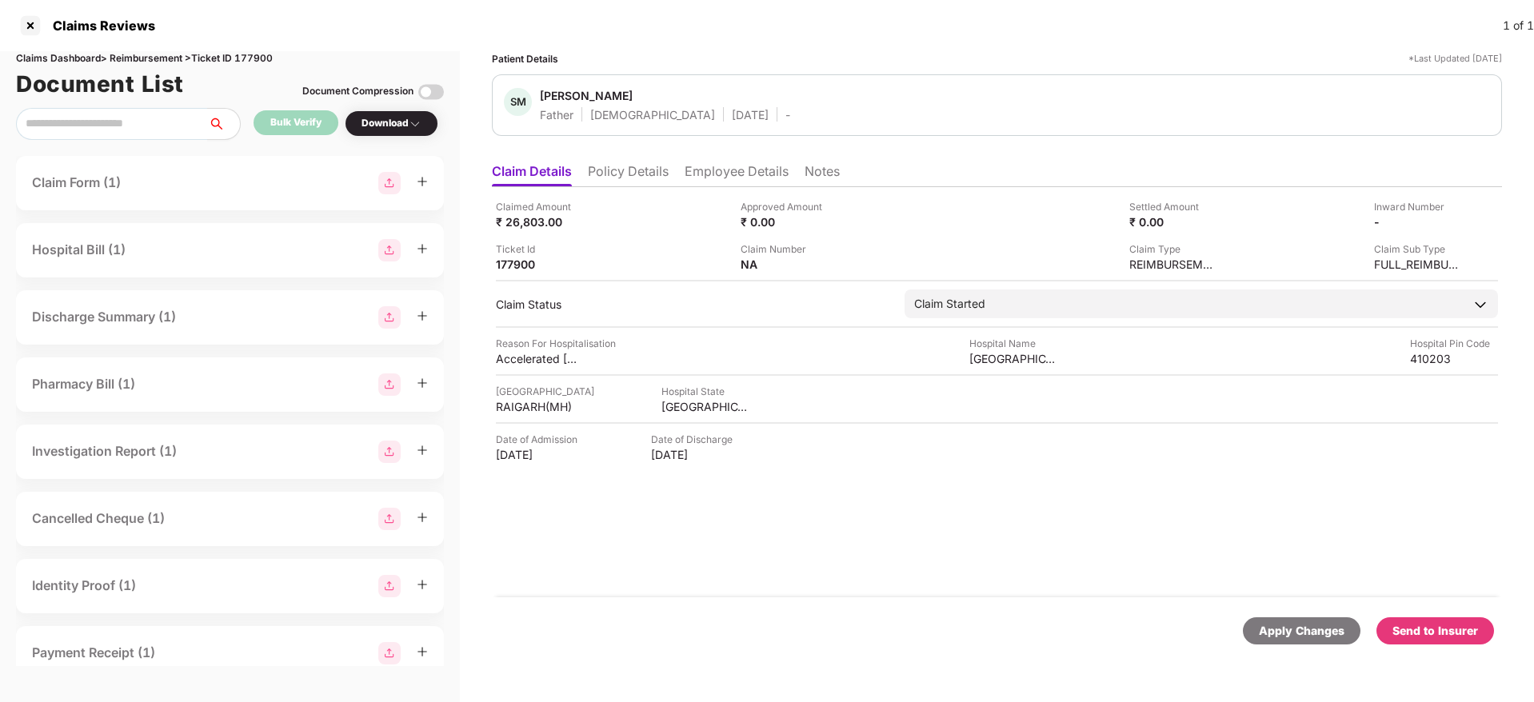
click at [659, 494] on div "Claimed Amount ₹ 26,803.00 Approved Amount ₹ 0.00 Settled Amount ₹ 0.00 Inward …" at bounding box center [997, 392] width 1010 height 410
click at [715, 171] on li "Employee Details" at bounding box center [737, 174] width 104 height 23
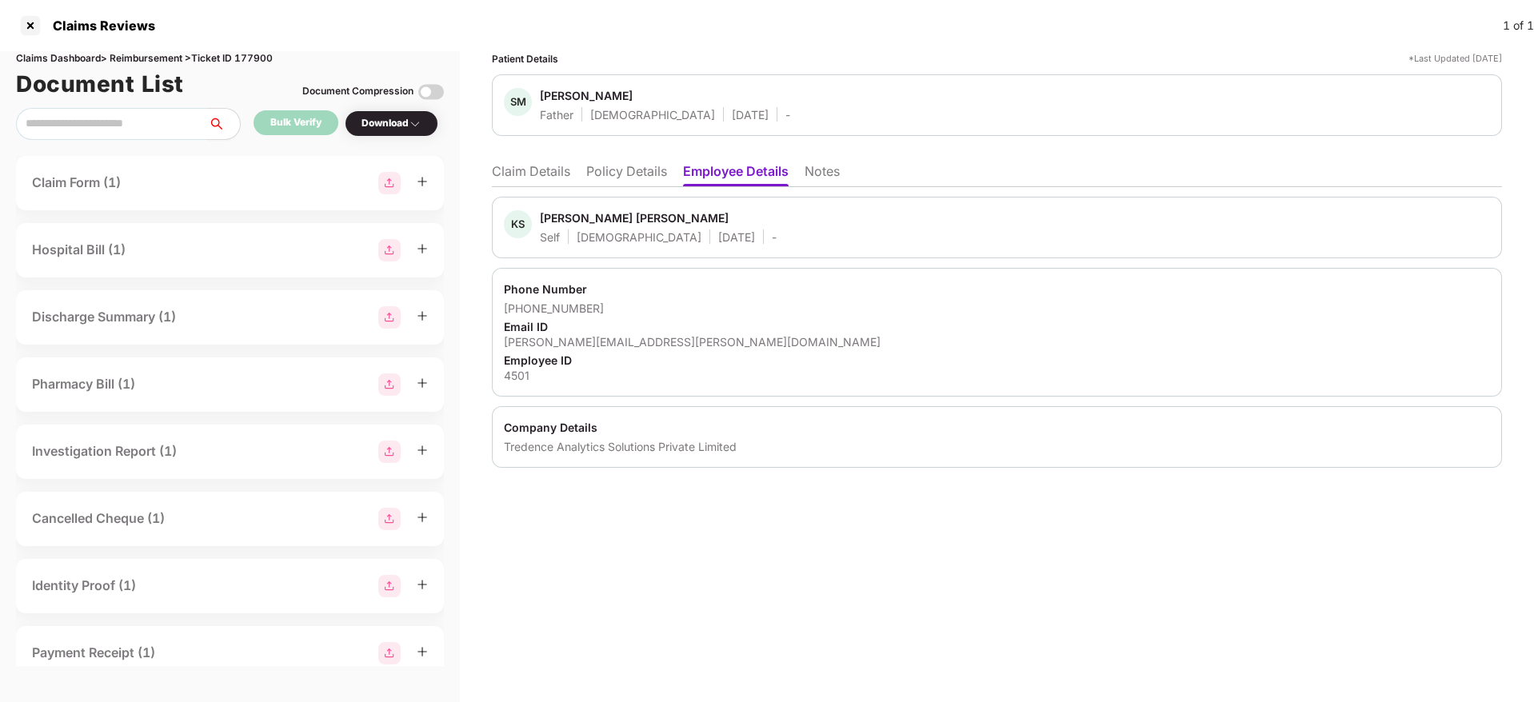
click at [581, 344] on div "kalpesh.mhase@tredence.com" at bounding box center [997, 341] width 986 height 15
click at [626, 184] on li "Policy Details" at bounding box center [626, 174] width 81 height 23
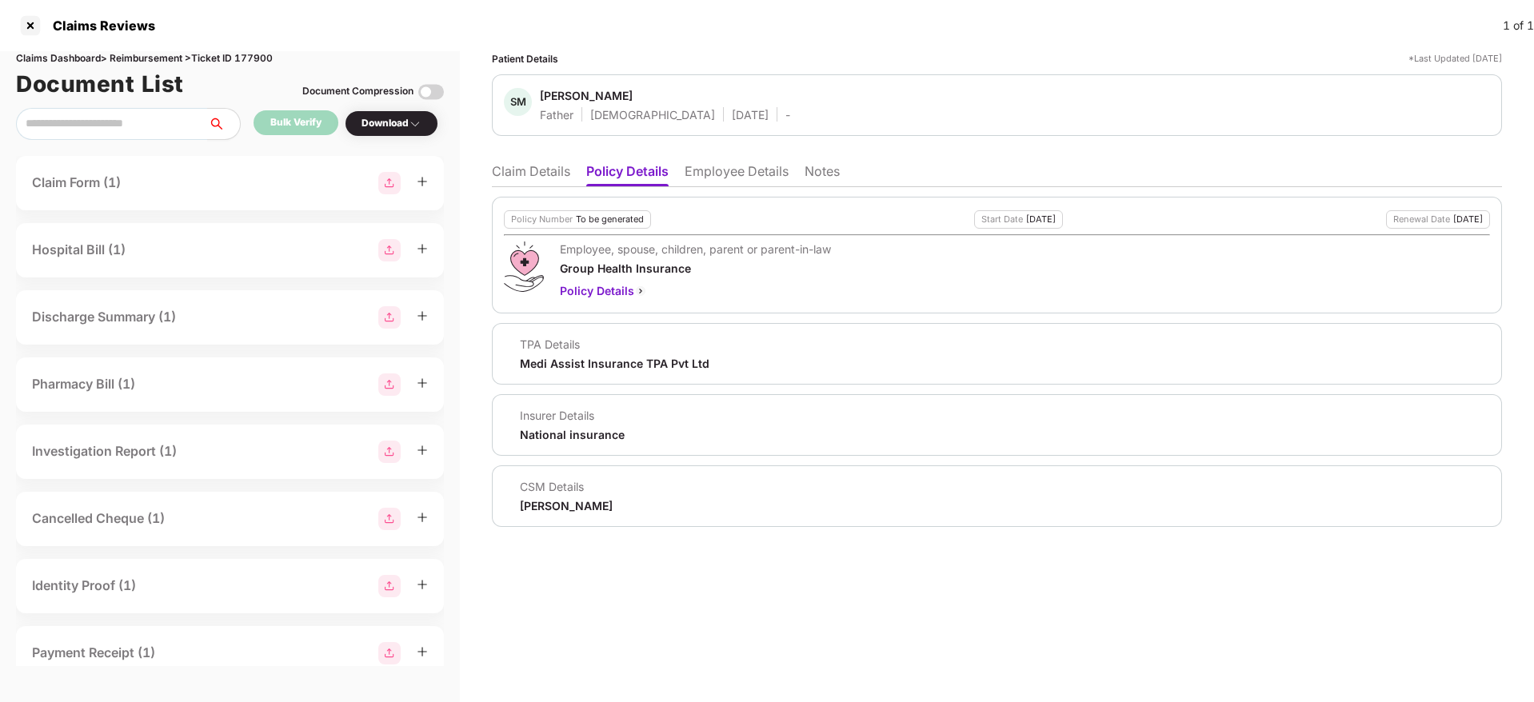
click at [594, 506] on div "Ronak Shashikant Majalkar" at bounding box center [566, 505] width 93 height 15
click at [533, 170] on li "Claim Details" at bounding box center [531, 174] width 78 height 23
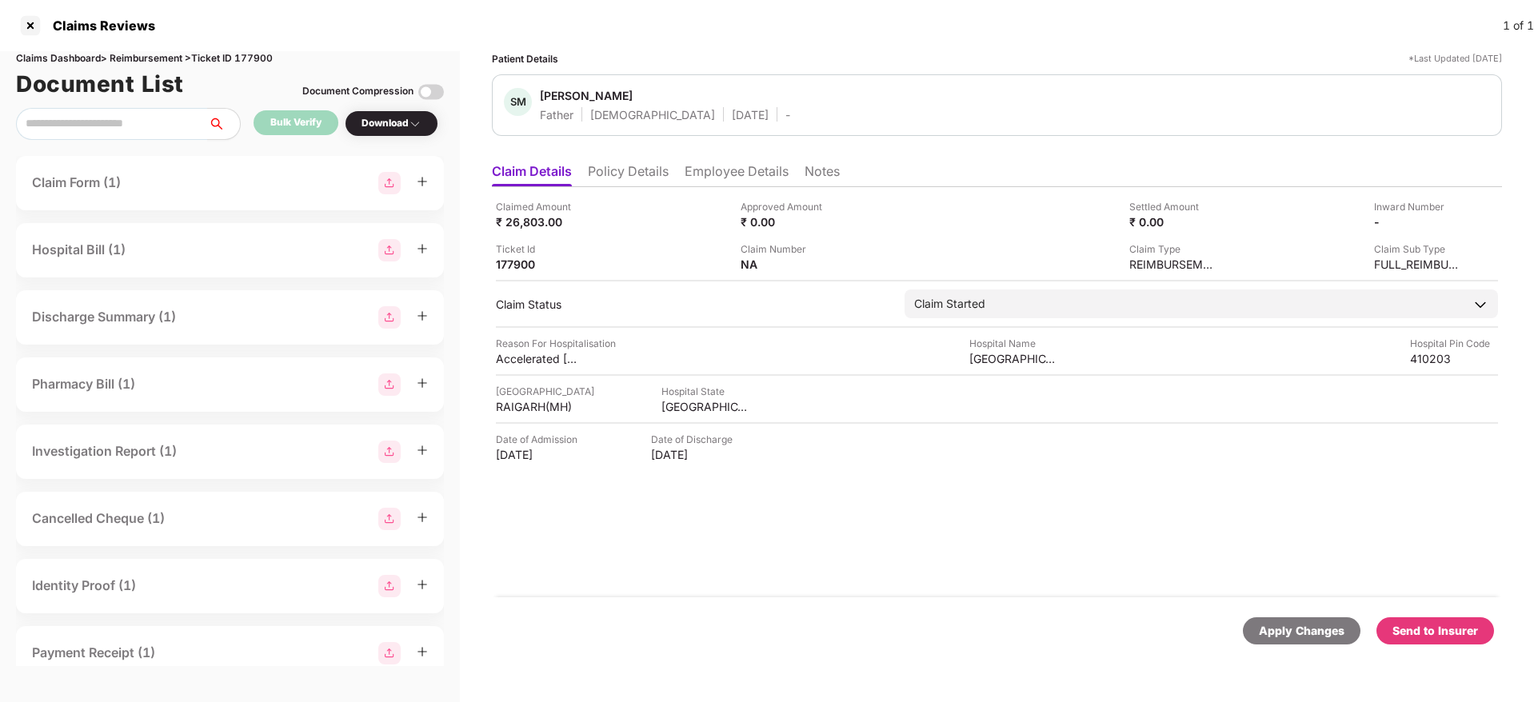
click at [650, 170] on li "Policy Details" at bounding box center [628, 174] width 81 height 23
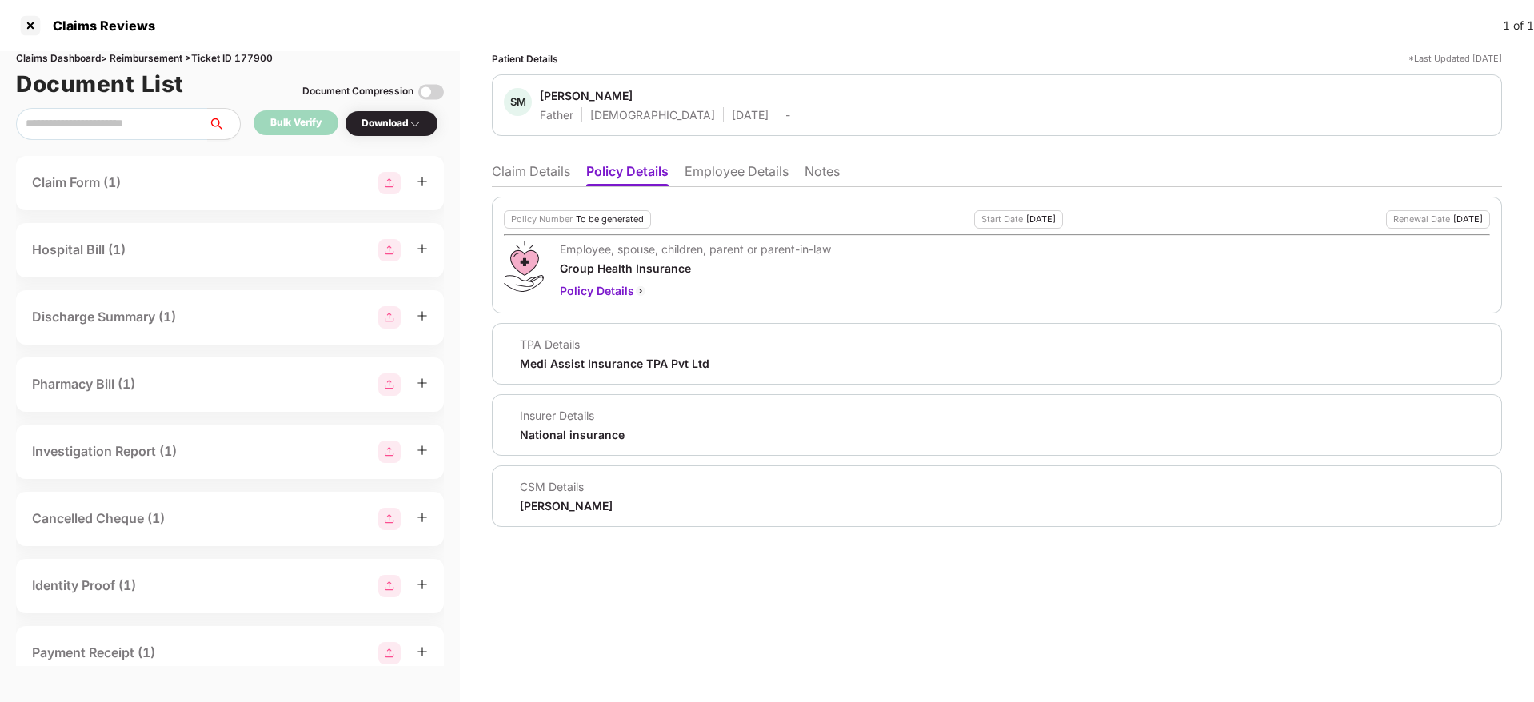
click at [709, 180] on li "Employee Details" at bounding box center [737, 174] width 104 height 23
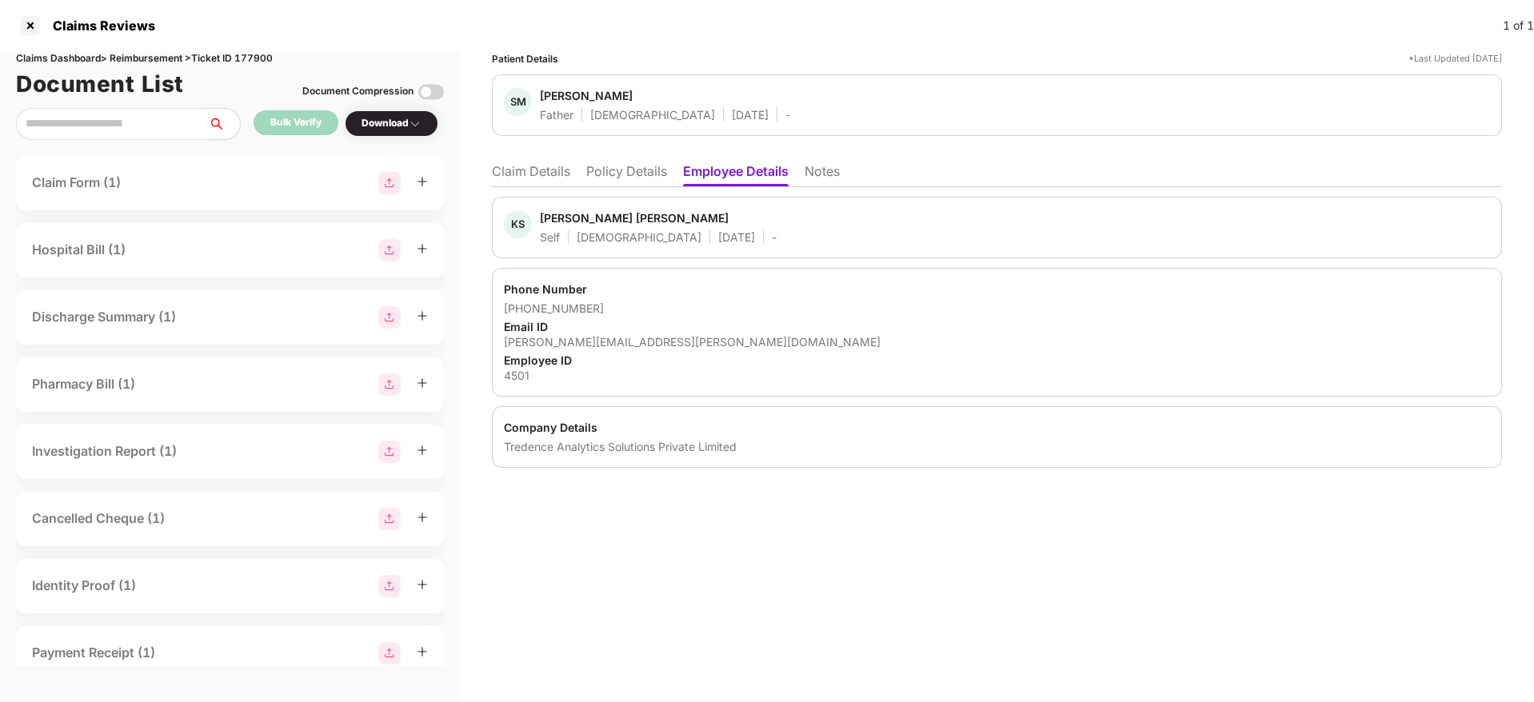
click at [1265, 271] on div "Phone Number +917021827208 Email ID kalpesh.mhase@tredence.com Employee ID 4501" at bounding box center [997, 332] width 1010 height 129
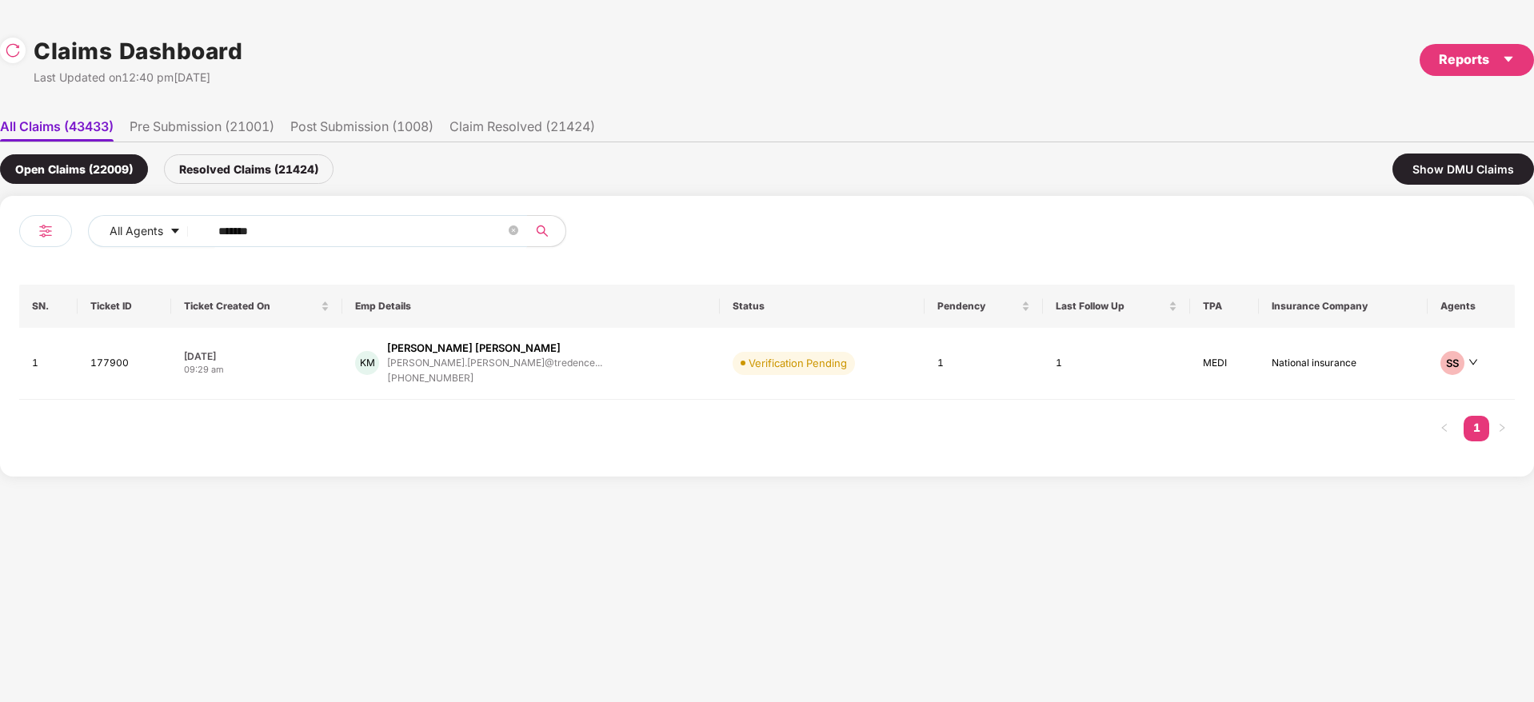
drag, startPoint x: 295, startPoint y: 234, endPoint x: 140, endPoint y: 302, distance: 169.7
click at [0, 285] on div "All Agents ****** SN. Ticket ID Ticket Created On Emp Details Status Pendency L…" at bounding box center [767, 336] width 1534 height 281
paste input "text"
type input "******"
click at [599, 368] on div "GJ Gopika Jayalal gopika.jayalal@tredenc... +917907810390" at bounding box center [530, 364] width 346 height 46
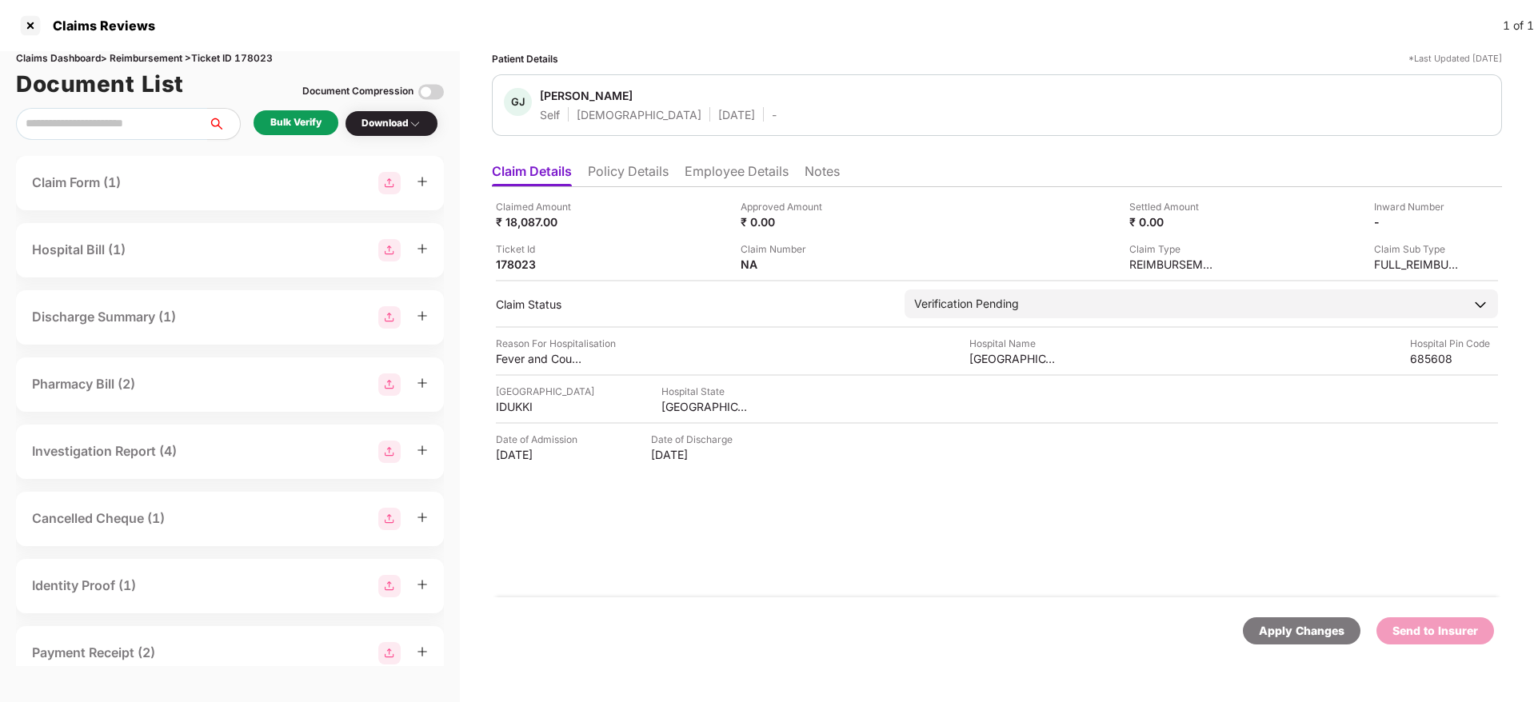
click at [634, 175] on li "Policy Details" at bounding box center [628, 174] width 81 height 23
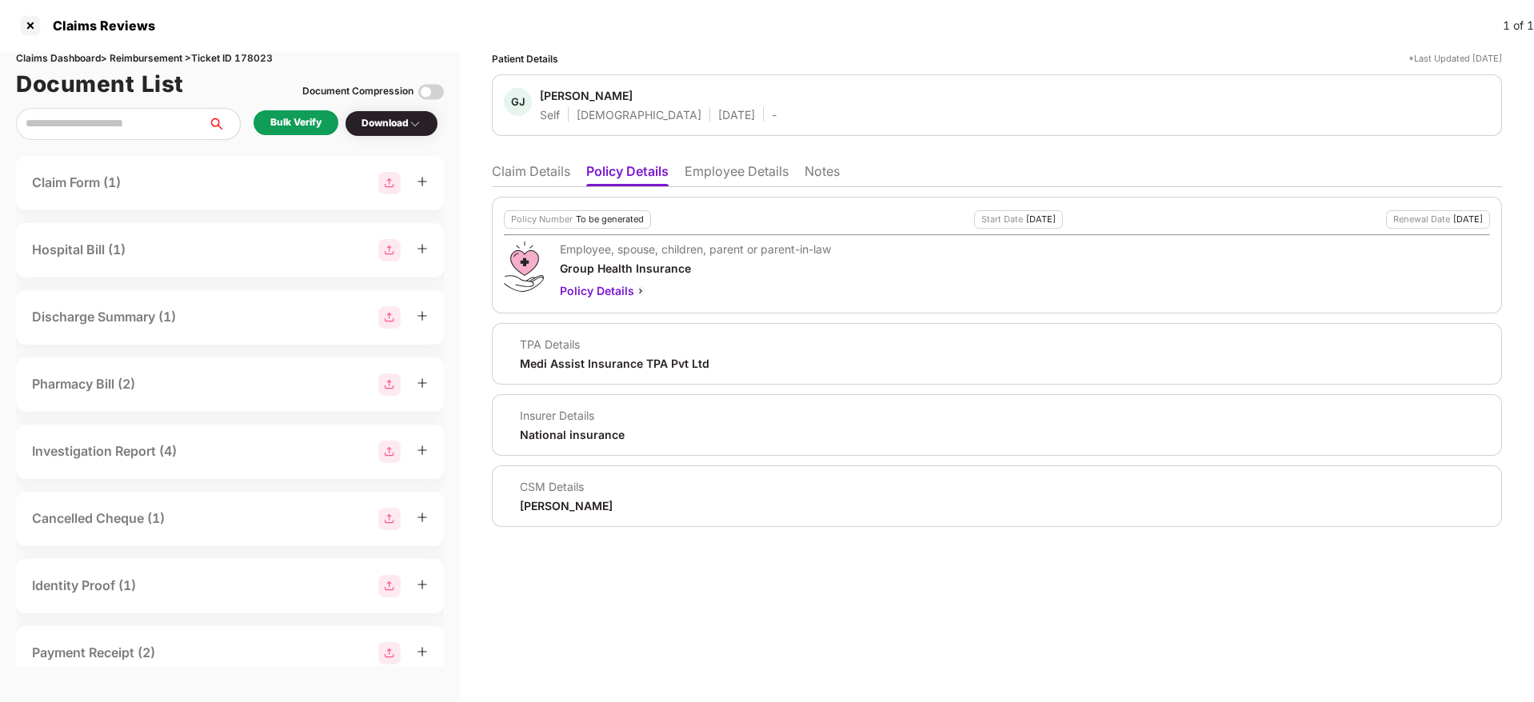
click at [543, 172] on li "Claim Details" at bounding box center [531, 174] width 78 height 23
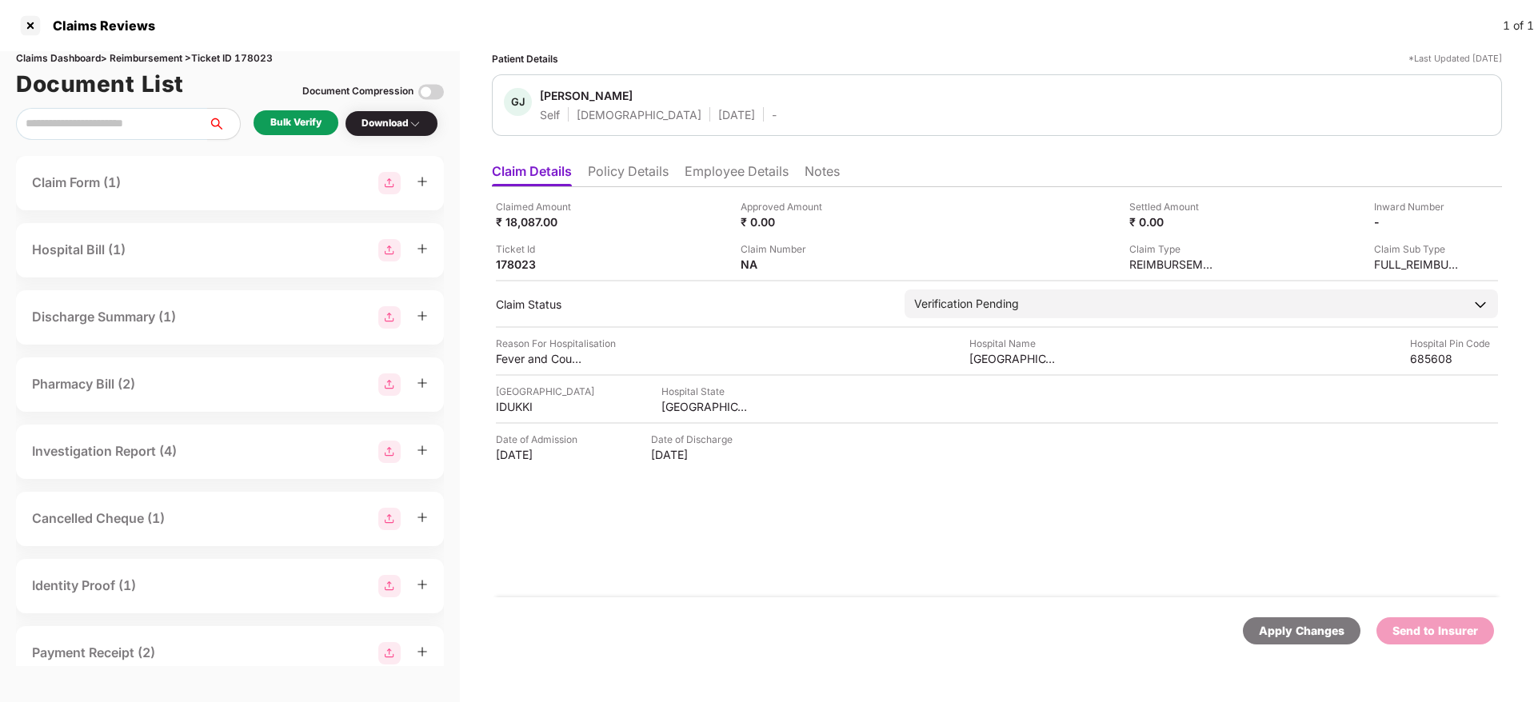
click at [726, 166] on li "Employee Details" at bounding box center [737, 174] width 104 height 23
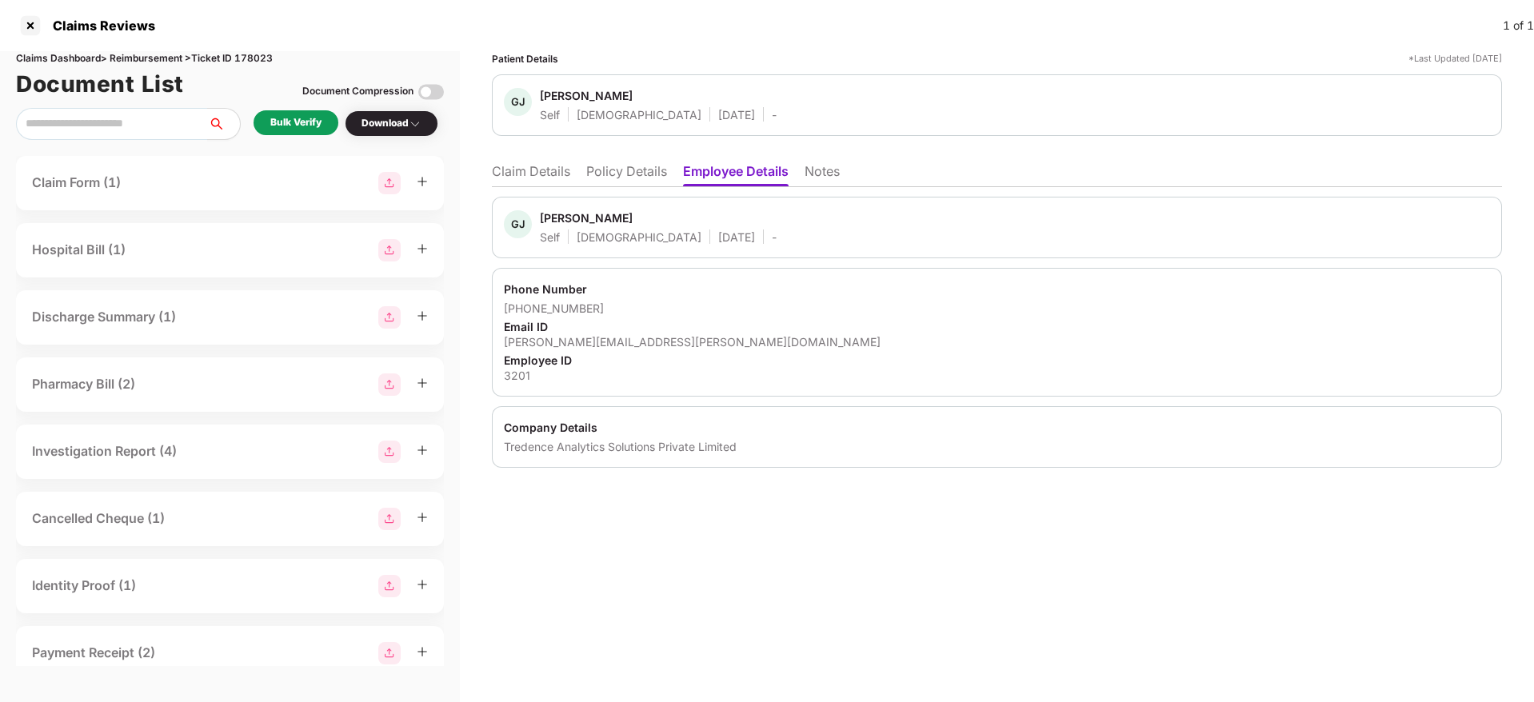
click at [570, 338] on div "gopika.jayalal@tredence.com" at bounding box center [997, 341] width 986 height 15
click at [496, 168] on li "Claim Details" at bounding box center [531, 174] width 78 height 23
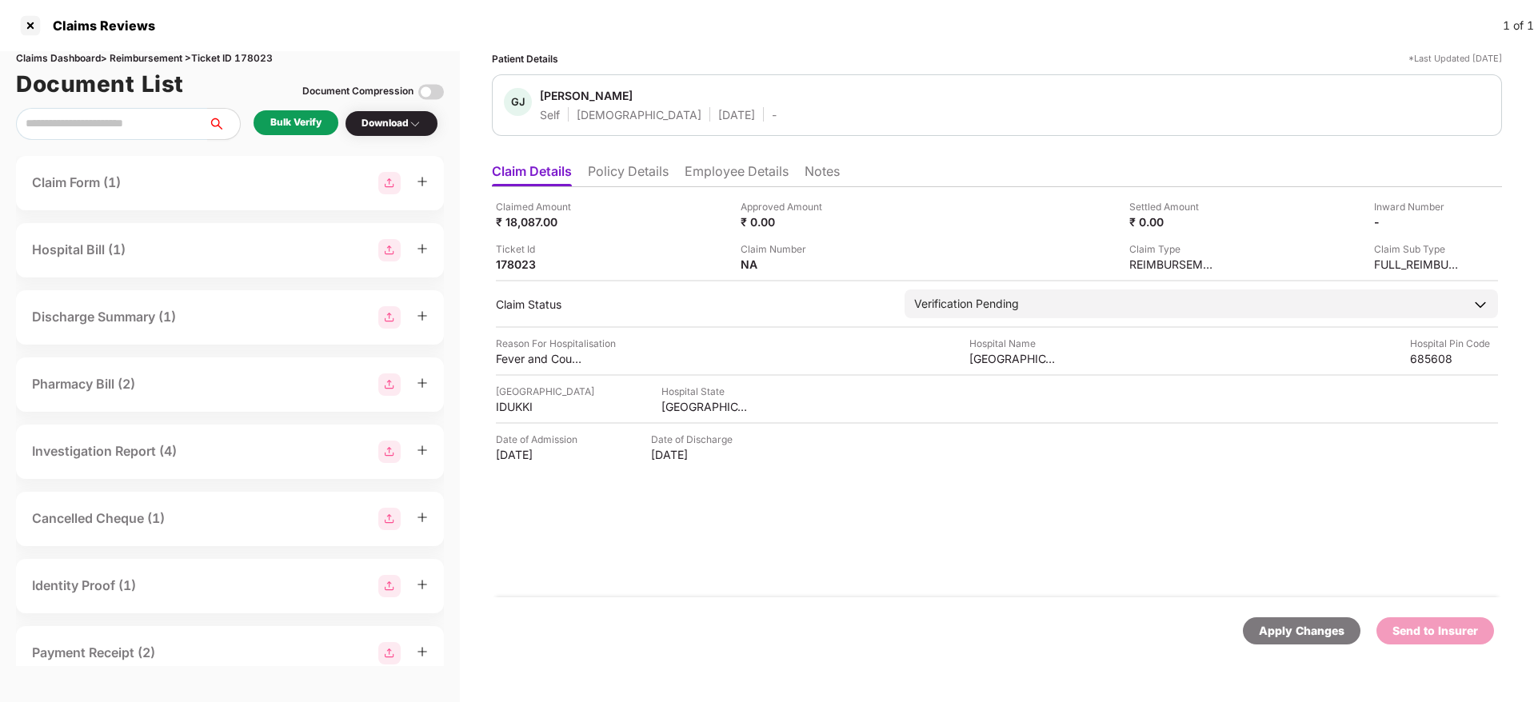
click at [322, 119] on div "Bulk Verify" at bounding box center [295, 122] width 51 height 15
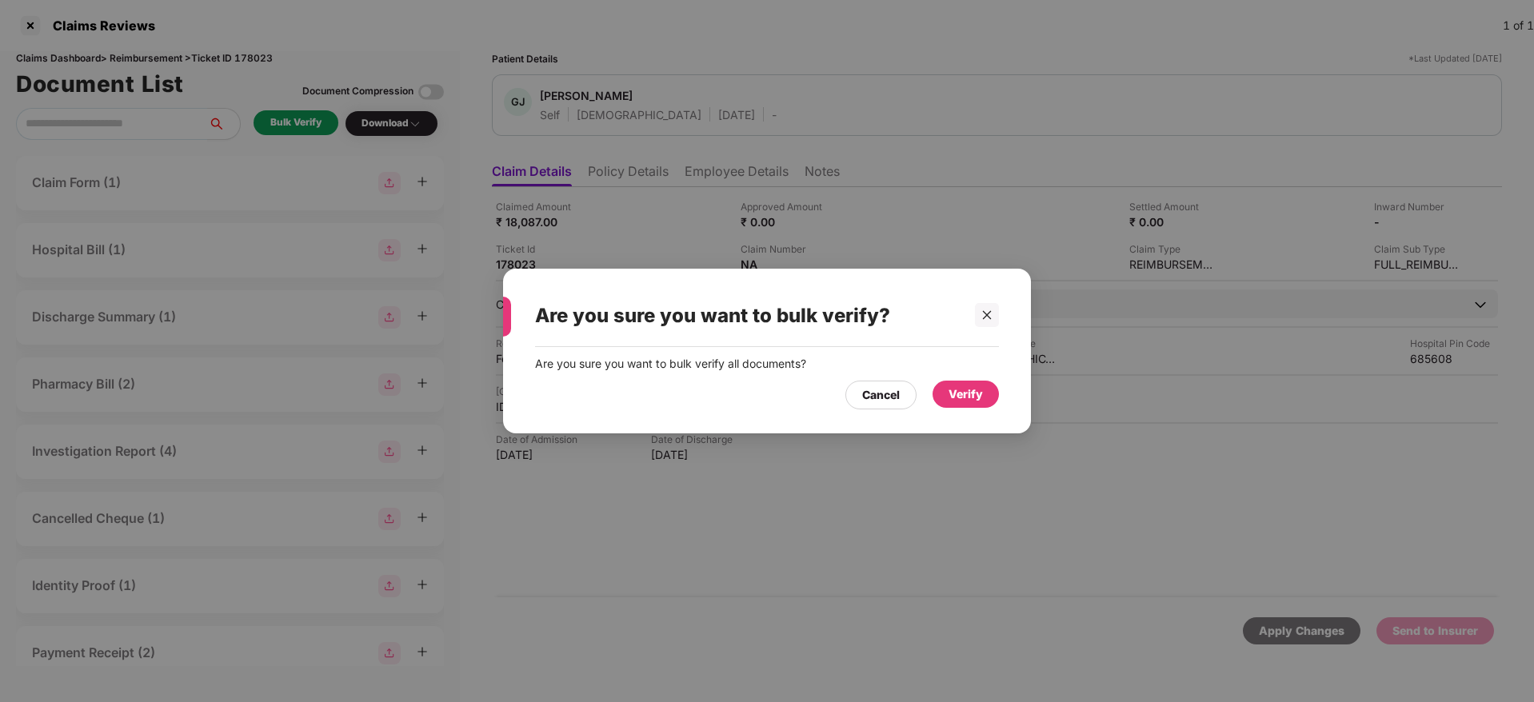
click at [974, 396] on div "Verify" at bounding box center [966, 395] width 34 height 18
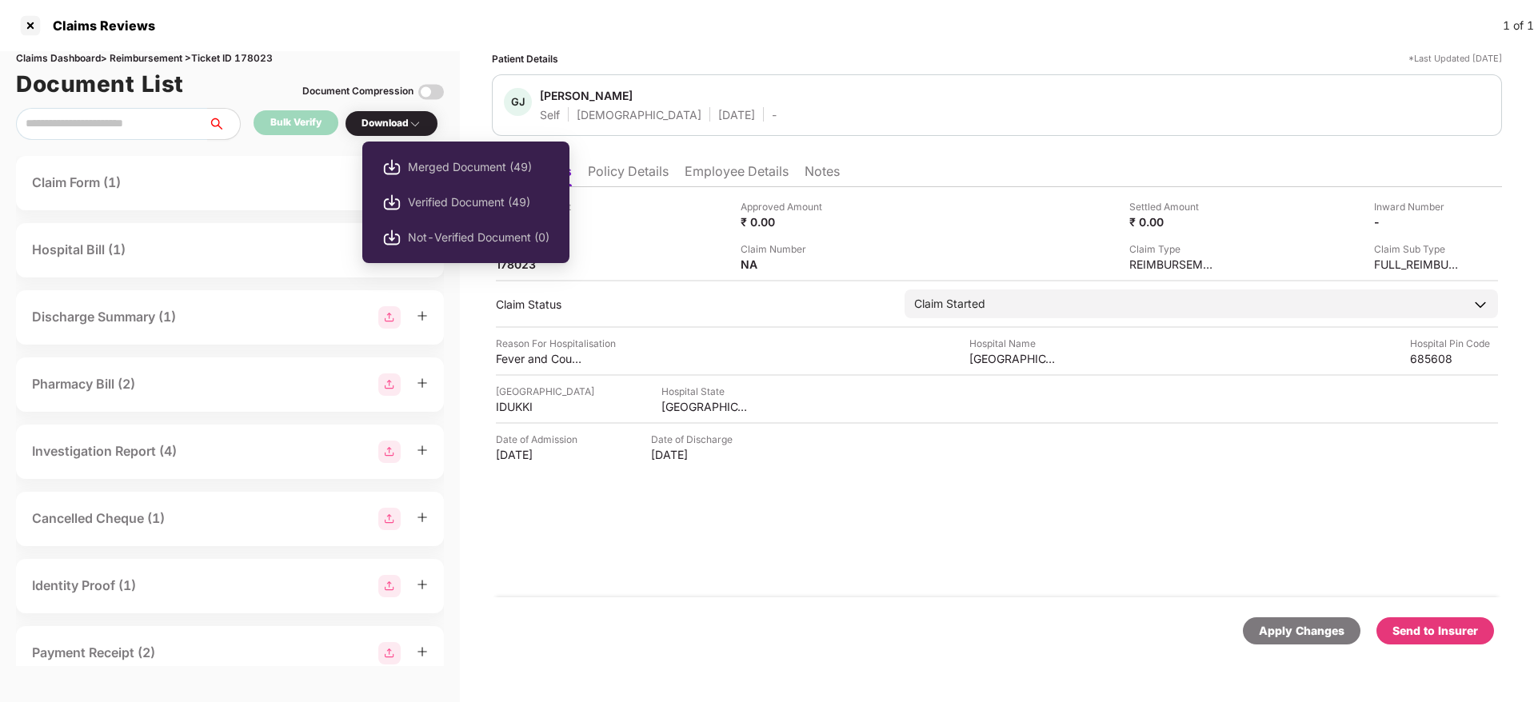
click at [430, 119] on div "Download" at bounding box center [392, 123] width 94 height 26
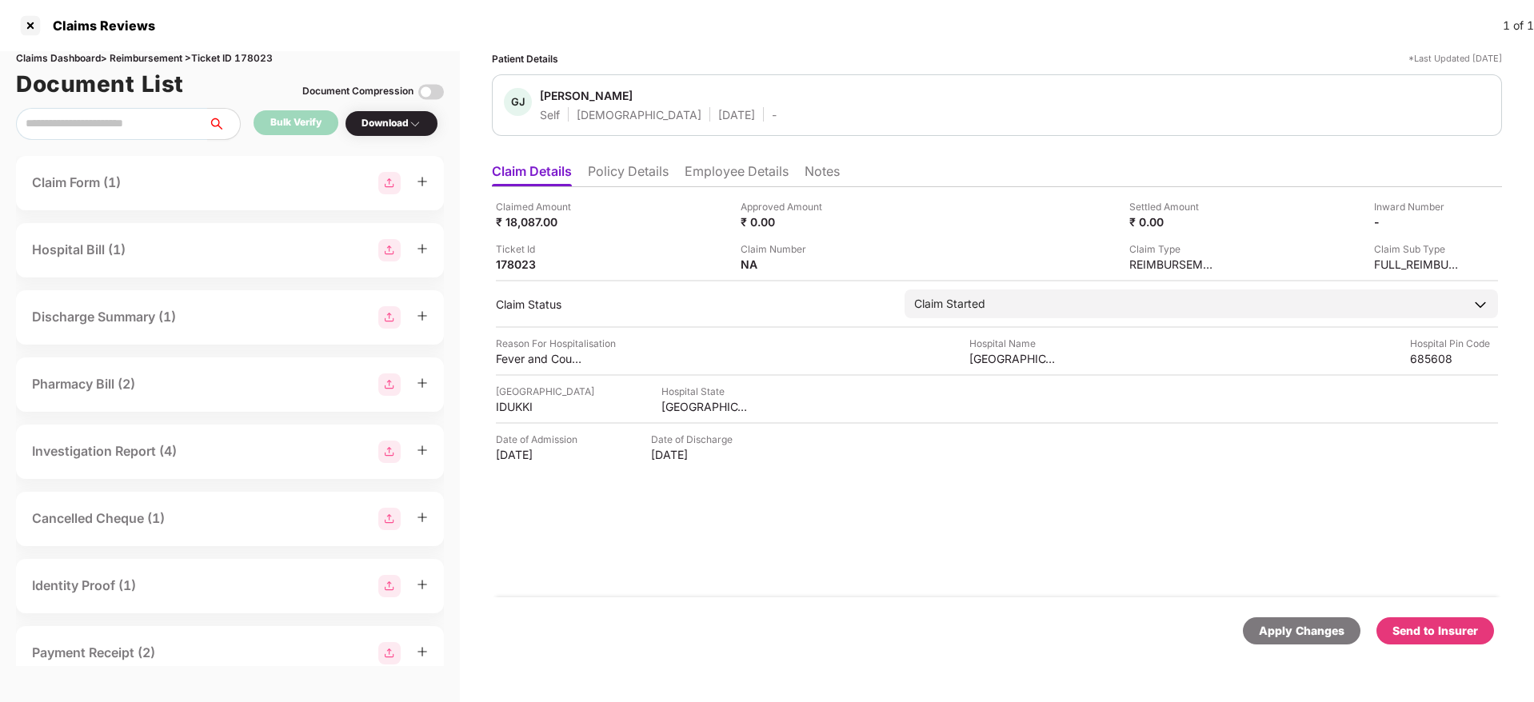
click at [430, 119] on div "Download" at bounding box center [392, 123] width 94 height 26
click at [411, 123] on div "Download" at bounding box center [392, 123] width 60 height 15
click at [411, 126] on div "Download" at bounding box center [392, 123] width 60 height 15
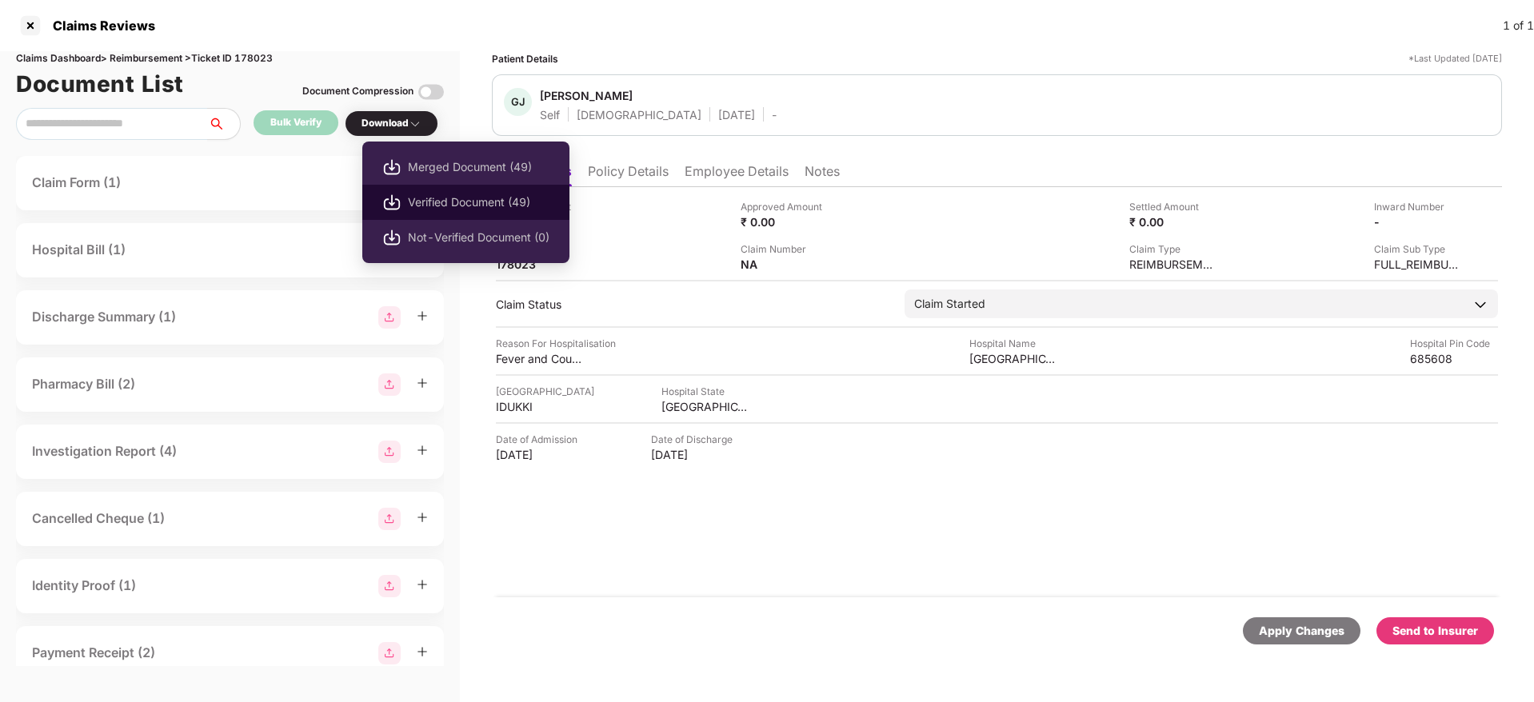
click at [451, 202] on span "Verified Document (49)" at bounding box center [479, 203] width 142 height 18
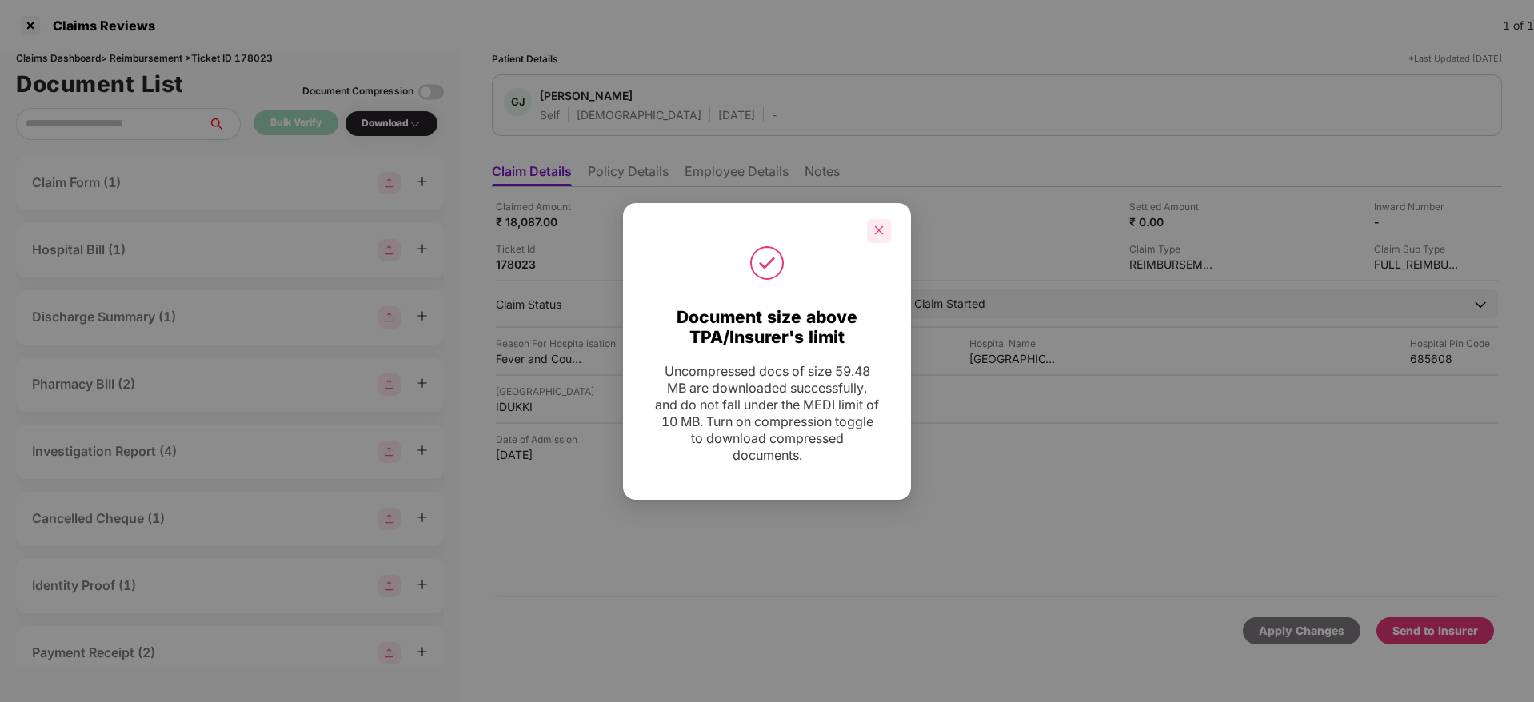
click at [881, 232] on icon "close" at bounding box center [879, 230] width 9 height 9
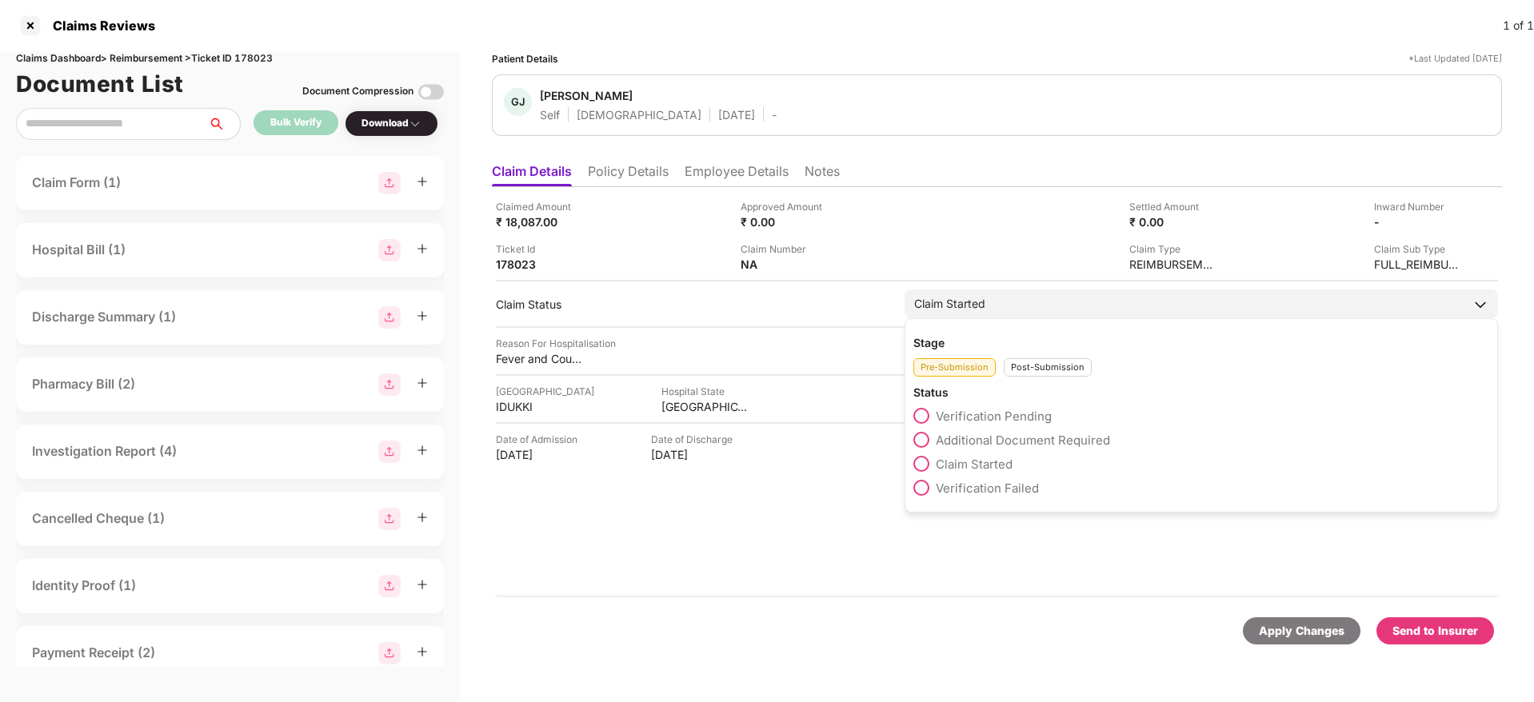
scroll to position [0, 2]
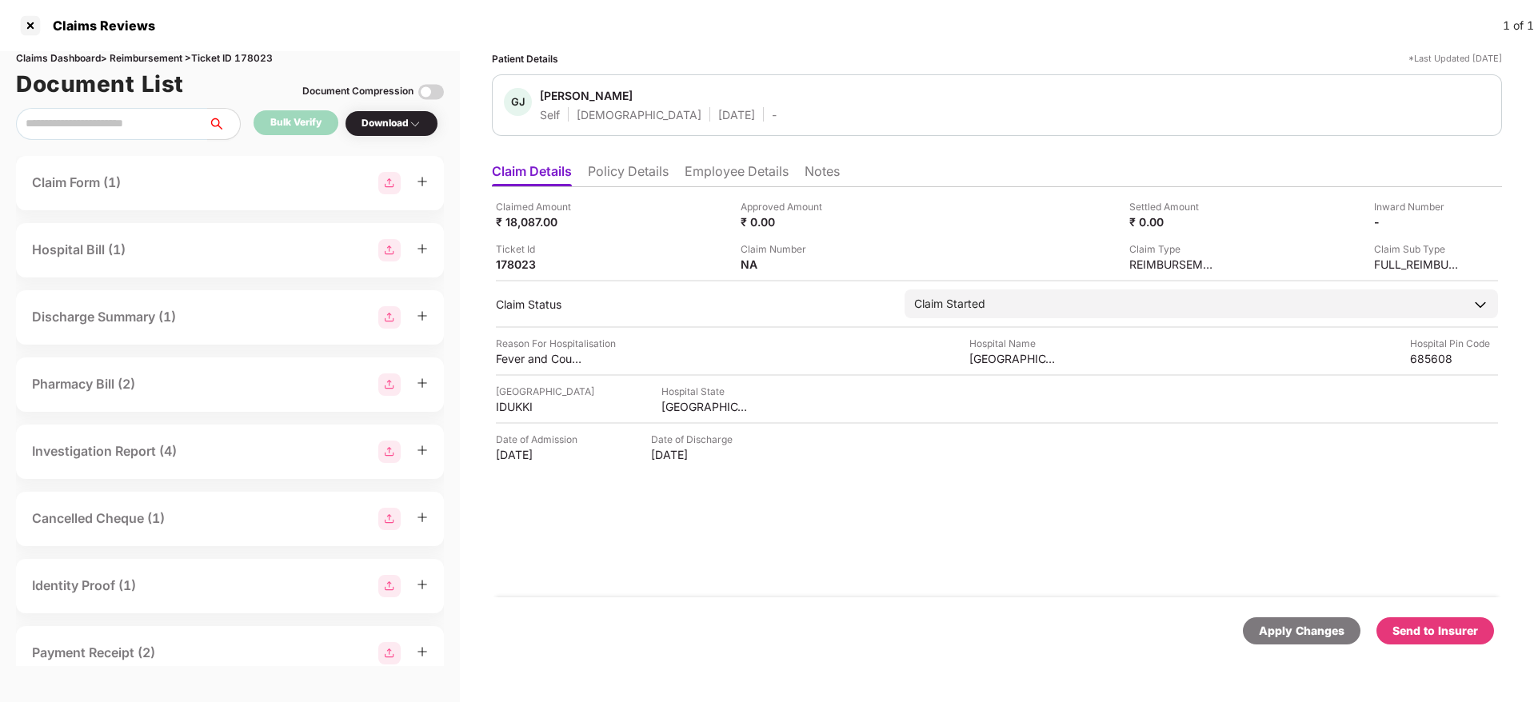
click at [757, 522] on div "Claimed Amount ₹ 18,087.00 Approved Amount ₹ 0.00 Settled Amount ₹ 0.00 Inward …" at bounding box center [997, 392] width 1010 height 410
click at [764, 173] on li "Employee Details" at bounding box center [737, 174] width 104 height 23
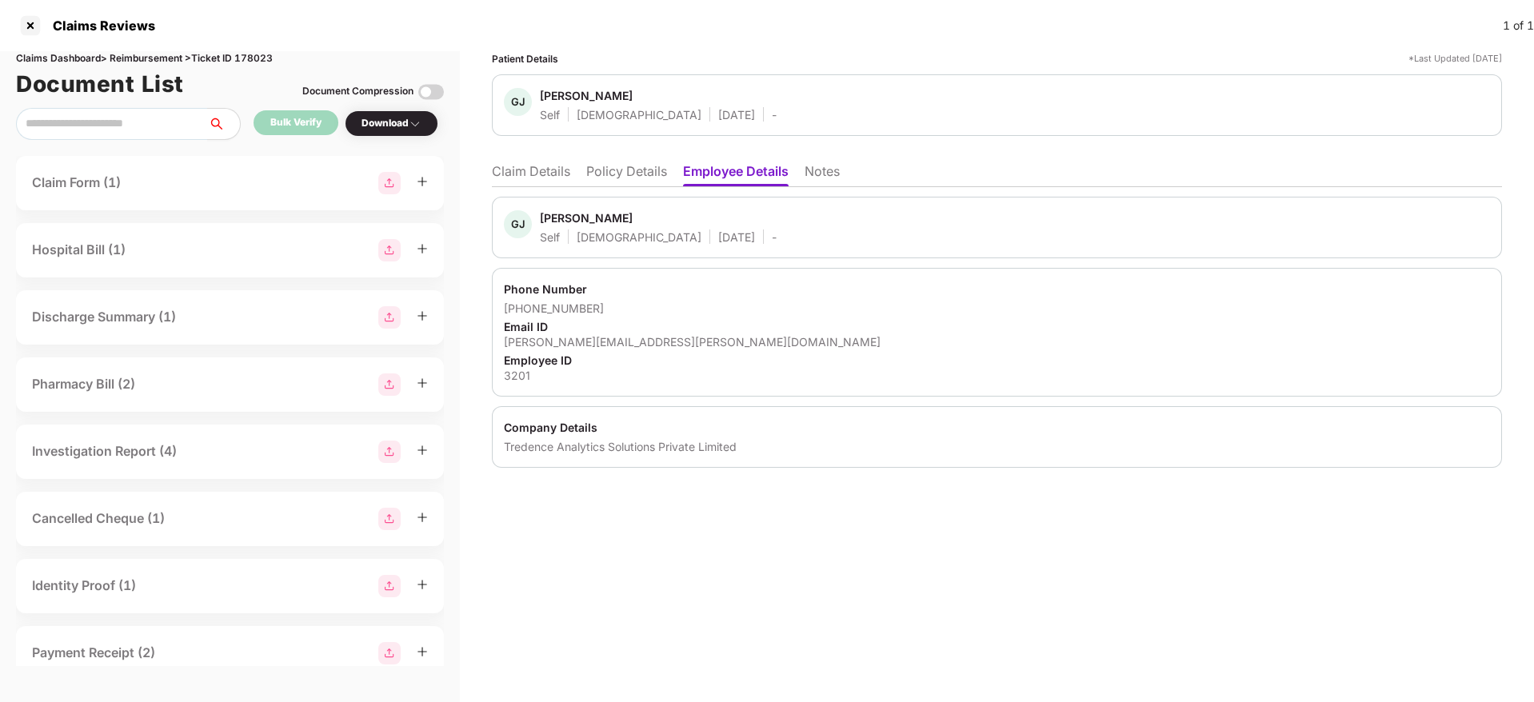
click at [1346, 542] on div "Patient Details *Last Updated 23 Sep 2025 GJ Gopika Jayalal Self Female 18 Oct …" at bounding box center [997, 376] width 1074 height 651
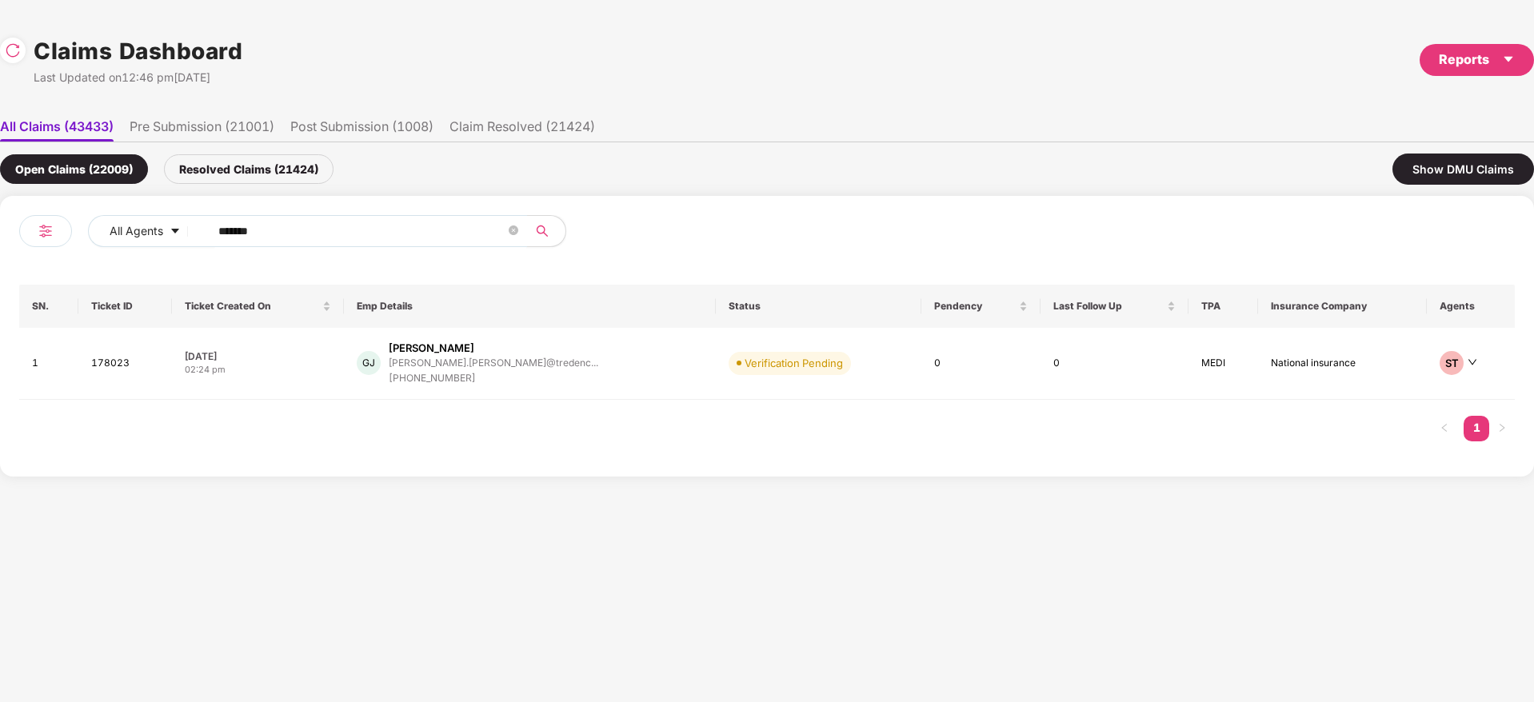
drag, startPoint x: 102, startPoint y: 209, endPoint x: 502, endPoint y: 238, distance: 401.0
click at [0, 202] on div "Open Claims (22009) Resolved Claims (21424) Show DMU Claims All Agents ****** S…" at bounding box center [767, 309] width 1534 height 334
paste input "text"
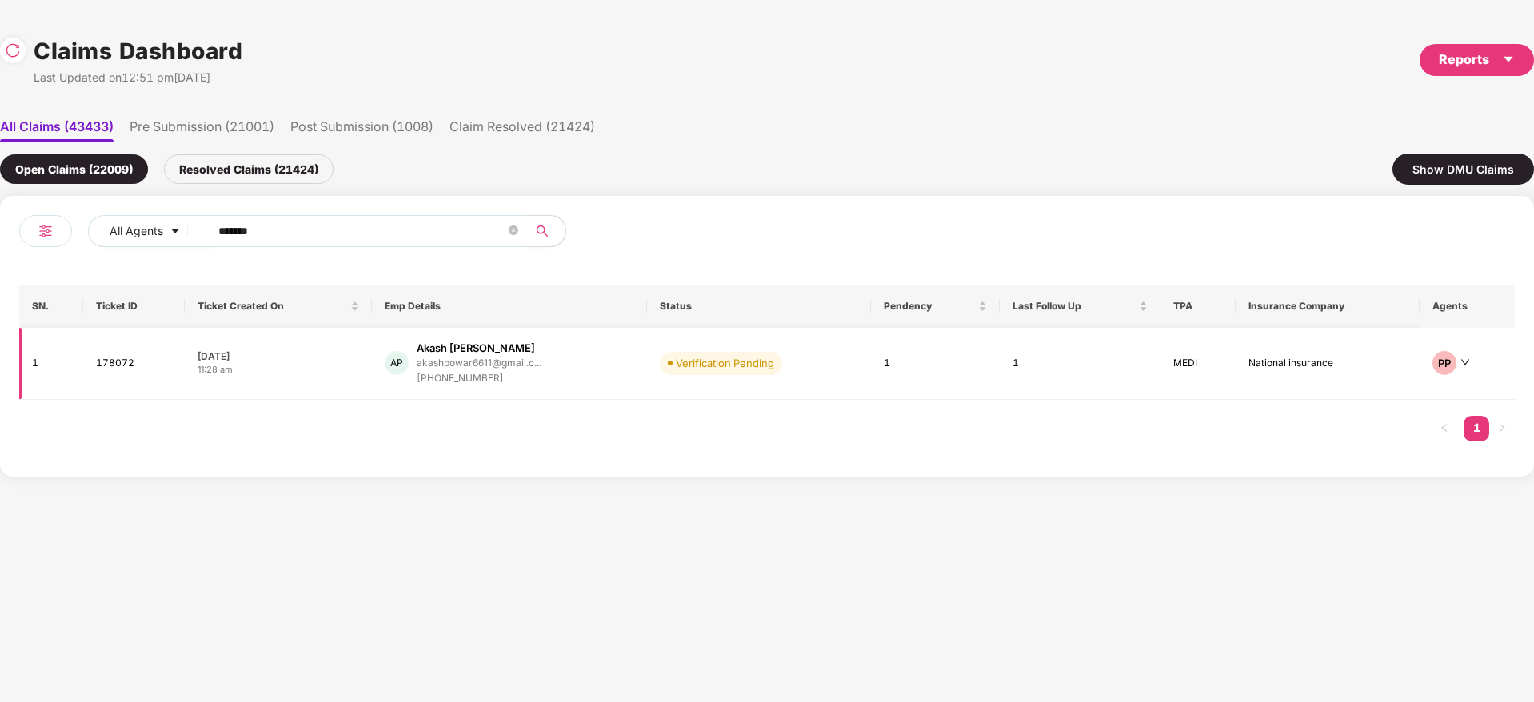
type input "******"
click at [594, 371] on div "AP Akash Krushnat Powar akashpowar6611@gmail.c... +917030370852" at bounding box center [510, 364] width 250 height 46
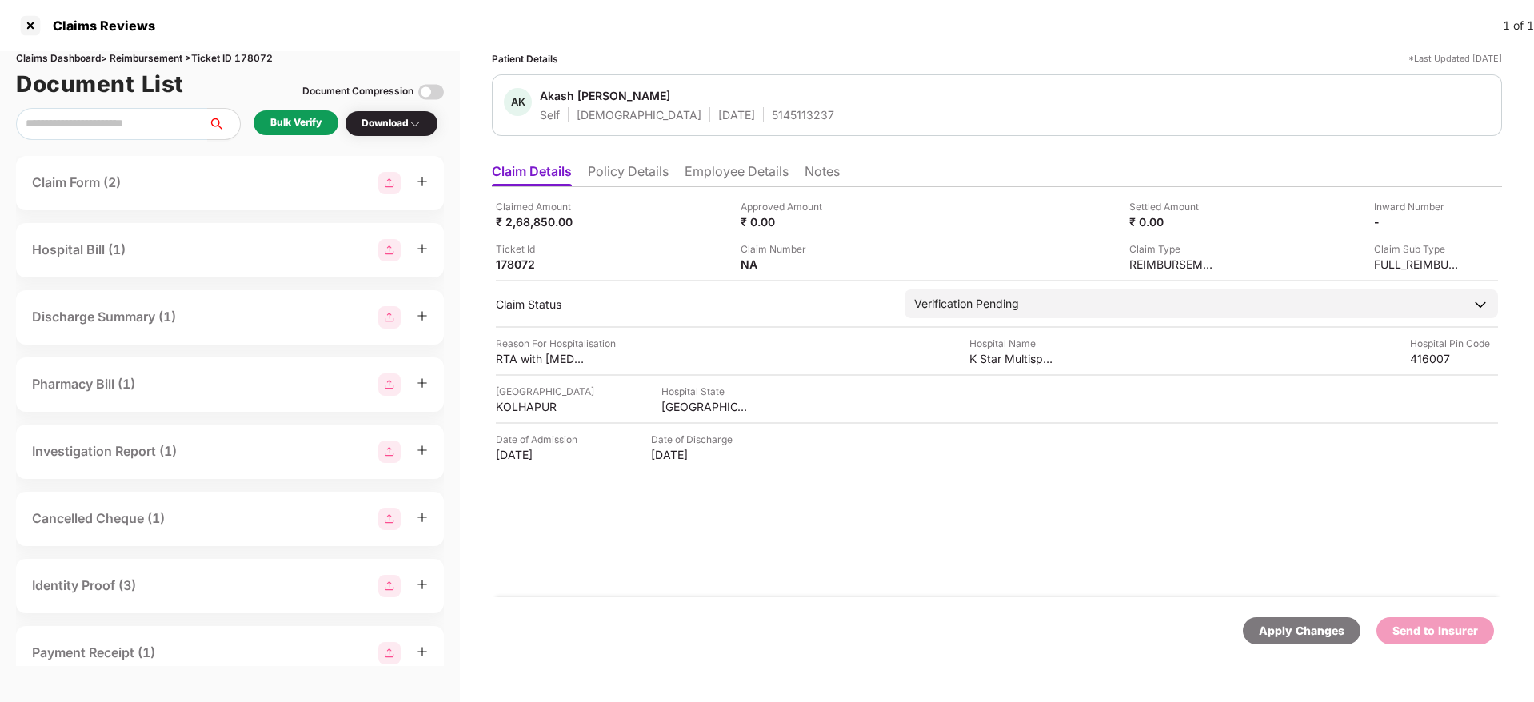
click at [300, 130] on div "Bulk Verify" at bounding box center [295, 122] width 51 height 15
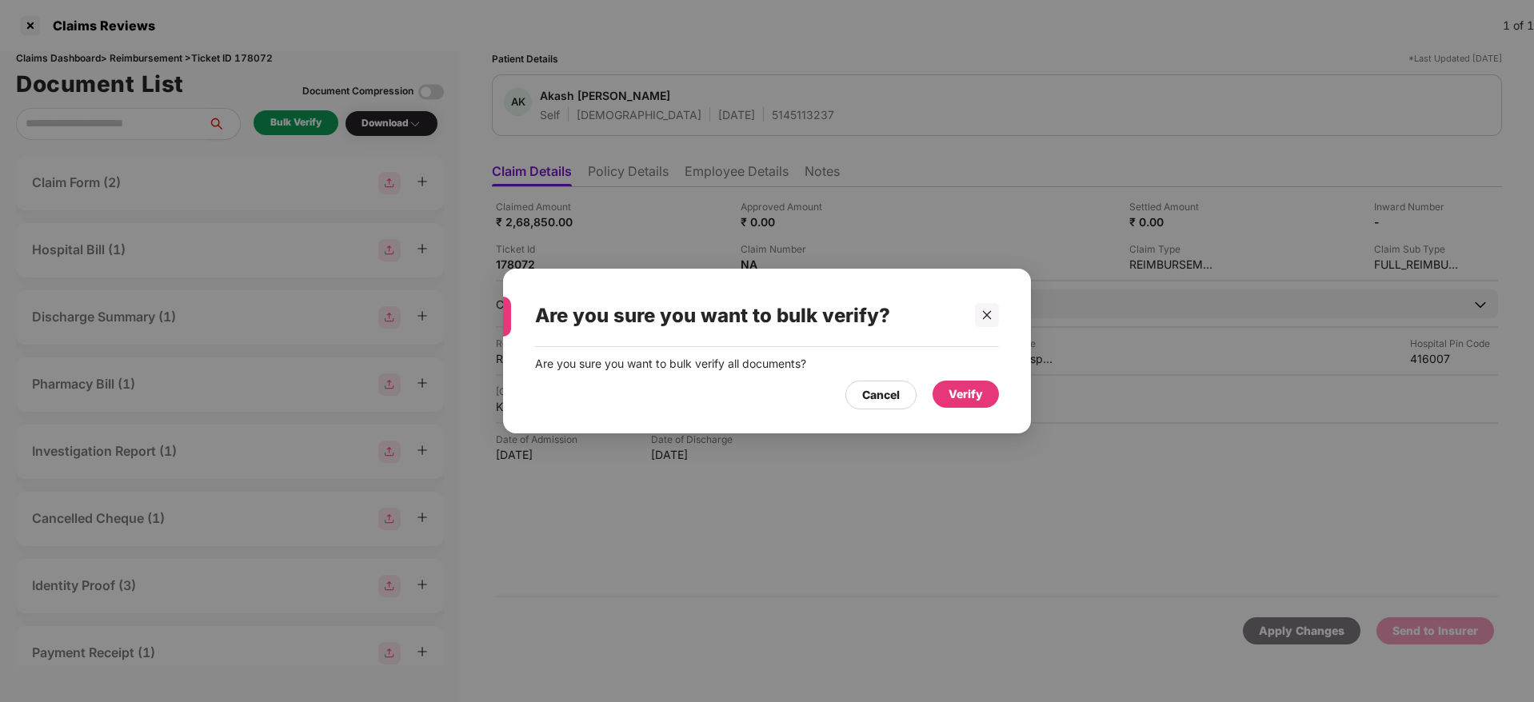
click at [978, 382] on div "Verify" at bounding box center [966, 394] width 66 height 27
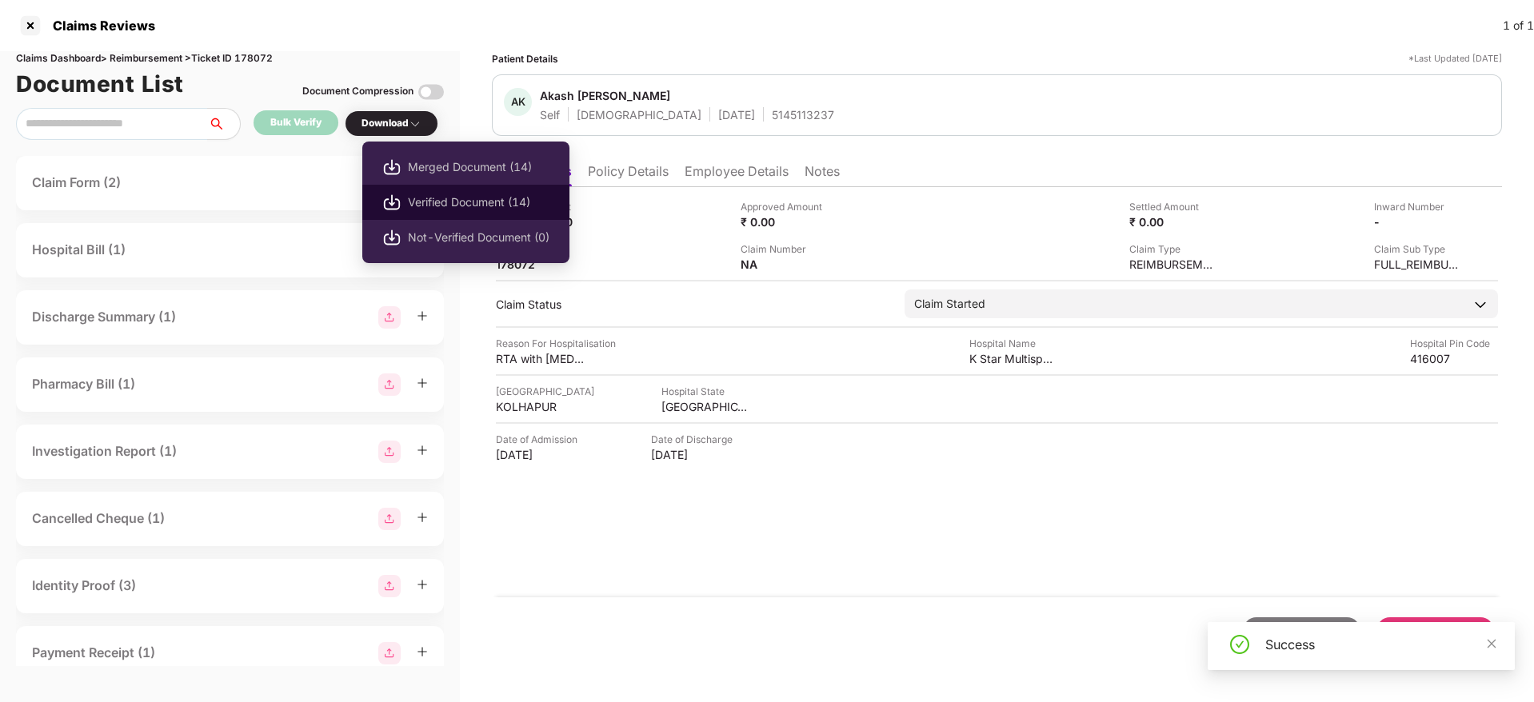
click at [457, 202] on span "Verified Document (14)" at bounding box center [479, 203] width 142 height 18
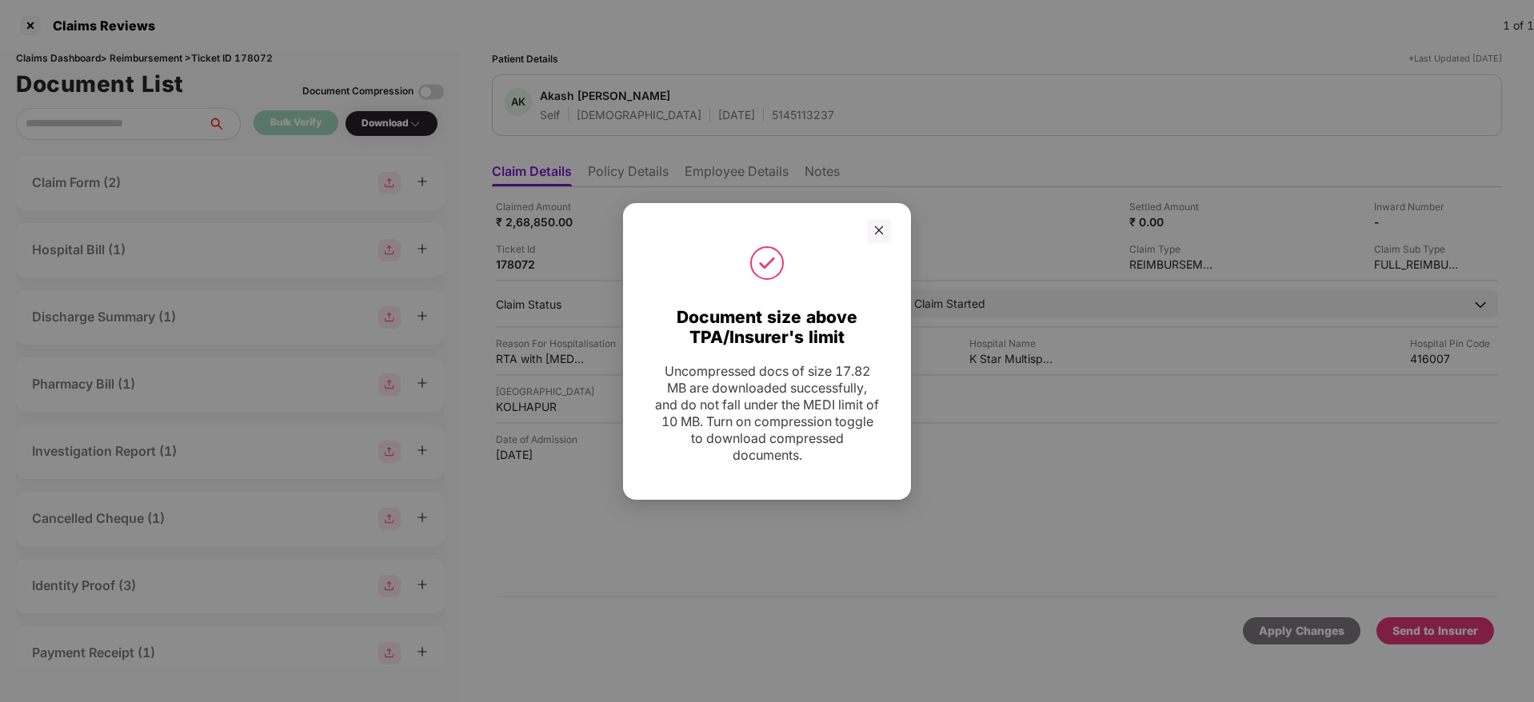
click at [880, 228] on icon "close" at bounding box center [878, 230] width 11 height 11
click at [881, 231] on icon "close" at bounding box center [878, 230] width 11 height 11
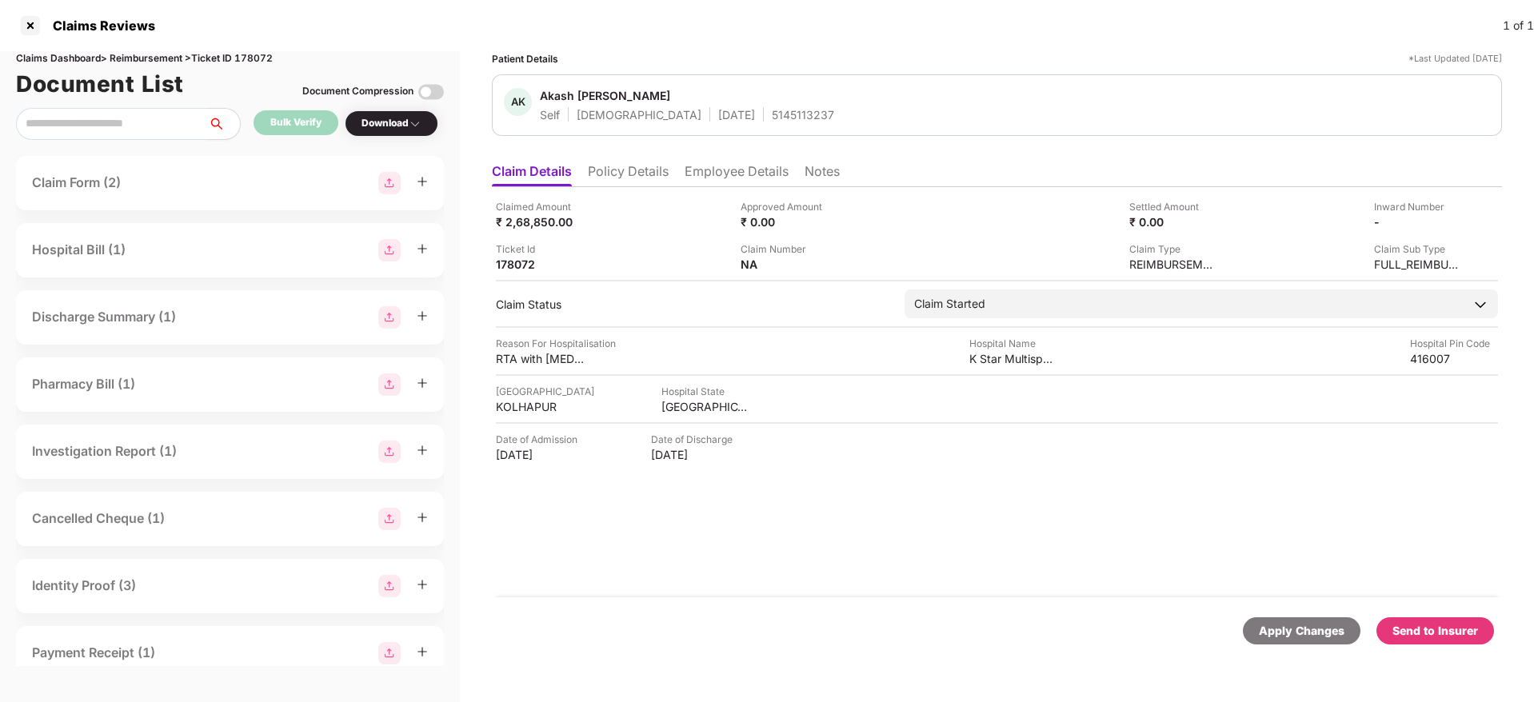
click at [891, 580] on div "Claimed Amount ₹ 2,68,850.00 Approved Amount ₹ 0.00 Settled Amount ₹ 0.00 Inwar…" at bounding box center [997, 392] width 1010 height 410
click at [772, 607] on div "Apply Changes Send to Insurer" at bounding box center [997, 631] width 1010 height 67
click at [1425, 628] on div "Send to Insurer" at bounding box center [1436, 631] width 86 height 18
click at [641, 171] on li "Policy Details" at bounding box center [628, 174] width 81 height 23
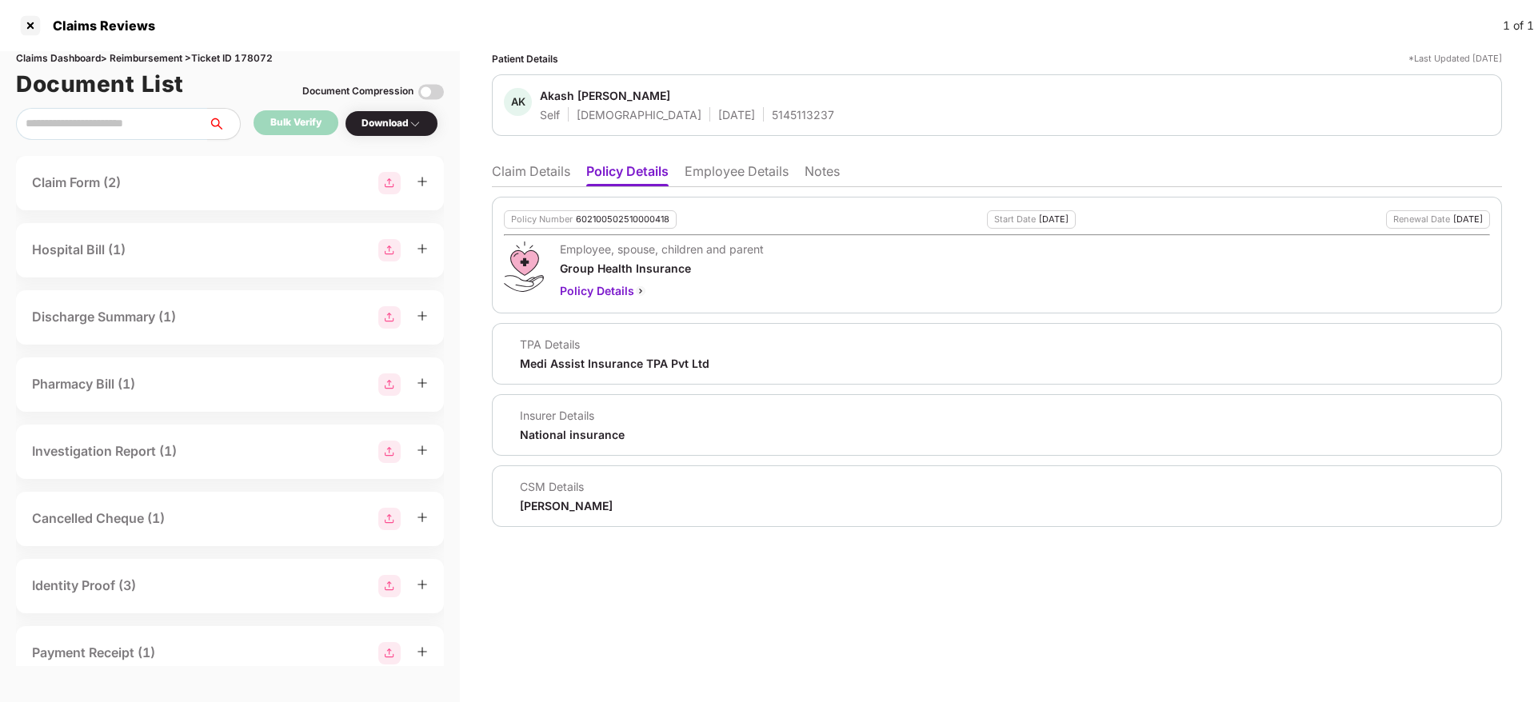
click at [709, 170] on li "Employee Details" at bounding box center [737, 174] width 104 height 23
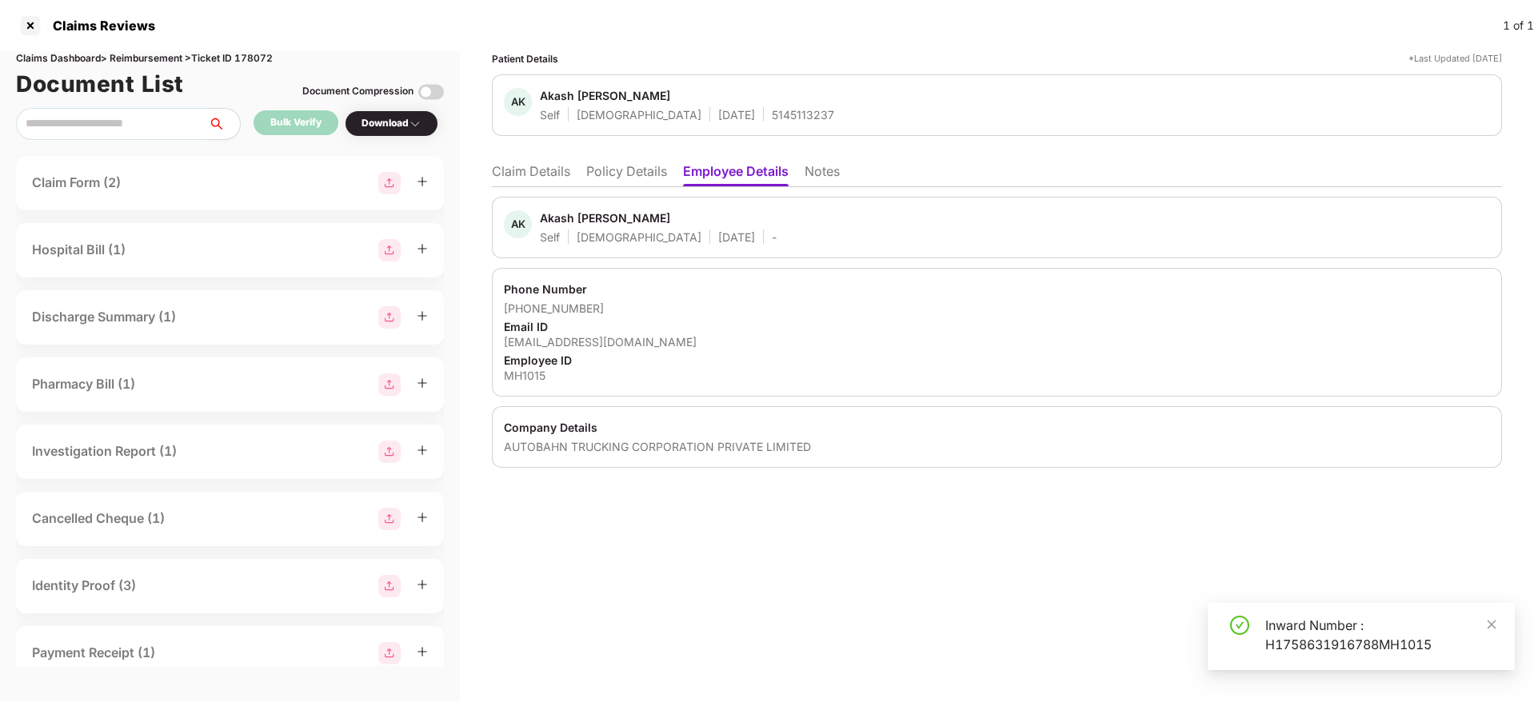
click at [510, 167] on li "Claim Details" at bounding box center [531, 174] width 78 height 23
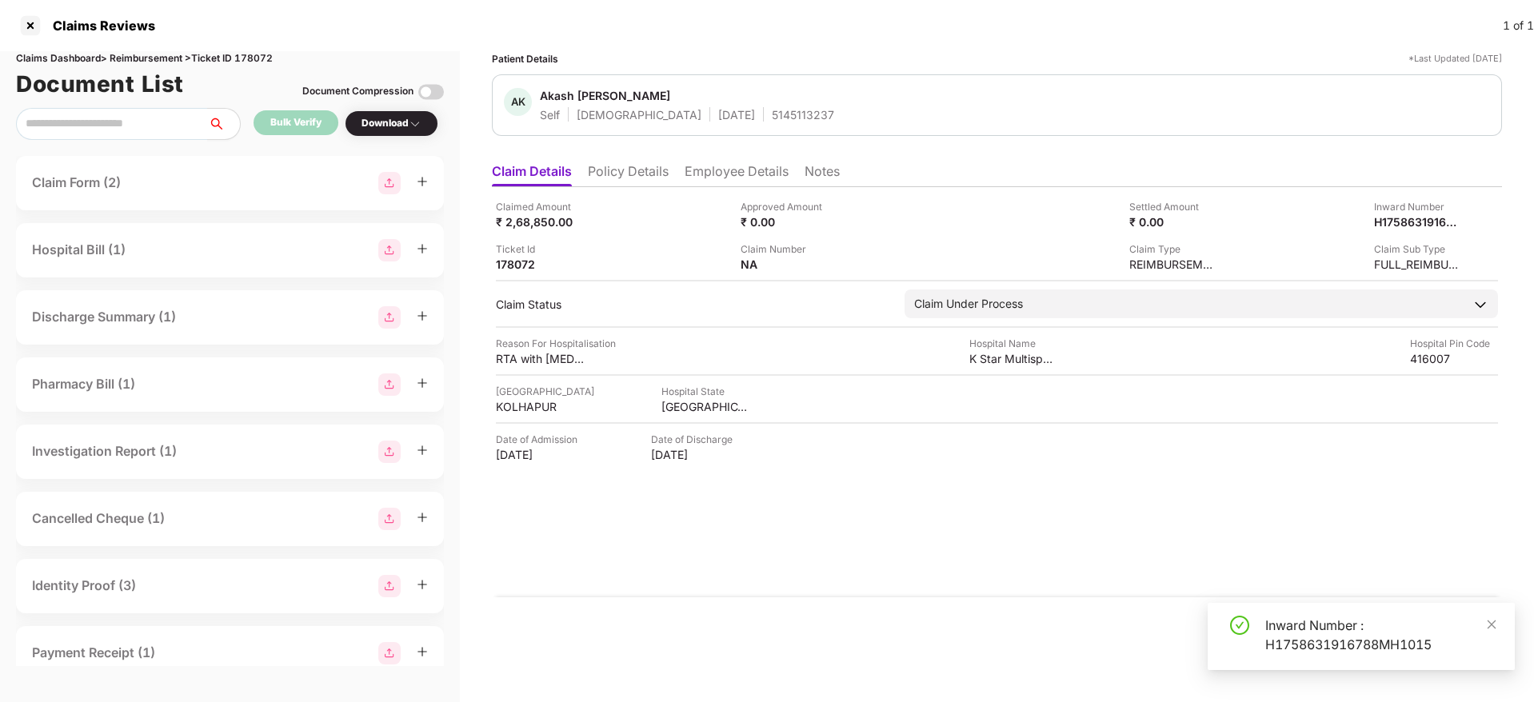
click at [740, 170] on li "Employee Details" at bounding box center [737, 174] width 104 height 23
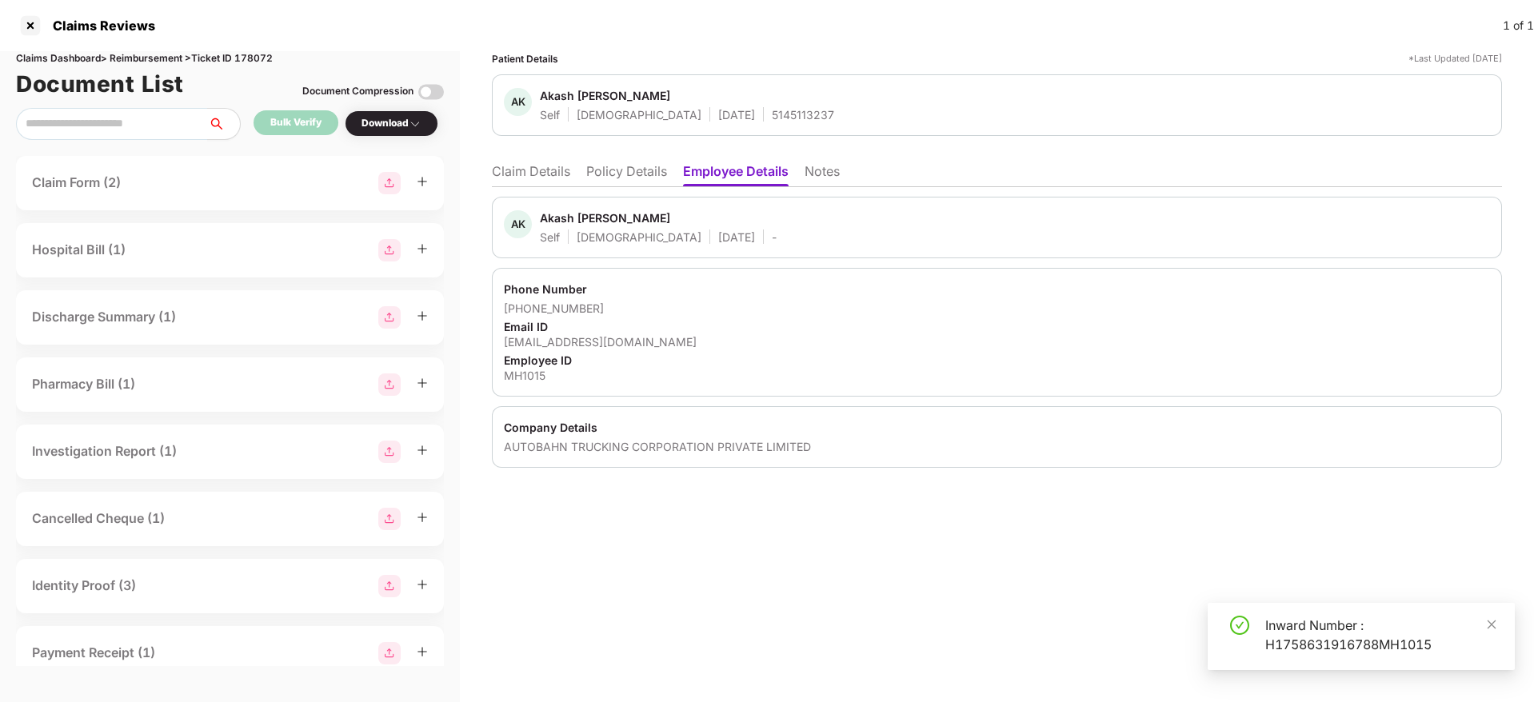
click at [532, 451] on div "AUTOBAHN TRUCKING CORPORATION PRIVATE LIMITED" at bounding box center [997, 446] width 986 height 15
click at [630, 167] on li "Policy Details" at bounding box center [626, 174] width 81 height 23
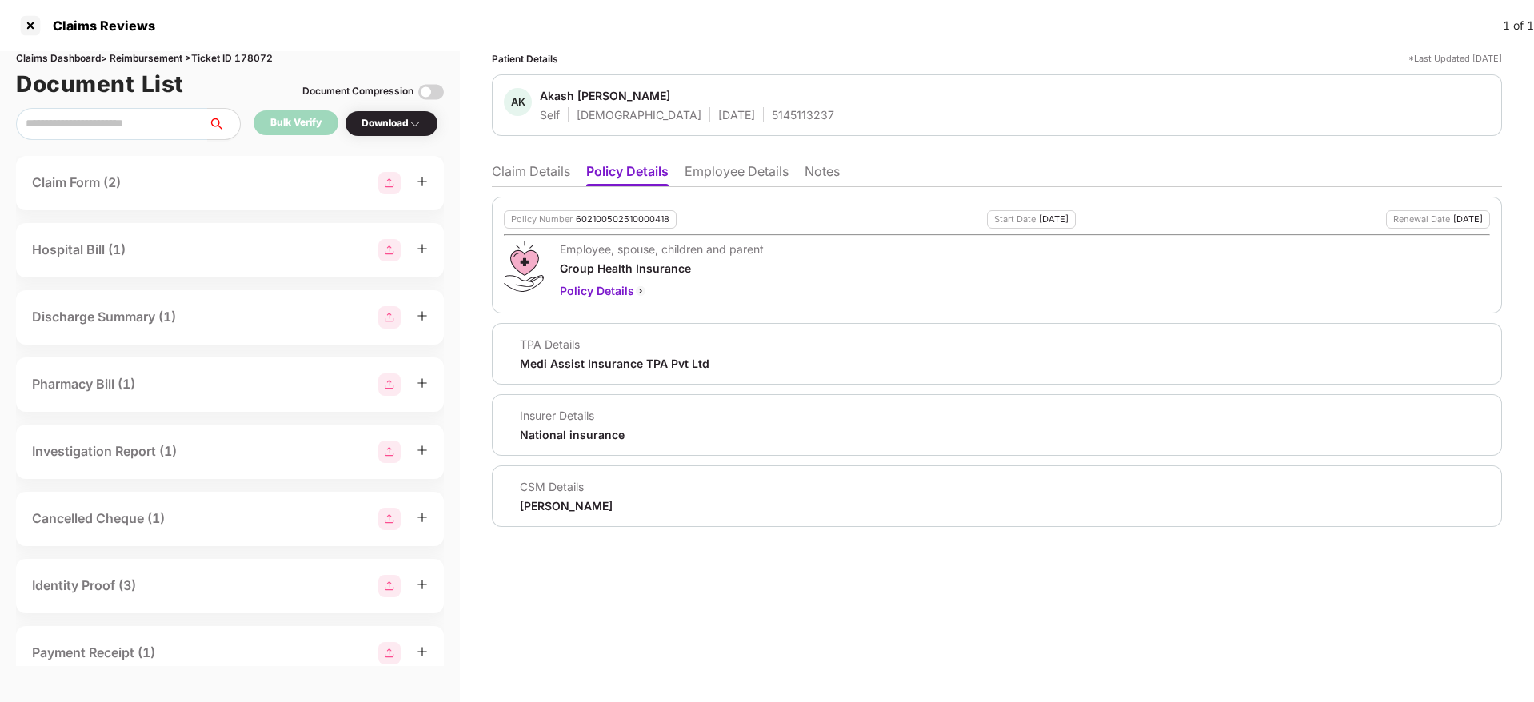
click at [543, 179] on li "Claim Details" at bounding box center [531, 174] width 78 height 23
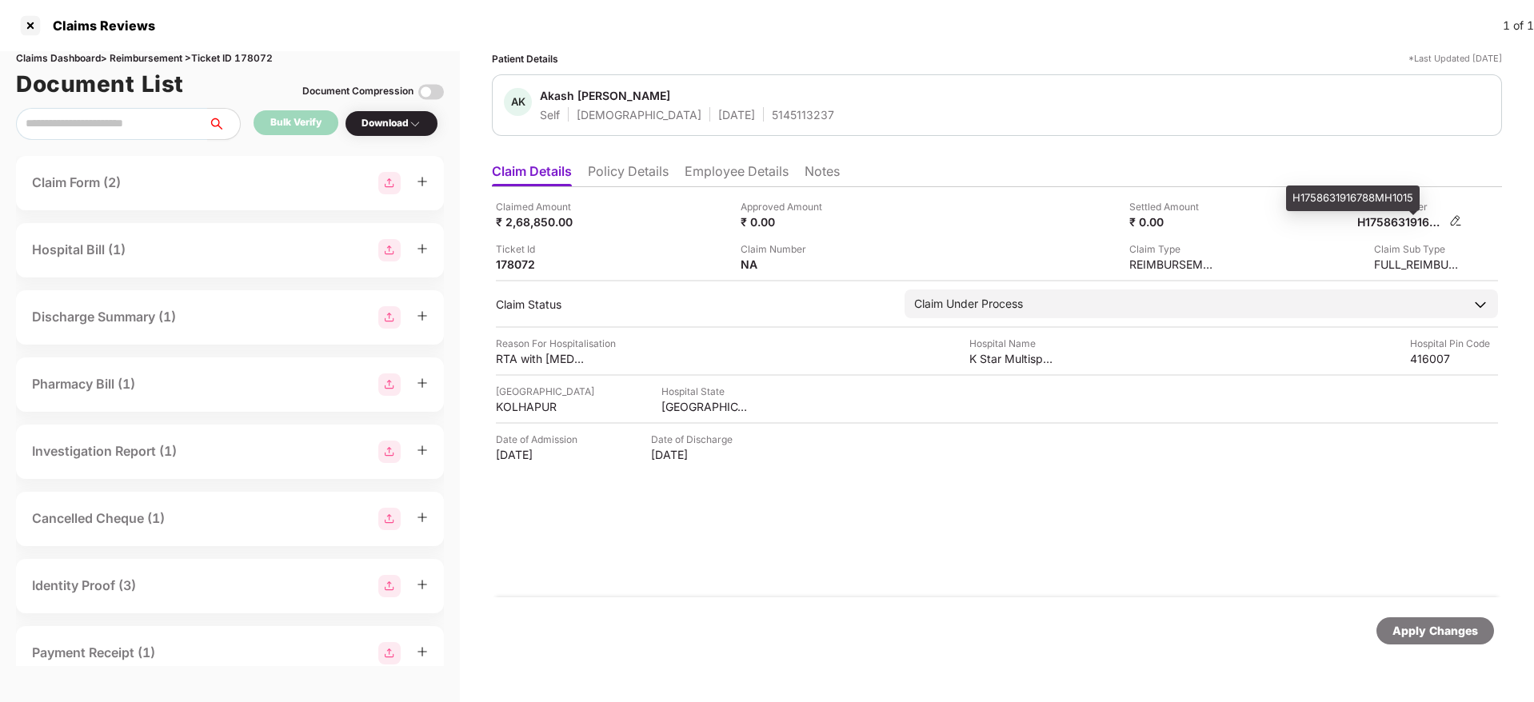
click at [1385, 224] on div "H1758631916788MH1015" at bounding box center [1401, 221] width 88 height 15
click at [744, 167] on li "Employee Details" at bounding box center [737, 174] width 104 height 23
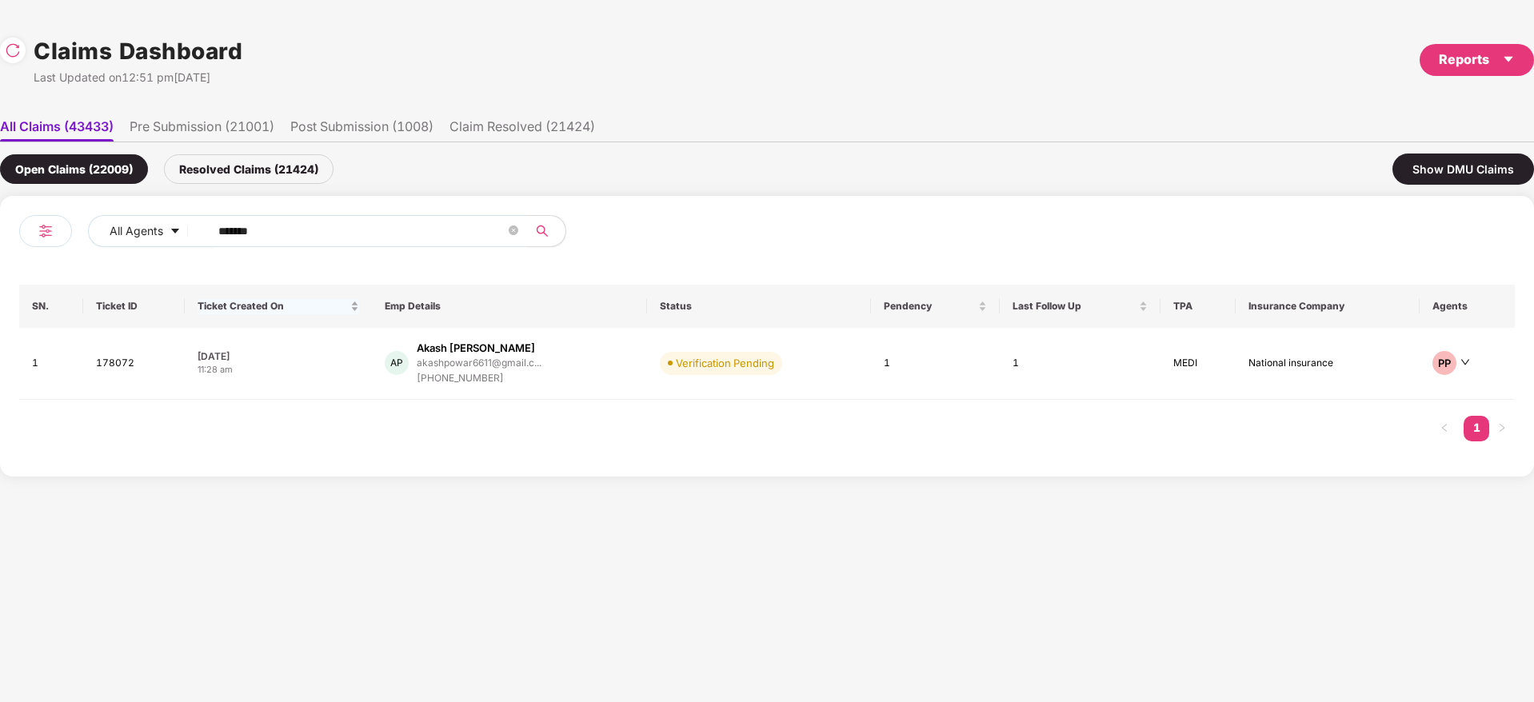
drag, startPoint x: 322, startPoint y: 230, endPoint x: 212, endPoint y: 302, distance: 131.1
click at [0, 290] on div "All Agents ****** SN. Ticket ID Ticket Created On Emp Details Status Pendency L…" at bounding box center [767, 336] width 1534 height 281
paste input "text"
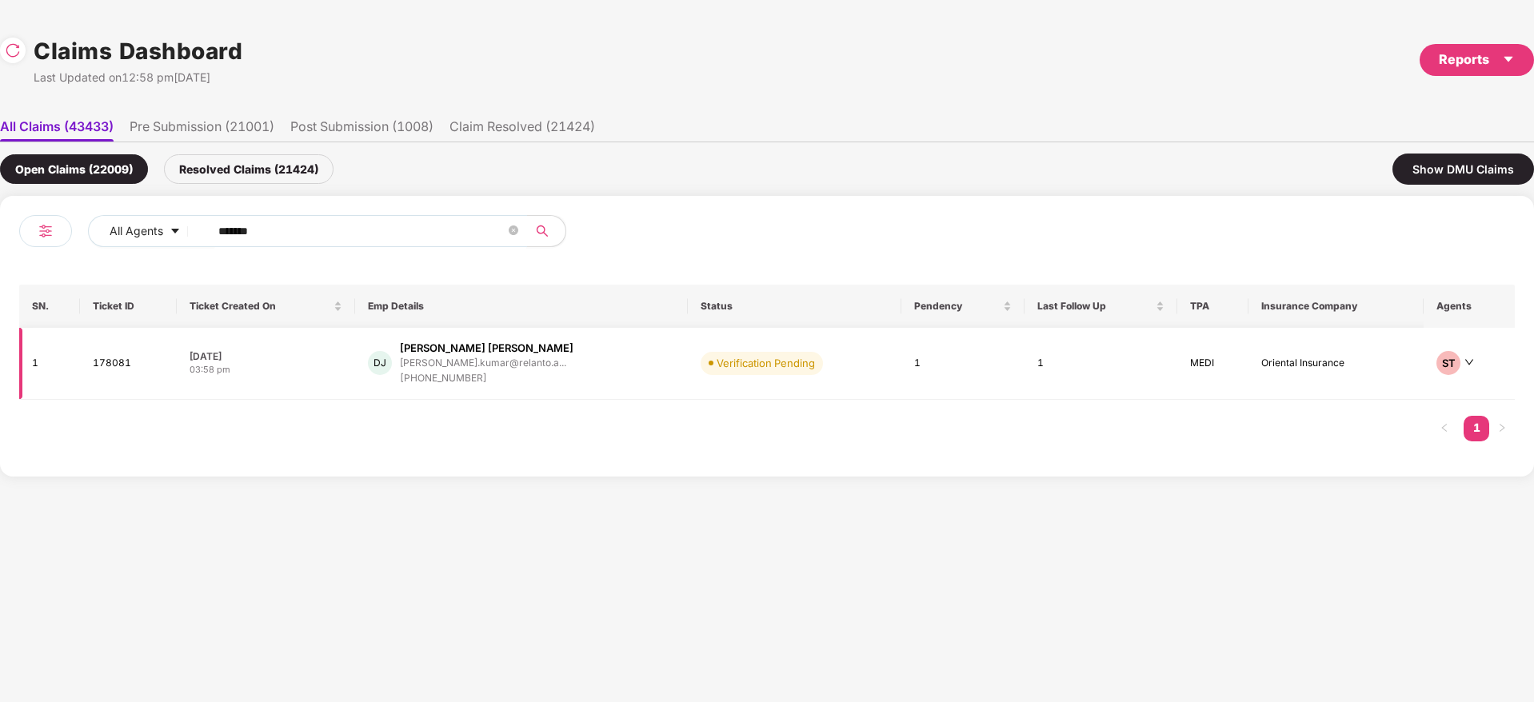
type input "******"
click at [575, 370] on div "DJ Dileep Kumar Jn dileep.kumar@relanto.a... +919535075868" at bounding box center [521, 364] width 307 height 46
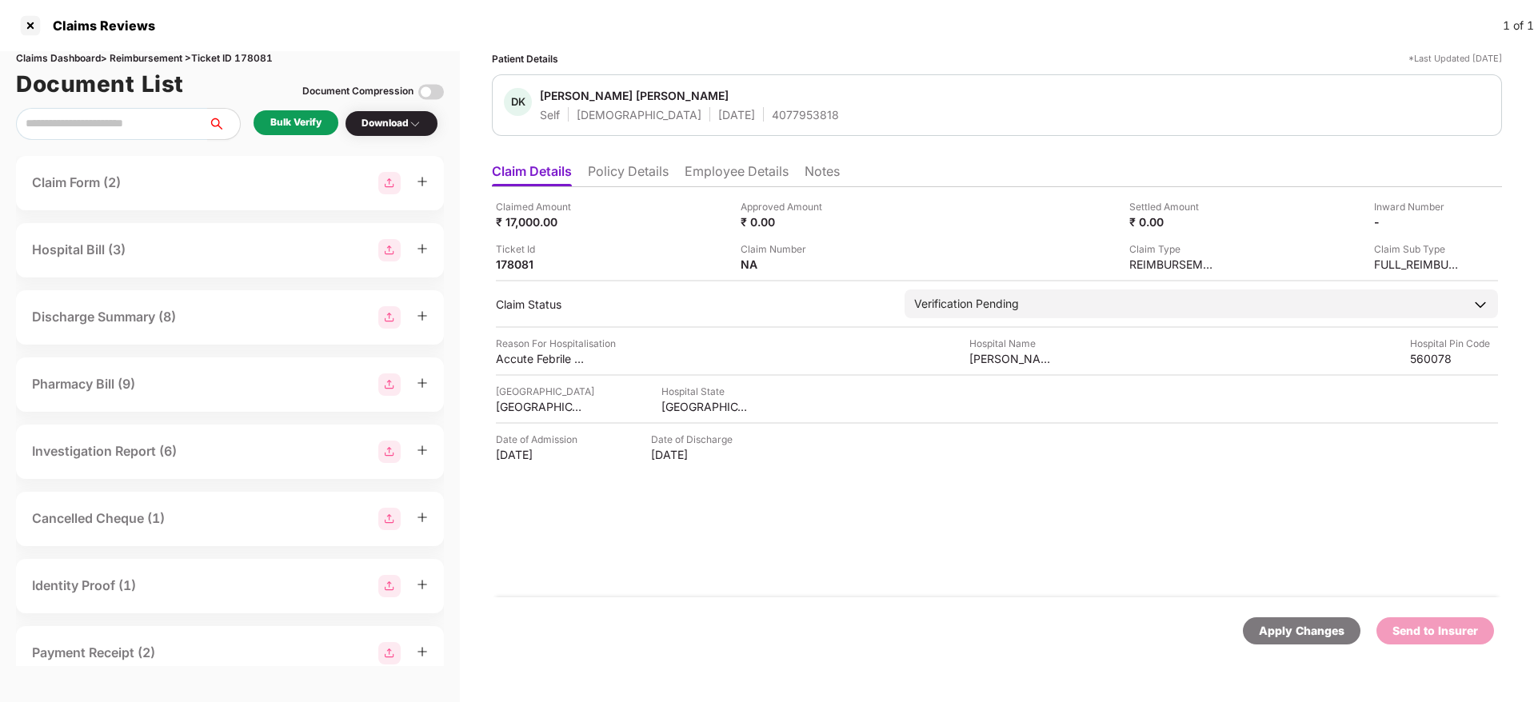
click at [314, 115] on div "Bulk Verify" at bounding box center [295, 122] width 51 height 15
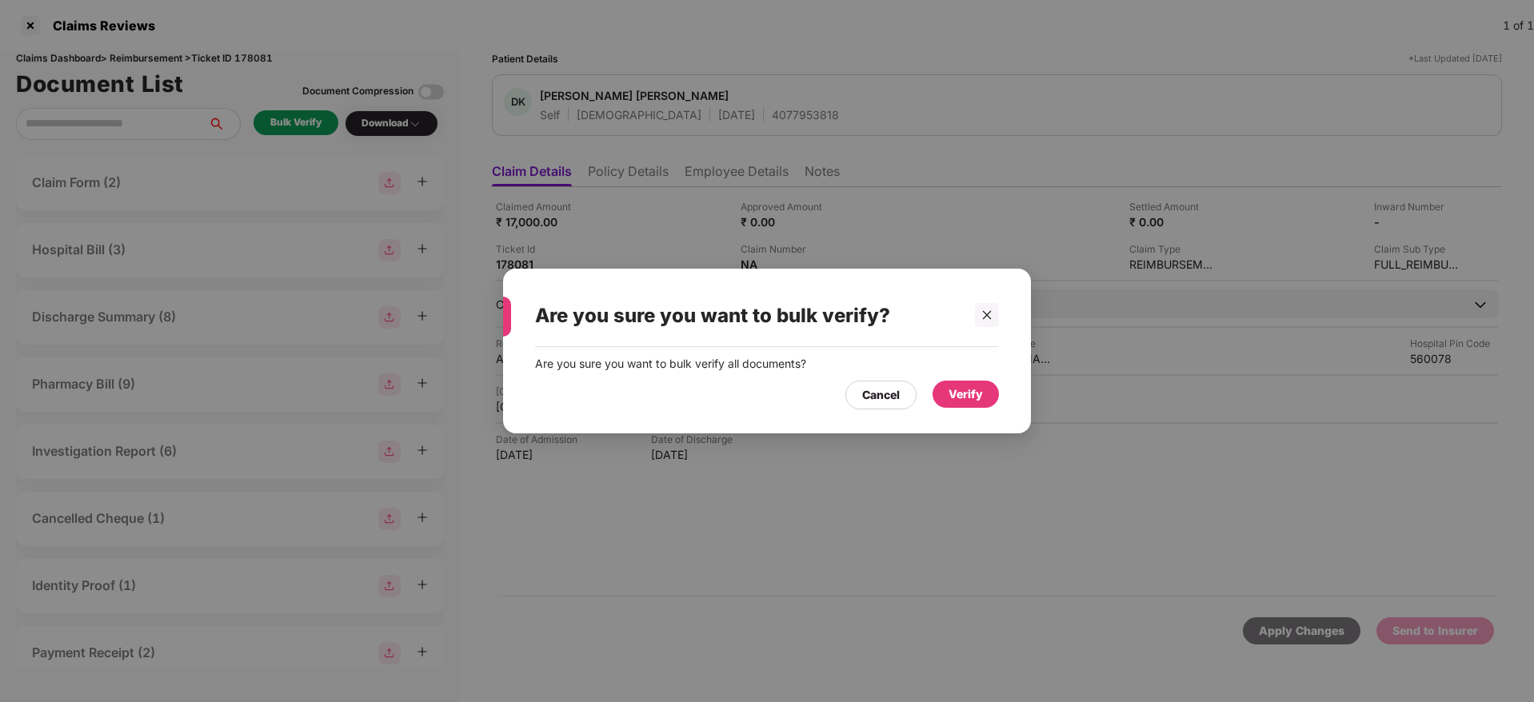
click at [961, 386] on div "Verify" at bounding box center [966, 395] width 34 height 18
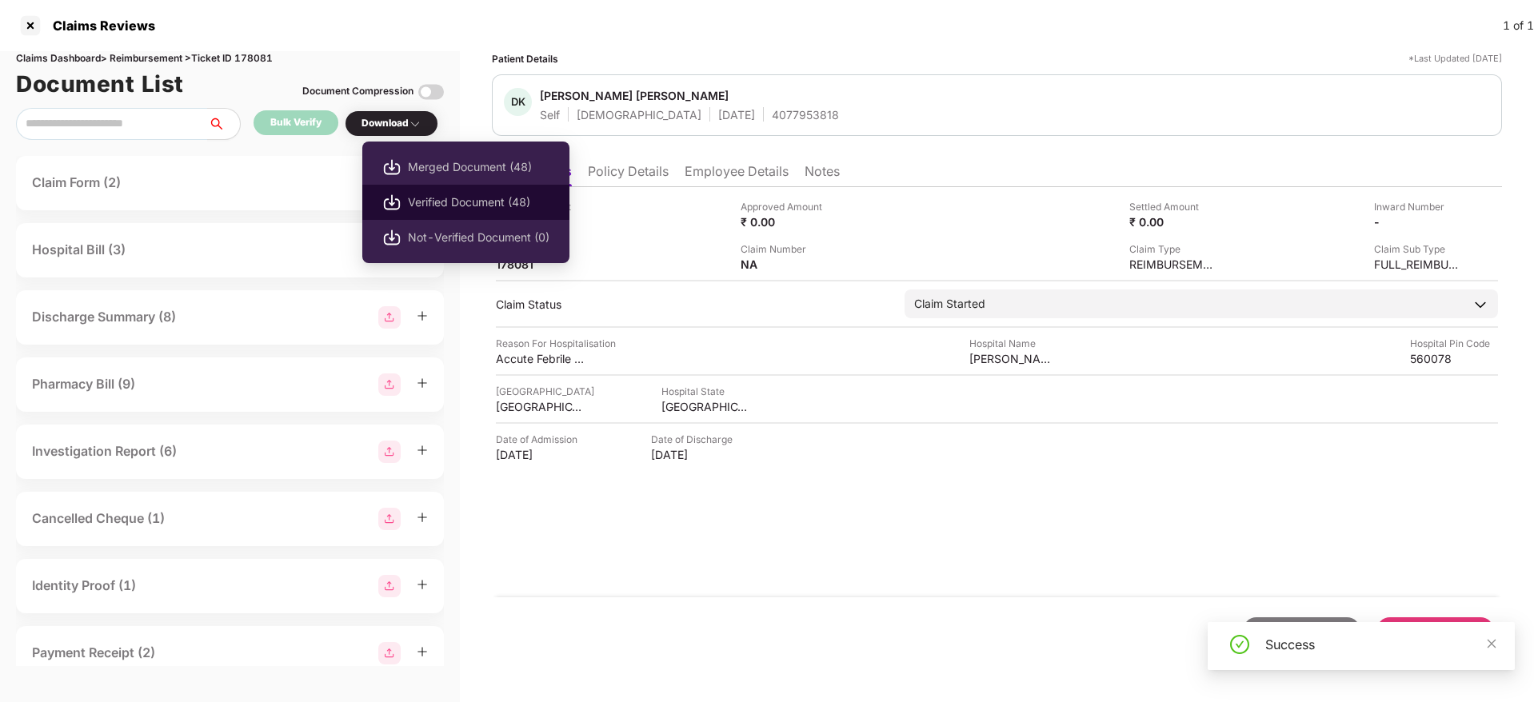
click at [448, 206] on span "Verified Document (48)" at bounding box center [479, 203] width 142 height 18
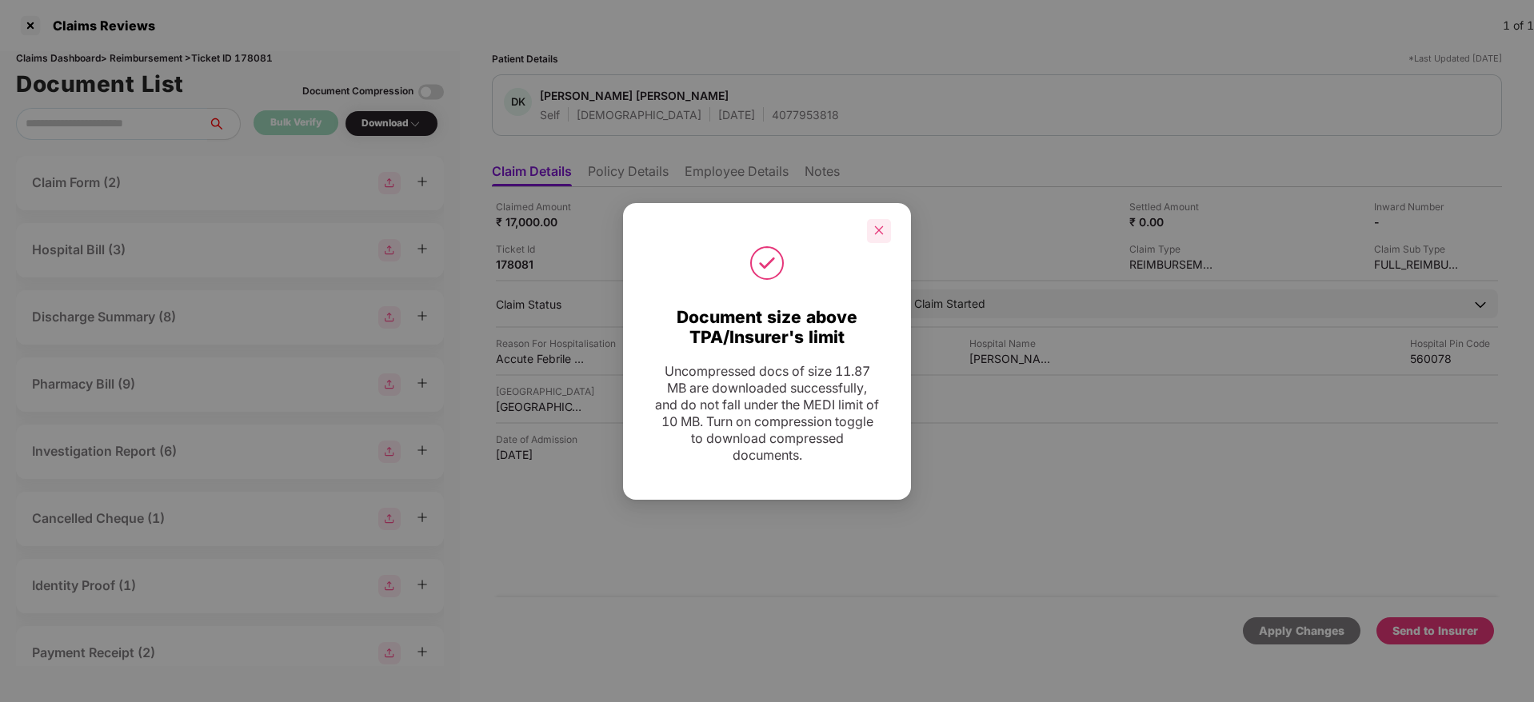
click at [882, 226] on icon "close" at bounding box center [879, 230] width 9 height 9
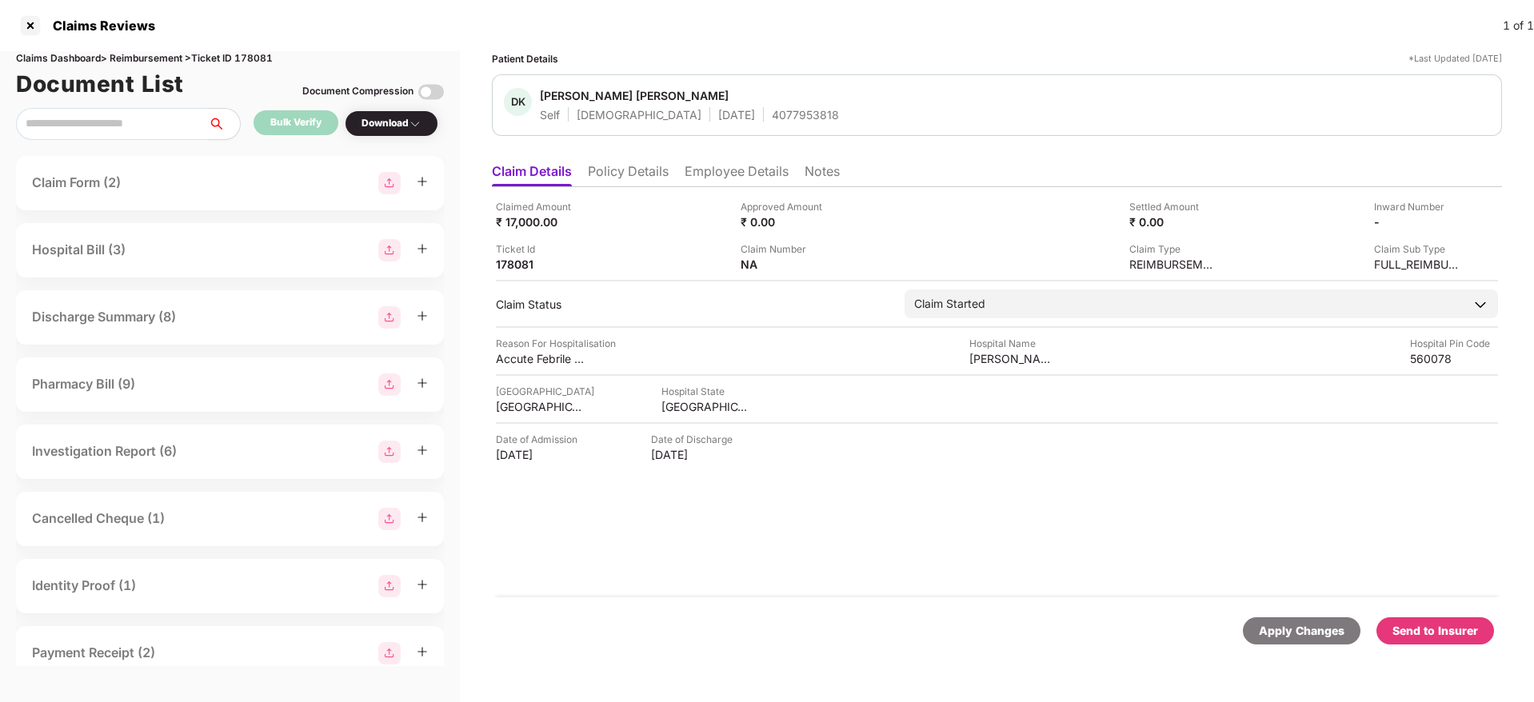
click at [1450, 632] on div "Send to Insurer" at bounding box center [1436, 631] width 86 height 18
click at [701, 170] on li "Employee Details" at bounding box center [737, 174] width 104 height 23
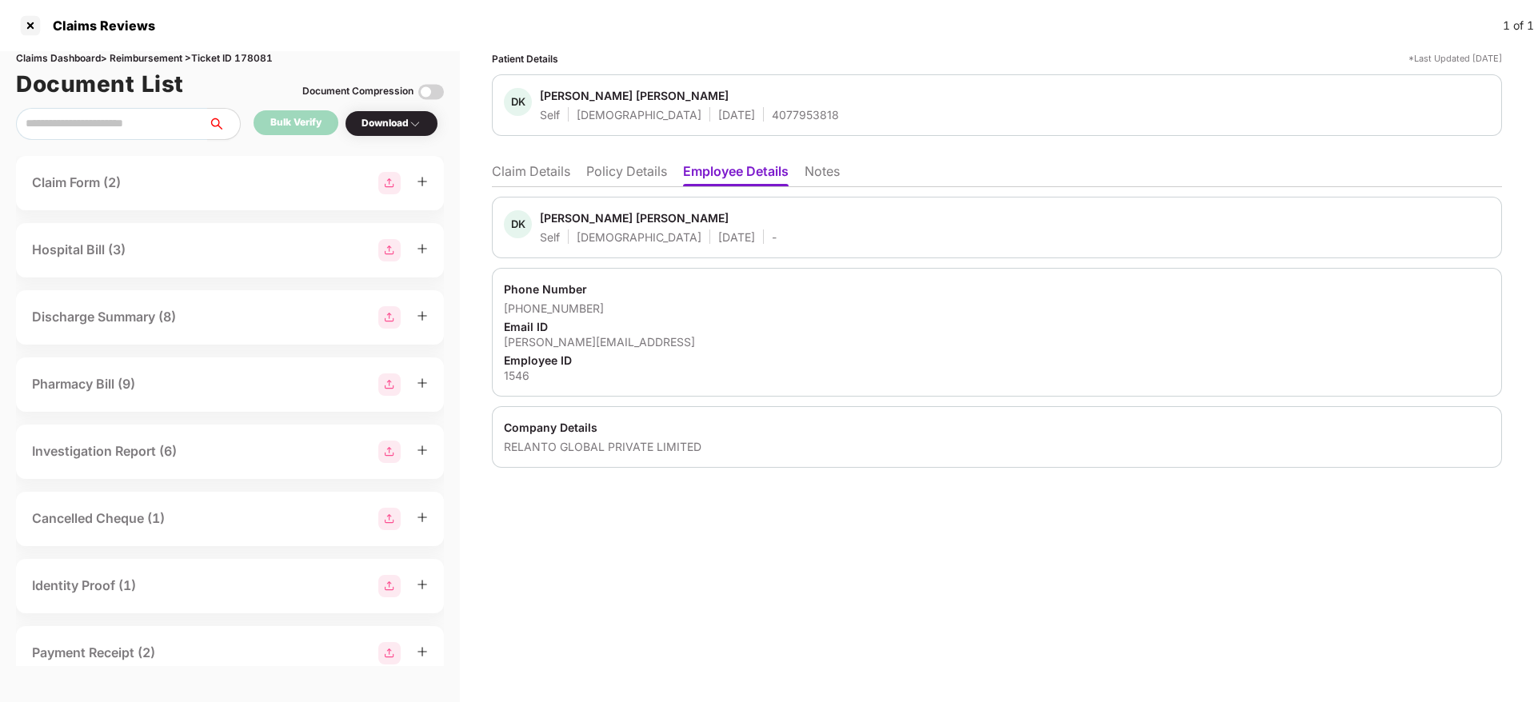
click at [526, 449] on div "RELANTO GLOBAL PRIVATE LIMITED" at bounding box center [997, 446] width 986 height 15
click at [552, 175] on li "Claim Details" at bounding box center [531, 174] width 78 height 23
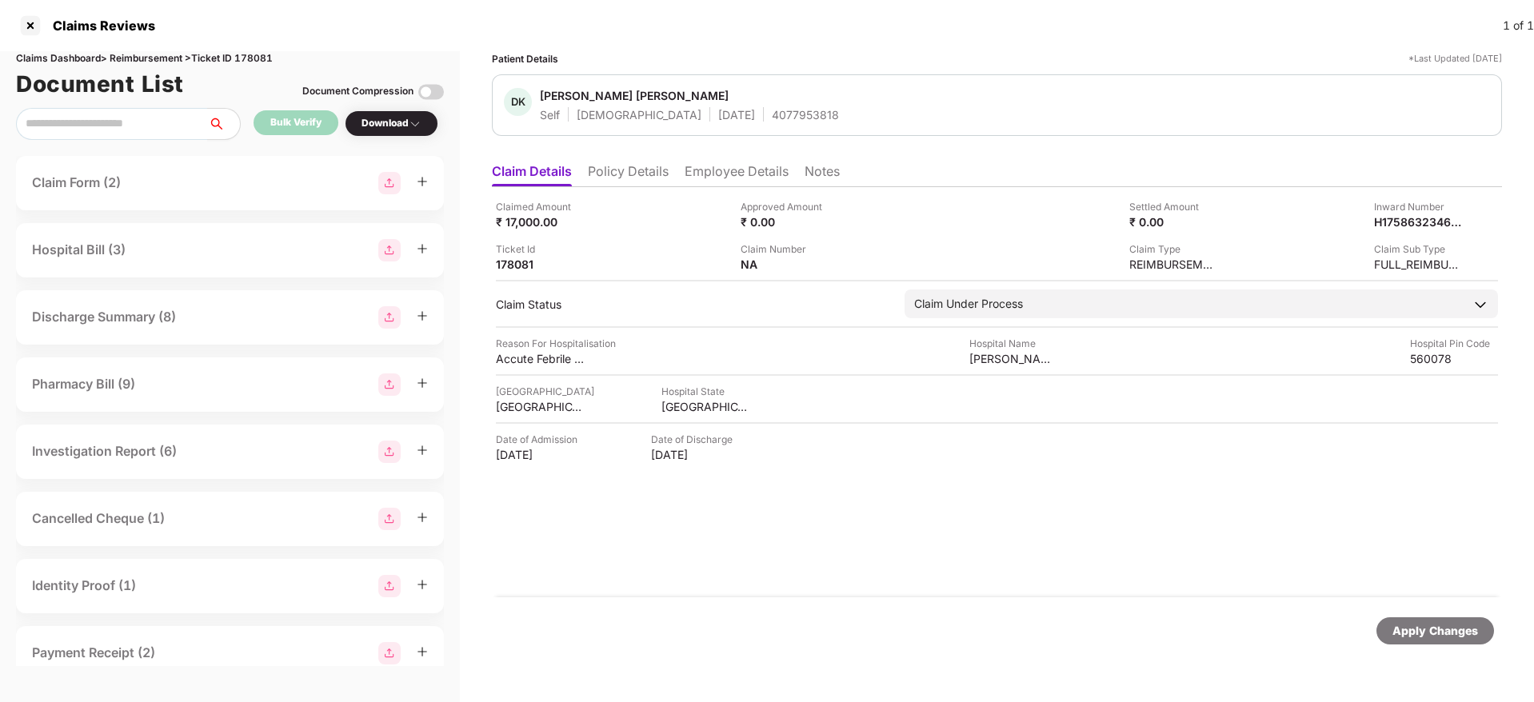
click at [620, 166] on li "Policy Details" at bounding box center [628, 174] width 81 height 23
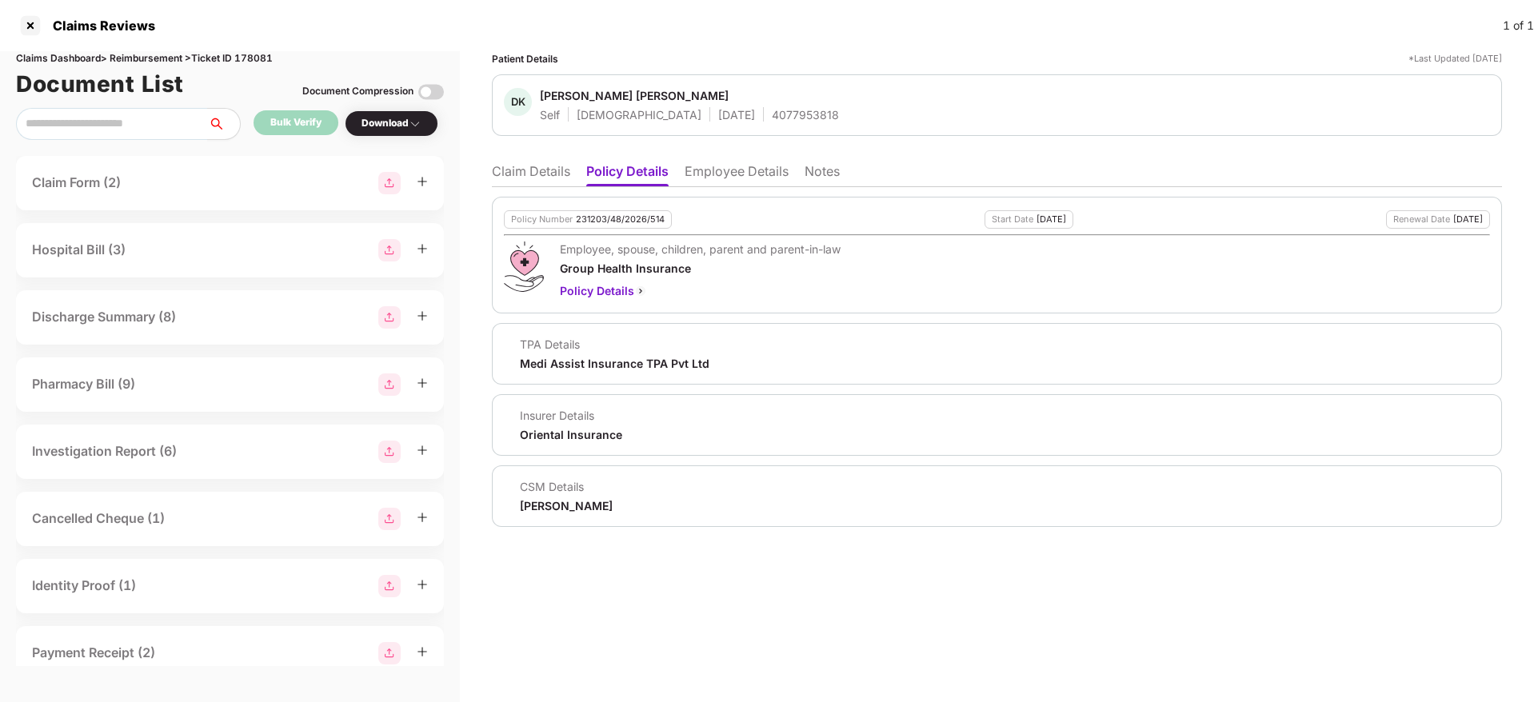
click at [554, 170] on li "Claim Details" at bounding box center [531, 174] width 78 height 23
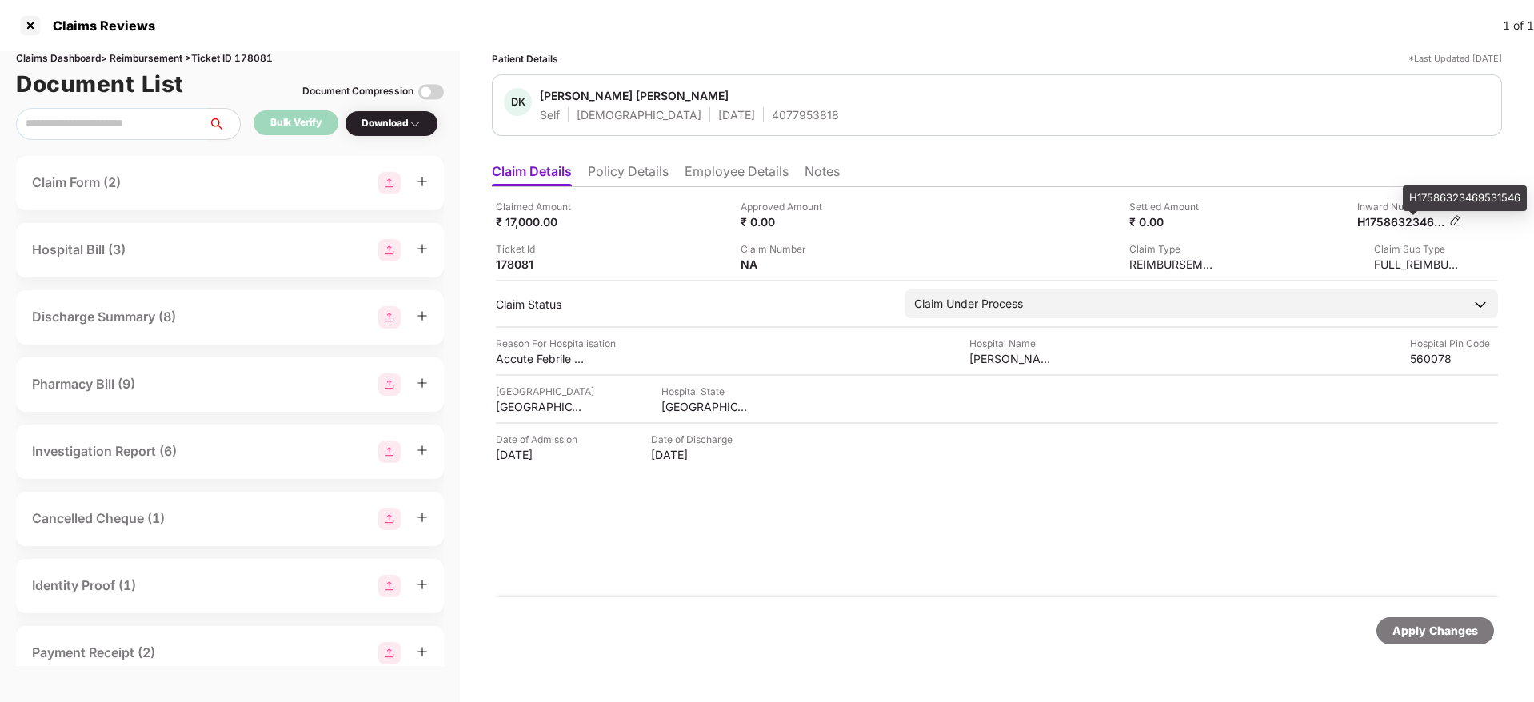
click at [1397, 222] on div "H17586323469531546" at bounding box center [1401, 221] width 88 height 15
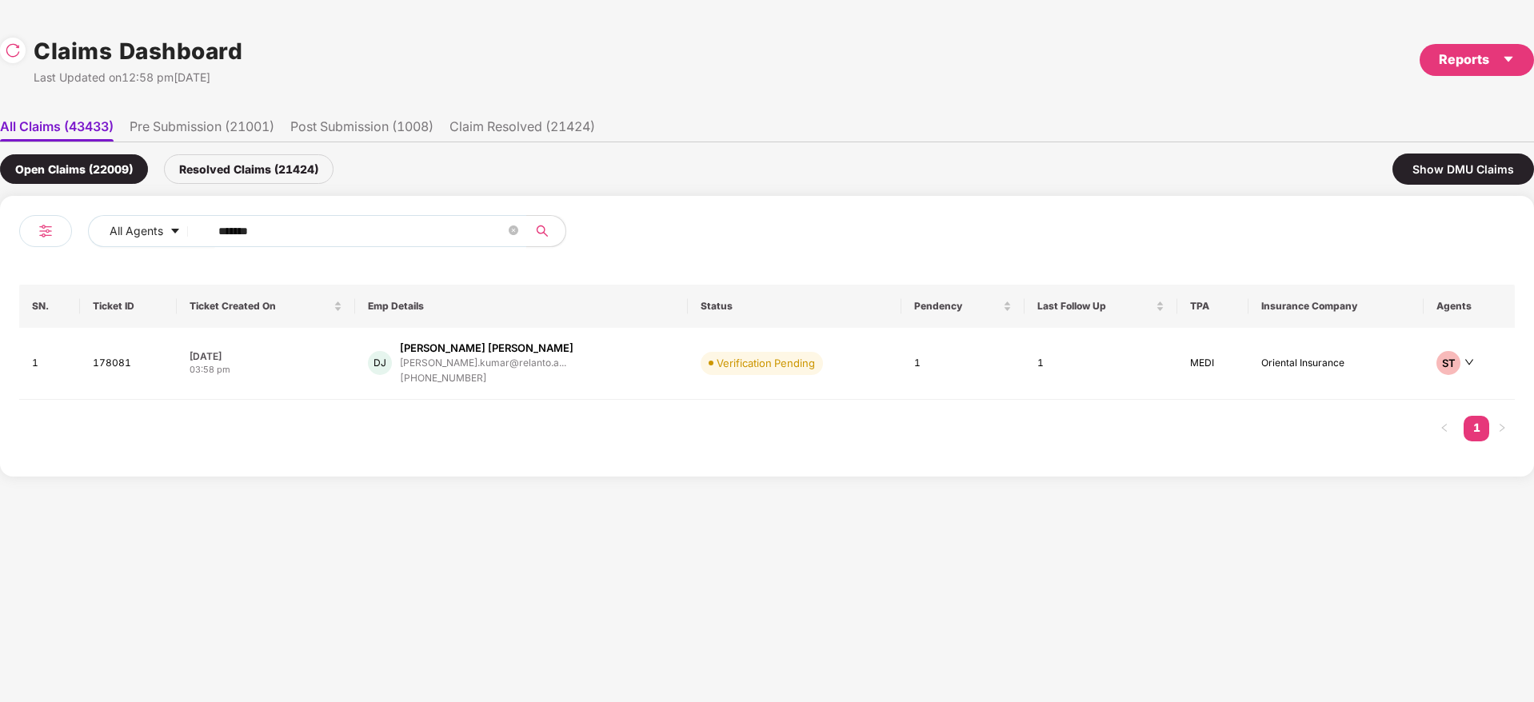
drag, startPoint x: 78, startPoint y: 241, endPoint x: 2, endPoint y: 241, distance: 76.0
click at [0, 241] on div "All Agents ****** SN. Ticket ID Ticket Created On Emp Details Status Pendency L…" at bounding box center [767, 336] width 1534 height 281
paste input "text"
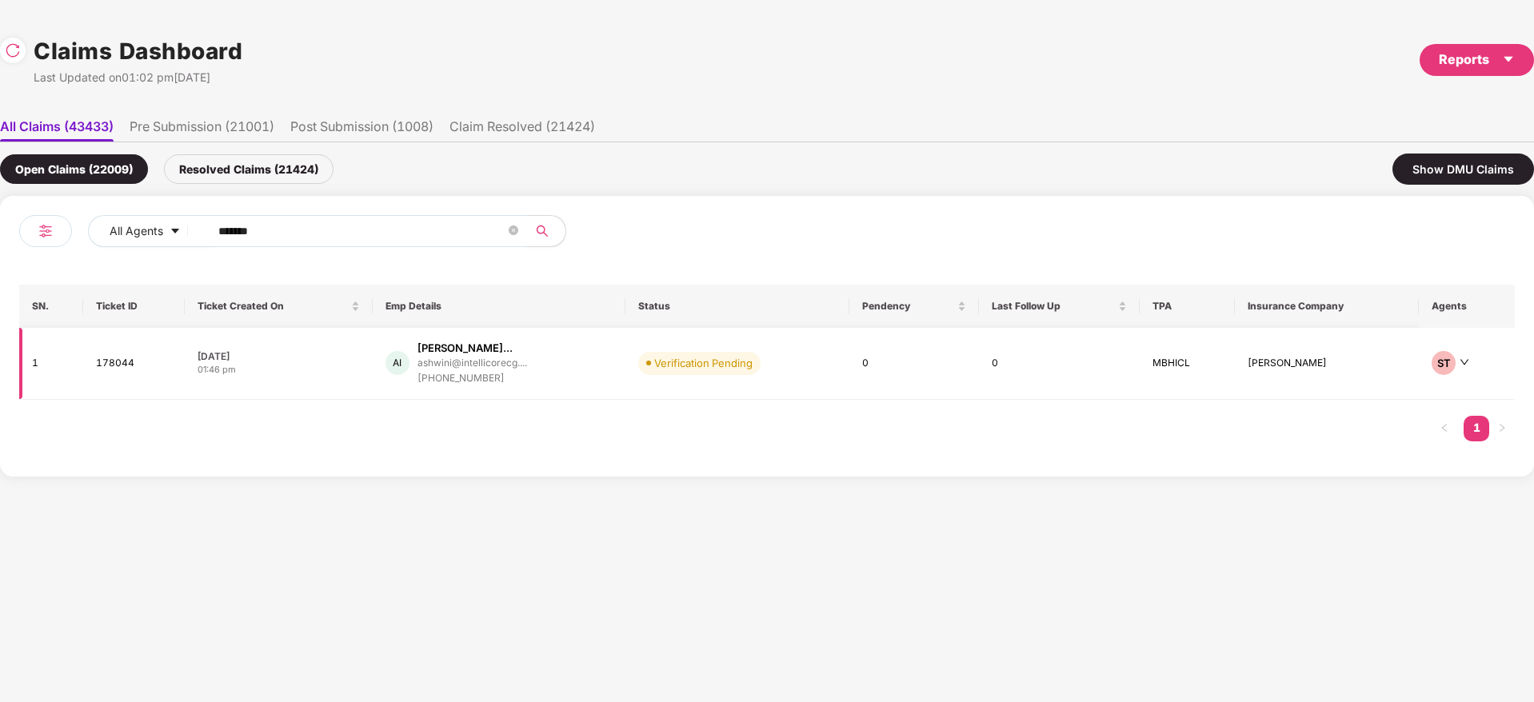
type input "******"
click at [588, 362] on div "AI Ashwin Ravichandran Iy... ashwini@intellicorecg.... +917795985343" at bounding box center [499, 364] width 227 height 46
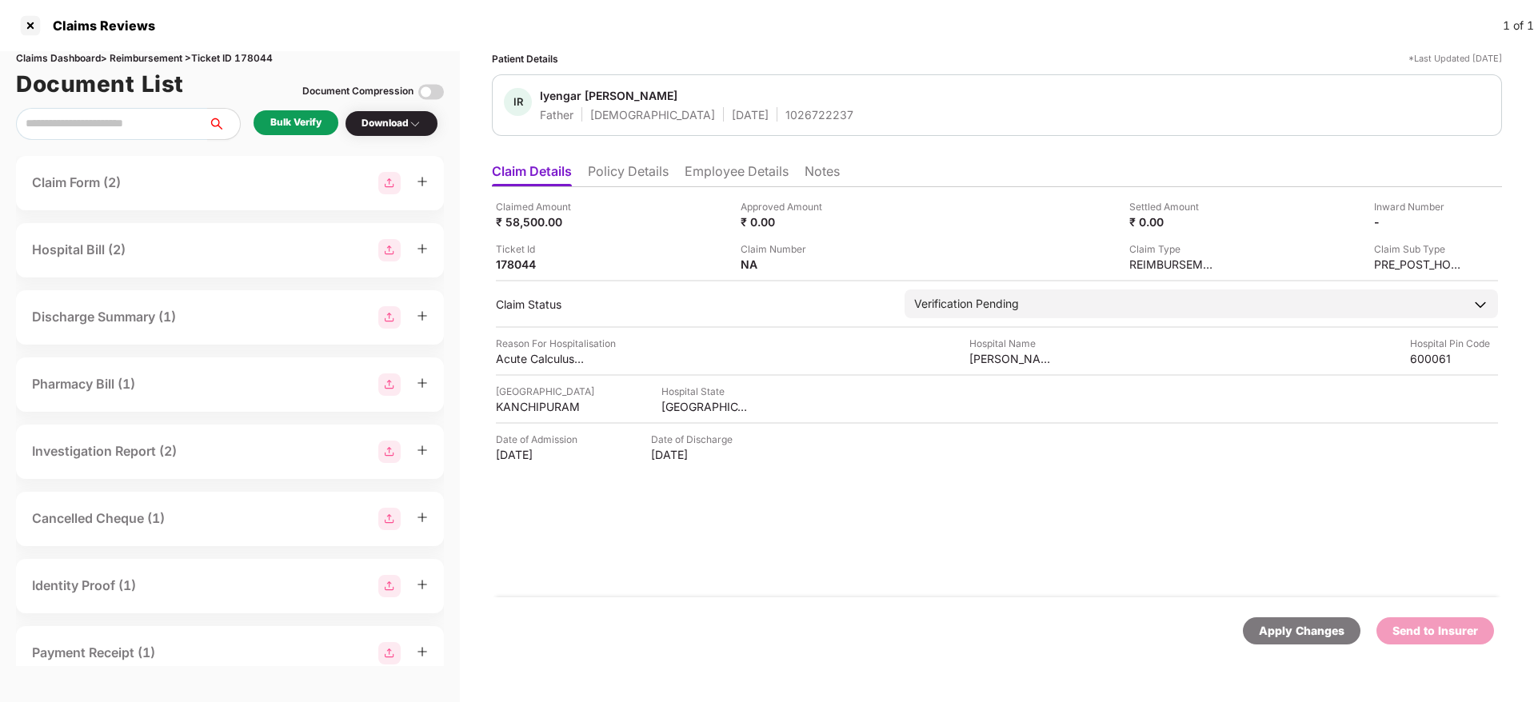
click at [785, 117] on div "1026722237" at bounding box center [819, 114] width 68 height 15
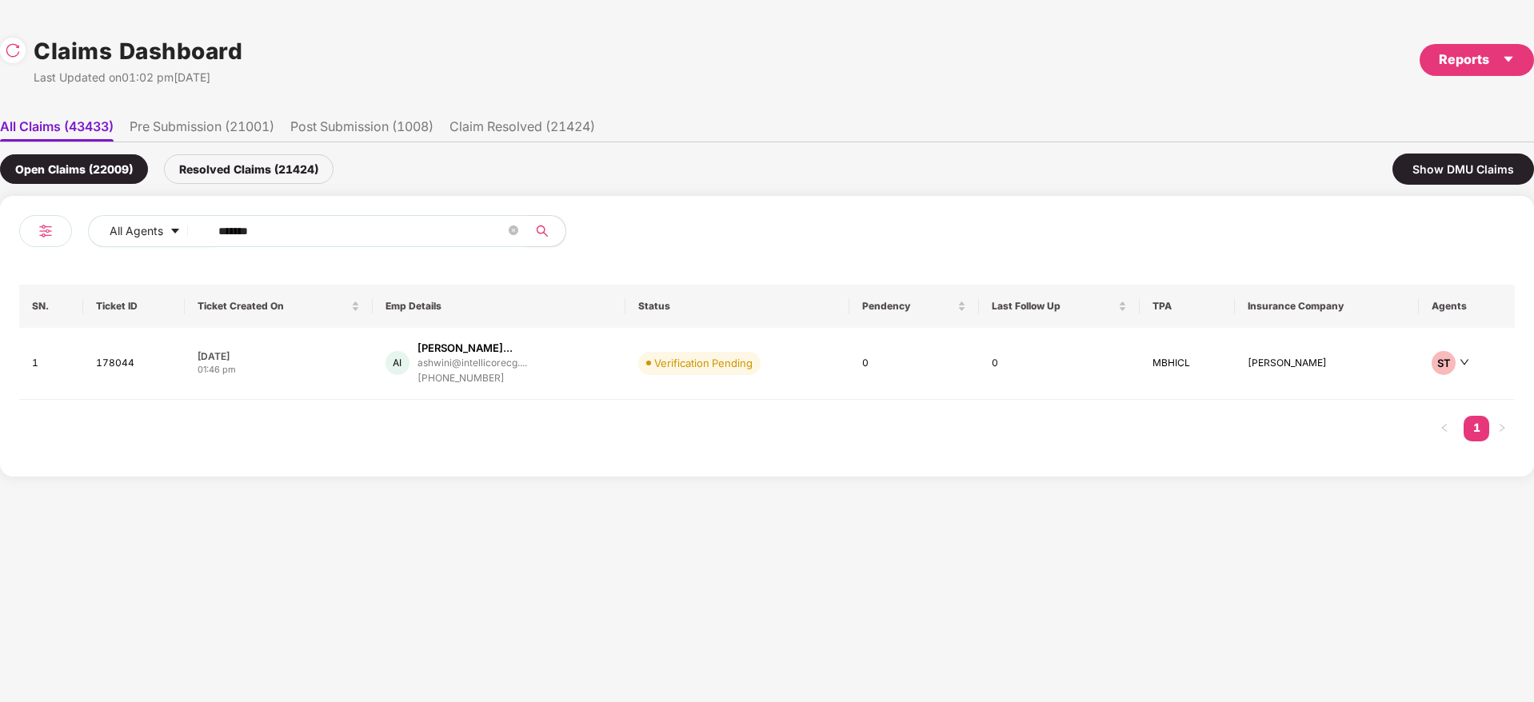
drag, startPoint x: 0, startPoint y: 248, endPoint x: 392, endPoint y: 258, distance: 392.1
click at [0, 258] on div "All Agents ****** SN. Ticket ID Ticket Created On Emp Details Status Pendency L…" at bounding box center [767, 336] width 1534 height 281
paste input "text"
type input "******"
click at [613, 365] on td "AG Anil Gocher neil@swastikproduction... +917977966359" at bounding box center [499, 364] width 227 height 72
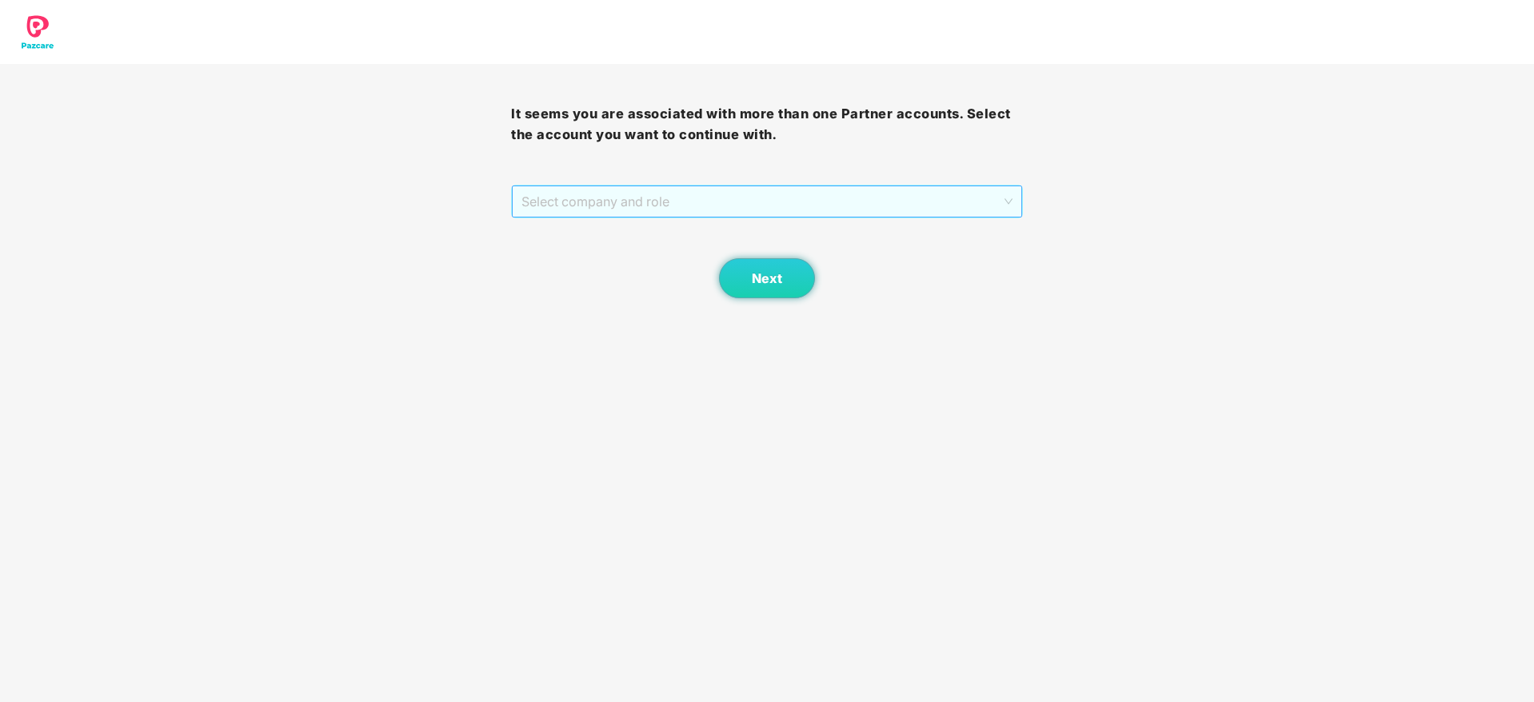
click at [600, 205] on span "Select company and role" at bounding box center [767, 201] width 490 height 30
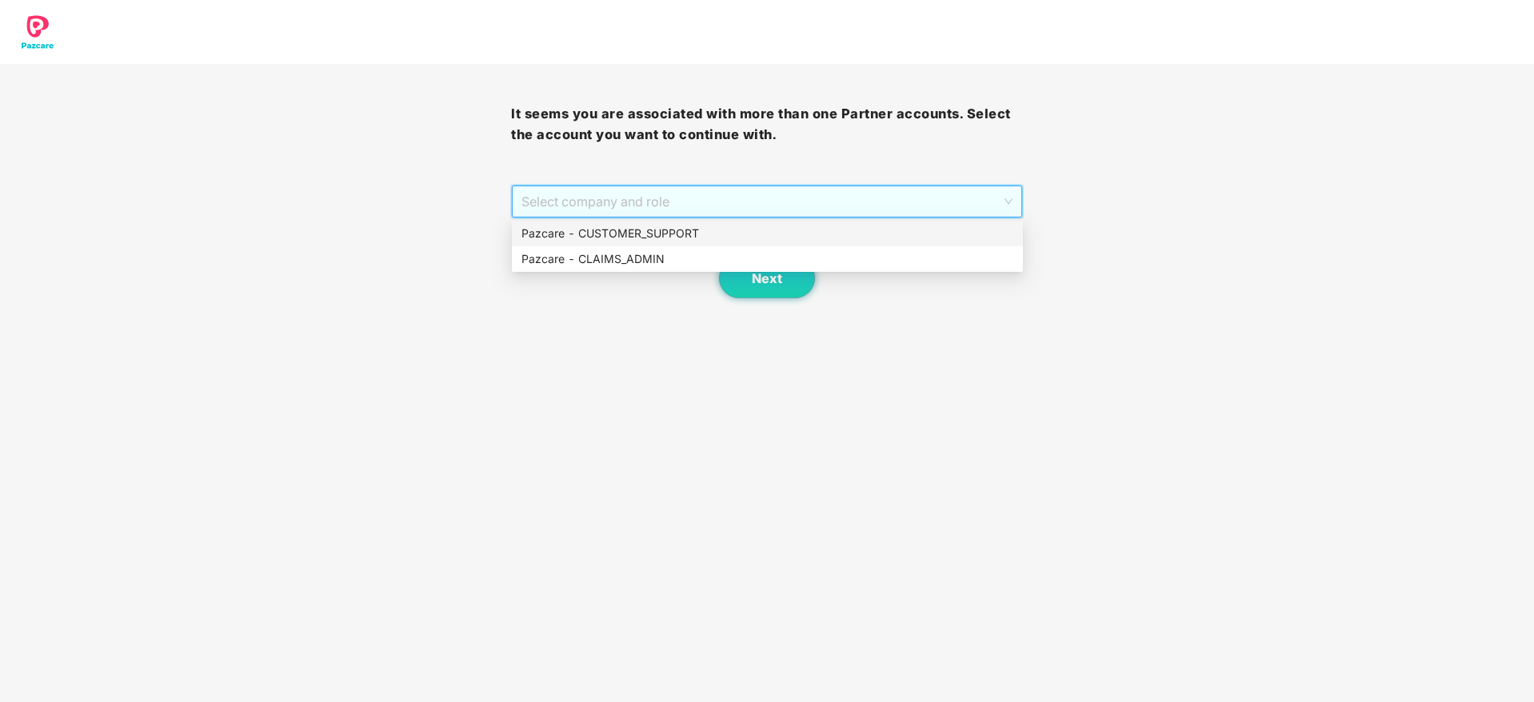
click at [632, 234] on div "Pazcare - CUSTOMER_SUPPORT" at bounding box center [768, 234] width 492 height 18
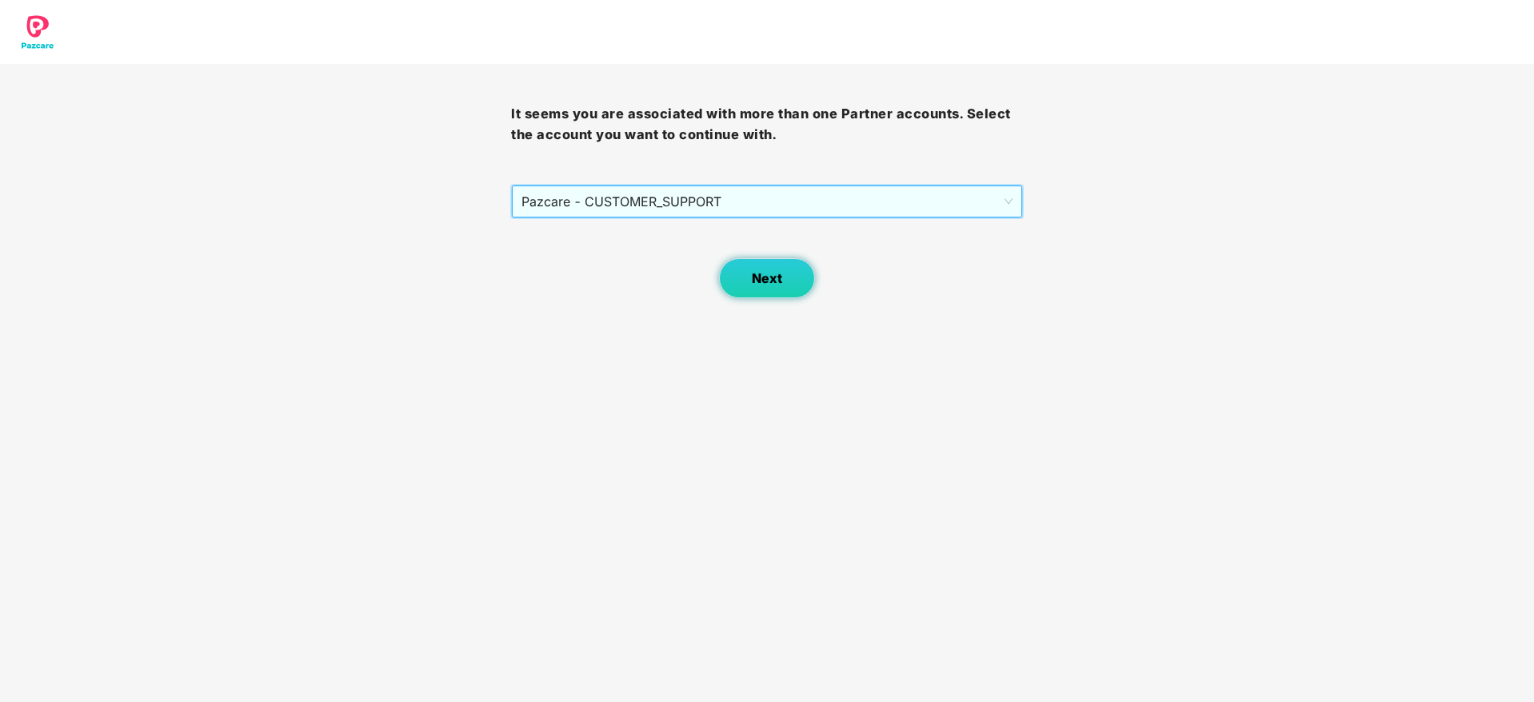
click at [787, 274] on button "Next" at bounding box center [767, 278] width 96 height 40
click at [736, 206] on span "Select company and role" at bounding box center [767, 201] width 490 height 30
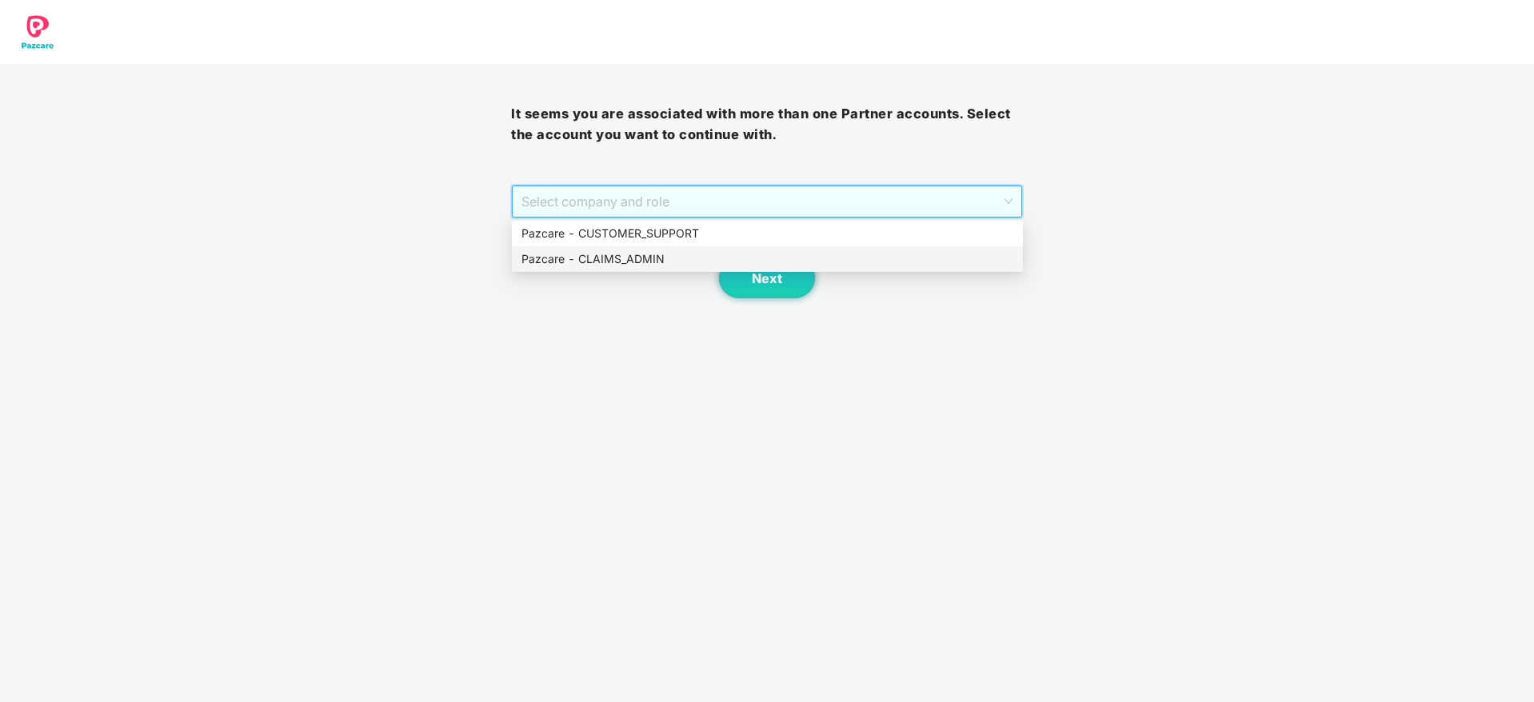
click at [670, 261] on div "Pazcare - CLAIMS_ADMIN" at bounding box center [768, 259] width 492 height 18
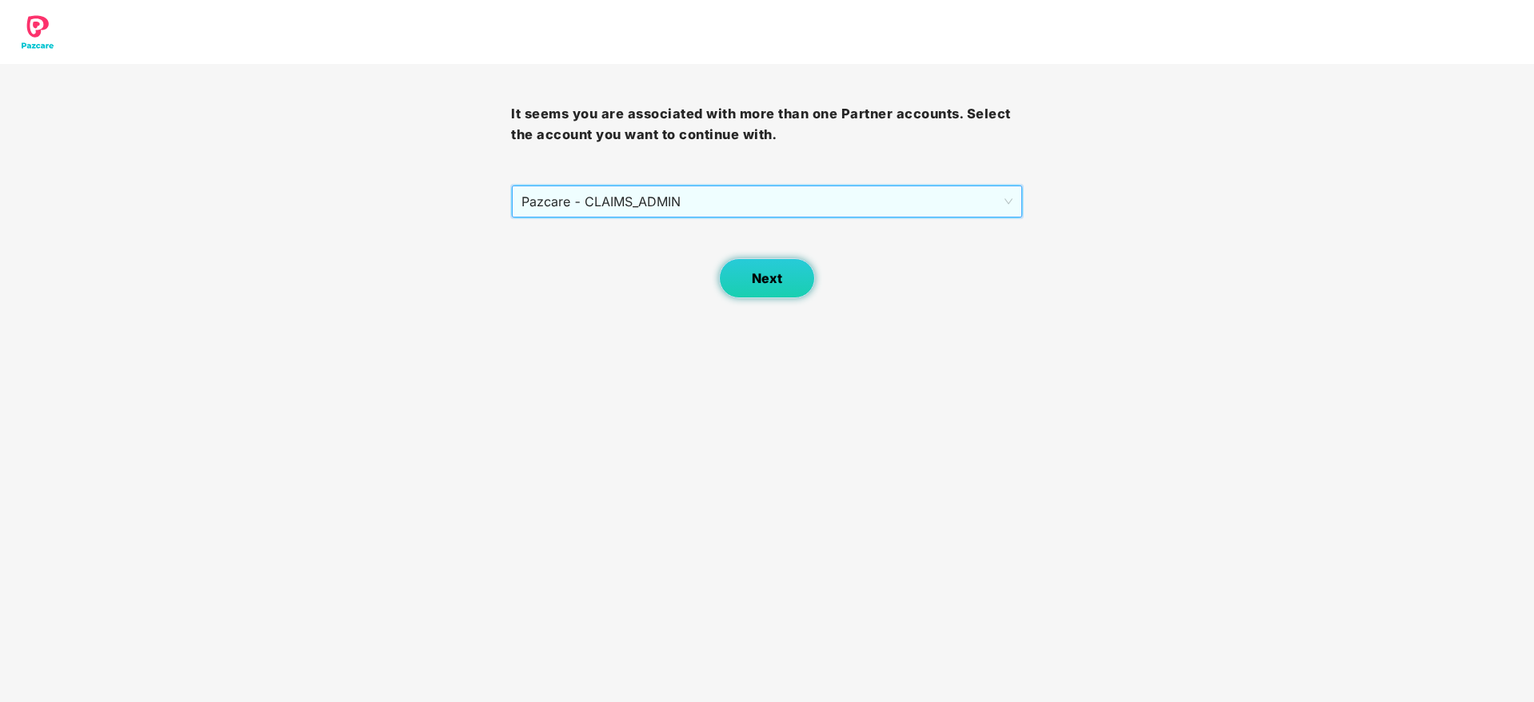
click at [796, 275] on button "Next" at bounding box center [767, 278] width 96 height 40
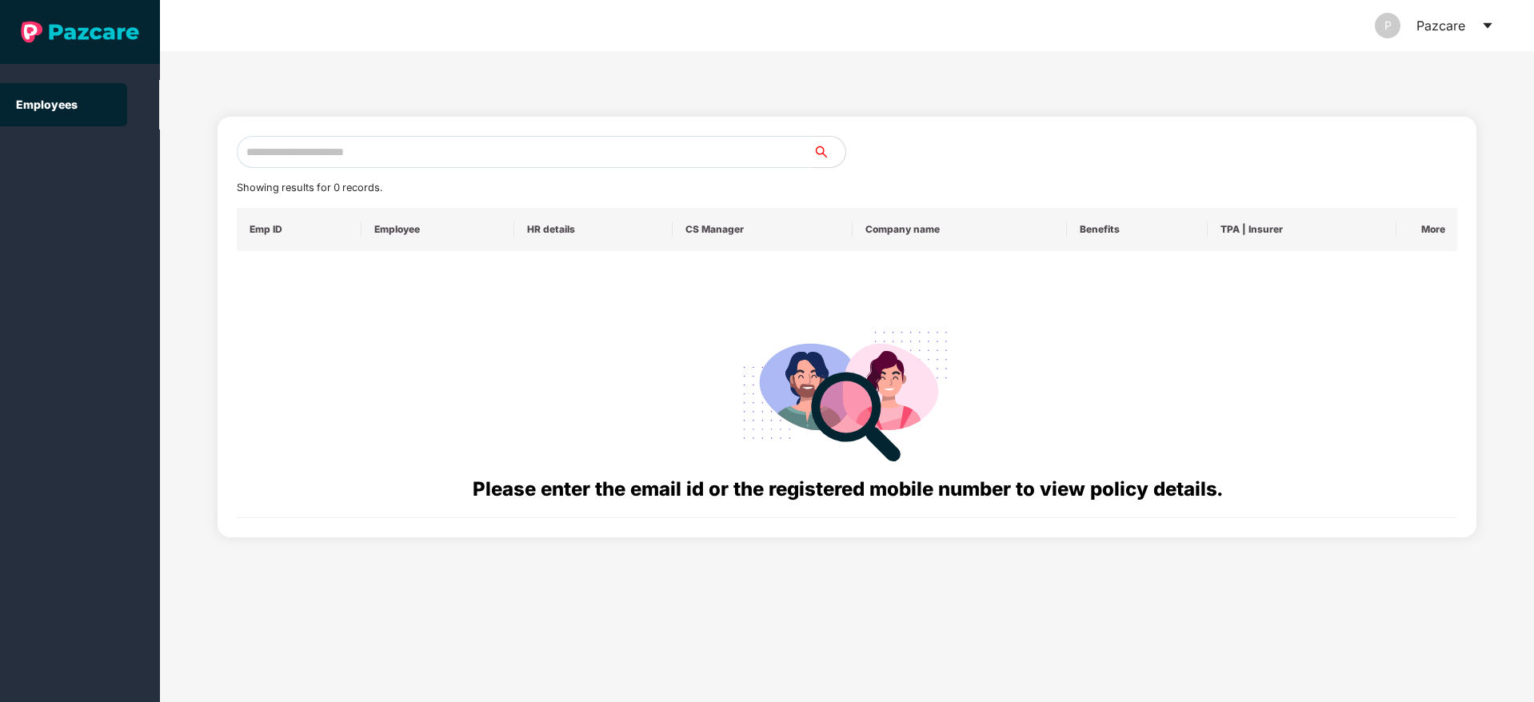
click at [395, 158] on input "text" at bounding box center [525, 152] width 577 height 32
paste input "**********"
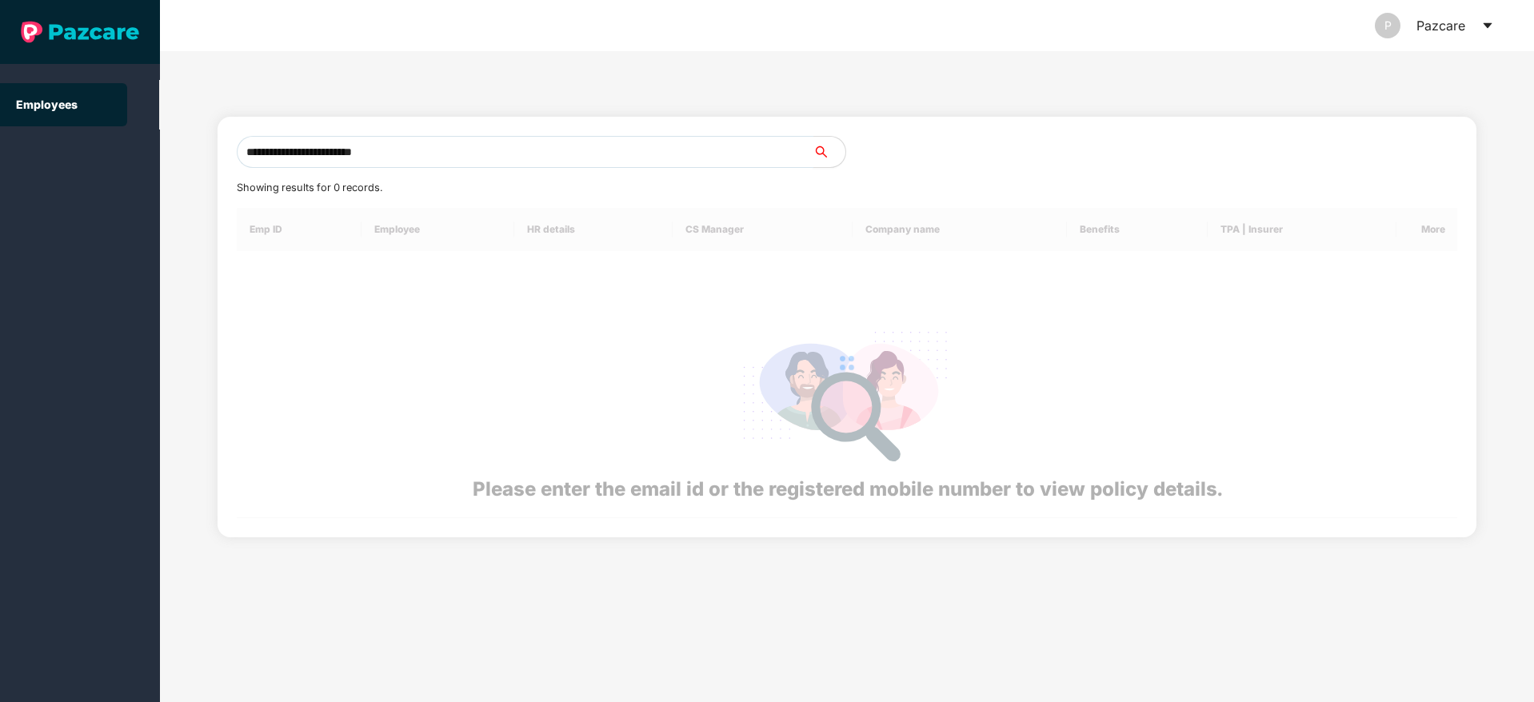
type input "**********"
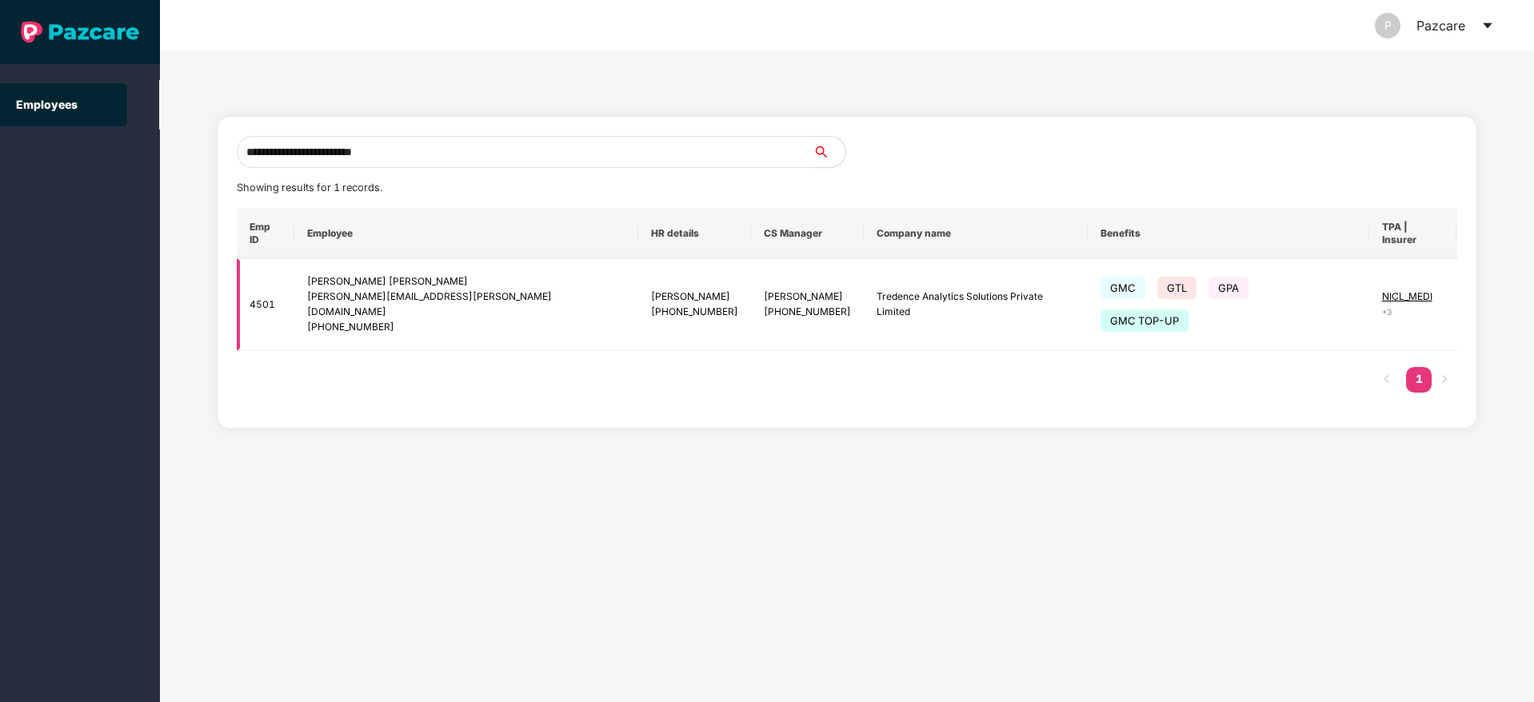
click at [1486, 294] on img at bounding box center [1497, 305] width 22 height 22
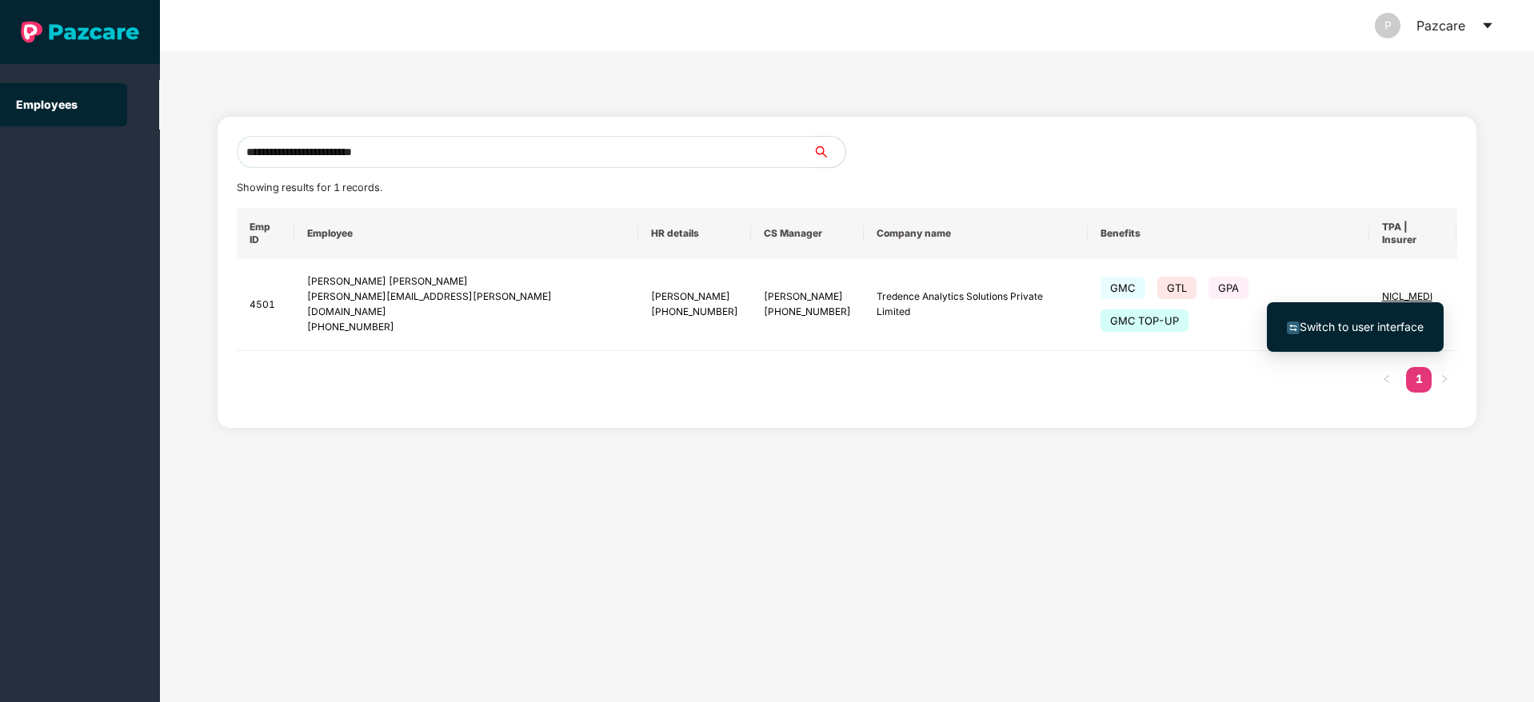
click at [1344, 314] on li "Switch to user interface" at bounding box center [1355, 327] width 177 height 34
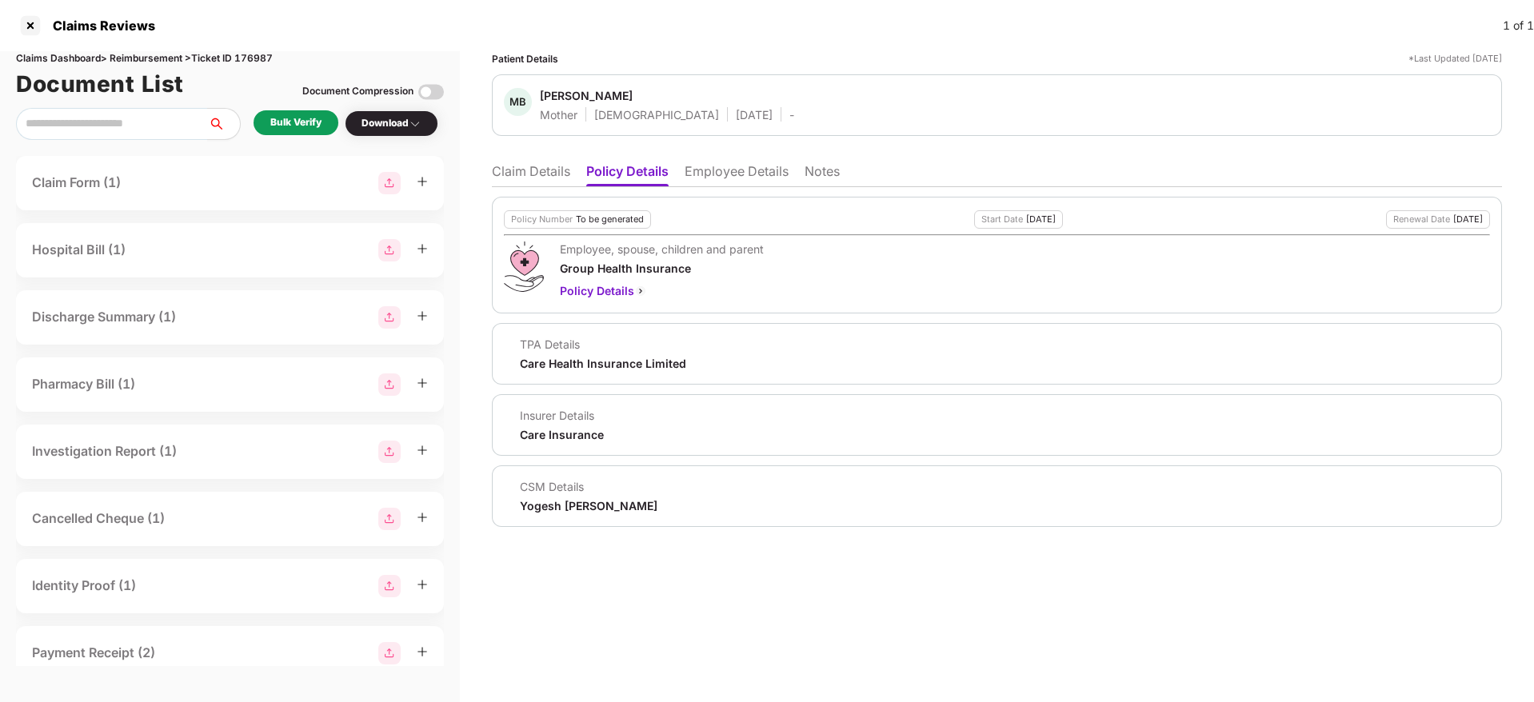
click at [598, 510] on div "Yogesh [PERSON_NAME]" at bounding box center [589, 505] width 138 height 15
copy div "Yogesh [PERSON_NAME]"
click at [532, 176] on li "Claim Details" at bounding box center [531, 174] width 78 height 23
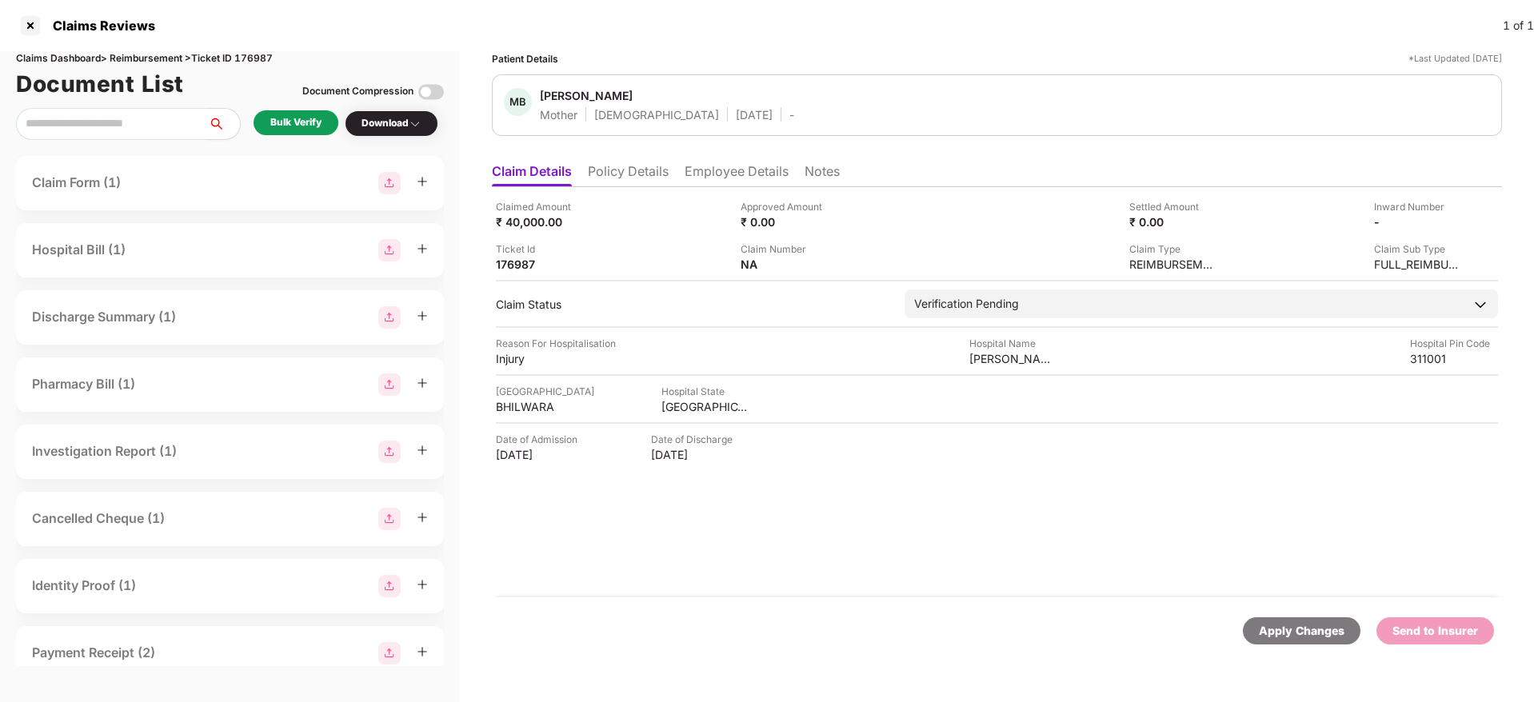
click at [729, 172] on li "Employee Details" at bounding box center [737, 174] width 104 height 23
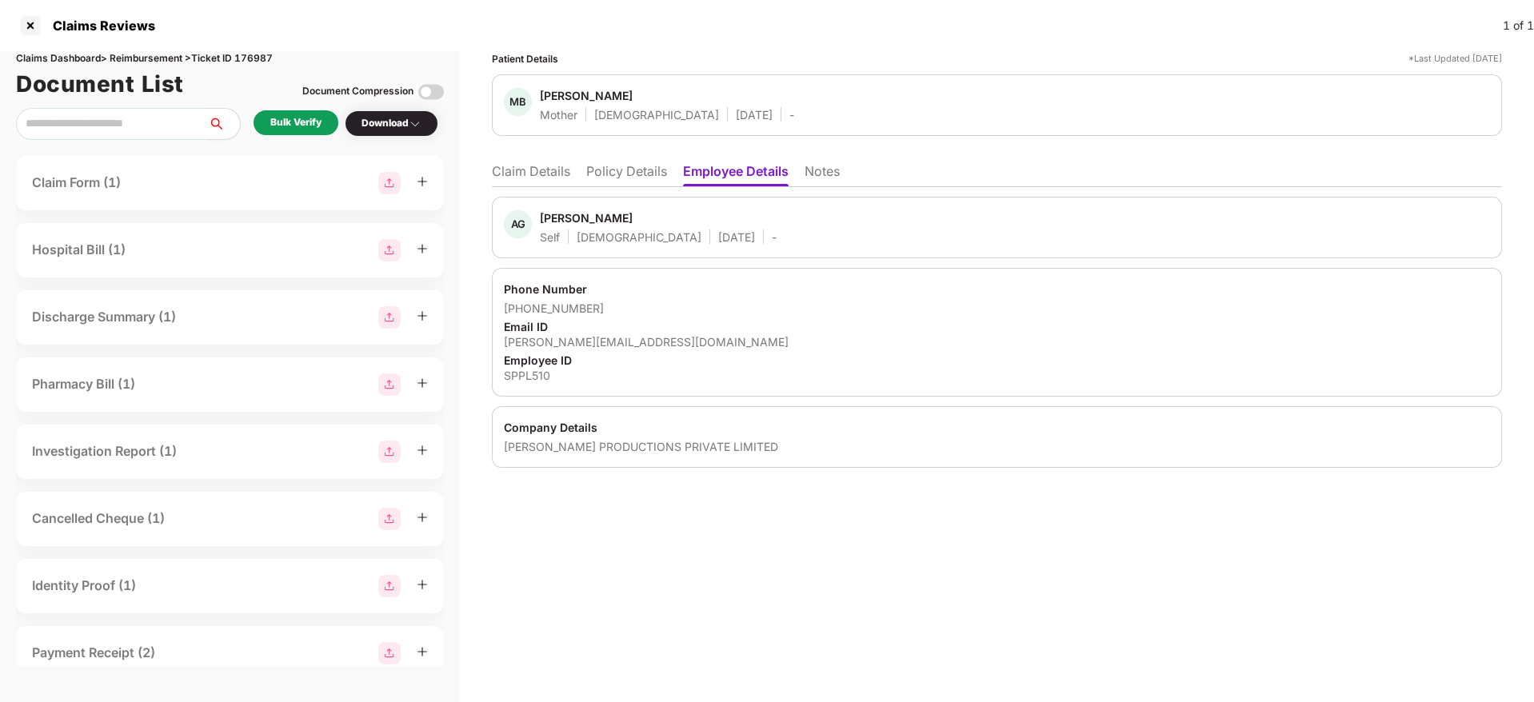
click at [1268, 371] on div "SPPL510" at bounding box center [997, 375] width 986 height 15
click at [562, 174] on li "Claim Details" at bounding box center [531, 174] width 78 height 23
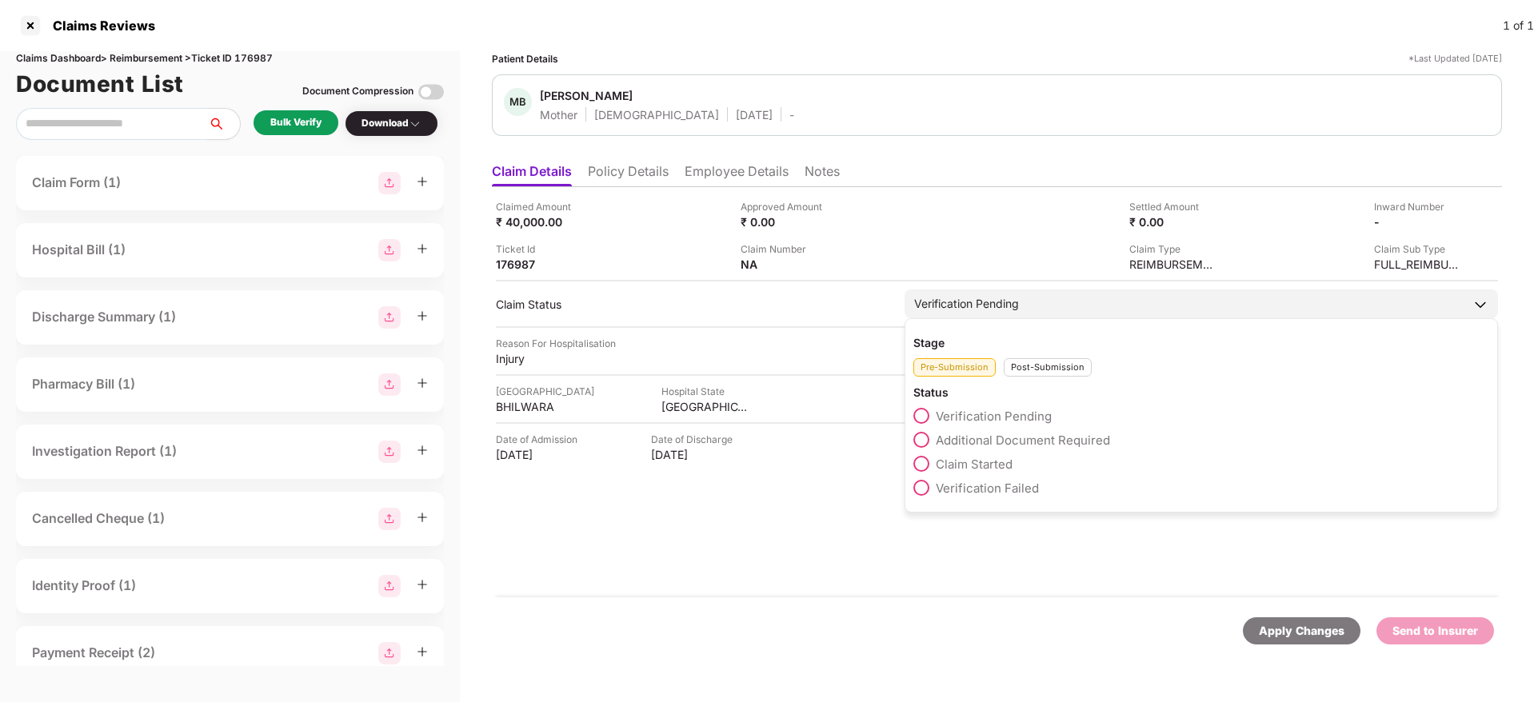
click at [994, 309] on div "Verification Pending" at bounding box center [966, 304] width 105 height 18
click at [1009, 461] on span "Claim Started" at bounding box center [974, 464] width 77 height 15
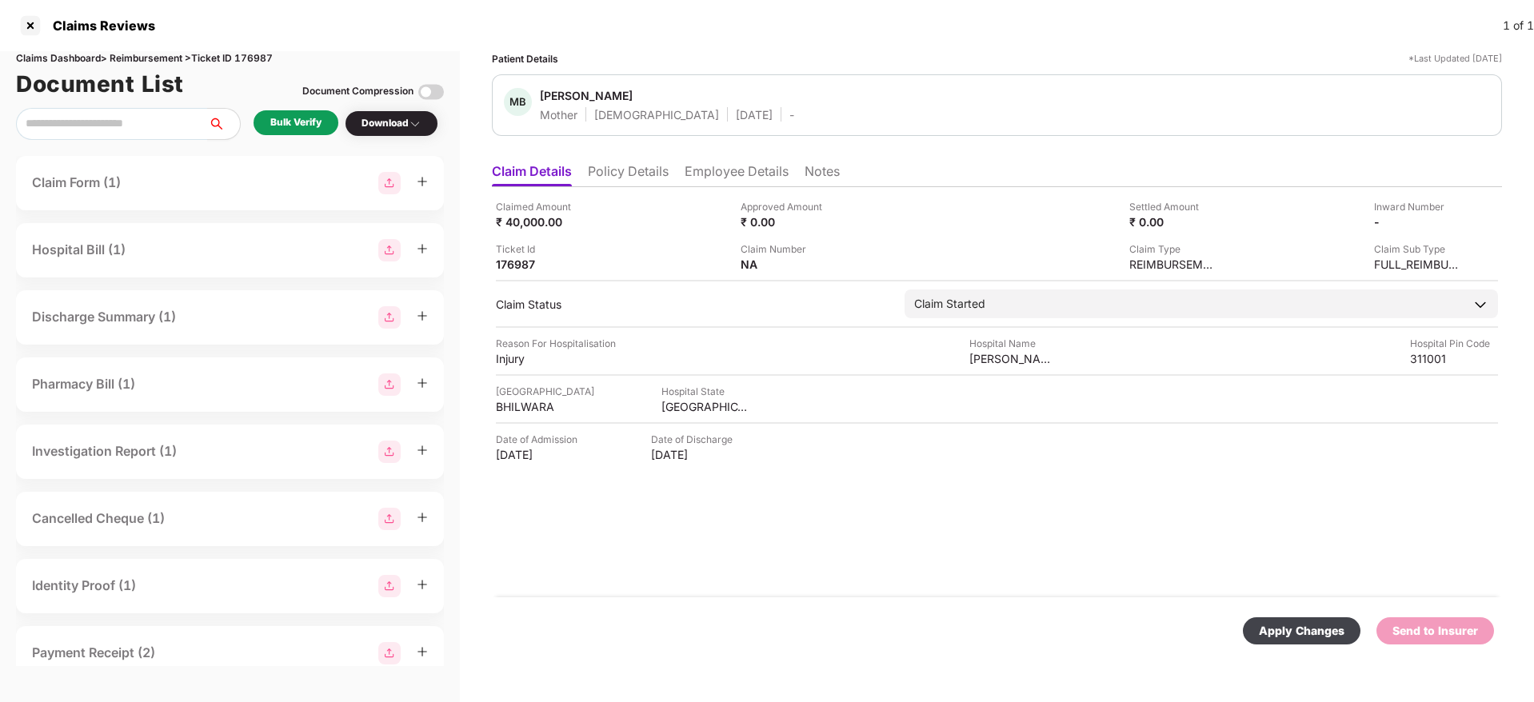
click at [1298, 638] on div "Apply Changes" at bounding box center [1302, 631] width 86 height 18
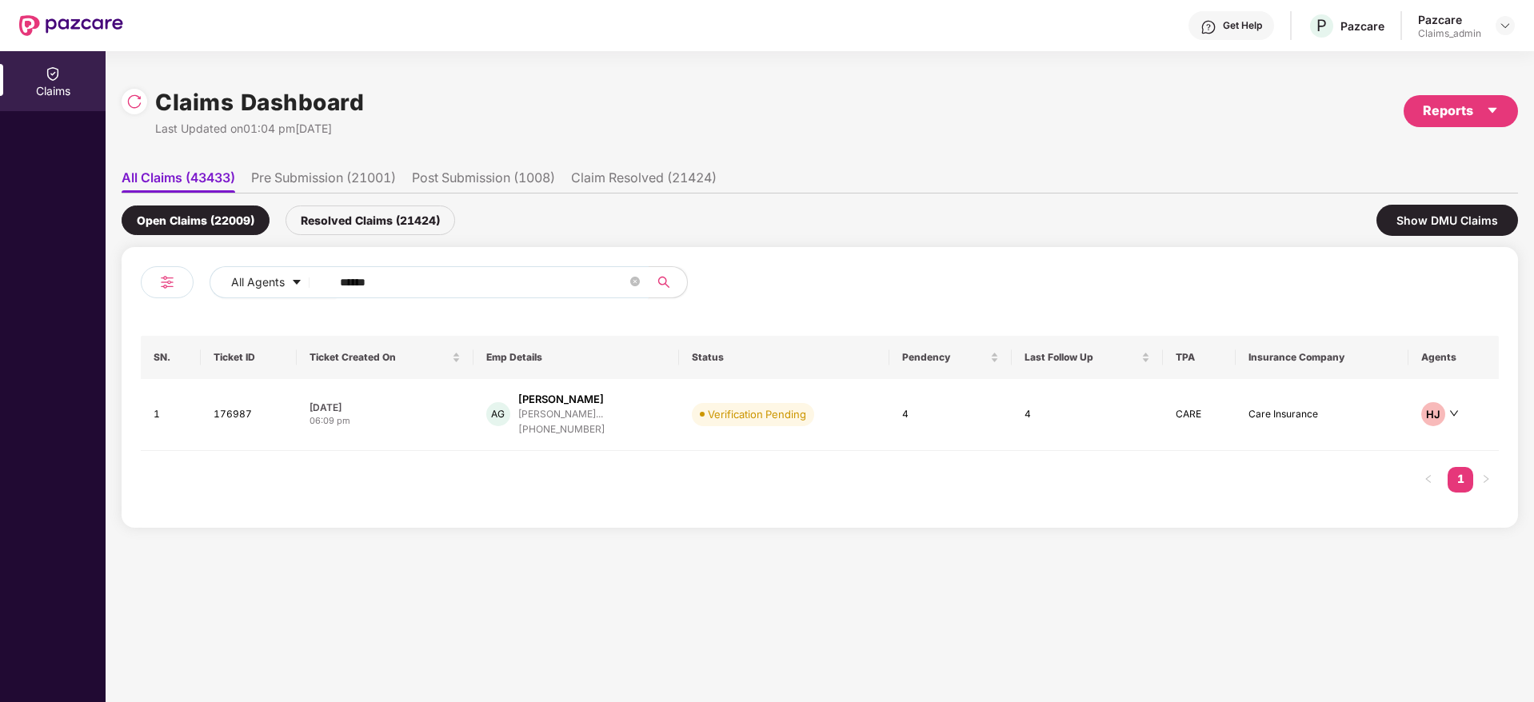
drag, startPoint x: 407, startPoint y: 283, endPoint x: 0, endPoint y: 340, distance: 411.1
click at [0, 340] on div "Claims Claims Dashboard Last Updated on 01:04 pm, 23 Sep 2025 Reports All Claim…" at bounding box center [767, 376] width 1534 height 651
paste input "text"
type input "******"
click at [646, 422] on div "JS Jagadesh Sakthivel jagadeshs@intellicorec... +919840100783" at bounding box center [578, 415] width 208 height 46
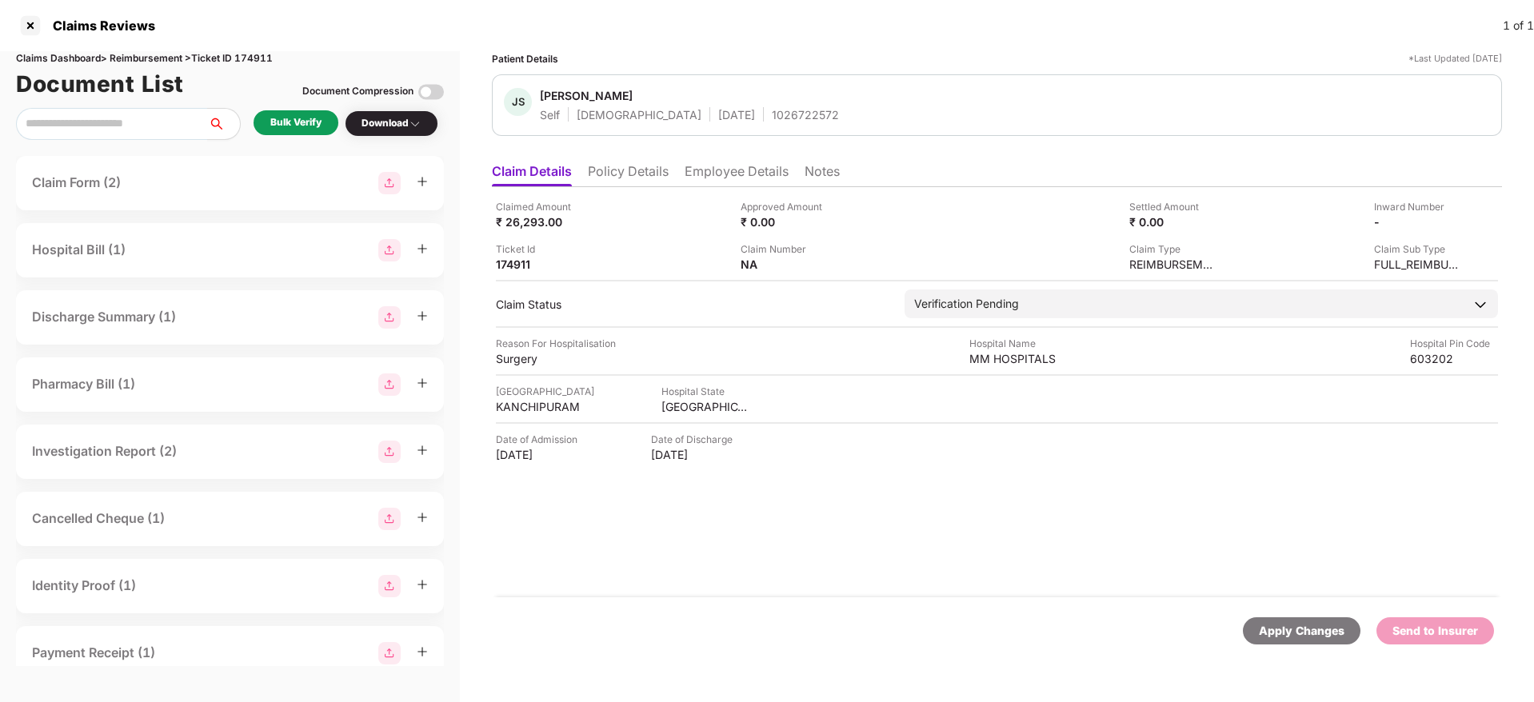
click at [857, 538] on div "Claimed Amount ₹ 26,293.00 Approved Amount ₹ 0.00 Settled Amount ₹ 0.00 Inward …" at bounding box center [997, 392] width 1010 height 410
click at [772, 502] on div "Claimed Amount ₹ 26,293.00 Approved Amount ₹ 0.00 Settled Amount ₹ 0.00 Inward …" at bounding box center [997, 392] width 1010 height 410
click at [642, 178] on li "Policy Details" at bounding box center [628, 174] width 81 height 23
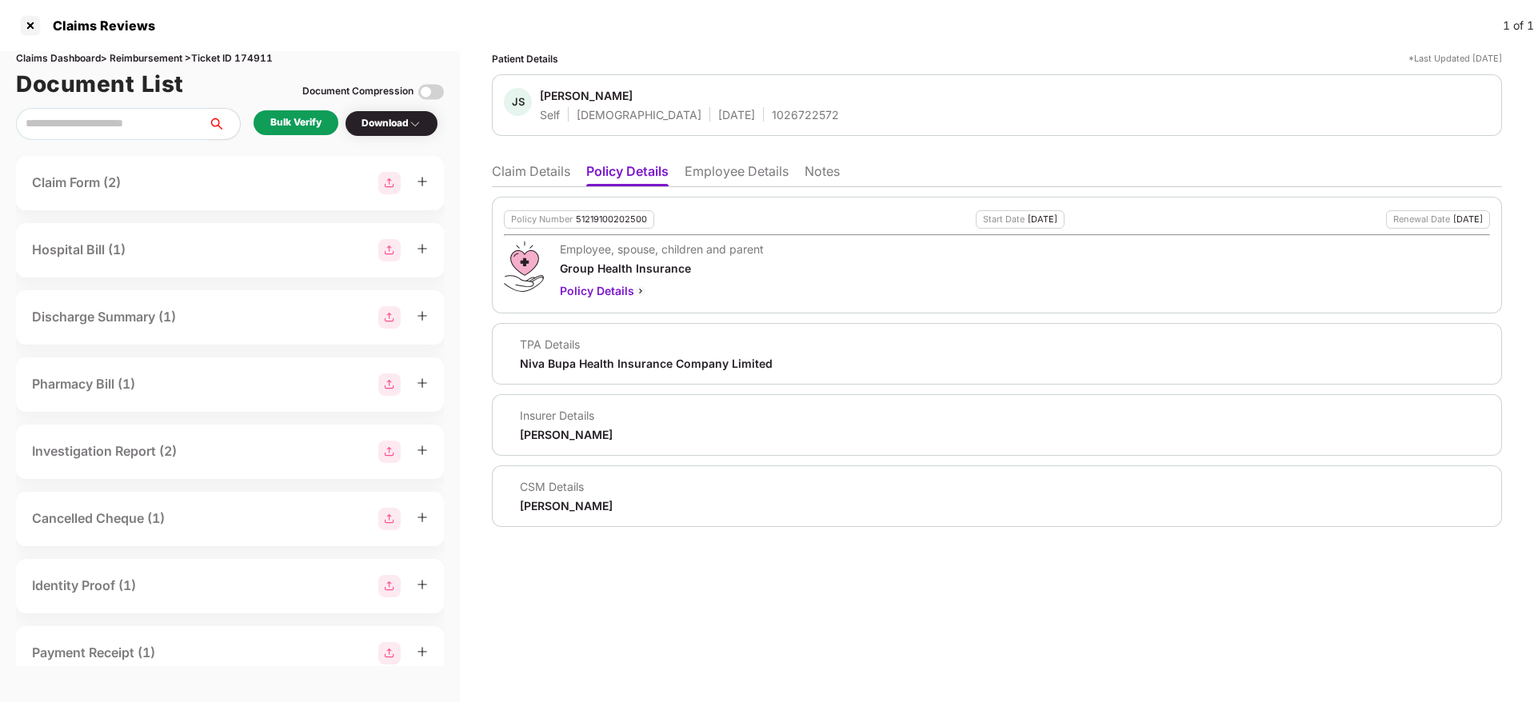
click at [520, 170] on li "Claim Details" at bounding box center [531, 174] width 78 height 23
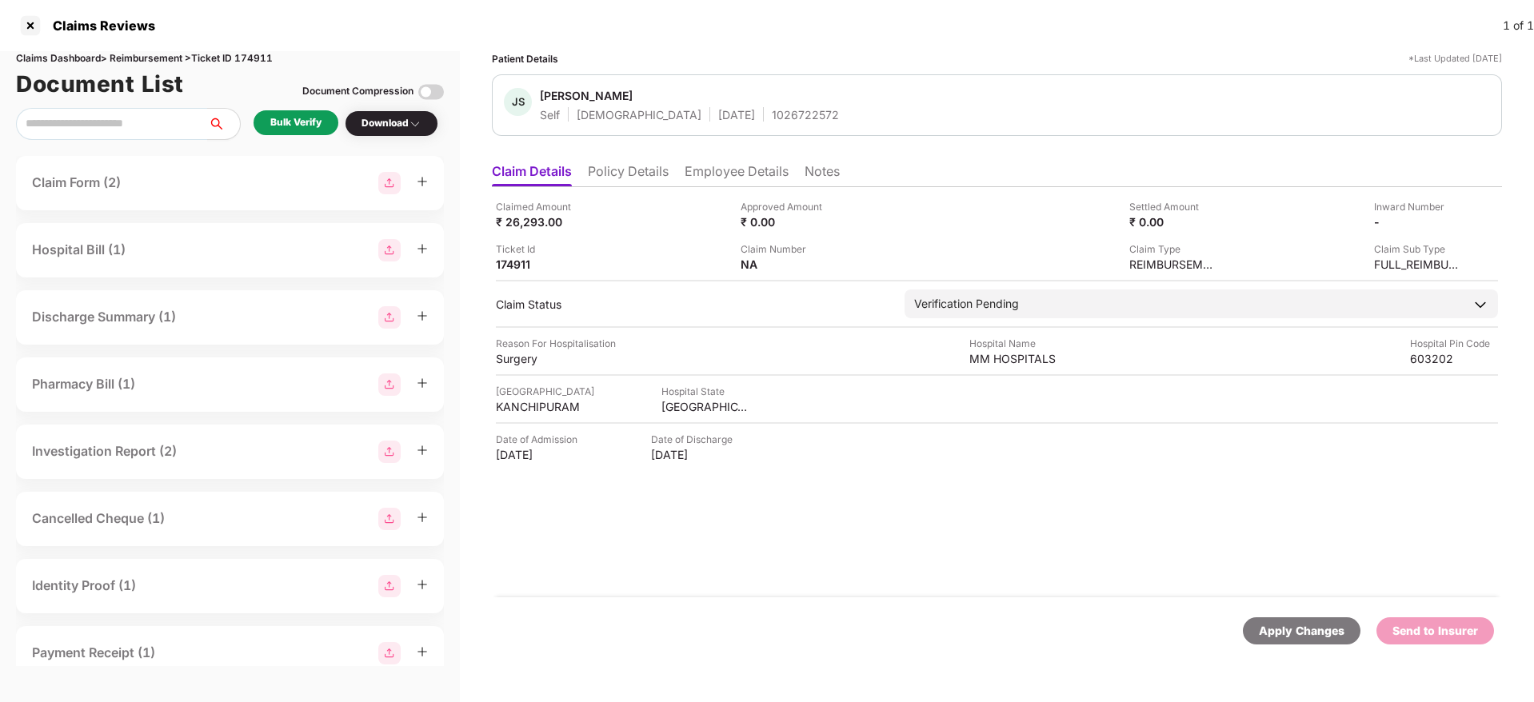
click at [772, 120] on div "1026722572" at bounding box center [805, 114] width 67 height 15
copy div "1026722572"
click at [706, 174] on li "Employee Details" at bounding box center [737, 174] width 104 height 23
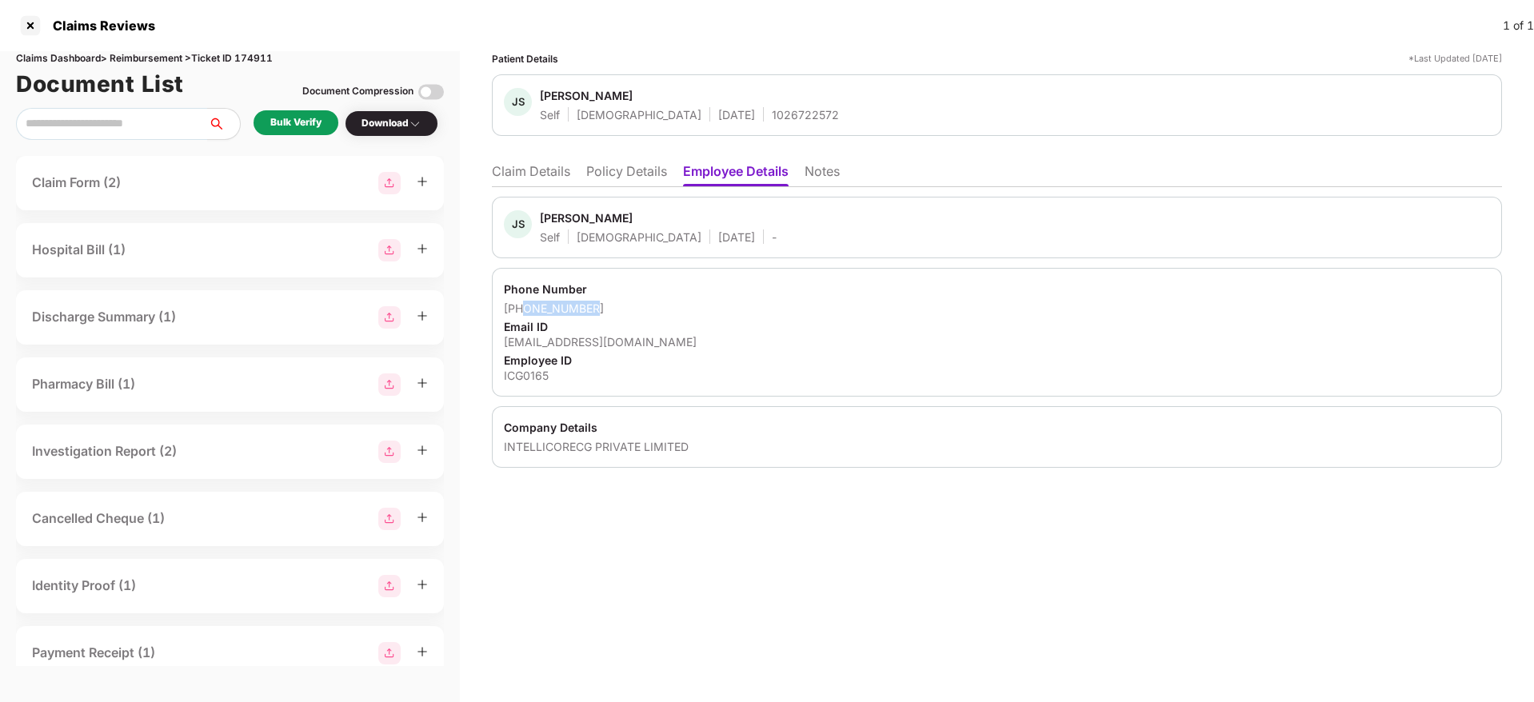
drag, startPoint x: 593, startPoint y: 302, endPoint x: 523, endPoint y: 315, distance: 70.8
click at [523, 315] on div "+919840100783" at bounding box center [997, 308] width 986 height 15
copy div "9840100783"
click at [542, 164] on li "Claim Details" at bounding box center [531, 174] width 78 height 23
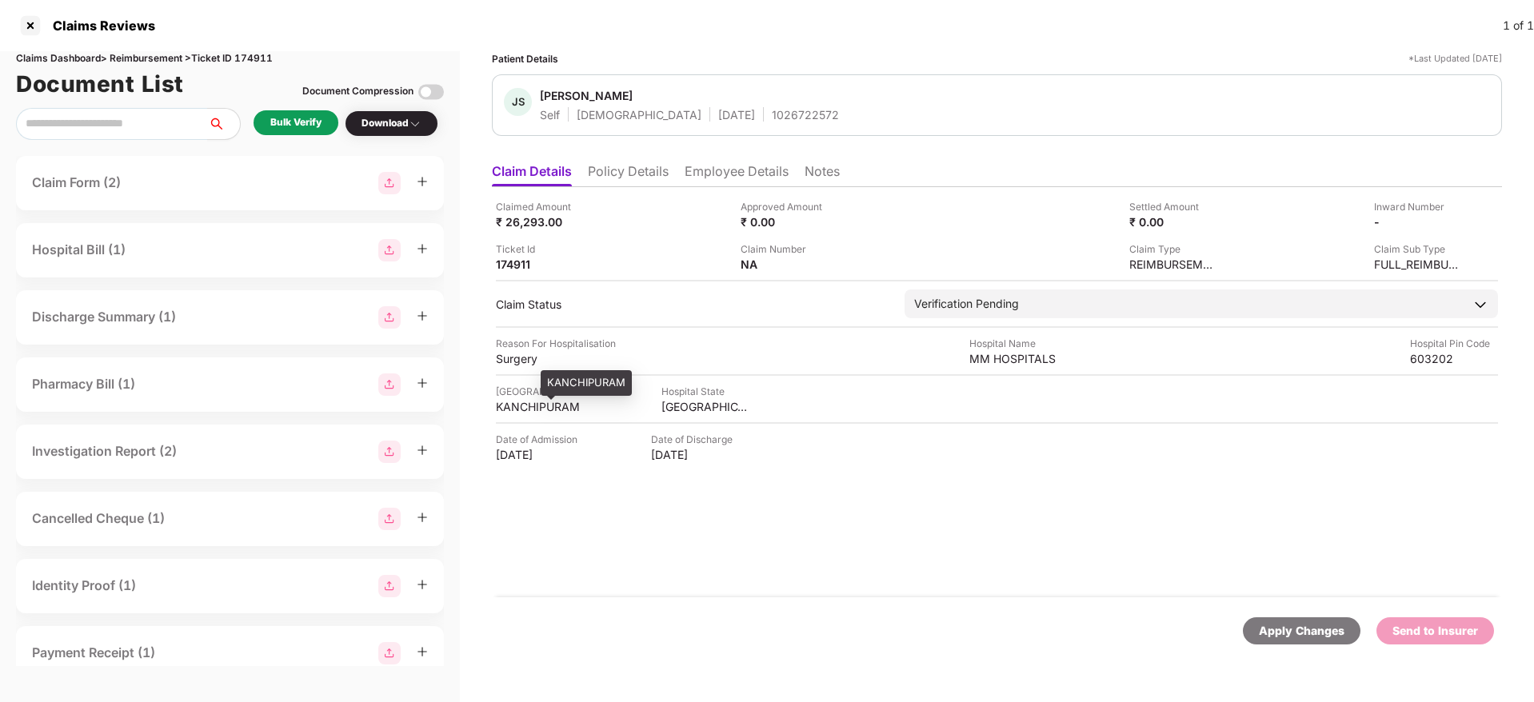
click at [542, 410] on div "KANCHIPURAM" at bounding box center [540, 406] width 88 height 15
copy div "KANCHIPURAM"
click at [1001, 362] on div "MM HOSPITALS" at bounding box center [1013, 358] width 88 height 15
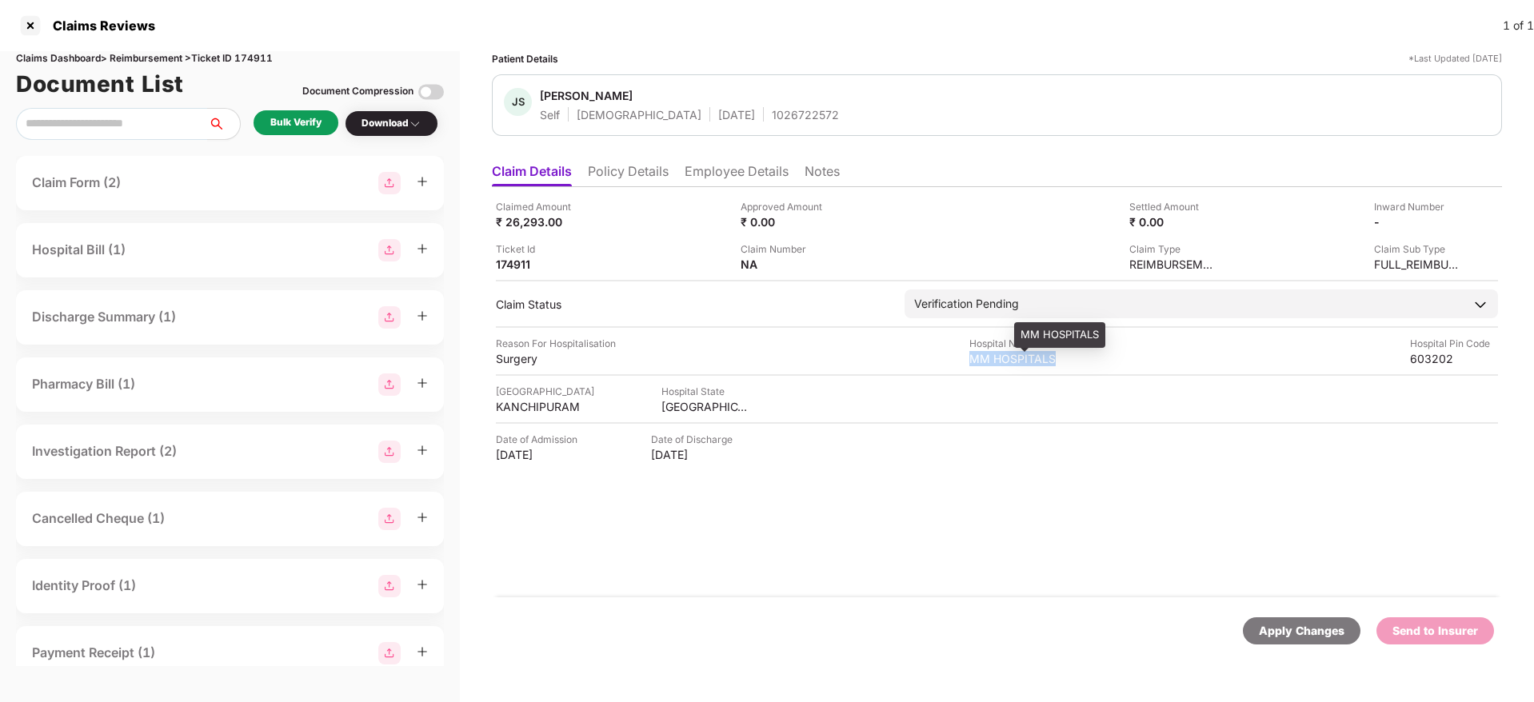
click at [1001, 362] on div "MM HOSPITALS" at bounding box center [1013, 358] width 88 height 15
copy div "MM HOSPITALS"
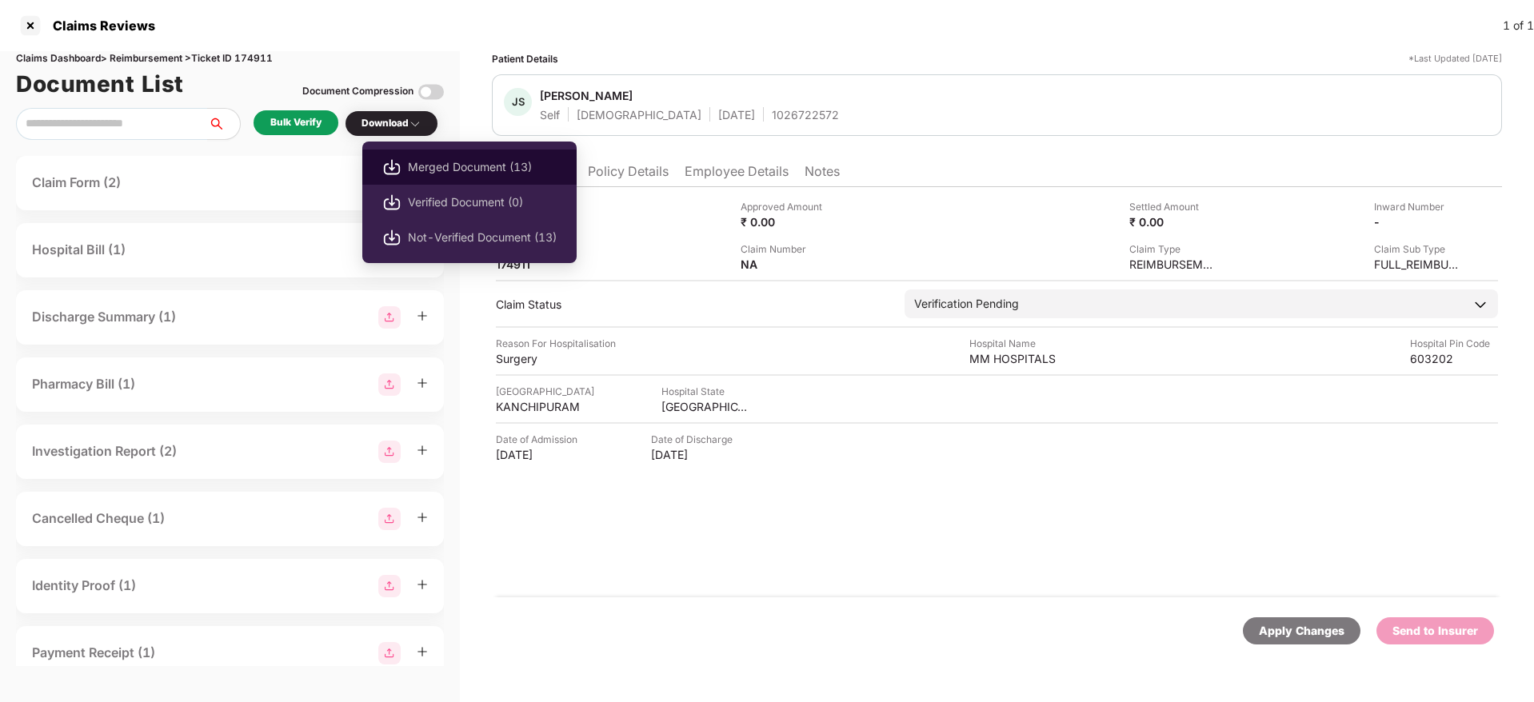
click at [478, 167] on span "Merged Document (13)" at bounding box center [482, 167] width 149 height 18
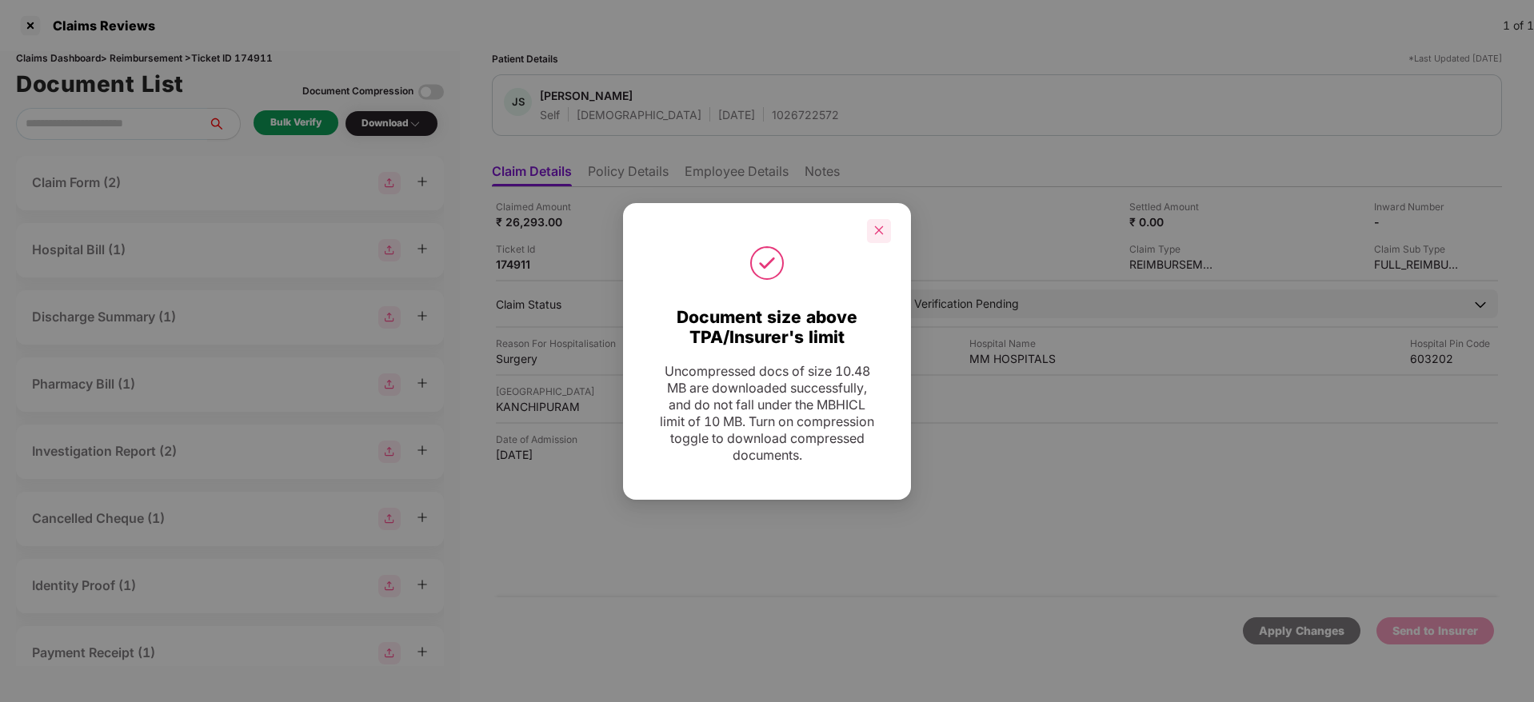
click at [884, 231] on icon "close" at bounding box center [878, 230] width 11 height 11
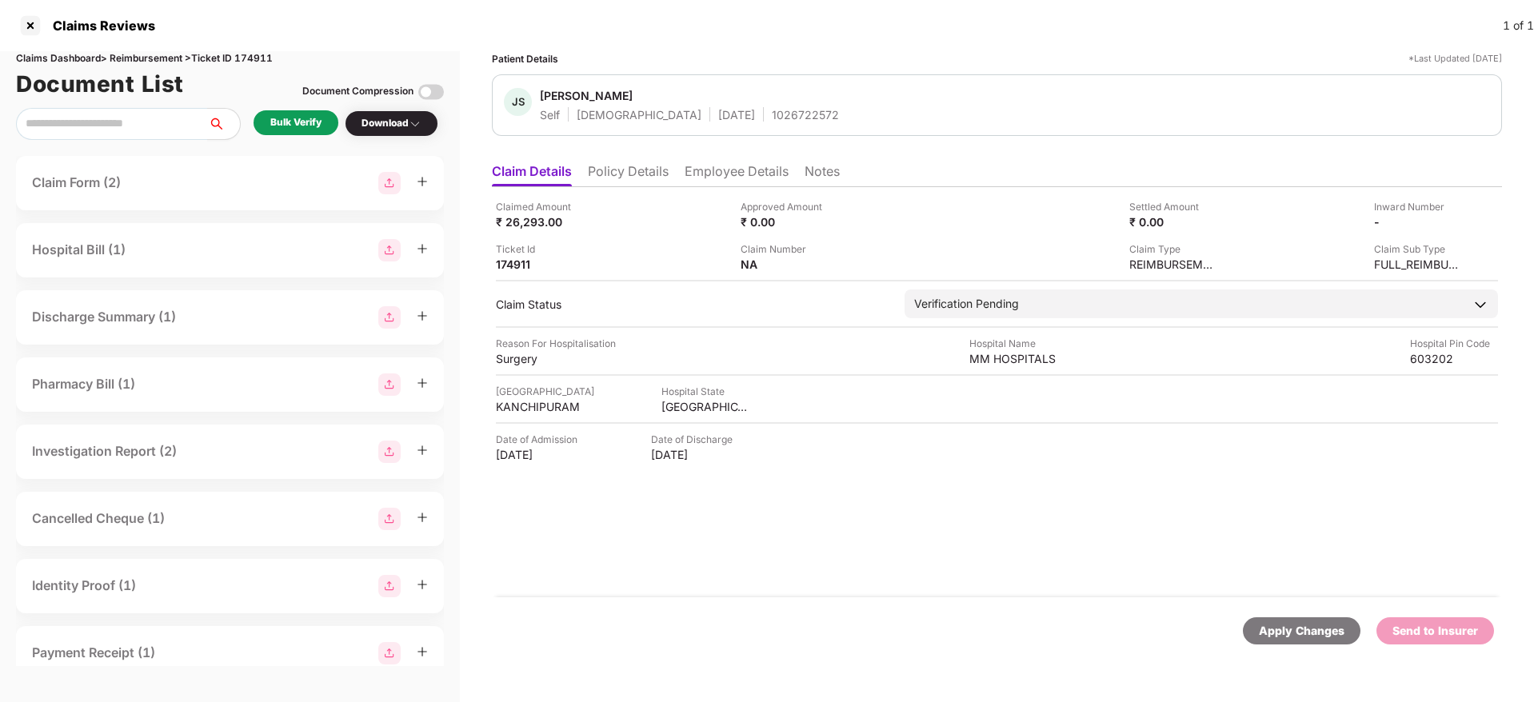
click at [1456, 213] on div "Inward Number" at bounding box center [1418, 206] width 88 height 15
click at [1455, 222] on img at bounding box center [1455, 220] width 13 height 13
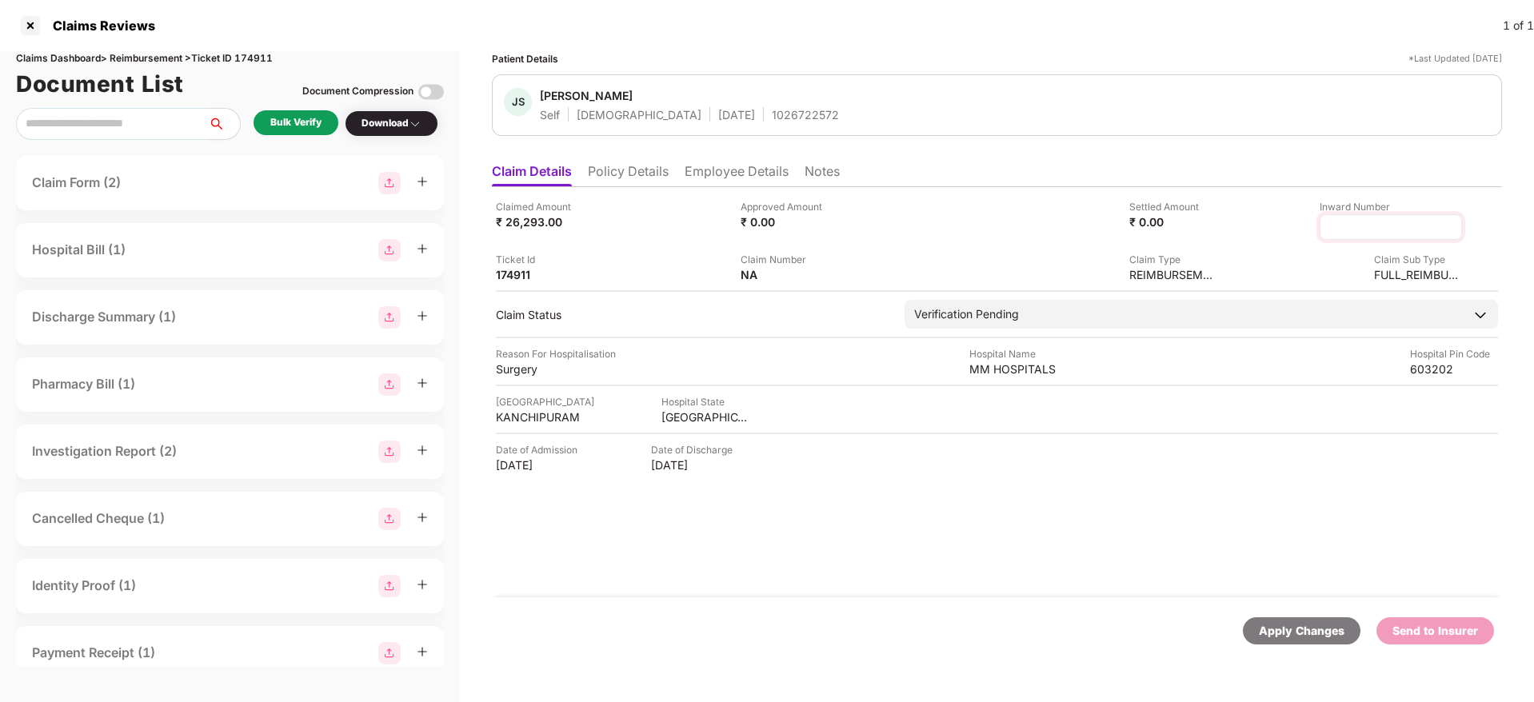
type input "**********"
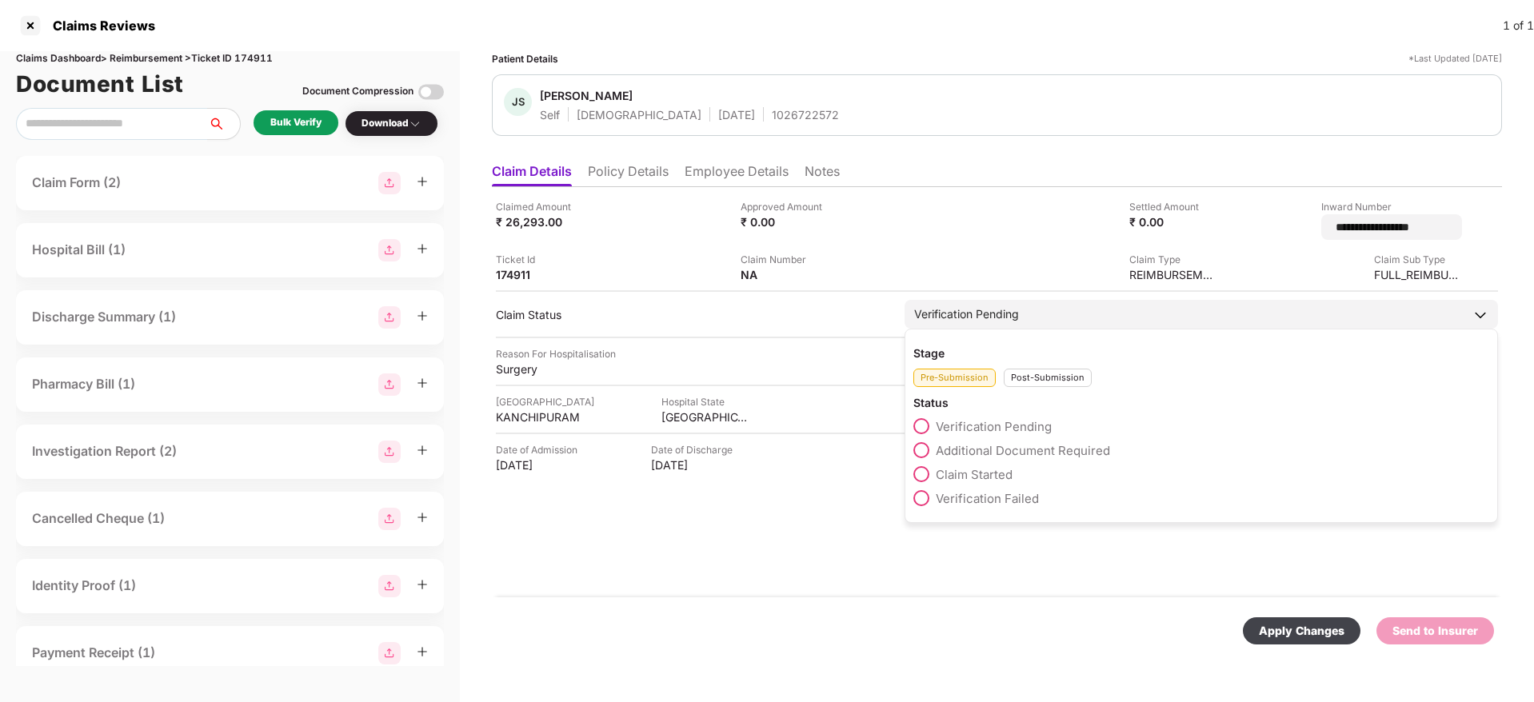
click at [1031, 378] on div "Stage Pre-Submission Post-Submission Status Verification Pending Additional Doc…" at bounding box center [1202, 426] width 594 height 194
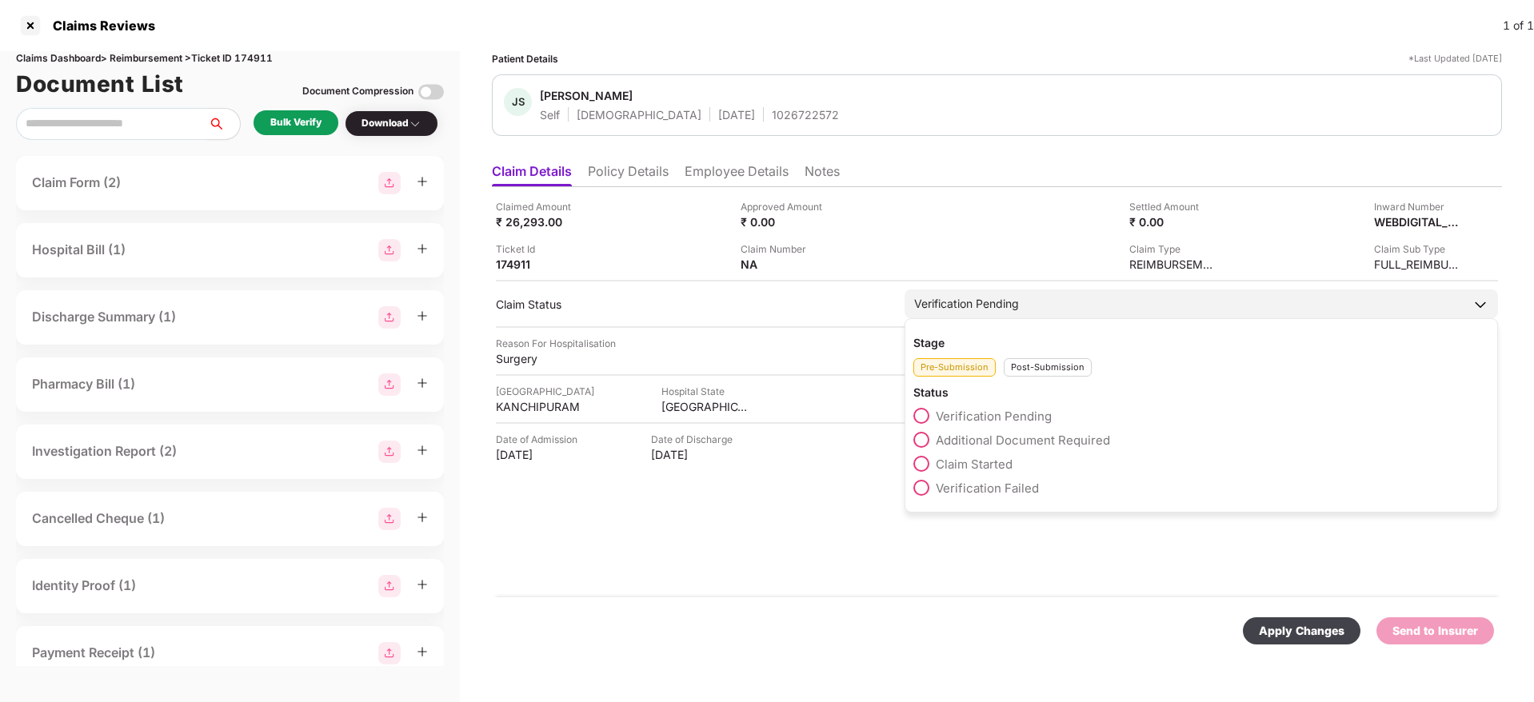
click at [1029, 366] on div "Post-Submission" at bounding box center [1048, 367] width 88 height 18
click at [1013, 435] on span "Claim Under Process" at bounding box center [996, 440] width 121 height 15
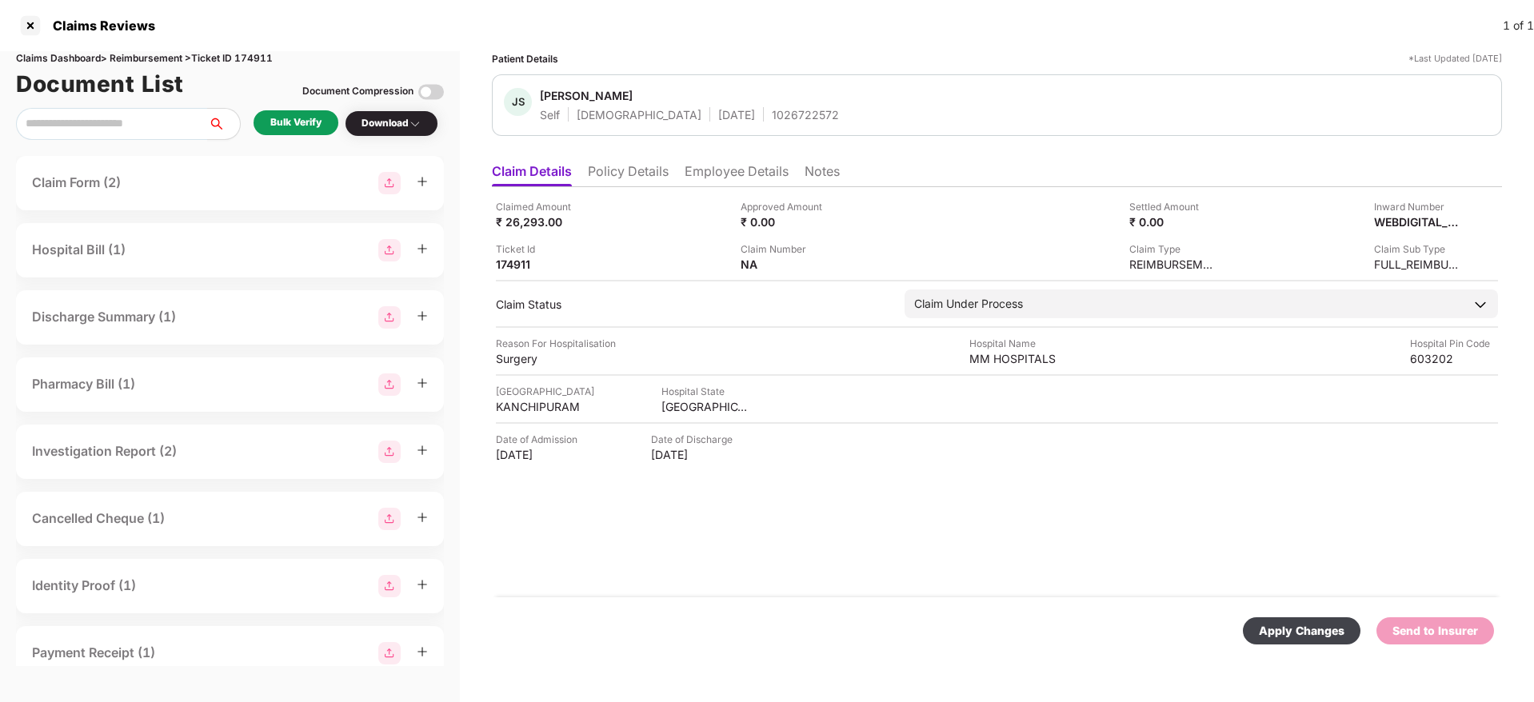
click at [1290, 620] on div "Apply Changes" at bounding box center [1302, 631] width 118 height 27
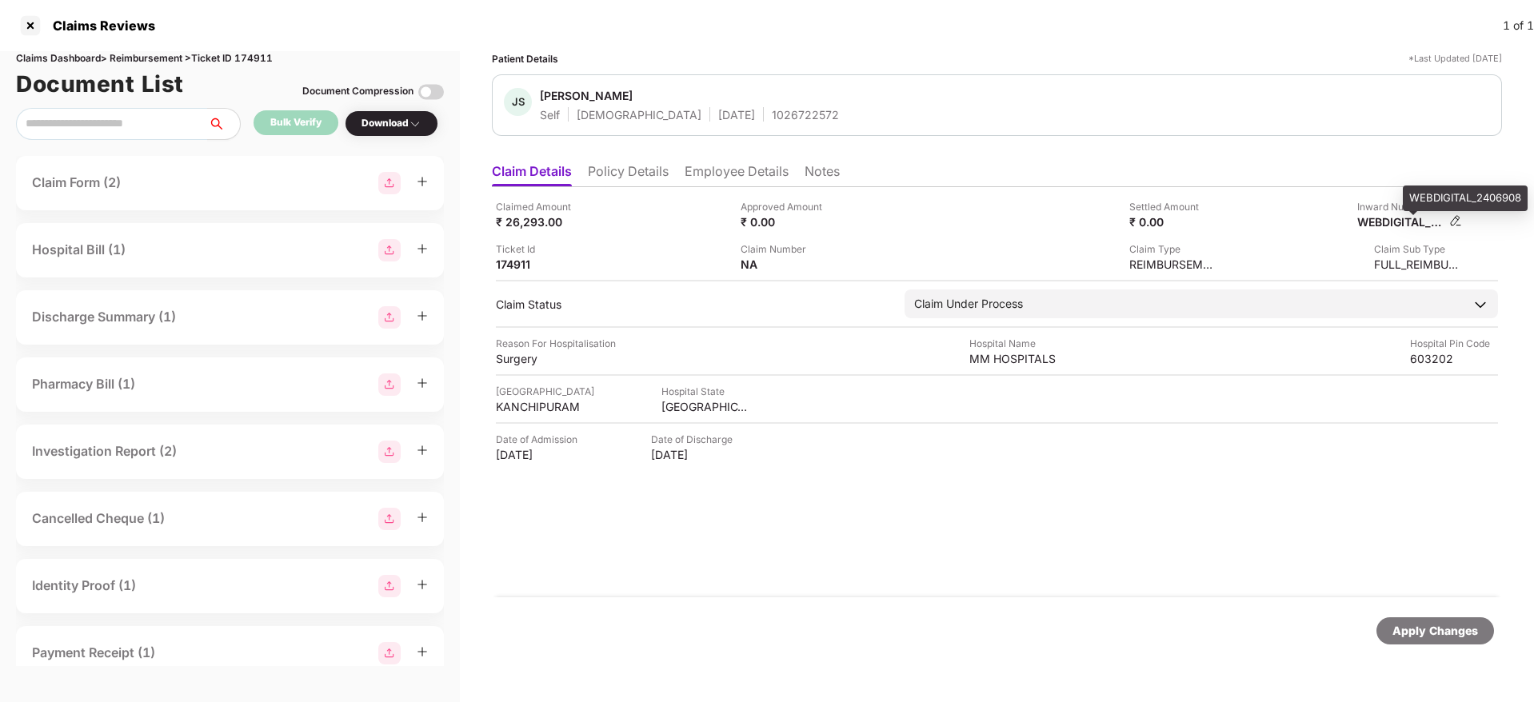
click at [1377, 223] on div "WEBDIGITAL_2406908" at bounding box center [1401, 221] width 88 height 15
copy div
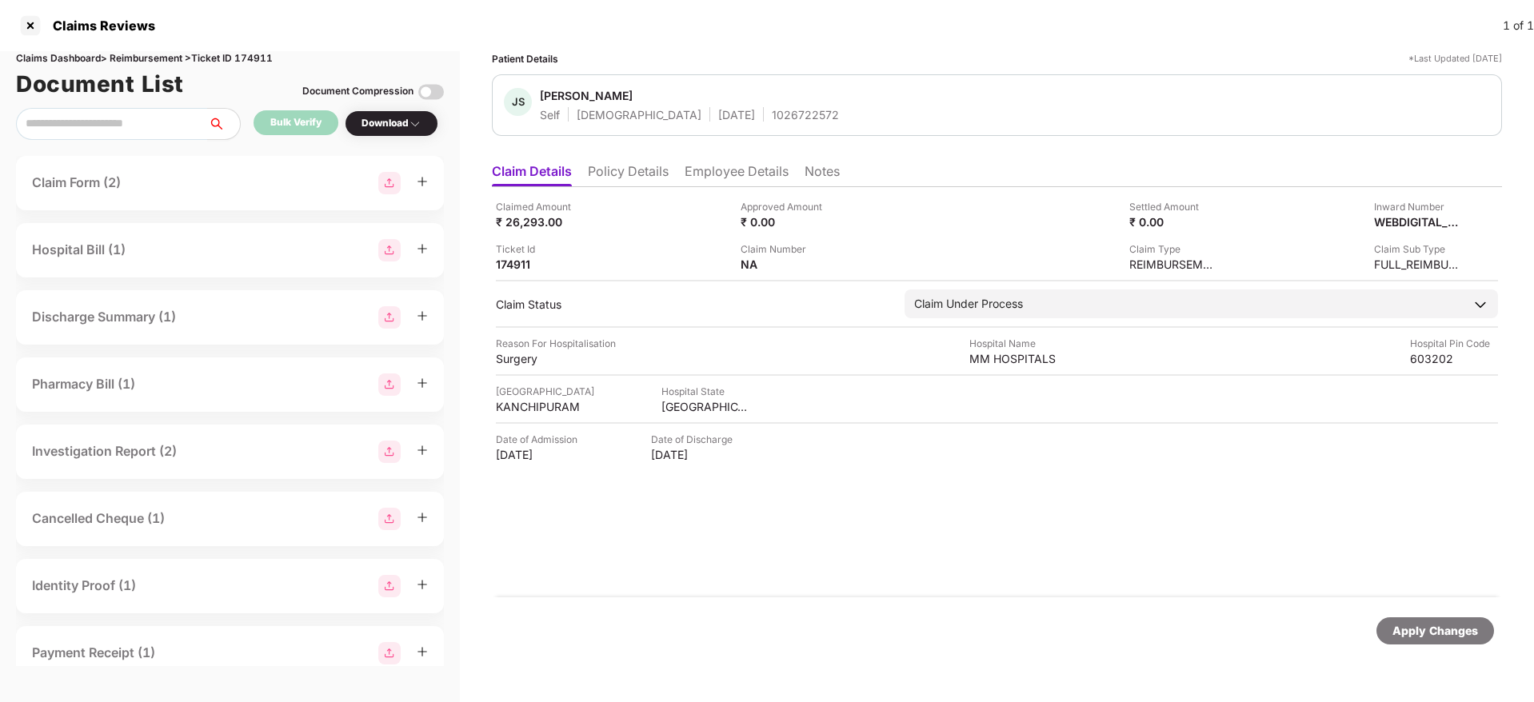
copy div
click at [772, 114] on div "1026722572" at bounding box center [805, 114] width 67 height 15
copy div "1026722572"
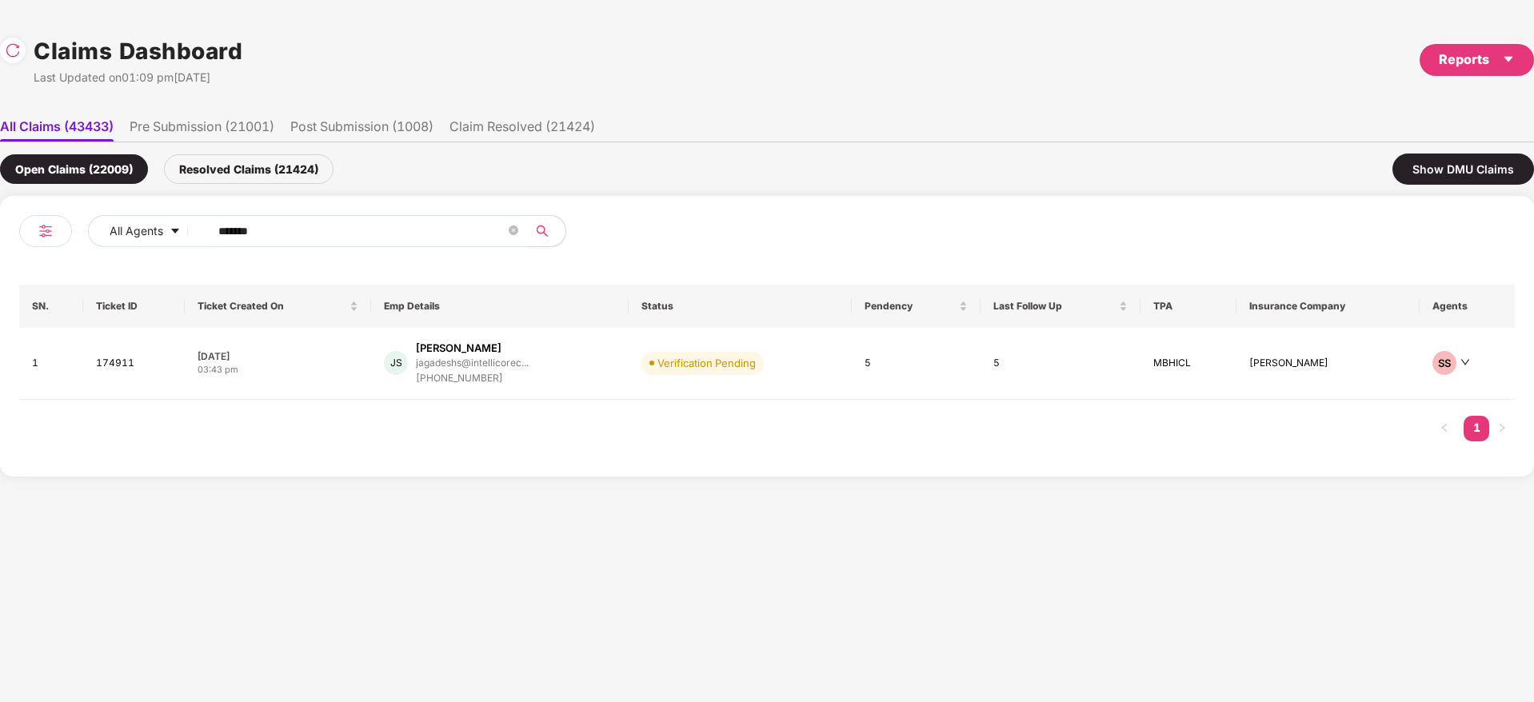
drag, startPoint x: 296, startPoint y: 227, endPoint x: 41, endPoint y: 253, distance: 256.4
click at [0, 241] on div "All Agents ****** SN. Ticket ID Ticket Created On Emp Details Status Pendency L…" at bounding box center [767, 336] width 1534 height 281
paste input "text"
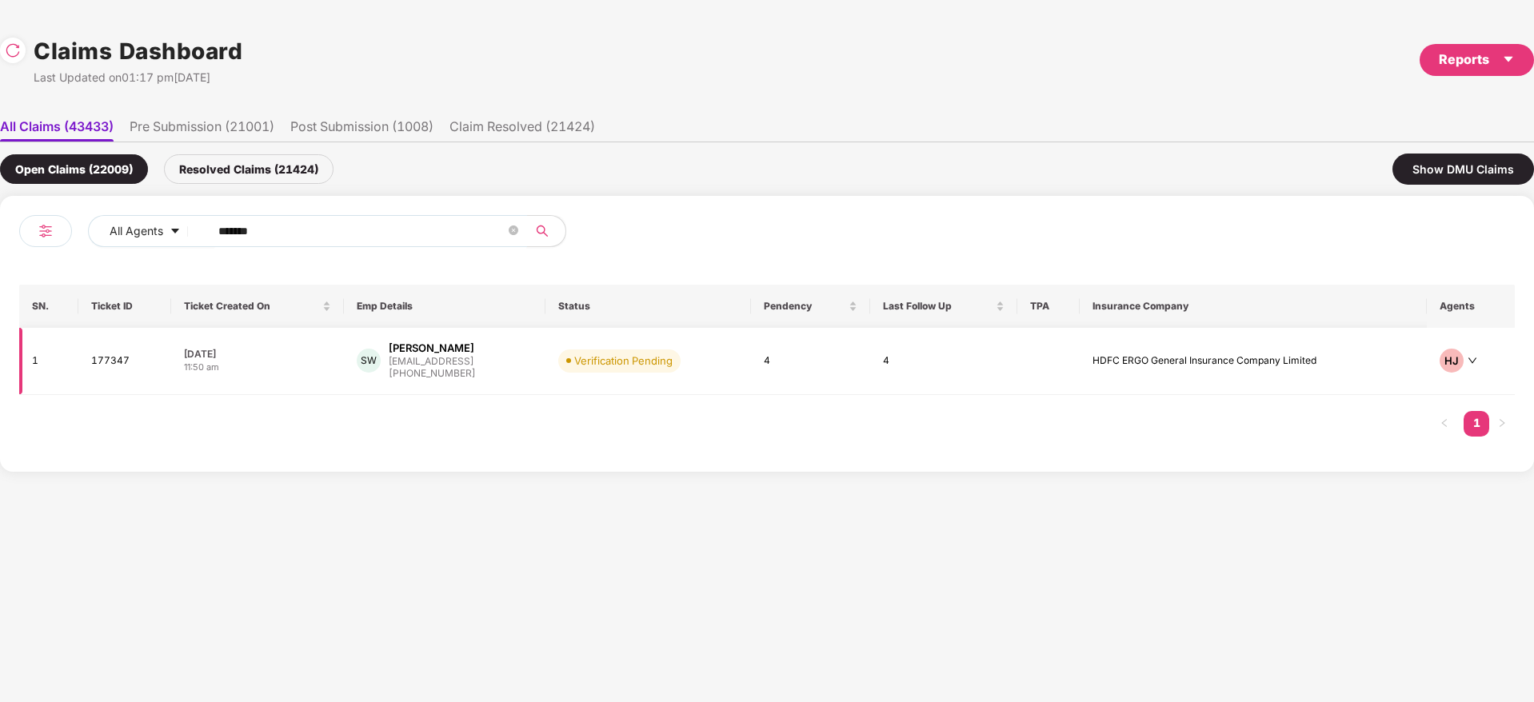
type input "******"
click at [533, 370] on div "SW Sumati Wadhwa swadhwa@eightfold.ai +918766363688" at bounding box center [445, 361] width 176 height 41
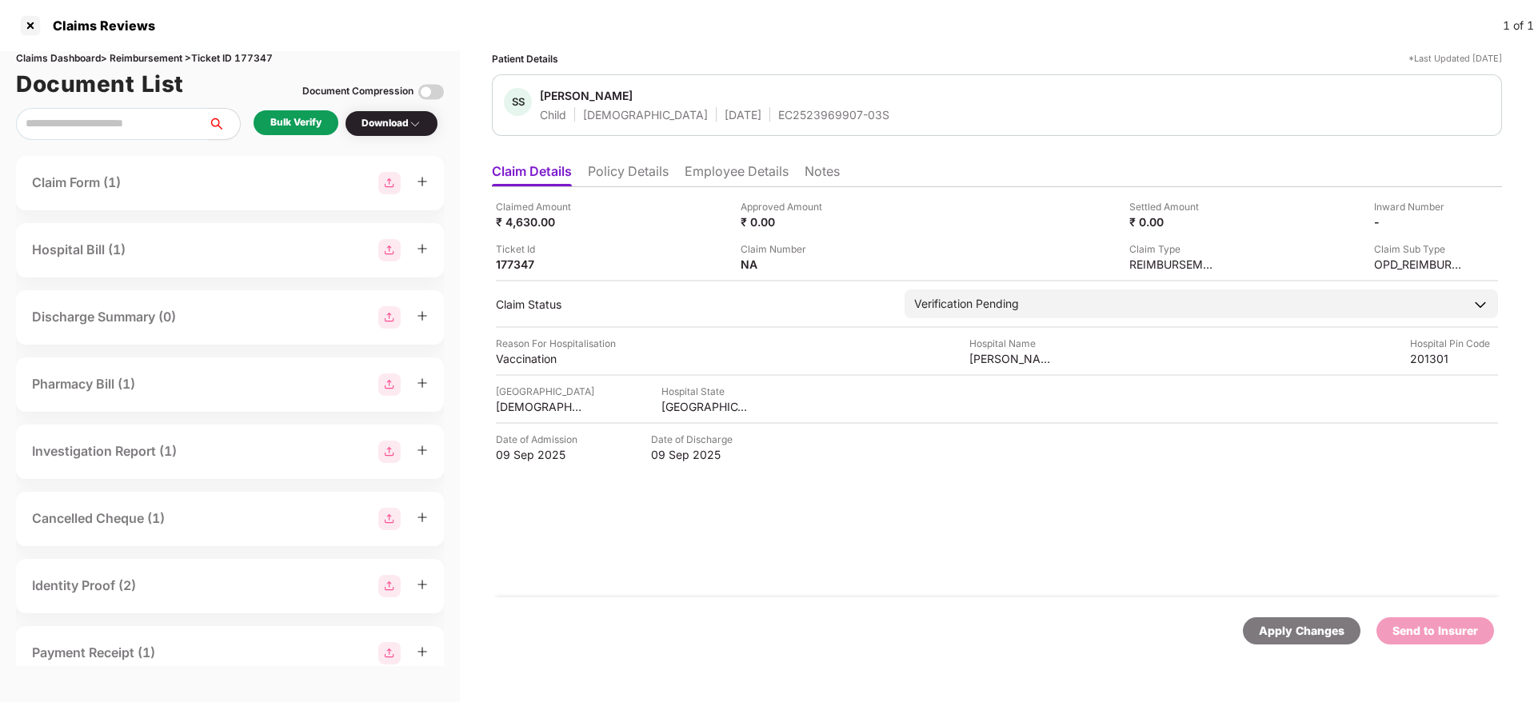
click at [720, 169] on li "Employee Details" at bounding box center [737, 174] width 104 height 23
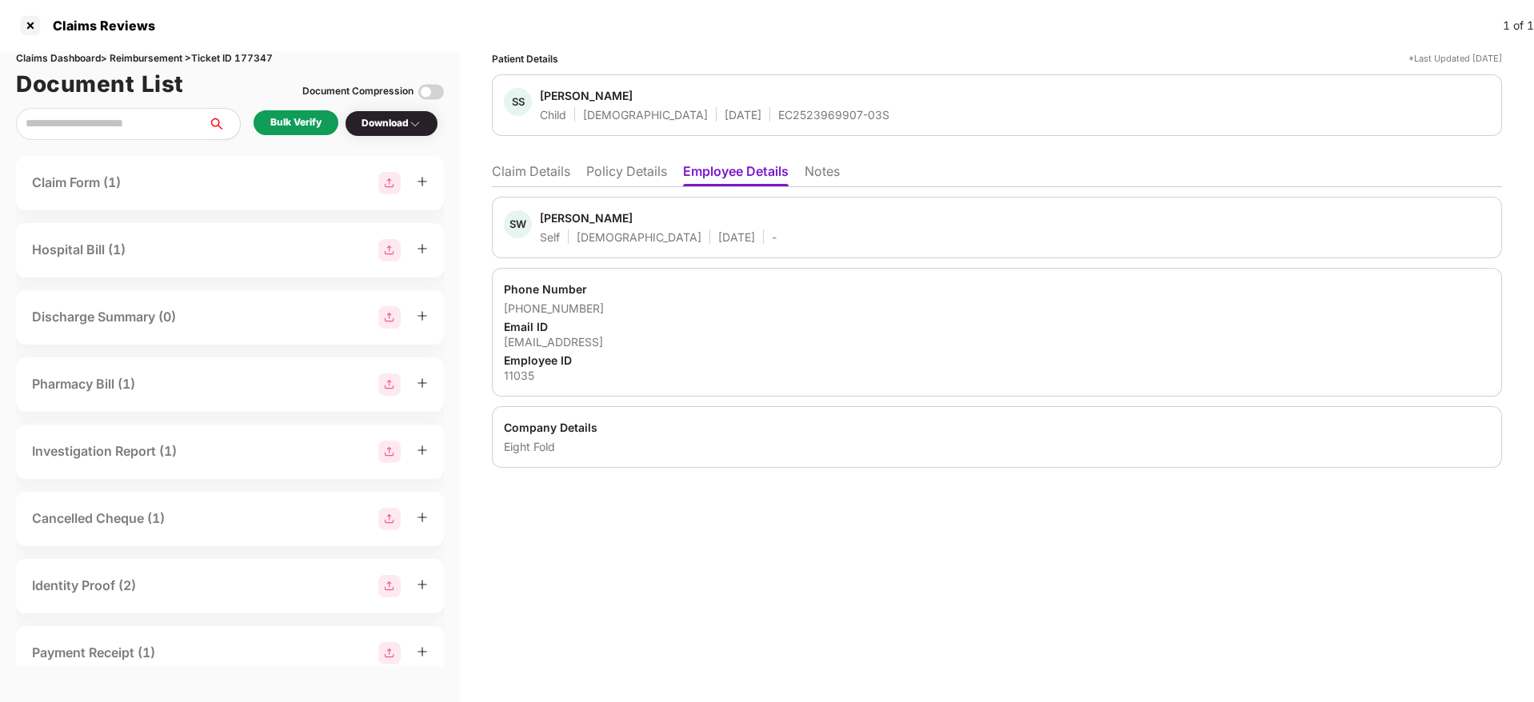
click at [586, 340] on div "[EMAIL_ADDRESS]" at bounding box center [997, 341] width 986 height 15
click at [586, 341] on div "[EMAIL_ADDRESS]" at bounding box center [997, 341] width 986 height 15
click at [586, 342] on div "[EMAIL_ADDRESS]" at bounding box center [997, 341] width 986 height 15
copy div "[EMAIL_ADDRESS]"
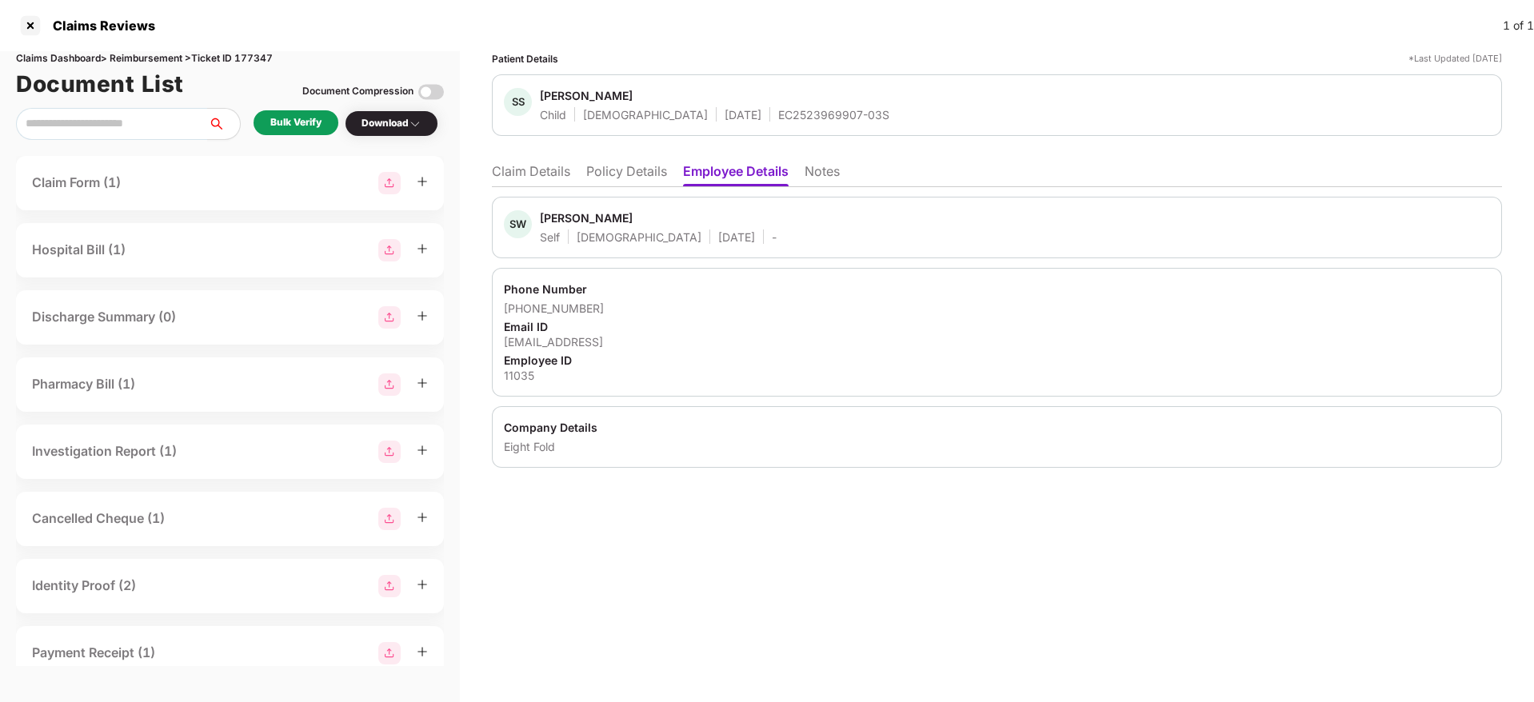
click at [537, 172] on li "Claim Details" at bounding box center [531, 174] width 78 height 23
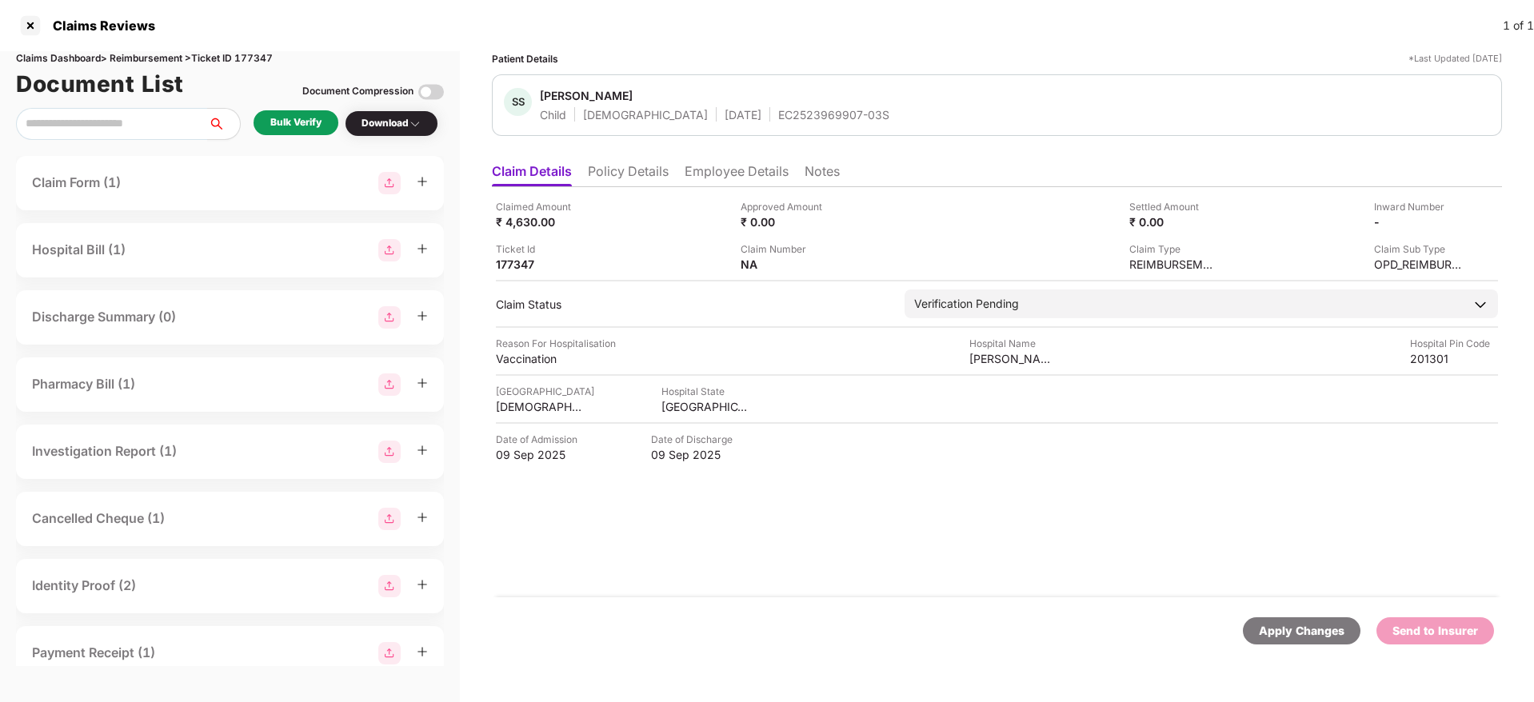
click at [735, 504] on div "Claimed Amount ₹ 4,630.00 Approved Amount ₹ 0.00 Settled Amount ₹ 0.00 Inward N…" at bounding box center [997, 392] width 1010 height 410
click at [769, 171] on li "Employee Details" at bounding box center [737, 174] width 104 height 23
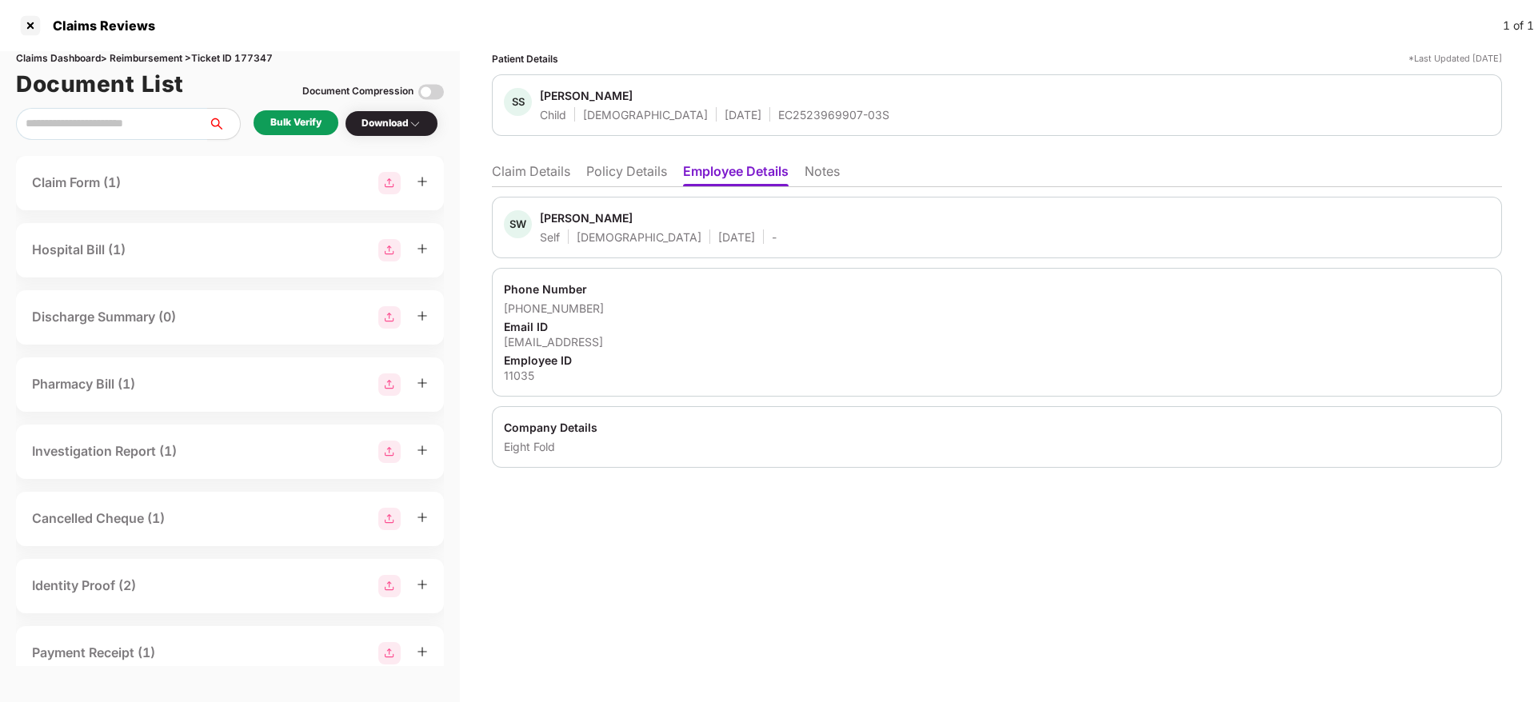
click at [530, 373] on div "11035" at bounding box center [997, 375] width 986 height 15
copy div "11035"
click at [552, 174] on li "Claim Details" at bounding box center [531, 174] width 78 height 23
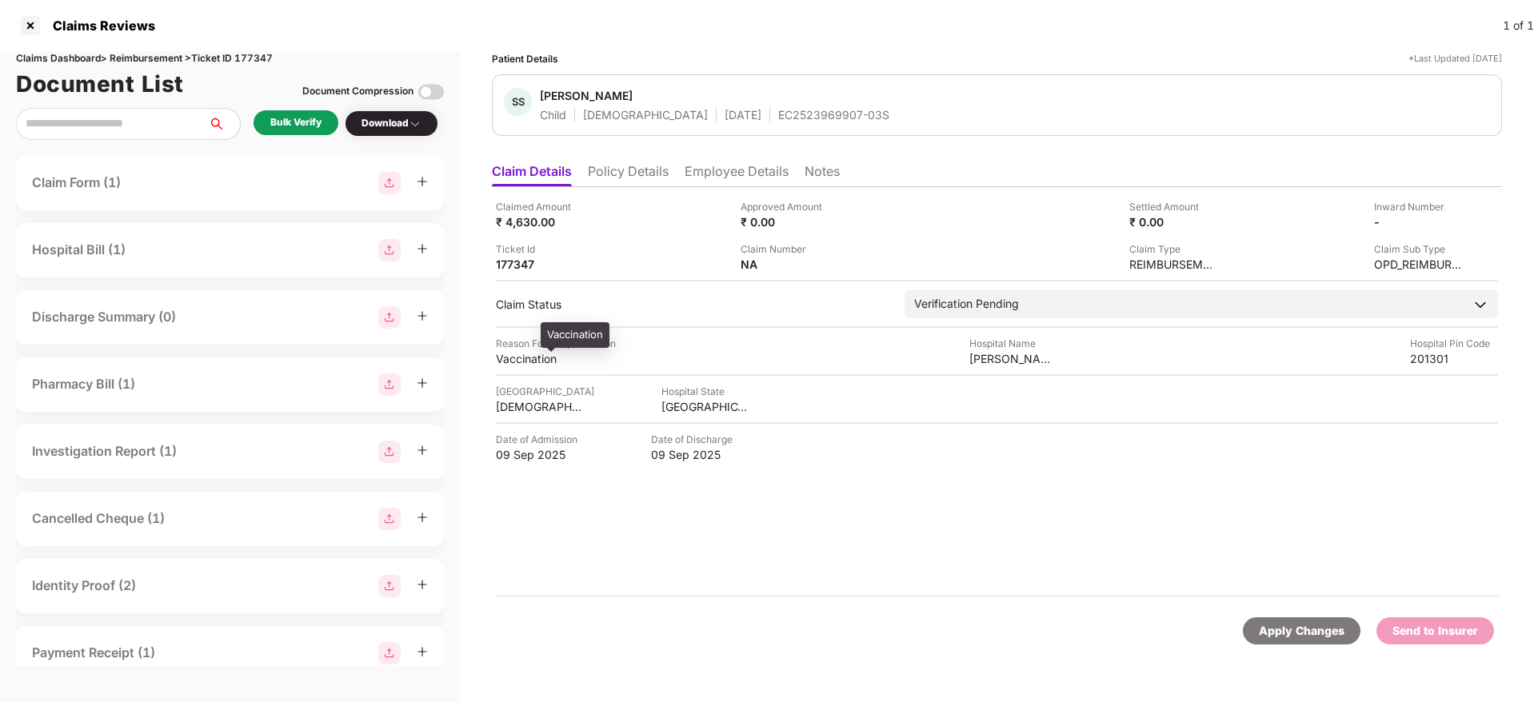
click at [530, 362] on div "Vaccination" at bounding box center [540, 358] width 88 height 15
copy div "Vaccination"
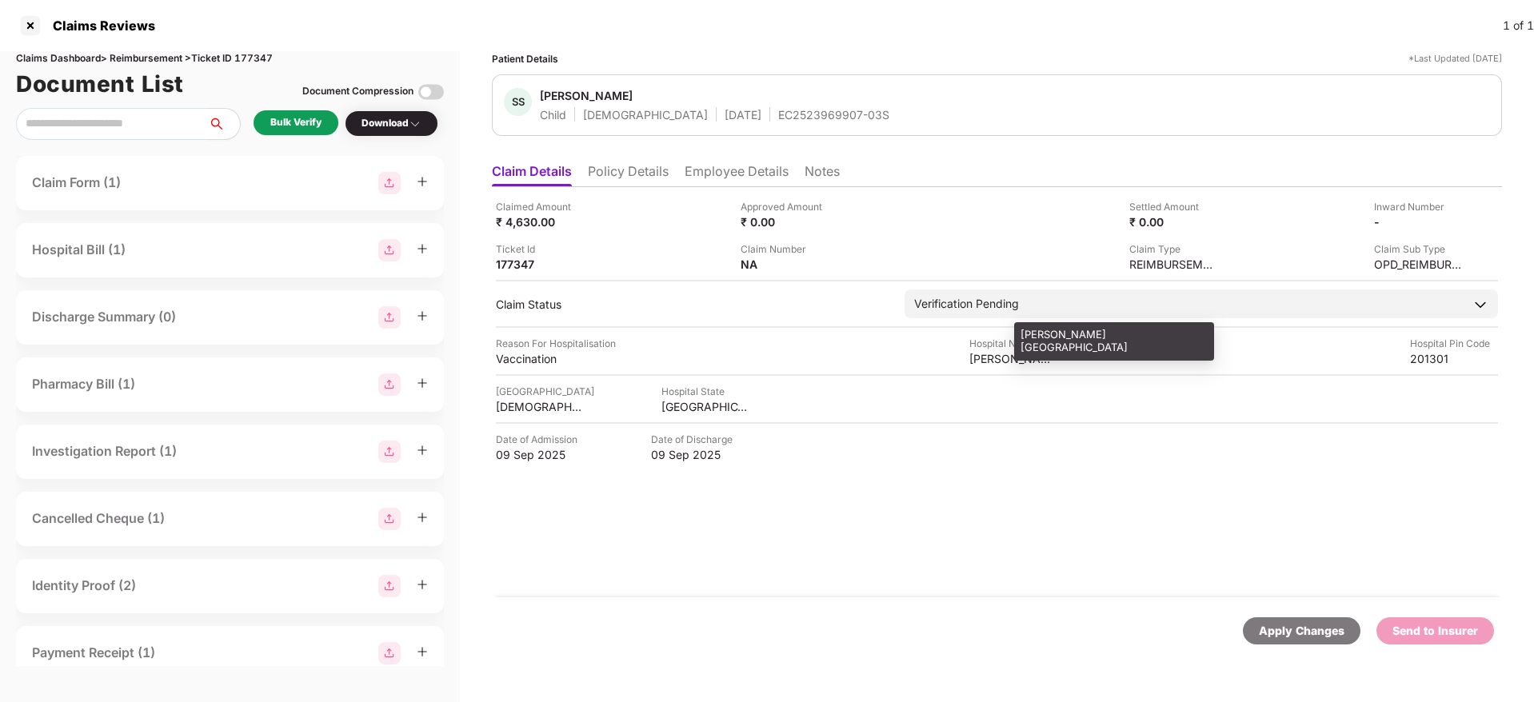
click at [1001, 362] on div "Sumitra Hospital" at bounding box center [1013, 358] width 88 height 15
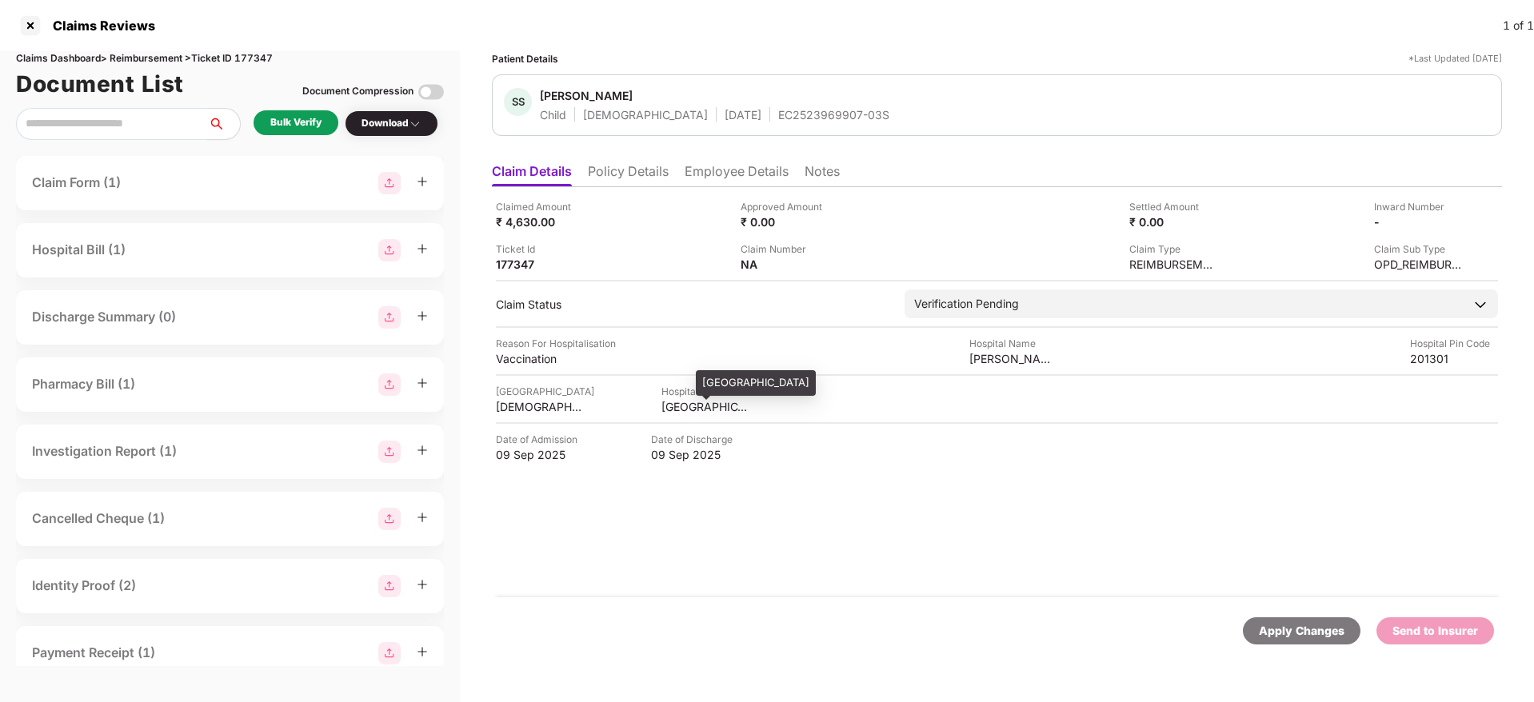
click at [662, 410] on div "UTTAR PRADESH" at bounding box center [706, 406] width 88 height 15
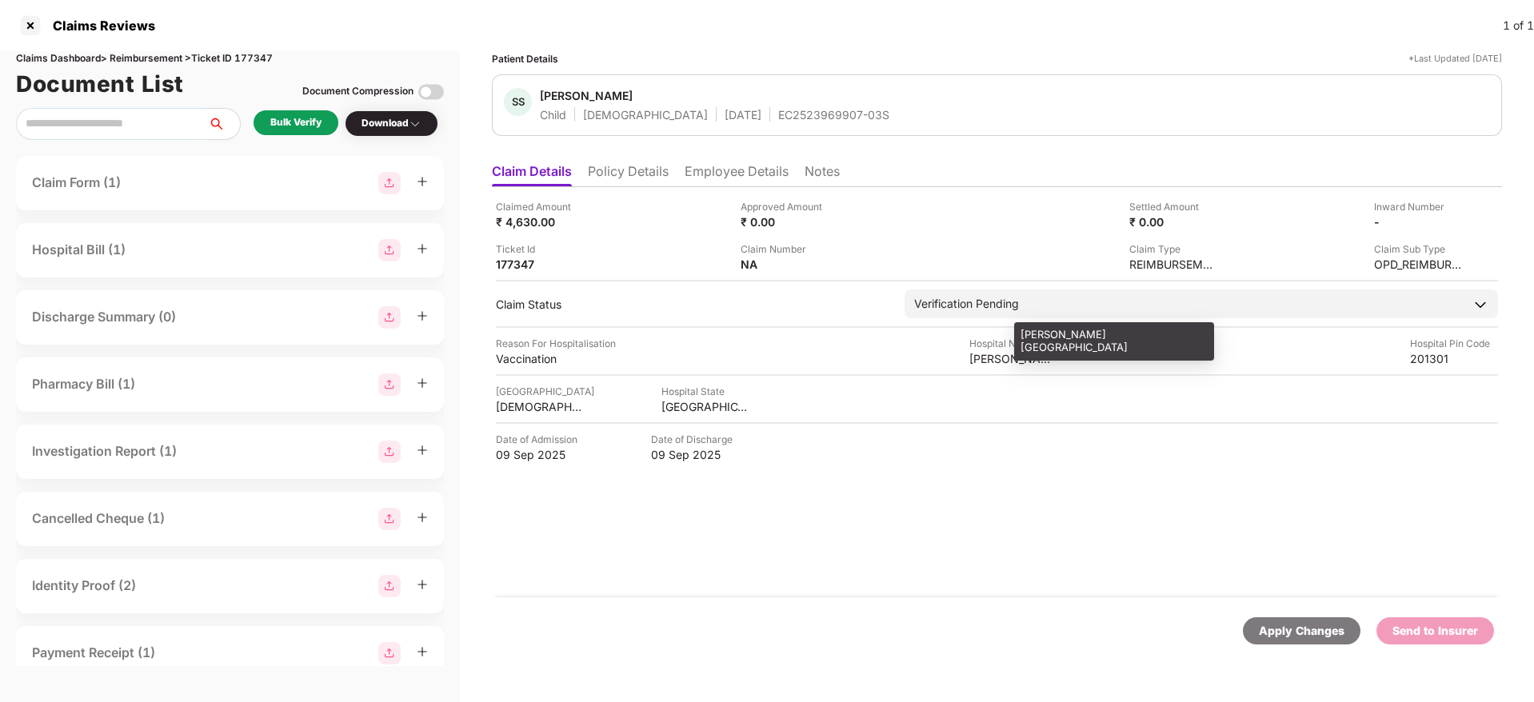
click at [983, 358] on div "Sumitra Hospital" at bounding box center [1013, 358] width 88 height 15
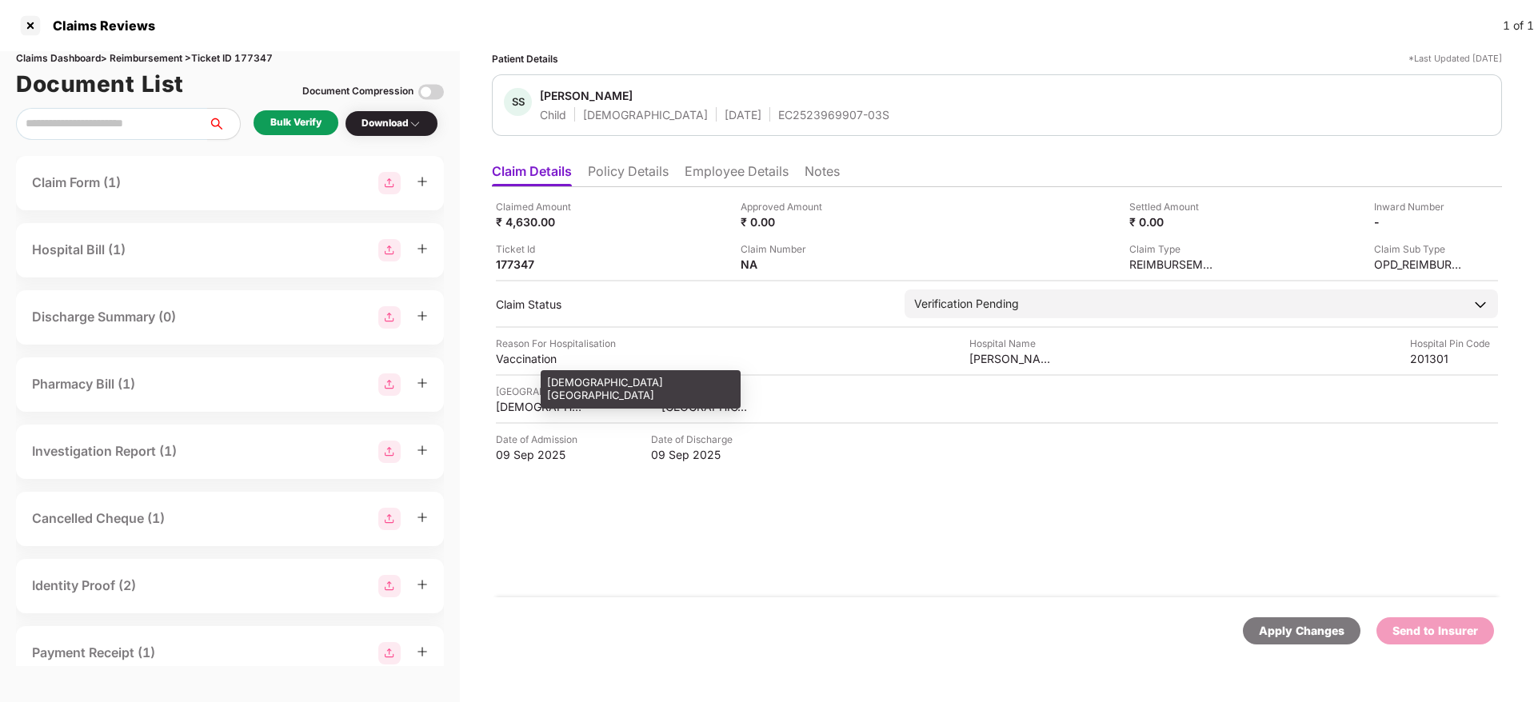
click at [555, 406] on div "GAUTAM BUDDHA NAGAR" at bounding box center [540, 406] width 88 height 15
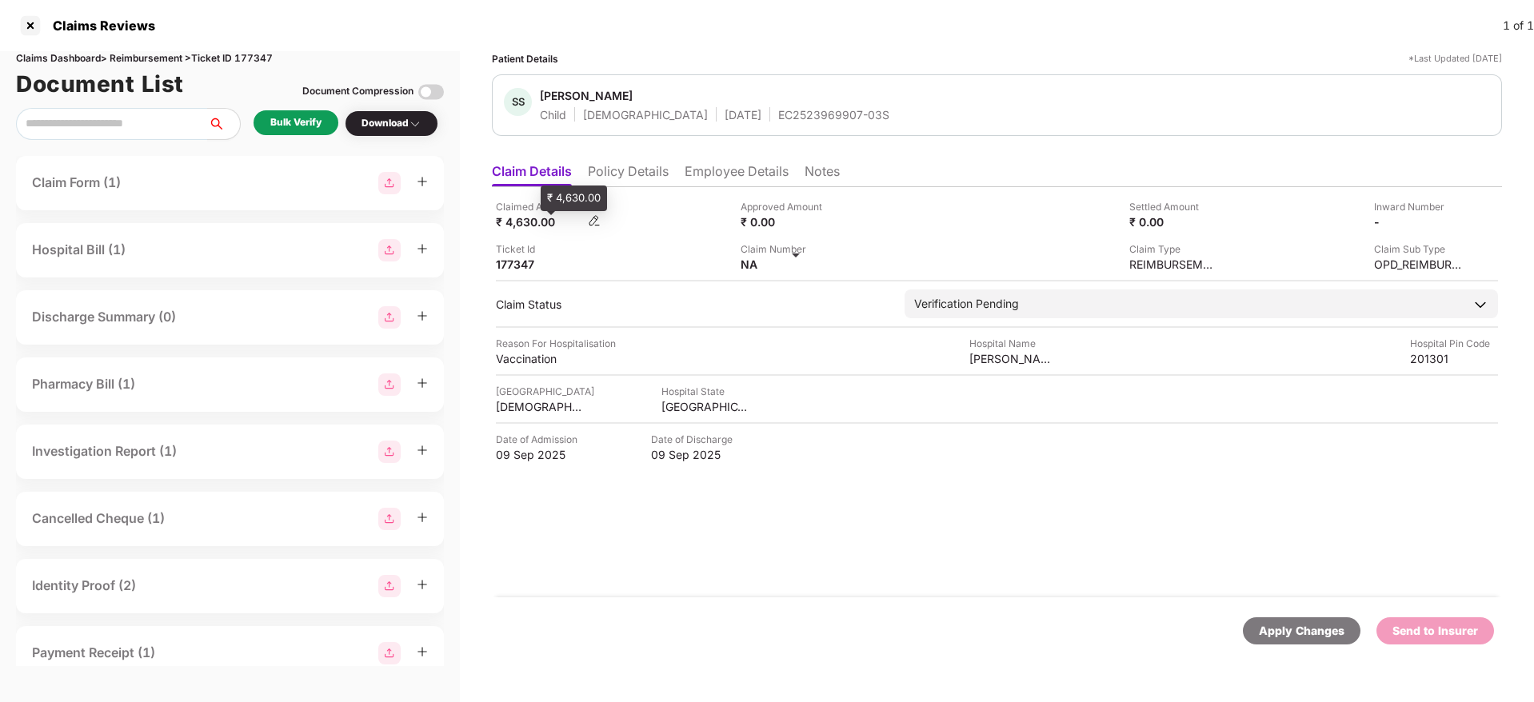
click at [530, 222] on div "₹ 4,630.00" at bounding box center [540, 221] width 88 height 15
click at [404, 125] on div "Download" at bounding box center [392, 123] width 60 height 15
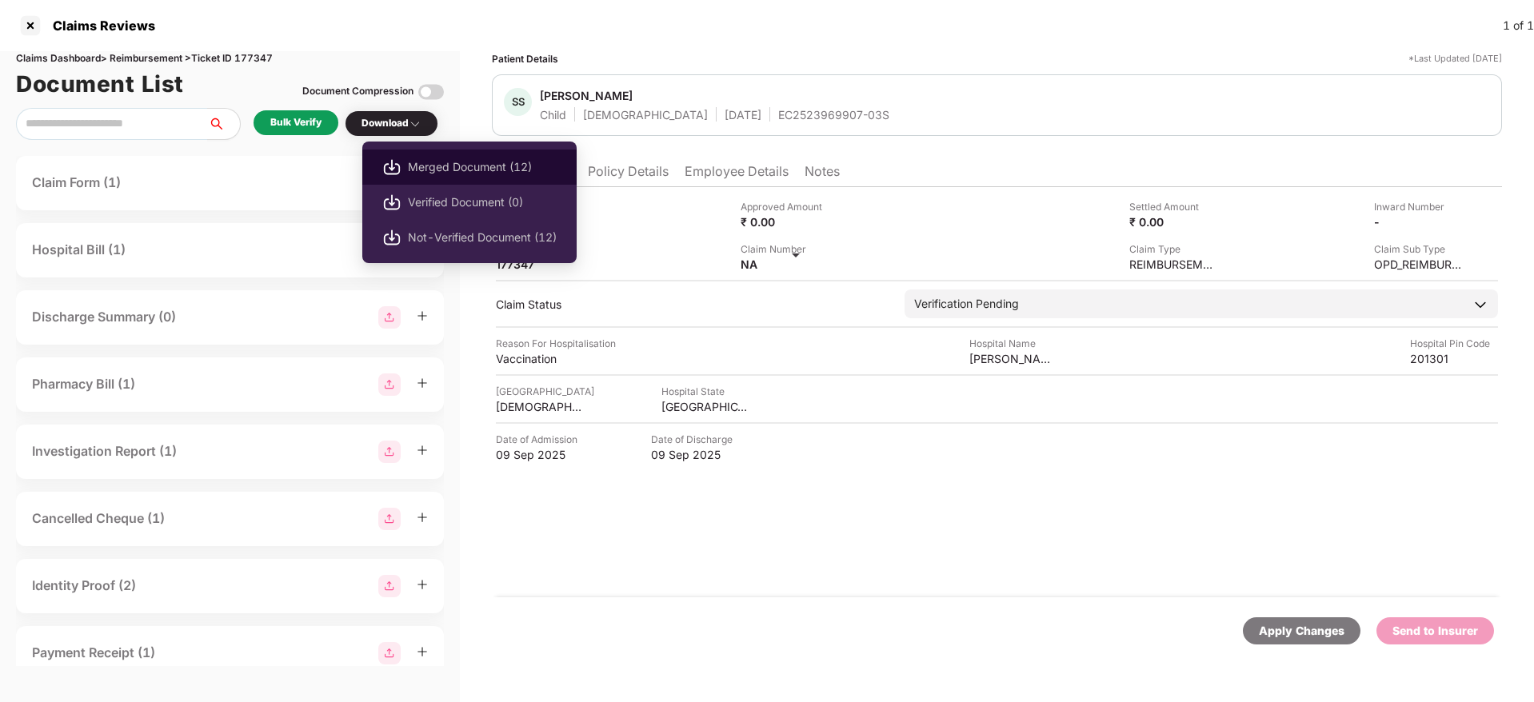
click at [480, 156] on li "Merged Document (12)" at bounding box center [469, 167] width 214 height 35
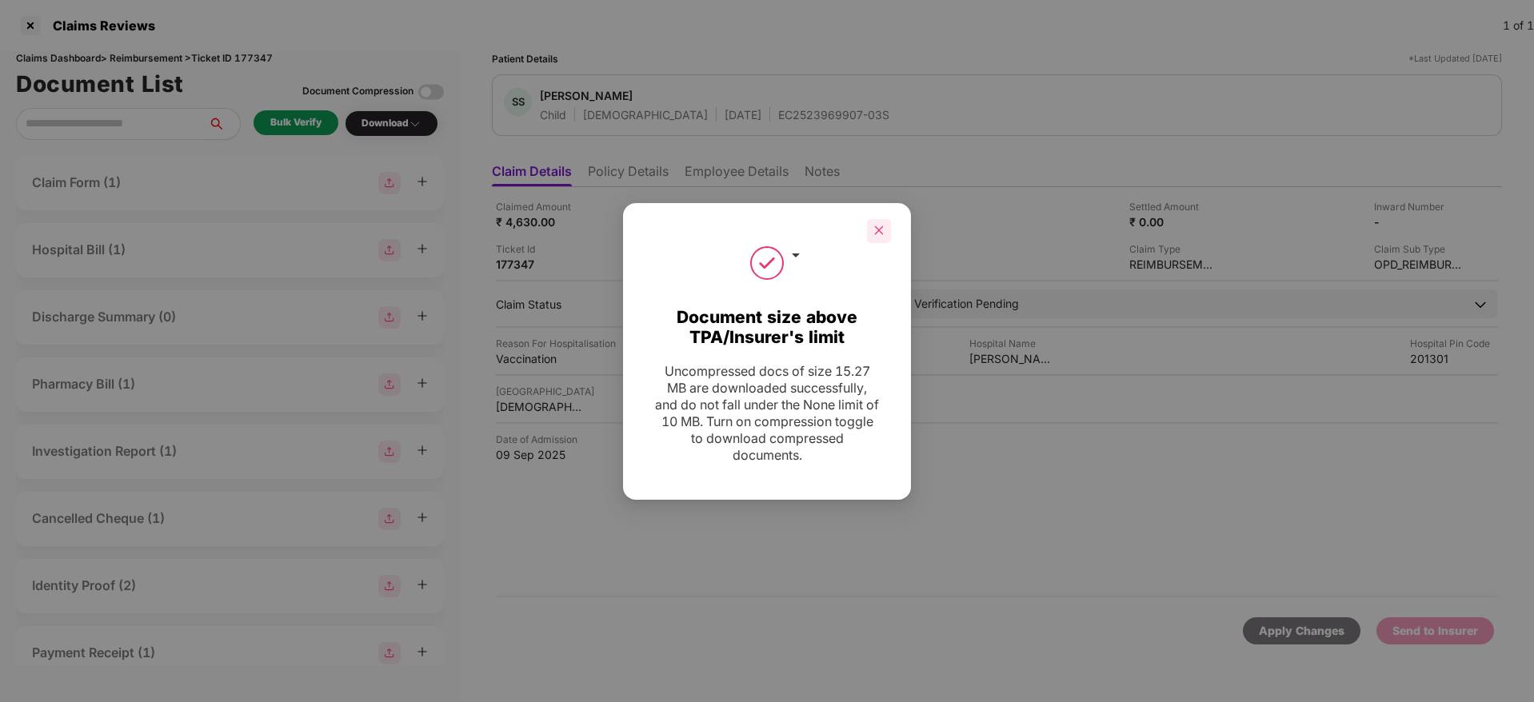
click at [879, 235] on icon "close" at bounding box center [878, 230] width 11 height 11
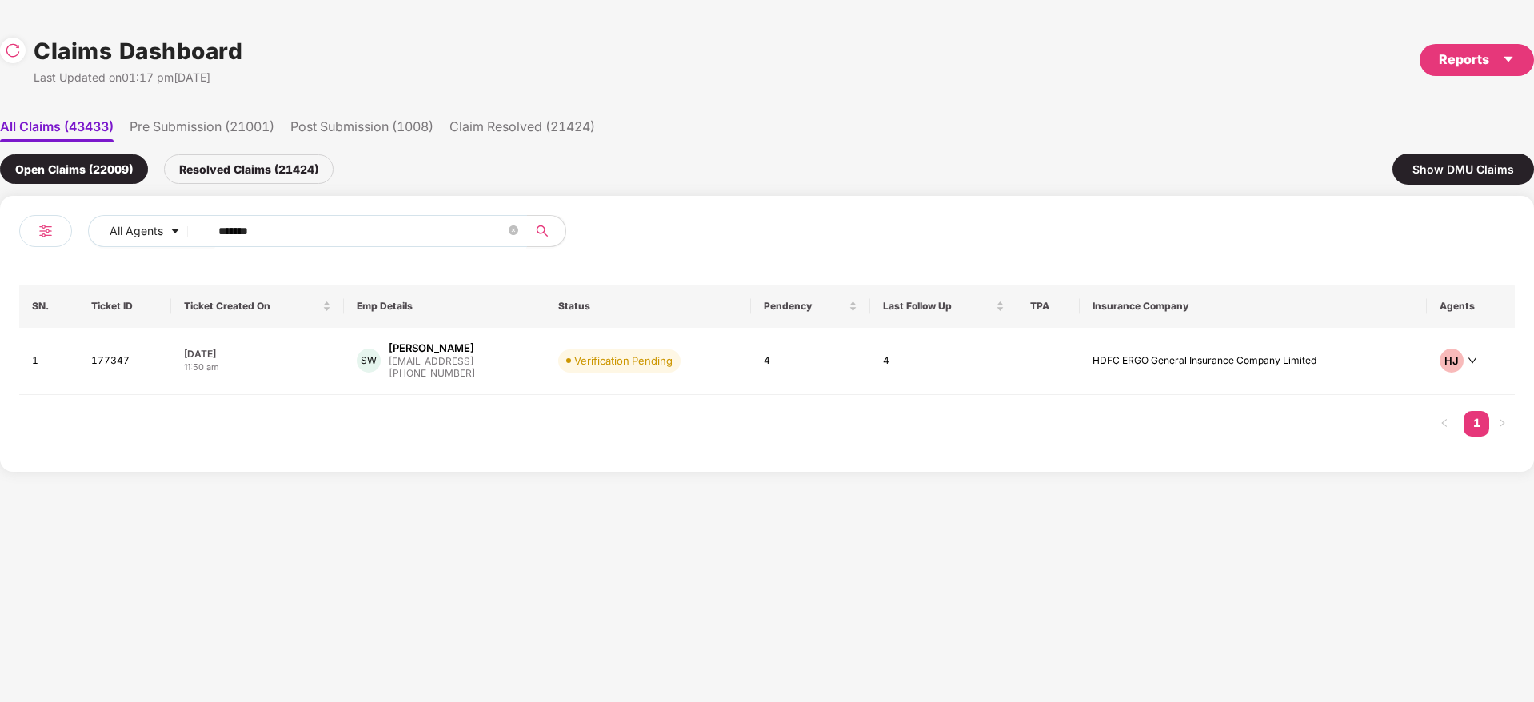
drag, startPoint x: 315, startPoint y: 236, endPoint x: 0, endPoint y: 354, distance: 336.7
click at [0, 354] on div "All Agents ****** SN. Ticket ID Ticket Created On Emp Details Status Pendency L…" at bounding box center [767, 334] width 1534 height 276
paste input "text"
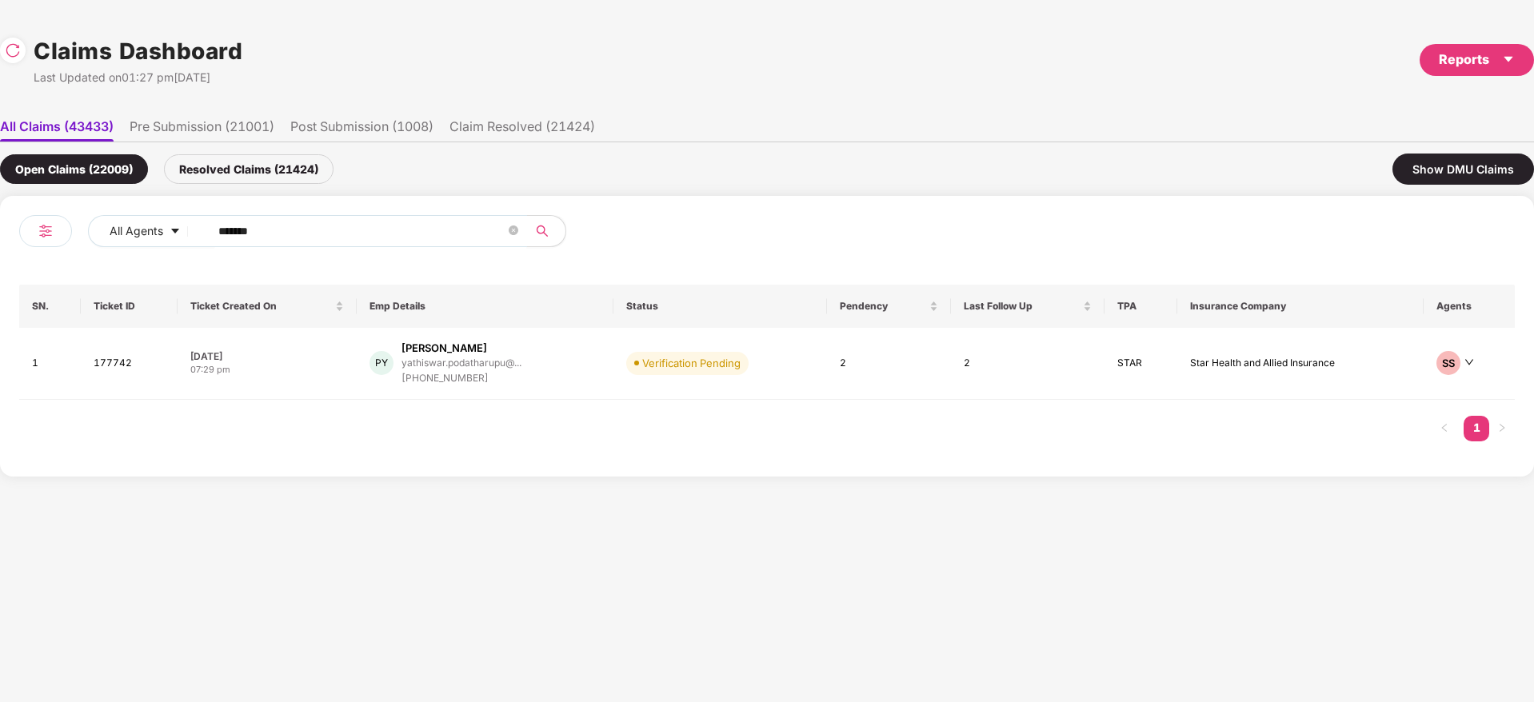
type input "******"
click at [566, 573] on div "Claims Dashboard Last Updated on 01:27 pm, 23 Sep 2025 Reports All Claims (4343…" at bounding box center [767, 351] width 1534 height 702
click at [543, 370] on div "PY Podatharupu Yathiswar yathiswar.podatharupu@... +919515892502" at bounding box center [485, 364] width 231 height 46
drag, startPoint x: 300, startPoint y: 222, endPoint x: 0, endPoint y: 361, distance: 330.7
click at [0, 361] on div "All Agents ****** SN. Ticket ID Ticket Created On Emp Details Status Pendency L…" at bounding box center [767, 336] width 1534 height 281
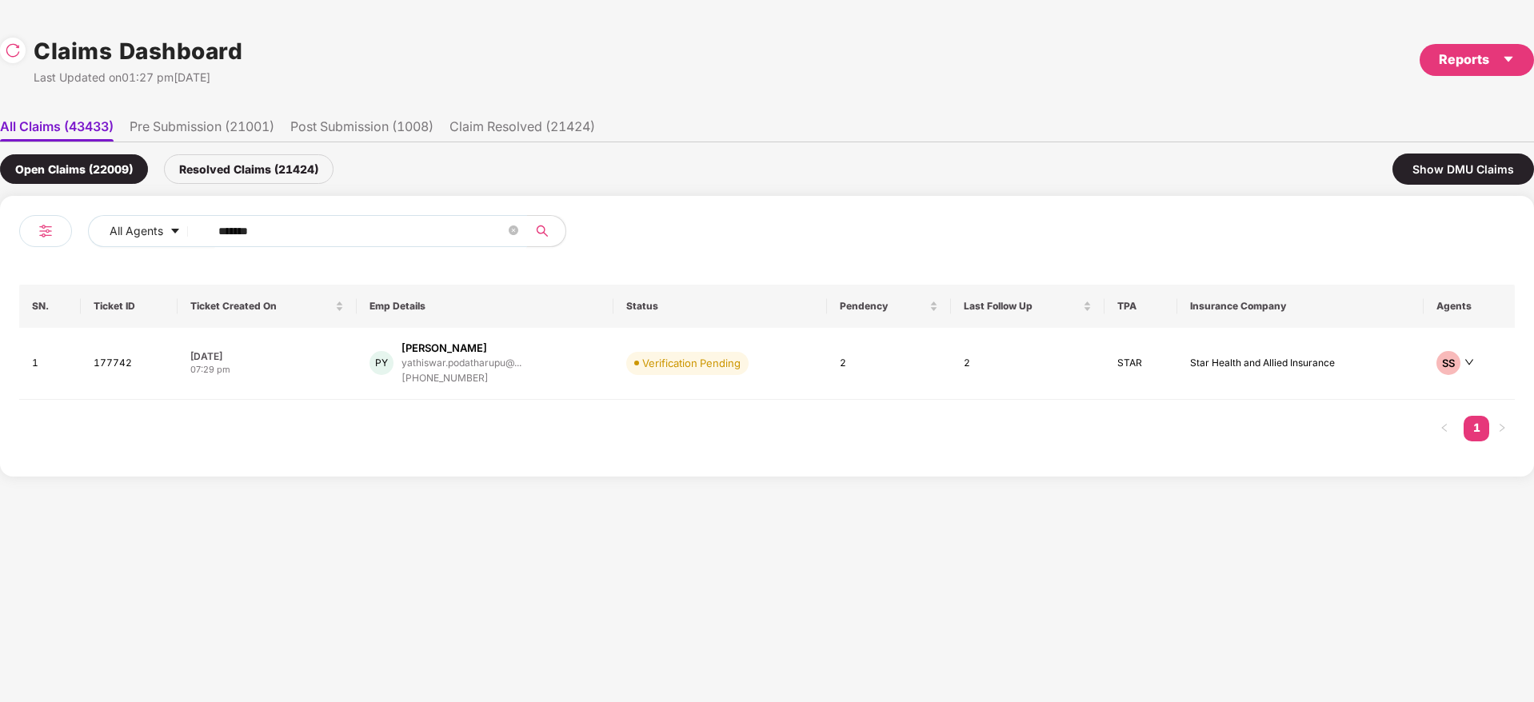
paste input "text"
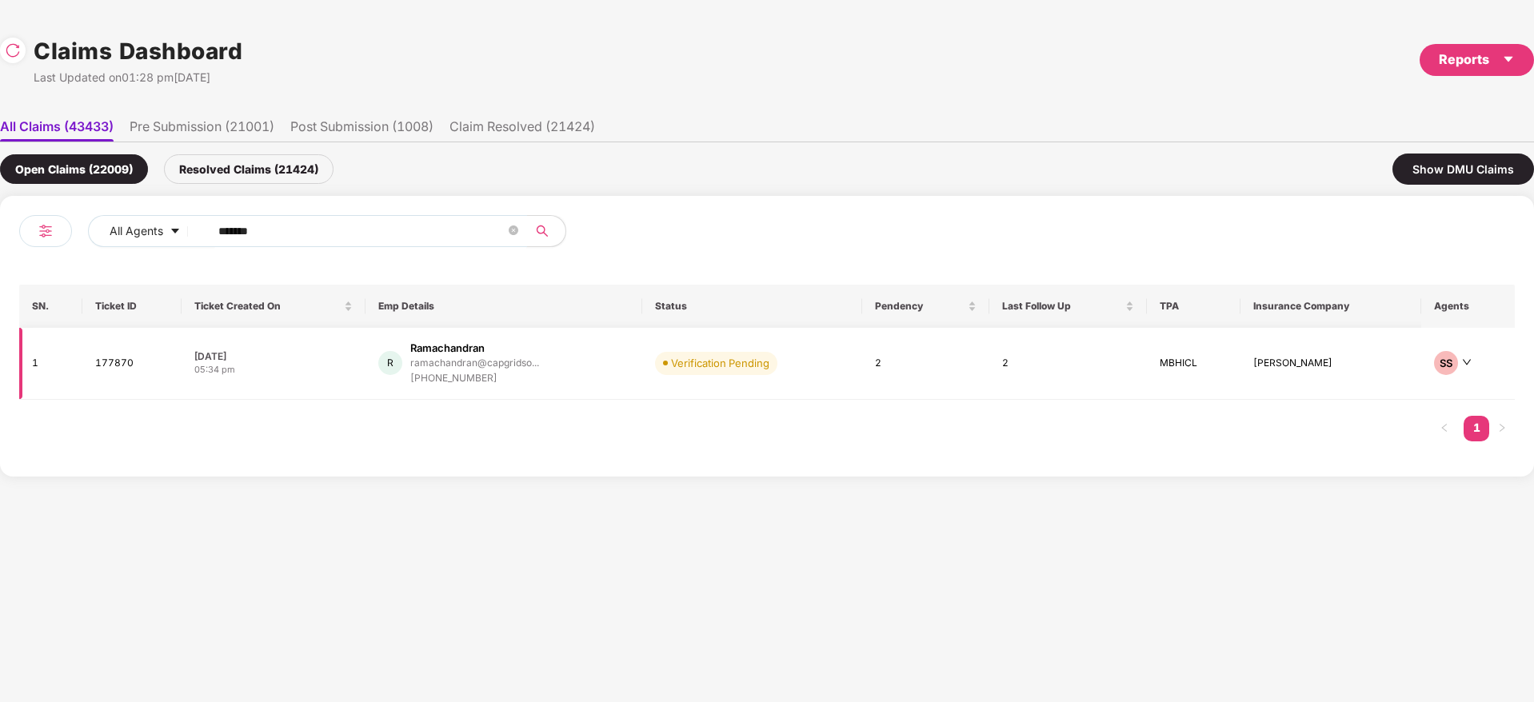
type input "******"
click at [582, 373] on div "R Ramachandran ramachandran@capgridso... +919176788398" at bounding box center [503, 364] width 251 height 46
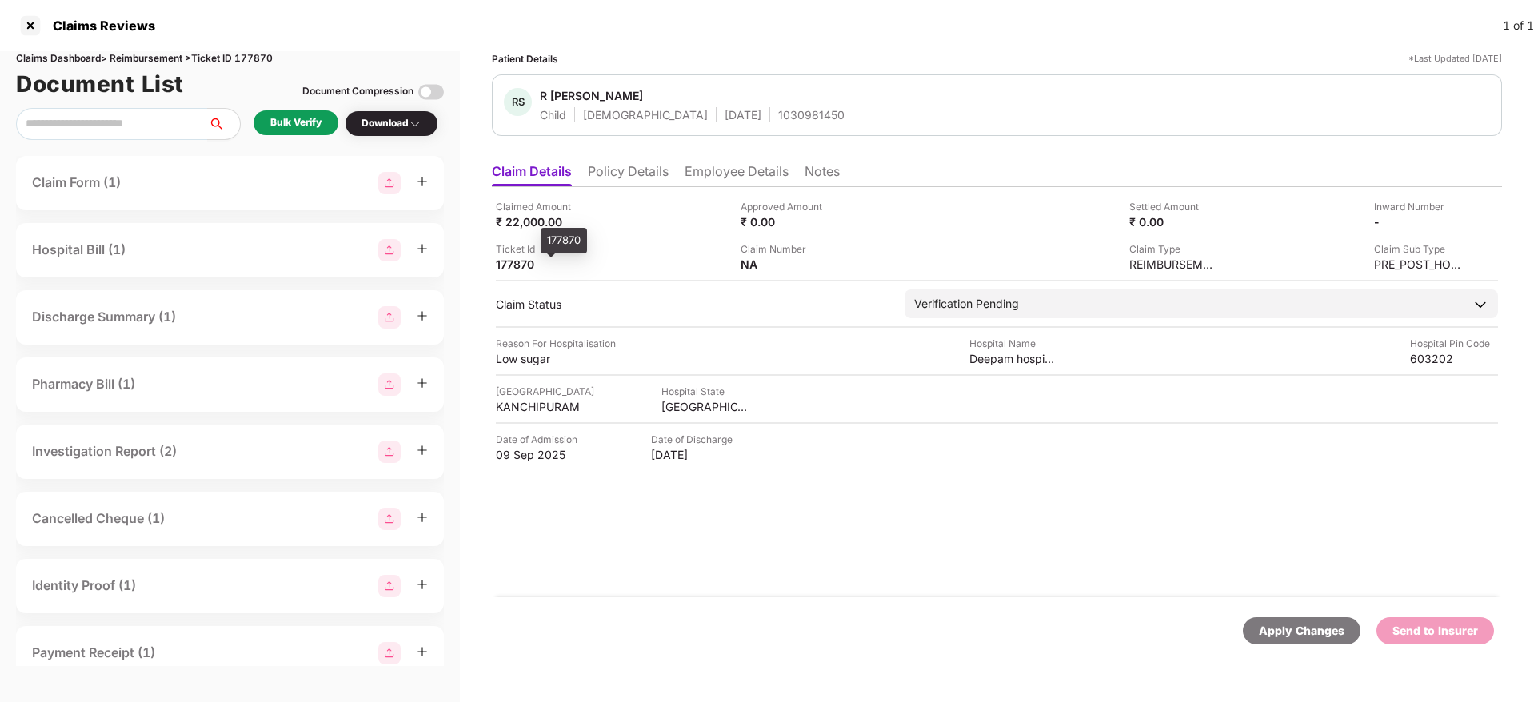
click at [514, 270] on div "177870" at bounding box center [540, 264] width 88 height 15
click at [509, 267] on div "177870" at bounding box center [540, 264] width 88 height 15
click at [778, 120] on div "1030981450" at bounding box center [811, 114] width 66 height 15
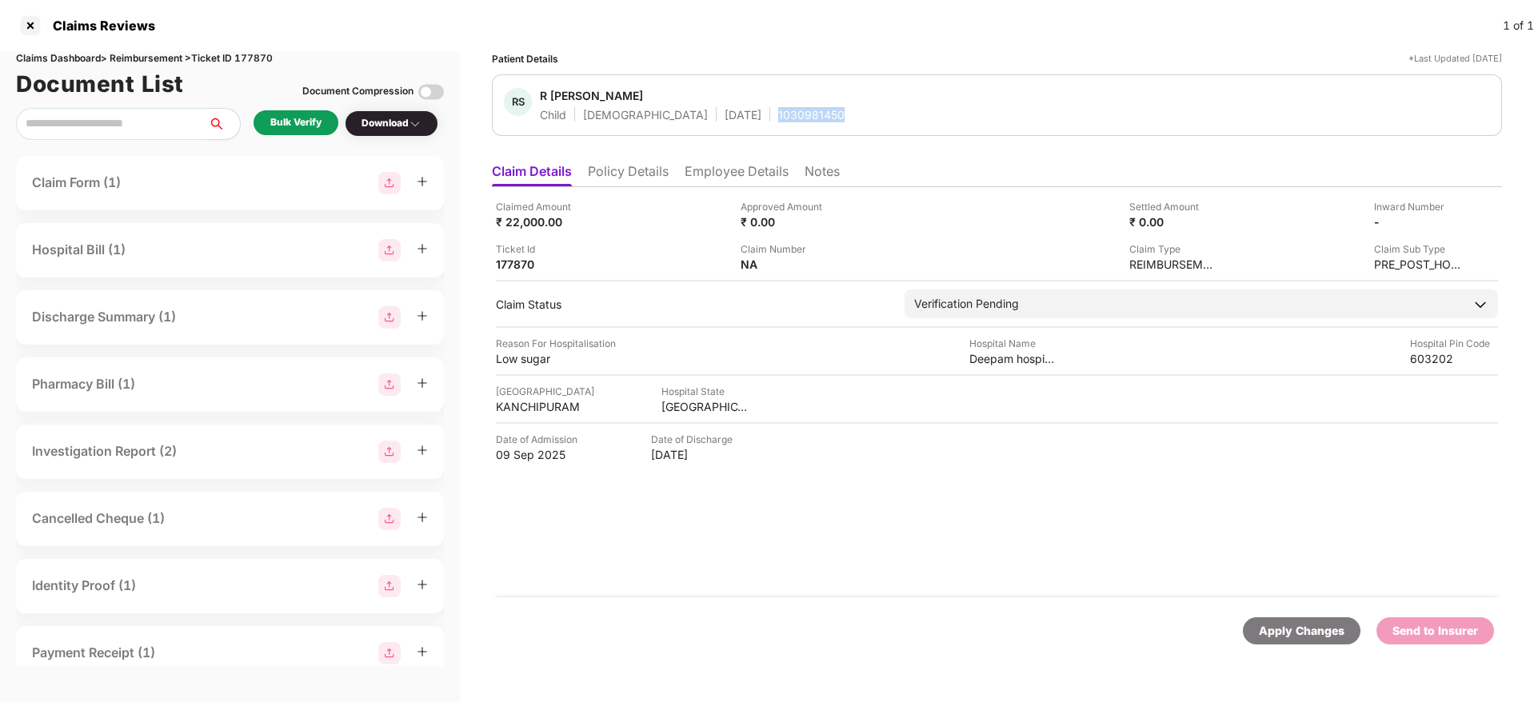
click at [778, 120] on div "1030981450" at bounding box center [811, 114] width 66 height 15
click at [724, 178] on li "Employee Details" at bounding box center [737, 174] width 104 height 23
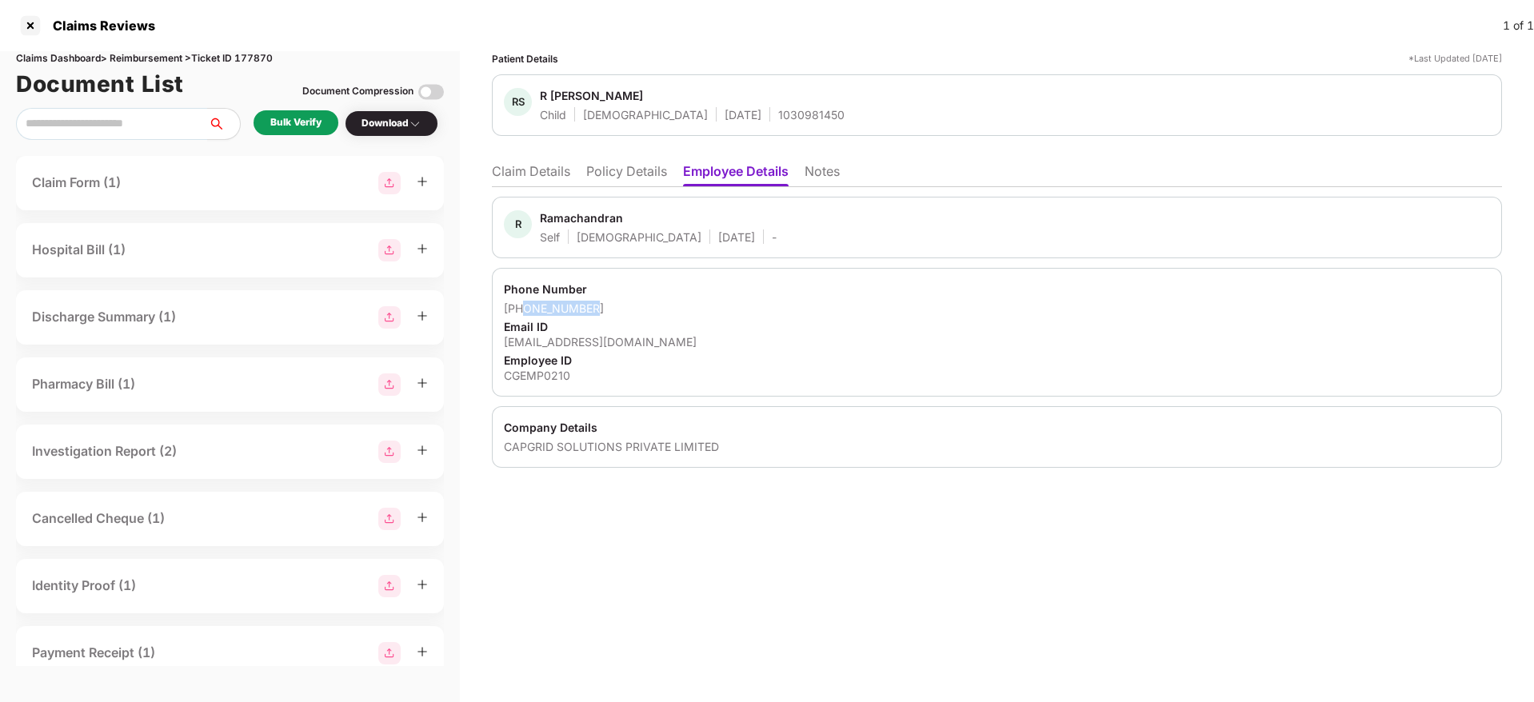
drag, startPoint x: 598, startPoint y: 307, endPoint x: 524, endPoint y: 308, distance: 74.4
click at [524, 308] on div "+919176788398" at bounding box center [997, 308] width 986 height 15
click at [562, 163] on li "Claim Details" at bounding box center [531, 174] width 78 height 23
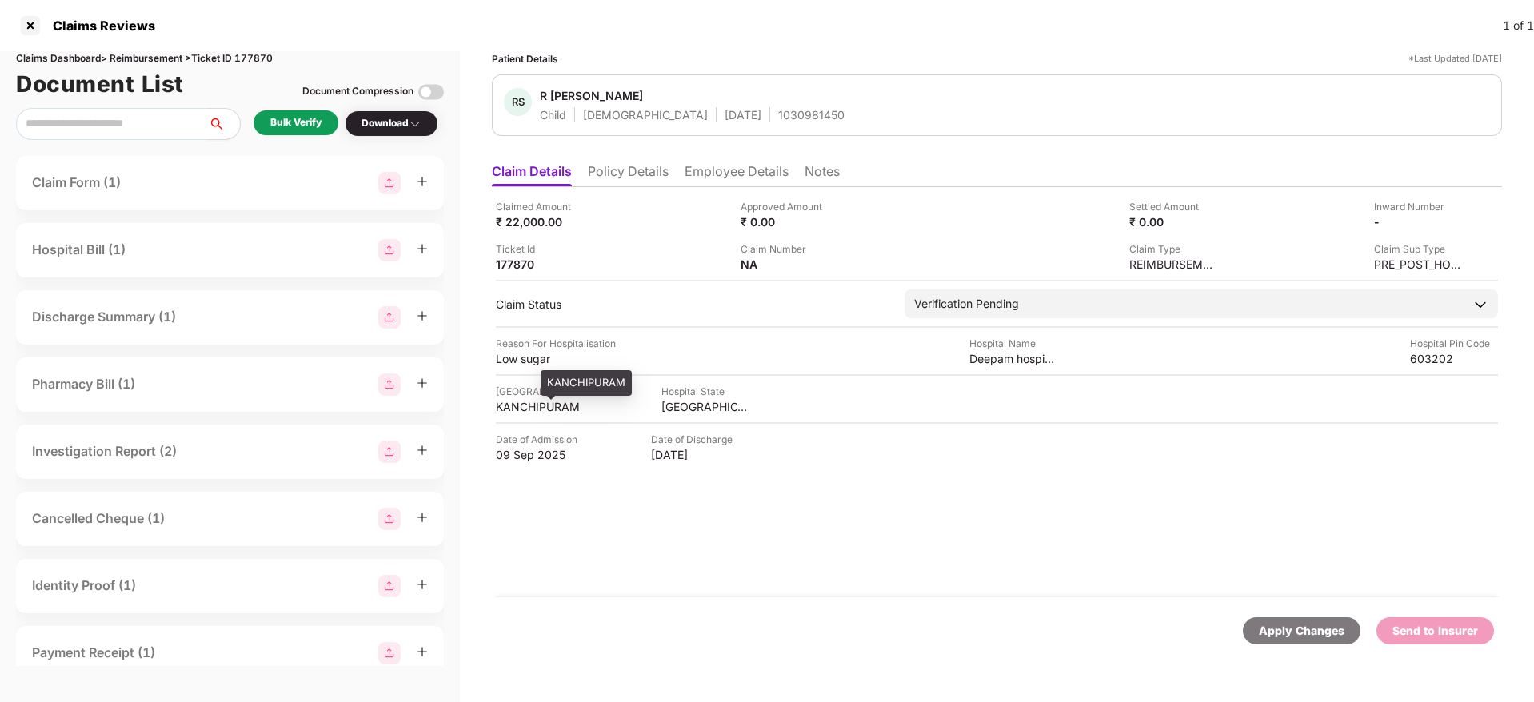
click at [548, 410] on div "KANCHIPURAM" at bounding box center [540, 406] width 88 height 15
click at [1013, 358] on div "Deepam hospitals" at bounding box center [1013, 358] width 88 height 15
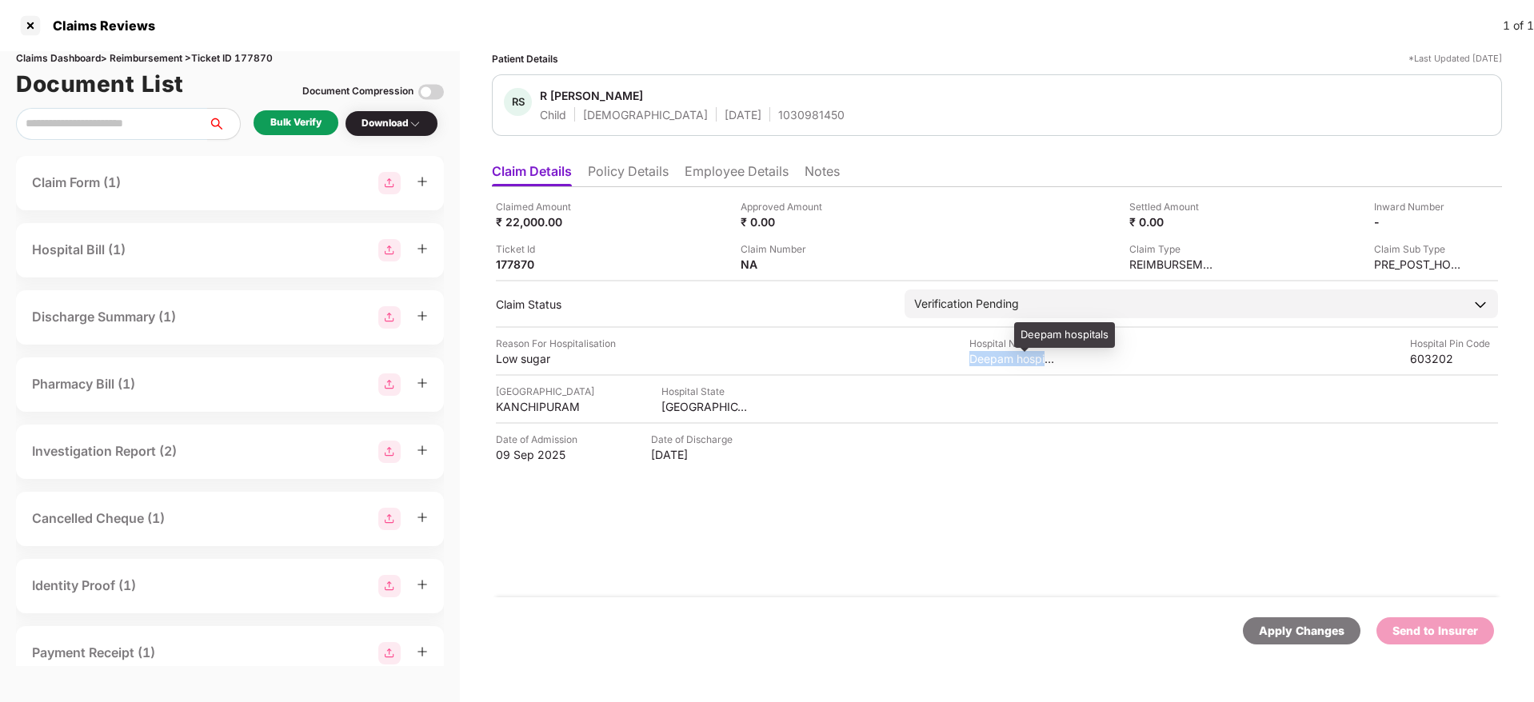
click at [1013, 358] on div "Deepam hospitals" at bounding box center [1013, 358] width 88 height 15
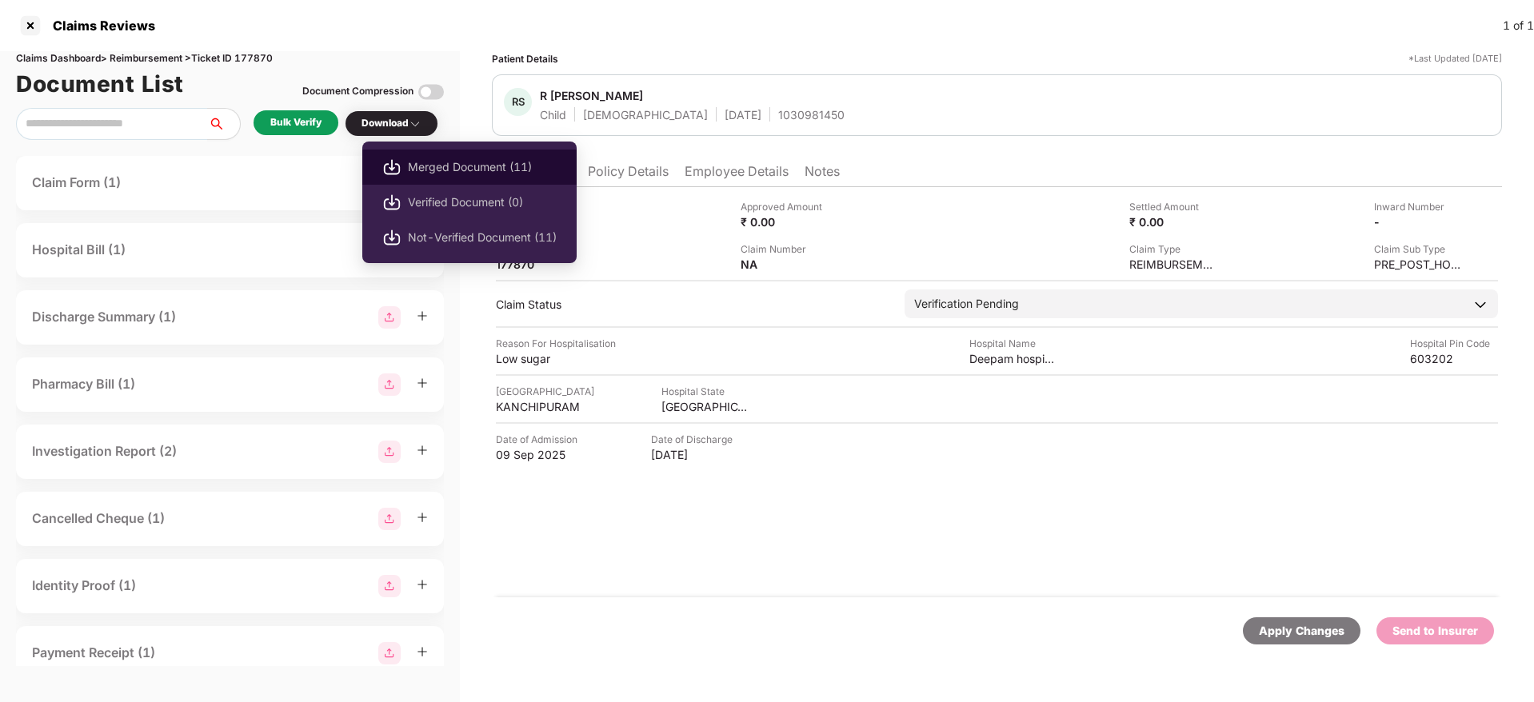
click at [446, 167] on span "Merged Document (11)" at bounding box center [482, 167] width 149 height 18
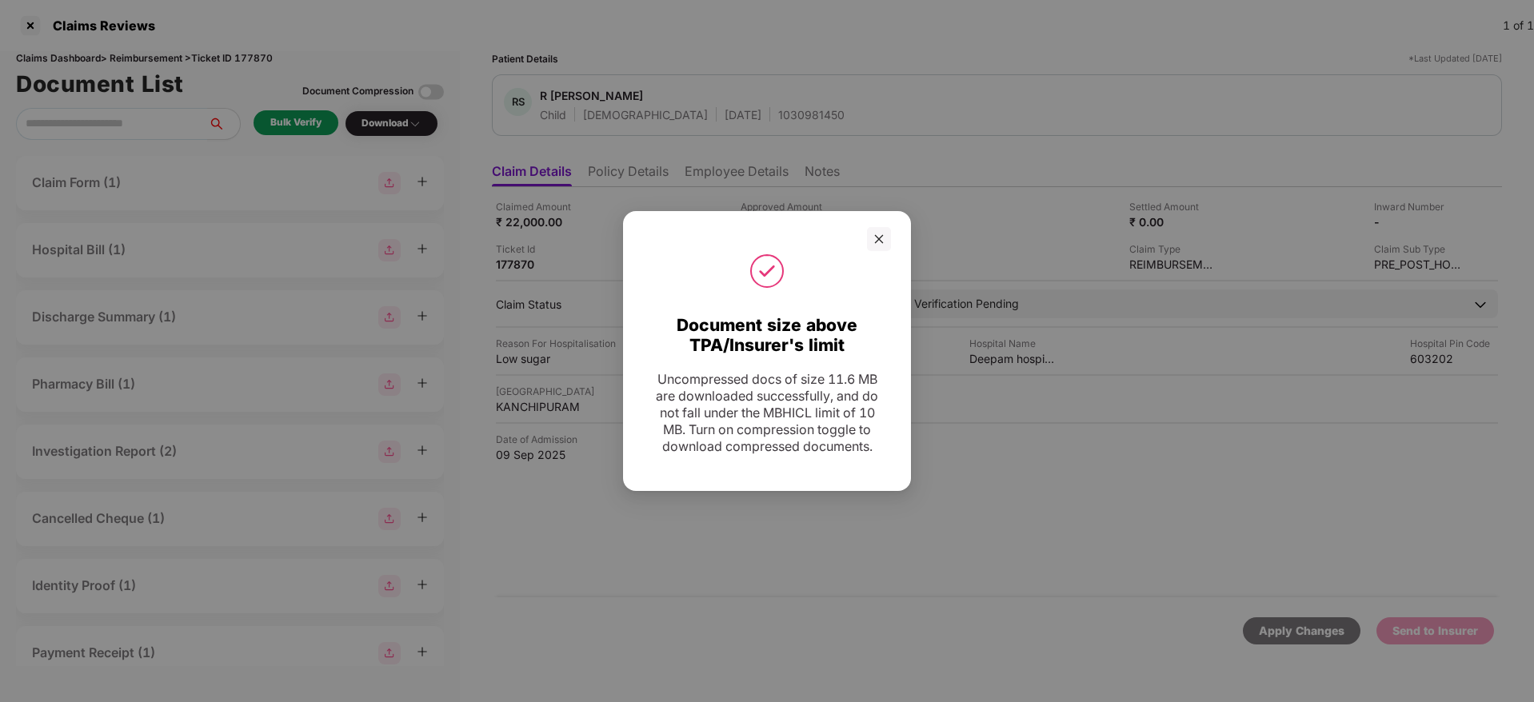
drag, startPoint x: 877, startPoint y: 230, endPoint x: 1053, endPoint y: 105, distance: 216.2
click at [877, 234] on icon "close" at bounding box center [878, 239] width 11 height 11
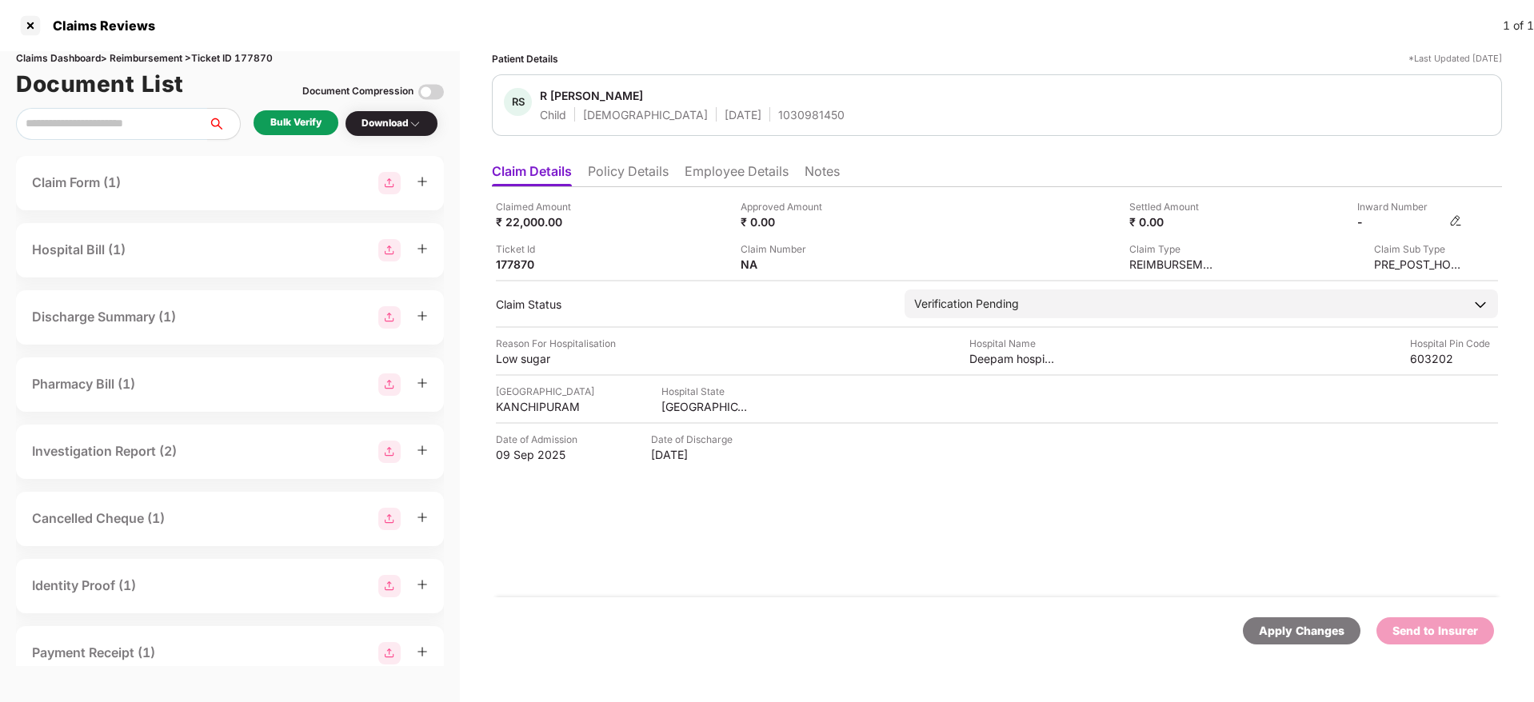
click at [1457, 219] on img at bounding box center [1455, 220] width 13 height 13
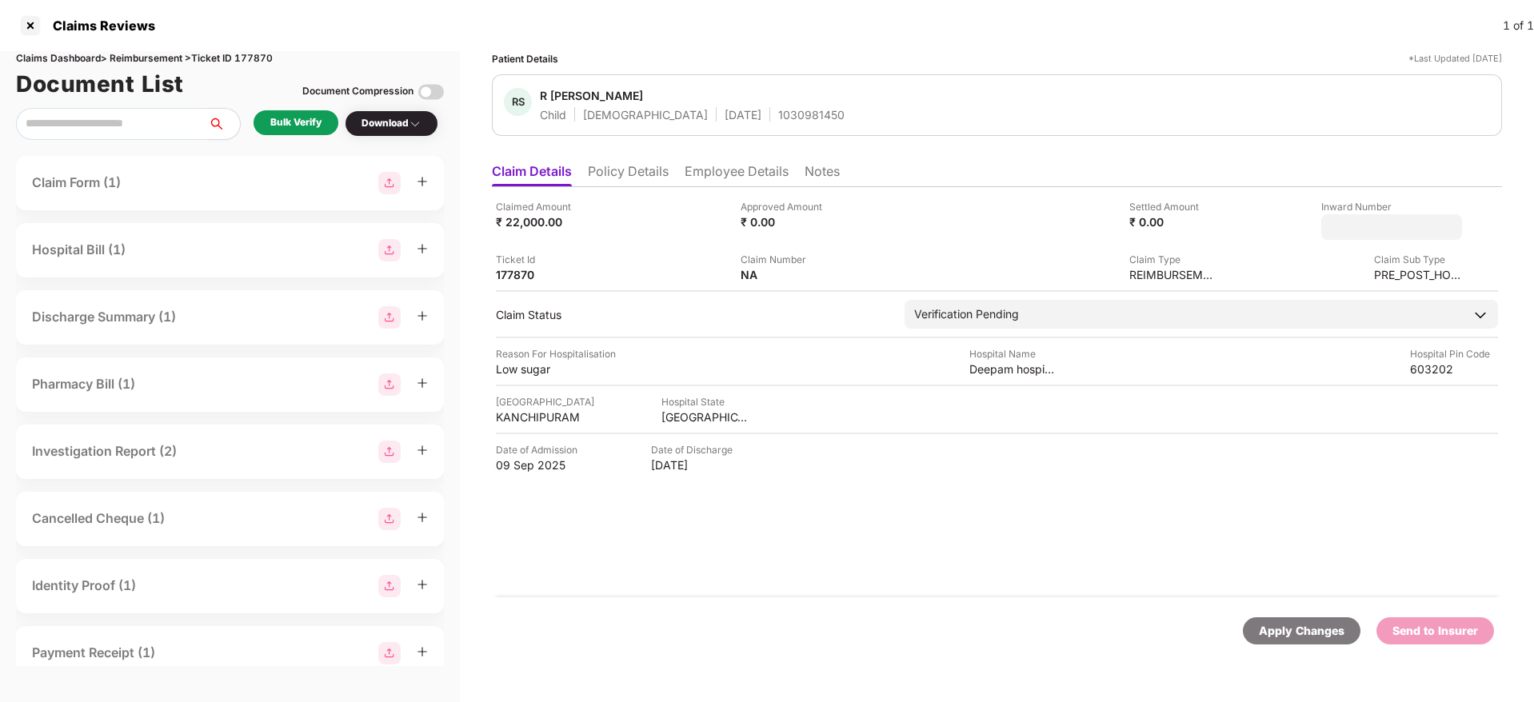
type input "**********"
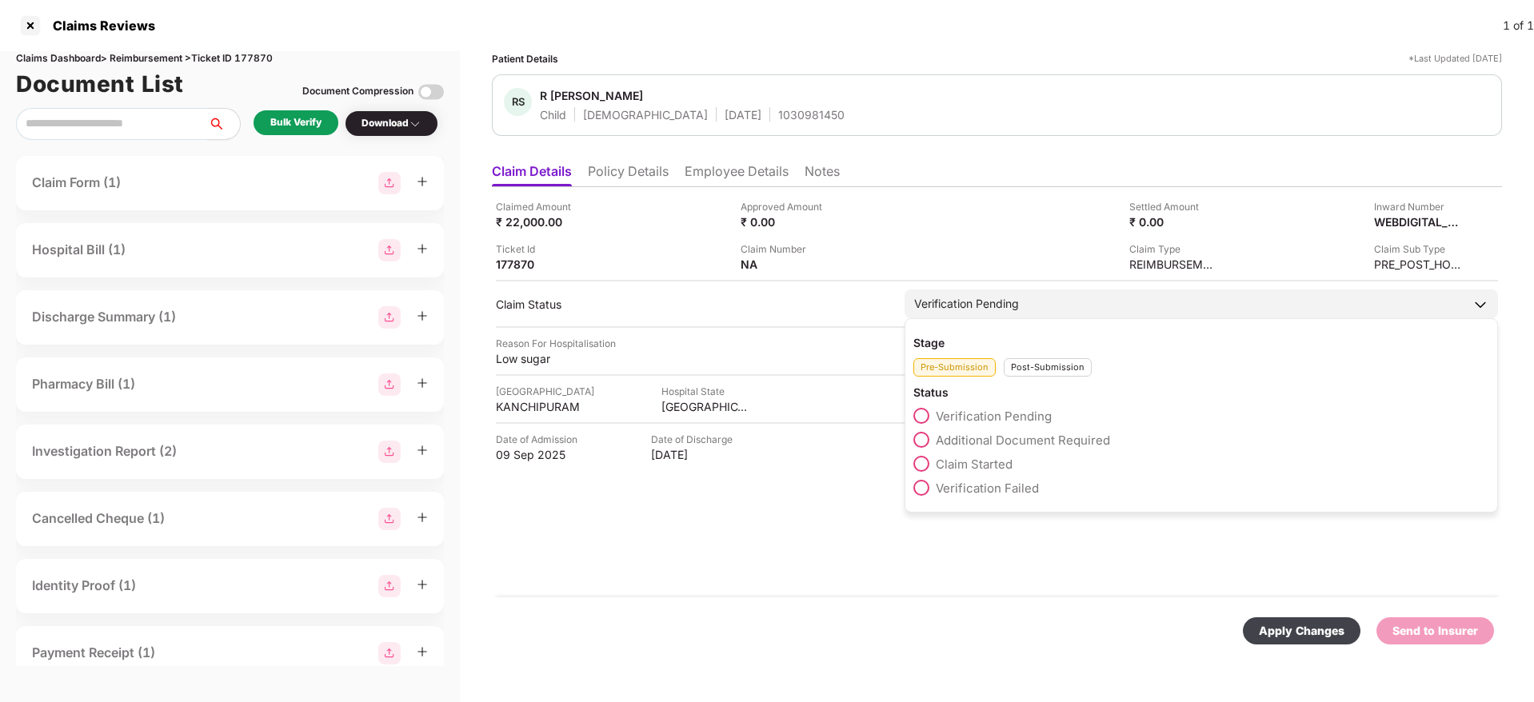
click at [1117, 302] on div "Verification Pending" at bounding box center [1202, 304] width 594 height 29
click at [1052, 361] on div "Post-Submission" at bounding box center [1048, 367] width 88 height 18
click at [1015, 440] on span "Claim Under Process" at bounding box center [996, 440] width 121 height 15
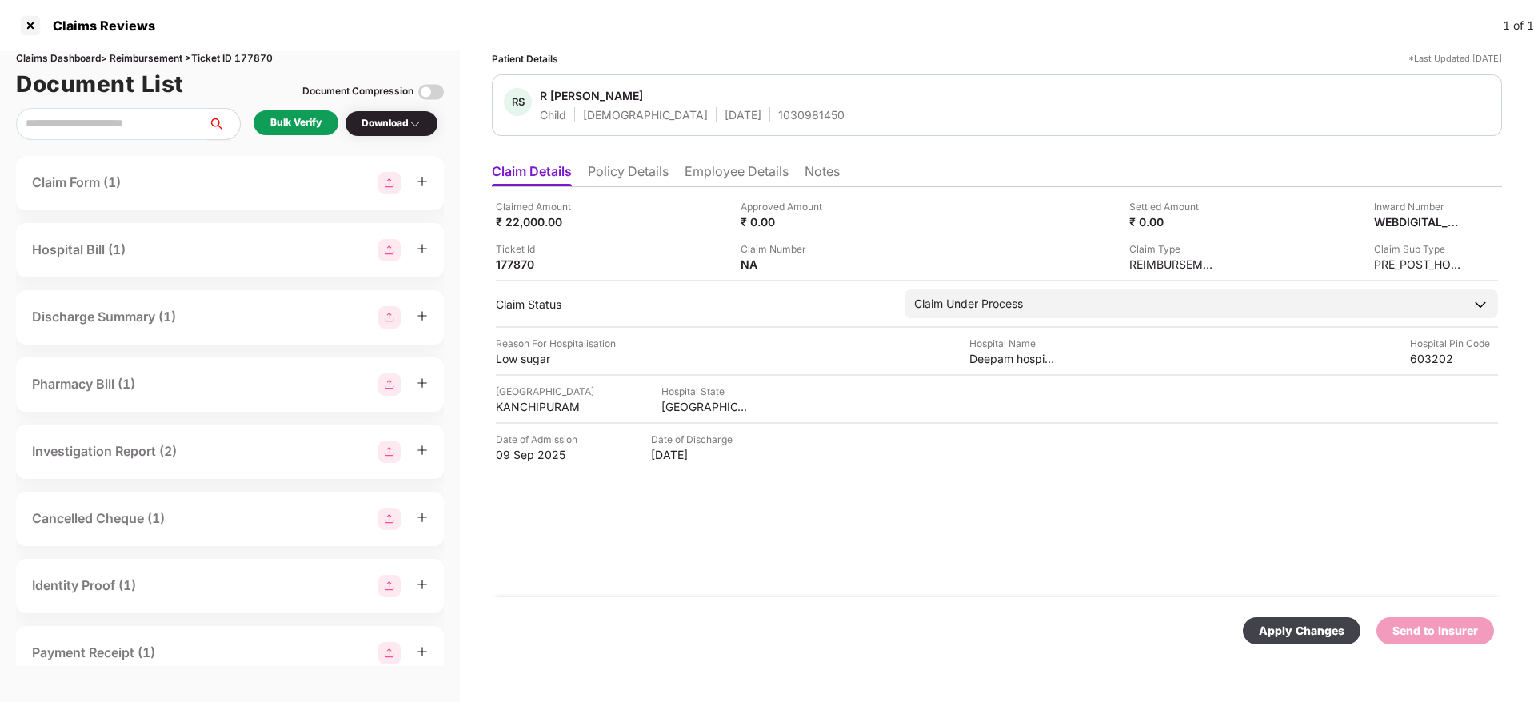
click at [1340, 635] on div "Apply Changes" at bounding box center [1302, 631] width 86 height 18
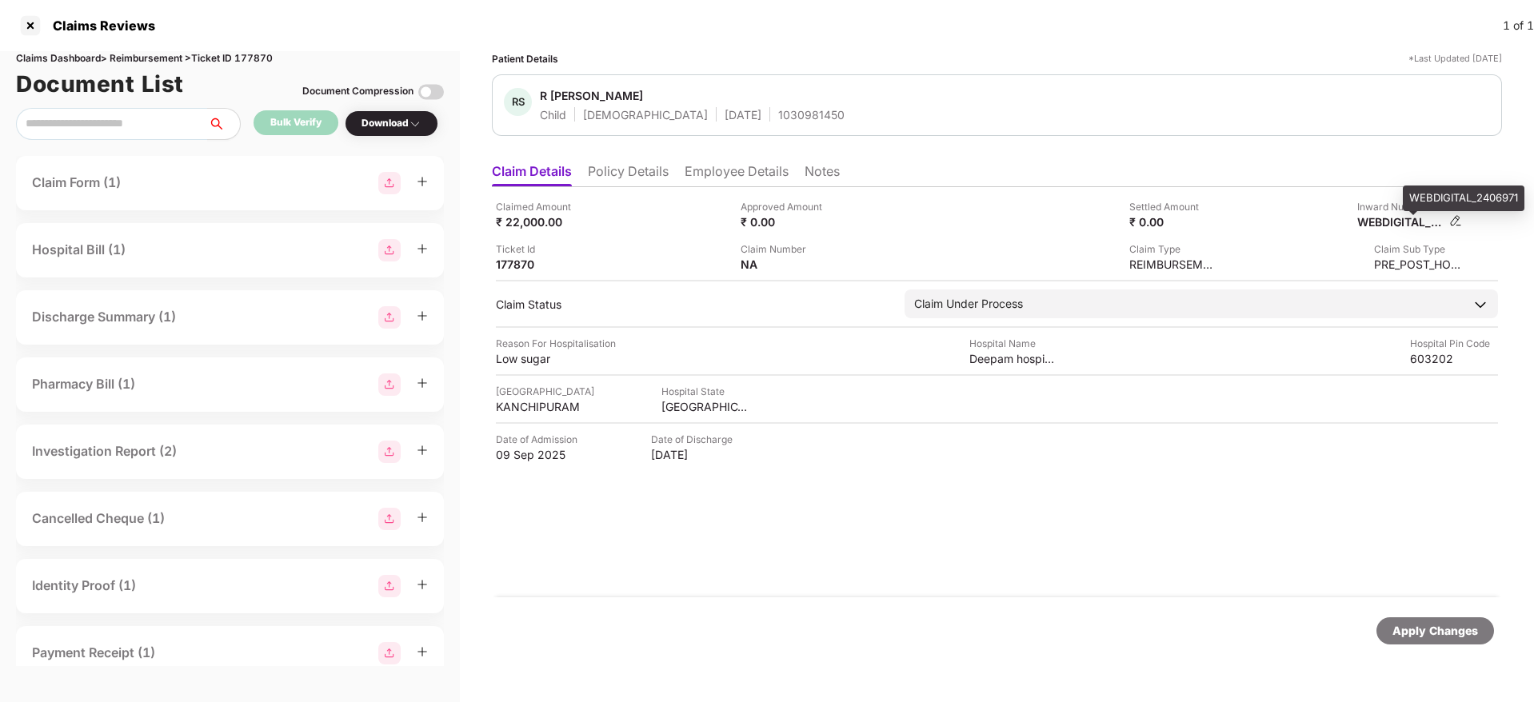
click at [1383, 226] on div "WEBDIGITAL_2406971" at bounding box center [1401, 221] width 88 height 15
click at [778, 118] on div "1030981450" at bounding box center [811, 114] width 66 height 15
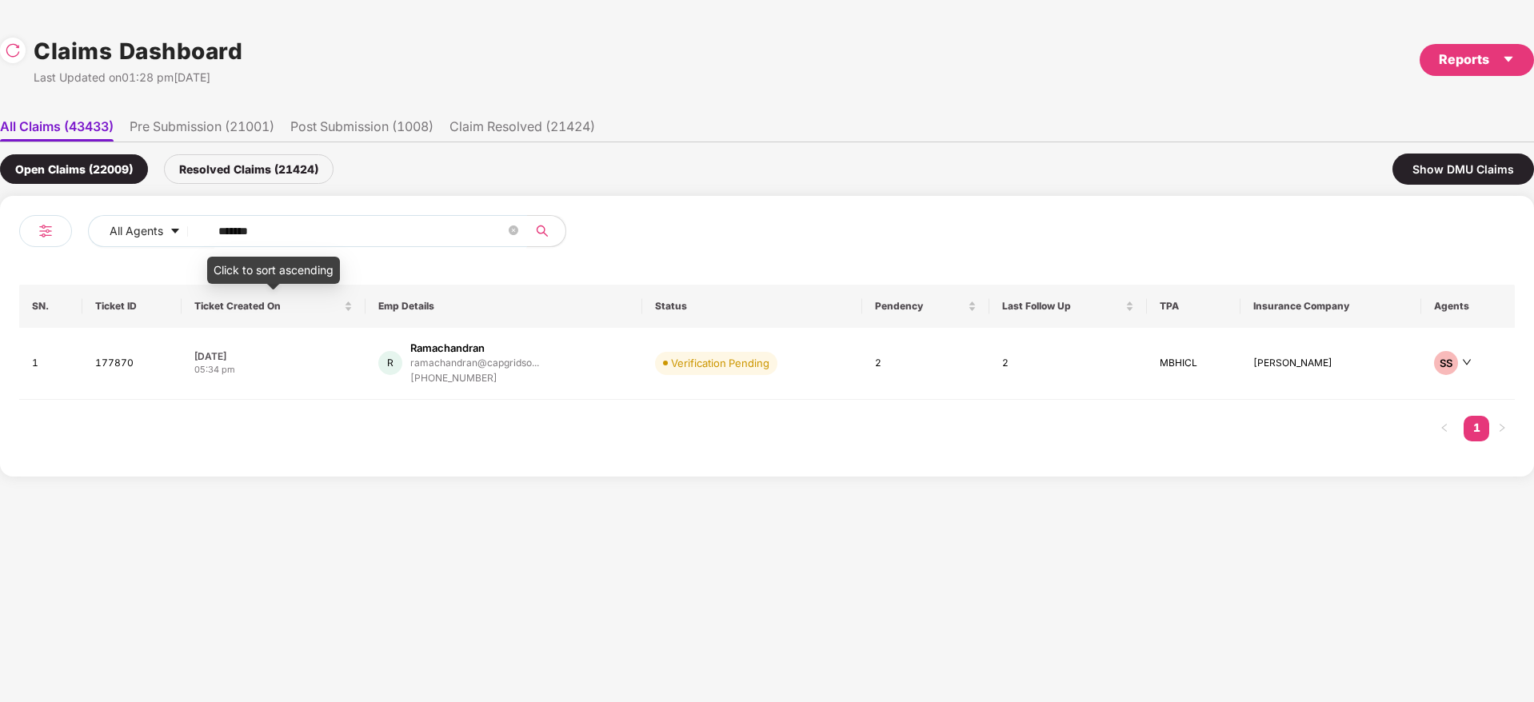
drag, startPoint x: 97, startPoint y: 266, endPoint x: 54, endPoint y: 277, distance: 43.8
click at [54, 277] on div "All Agents ****** SN. Ticket ID Ticket Created On Emp Details Status Pendency L…" at bounding box center [767, 336] width 1496 height 242
paste input "text"
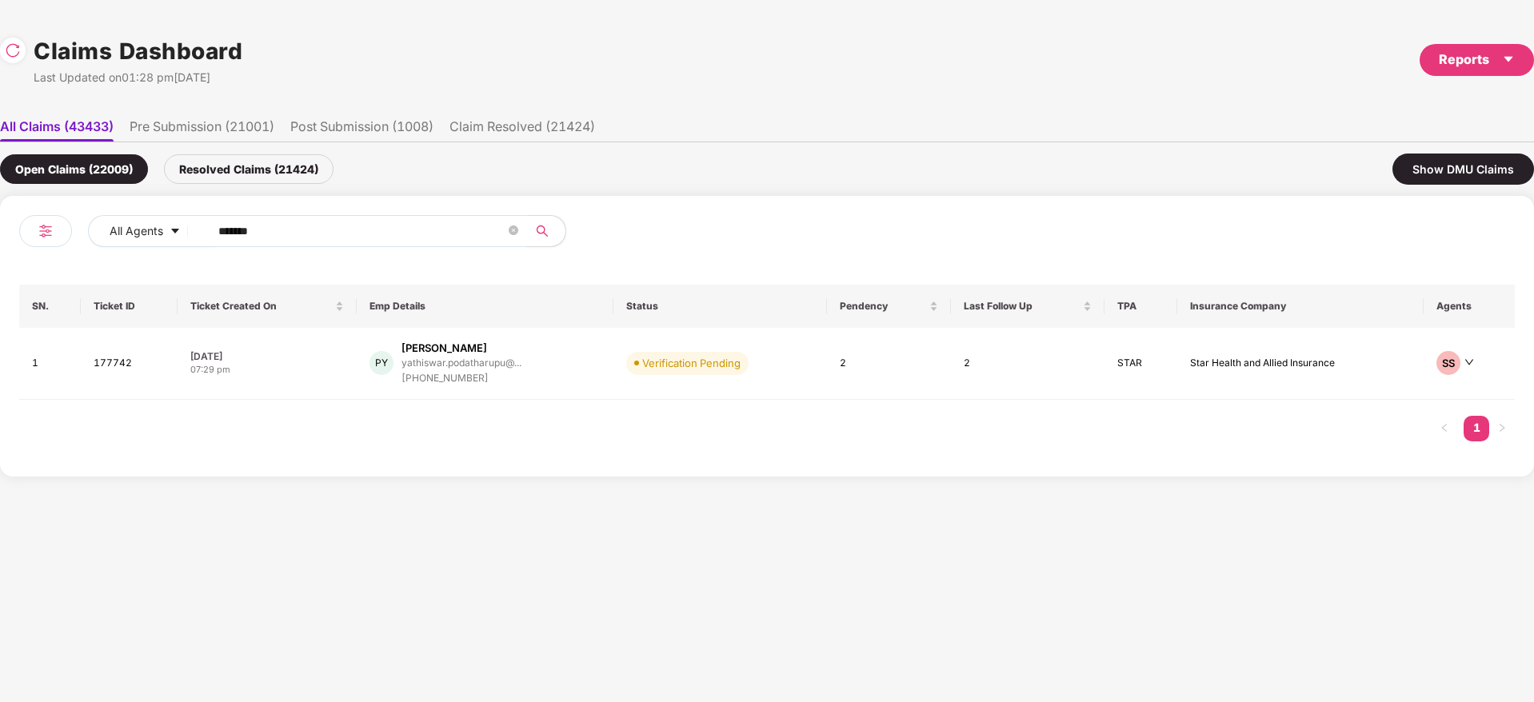
type input "******"
click at [612, 499] on div "Claims Dashboard Last Updated on 01:28 pm, 23 Sep 2025 Reports All Claims (4343…" at bounding box center [767, 351] width 1534 height 702
click at [557, 378] on div "PY Podatharupu Yathiswar yathiswar.podatharupu@... +919515892502" at bounding box center [485, 364] width 231 height 46
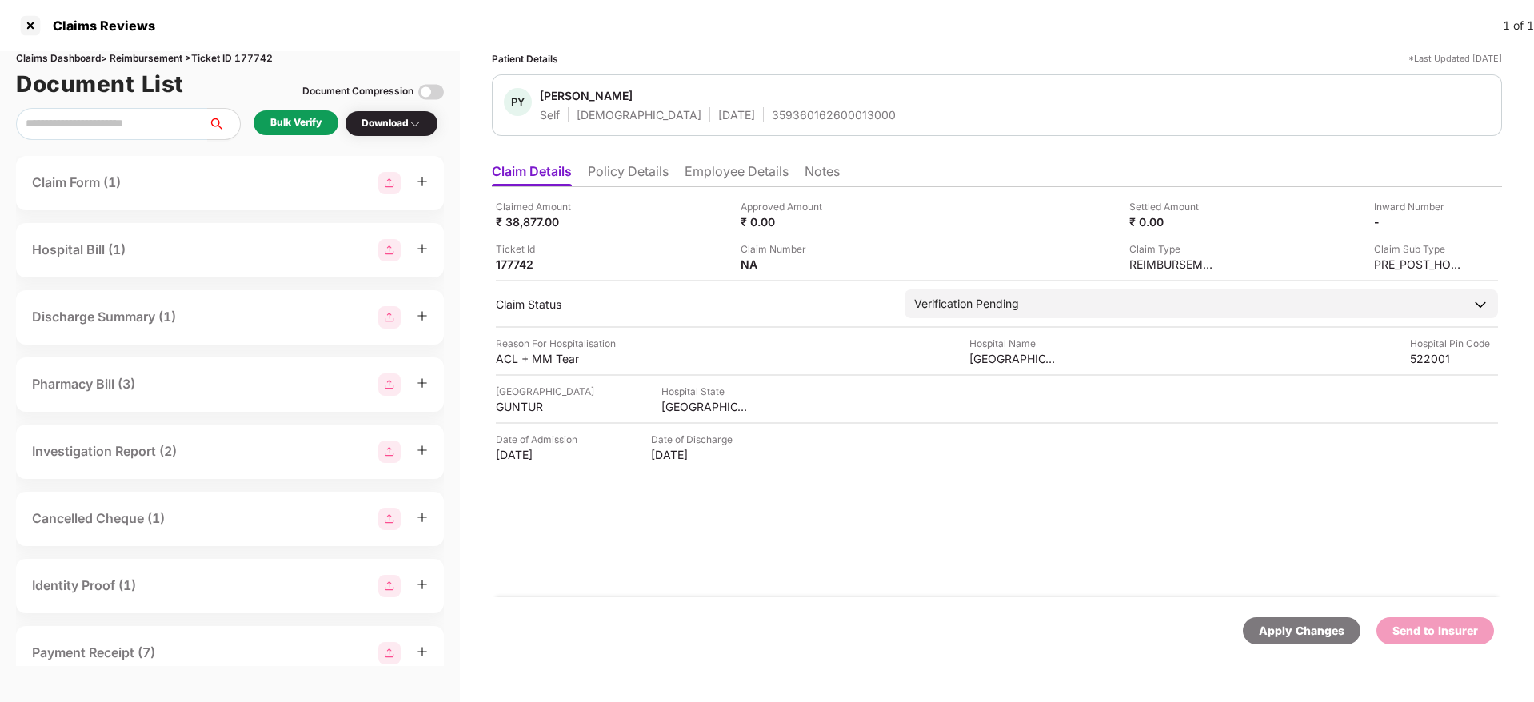
click at [671, 170] on ul "Claim Details Policy Details Employee Details Notes" at bounding box center [997, 171] width 1010 height 32
click at [660, 173] on li "Policy Details" at bounding box center [628, 174] width 81 height 23
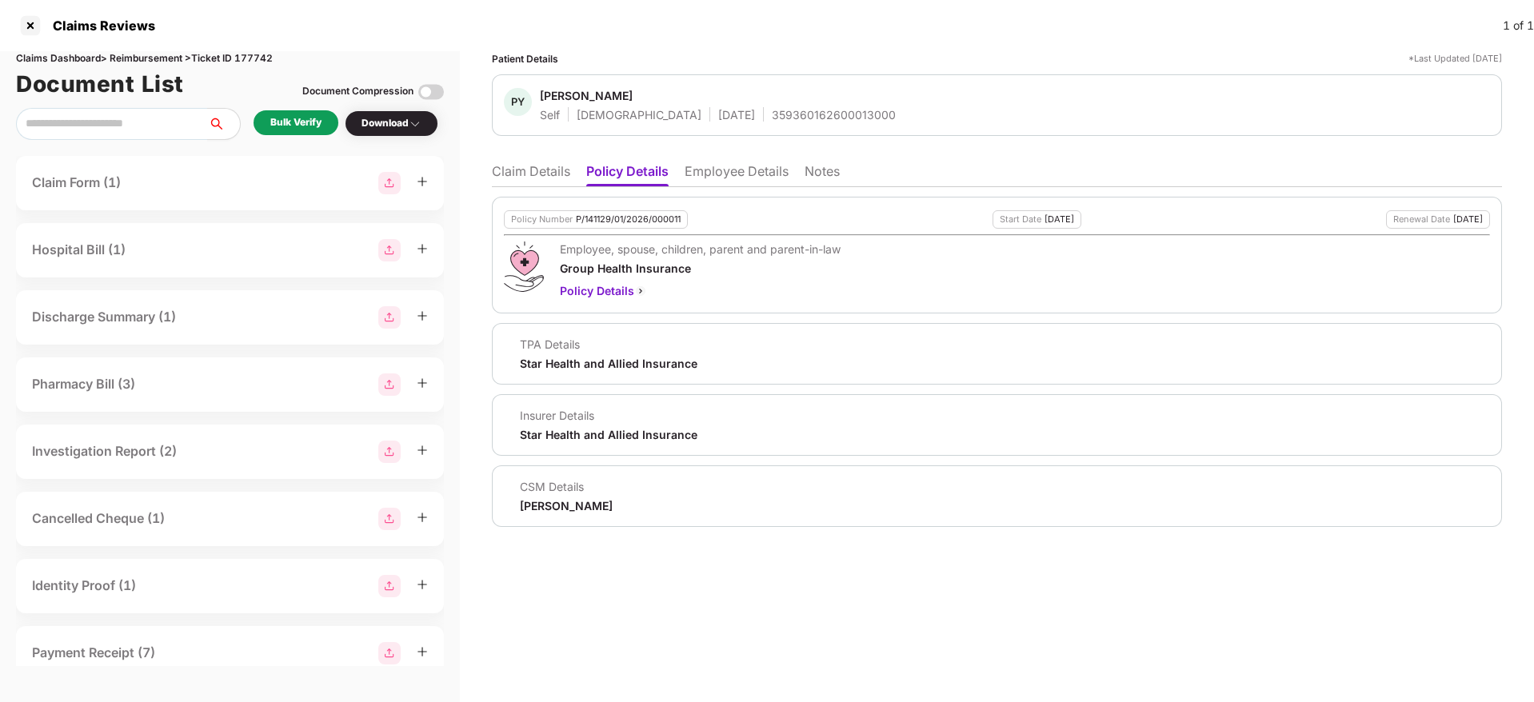
click at [846, 601] on div "Patient Details *Last Updated 20 Sep 2025 PY Podatharupu Yathiswar Self Male 05…" at bounding box center [997, 376] width 1074 height 651
click at [708, 165] on li "Employee Details" at bounding box center [737, 174] width 104 height 23
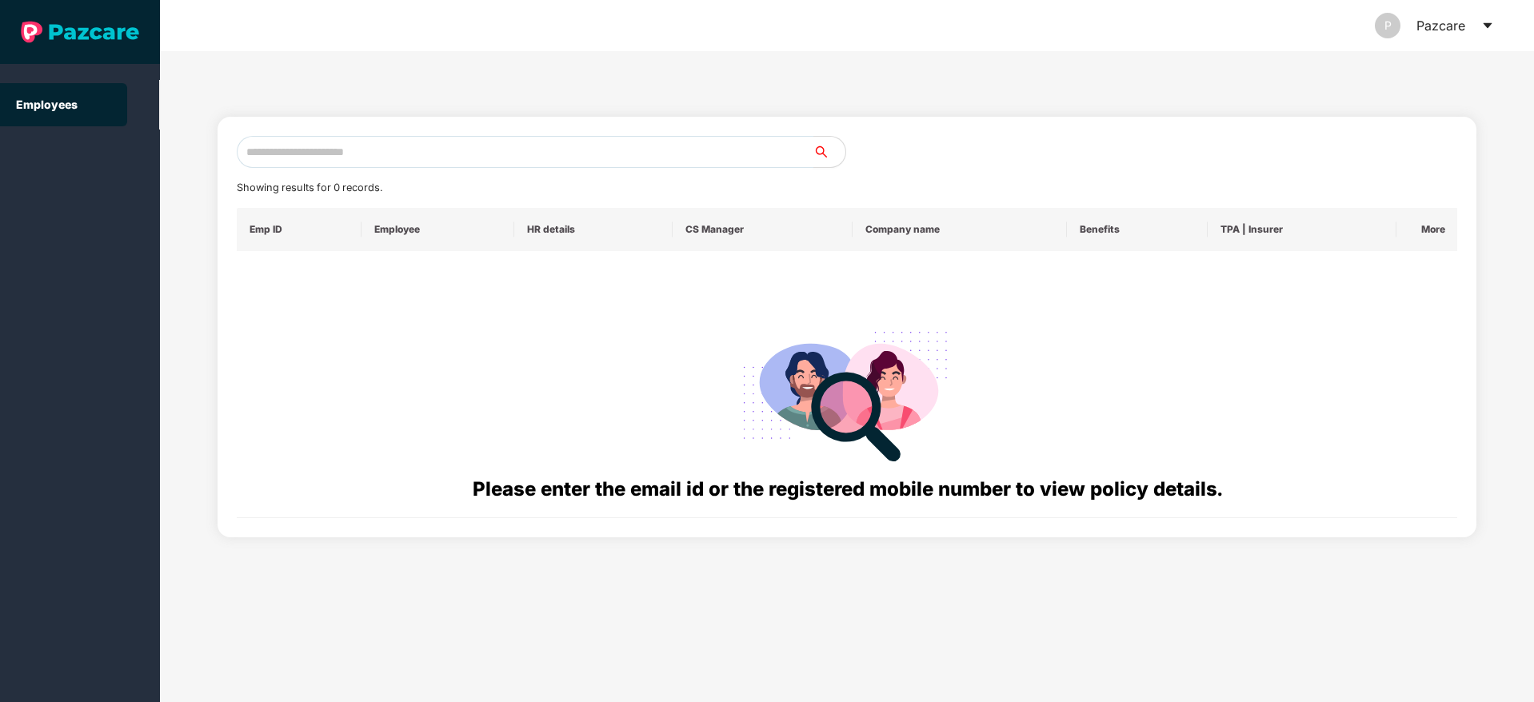
click at [391, 158] on input "text" at bounding box center [525, 152] width 577 height 32
paste input "**********"
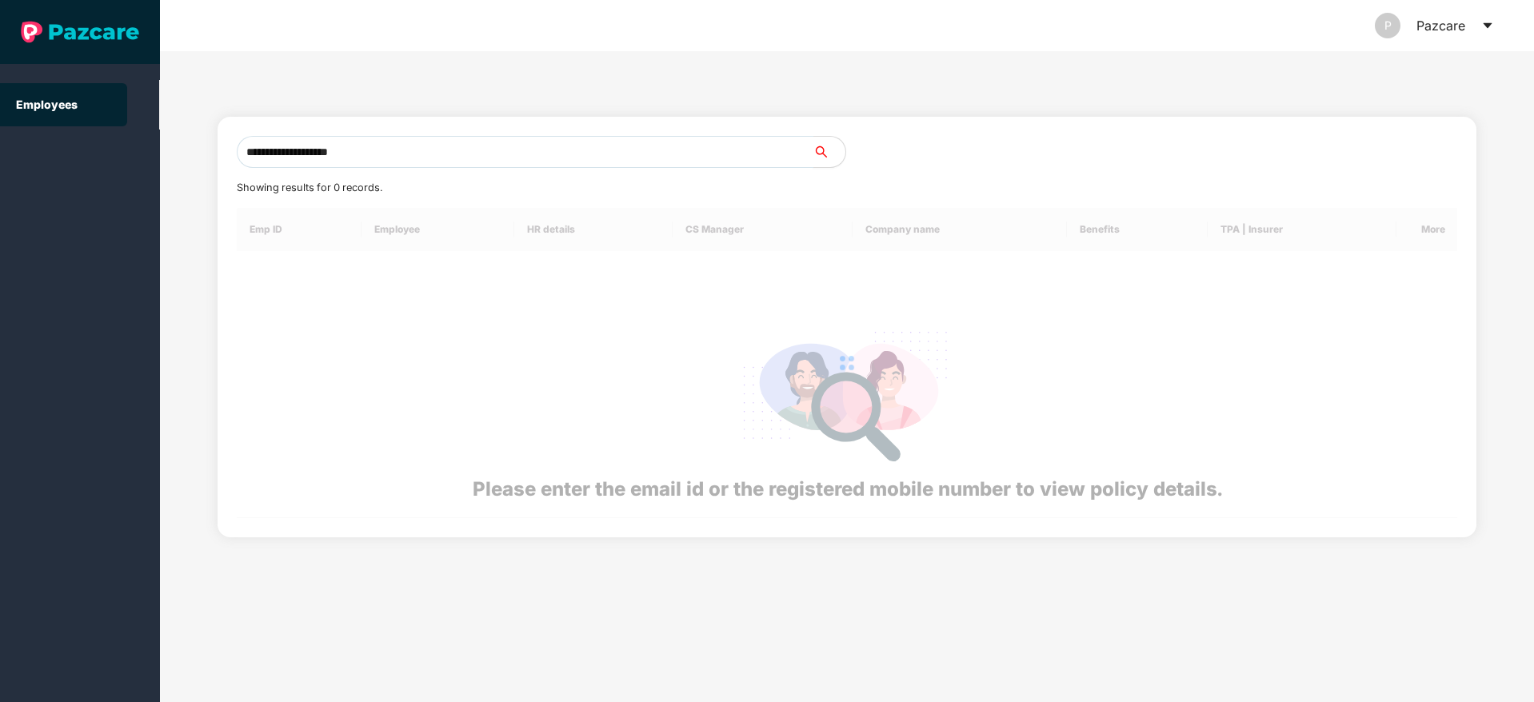
type input "**********"
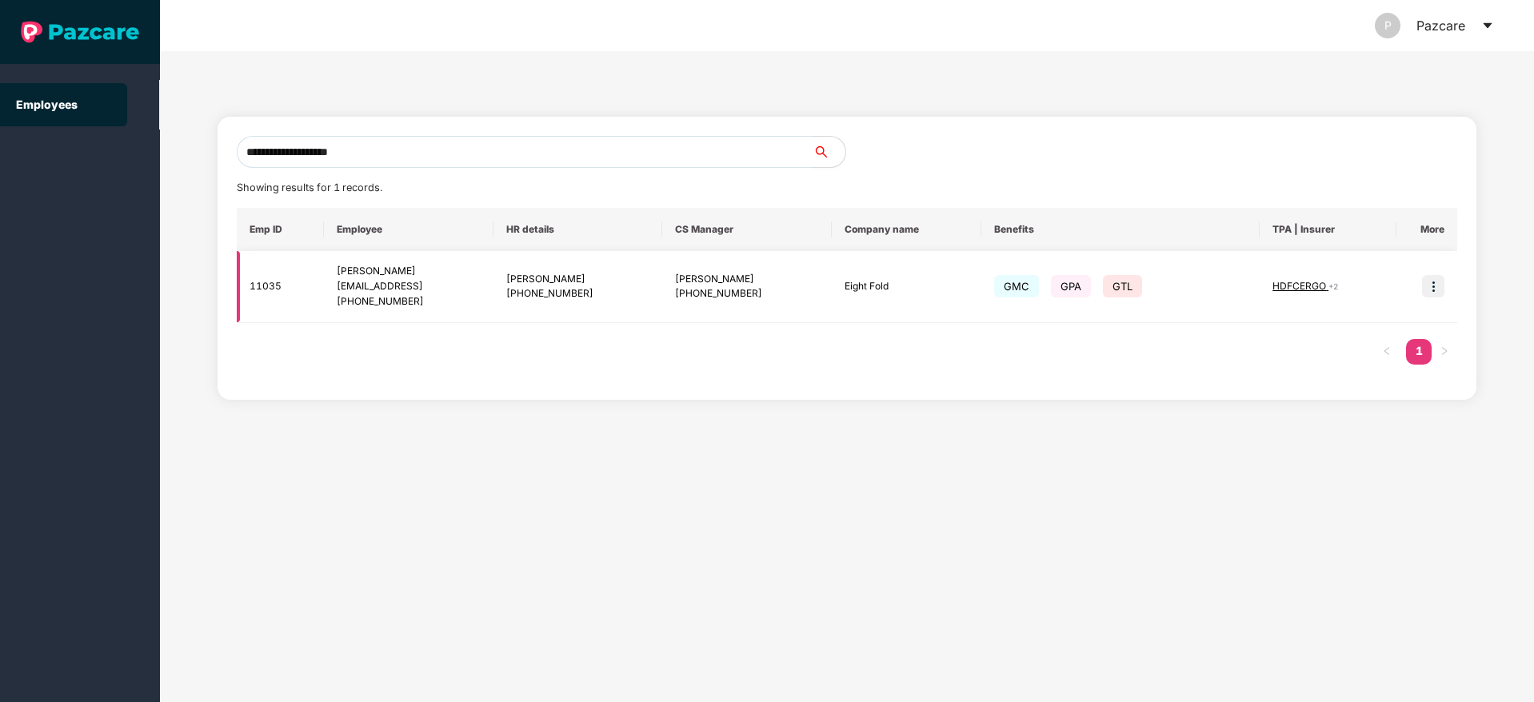
click at [1434, 286] on img at bounding box center [1433, 286] width 22 height 22
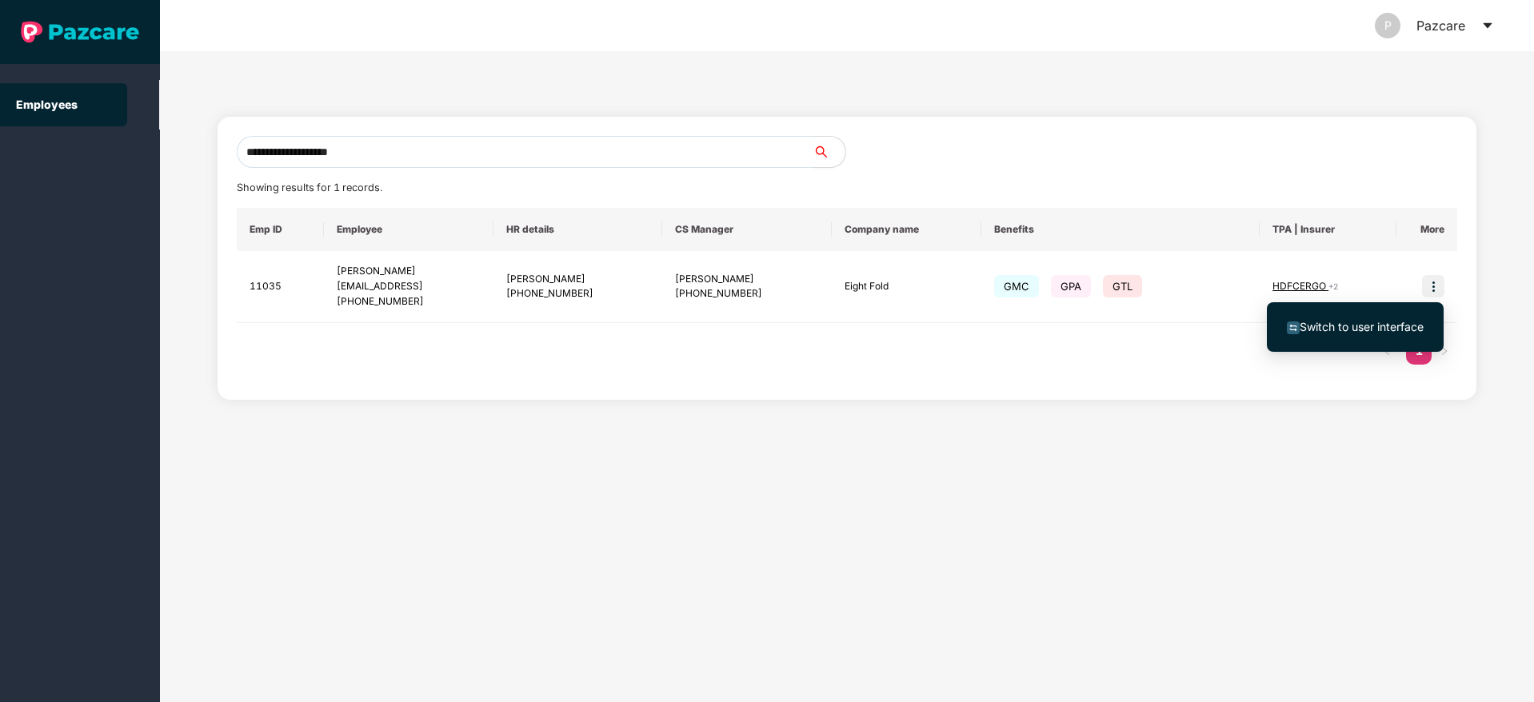
click at [1315, 320] on span "Switch to user interface" at bounding box center [1362, 327] width 124 height 14
